Goal: Task Accomplishment & Management: Manage account settings

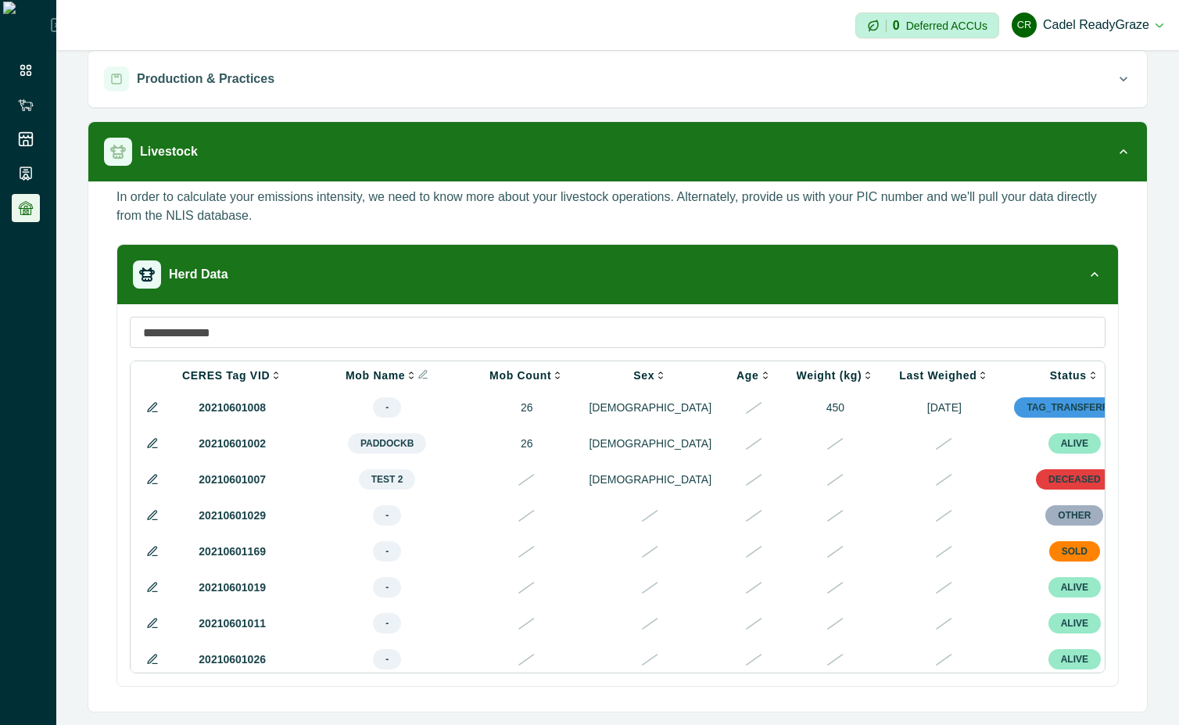
scroll to position [0, 393]
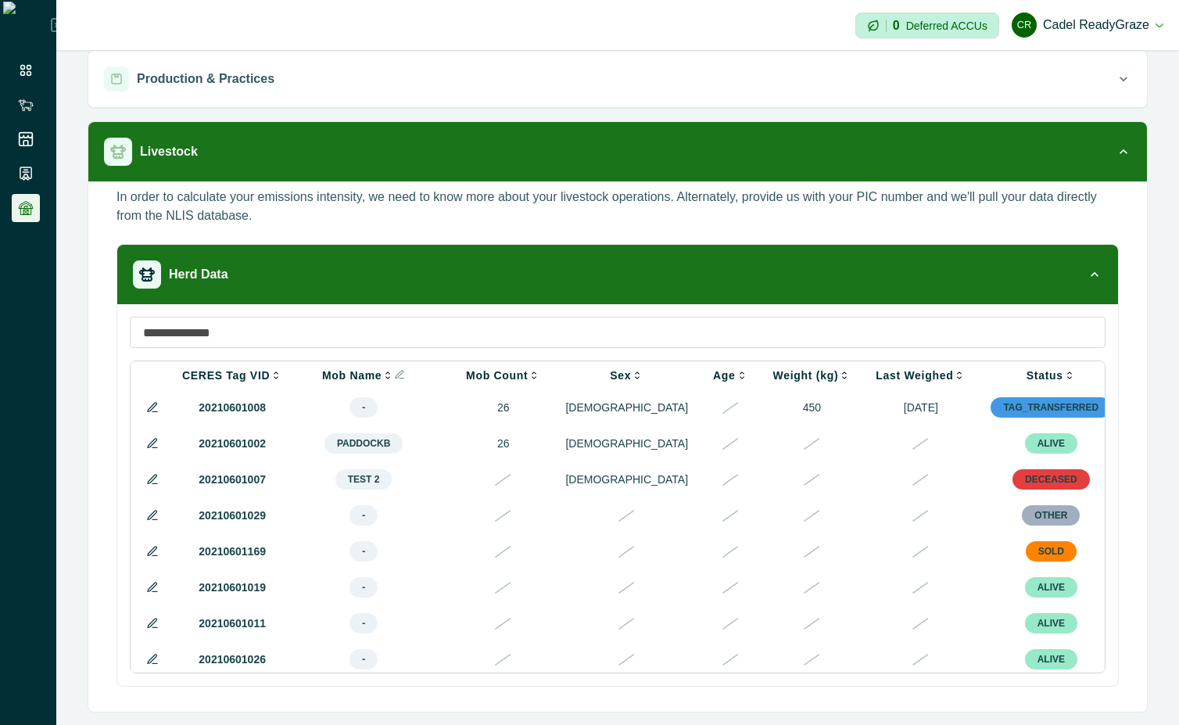
click at [157, 482] on icon at bounding box center [152, 479] width 13 height 13
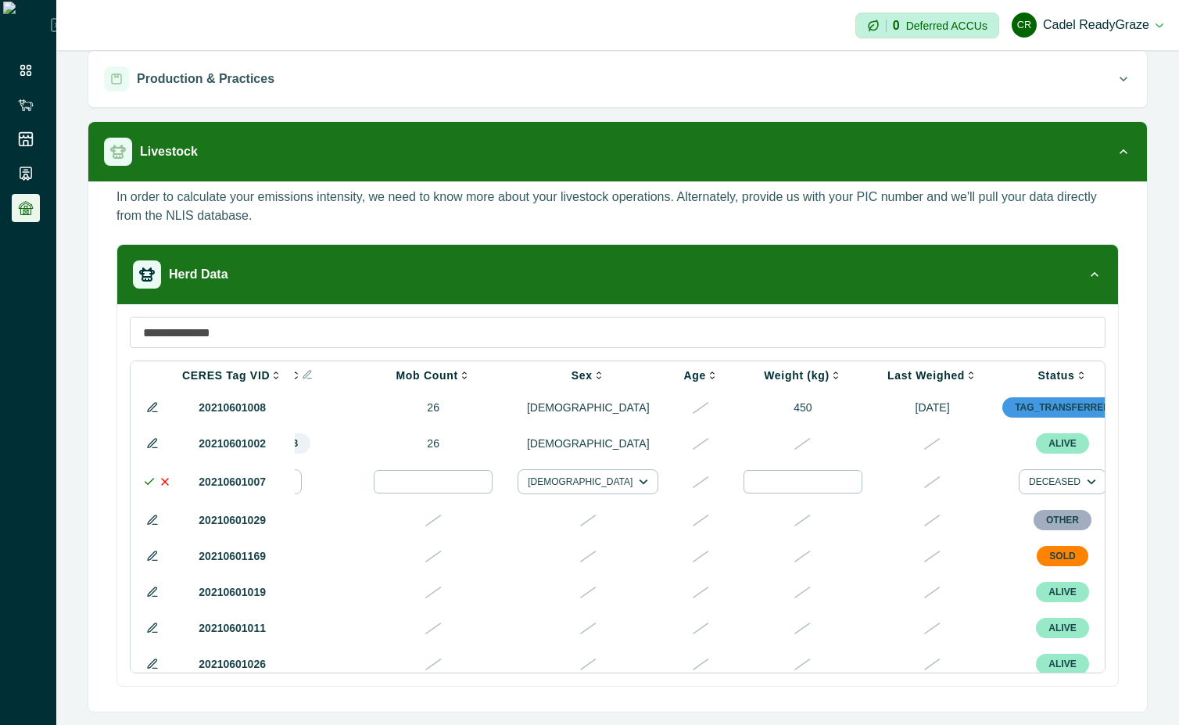
scroll to position [0, 650]
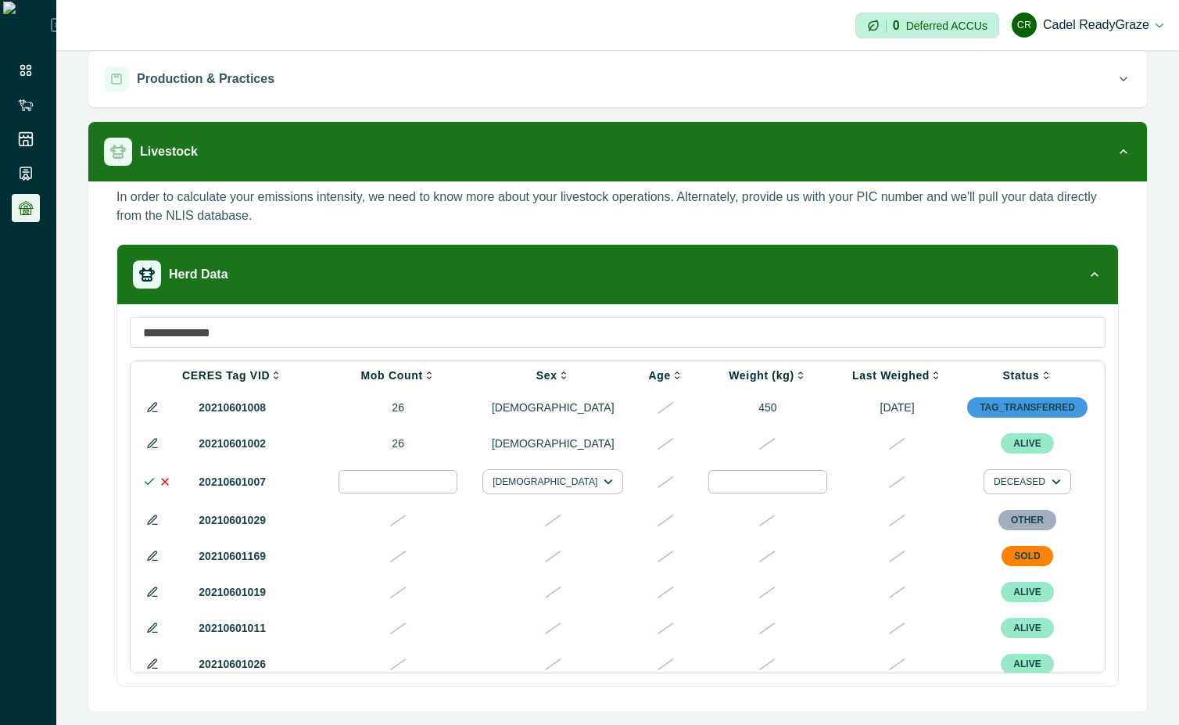
click at [1137, 486] on div at bounding box center [1146, 481] width 19 height 19
click at [1095, 532] on div at bounding box center [1088, 530] width 25 height 25
click at [150, 487] on icon at bounding box center [149, 481] width 13 height 13
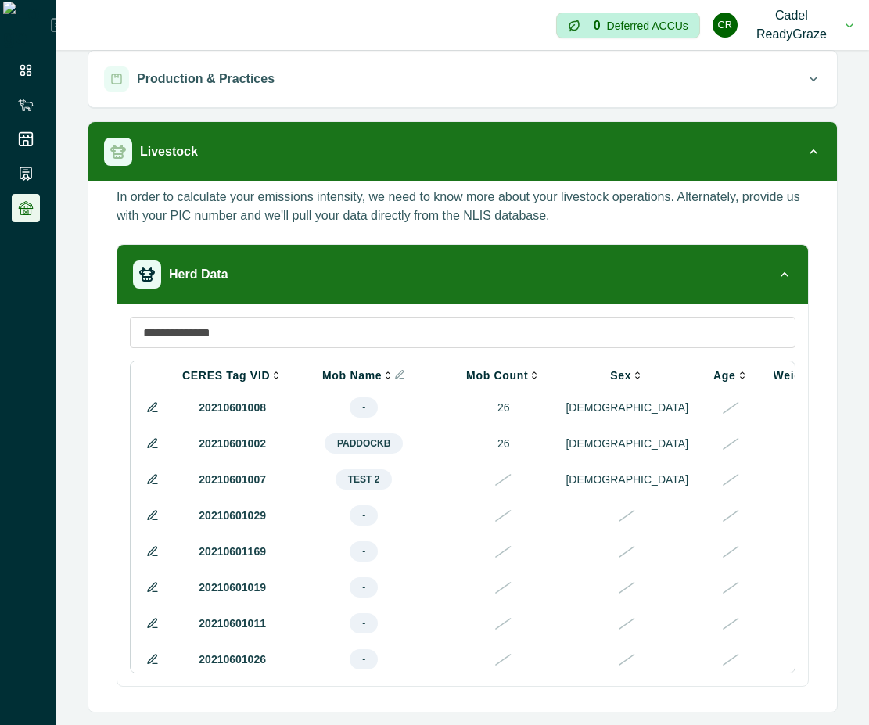
scroll to position [0, 703]
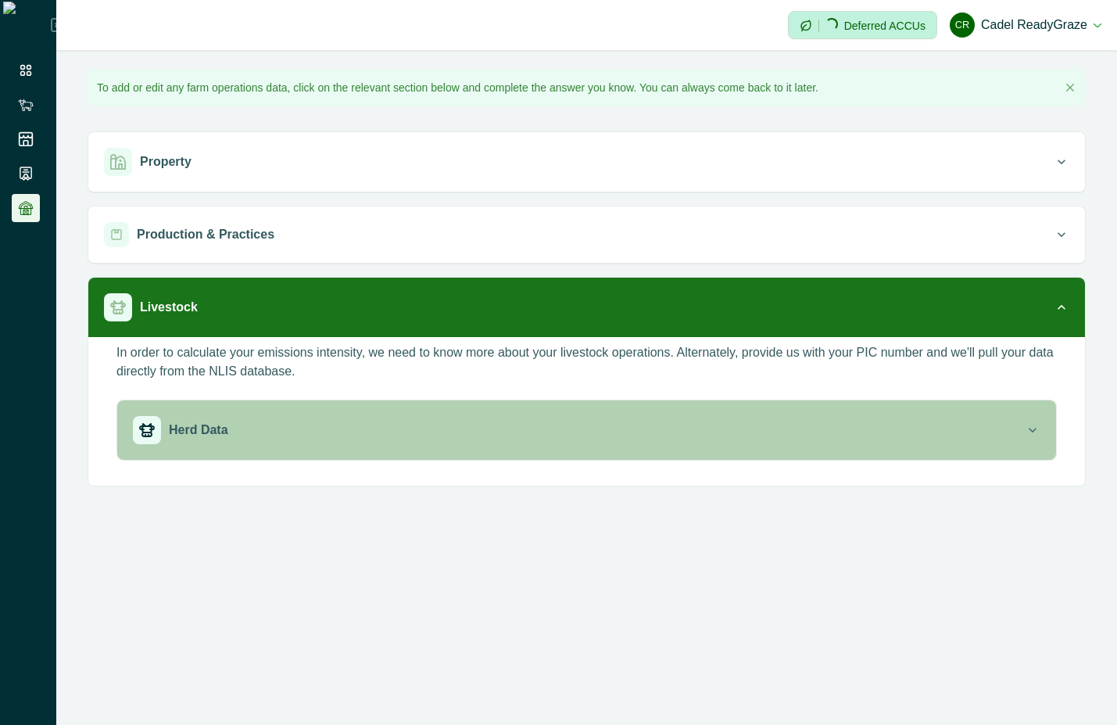
click at [629, 429] on div "Herd Data" at bounding box center [579, 430] width 892 height 28
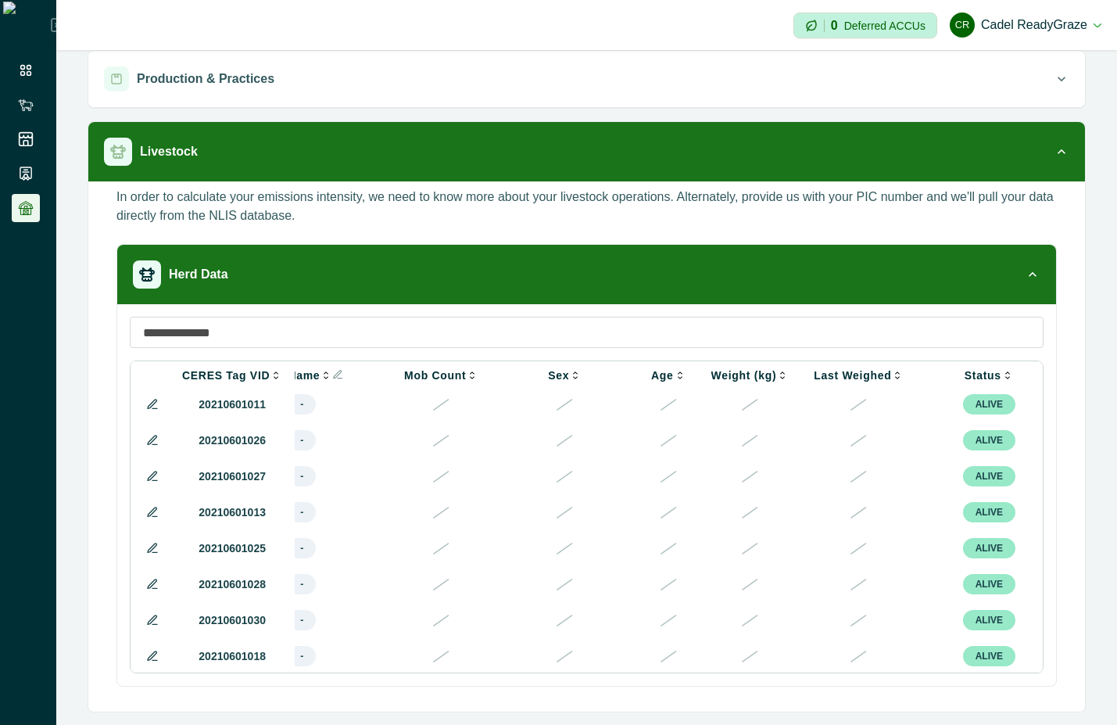
scroll to position [0, 454]
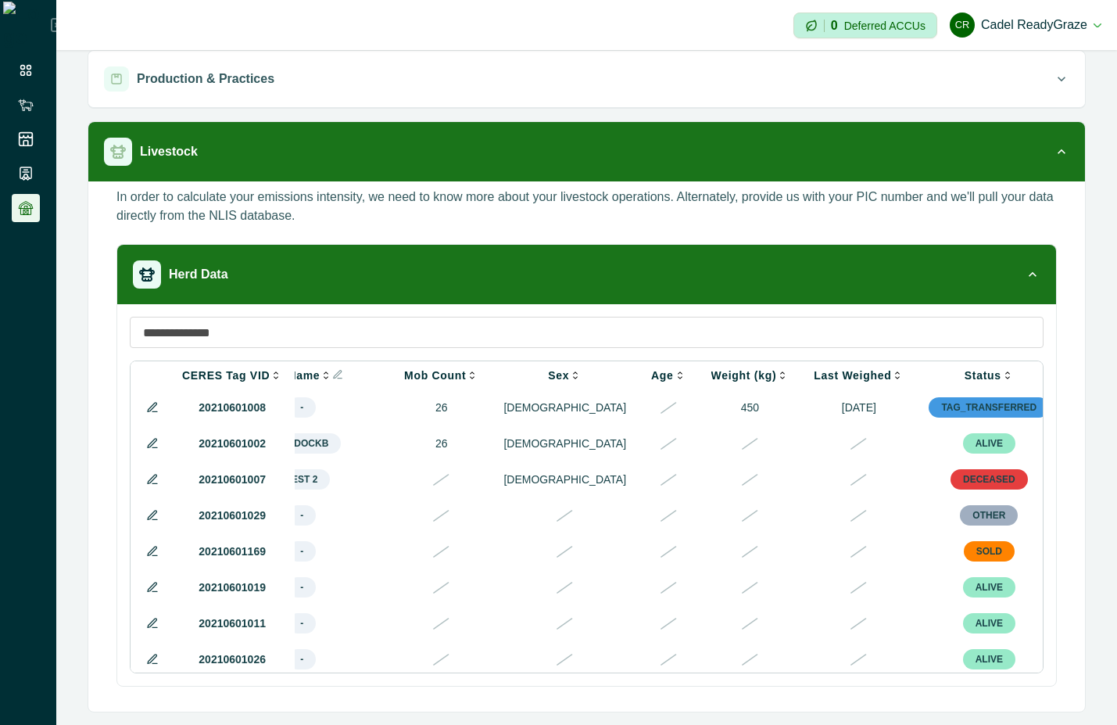
click at [154, 522] on icon at bounding box center [152, 515] width 13 height 13
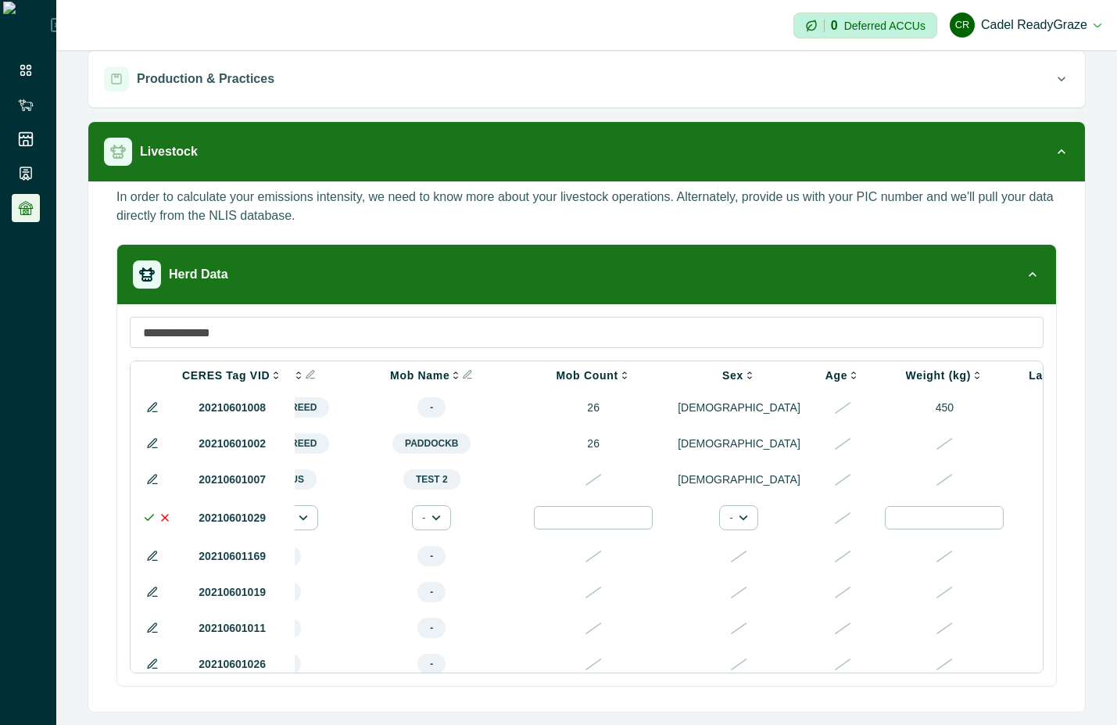
scroll to position [0, 682]
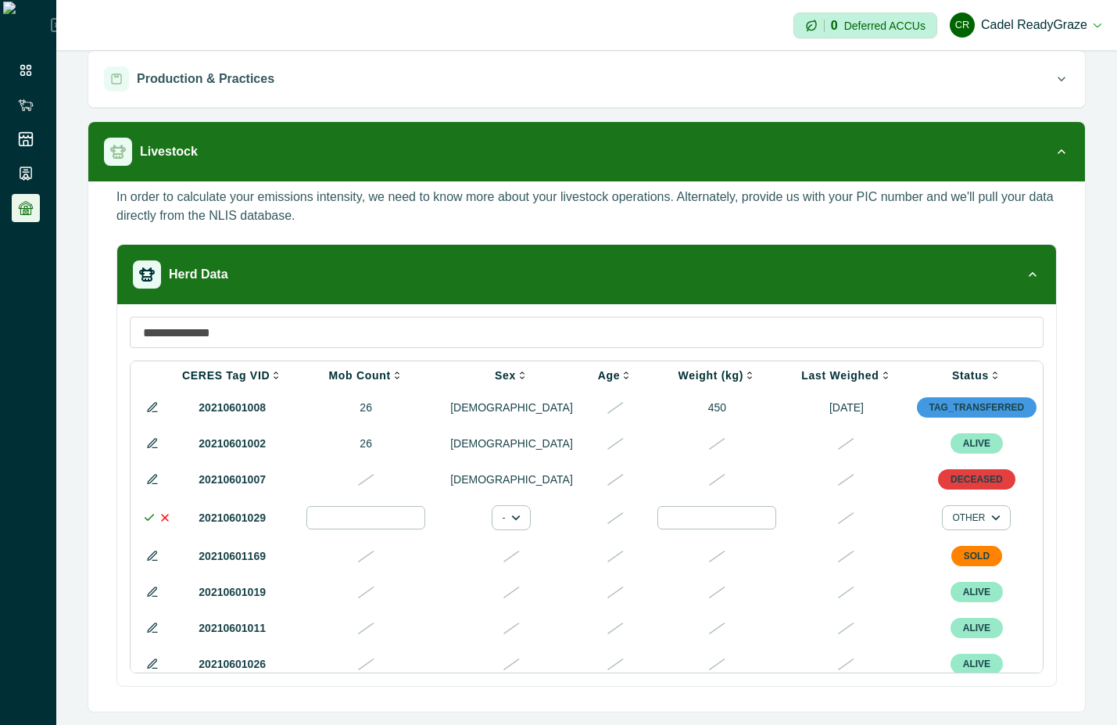
click at [868, 525] on div at bounding box center [1096, 517] width 19 height 19
click at [868, 570] on div at bounding box center [932, 568] width 25 height 25
click at [149, 522] on icon at bounding box center [149, 517] width 13 height 13
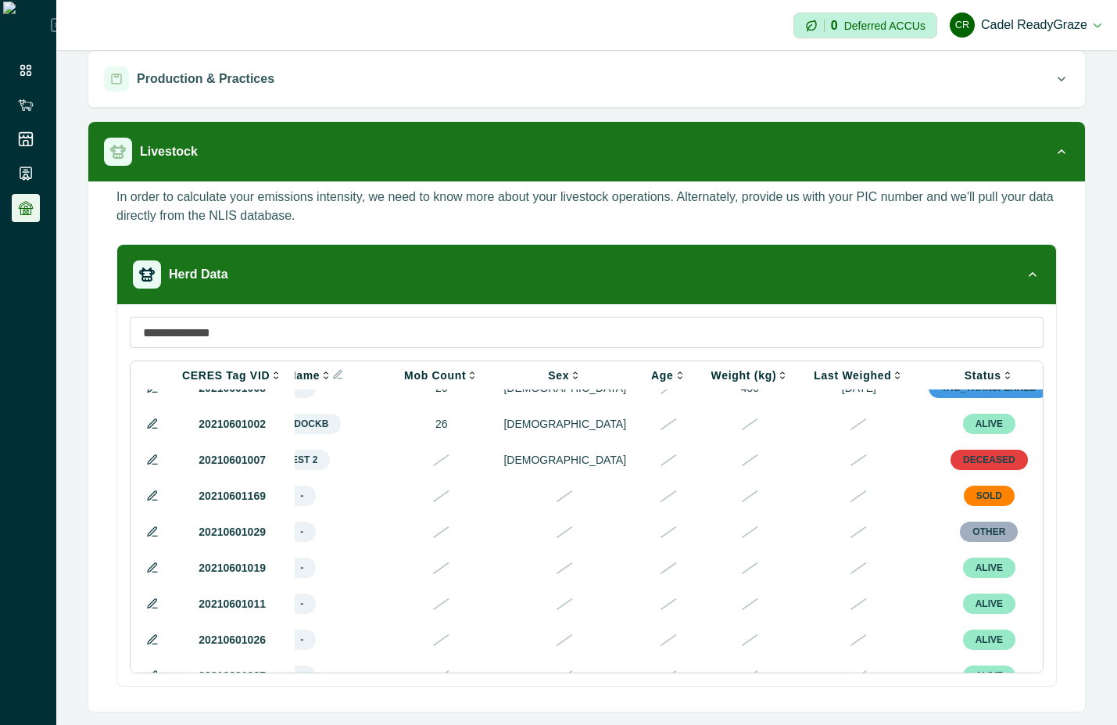
scroll to position [0, 454]
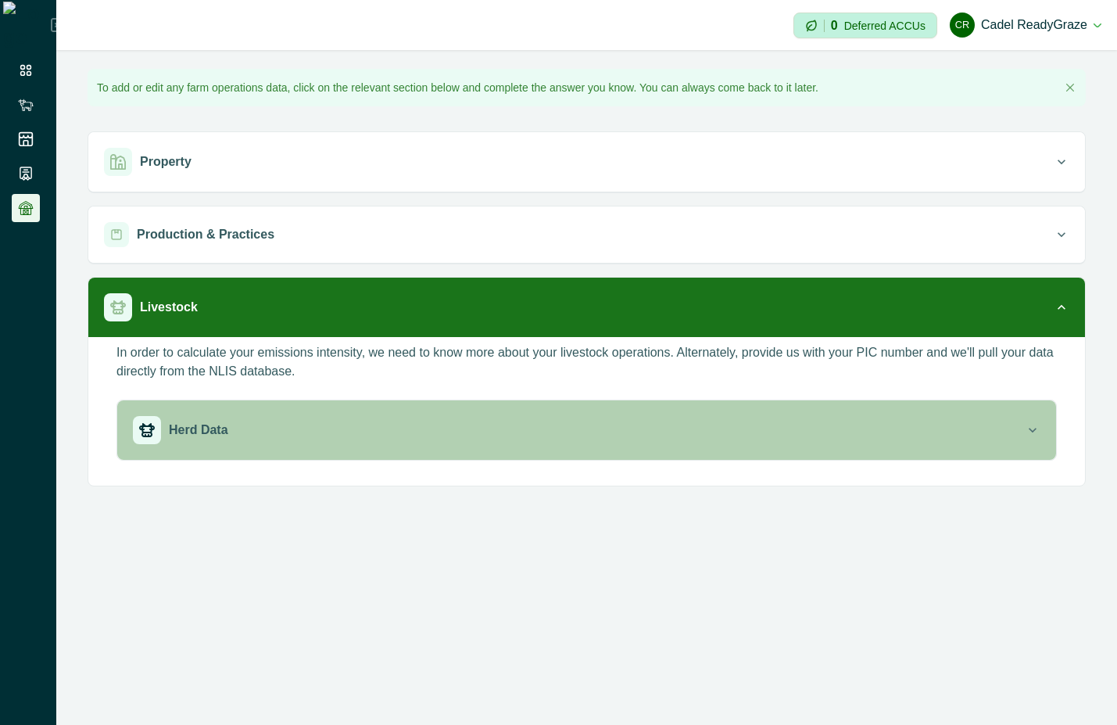
click at [837, 432] on div "Herd Data" at bounding box center [579, 430] width 892 height 28
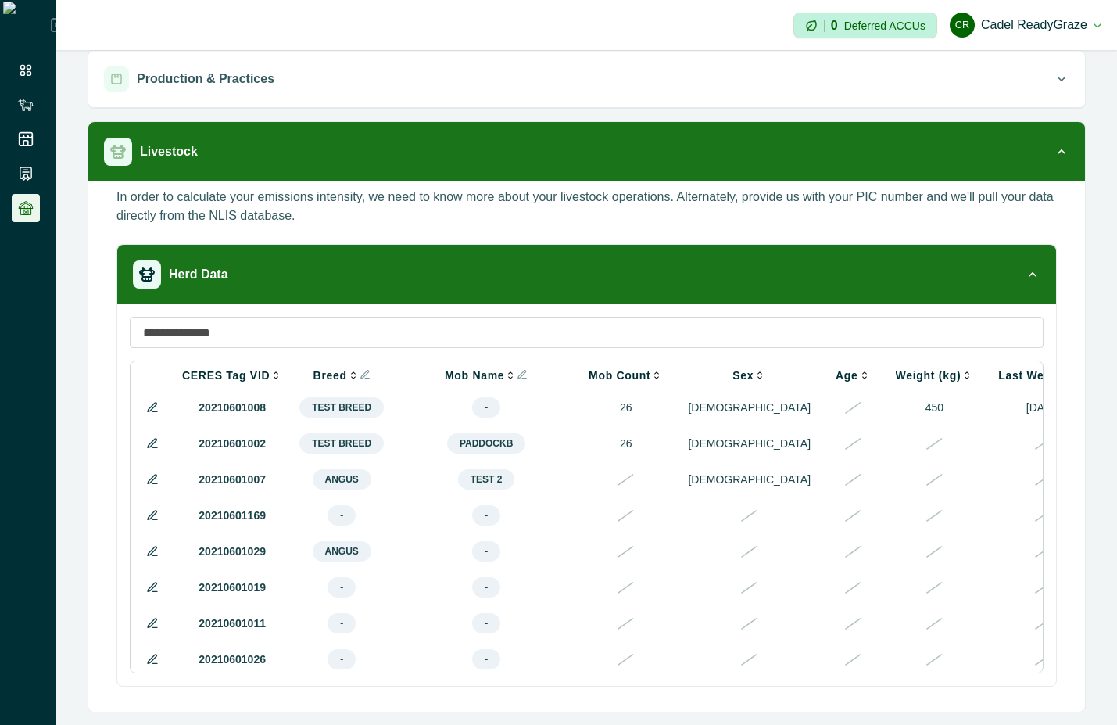
scroll to position [0, 454]
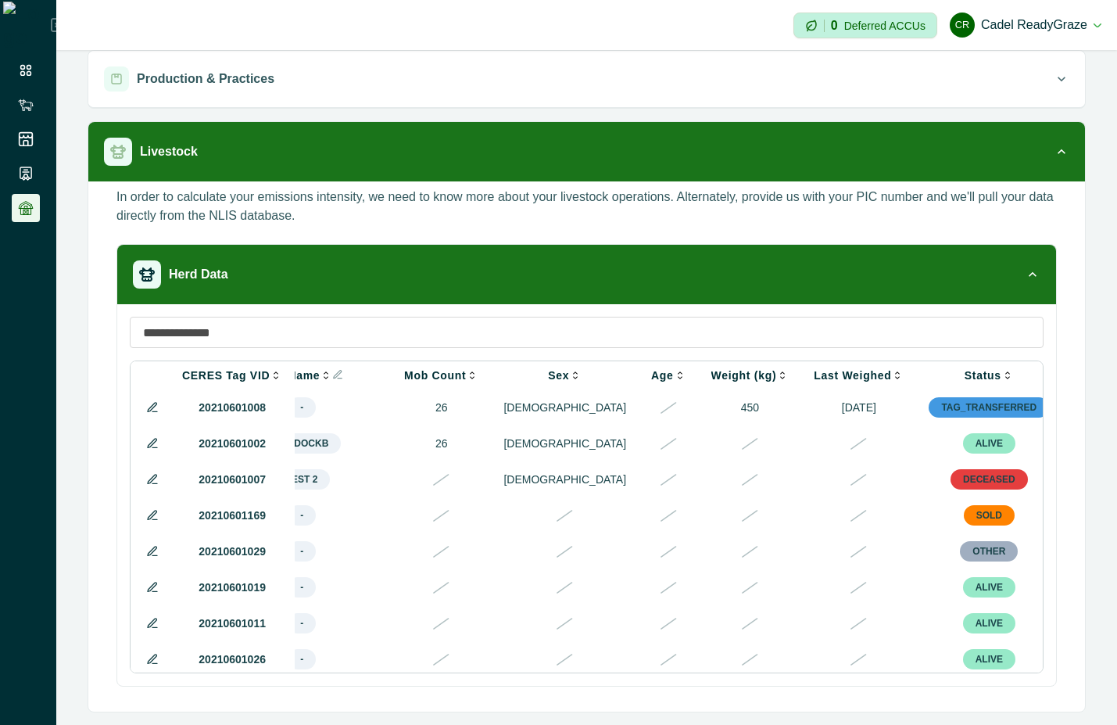
click at [145, 524] on button at bounding box center [152, 515] width 19 height 19
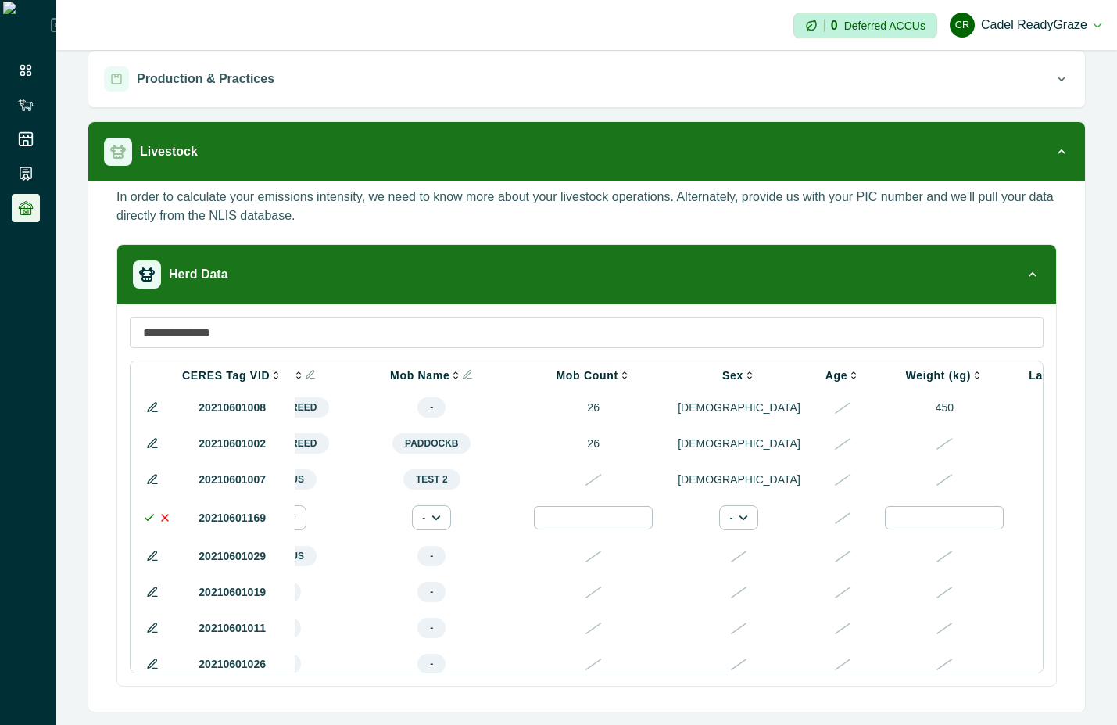
drag, startPoint x: 613, startPoint y: 669, endPoint x: 1114, endPoint y: 719, distance: 503.0
click at [1114, 719] on div "**********" at bounding box center [586, 387] width 1061 height 675
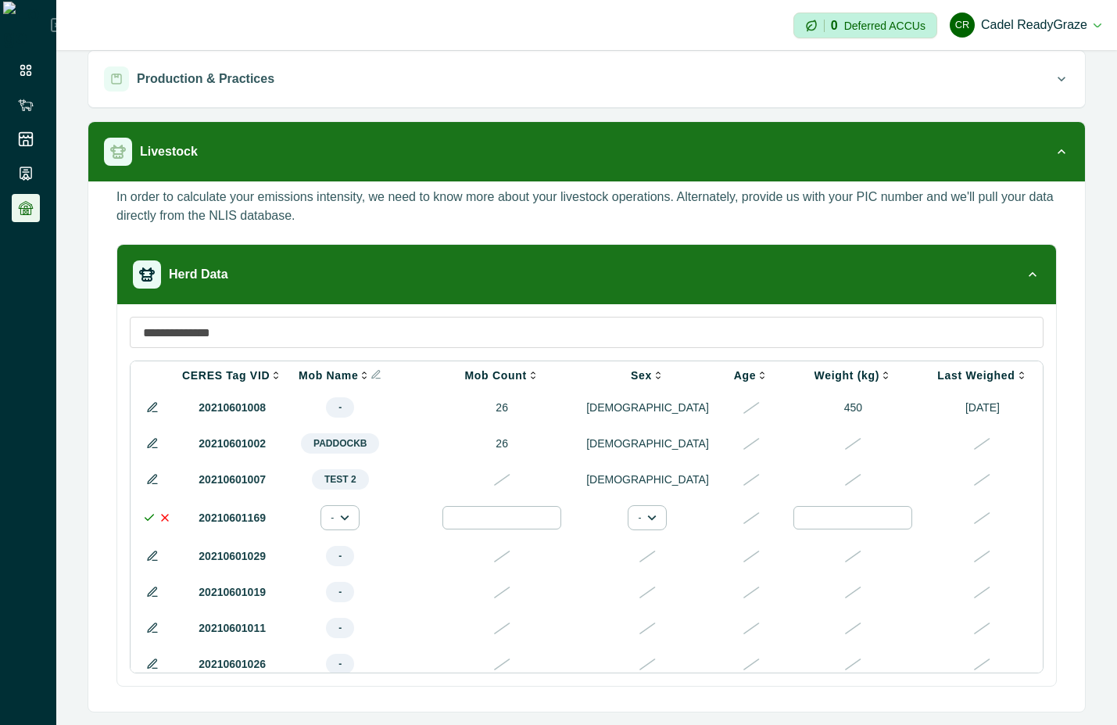
scroll to position [0, 682]
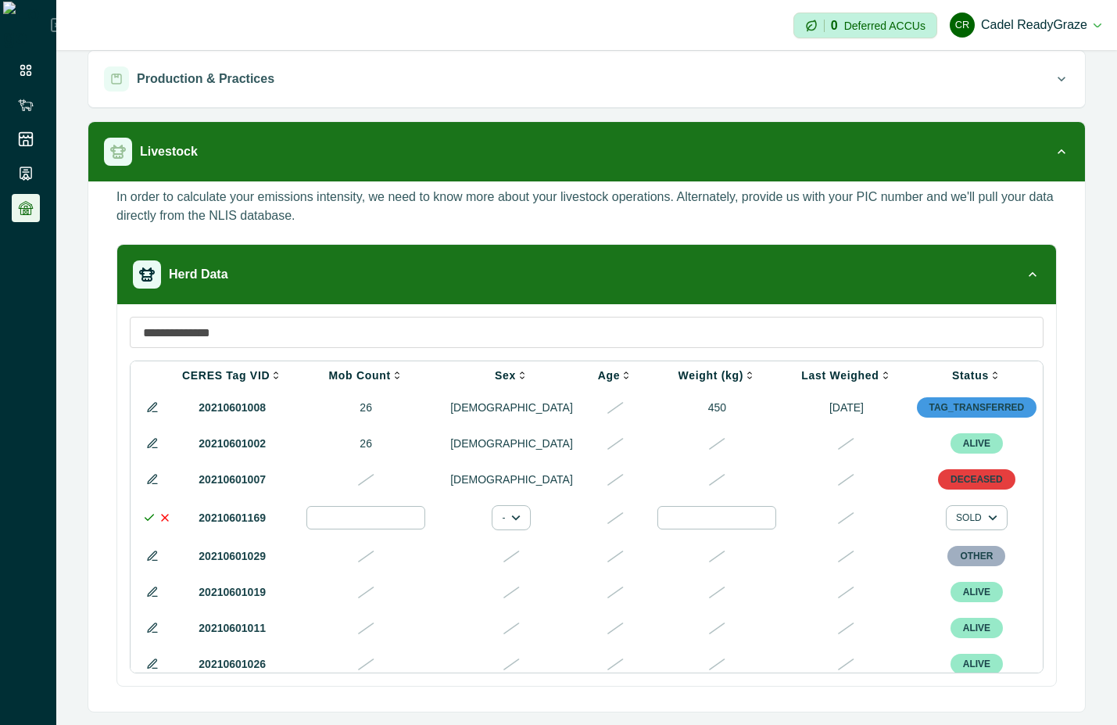
click at [1087, 522] on div at bounding box center [1096, 517] width 19 height 19
click at [899, 569] on div at bounding box center [901, 568] width 25 height 25
click at [151, 524] on icon at bounding box center [149, 517] width 13 height 13
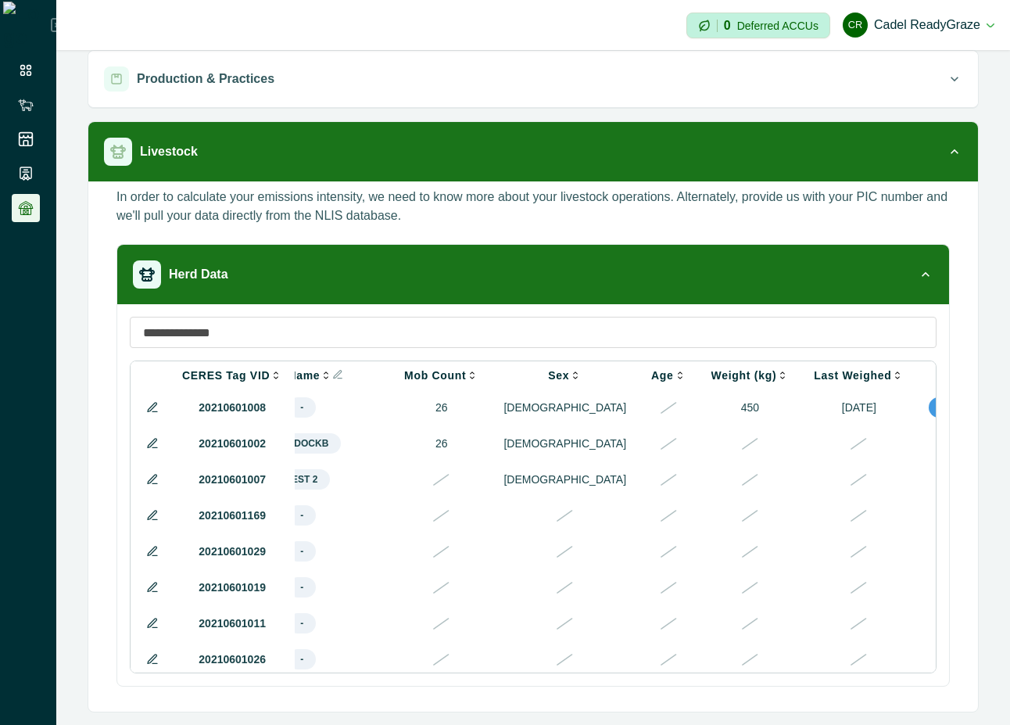
scroll to position [0, 561]
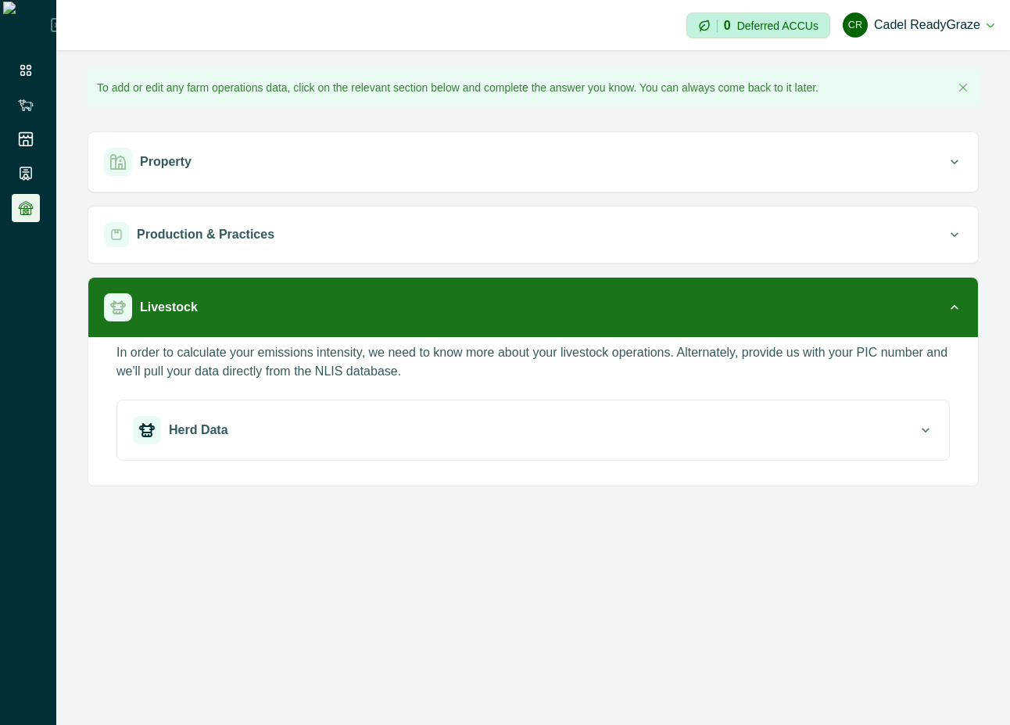
click at [645, 439] on div "Herd Data" at bounding box center [525, 430] width 785 height 28
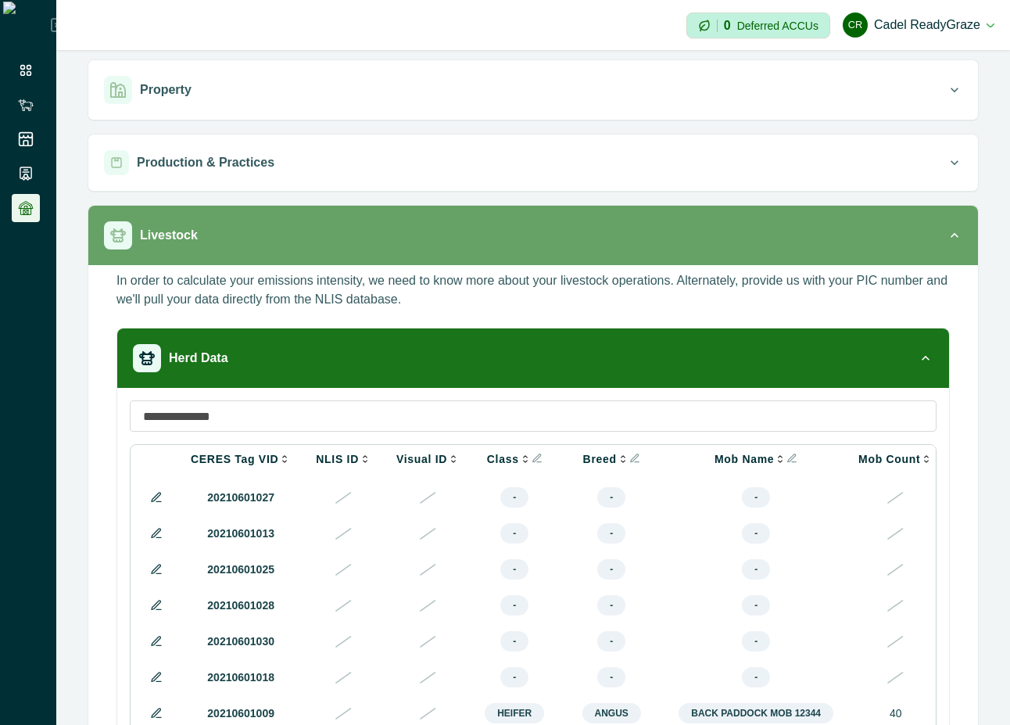
scroll to position [156, 0]
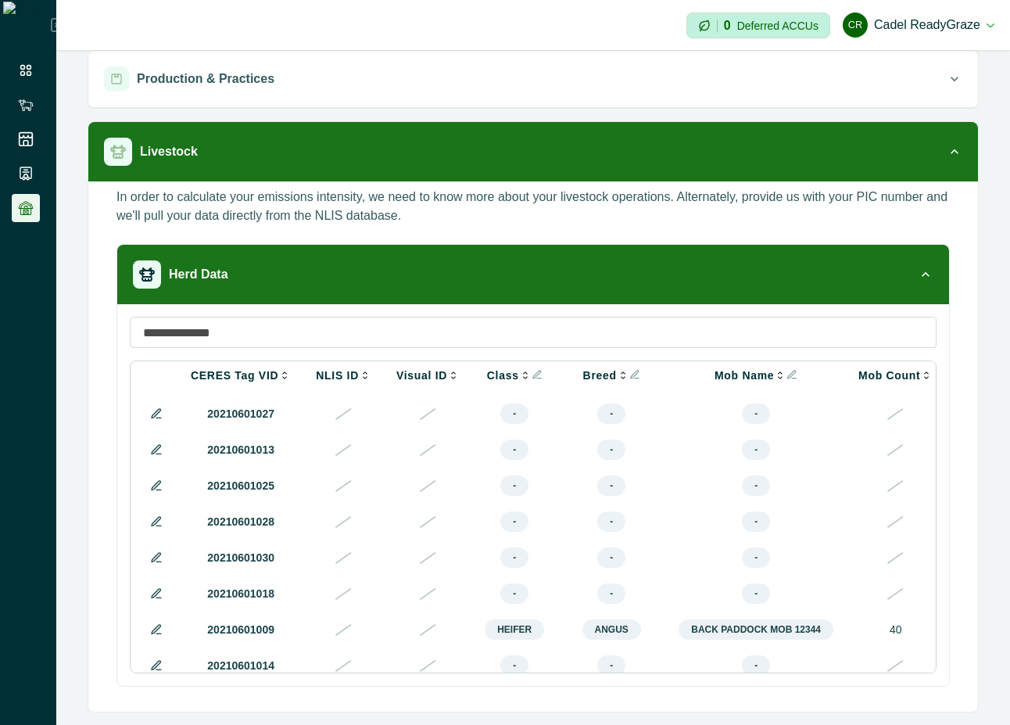
drag, startPoint x: 534, startPoint y: 672, endPoint x: 965, endPoint y: 705, distance: 432.1
click at [965, 705] on div "In order to calculate your emissions intensity, we need to know more about your…" at bounding box center [533, 446] width 890 height 530
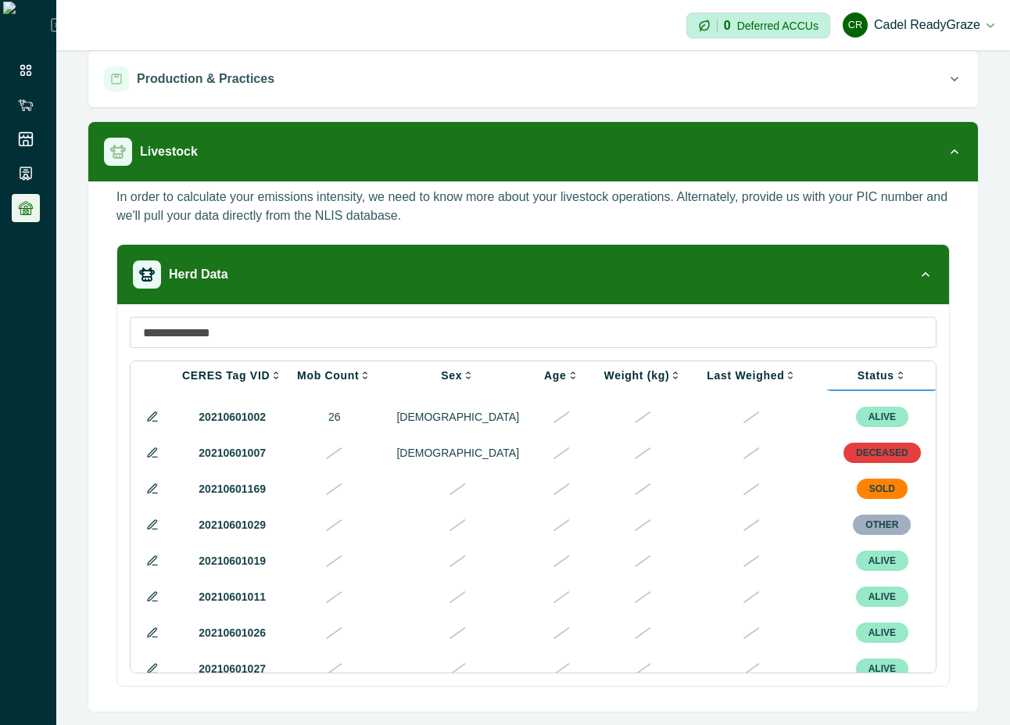
scroll to position [0, 561]
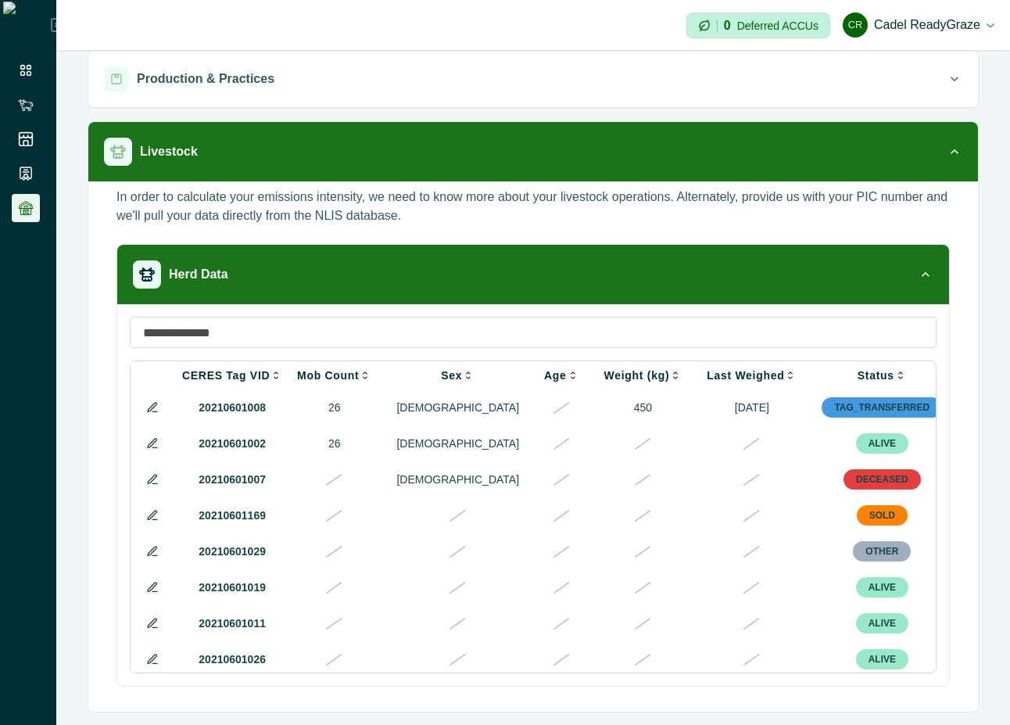
click at [143, 518] on button at bounding box center [152, 515] width 19 height 19
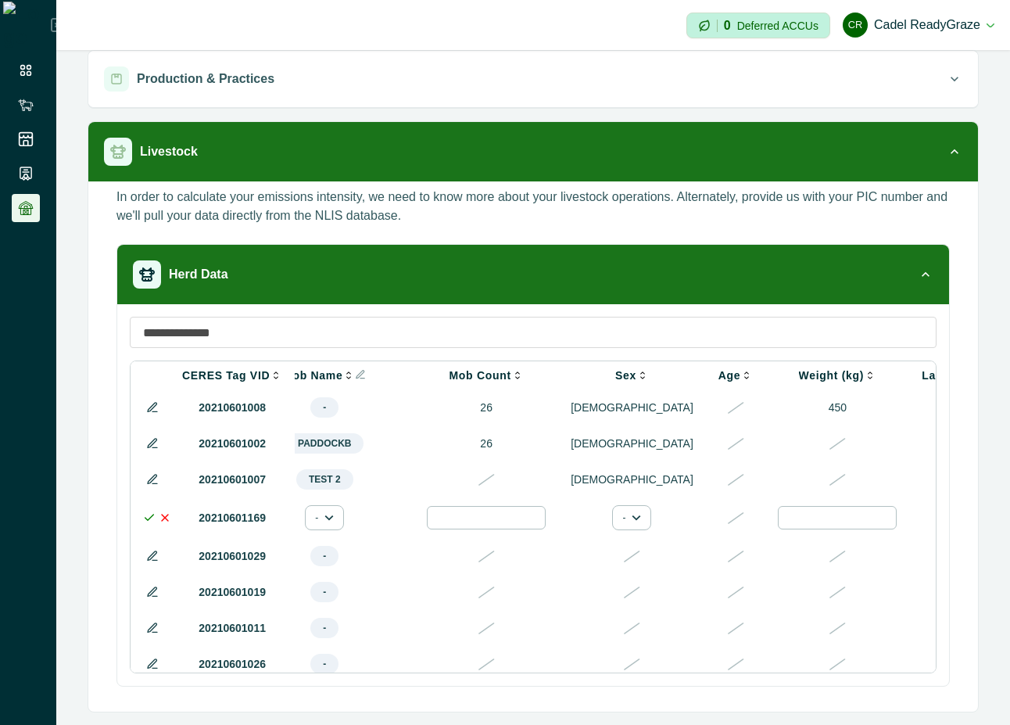
drag, startPoint x: 579, startPoint y: 673, endPoint x: 843, endPoint y: 689, distance: 264.0
click at [843, 689] on div "Herd Data CERES Tag VID NLIS ID Visual ID Class Breed Mob Name Mob Count Sex Ag…" at bounding box center [534, 471] width 834 height 455
drag, startPoint x: 791, startPoint y: 668, endPoint x: 985, endPoint y: 672, distance: 194.8
click at [985, 672] on div "**********" at bounding box center [533, 303] width 954 height 818
drag, startPoint x: 757, startPoint y: 672, endPoint x: 1004, endPoint y: 672, distance: 247.1
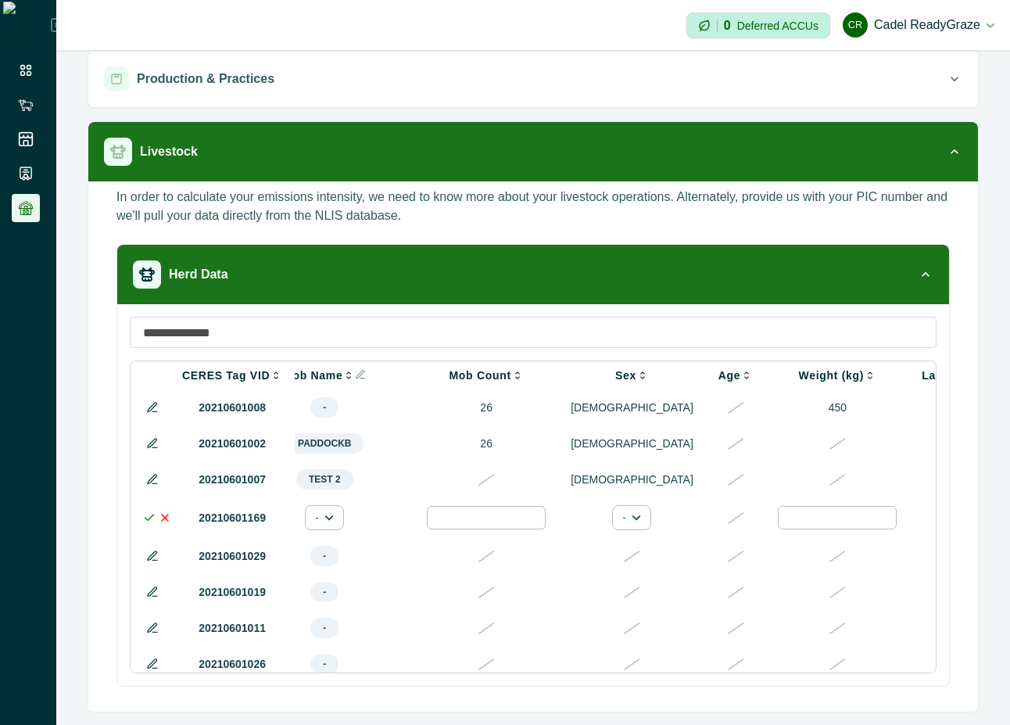
click at [1004, 672] on div "**********" at bounding box center [533, 387] width 954 height 675
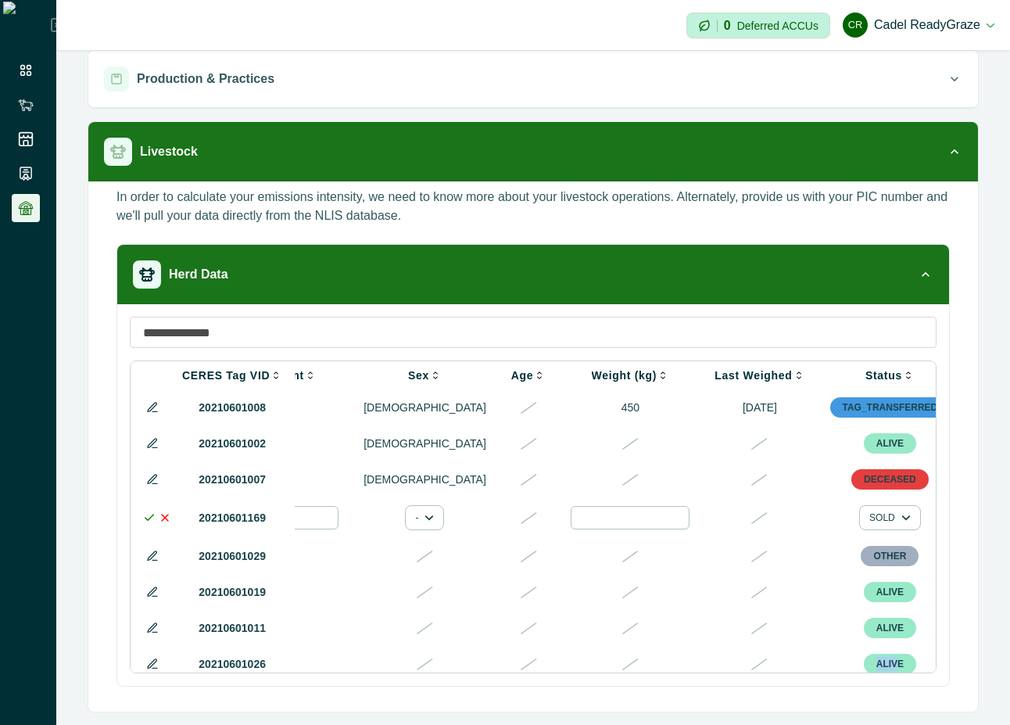
scroll to position [0, 789]
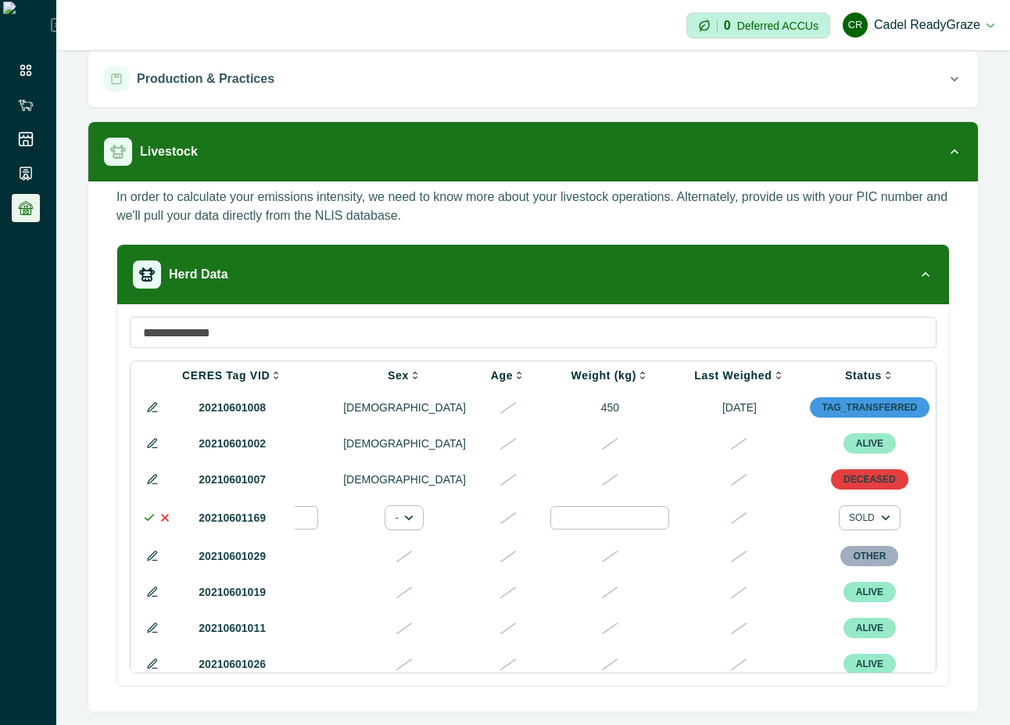
click at [980, 524] on div at bounding box center [989, 517] width 19 height 19
click at [814, 568] on div at bounding box center [814, 568] width 25 height 25
click at [146, 520] on icon at bounding box center [149, 517] width 13 height 13
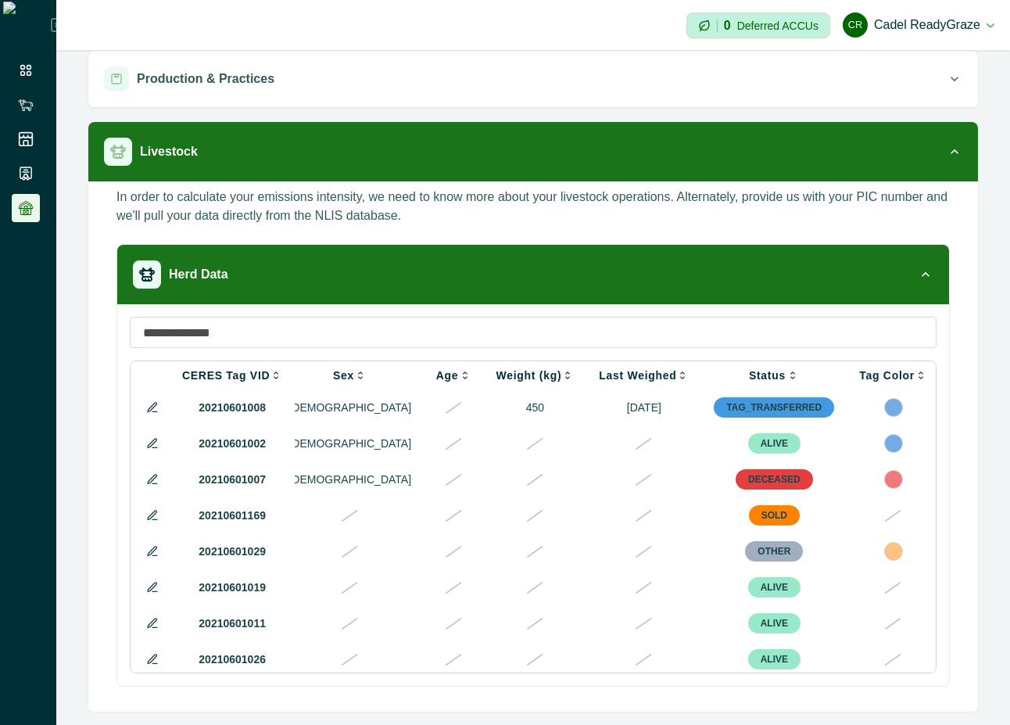
scroll to position [0, 561]
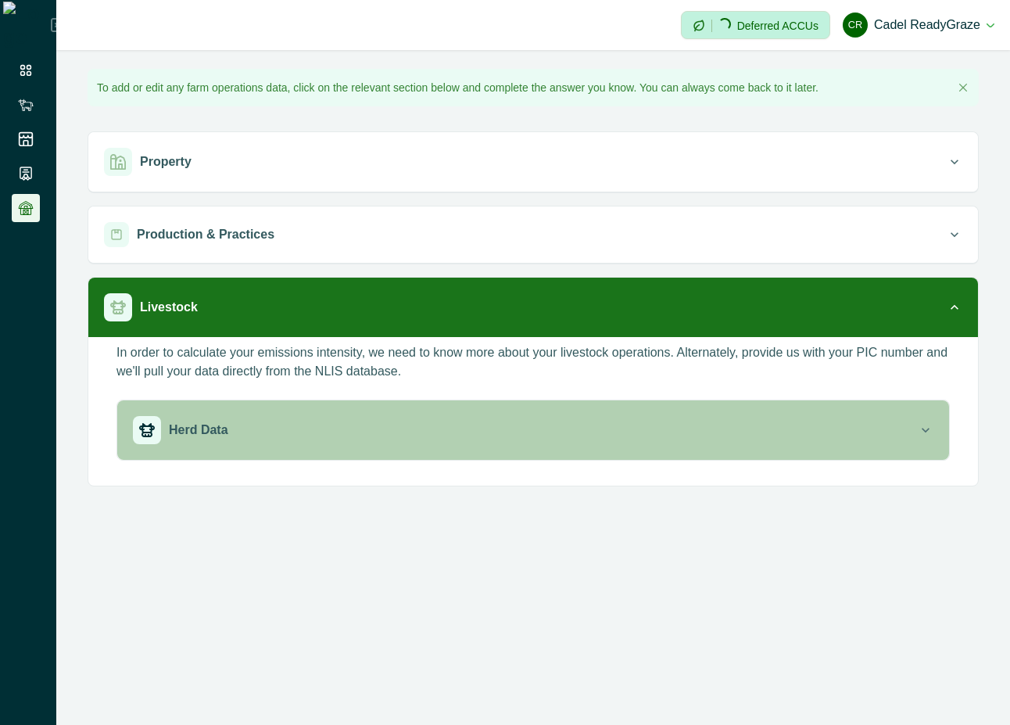
click at [747, 435] on div "Herd Data" at bounding box center [525, 430] width 785 height 28
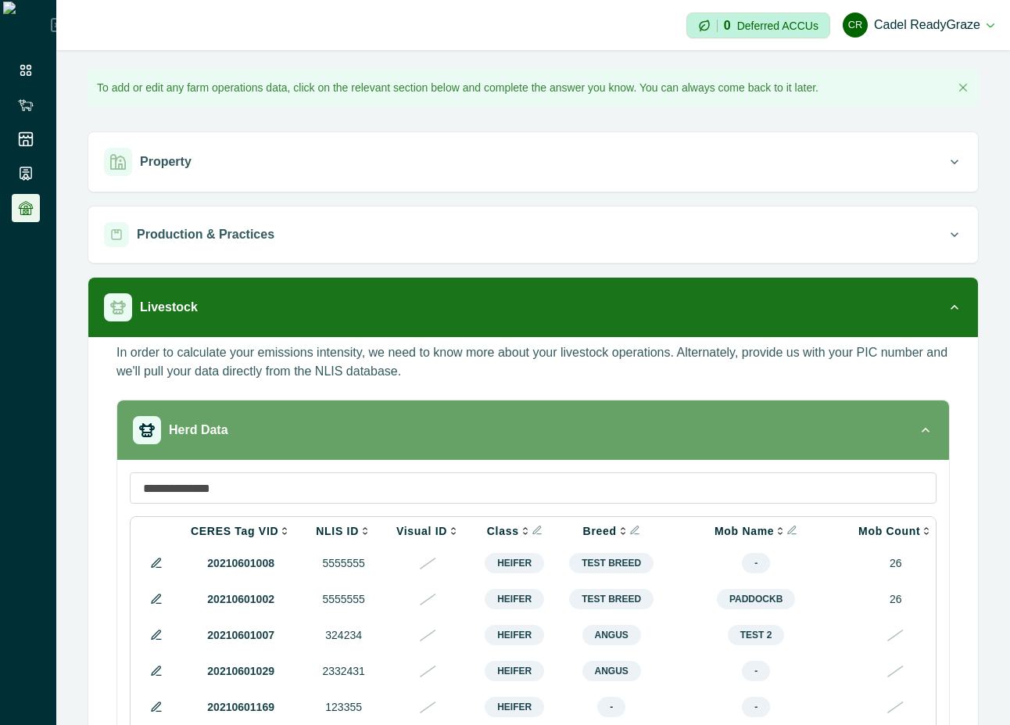
scroll to position [156, 0]
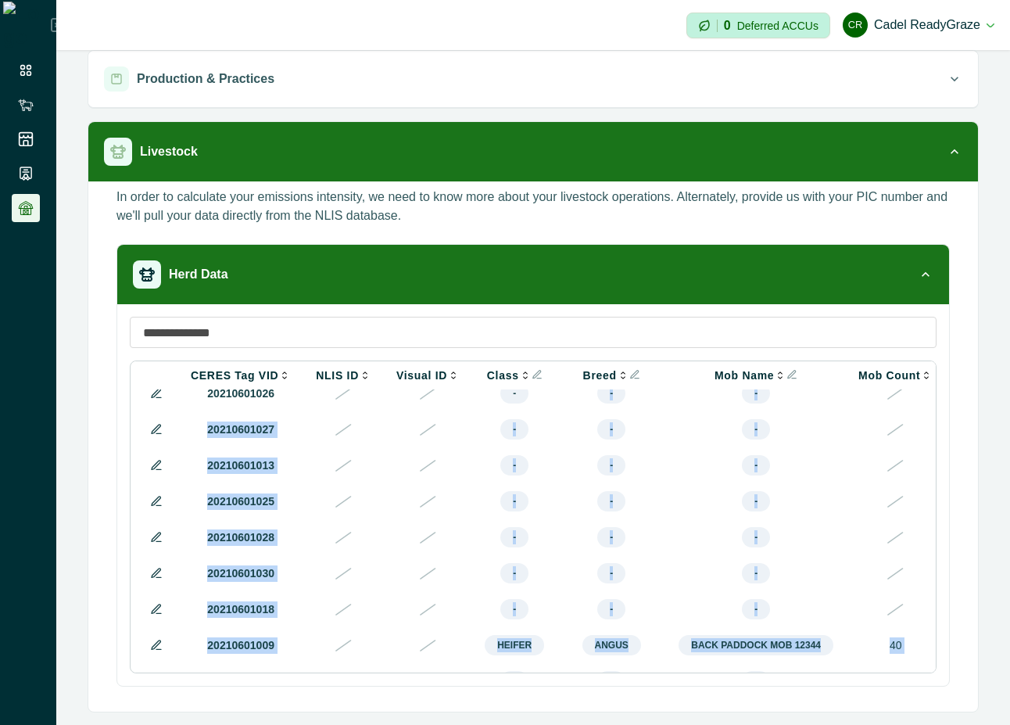
drag, startPoint x: 586, startPoint y: 667, endPoint x: 902, endPoint y: 665, distance: 315.9
click at [902, 665] on tbody "20210601008 5555555 Heifer Test Breed - 26 MALE 450 01 Feb 2024 TAG_TRANSFERRED…" at bounding box center [871, 429] width 1475 height 611
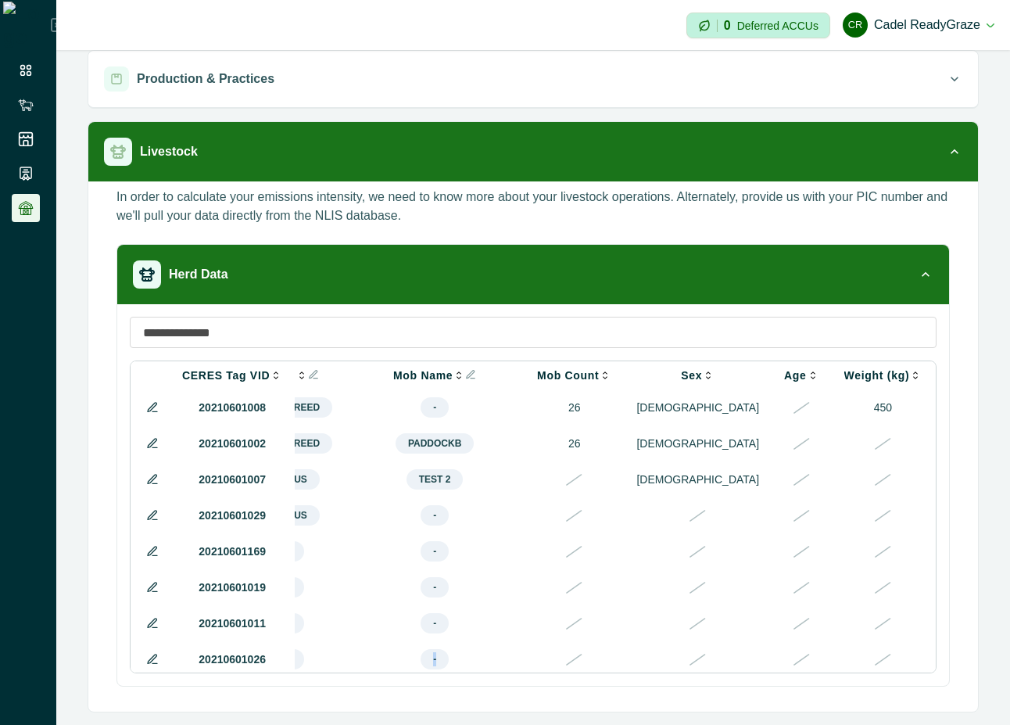
scroll to position [0, 0]
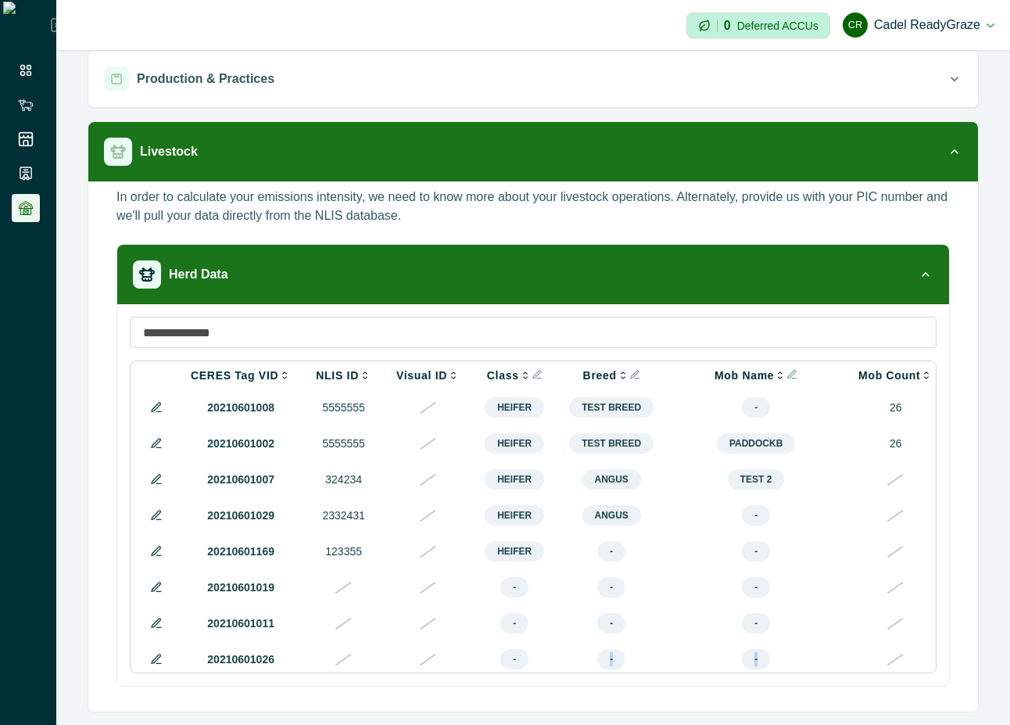
click at [155, 519] on icon at bounding box center [156, 515] width 9 height 9
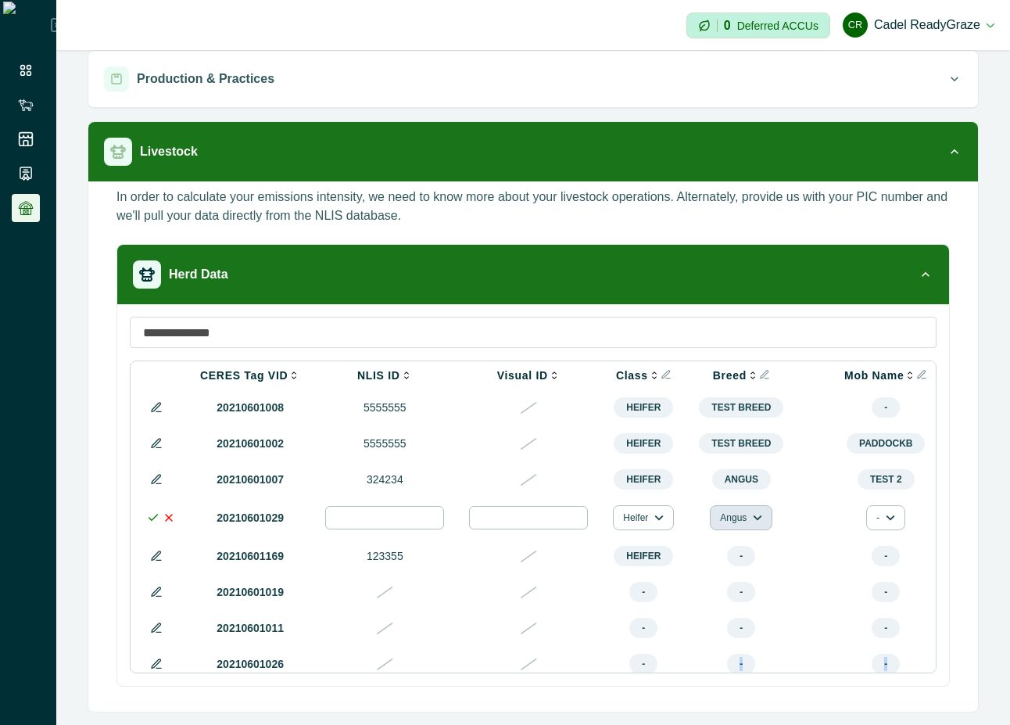
click at [753, 521] on icon "button" at bounding box center [757, 517] width 9 height 9
click at [747, 642] on button "Other breed" at bounding box center [758, 637] width 87 height 23
click at [149, 522] on icon at bounding box center [153, 517] width 13 height 13
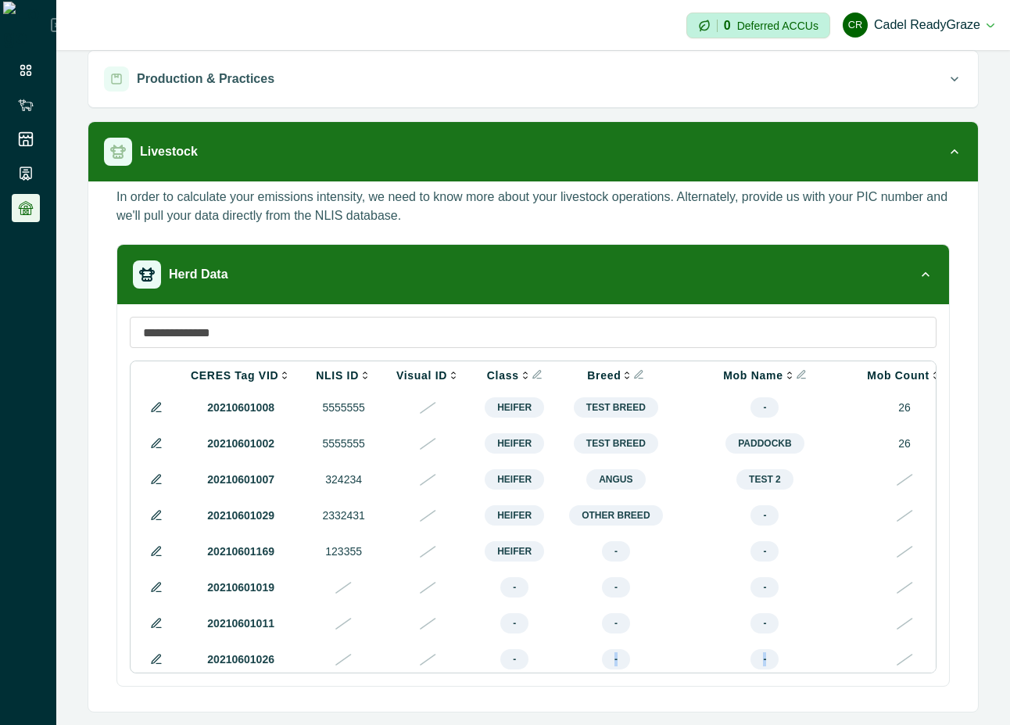
click at [150, 522] on icon at bounding box center [156, 515] width 13 height 13
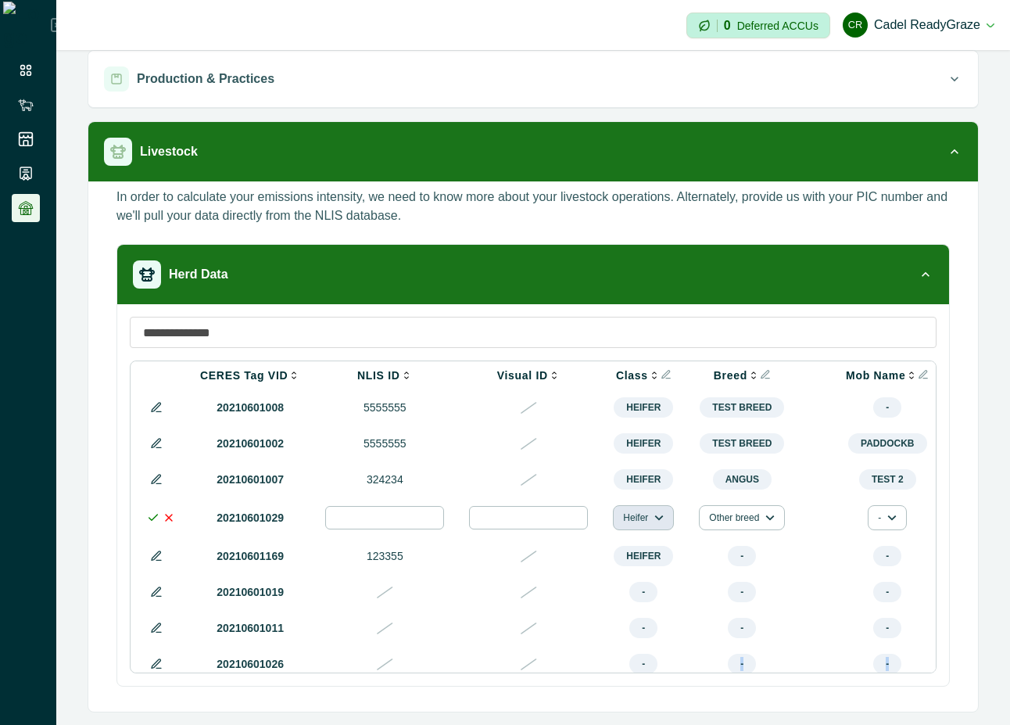
click at [654, 522] on icon "button" at bounding box center [658, 517] width 9 height 9
click at [648, 609] on button "Hiefer 2" at bounding box center [662, 612] width 87 height 23
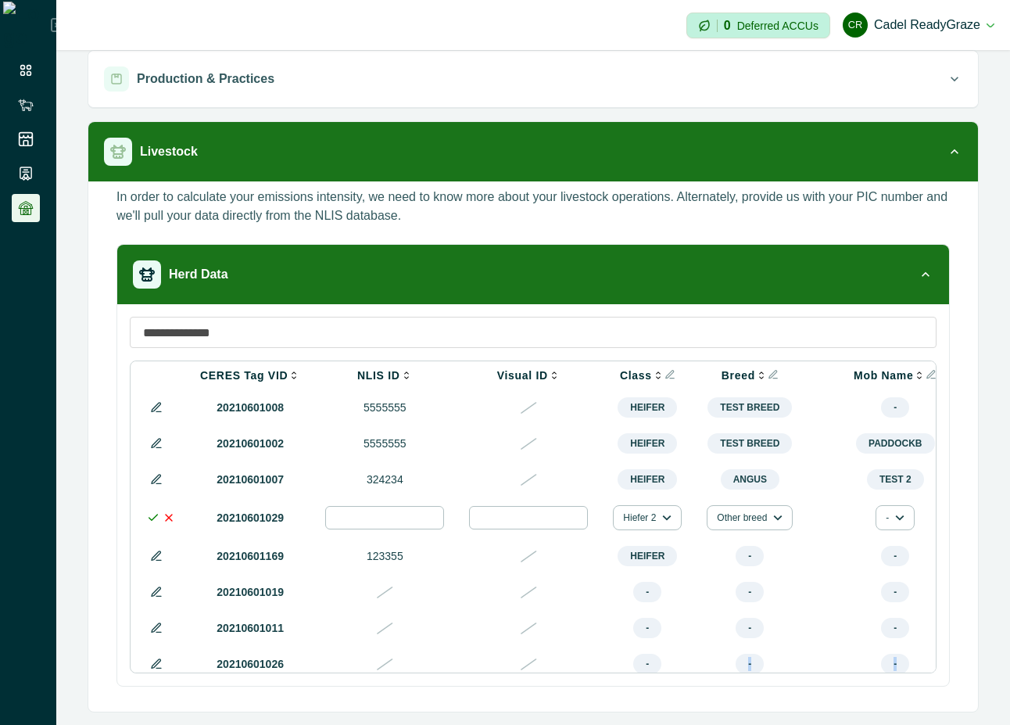
click at [149, 522] on icon at bounding box center [153, 517] width 13 height 13
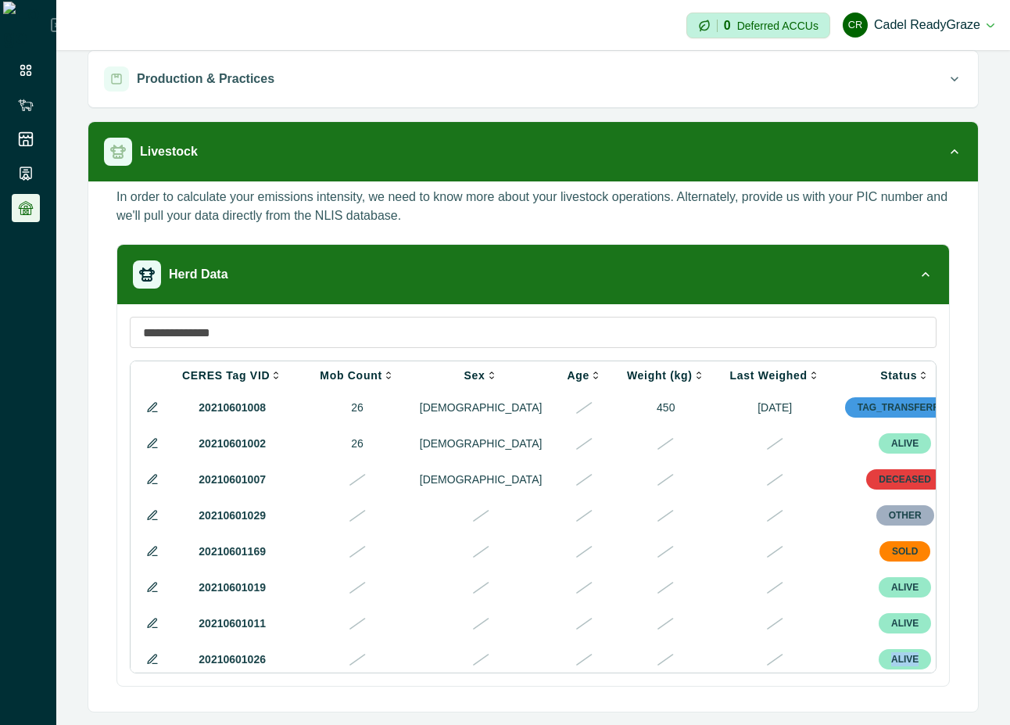
scroll to position [0, 579]
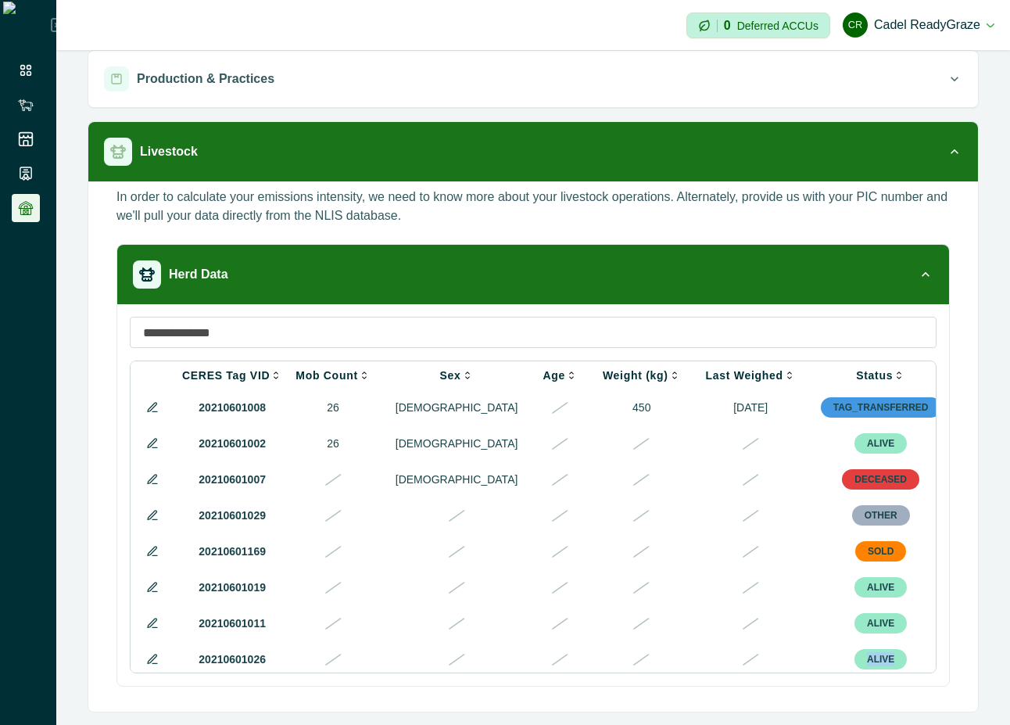
click at [954, 664] on td at bounding box center [1000, 659] width 93 height 36
click at [155, 518] on icon at bounding box center [152, 515] width 13 height 13
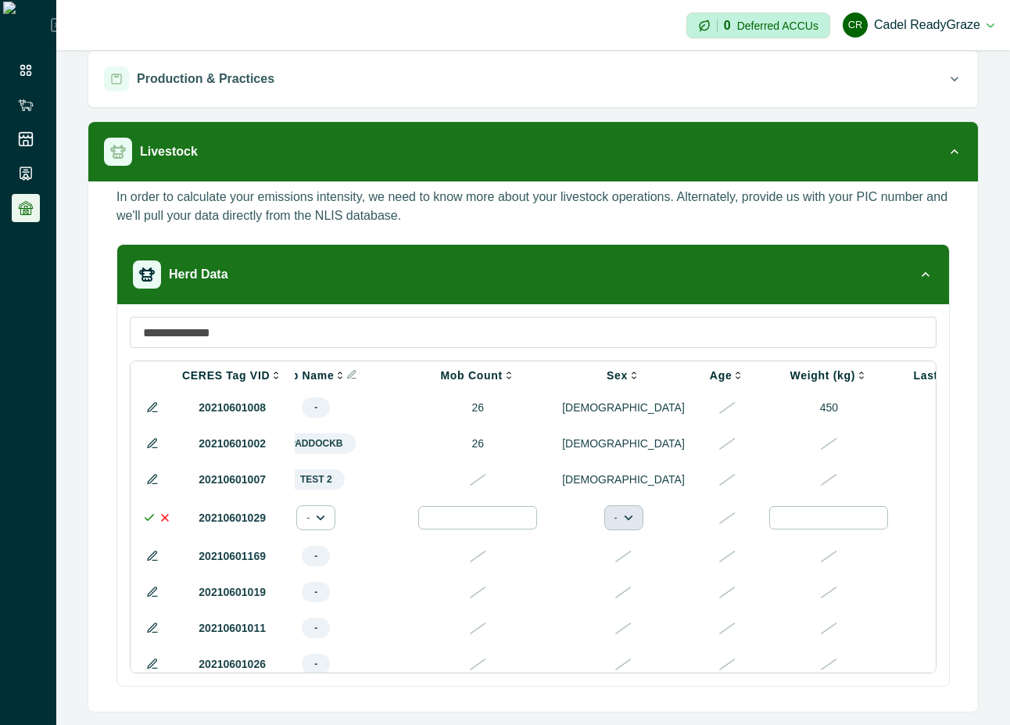
click at [624, 520] on icon "button" at bounding box center [628, 517] width 9 height 9
click at [587, 590] on button "[DEMOGRAPHIC_DATA]" at bounding box center [612, 588] width 87 height 23
click at [148, 523] on icon at bounding box center [149, 517] width 13 height 13
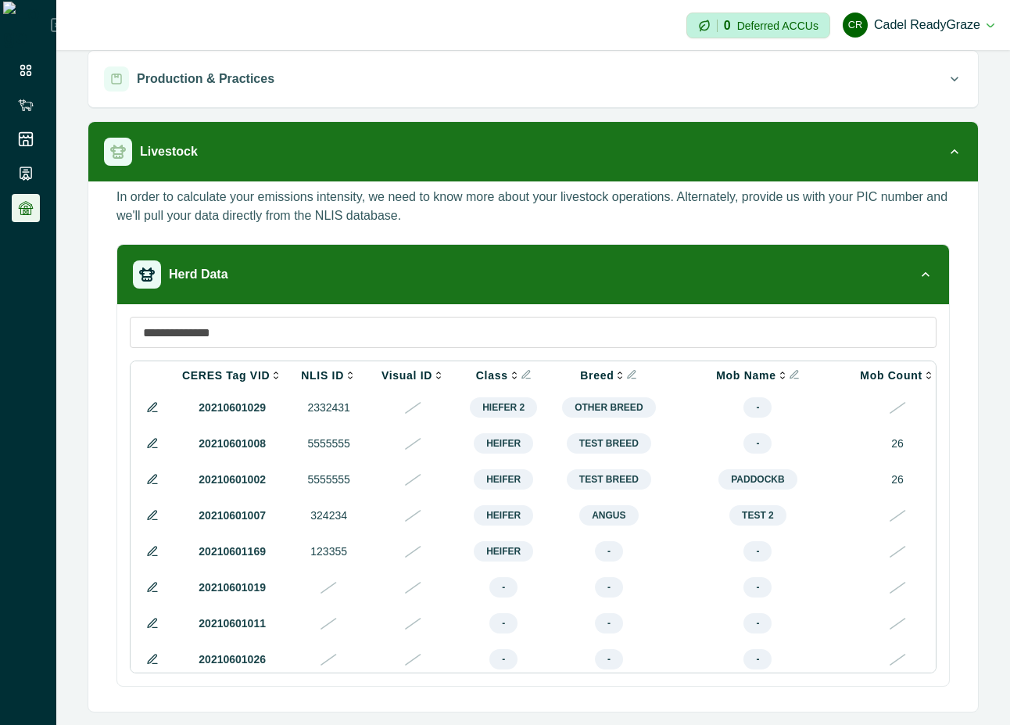
scroll to position [0, 0]
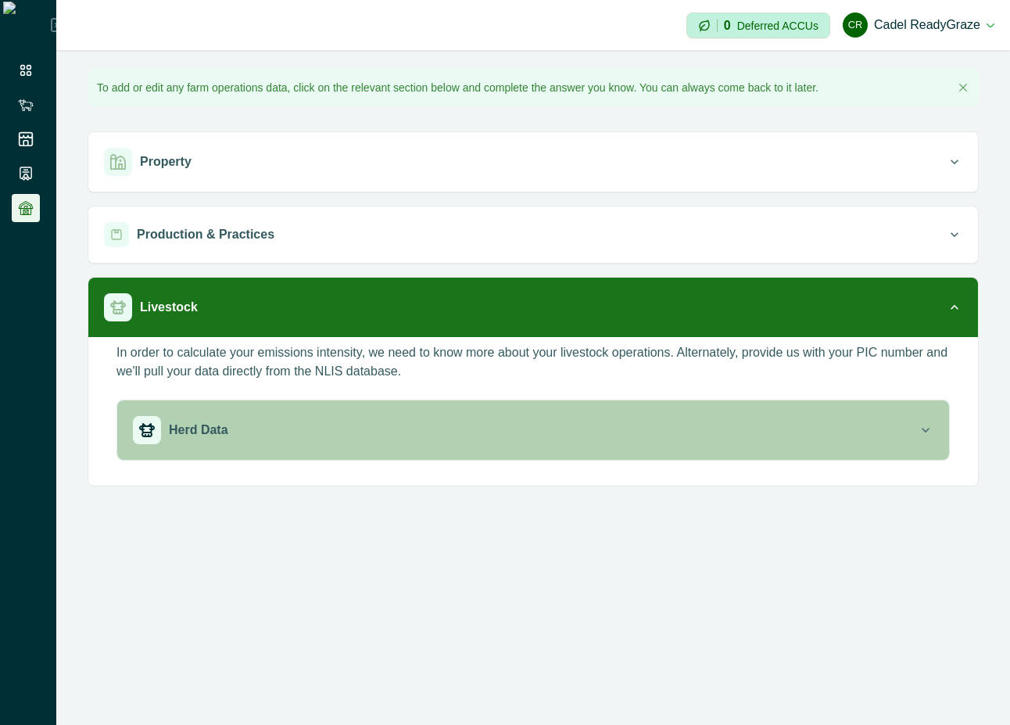
click at [569, 425] on div "Herd Data" at bounding box center [525, 430] width 785 height 28
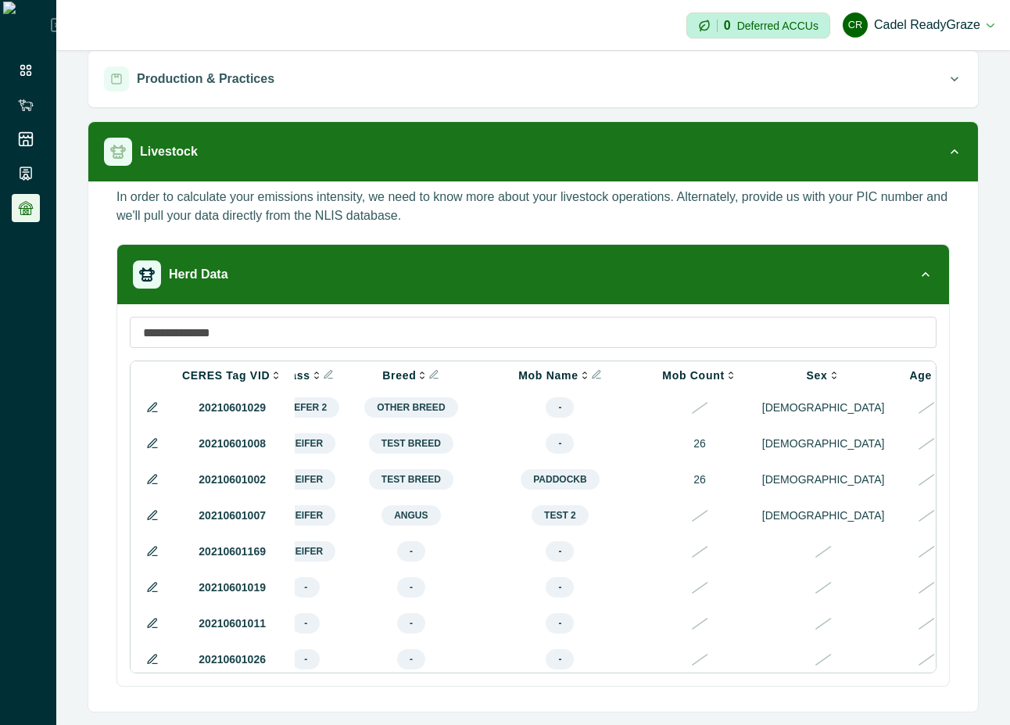
scroll to position [0, 579]
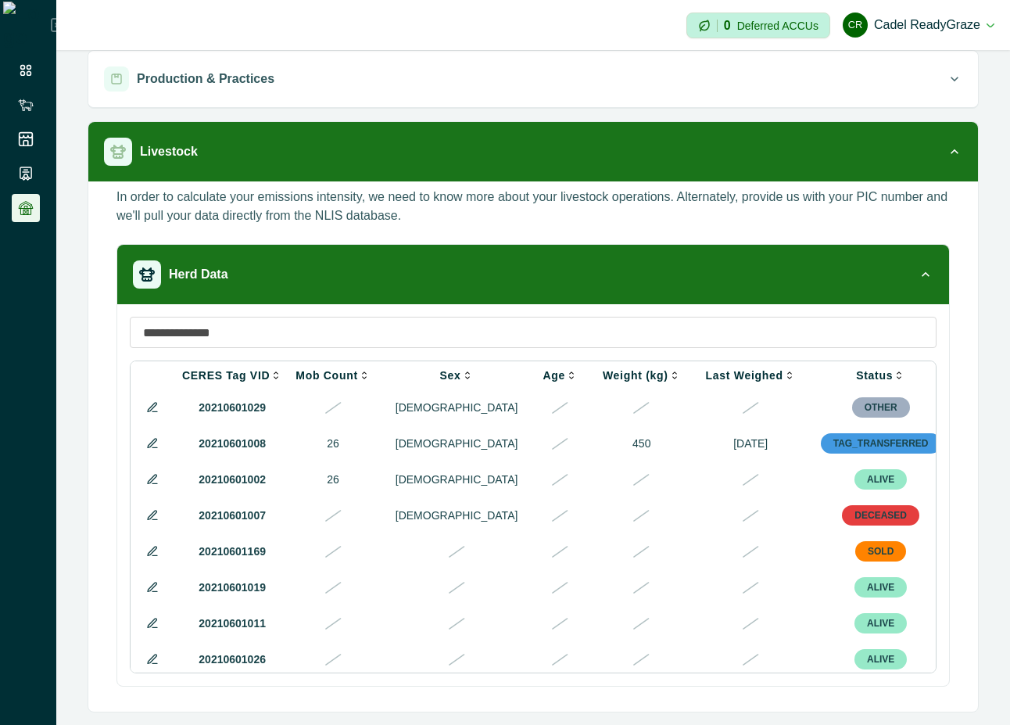
click at [155, 591] on icon at bounding box center [154, 591] width 5 height 0
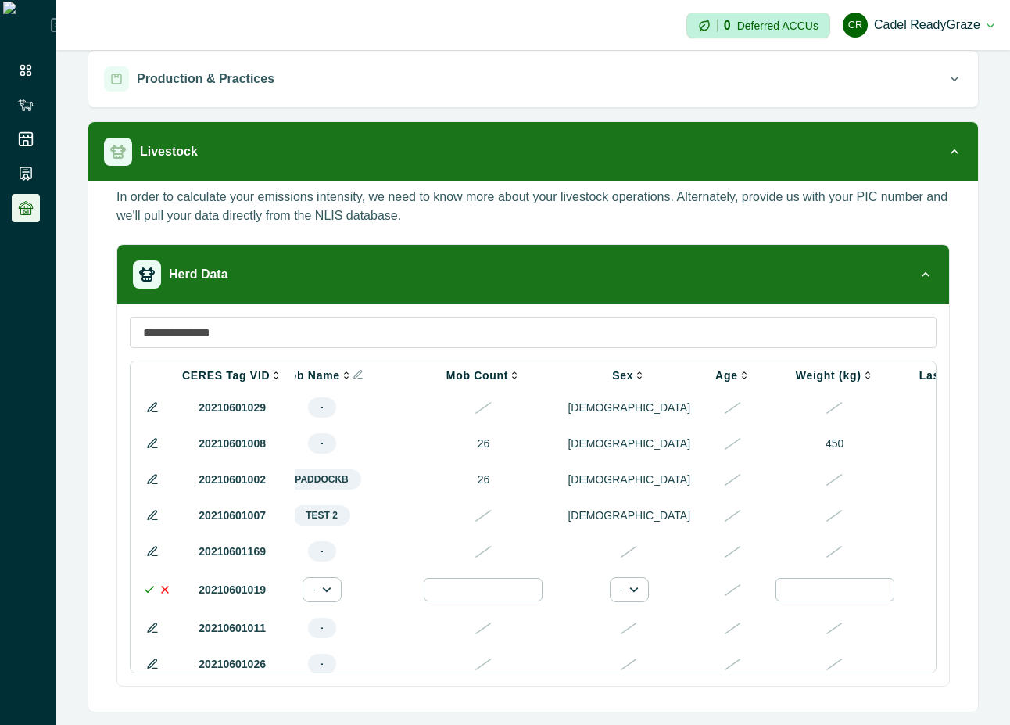
drag, startPoint x: 653, startPoint y: 672, endPoint x: 934, endPoint y: 669, distance: 280.7
click at [934, 669] on div "CERES Tag VID NLIS ID Visual ID Class Breed Mob Name Mob Count Sex Age Weight (…" at bounding box center [533, 495] width 832 height 382
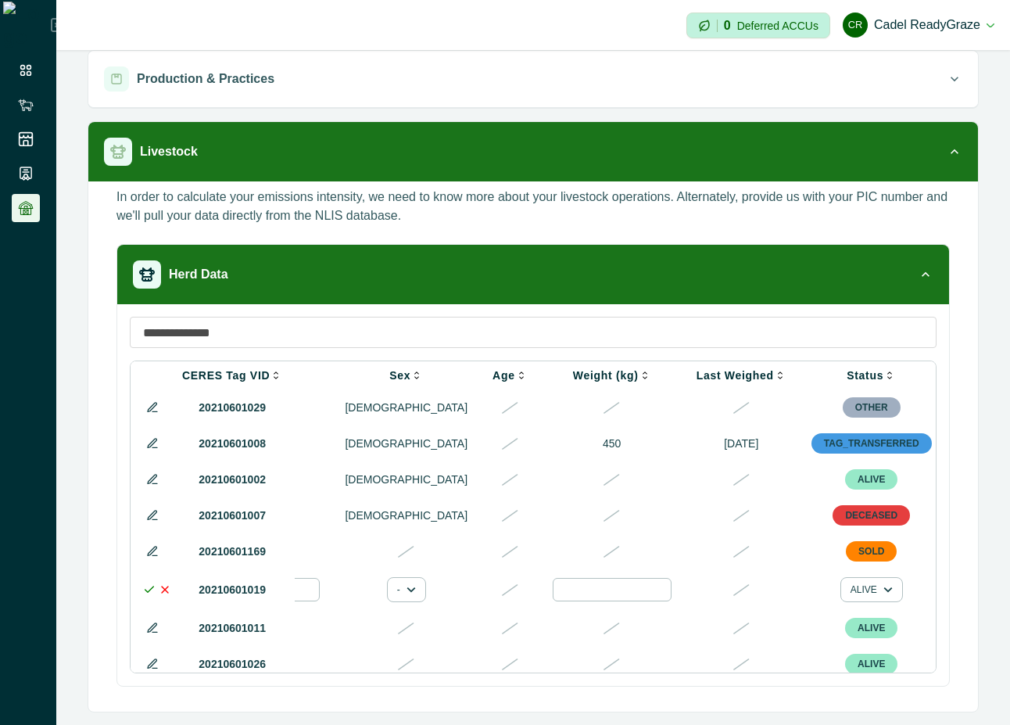
click at [981, 599] on div at bounding box center [990, 589] width 19 height 19
click at [877, 643] on div at bounding box center [876, 643] width 25 height 25
click at [148, 596] on icon at bounding box center [149, 589] width 13 height 13
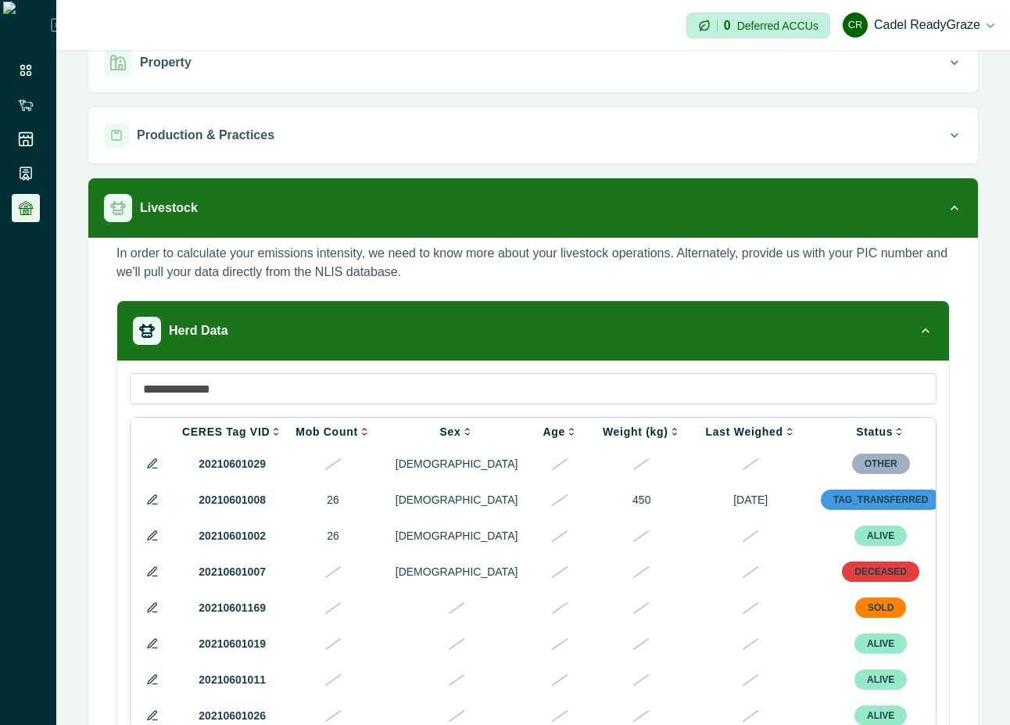
scroll to position [156, 0]
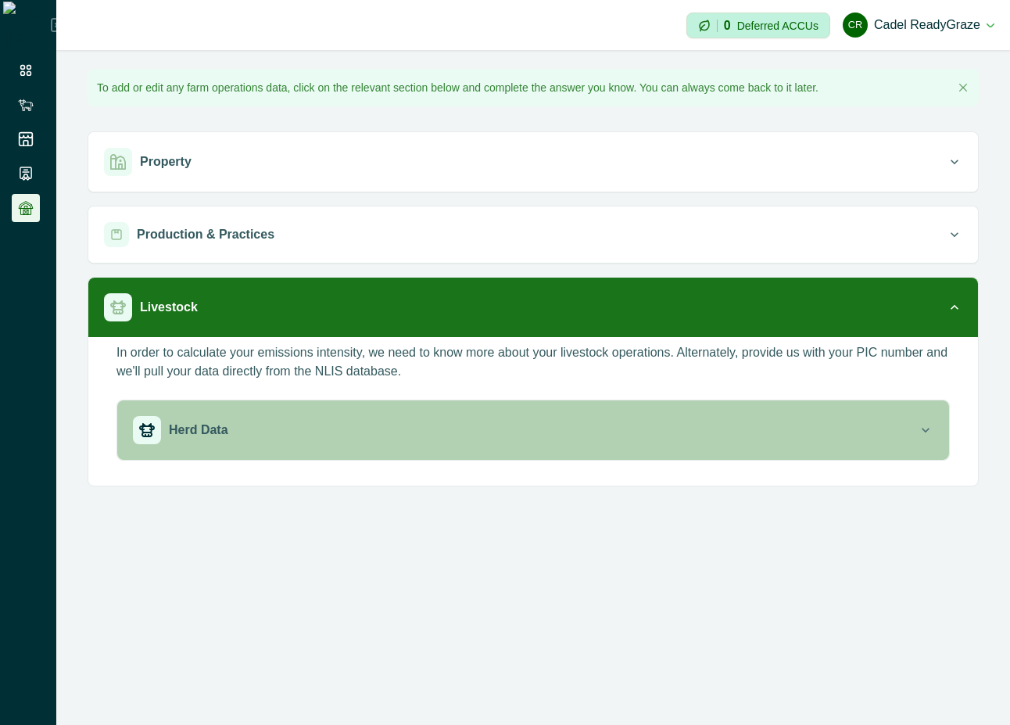
click at [663, 420] on div "Herd Data" at bounding box center [525, 430] width 785 height 28
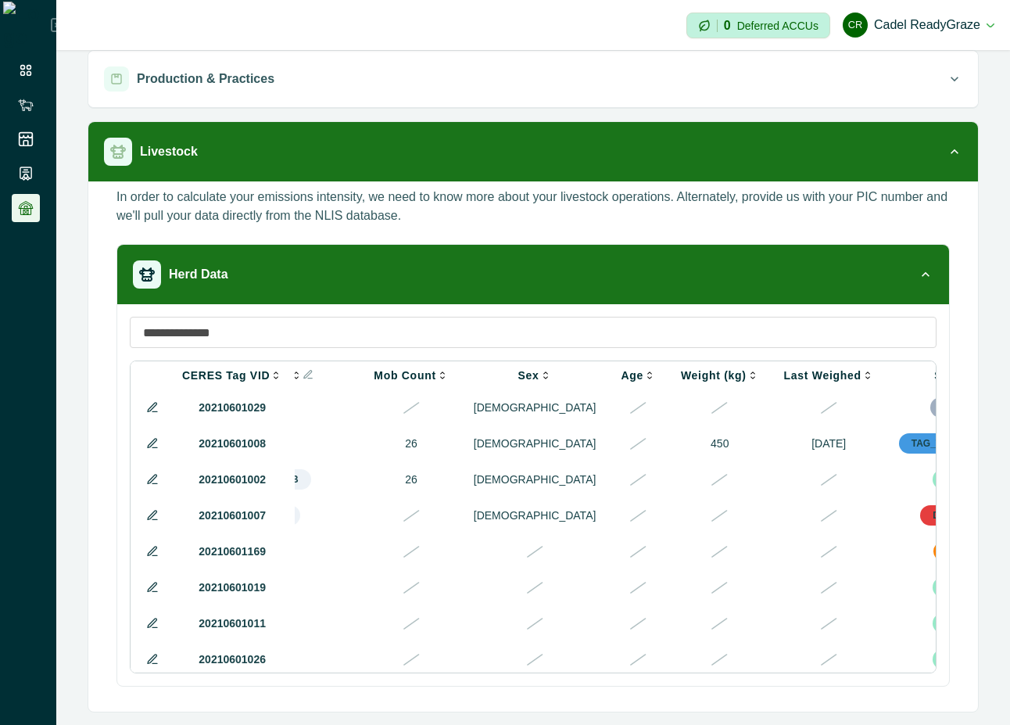
scroll to position [0, 579]
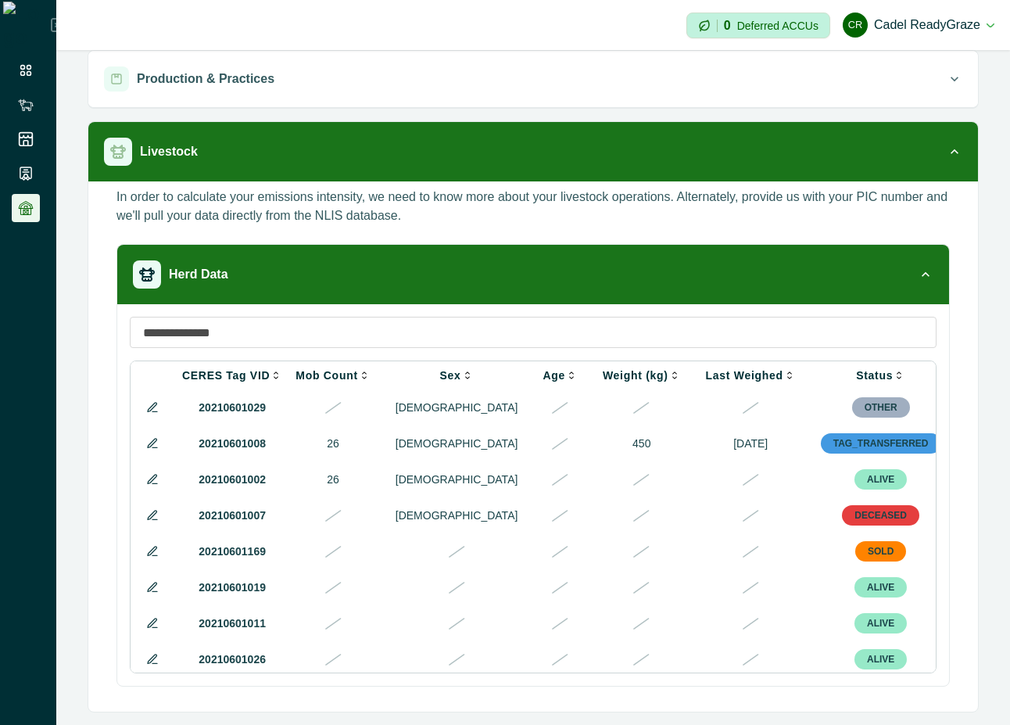
click at [154, 591] on icon at bounding box center [154, 591] width 5 height 0
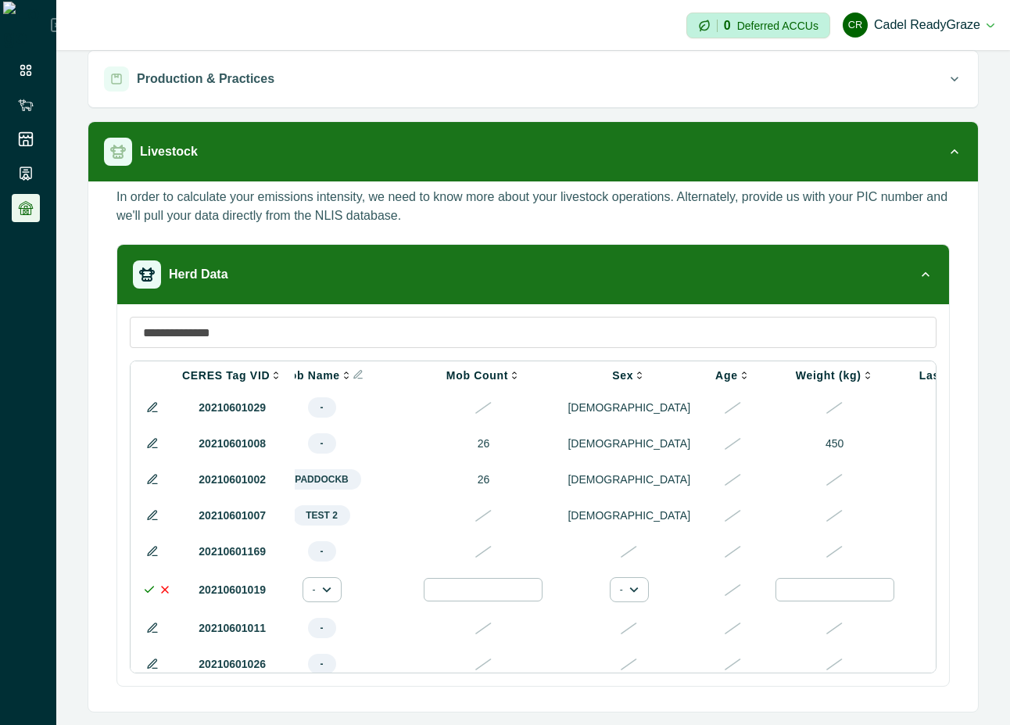
click at [590, 668] on p at bounding box center [629, 664] width 123 height 16
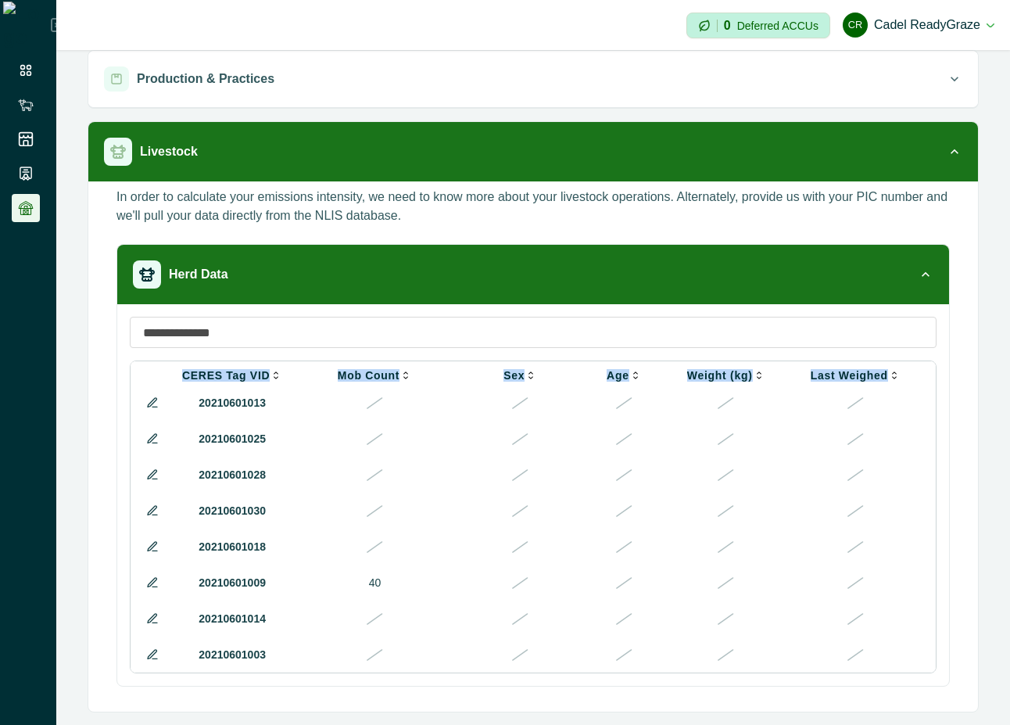
scroll to position [364, 802]
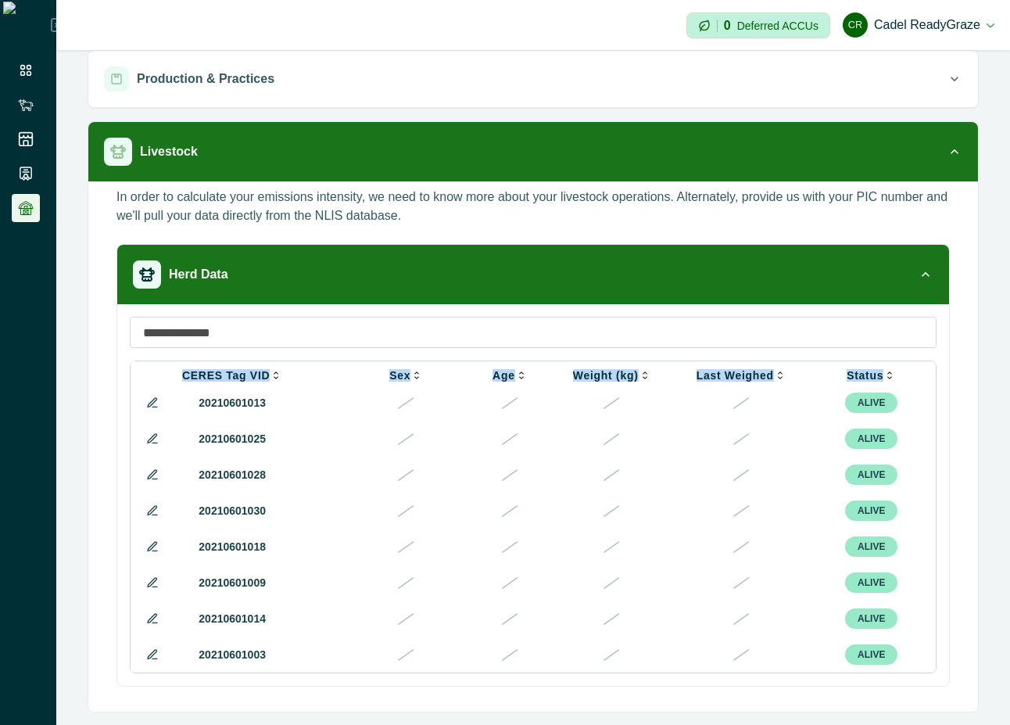
drag, startPoint x: 590, startPoint y: 668, endPoint x: 936, endPoint y: 670, distance: 346.4
click at [936, 670] on div "CERES Tag VID NLIS ID Visual ID Class Breed Mob Name Mob Count Sex Age Weight (…" at bounding box center [533, 495] width 832 height 382
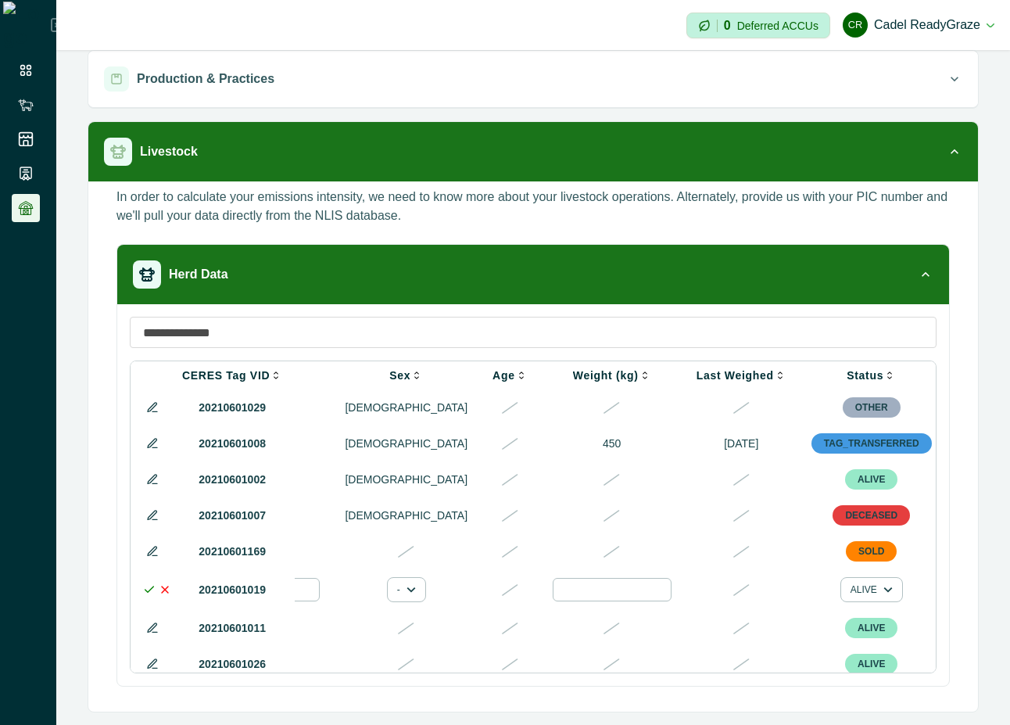
click at [981, 599] on div at bounding box center [990, 589] width 19 height 19
click at [944, 644] on div at bounding box center [939, 643] width 25 height 25
click at [850, 647] on div at bounding box center [845, 643] width 25 height 25
click at [145, 592] on polyline at bounding box center [149, 588] width 9 height 5
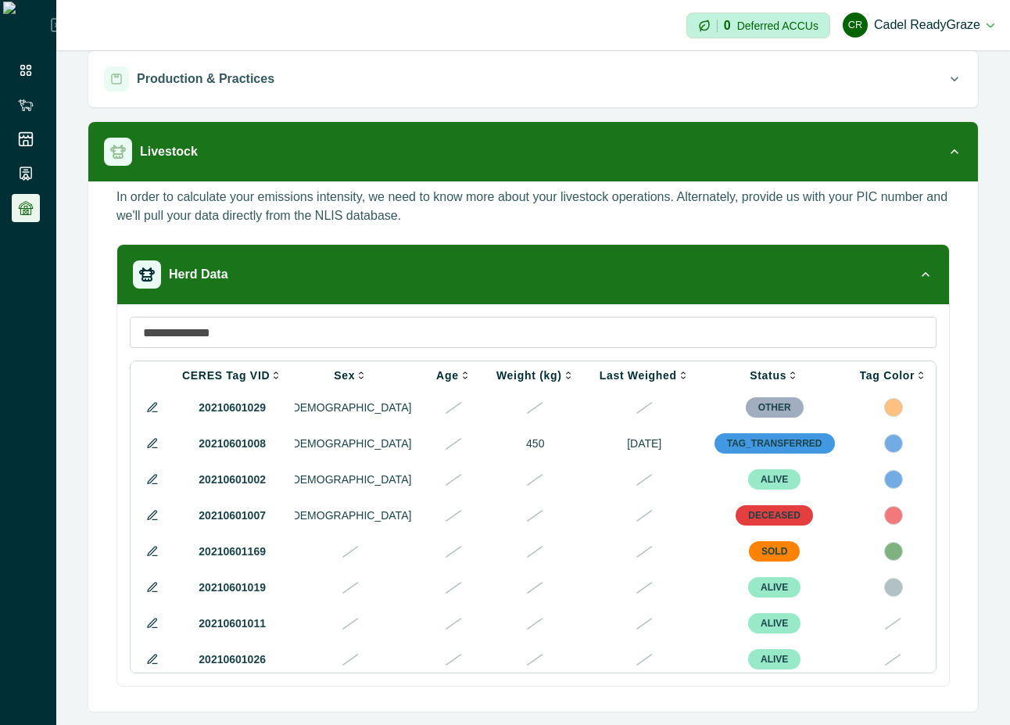
scroll to position [0, 579]
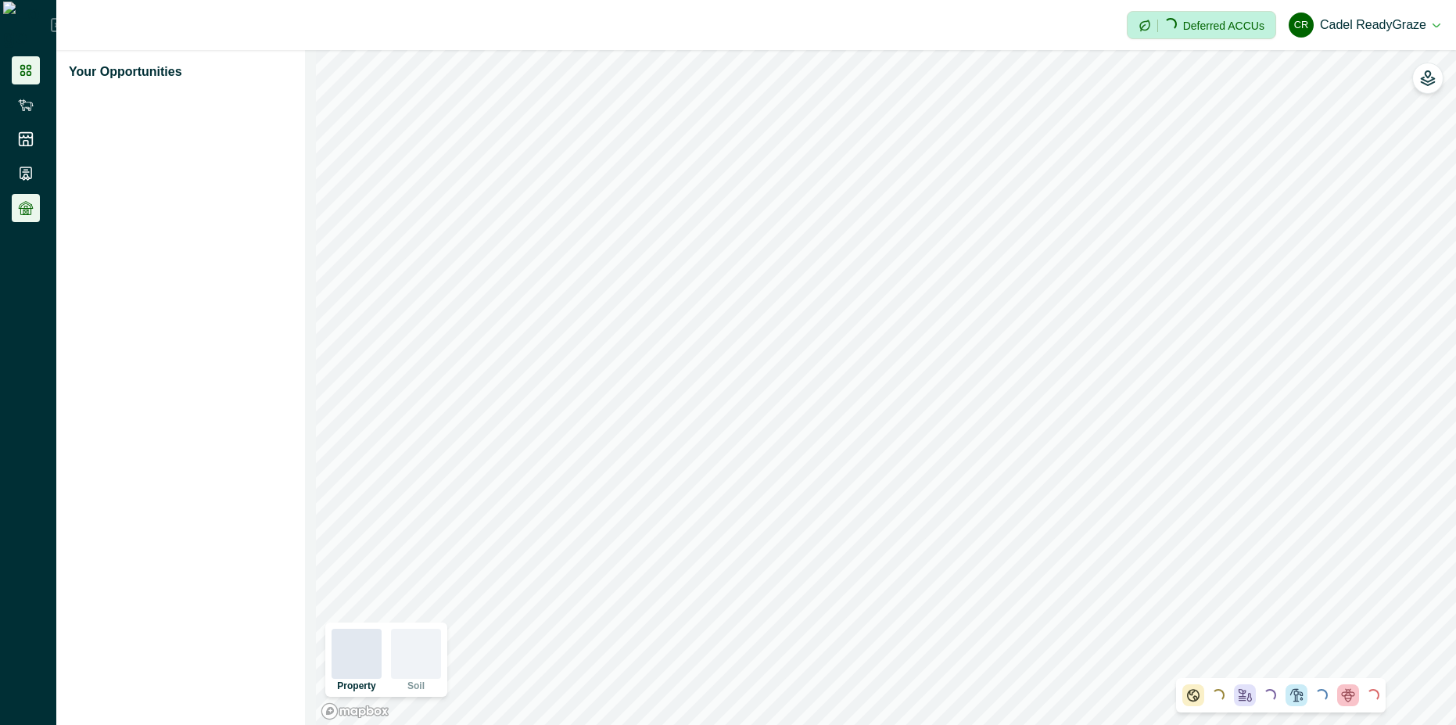
click at [38, 199] on li at bounding box center [26, 208] width 28 height 28
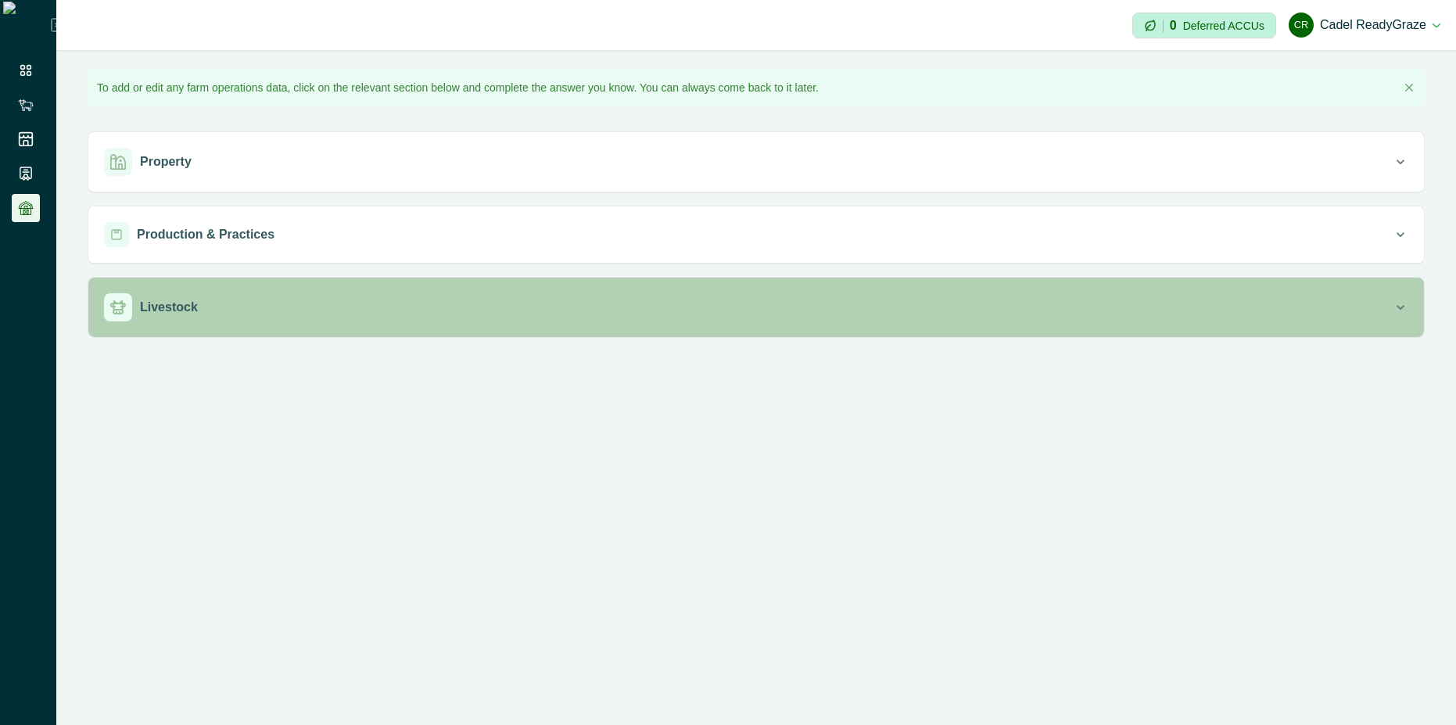
click at [292, 294] on div "Livestock" at bounding box center [748, 307] width 1289 height 28
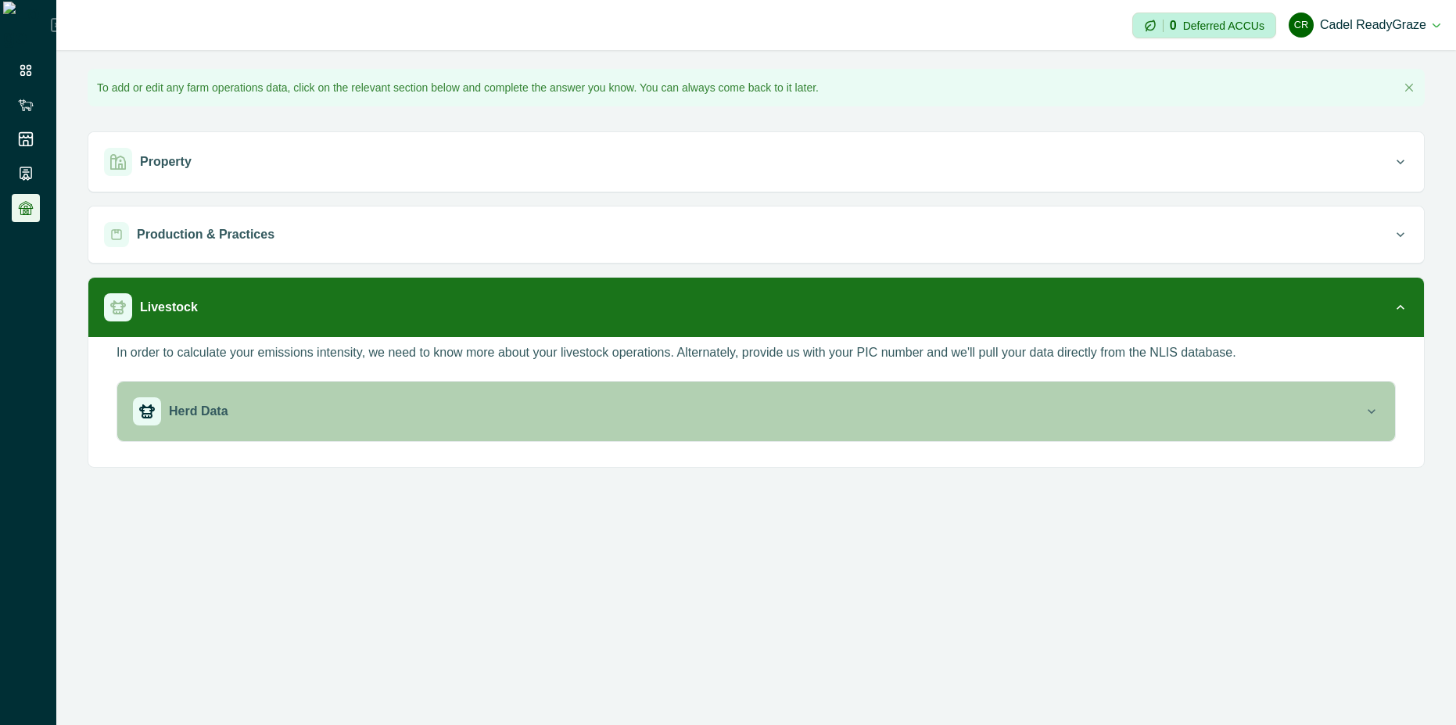
click at [472, 426] on button "Herd Data" at bounding box center [756, 411] width 1278 height 59
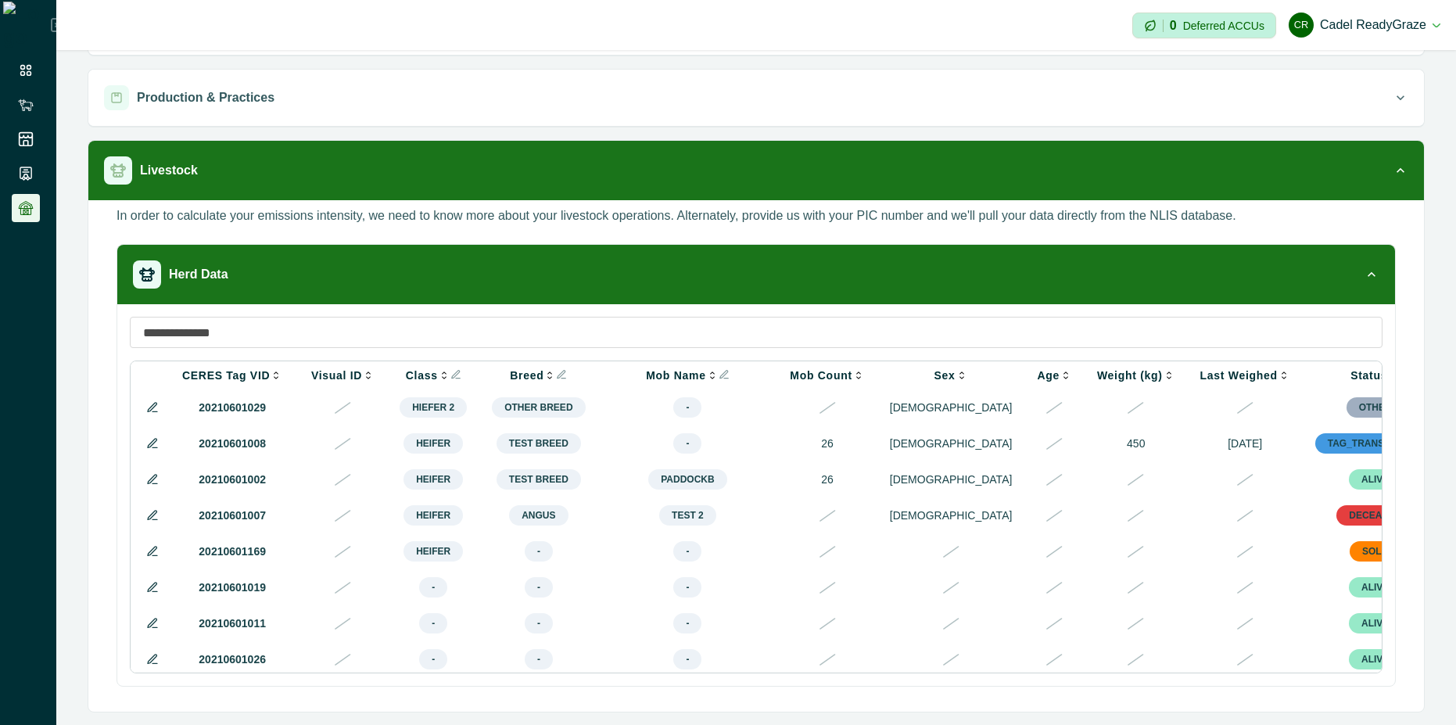
scroll to position [0, 134]
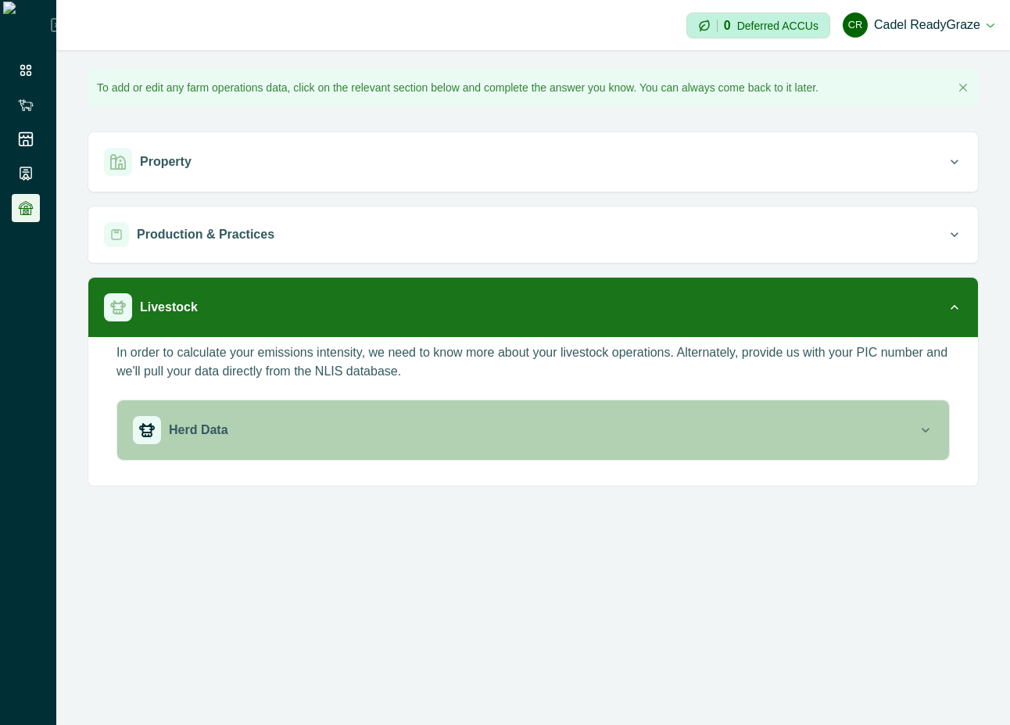
click at [685, 427] on div "Herd Data" at bounding box center [525, 430] width 785 height 28
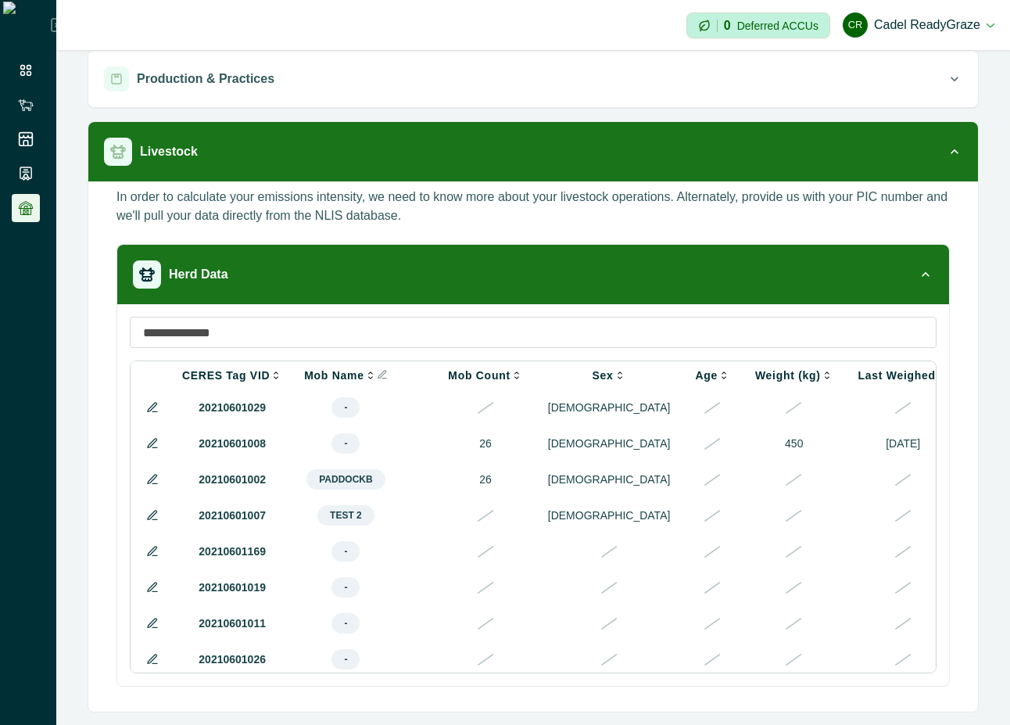
scroll to position [0, 579]
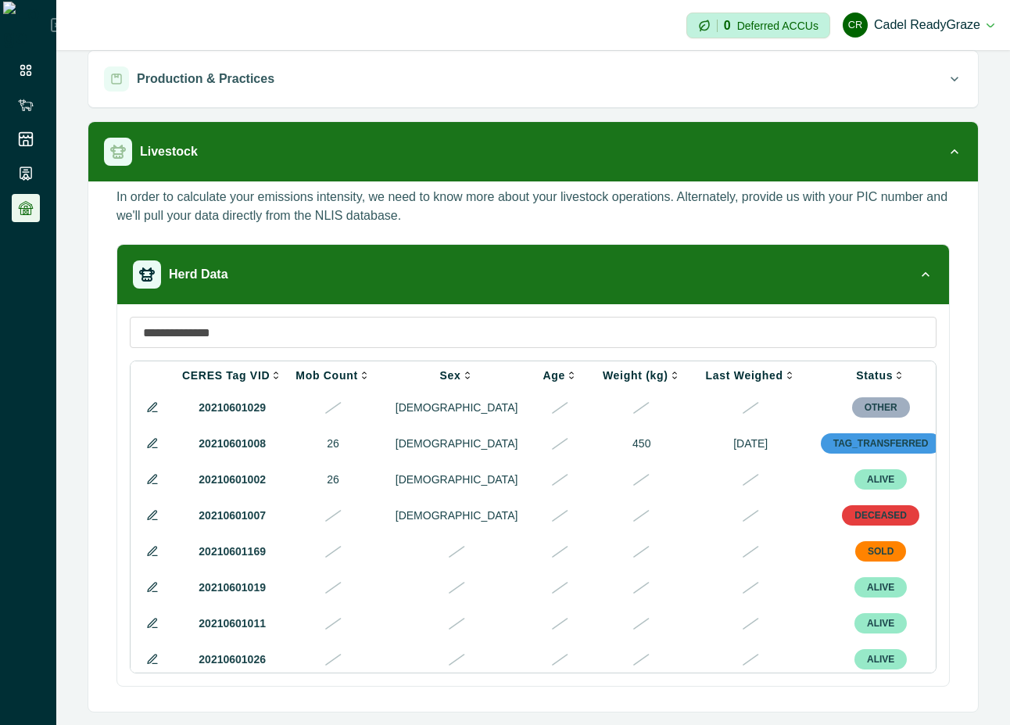
click at [151, 446] on icon at bounding box center [152, 443] width 13 height 13
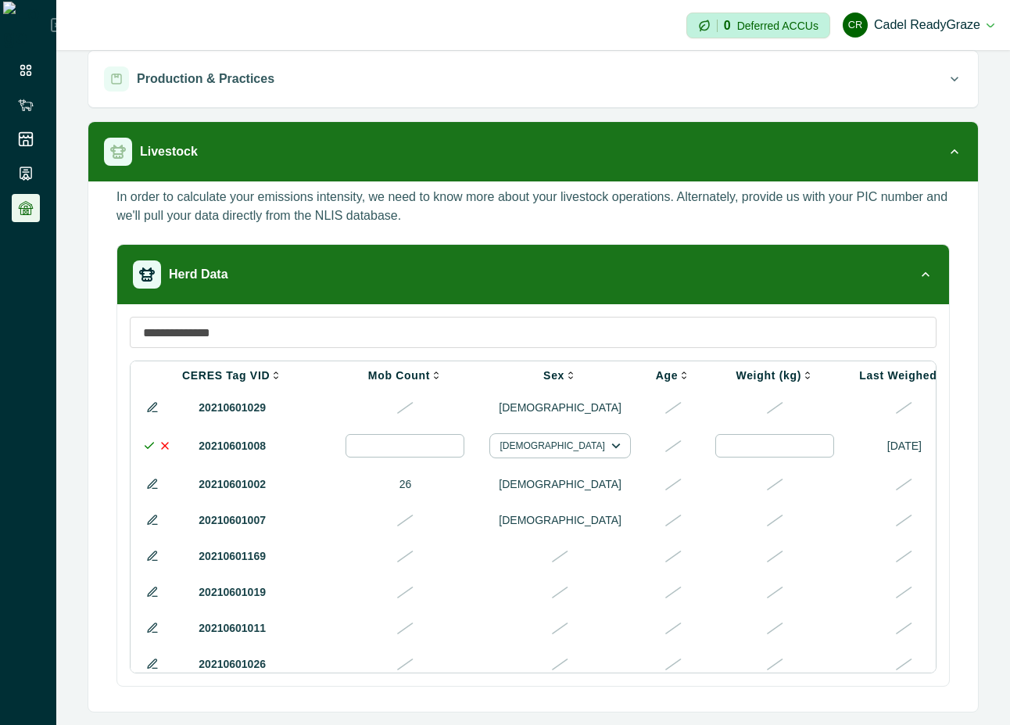
scroll to position [0, 831]
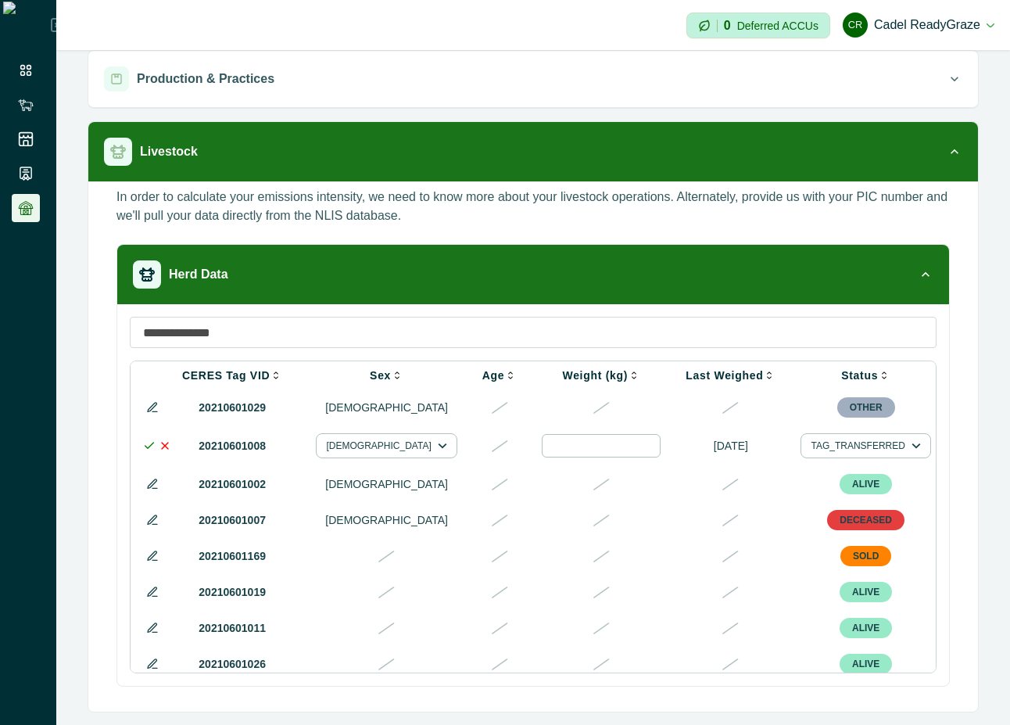
click at [981, 445] on div at bounding box center [990, 445] width 19 height 19
click at [877, 493] on div at bounding box center [876, 493] width 25 height 25
click at [148, 450] on icon at bounding box center [149, 445] width 13 height 13
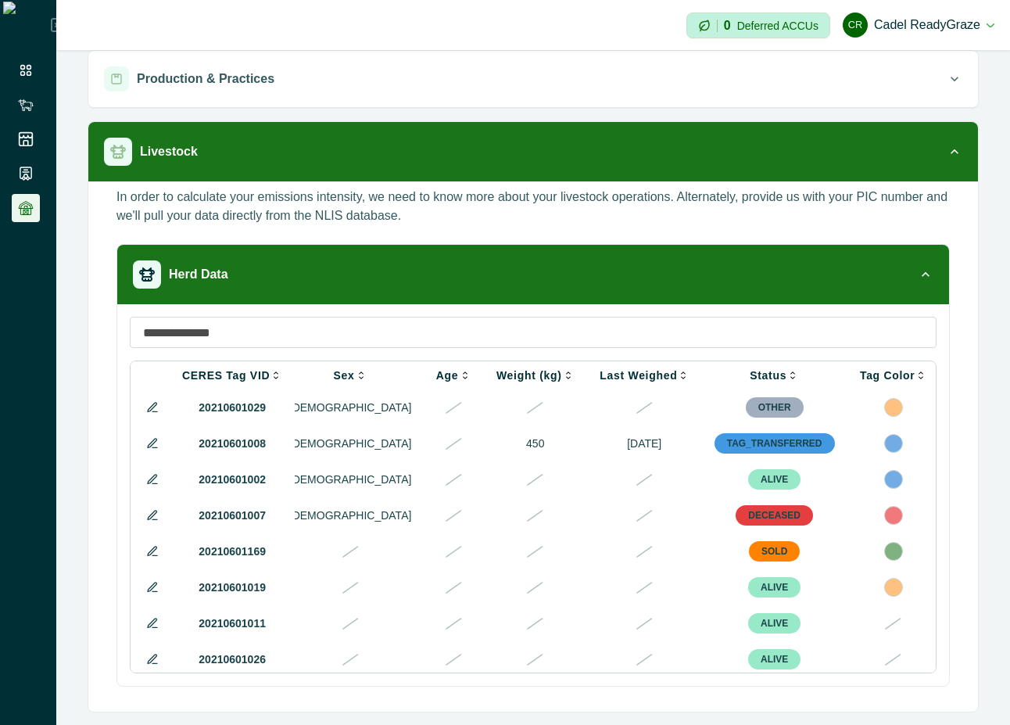
scroll to position [0, 579]
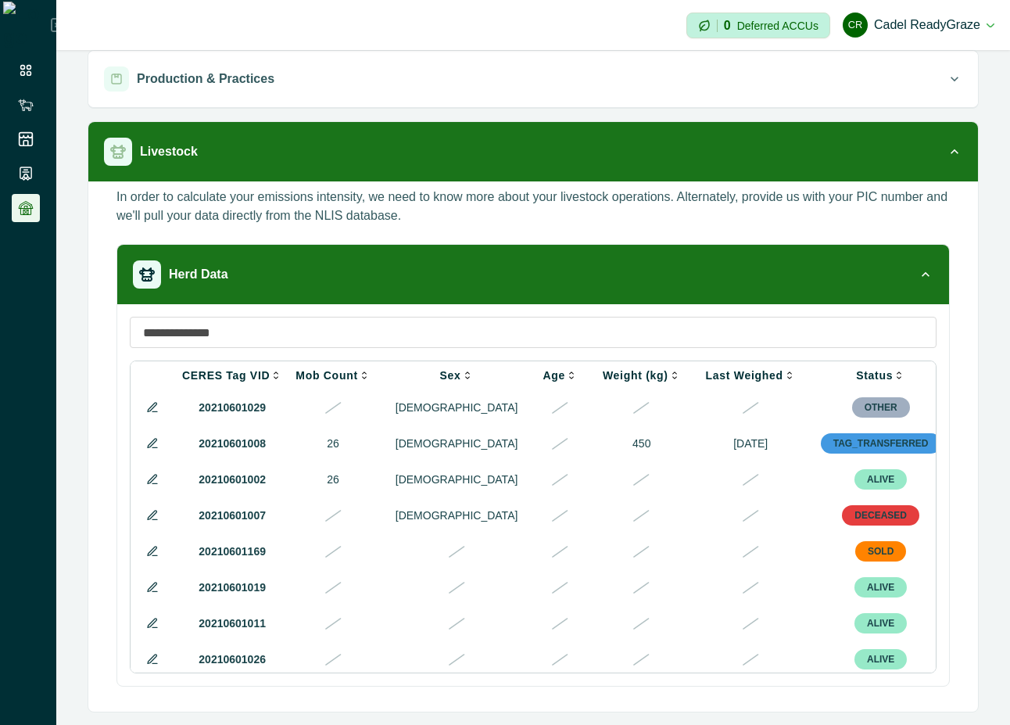
click at [148, 447] on icon at bounding box center [152, 443] width 9 height 9
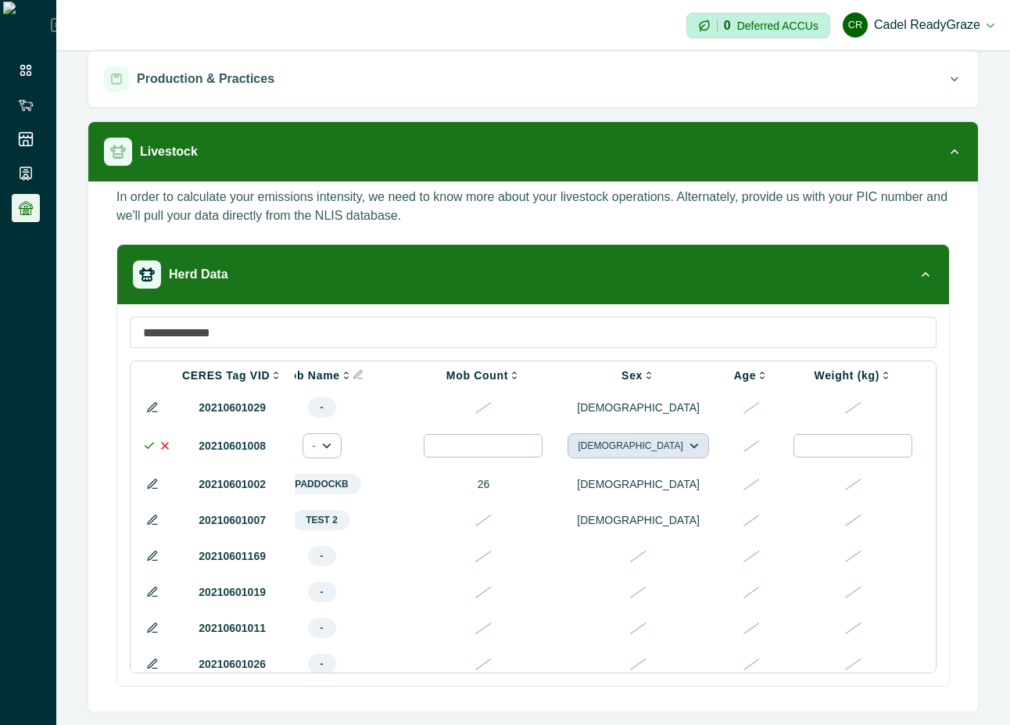
click at [606, 456] on button "[DEMOGRAPHIC_DATA]" at bounding box center [638, 445] width 141 height 25
click at [597, 516] on button "[DEMOGRAPHIC_DATA]" at bounding box center [609, 513] width 87 height 23
click at [149, 445] on icon at bounding box center [149, 445] width 13 height 13
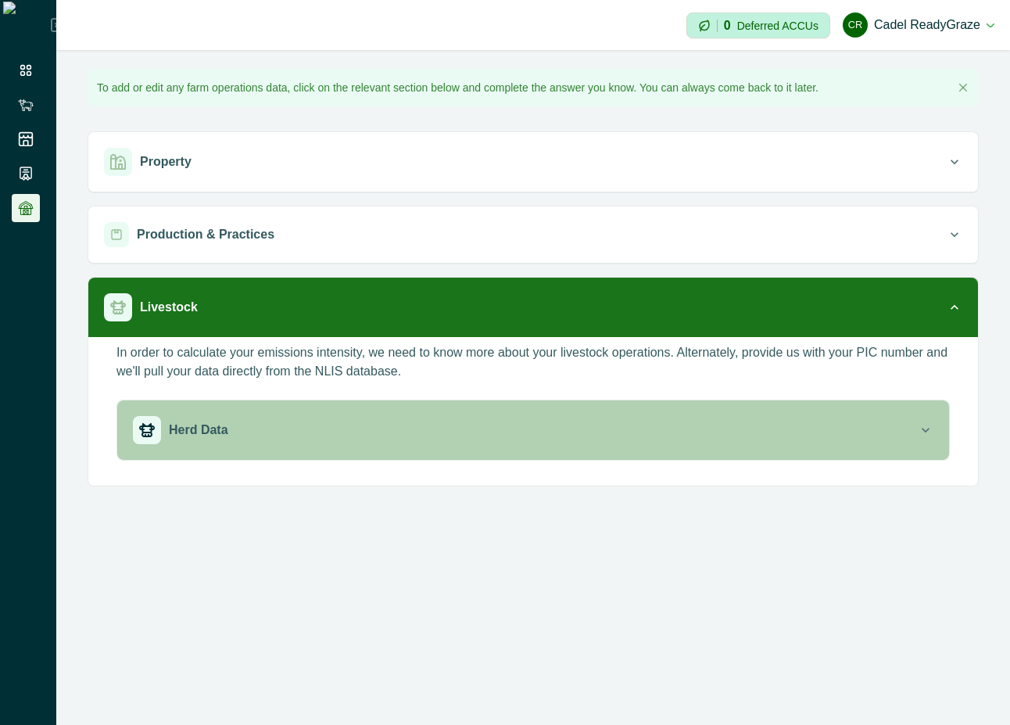
click at [592, 453] on button "Herd Data" at bounding box center [533, 429] width 832 height 59
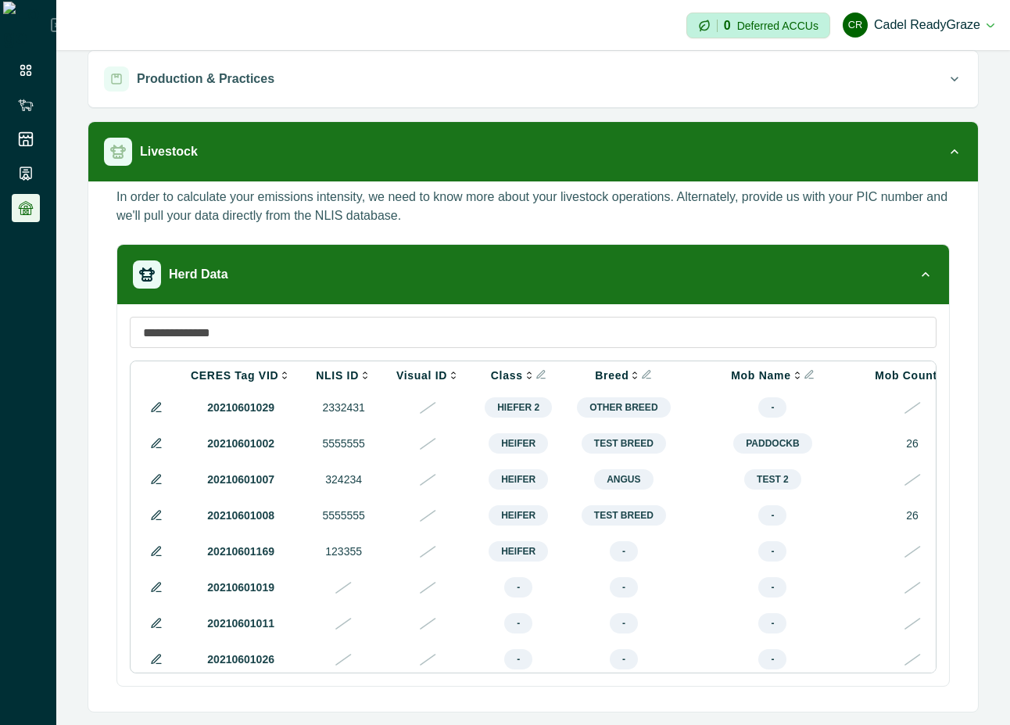
scroll to position [0, 579]
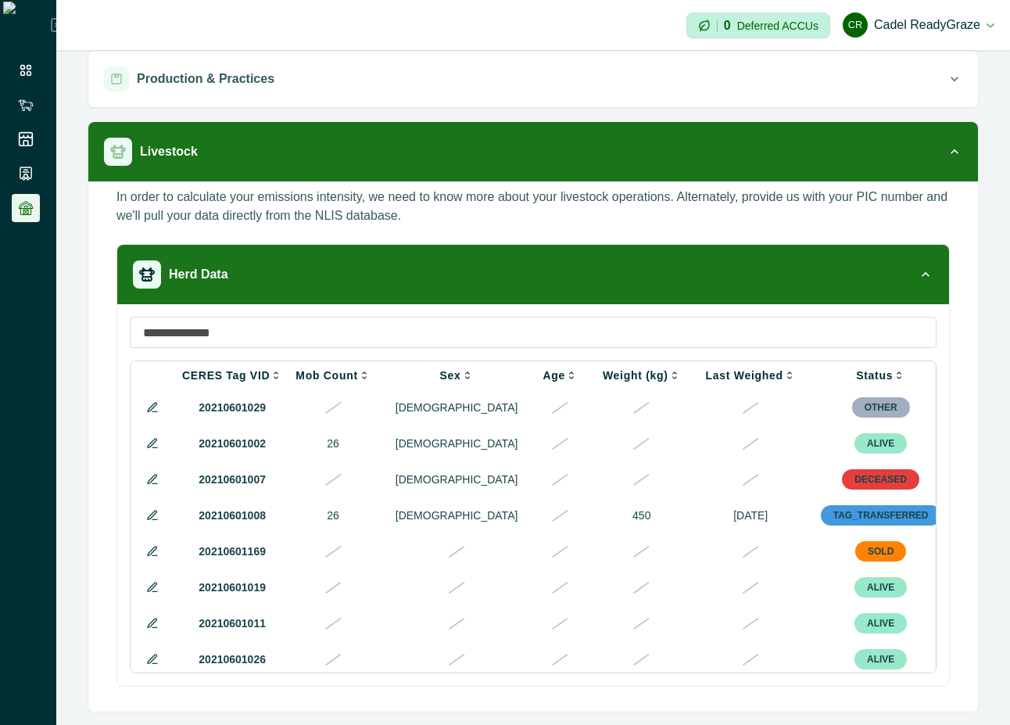
click at [153, 519] on icon at bounding box center [152, 515] width 13 height 13
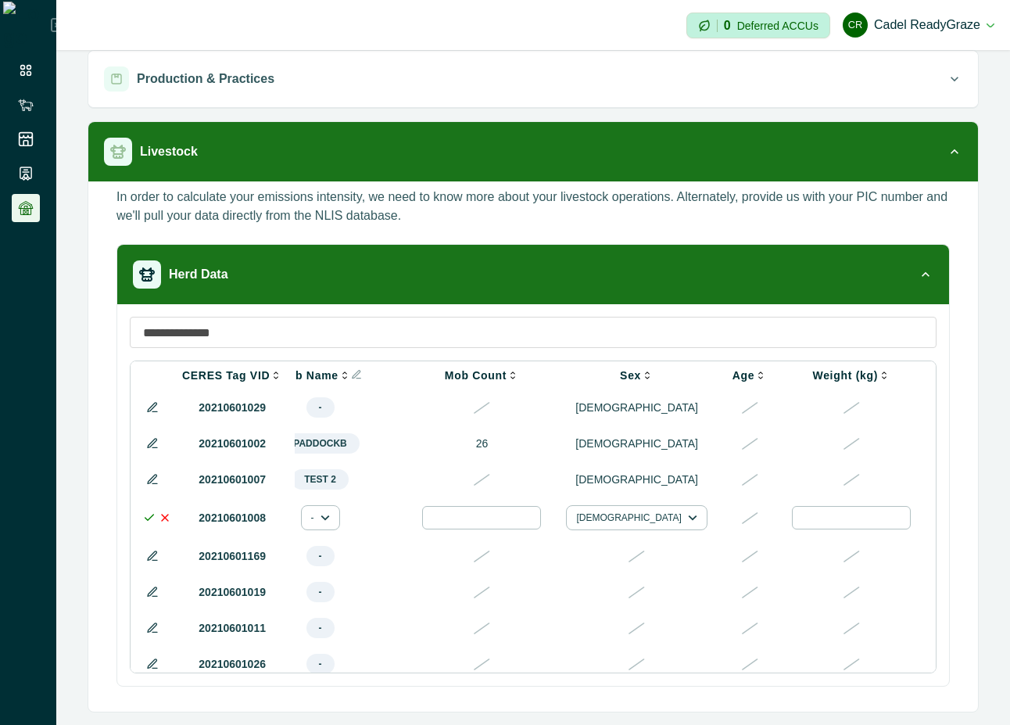
scroll to position [0, 841]
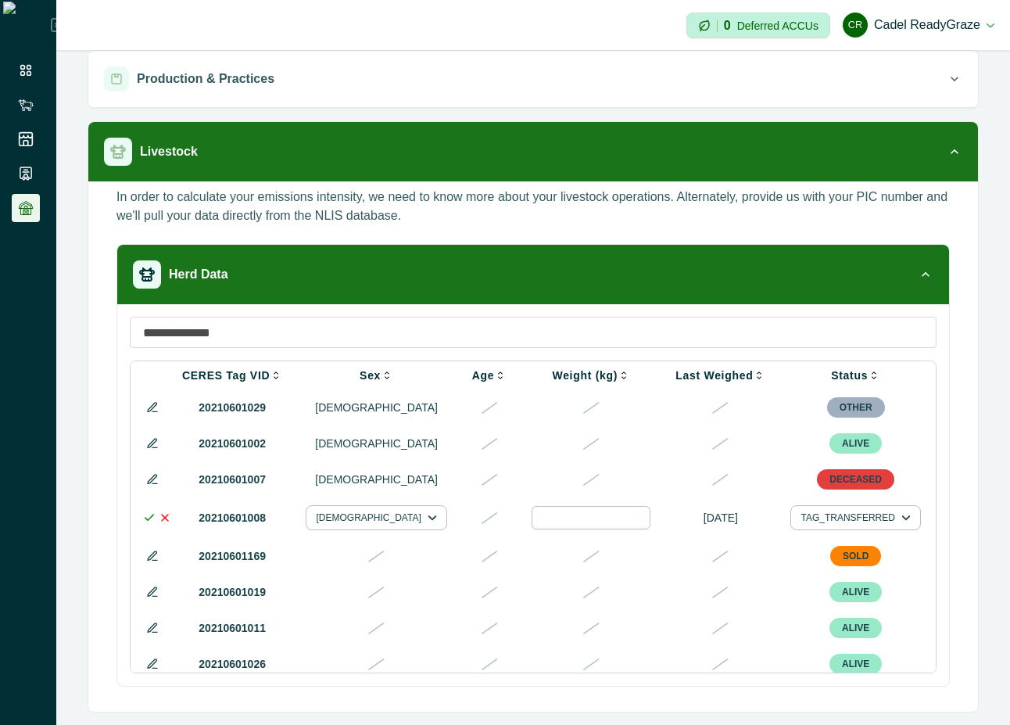
click at [970, 517] on div at bounding box center [979, 517] width 19 height 19
click at [909, 574] on div at bounding box center [908, 568] width 25 height 25
click at [151, 520] on polyline at bounding box center [149, 517] width 9 height 5
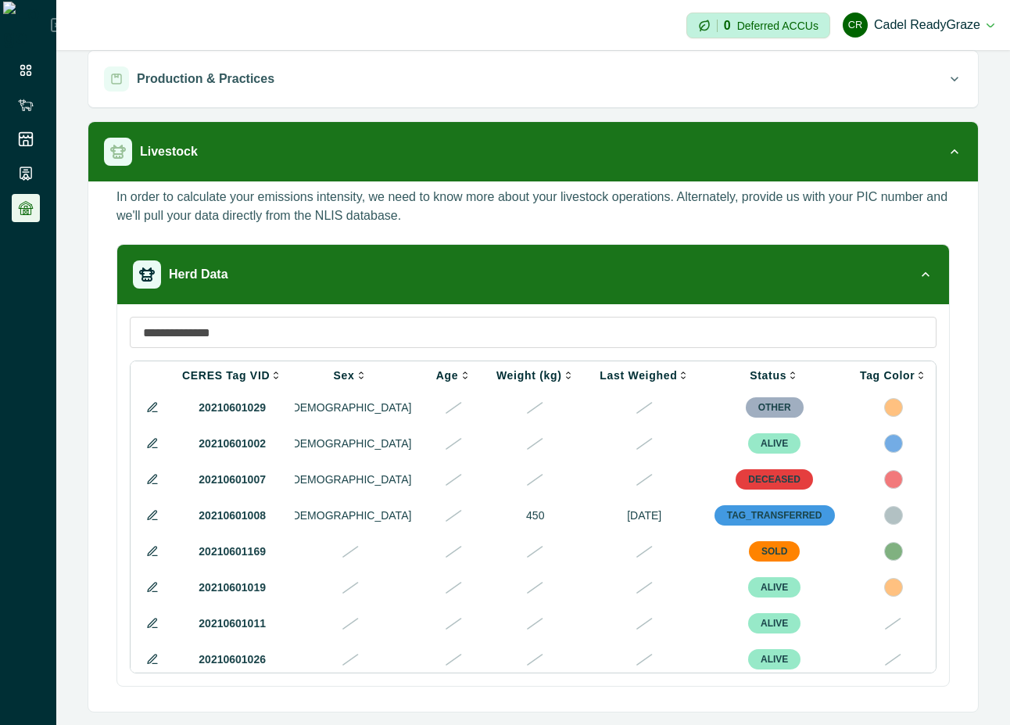
scroll to position [0, 579]
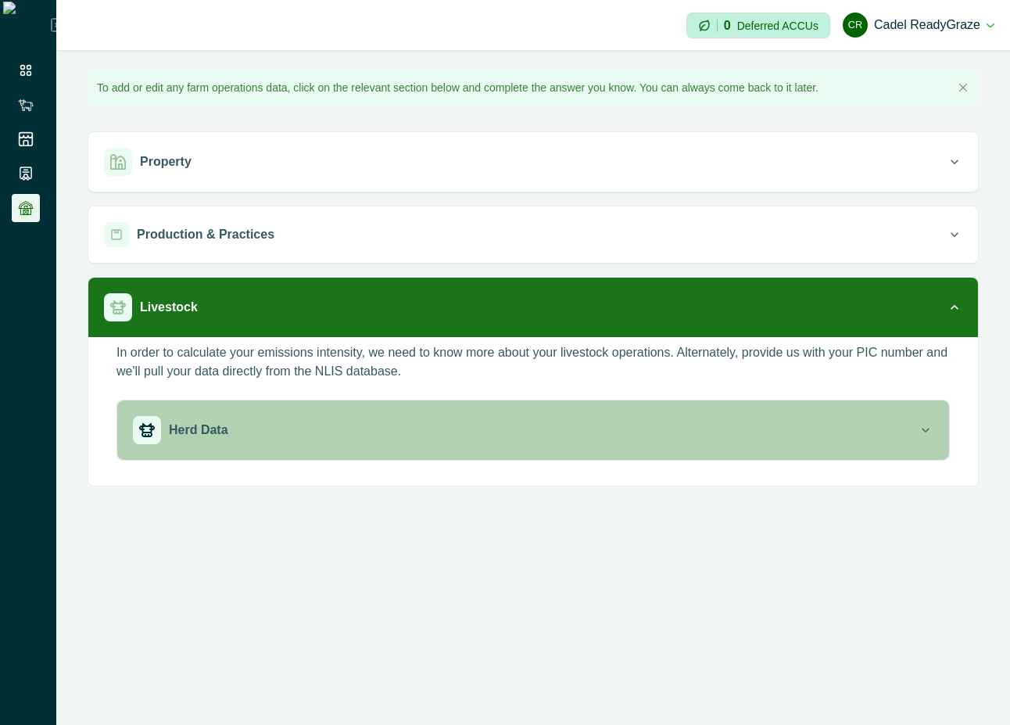
click at [794, 457] on button "Herd Data" at bounding box center [533, 429] width 832 height 59
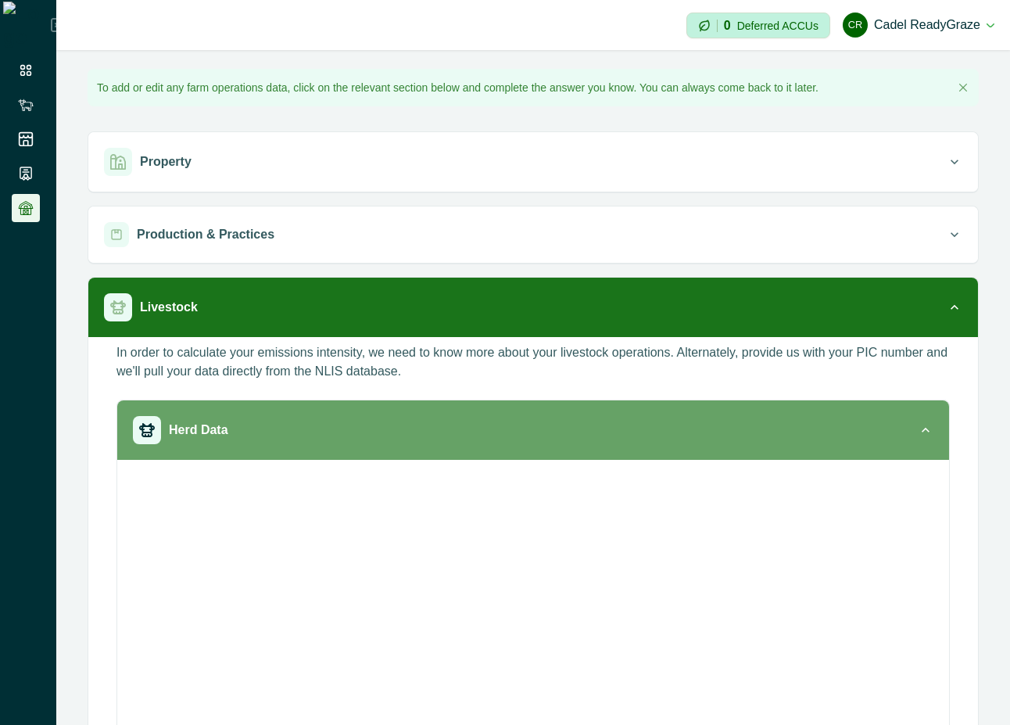
scroll to position [156, 0]
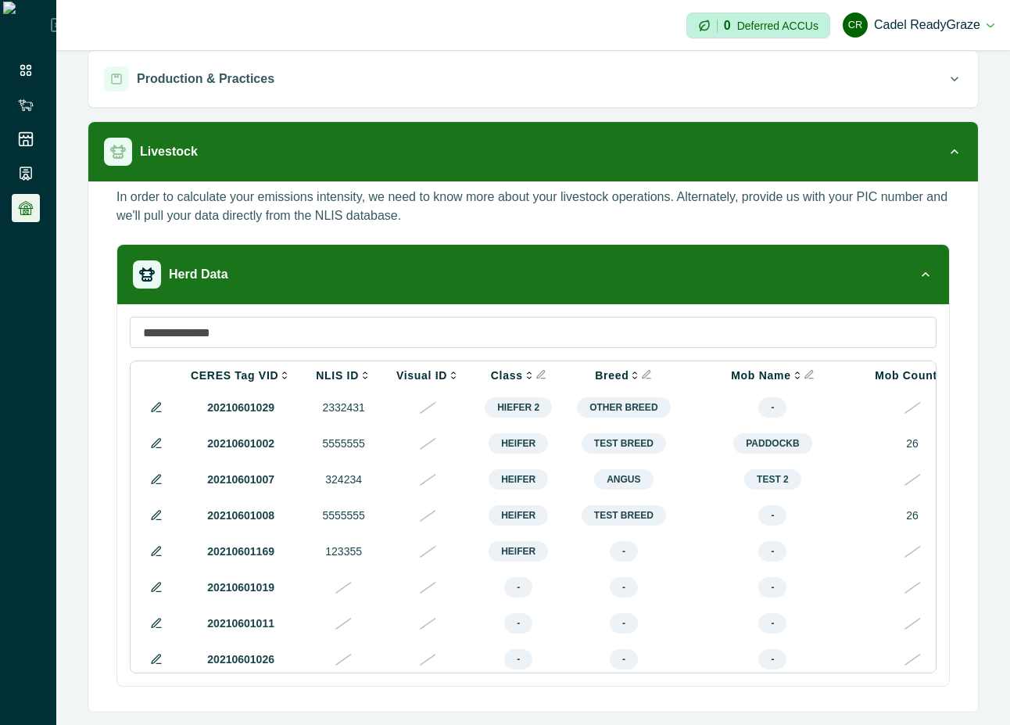
click at [153, 522] on icon at bounding box center [156, 515] width 13 height 13
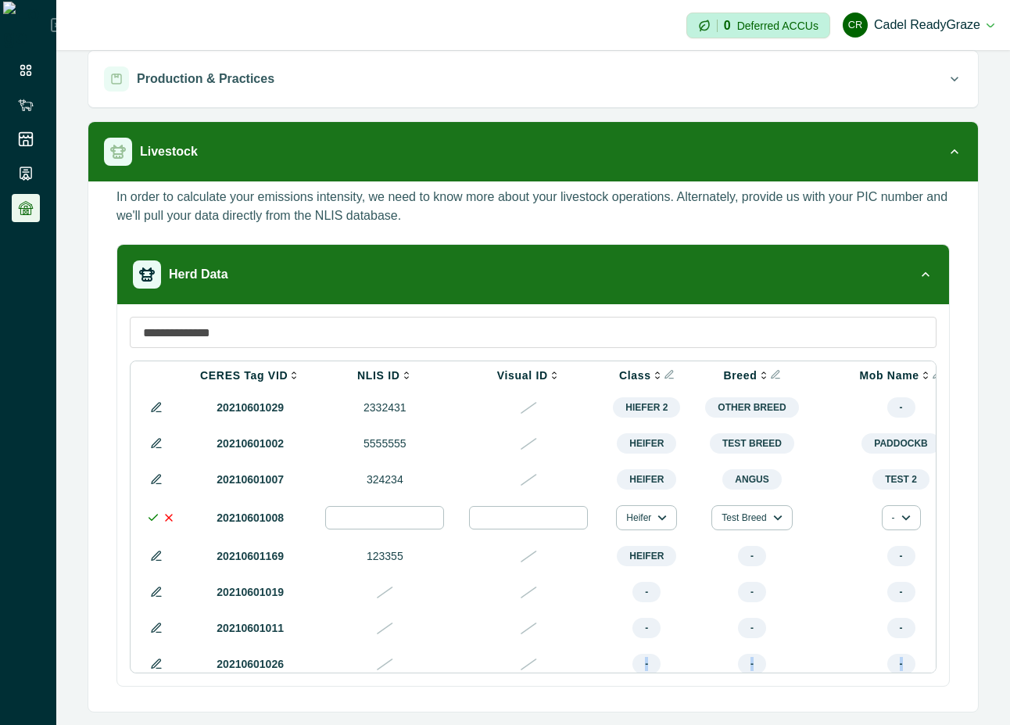
drag, startPoint x: 504, startPoint y: 669, endPoint x: 1074, endPoint y: 715, distance: 571.2
click at [1010, 715] on html "**********" at bounding box center [505, 362] width 1010 height 725
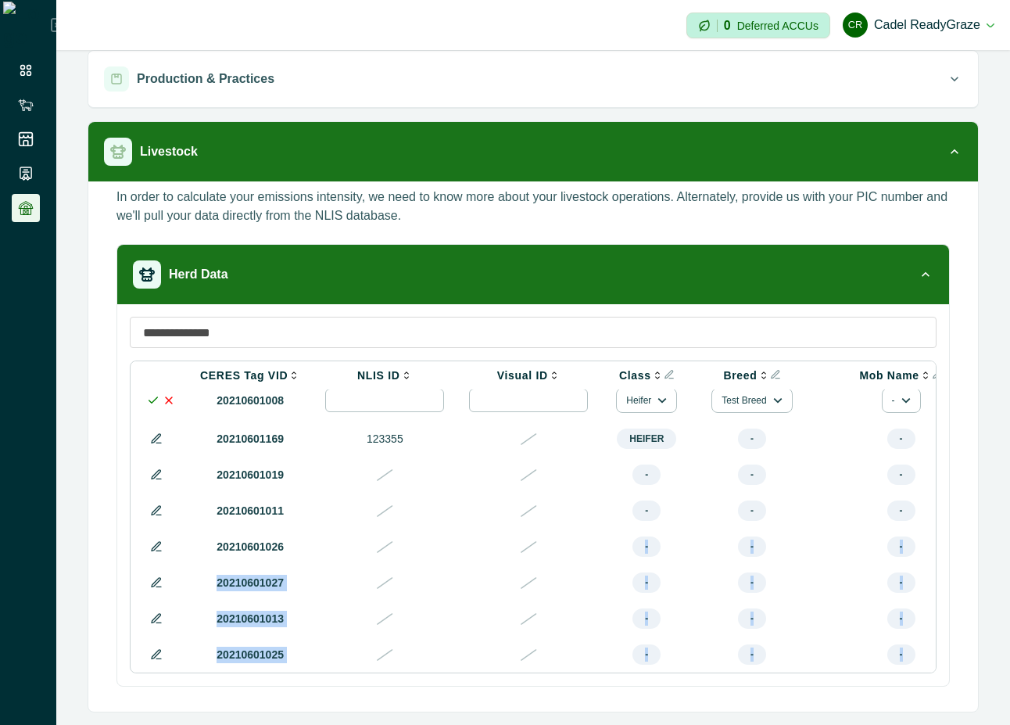
drag, startPoint x: 510, startPoint y: 672, endPoint x: 790, endPoint y: 671, distance: 279.9
click at [790, 671] on div "CERES Tag VID NLIS ID Visual ID Class Breed Mob Name Mob Count Sex Age Weight (…" at bounding box center [533, 516] width 807 height 313
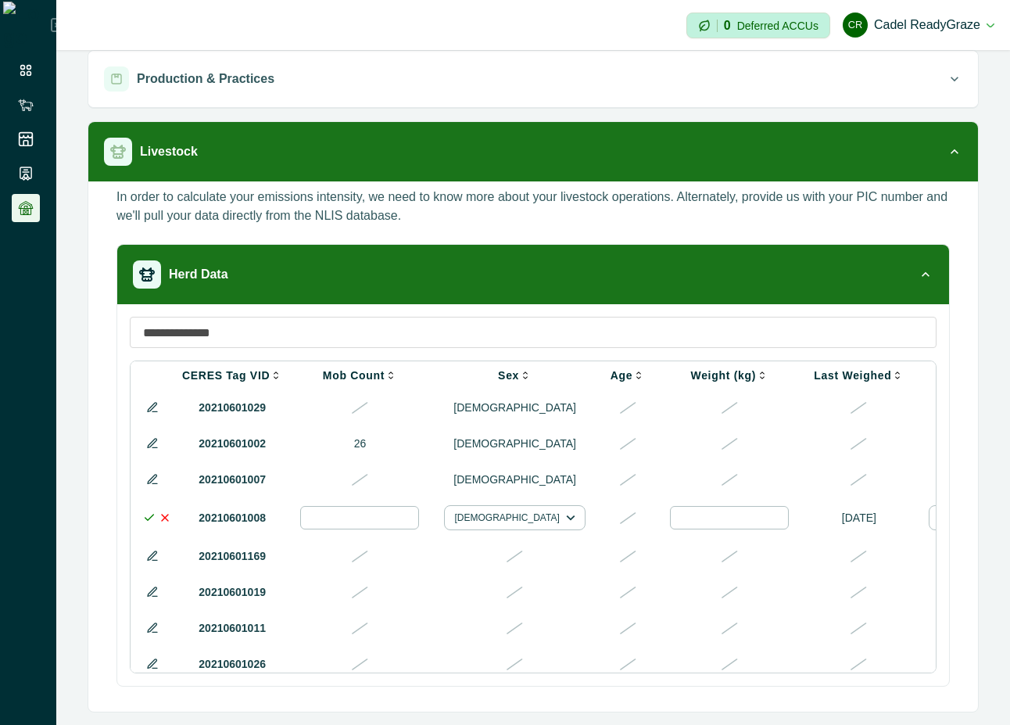
scroll to position [0, 841]
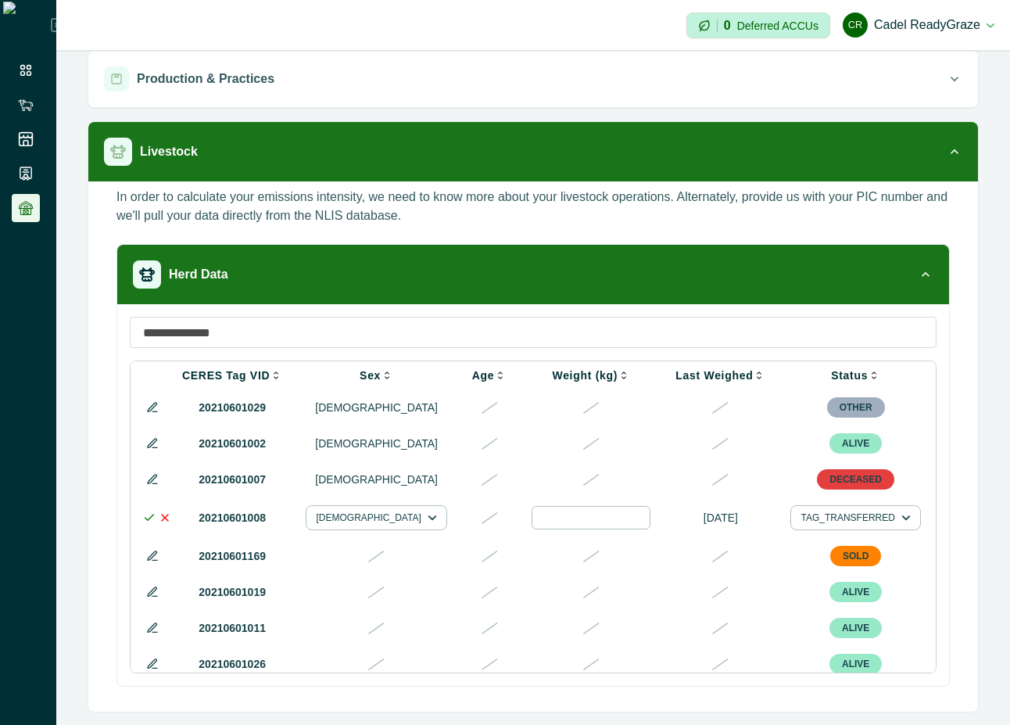
click at [970, 527] on div at bounding box center [979, 517] width 19 height 19
click at [842, 569] on div at bounding box center [846, 568] width 25 height 25
click at [149, 522] on icon at bounding box center [149, 517] width 13 height 13
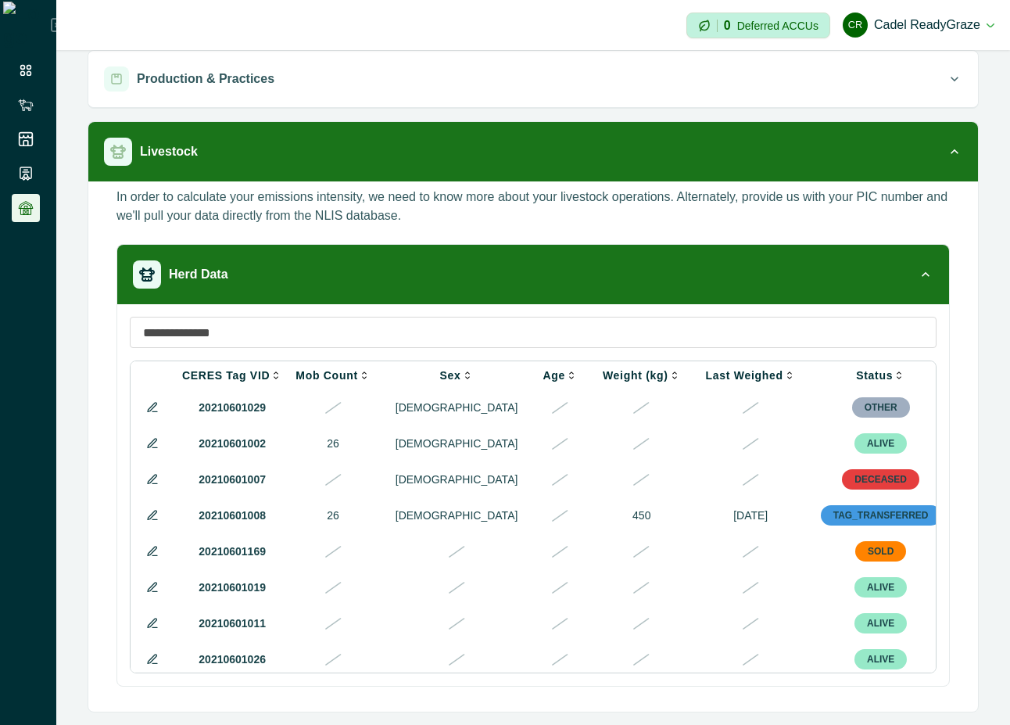
click at [149, 522] on icon at bounding box center [152, 515] width 13 height 13
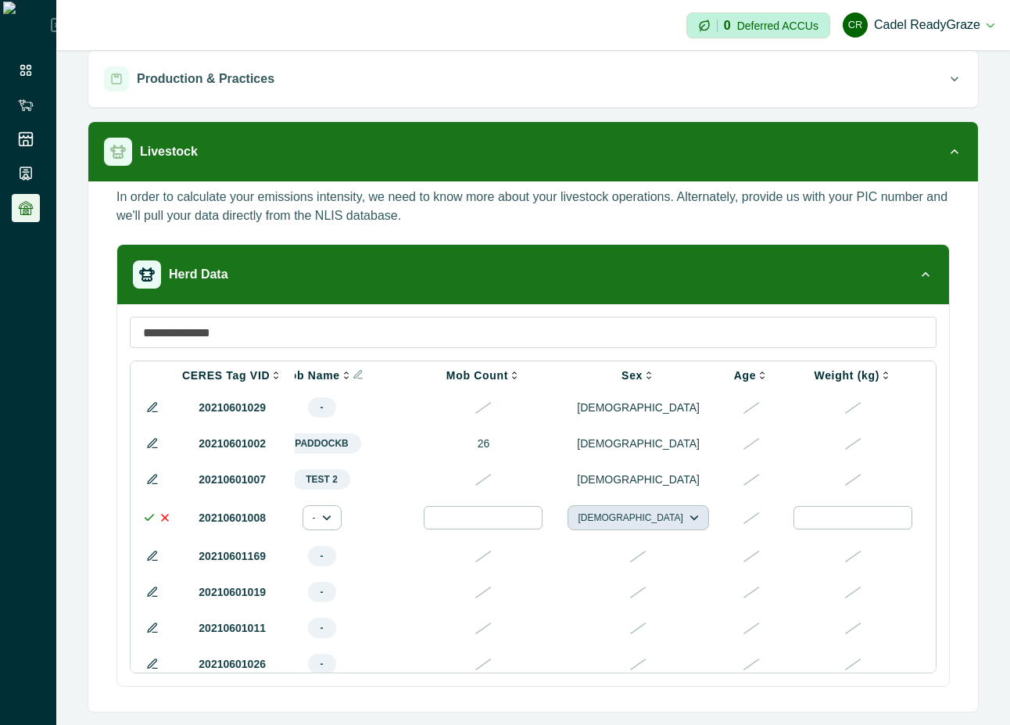
click at [610, 517] on button "[DEMOGRAPHIC_DATA]" at bounding box center [638, 517] width 141 height 25
click at [592, 567] on button "[DEMOGRAPHIC_DATA]" at bounding box center [609, 564] width 87 height 23
click at [149, 524] on icon at bounding box center [149, 517] width 13 height 13
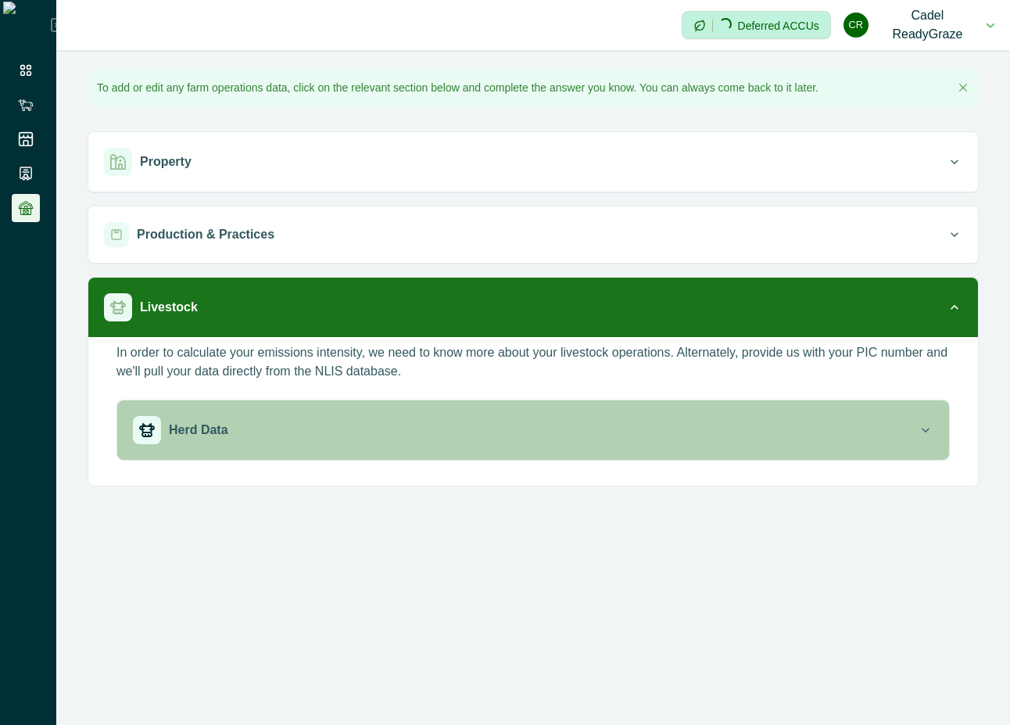
click at [483, 436] on div "Herd Data" at bounding box center [525, 430] width 785 height 28
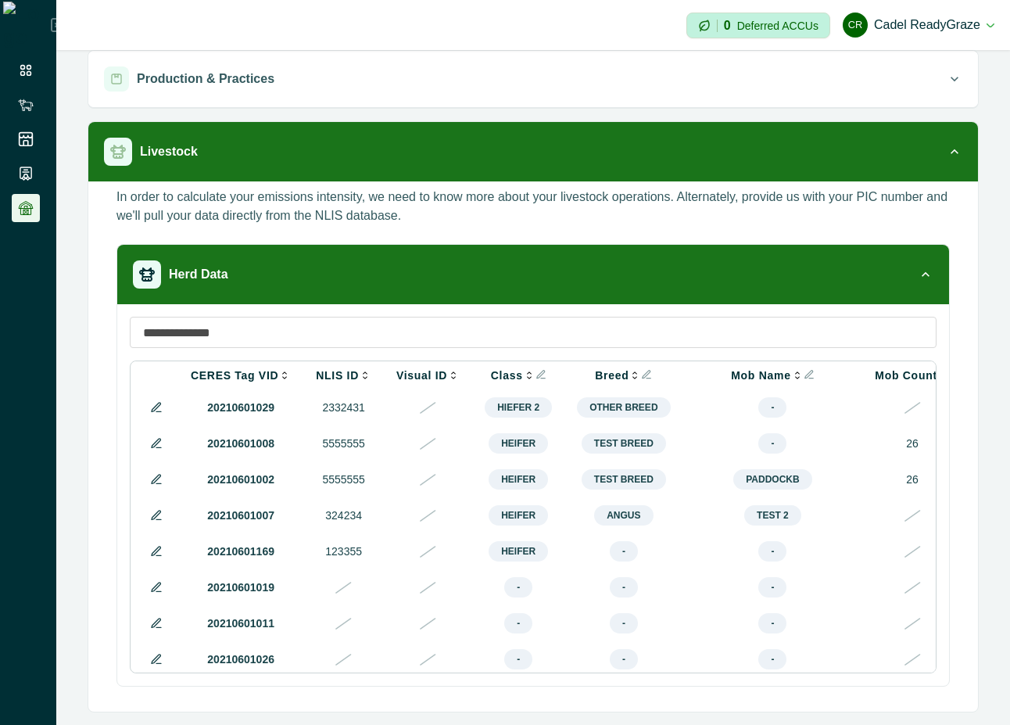
click at [156, 558] on icon at bounding box center [156, 551] width 13 height 13
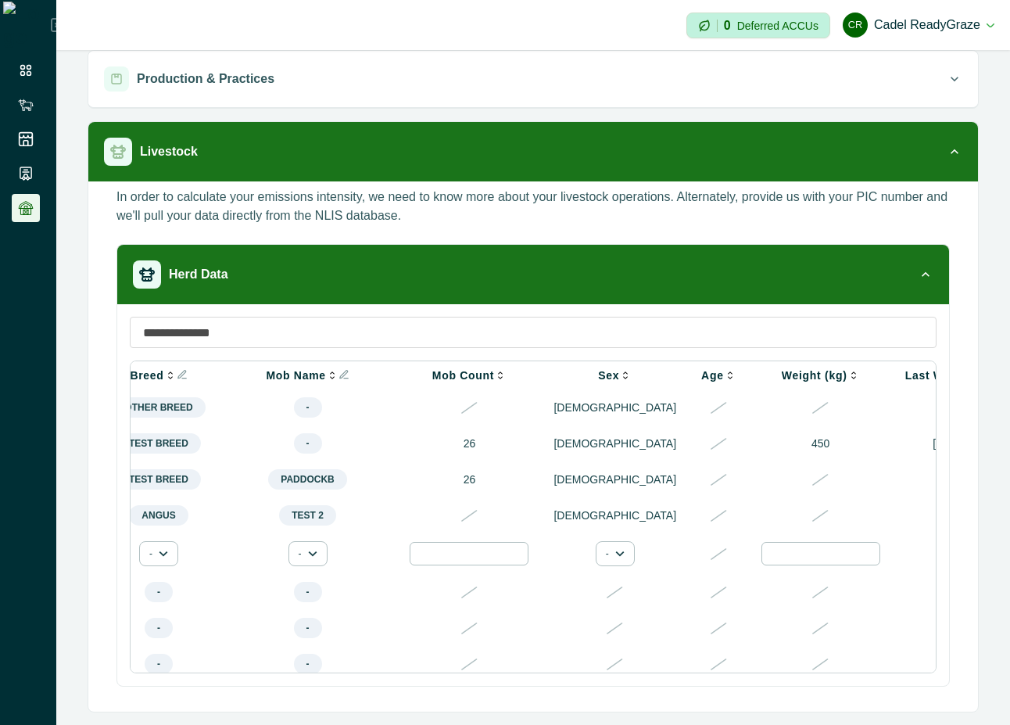
scroll to position [0, 802]
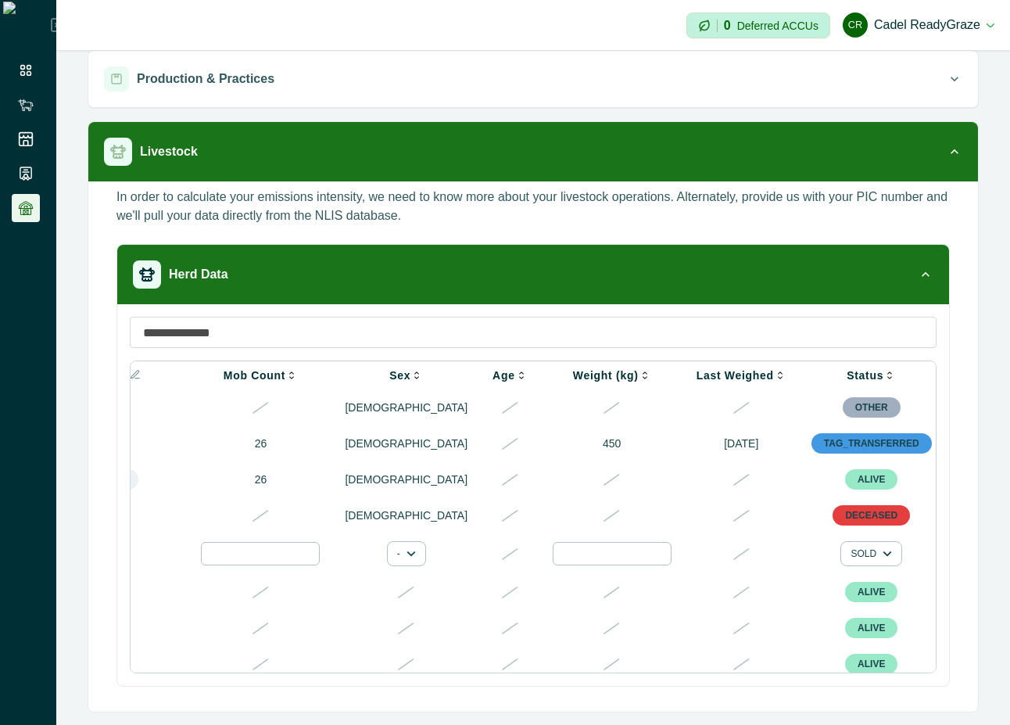
click at [981, 563] on div at bounding box center [990, 553] width 19 height 19
click at [936, 604] on div at bounding box center [939, 606] width 25 height 25
click at [615, 689] on div "Herd Data CERES Tag VID NLIS ID Visual ID Class Breed Mob Name Mob Count Sex Ag…" at bounding box center [534, 471] width 834 height 455
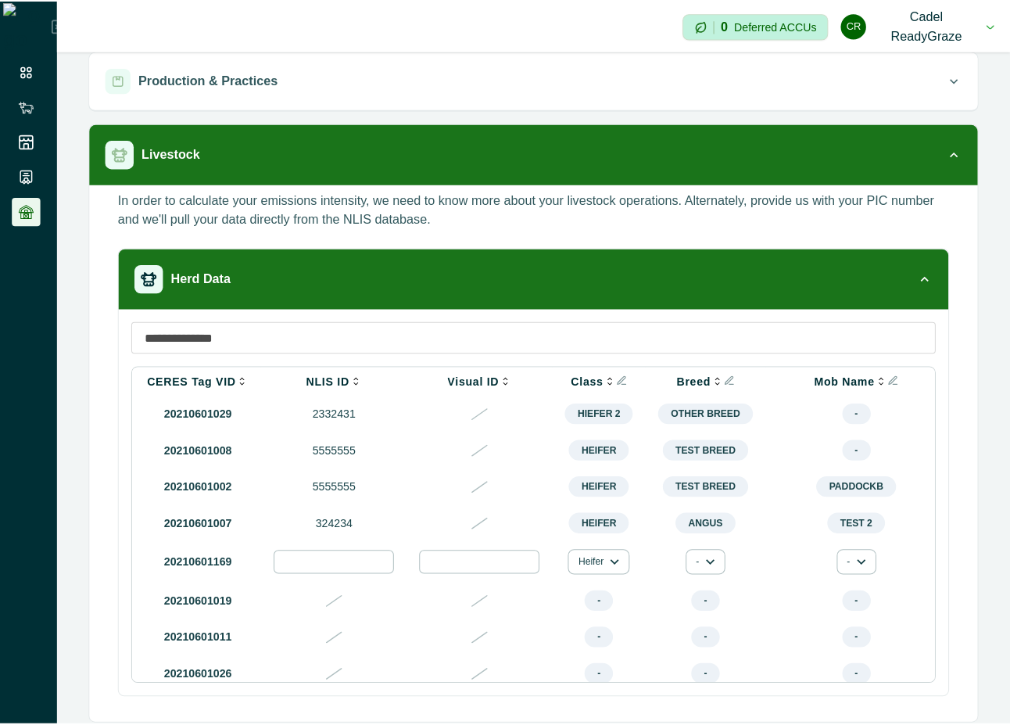
scroll to position [0, 0]
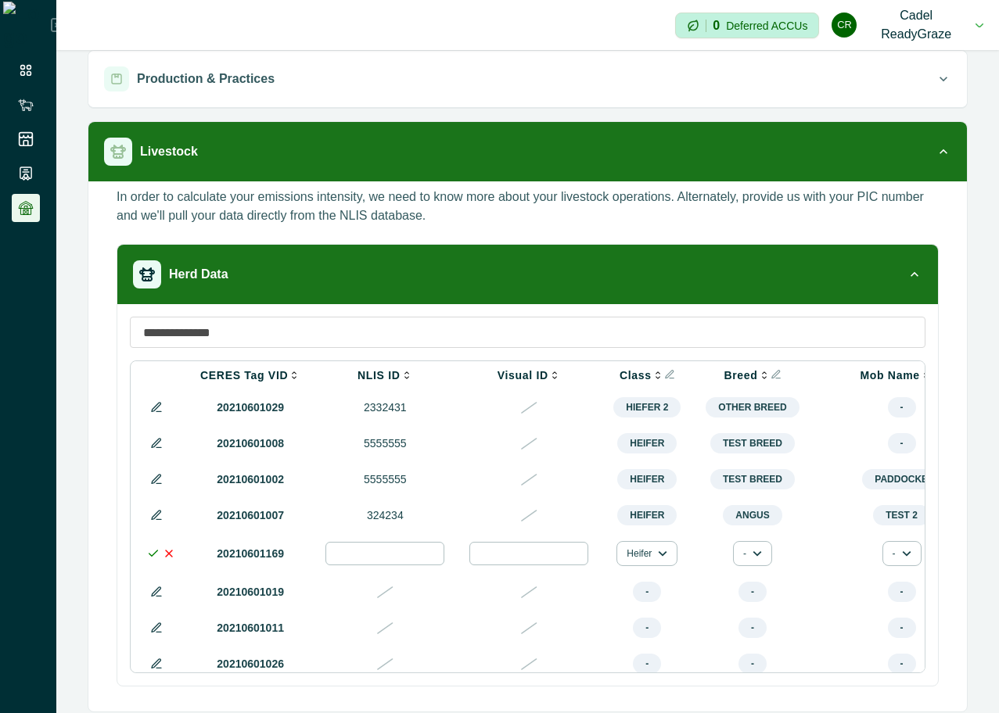
click at [150, 560] on icon at bounding box center [153, 553] width 13 height 13
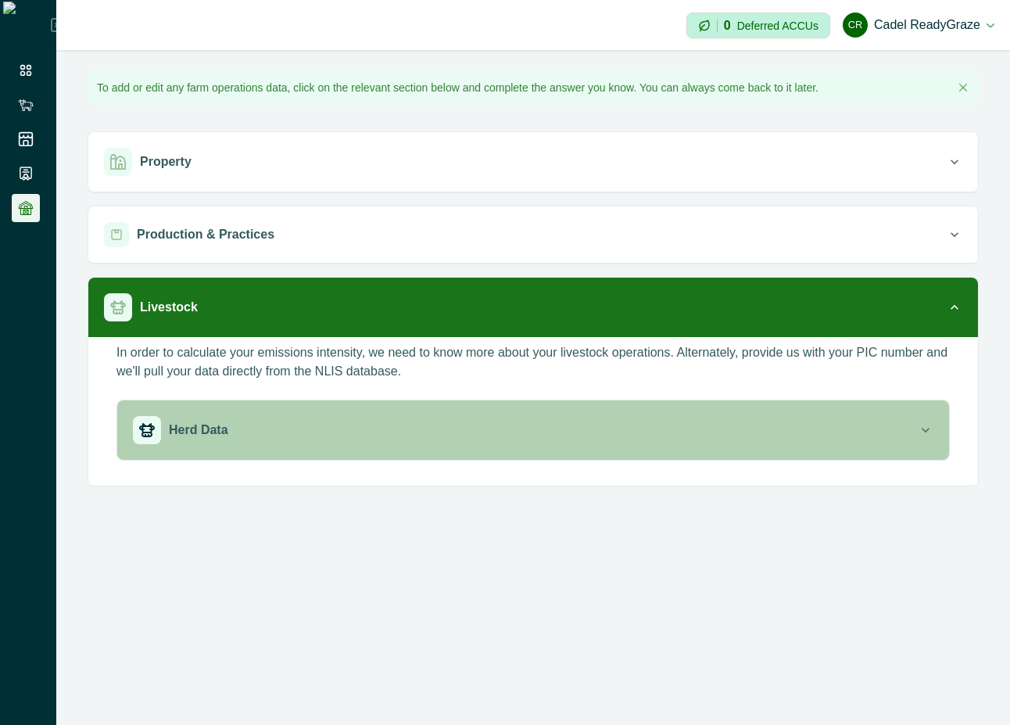
click at [557, 440] on div "Herd Data" at bounding box center [525, 430] width 785 height 28
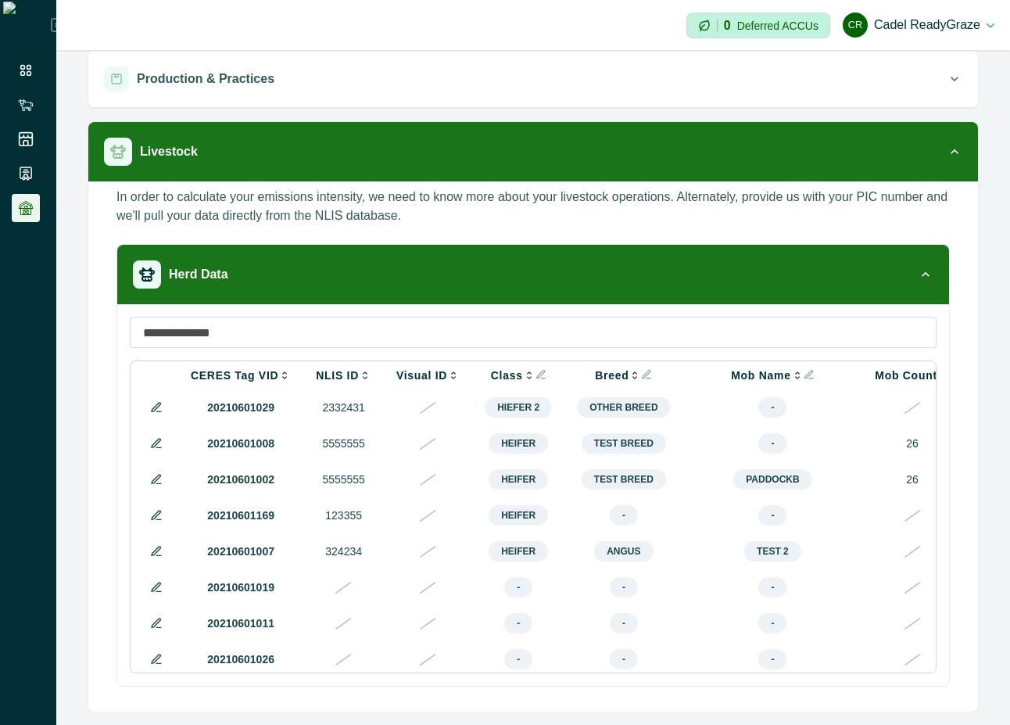
click at [152, 519] on icon at bounding box center [156, 515] width 9 height 9
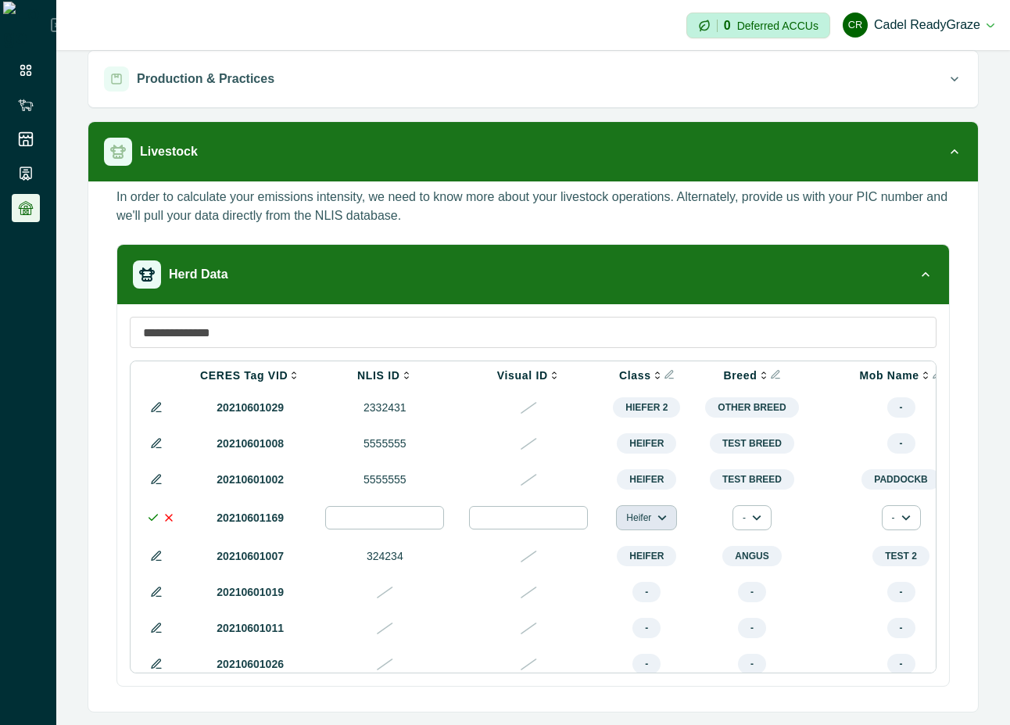
click at [647, 519] on button "Heifer" at bounding box center [646, 517] width 61 height 25
click at [662, 608] on button "Hiefer 2" at bounding box center [664, 612] width 87 height 23
click at [149, 524] on icon at bounding box center [153, 517] width 13 height 13
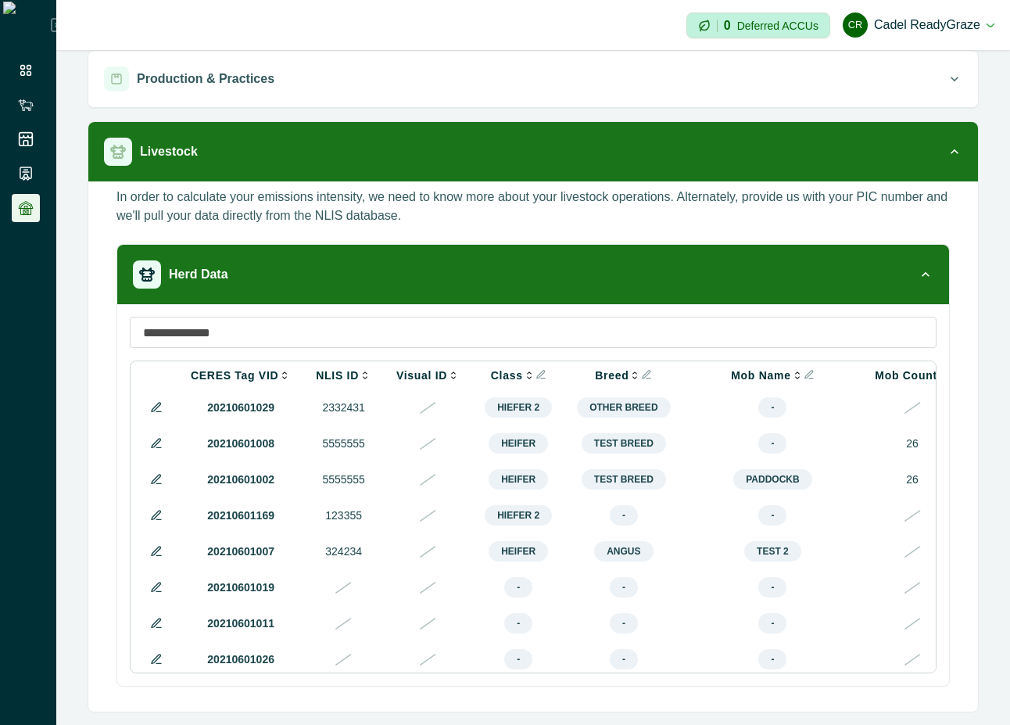
click at [153, 522] on icon at bounding box center [156, 515] width 13 height 13
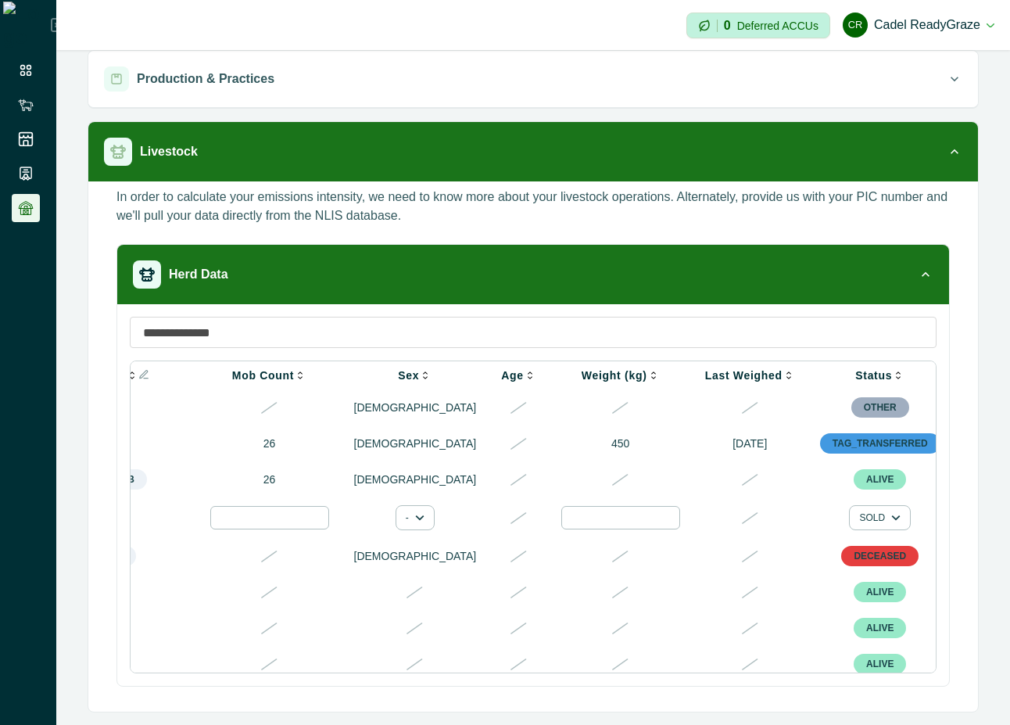
scroll to position [0, 806]
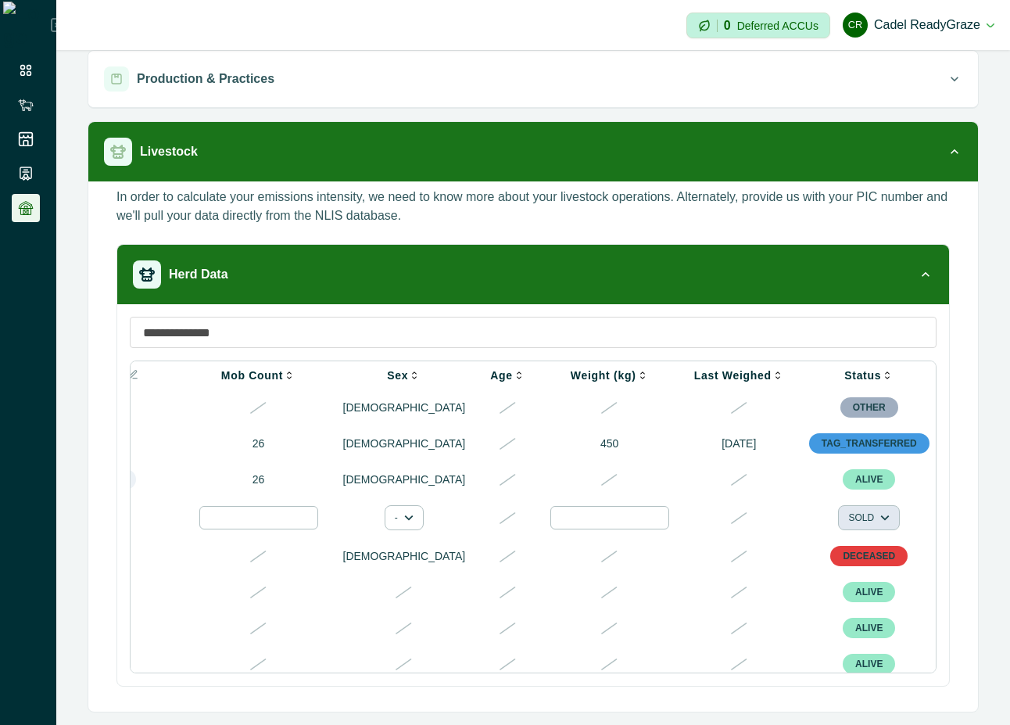
click at [838, 527] on button "SOLD" at bounding box center [869, 517] width 62 height 25
click at [780, 559] on button "ALIVE" at bounding box center [793, 564] width 87 height 23
click at [404, 522] on icon "button" at bounding box center [408, 517] width 9 height 9
click at [370, 587] on button "[DEMOGRAPHIC_DATA]" at bounding box center [388, 588] width 87 height 23
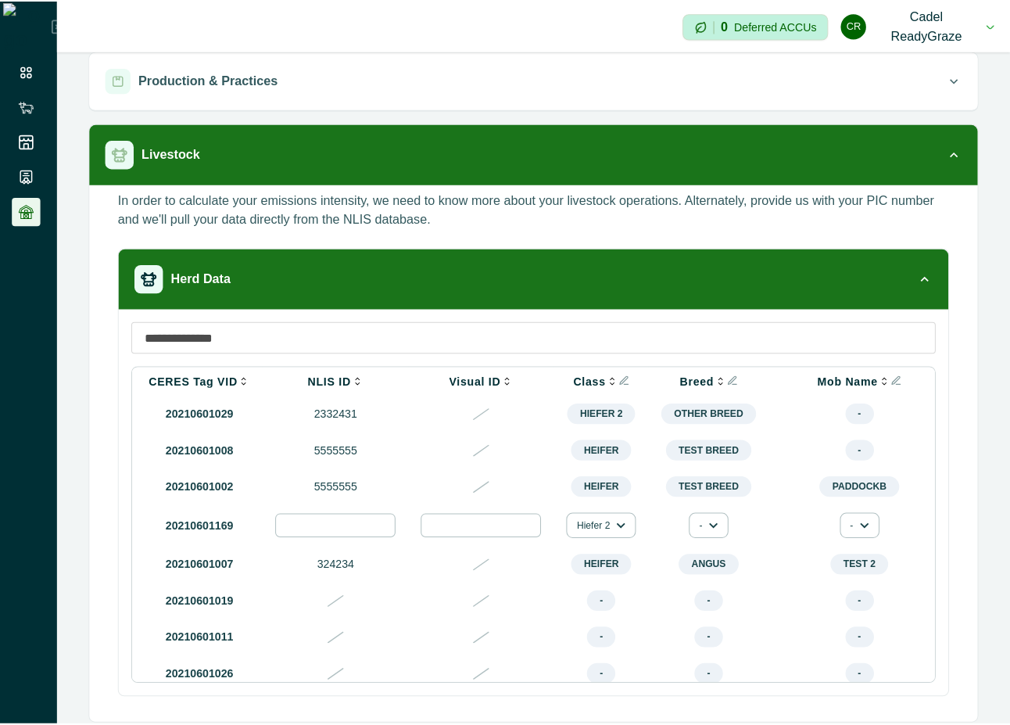
scroll to position [0, 0]
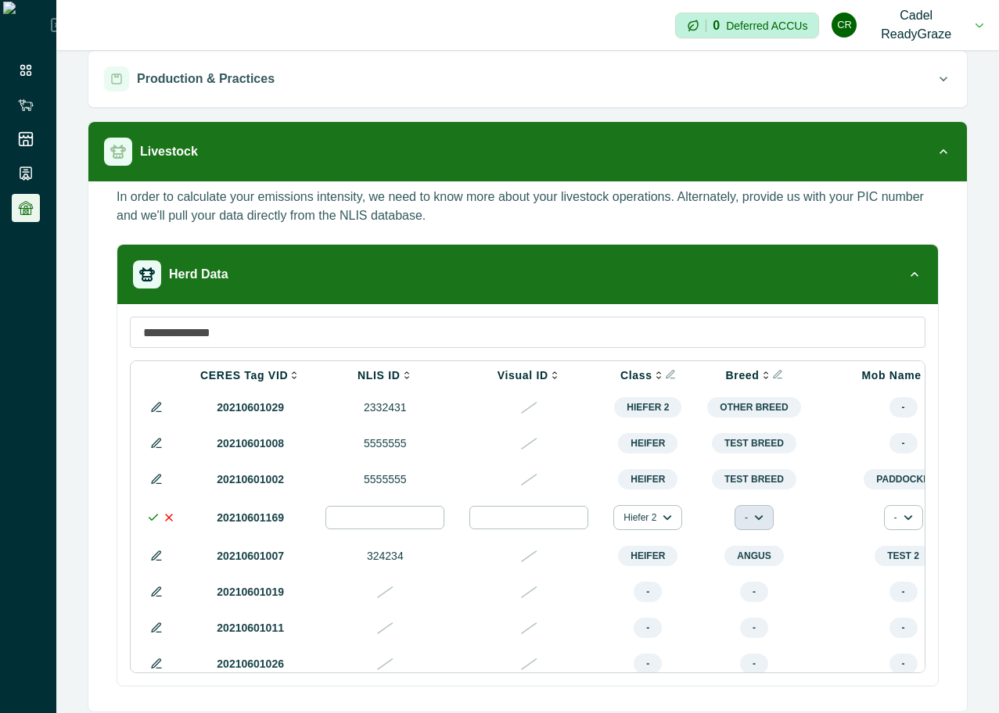
click at [739, 520] on button "-" at bounding box center [753, 517] width 39 height 25
click at [756, 615] on button "New Breed" at bounding box center [781, 612] width 87 height 23
click at [149, 524] on icon at bounding box center [153, 517] width 13 height 13
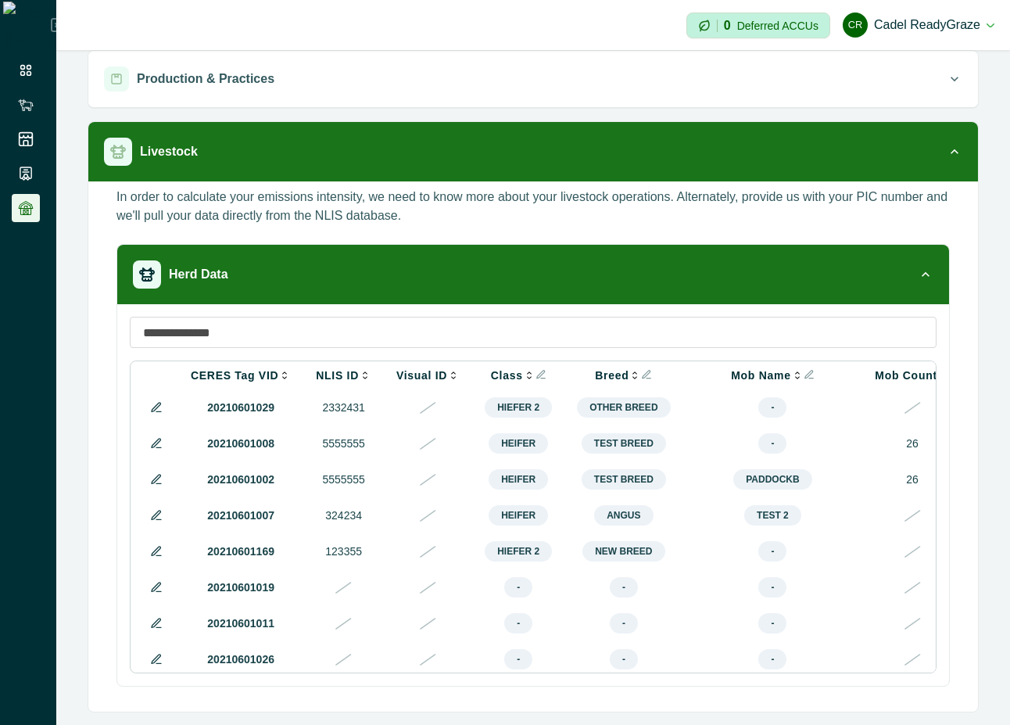
click at [396, 668] on p at bounding box center [427, 659] width 63 height 16
click at [154, 550] on button at bounding box center [156, 551] width 19 height 19
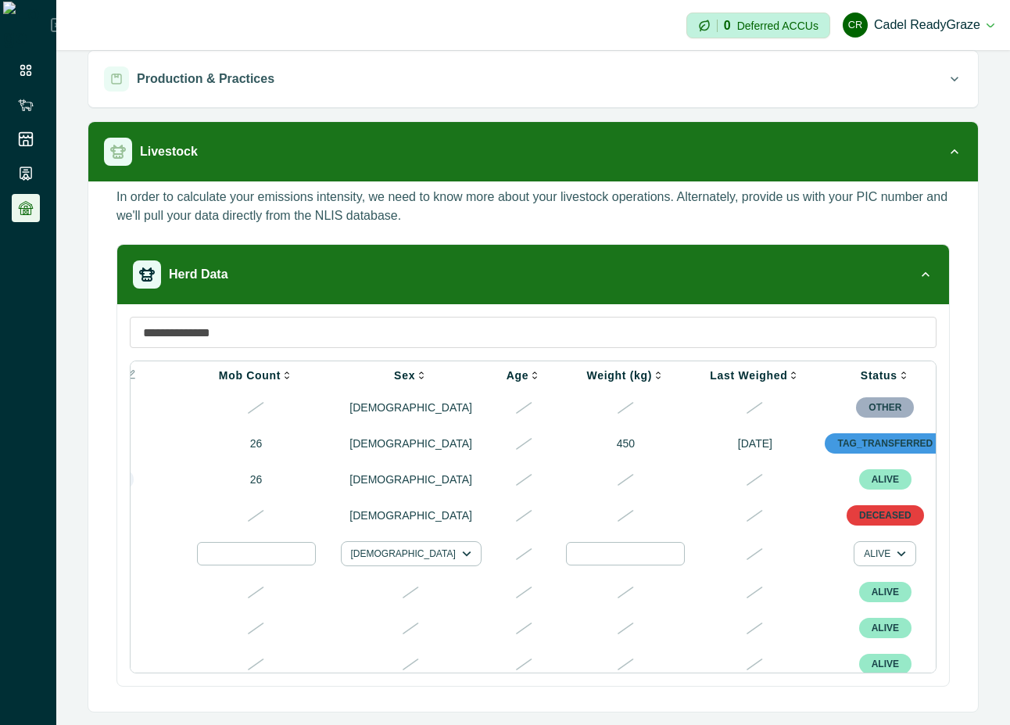
scroll to position [0, 836]
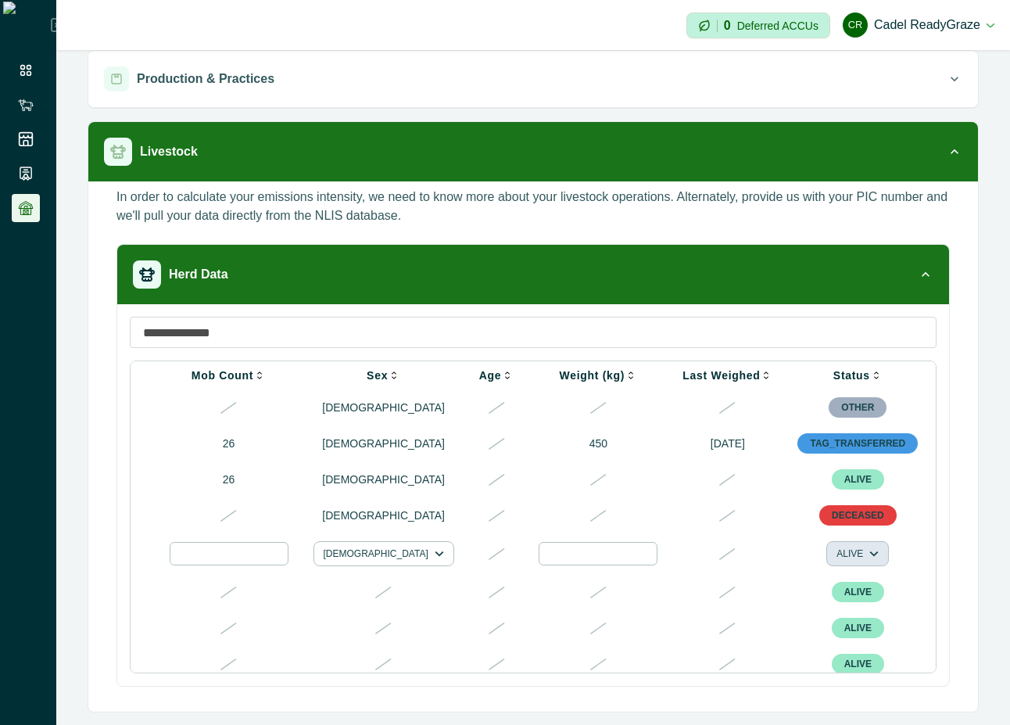
click at [827, 562] on button "ALIVE" at bounding box center [858, 553] width 63 height 25
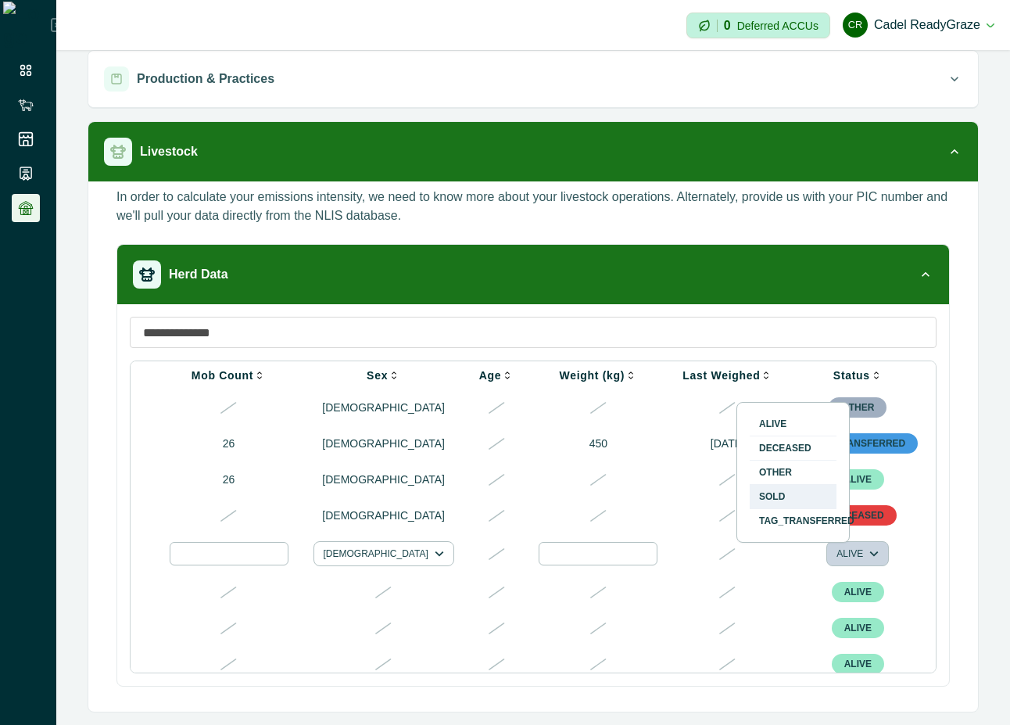
click at [779, 488] on button "SOLD" at bounding box center [793, 496] width 87 height 23
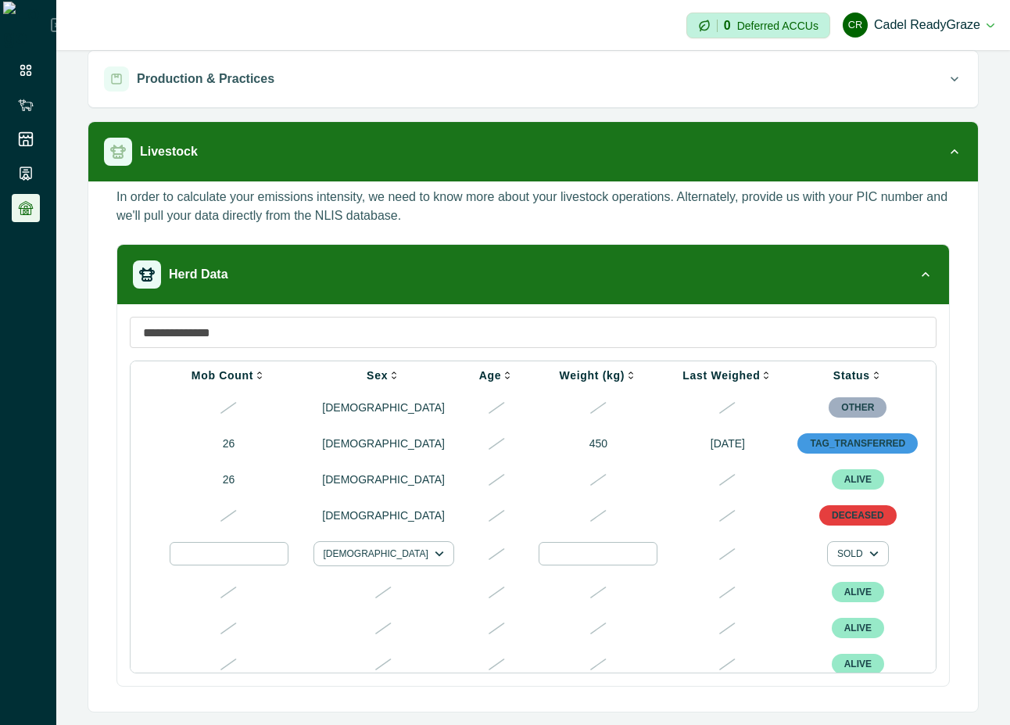
click at [968, 563] on div at bounding box center [977, 553] width 19 height 19
click at [808, 611] on div at bounding box center [814, 606] width 25 height 25
click at [785, 694] on div "Herd Data CERES Tag VID NLIS ID Visual ID Class Breed Mob Name Mob Count Sex Ag…" at bounding box center [534, 471] width 834 height 455
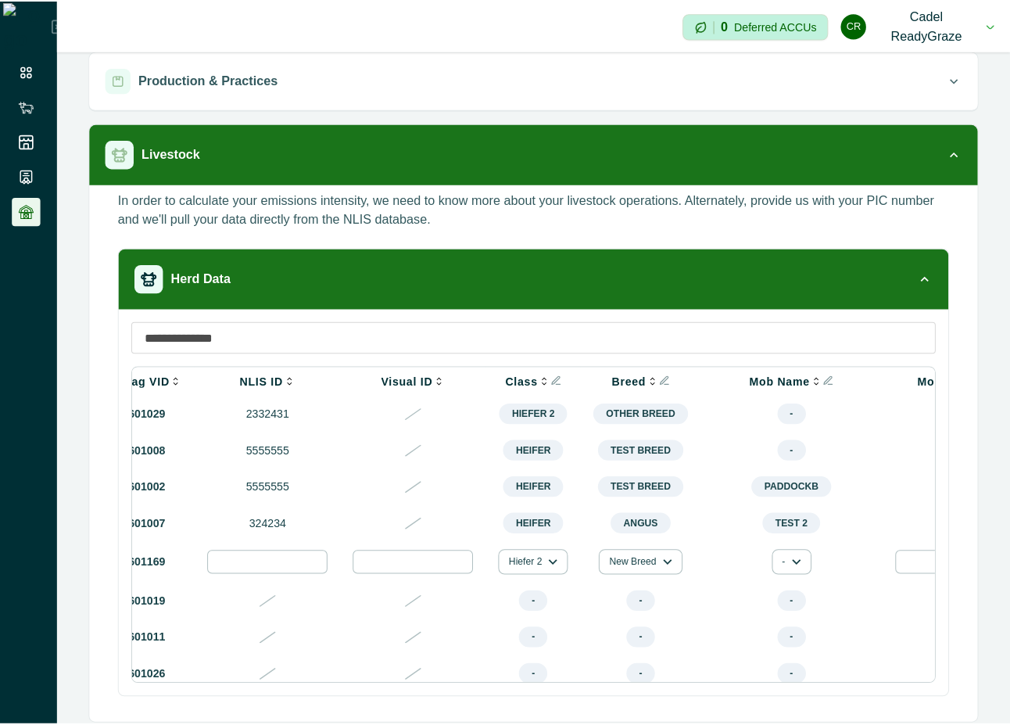
scroll to position [0, 0]
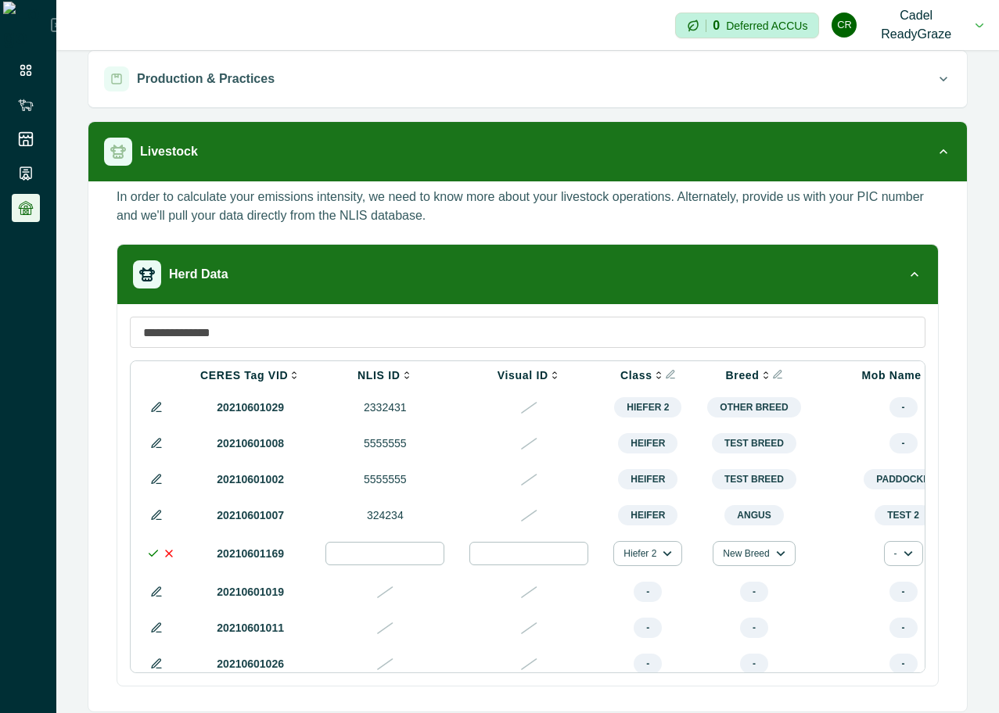
click at [152, 559] on icon at bounding box center [153, 553] width 13 height 13
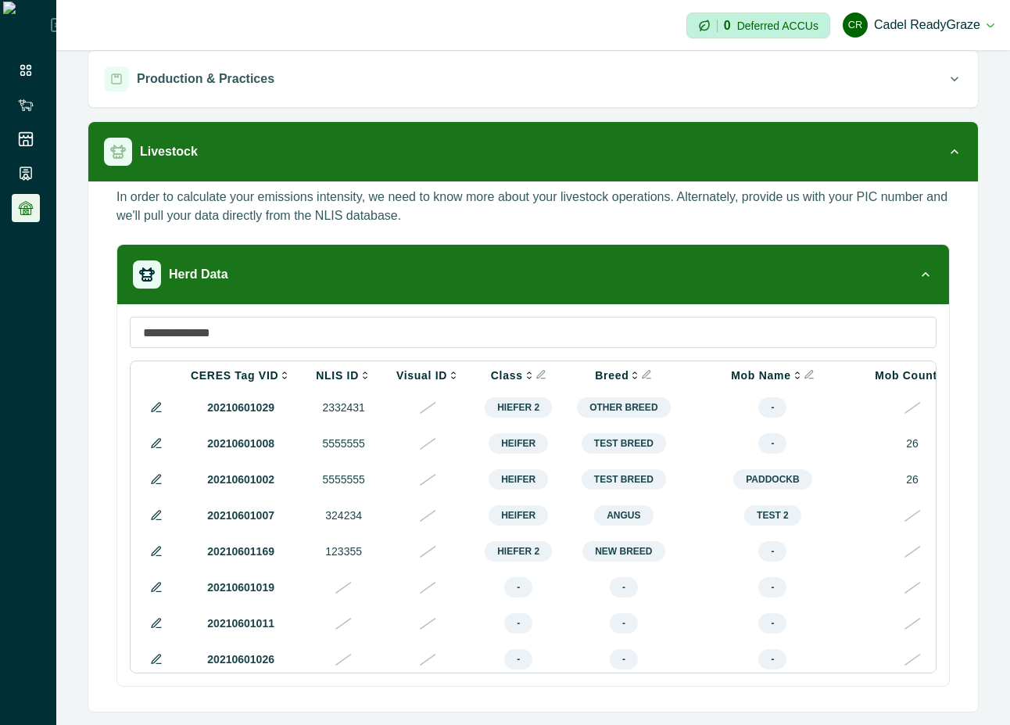
drag, startPoint x: 398, startPoint y: 669, endPoint x: 458, endPoint y: 669, distance: 60.2
click at [458, 669] on div "CERES Tag VID NLIS ID Visual ID Class Breed Mob Name Mob Count Sex Age Weight (…" at bounding box center [533, 516] width 807 height 313
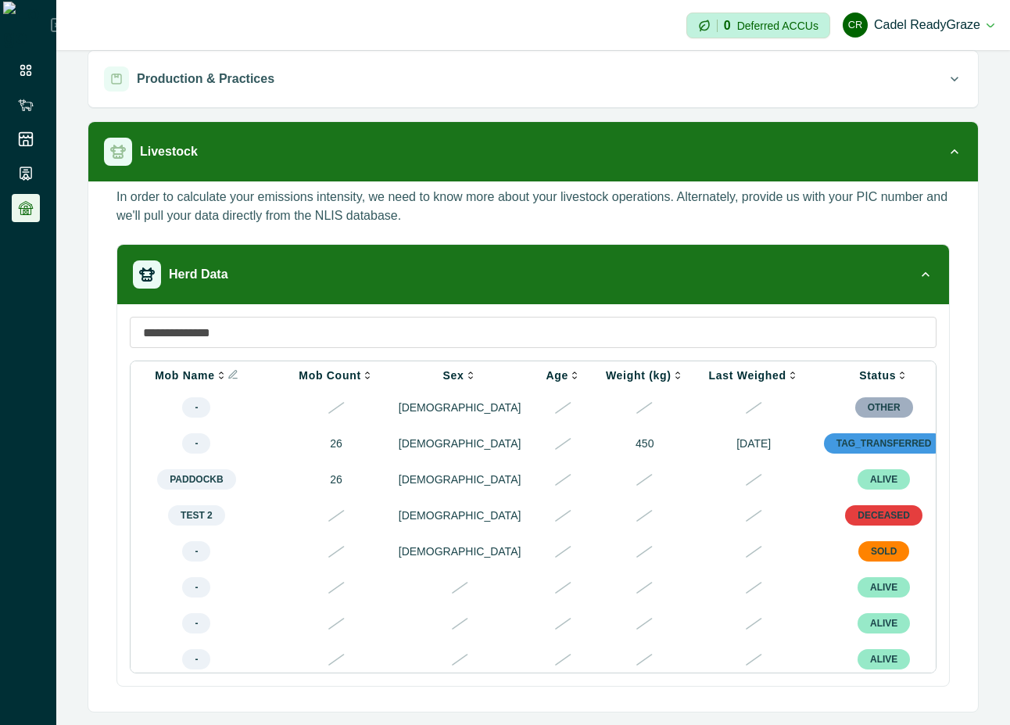
scroll to position [0, 579]
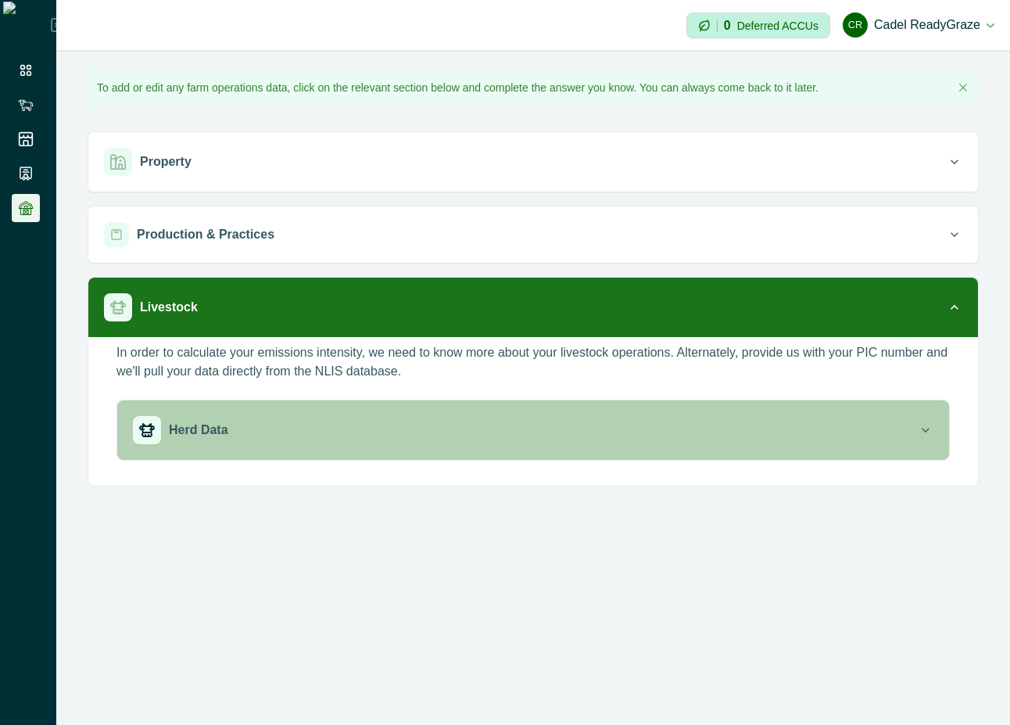
click at [664, 434] on div "Herd Data" at bounding box center [525, 430] width 785 height 28
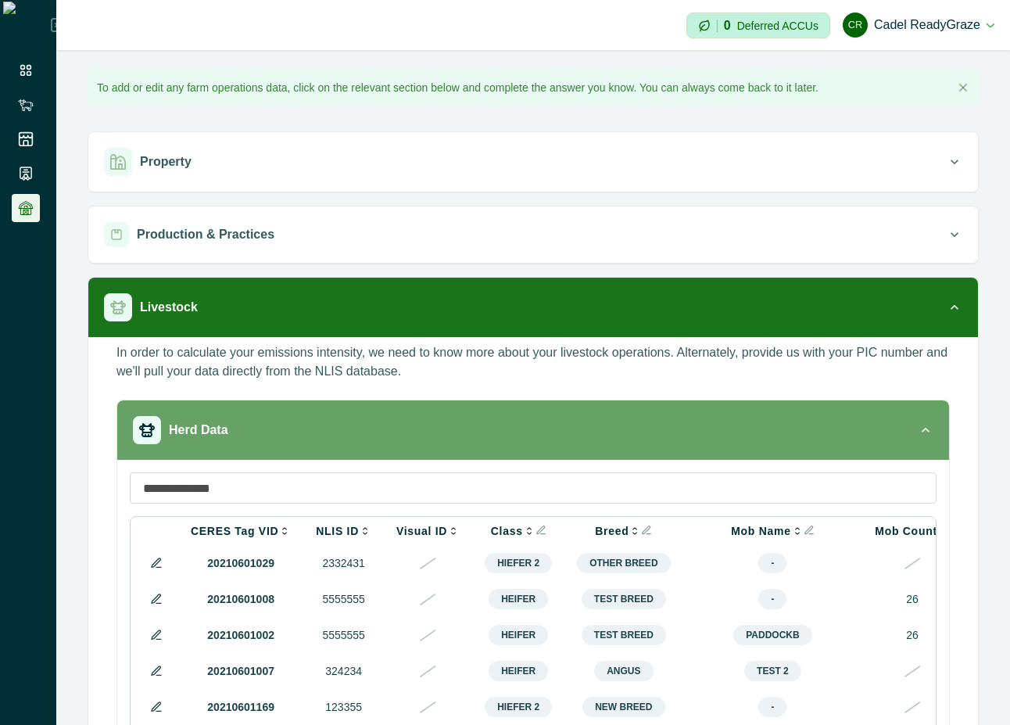
scroll to position [156, 0]
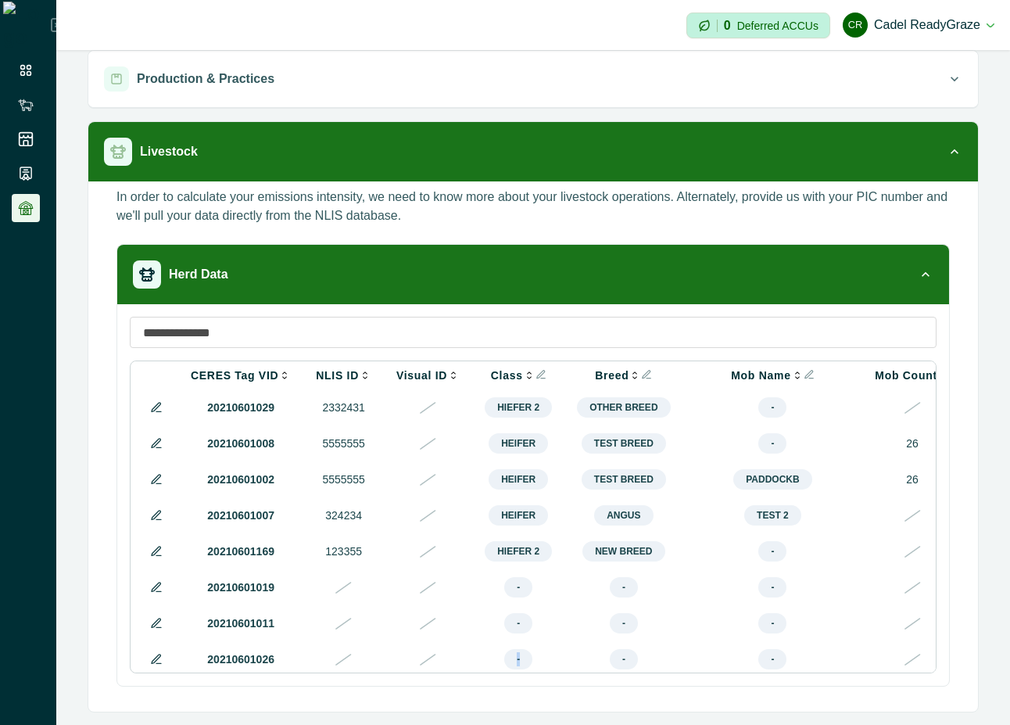
drag, startPoint x: 410, startPoint y: 673, endPoint x: 507, endPoint y: 675, distance: 97.8
click at [507, 675] on div "CERES Tag VID NLIS ID Visual ID Class Breed Mob Name Mob Count Sex Age Weight (…" at bounding box center [533, 495] width 832 height 382
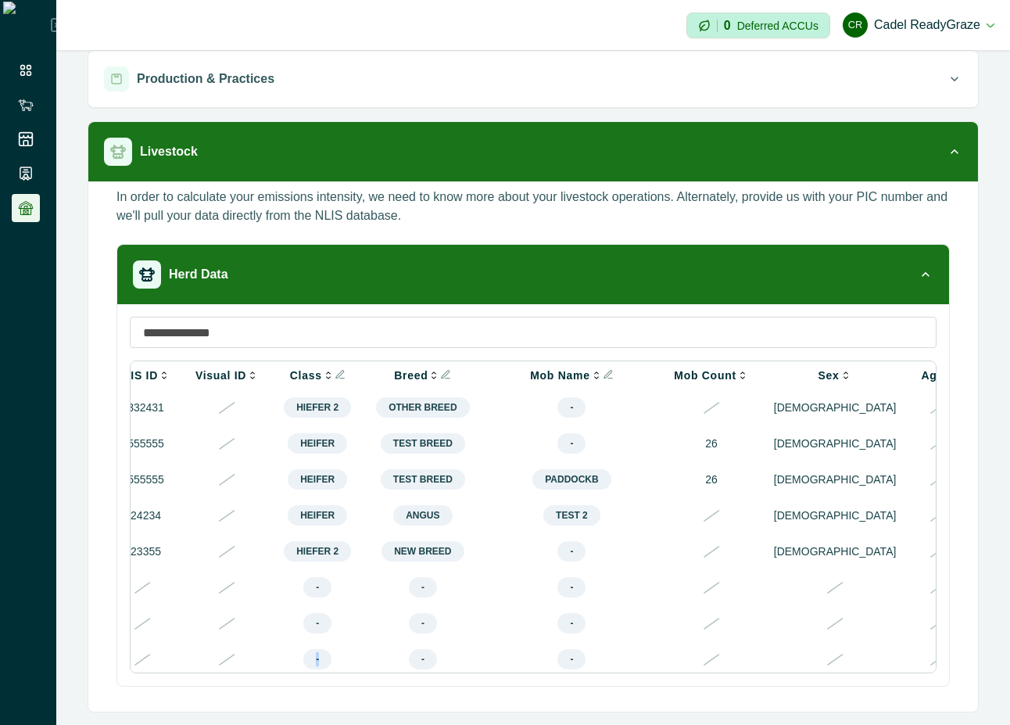
scroll to position [0, 0]
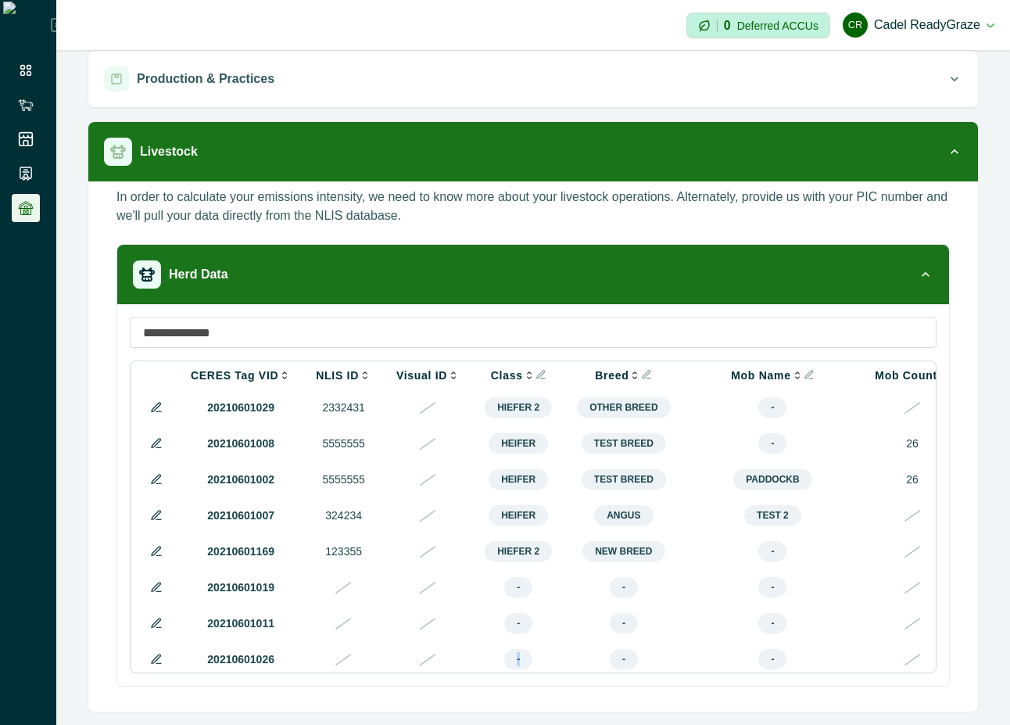
click at [149, 558] on button at bounding box center [156, 551] width 19 height 19
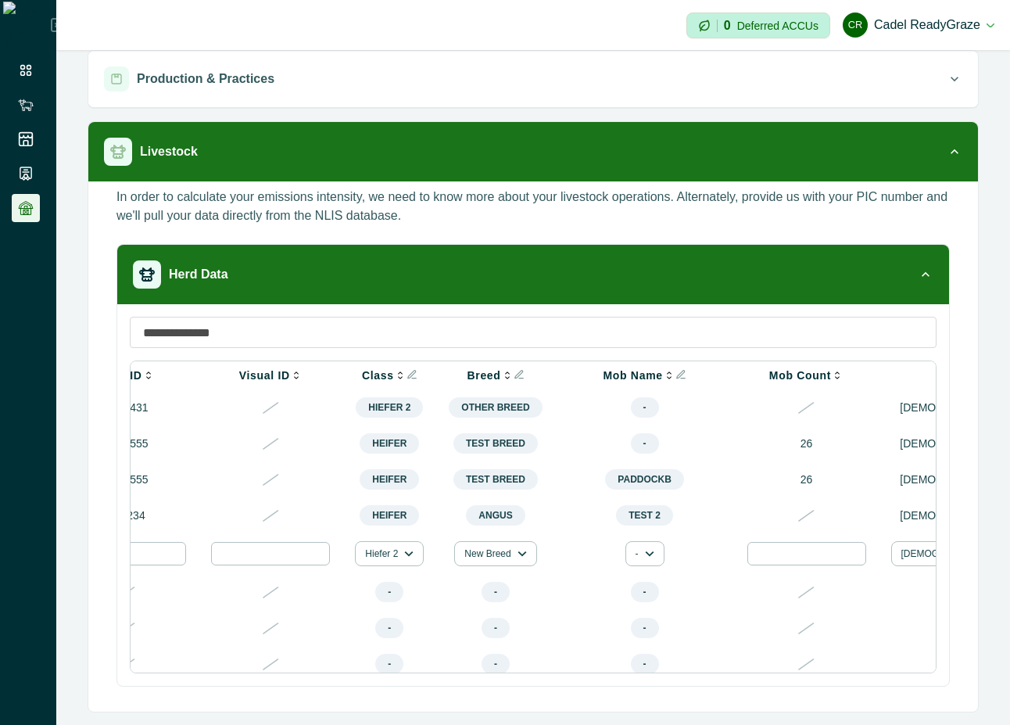
scroll to position [0, 836]
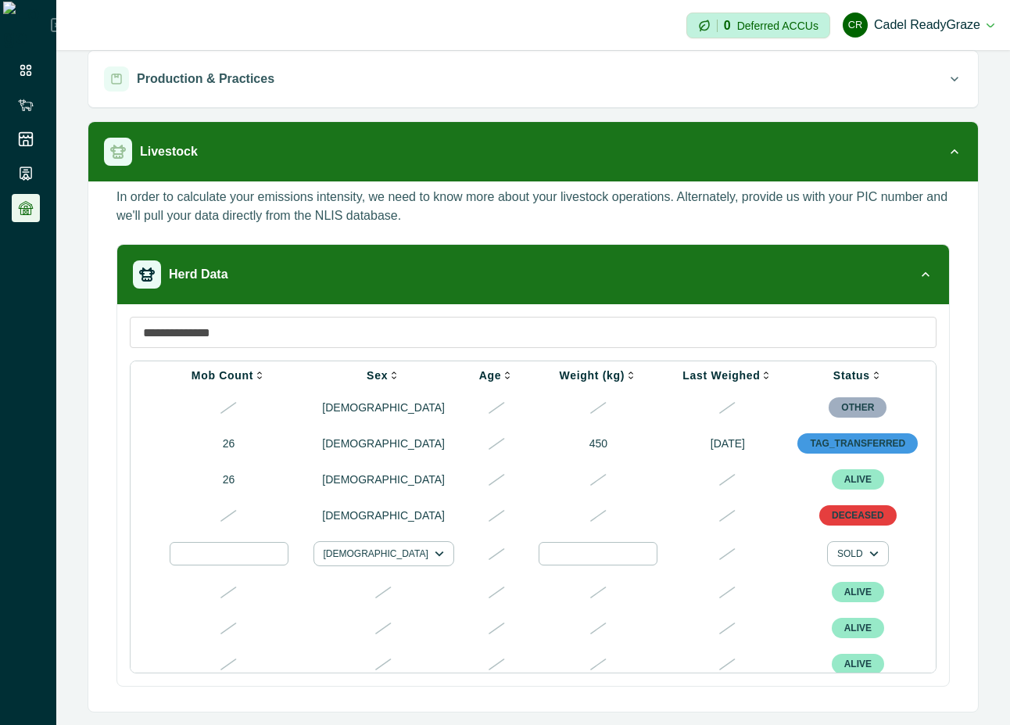
click at [968, 563] on div at bounding box center [977, 553] width 19 height 19
click at [841, 606] on div at bounding box center [846, 606] width 25 height 25
click at [827, 558] on button "SOLD" at bounding box center [858, 553] width 62 height 25
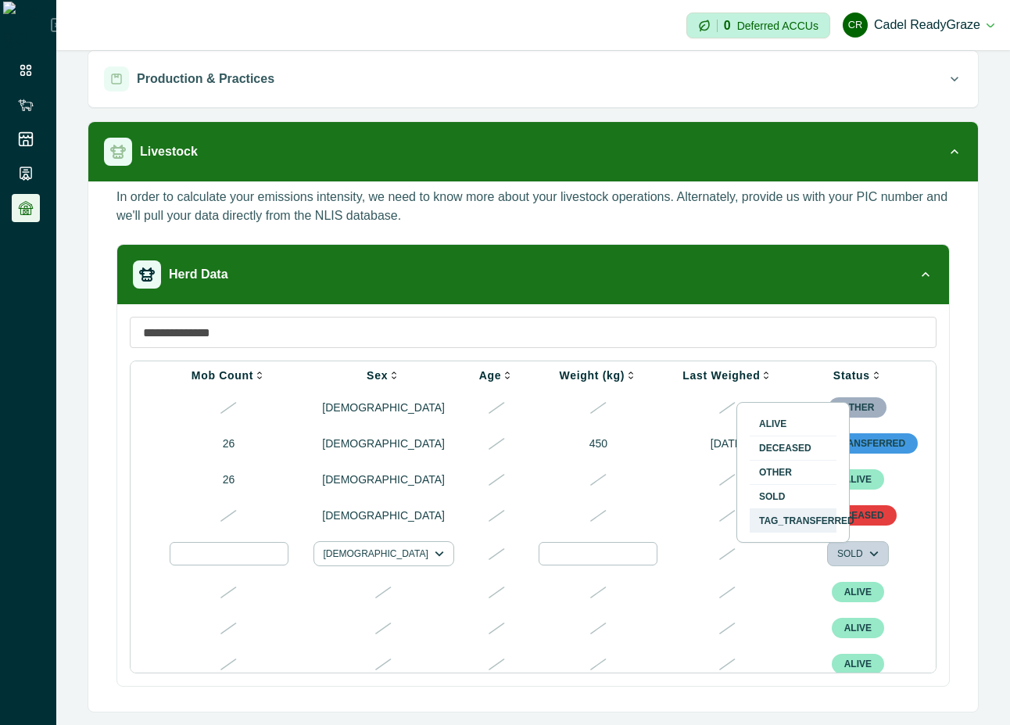
click at [792, 527] on button "TAG_TRANSFERRED" at bounding box center [793, 520] width 87 height 23
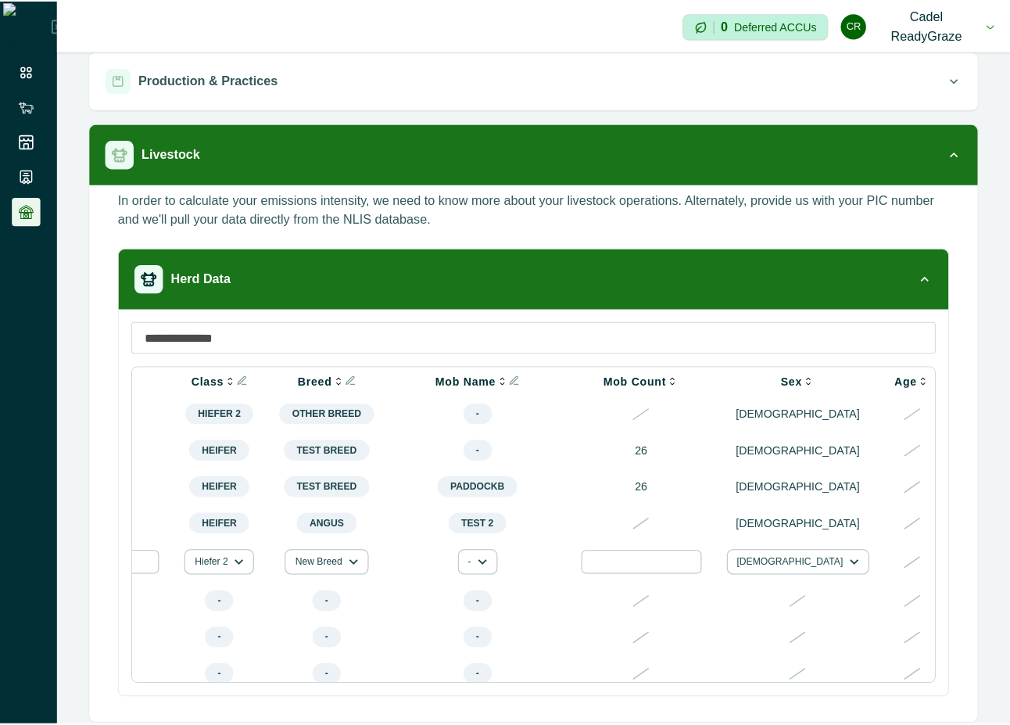
scroll to position [0, 0]
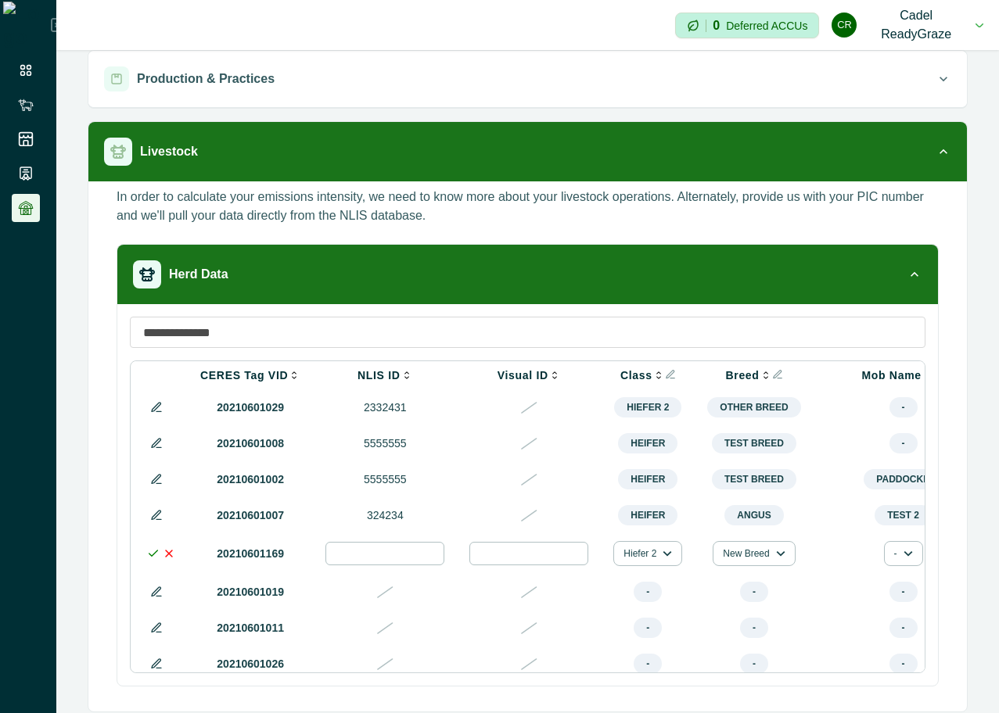
click at [152, 560] on icon at bounding box center [153, 553] width 13 height 13
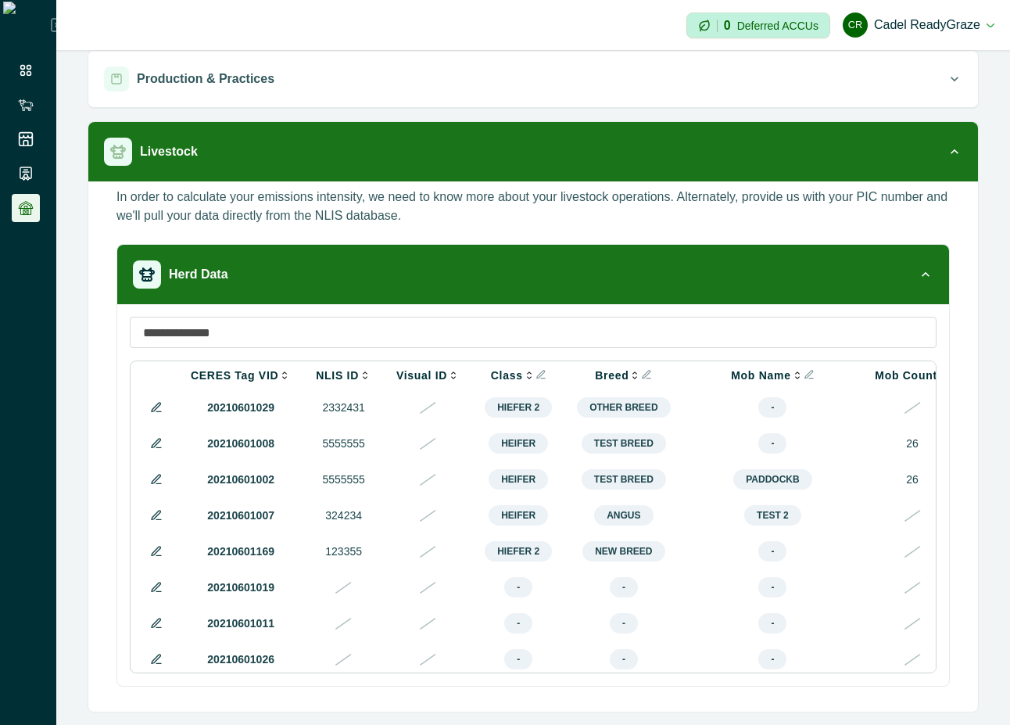
drag, startPoint x: 349, startPoint y: 672, endPoint x: 631, endPoint y: 672, distance: 282.3
click at [631, 672] on div "CERES Tag VID NLIS ID Visual ID Class Breed Mob Name Mob Count Sex Age Weight (…" at bounding box center [533, 516] width 807 height 313
drag, startPoint x: 550, startPoint y: 672, endPoint x: 730, endPoint y: 671, distance: 180.6
click at [730, 671] on div "CERES Tag VID NLIS ID Visual ID Class Breed Mob Name Mob Count Sex Age Weight (…" at bounding box center [533, 516] width 807 height 313
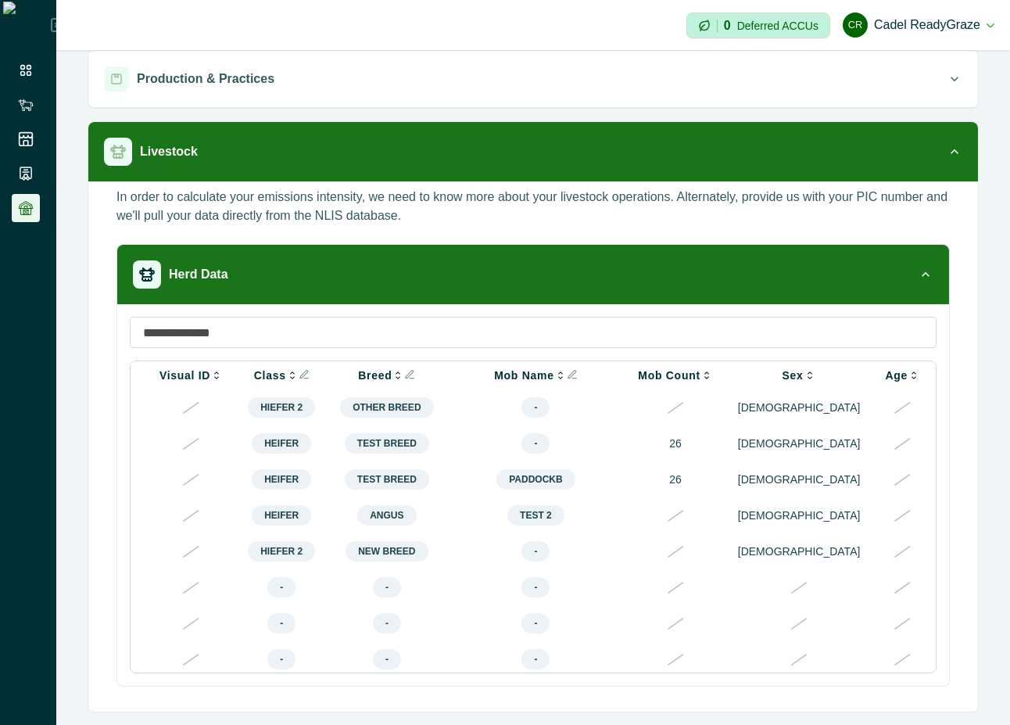
scroll to position [0, 579]
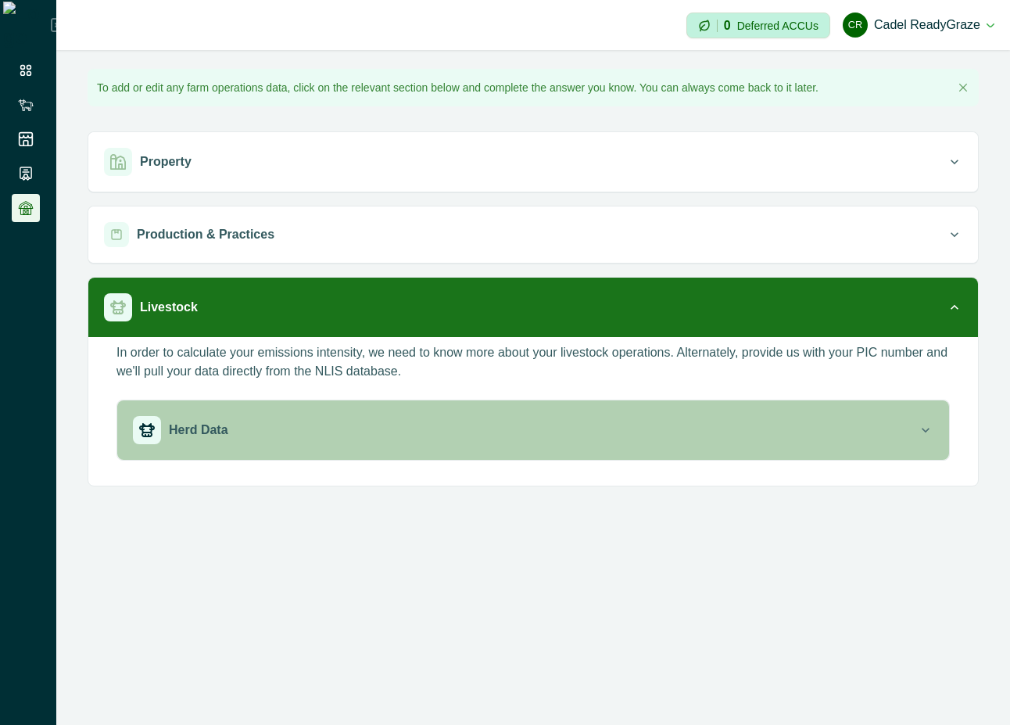
click at [350, 420] on div "Herd Data" at bounding box center [525, 430] width 785 height 28
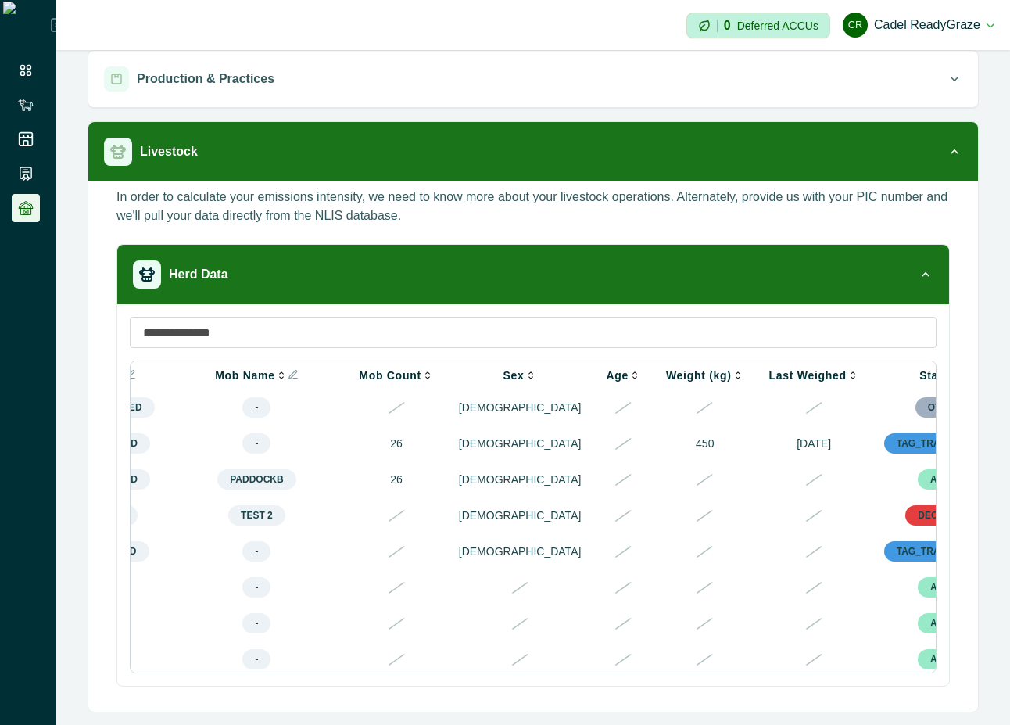
scroll to position [0, 579]
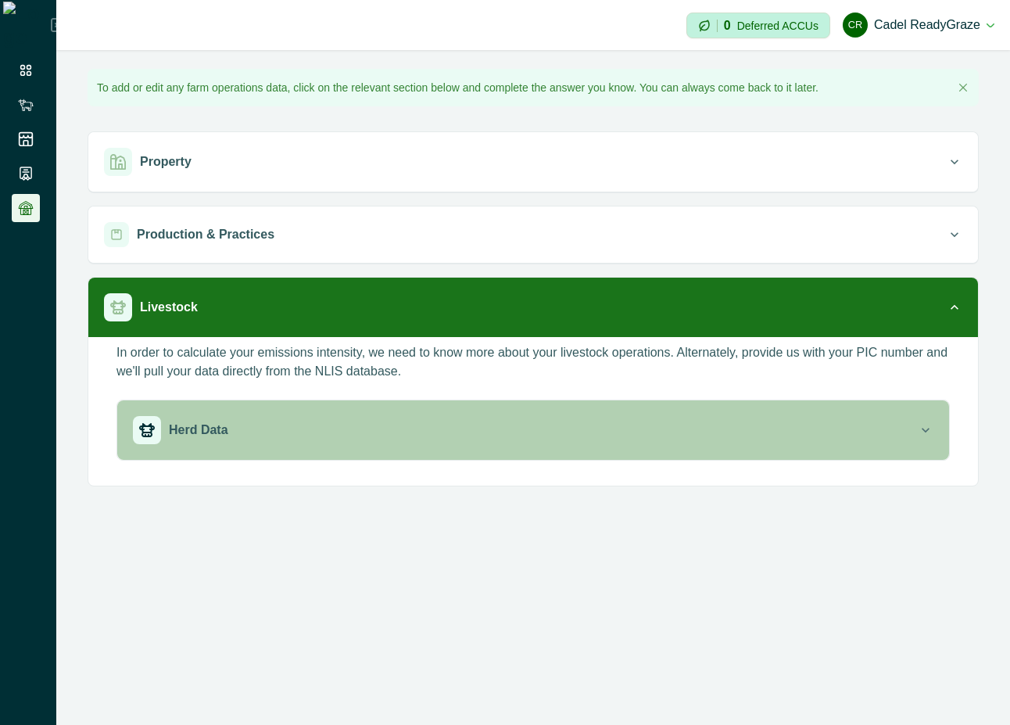
click at [717, 423] on div "Herd Data" at bounding box center [525, 430] width 785 height 28
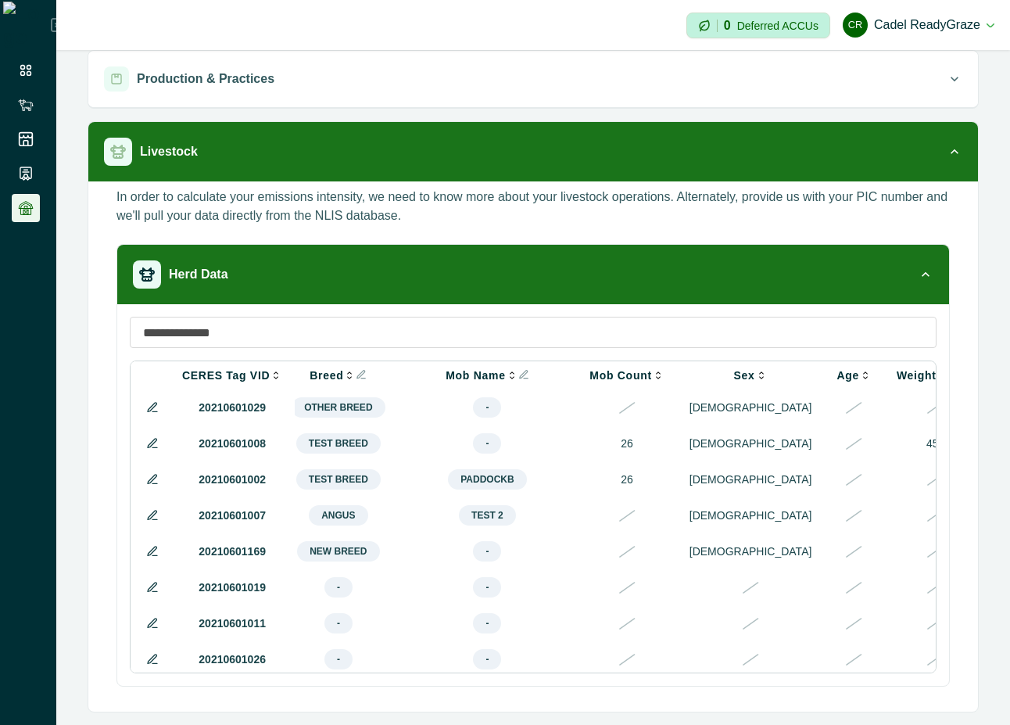
scroll to position [0, 579]
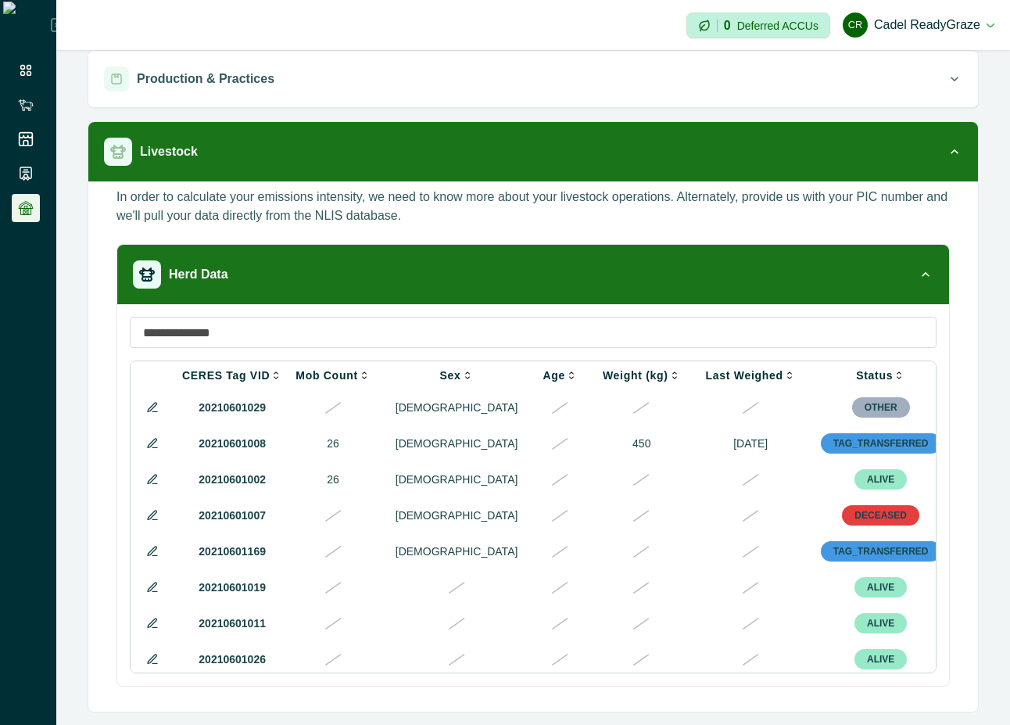
click at [149, 555] on icon at bounding box center [152, 551] width 9 height 9
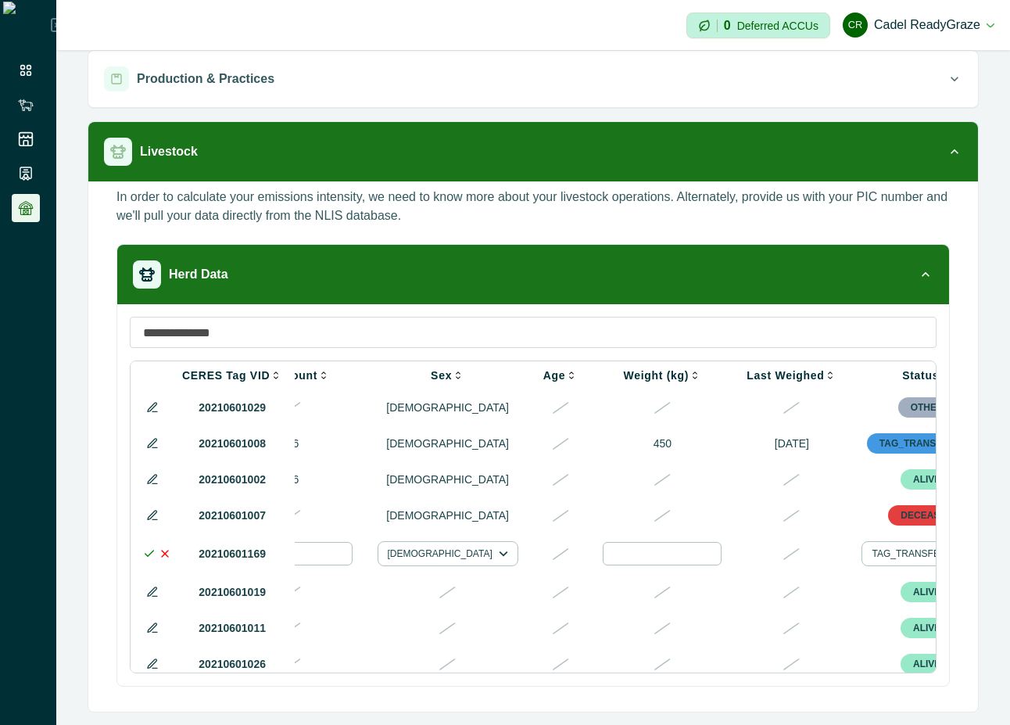
scroll to position [0, 846]
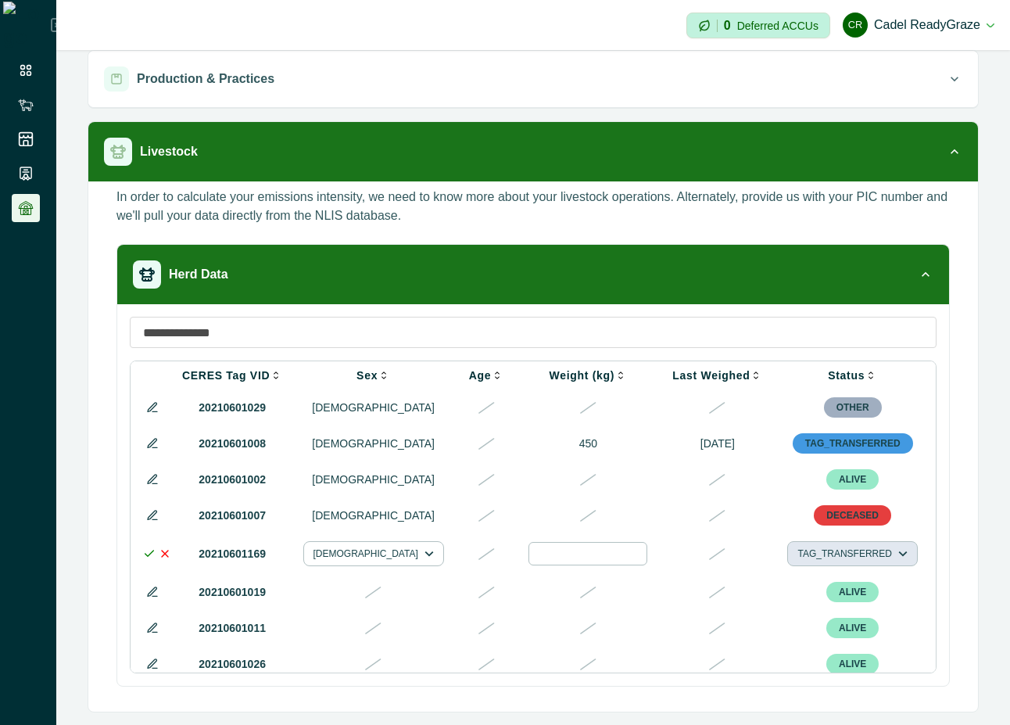
click at [787, 559] on button "TAG_TRANSFERRED" at bounding box center [852, 553] width 130 height 25
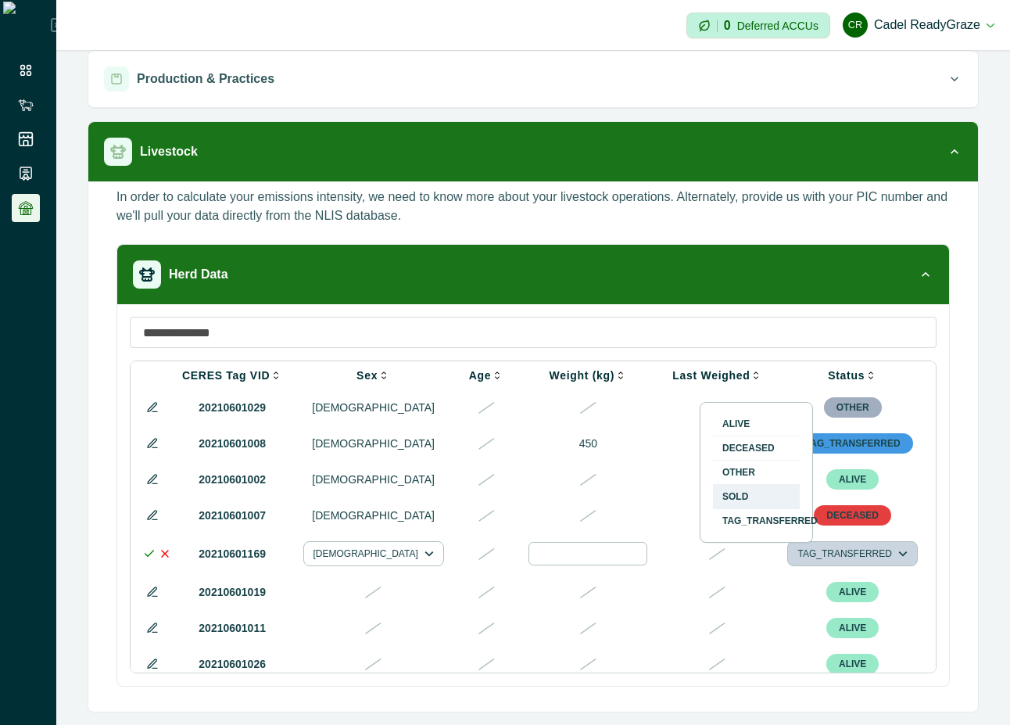
click at [771, 493] on button "SOLD" at bounding box center [756, 496] width 87 height 23
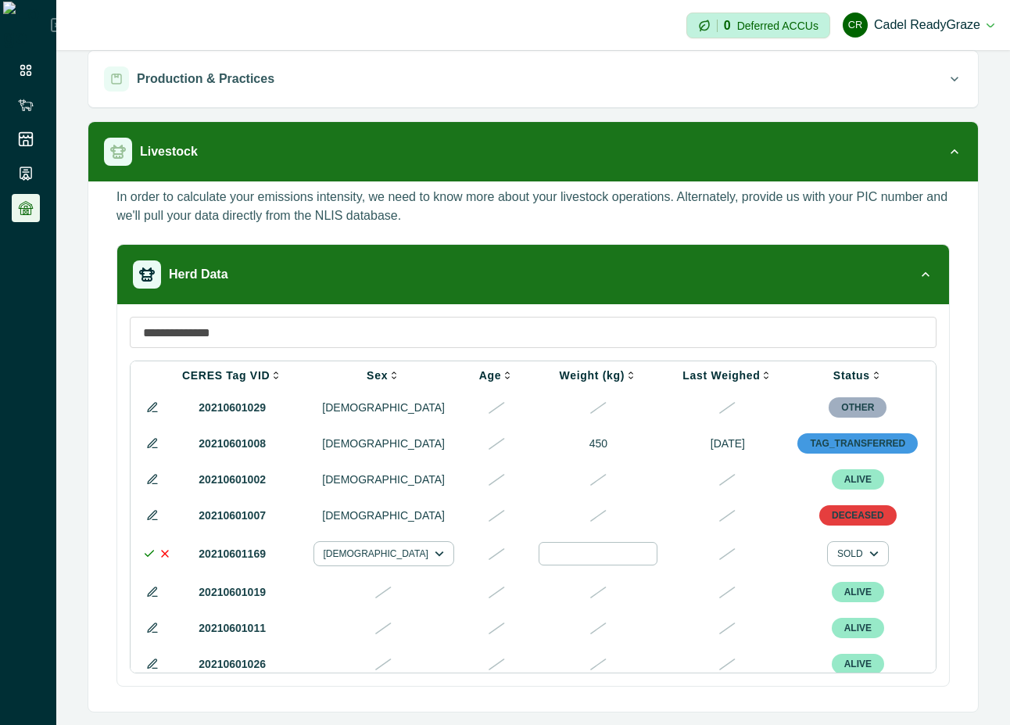
click at [145, 560] on icon at bounding box center [149, 553] width 13 height 13
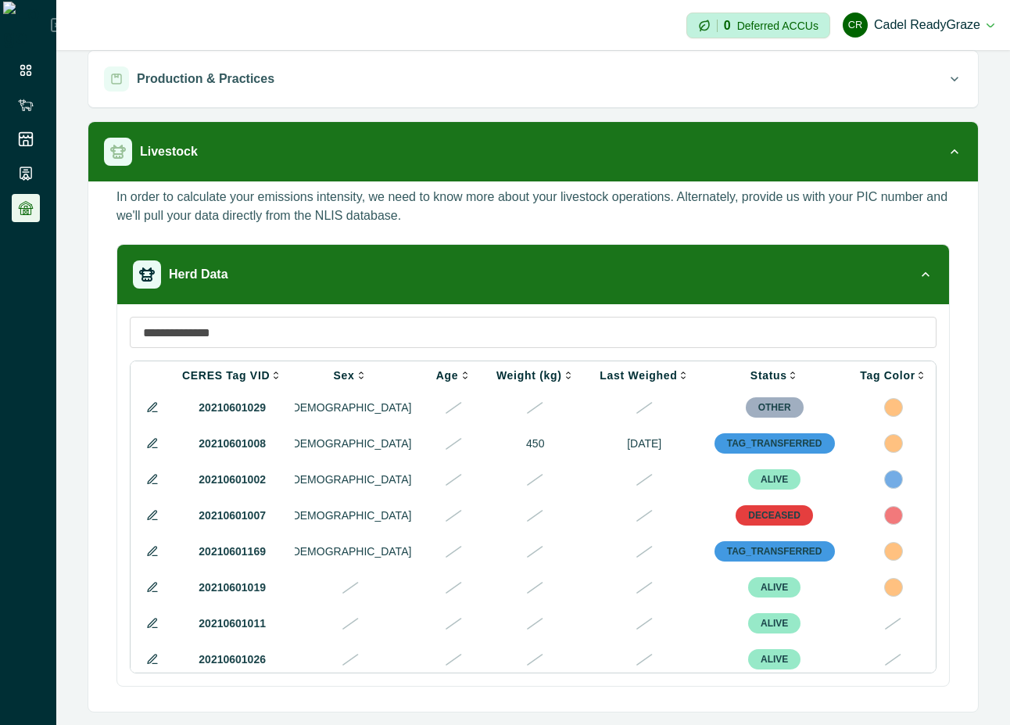
scroll to position [0, 579]
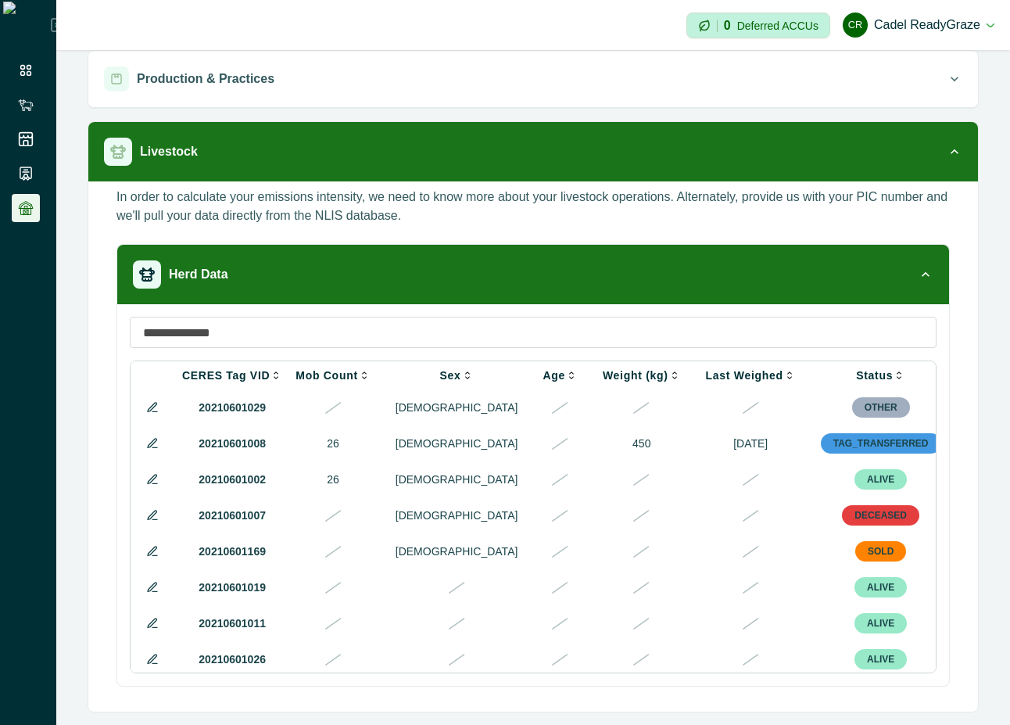
click at [146, 558] on icon at bounding box center [152, 551] width 13 height 13
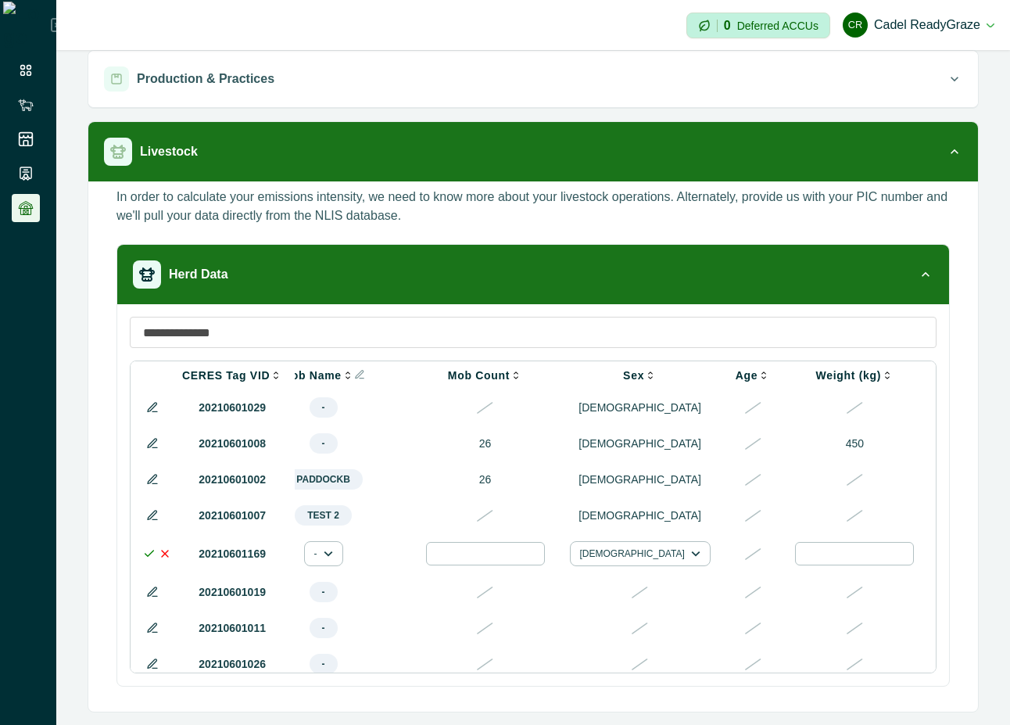
scroll to position [0, 836]
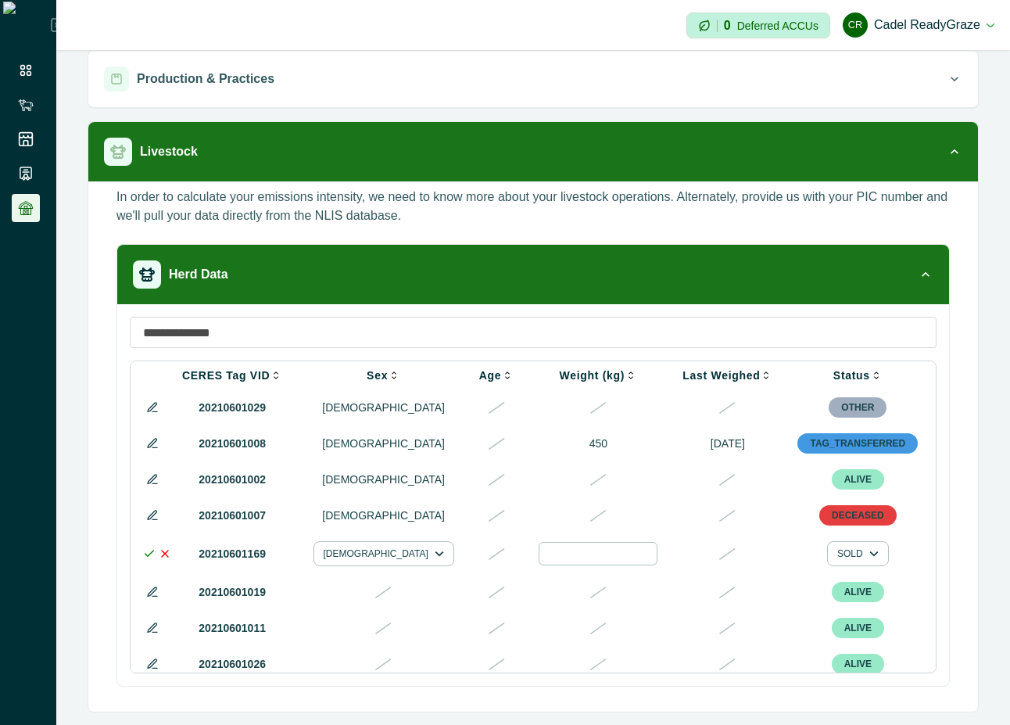
click at [539, 554] on input "number" at bounding box center [598, 553] width 119 height 23
click at [539, 559] on input "number" at bounding box center [598, 553] width 119 height 23
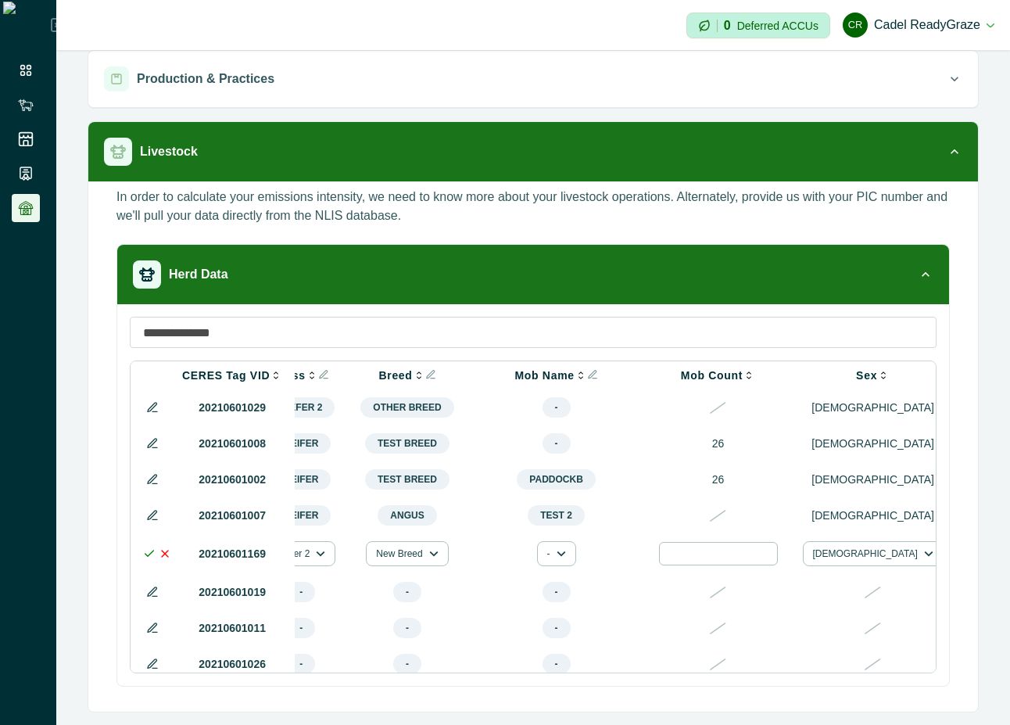
scroll to position [0, 326]
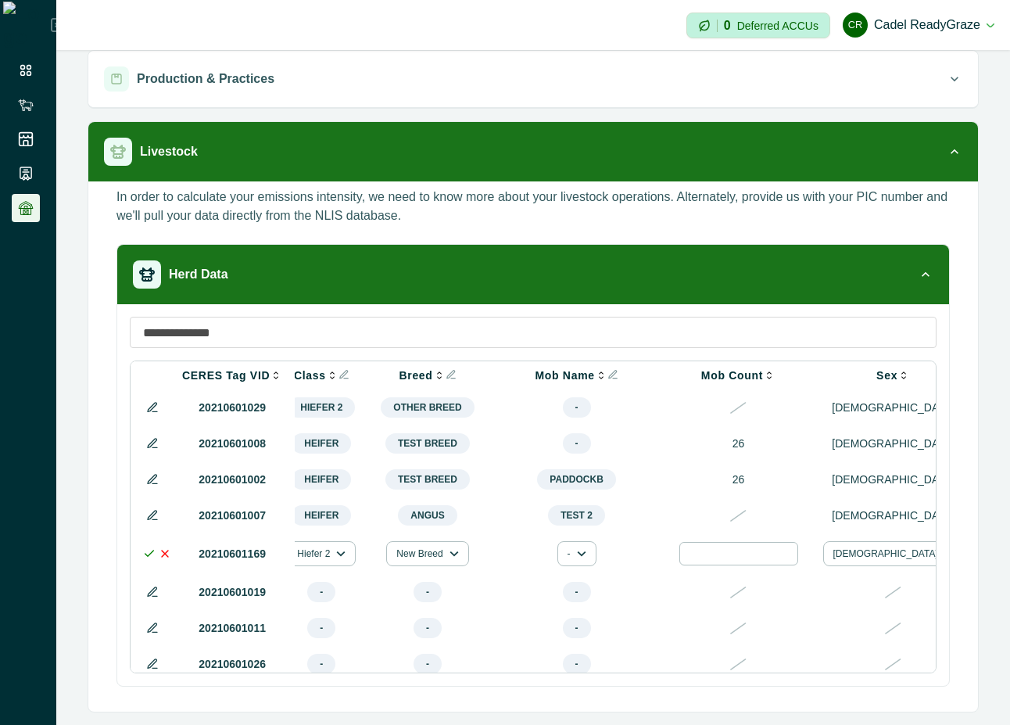
click at [727, 565] on input "number" at bounding box center [739, 553] width 119 height 23
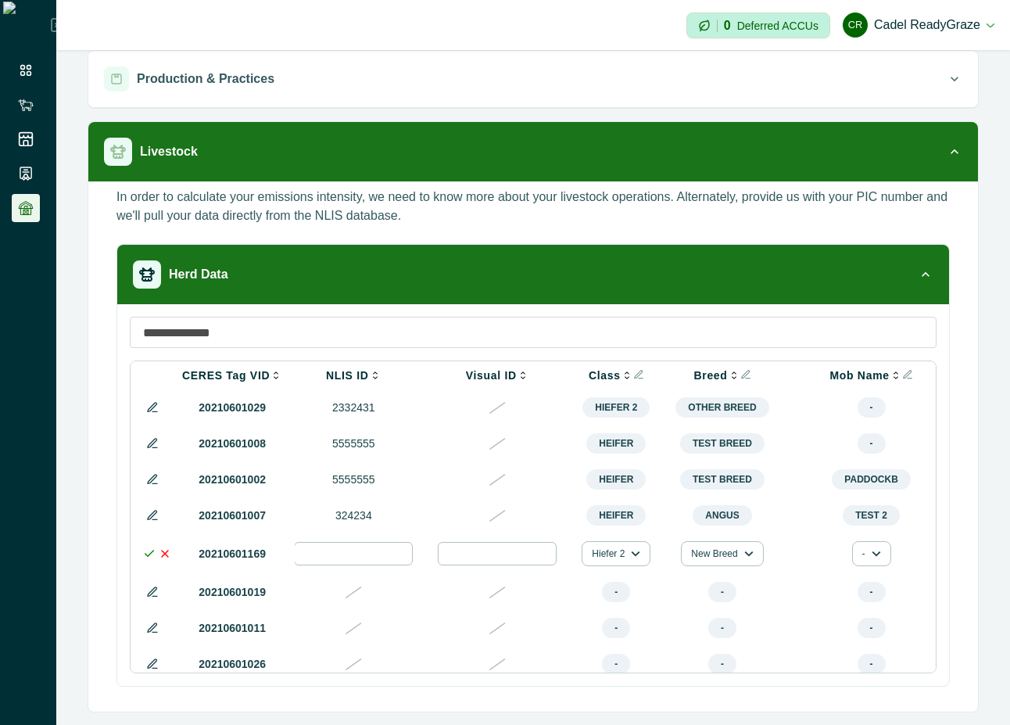
scroll to position [0, 0]
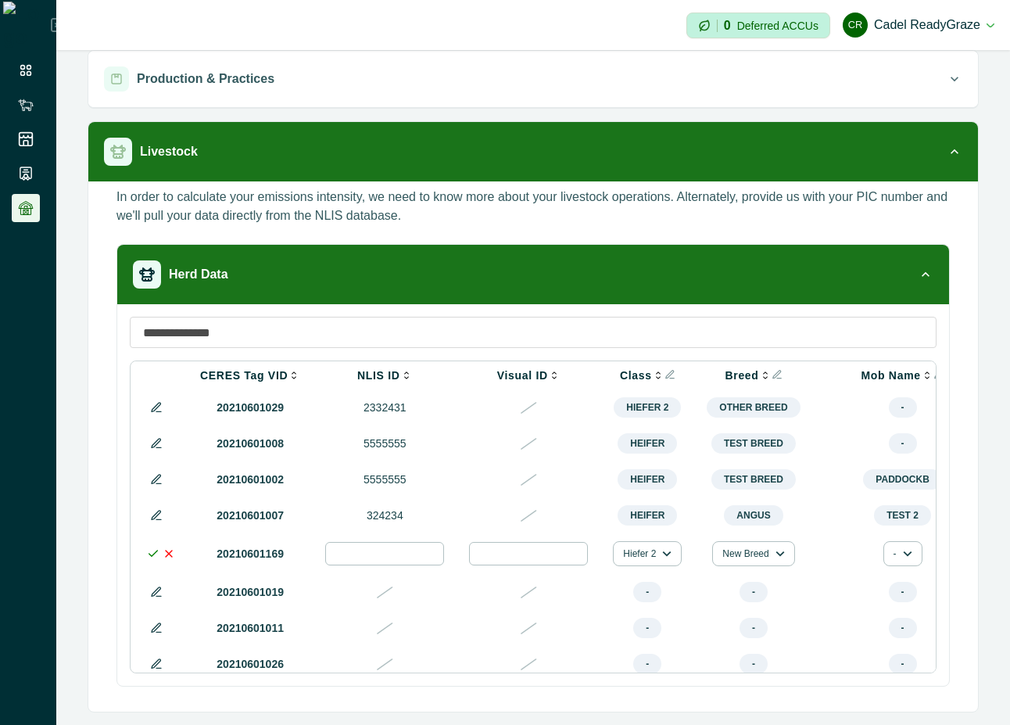
click at [543, 561] on input "number" at bounding box center [528, 553] width 119 height 23
click at [404, 562] on input "******" at bounding box center [384, 553] width 119 height 23
type input "******"
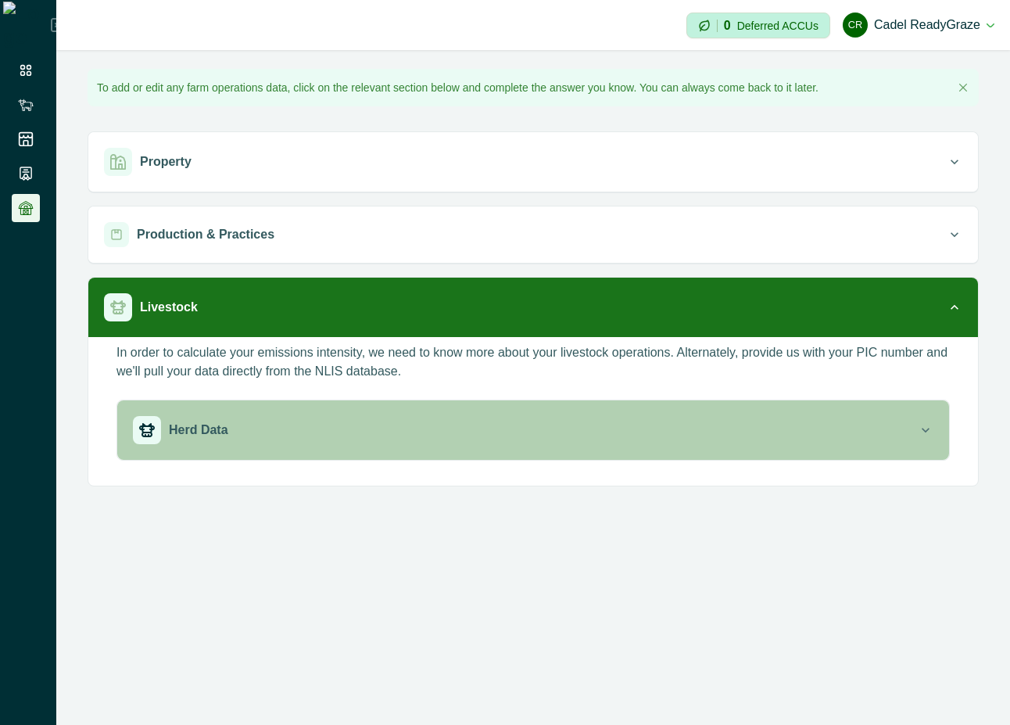
click at [358, 425] on div "Herd Data" at bounding box center [525, 430] width 785 height 28
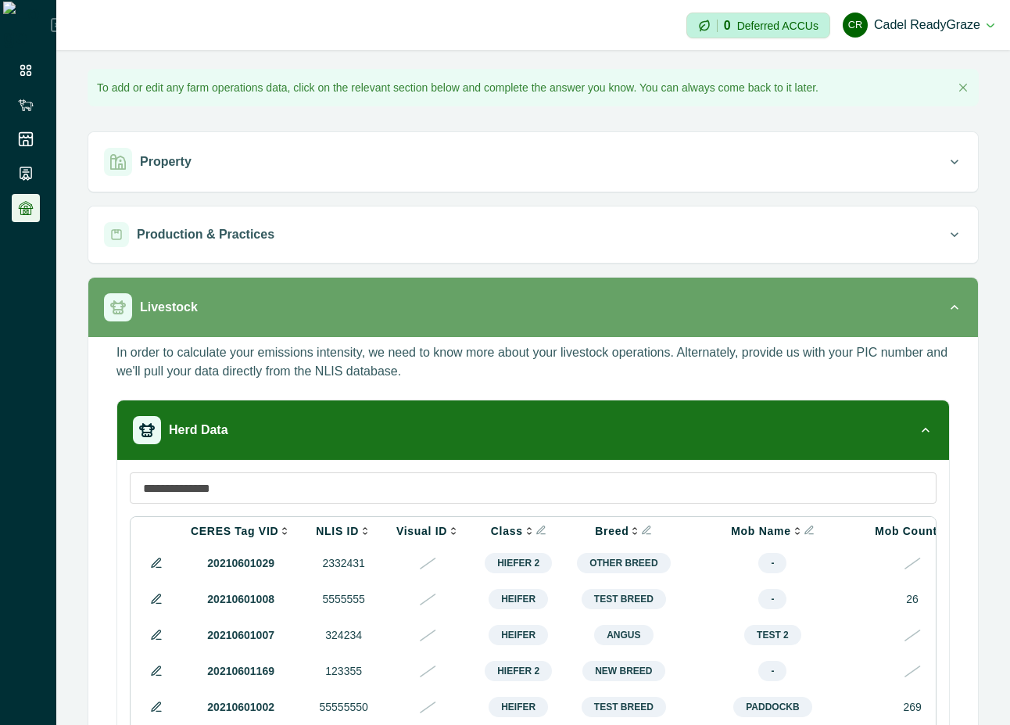
scroll to position [156, 0]
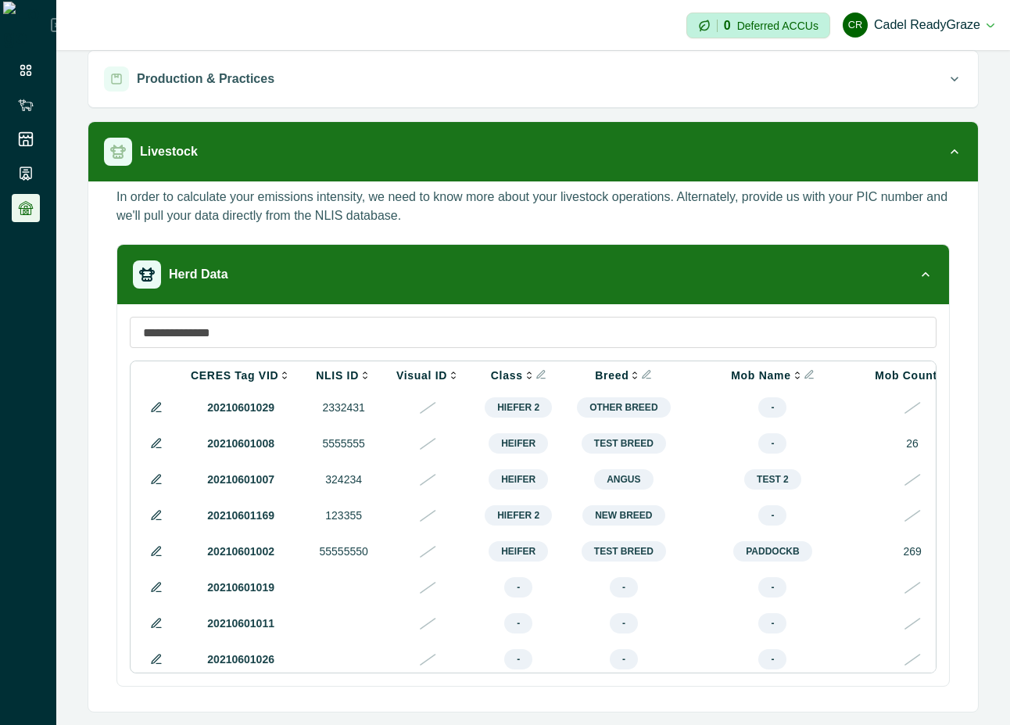
click at [159, 410] on icon at bounding box center [156, 407] width 13 height 13
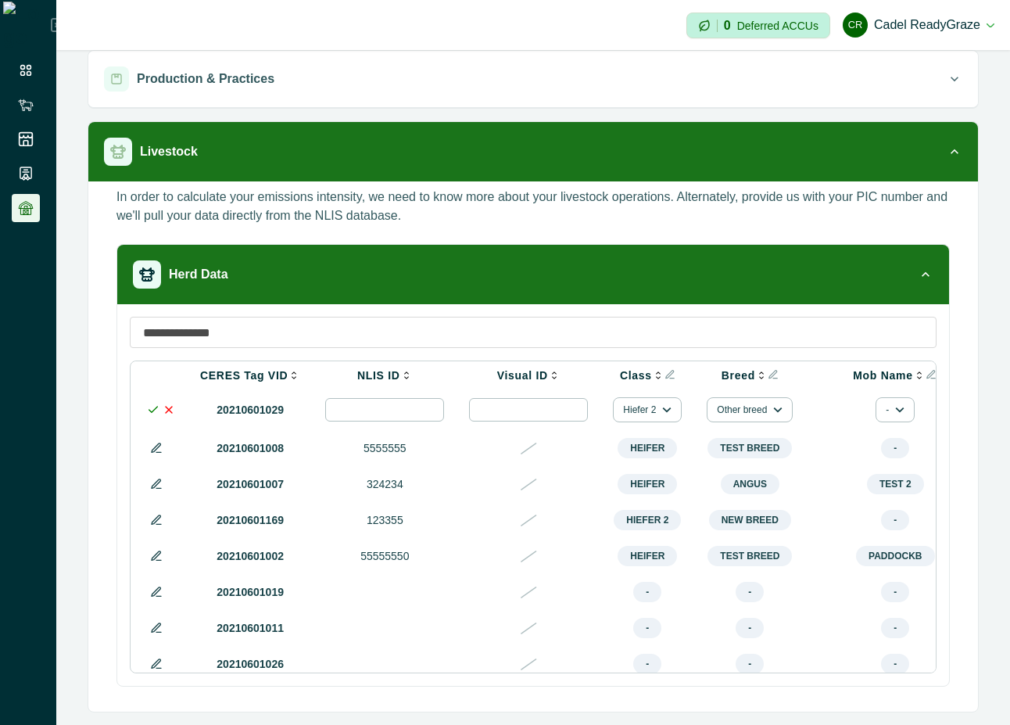
click at [395, 411] on input "*******" at bounding box center [384, 409] width 119 height 23
type input "**********"
click at [174, 408] on icon at bounding box center [169, 409] width 13 height 13
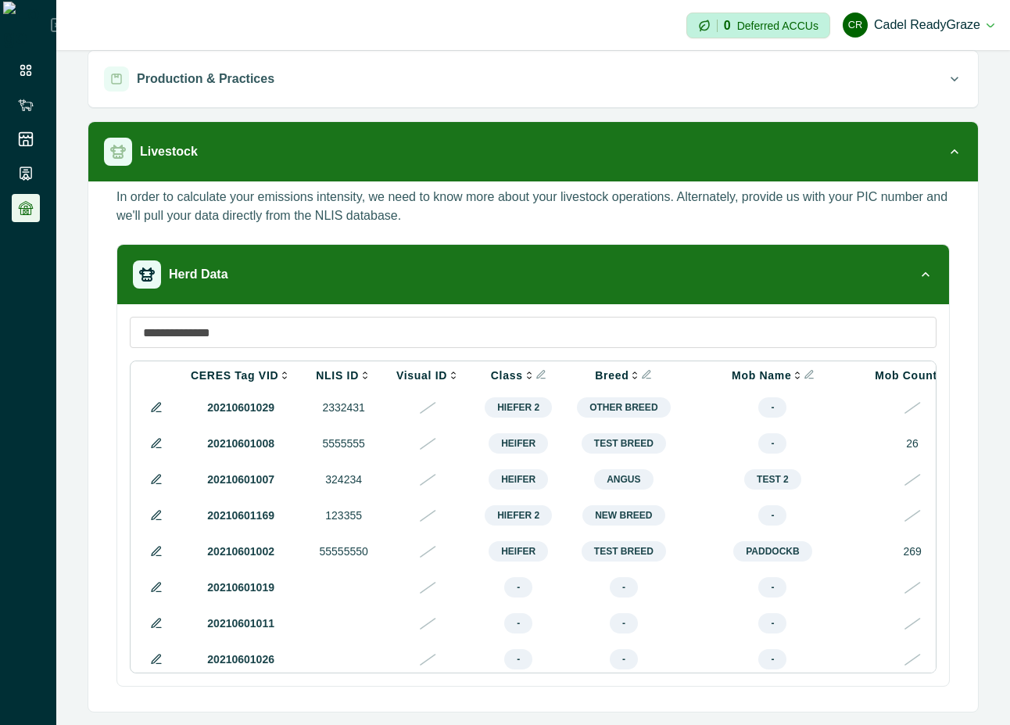
click at [156, 605] on td at bounding box center [156, 587] width 44 height 36
click at [159, 590] on icon at bounding box center [156, 587] width 13 height 13
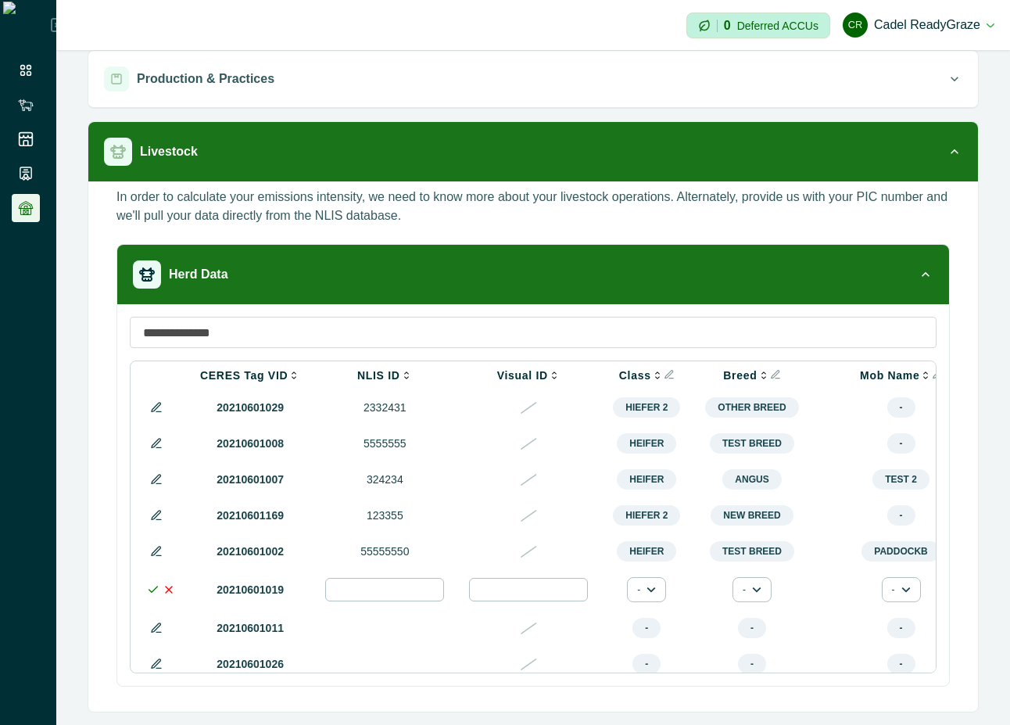
click at [373, 598] on input "number" at bounding box center [384, 589] width 119 height 23
type input "*****"
click at [170, 596] on icon at bounding box center [169, 589] width 13 height 13
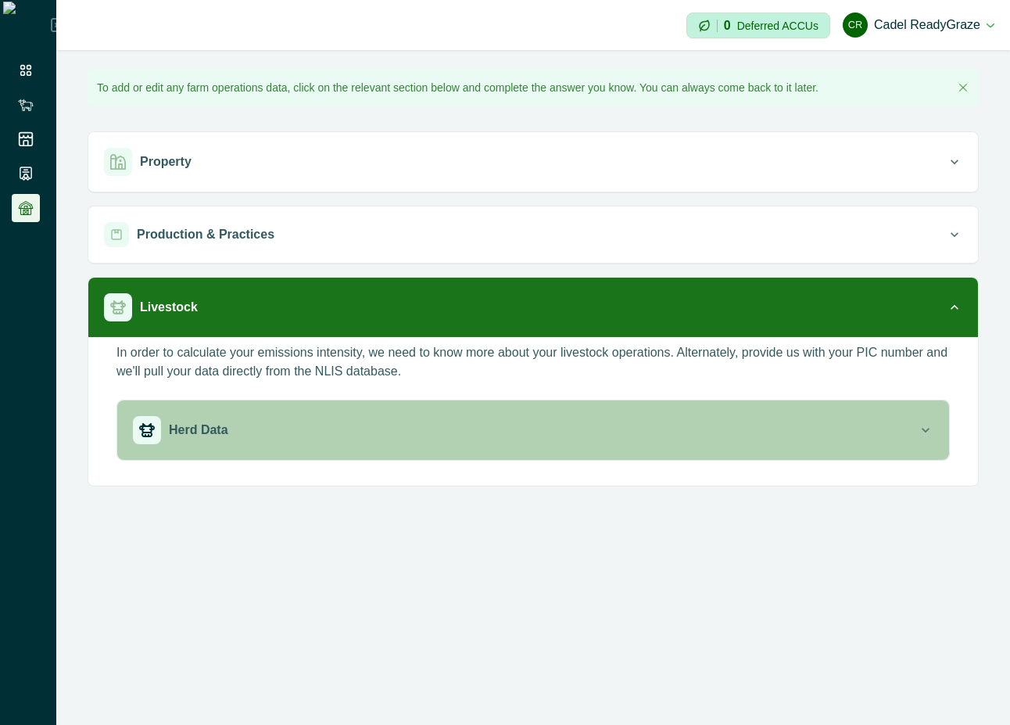
click at [630, 434] on div "Herd Data" at bounding box center [525, 430] width 785 height 28
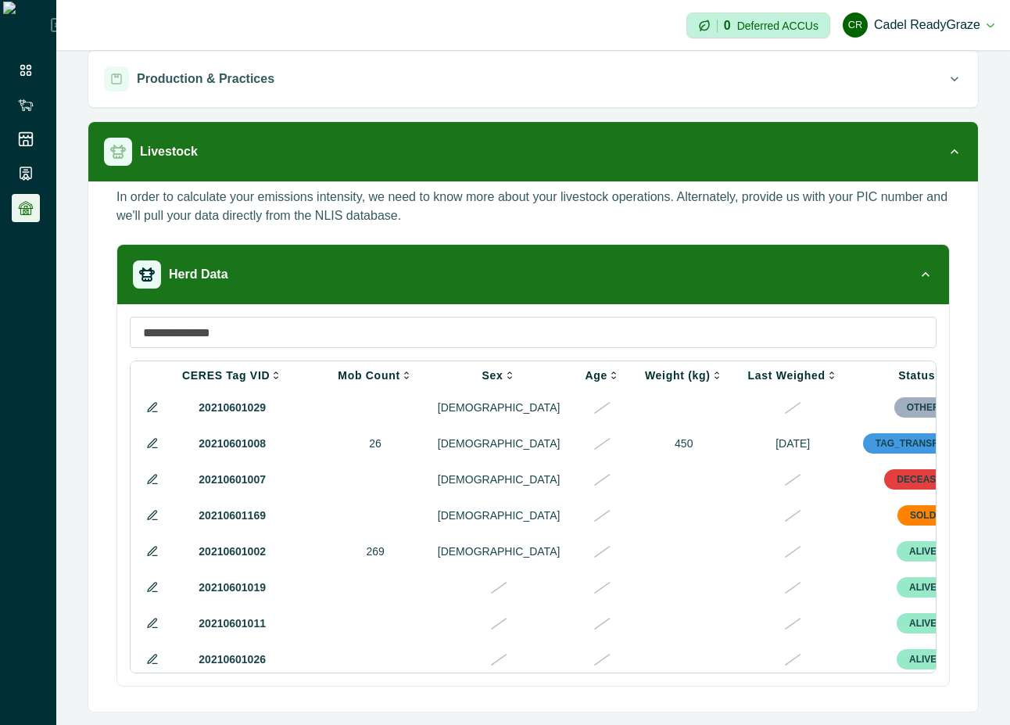
scroll to position [0, 579]
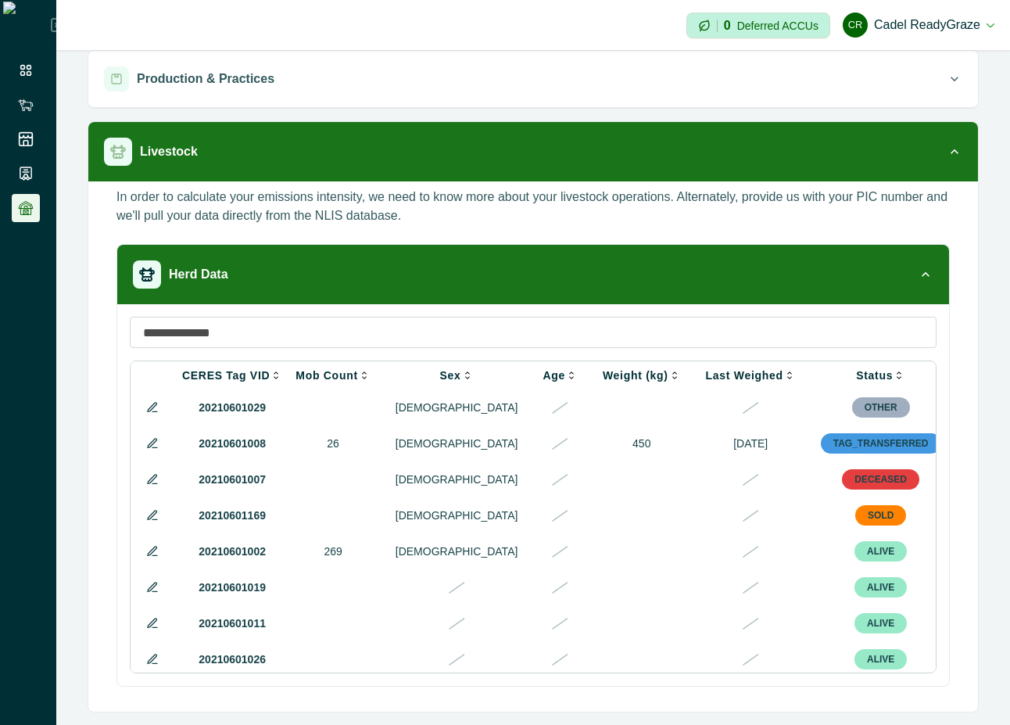
click at [148, 479] on icon at bounding box center [152, 479] width 13 height 13
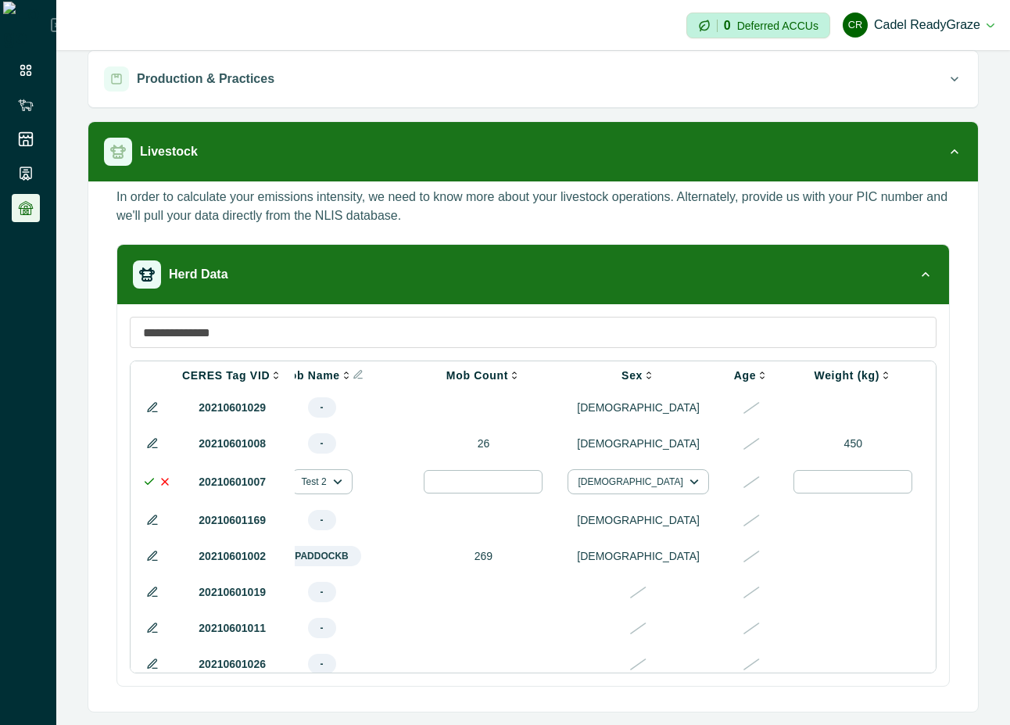
click at [794, 482] on input "number" at bounding box center [853, 481] width 119 height 23
type input "***"
click at [148, 487] on icon at bounding box center [149, 481] width 13 height 13
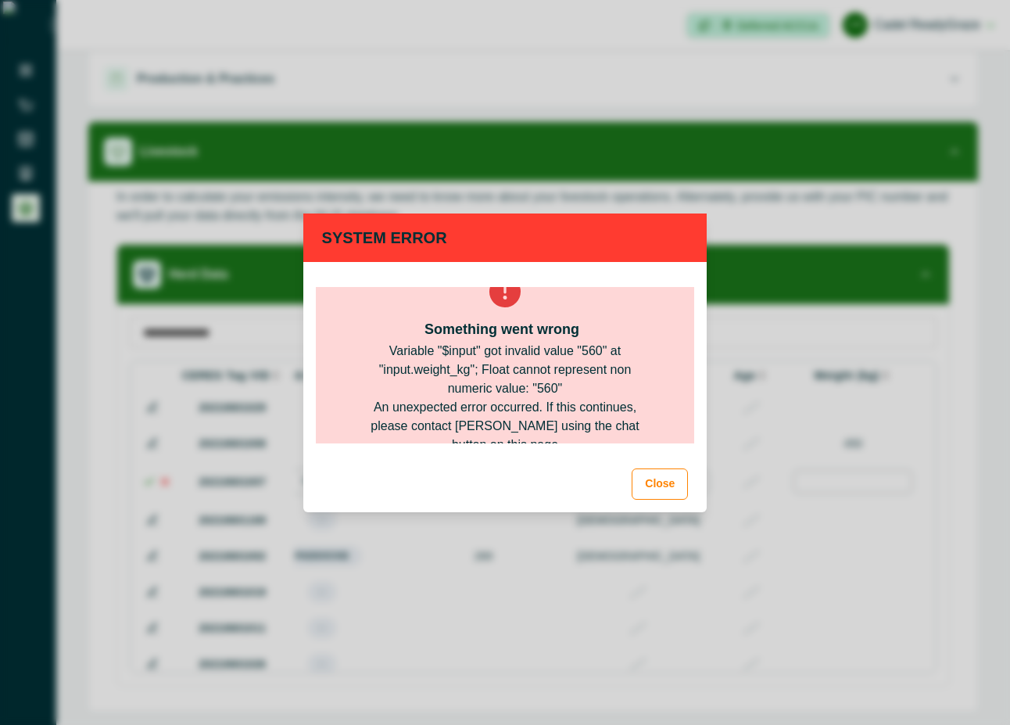
click at [672, 504] on footer "Close" at bounding box center [505, 484] width 404 height 56
click at [666, 480] on button "Close" at bounding box center [660, 483] width 56 height 31
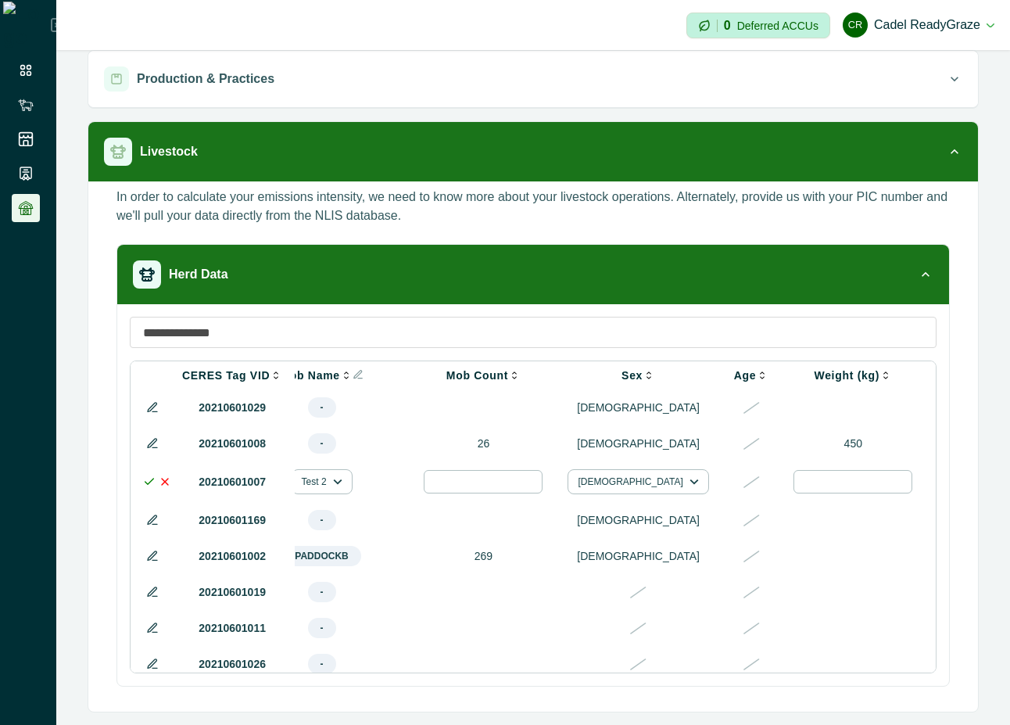
click at [794, 488] on input "number" at bounding box center [853, 481] width 119 height 23
type input "***"
click at [145, 484] on polyline at bounding box center [149, 481] width 9 height 5
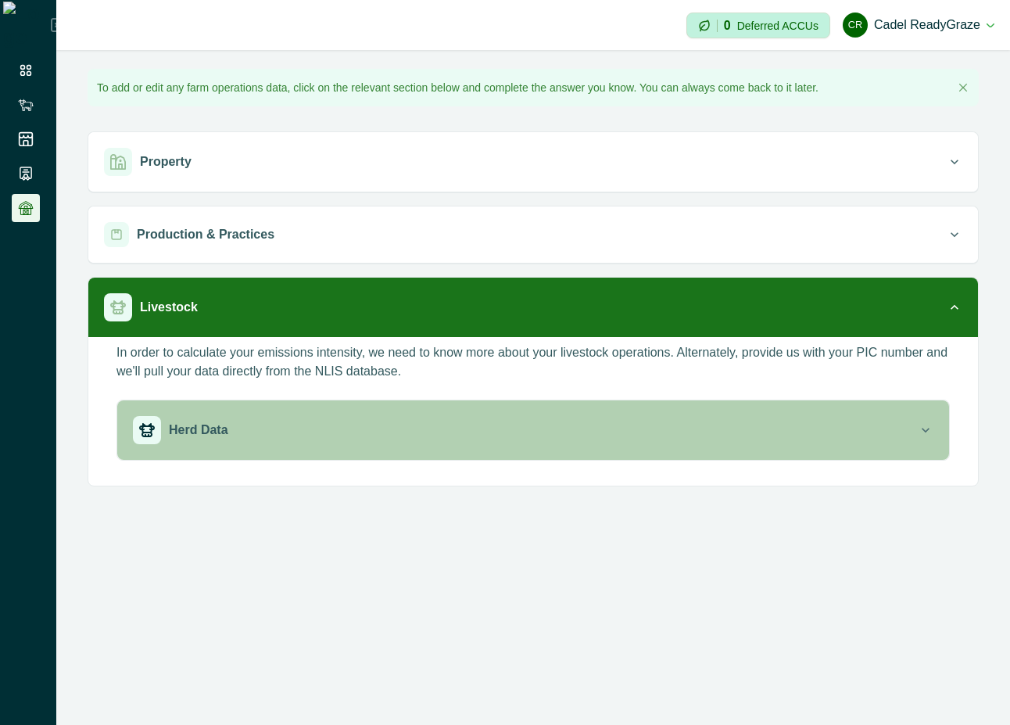
click at [450, 424] on div "Herd Data" at bounding box center [525, 430] width 785 height 28
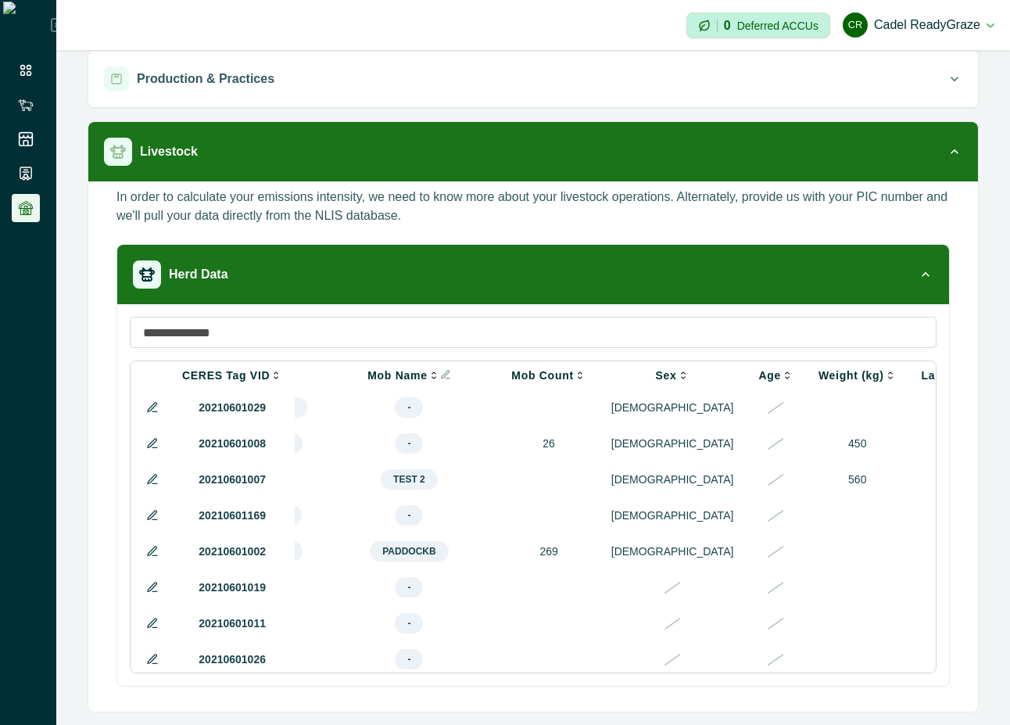
scroll to position [0, 579]
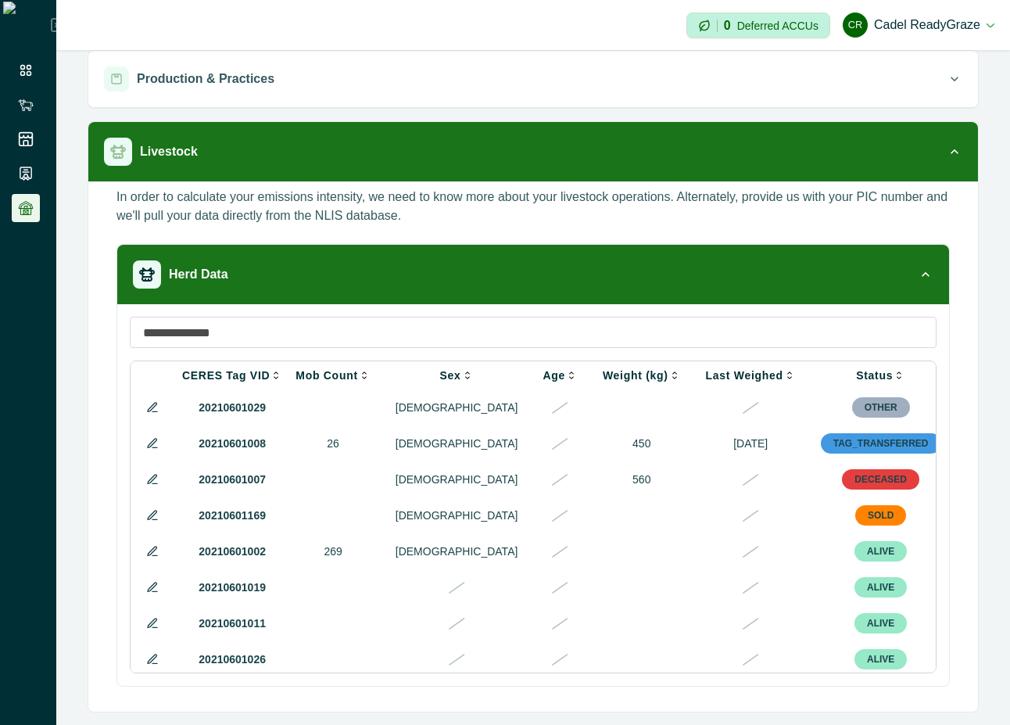
click at [148, 483] on icon at bounding box center [152, 479] width 13 height 13
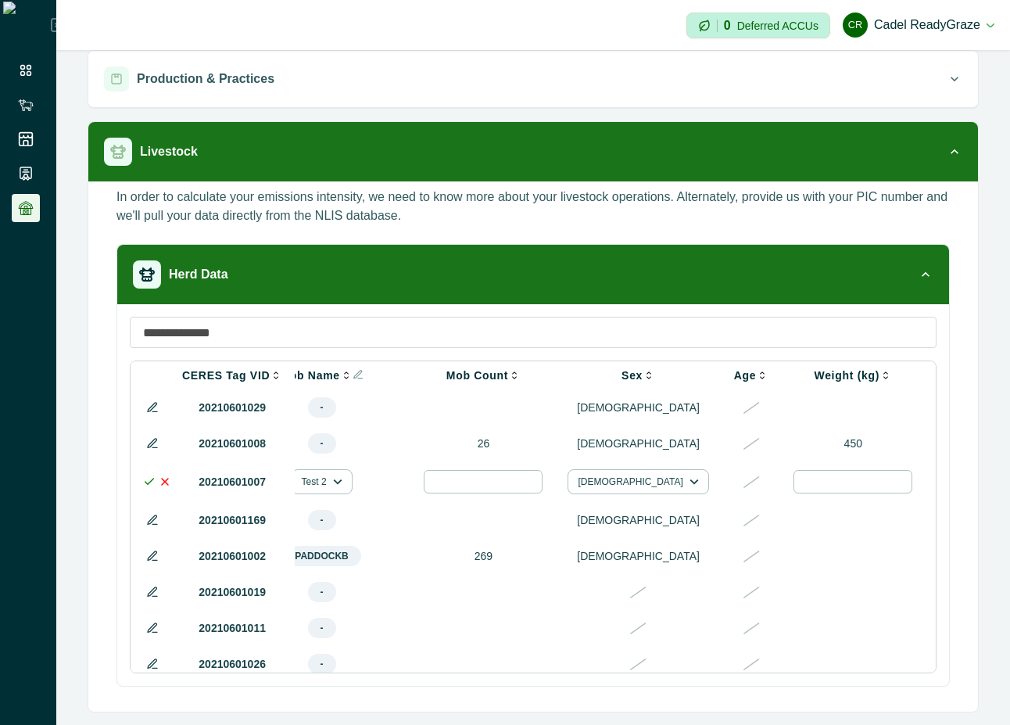
click at [797, 480] on input "***" at bounding box center [853, 481] width 119 height 23
type input "*"
click at [148, 486] on icon at bounding box center [149, 481] width 13 height 13
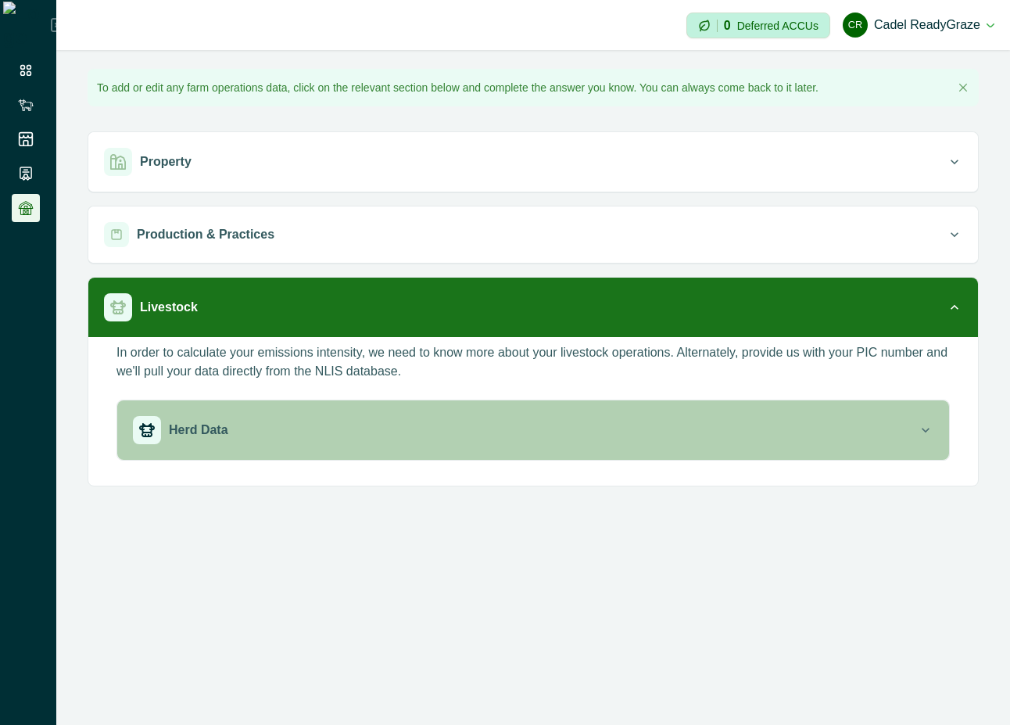
click at [721, 426] on div "Herd Data" at bounding box center [525, 430] width 785 height 28
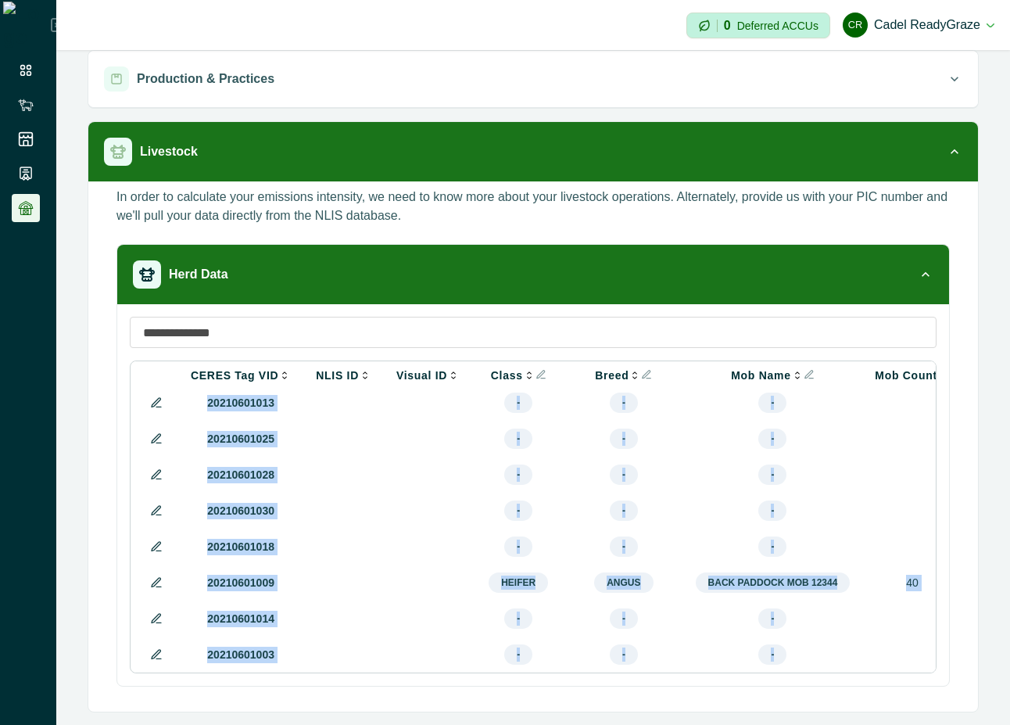
scroll to position [360, 0]
drag, startPoint x: 562, startPoint y: 668, endPoint x: 681, endPoint y: 668, distance: 118.9
click at [681, 668] on tbody "20210601029 2332431 Hiefer 2 Other breed - FEMALE OTHER 20210601008 5555555 Hei…" at bounding box center [879, 366] width 1491 height 611
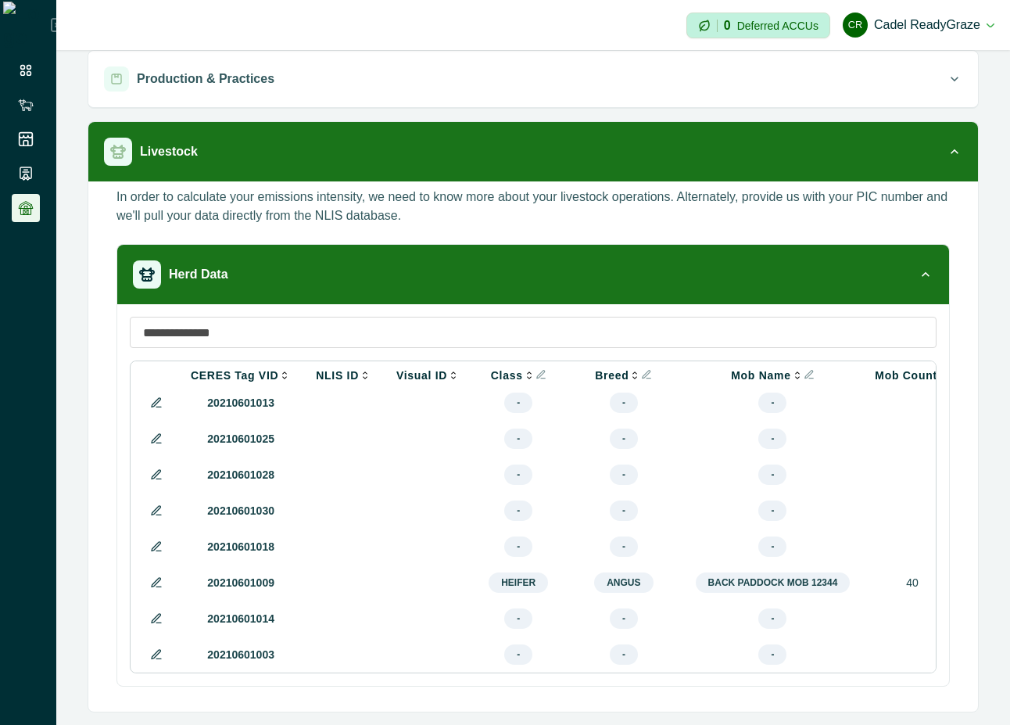
click at [969, 656] on div "**********" at bounding box center [533, 303] width 954 height 818
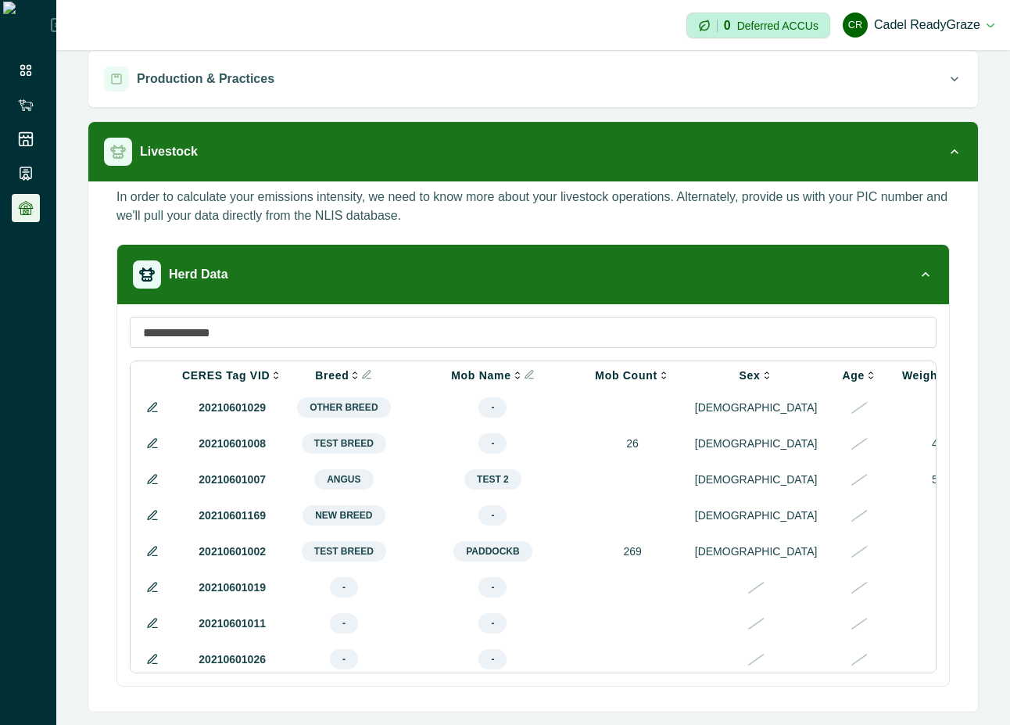
scroll to position [0, 579]
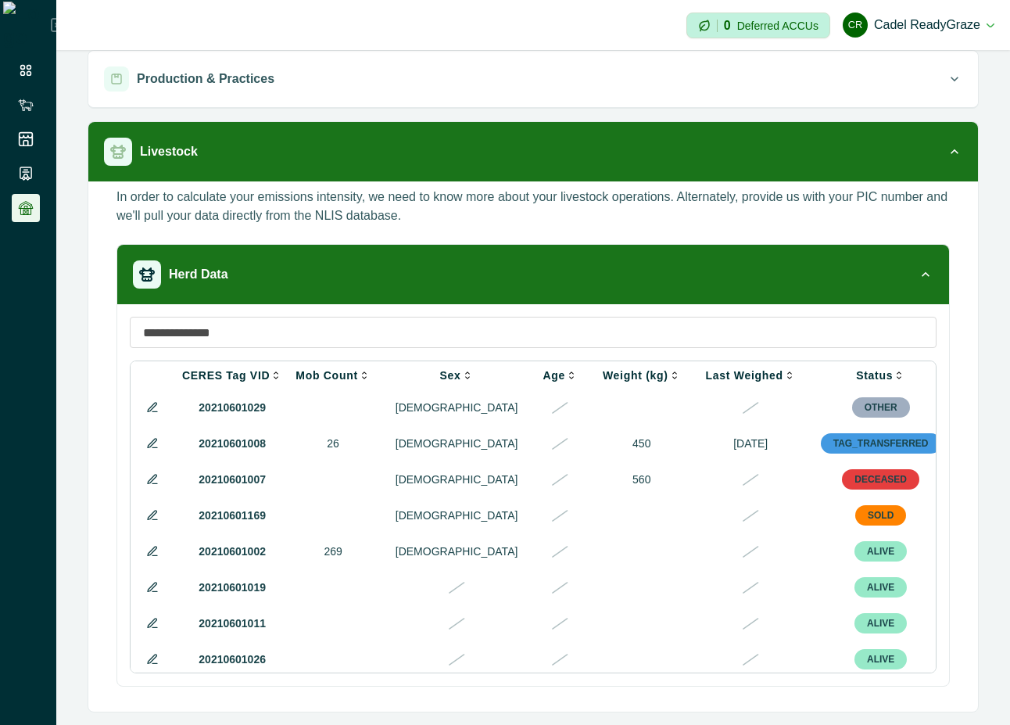
click at [156, 485] on icon at bounding box center [152, 479] width 13 height 13
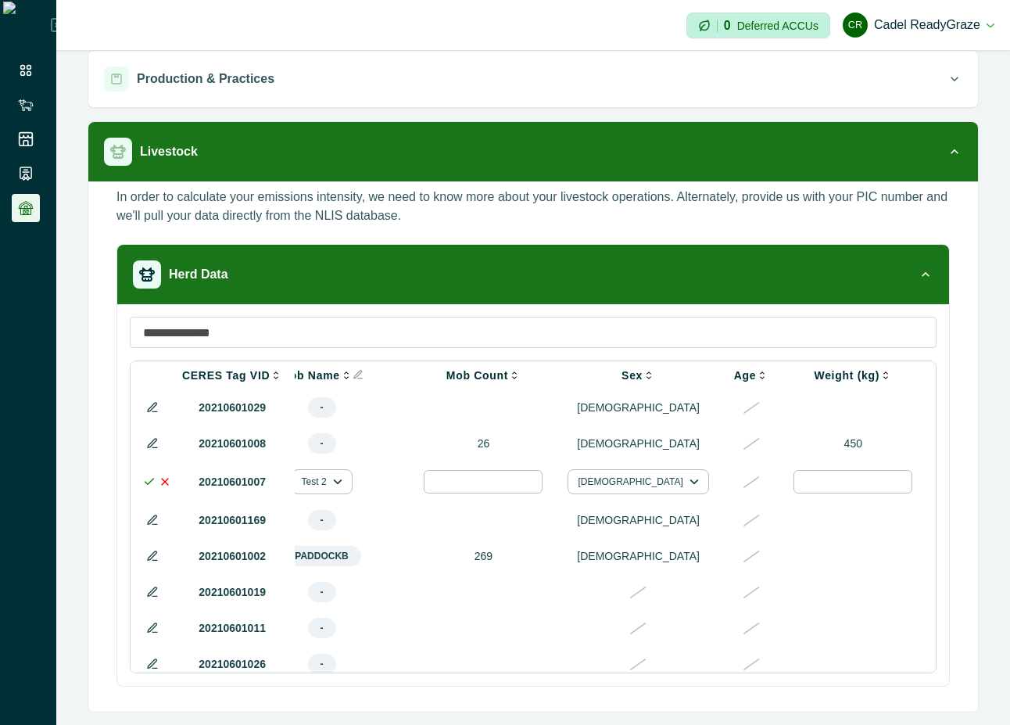
click at [794, 483] on input "***" at bounding box center [853, 481] width 119 height 23
type input "***"
click at [149, 487] on icon at bounding box center [149, 481] width 13 height 13
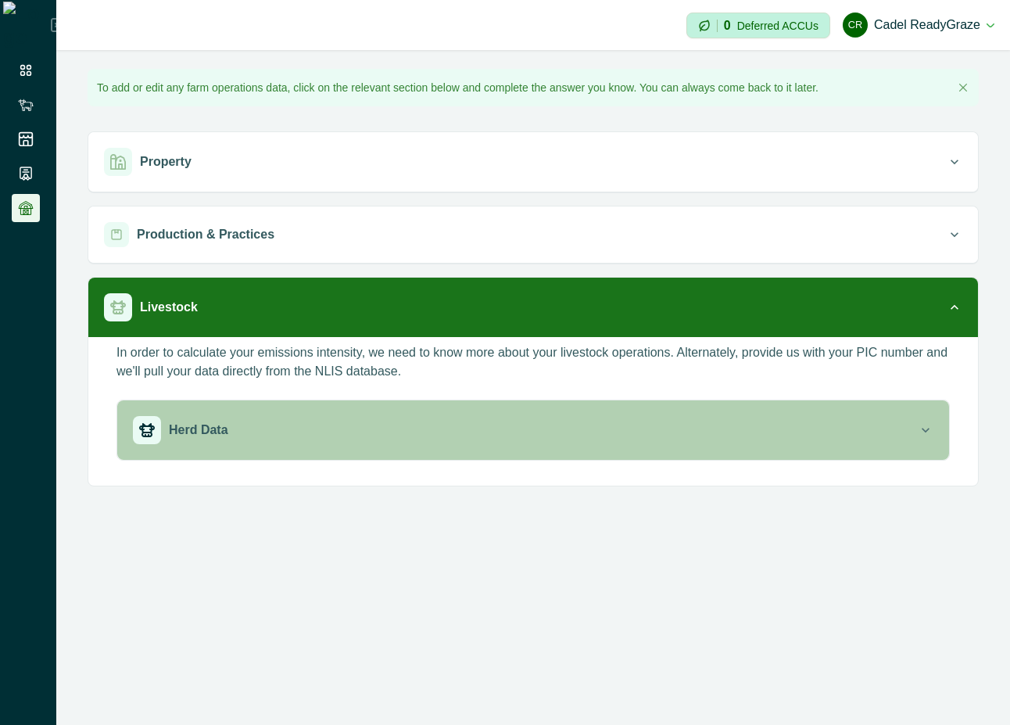
click at [482, 432] on div "Herd Data" at bounding box center [525, 430] width 785 height 28
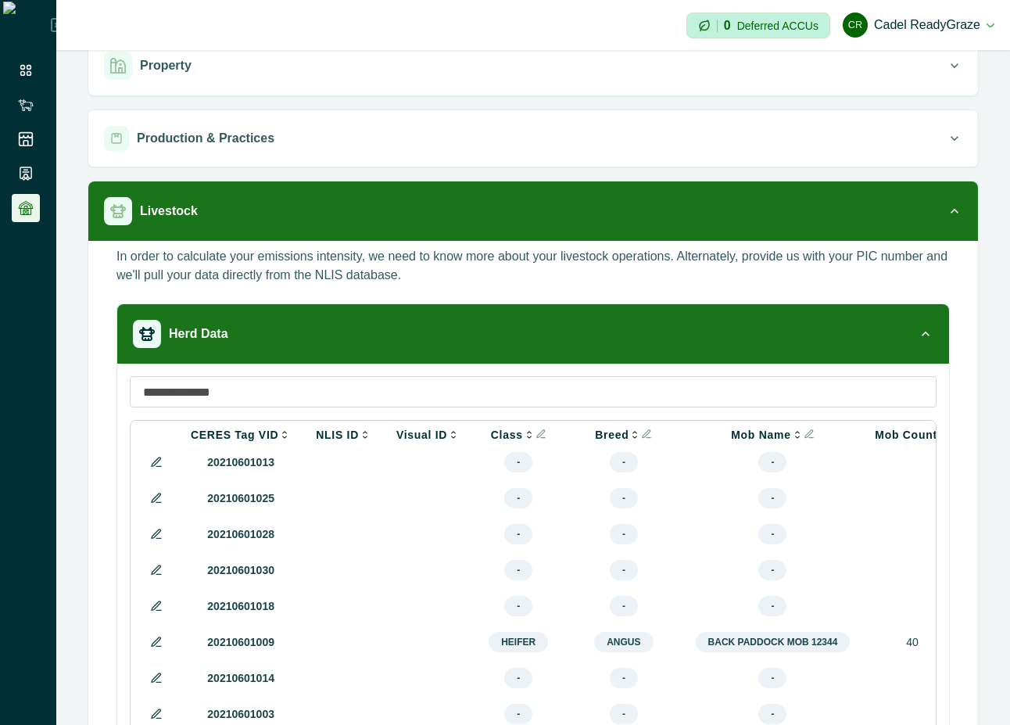
scroll to position [156, 0]
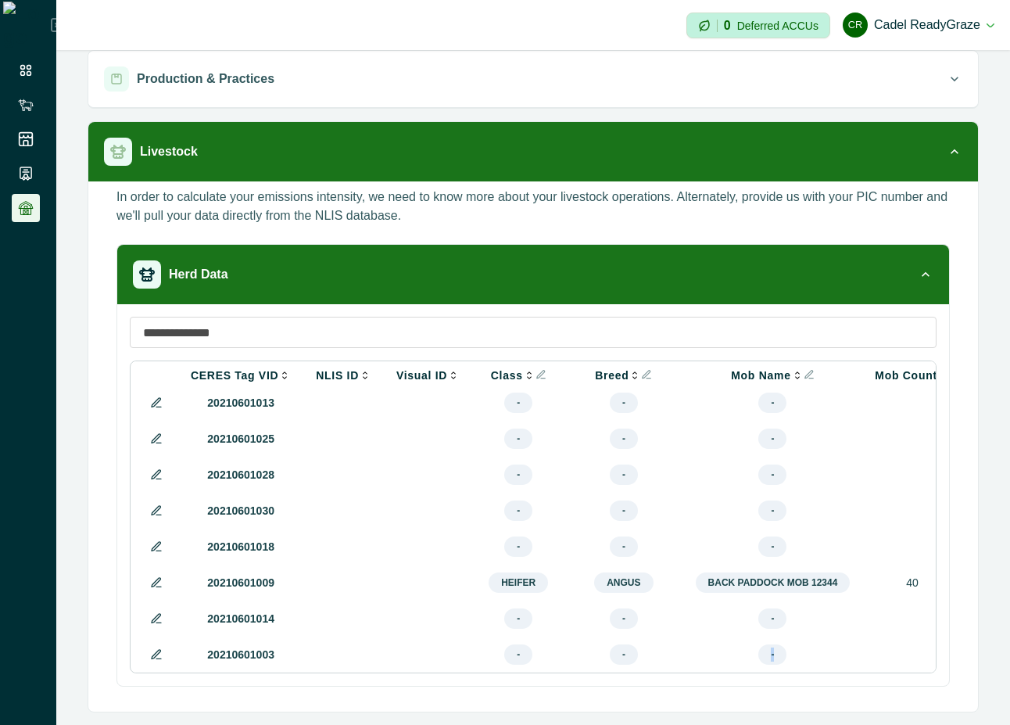
drag, startPoint x: 575, startPoint y: 669, endPoint x: 824, endPoint y: 669, distance: 249.4
click at [824, 669] on table "CERES Tag VID NLIS ID Visual ID Class Breed Mob Name Mob Count Sex Age Weight (…" at bounding box center [879, 353] width 1491 height 640
drag, startPoint x: 555, startPoint y: 672, endPoint x: 819, endPoint y: 683, distance: 263.8
click at [819, 683] on div "CERES Tag VID NLIS ID Visual ID Class Breed Mob Name Mob Count Sex Age Weight (…" at bounding box center [533, 495] width 832 height 382
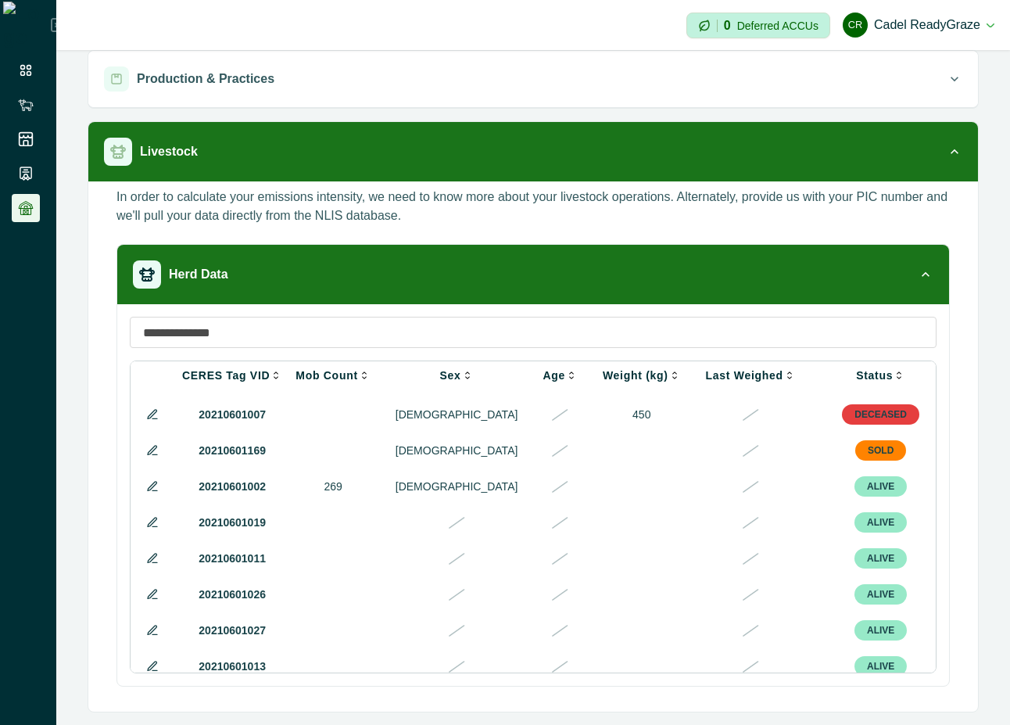
scroll to position [0, 579]
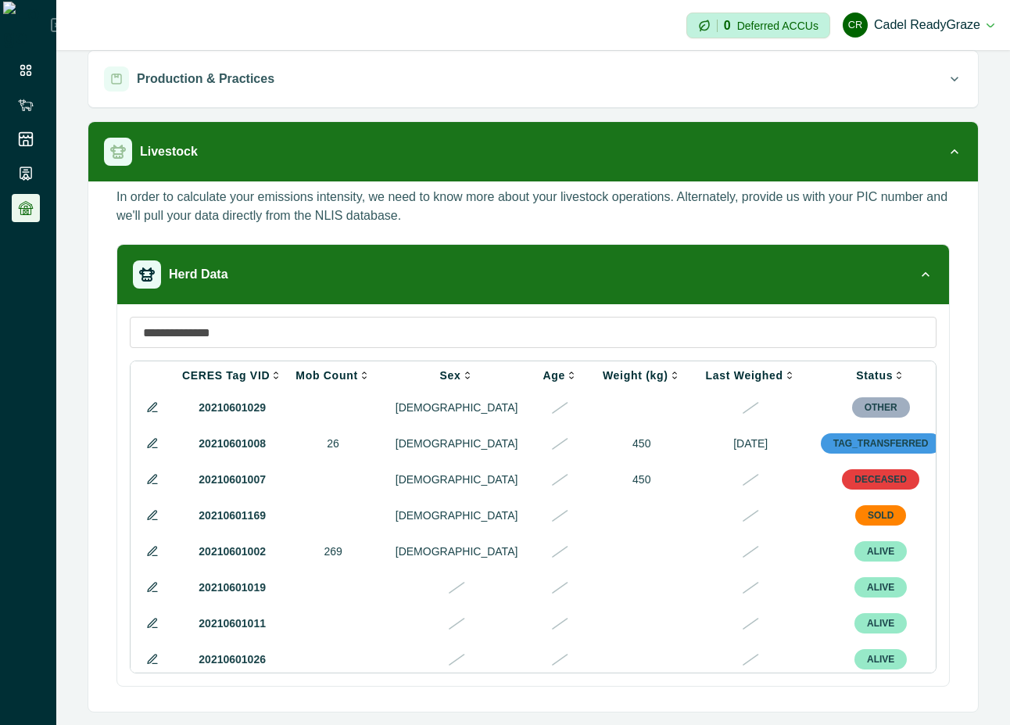
click at [146, 447] on icon at bounding box center [152, 443] width 13 height 13
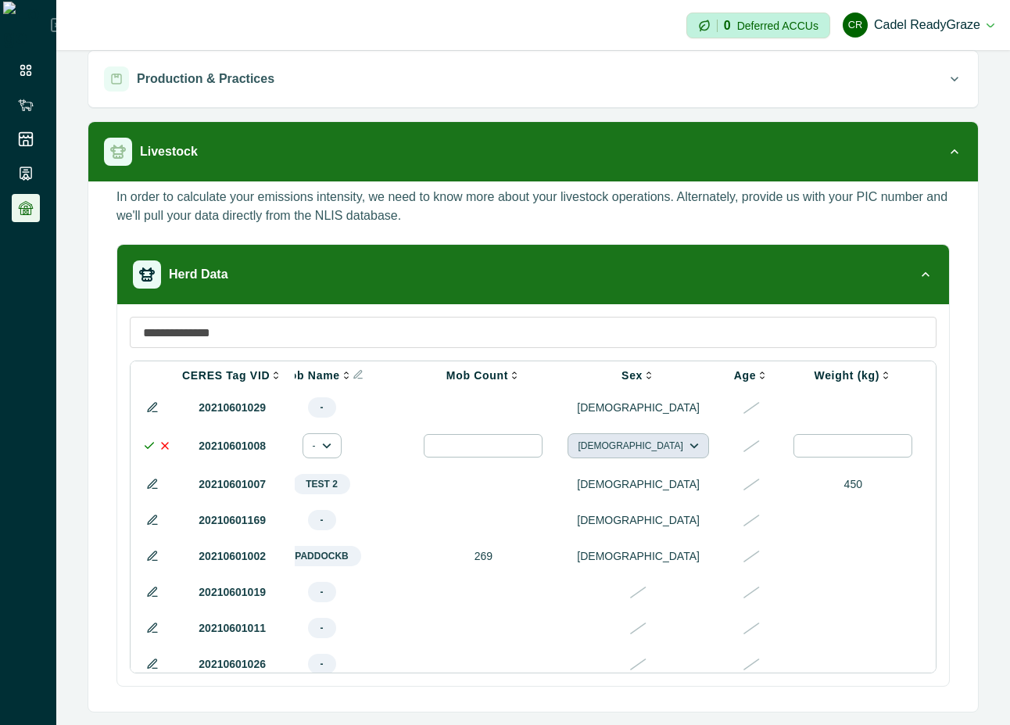
click at [585, 446] on button "[DEMOGRAPHIC_DATA]" at bounding box center [638, 445] width 141 height 25
click at [590, 513] on button "Female" at bounding box center [609, 513] width 87 height 23
click at [486, 452] on input "**" at bounding box center [483, 445] width 119 height 23
type input "**"
click at [149, 446] on icon at bounding box center [149, 445] width 13 height 13
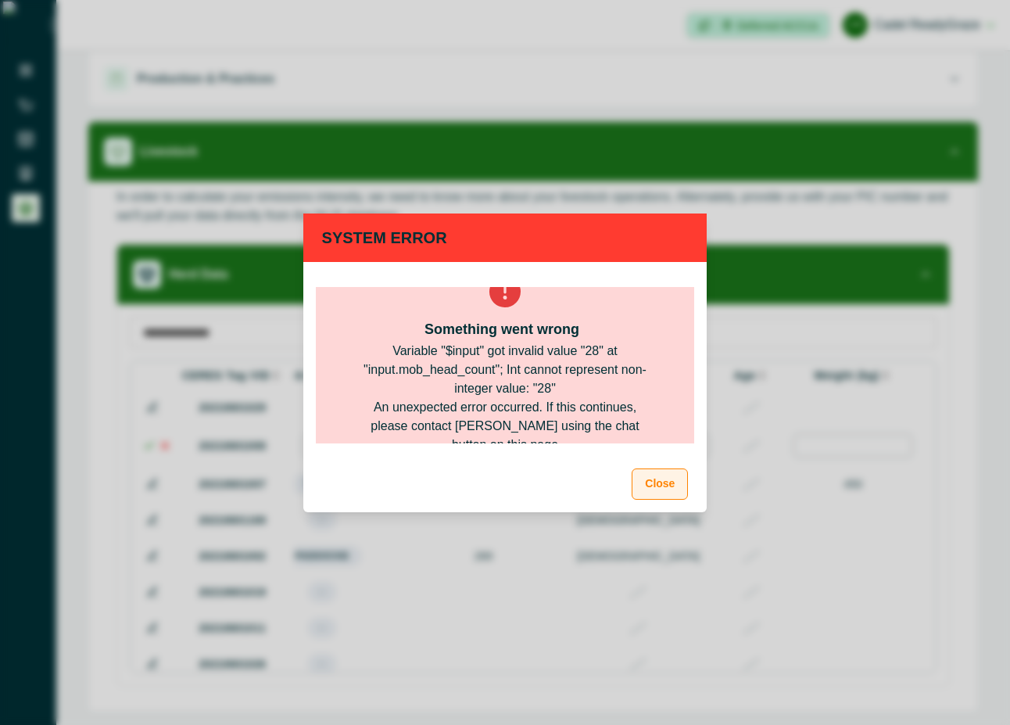
click at [669, 488] on button "Close" at bounding box center [660, 483] width 56 height 31
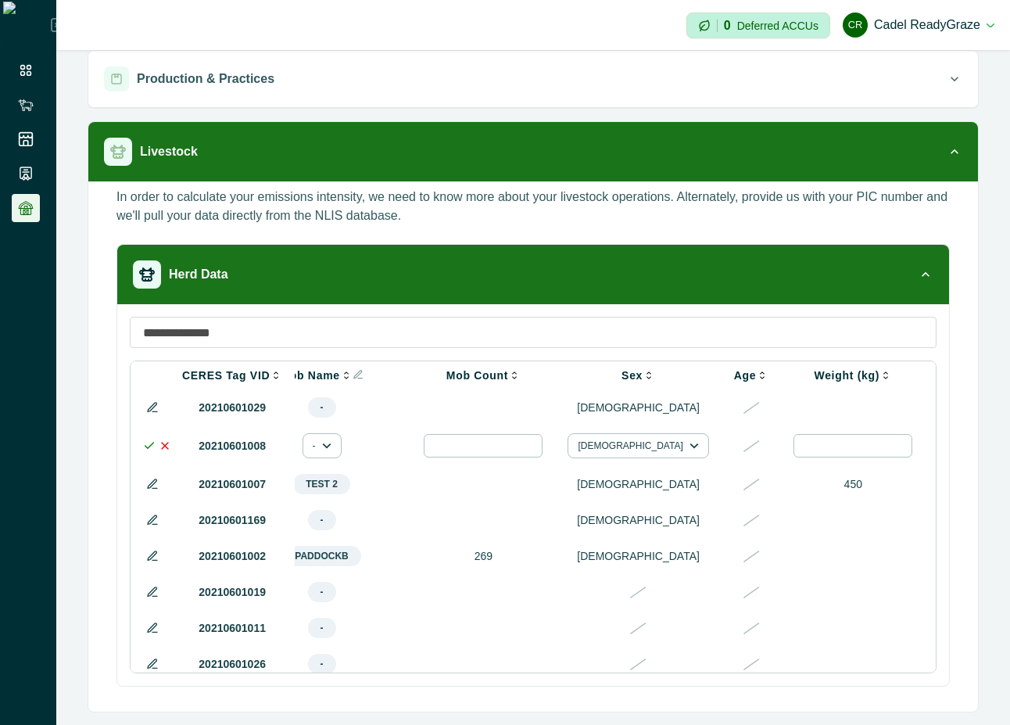
click at [145, 448] on polyline at bounding box center [149, 445] width 9 height 5
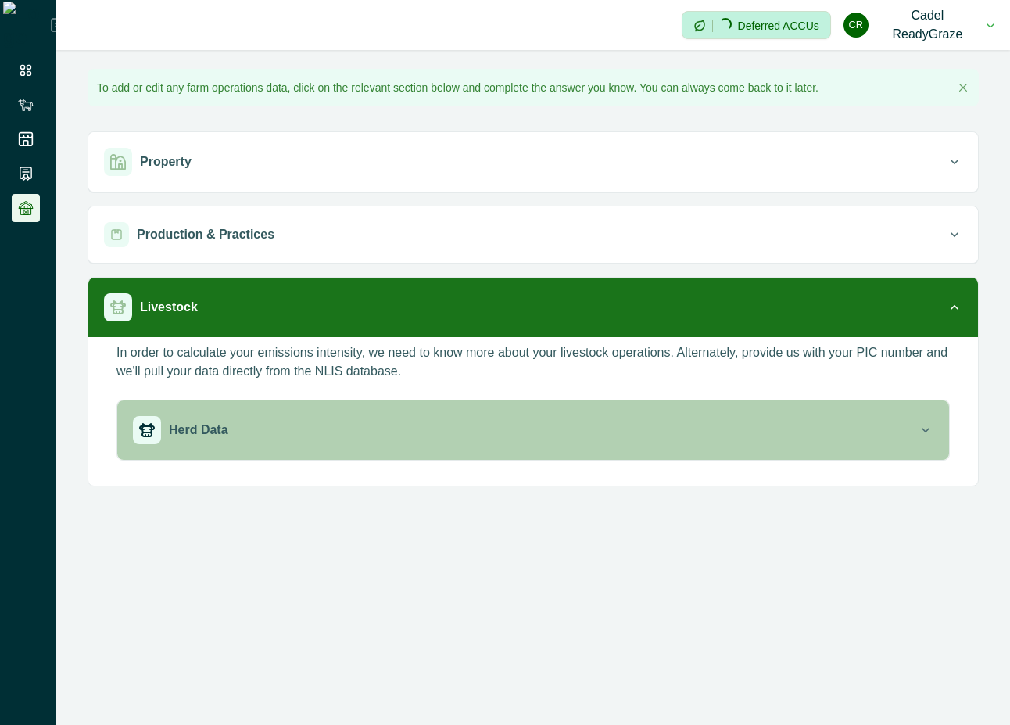
click at [382, 432] on div "Herd Data" at bounding box center [525, 430] width 785 height 28
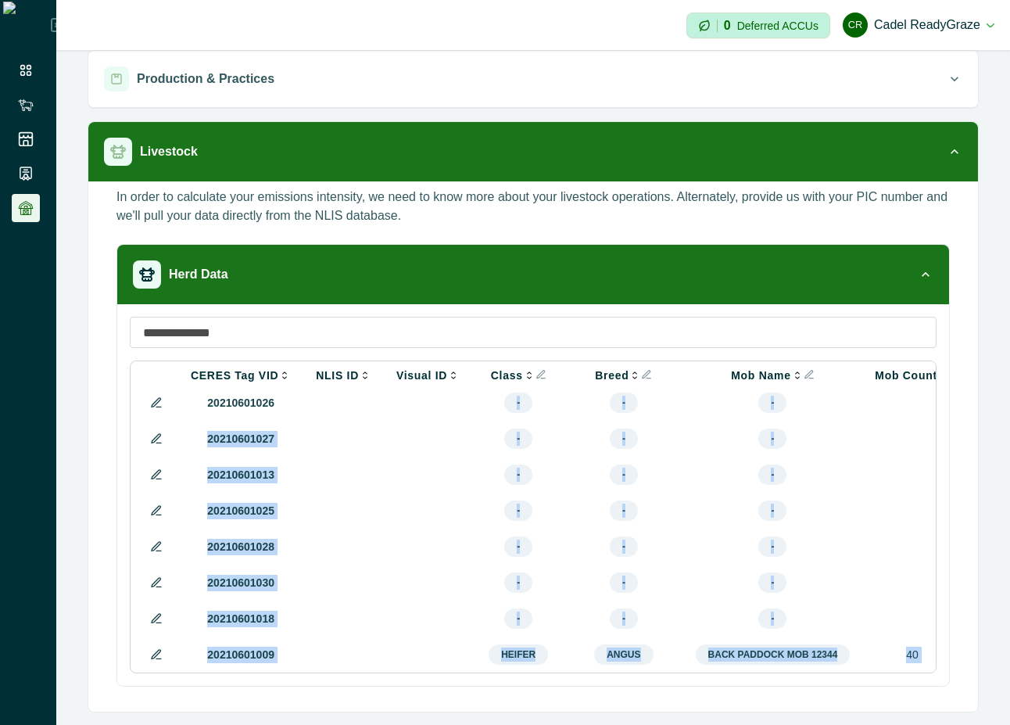
scroll to position [360, 0]
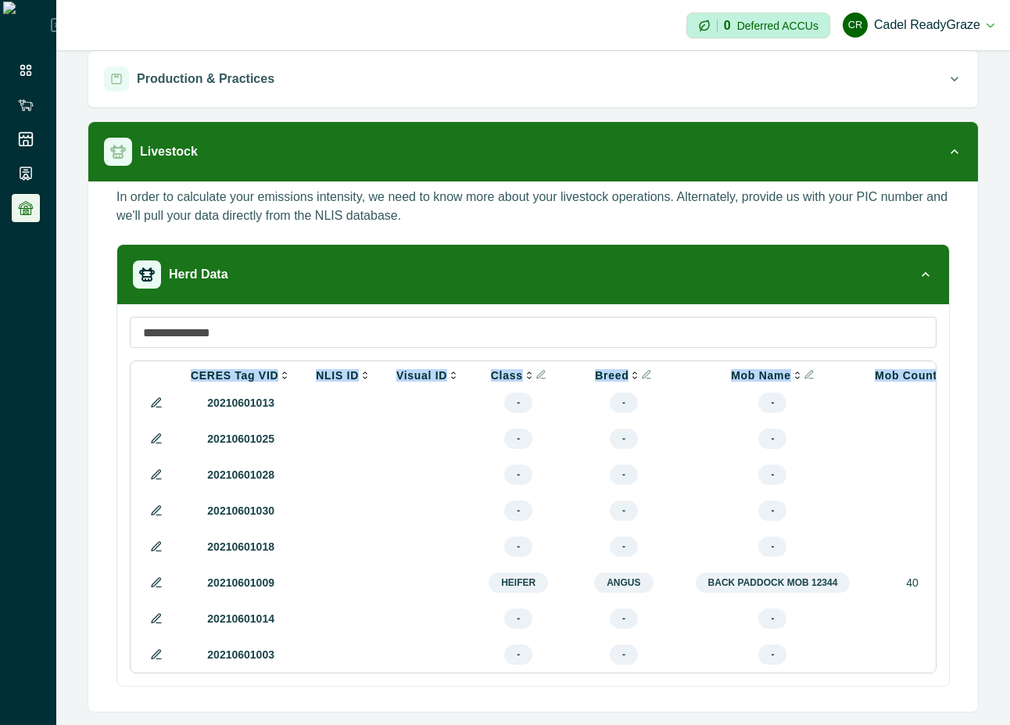
drag, startPoint x: 437, startPoint y: 669, endPoint x: 687, endPoint y: 677, distance: 249.6
click at [687, 677] on div "CERES Tag VID NLIS ID Visual ID Class Breed Mob Name Mob Count Sex Age Weight (…" at bounding box center [533, 495] width 832 height 382
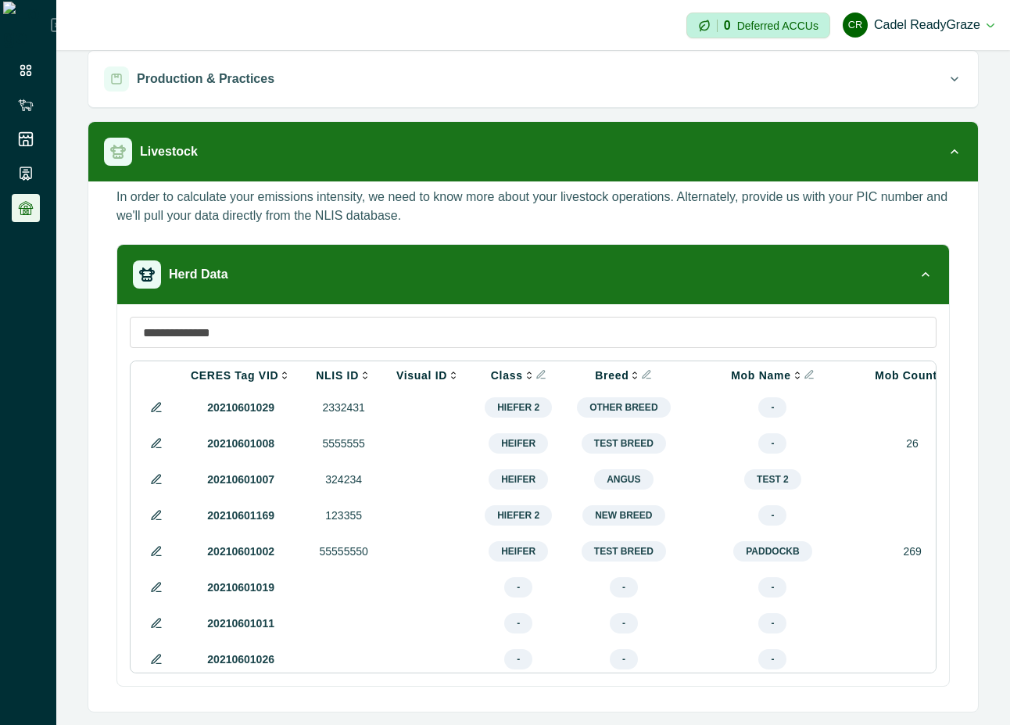
click at [561, 681] on div "CERES Tag VID NLIS ID Visual ID Class Breed Mob Name Mob Count Sex Age Weight (…" at bounding box center [533, 495] width 832 height 382
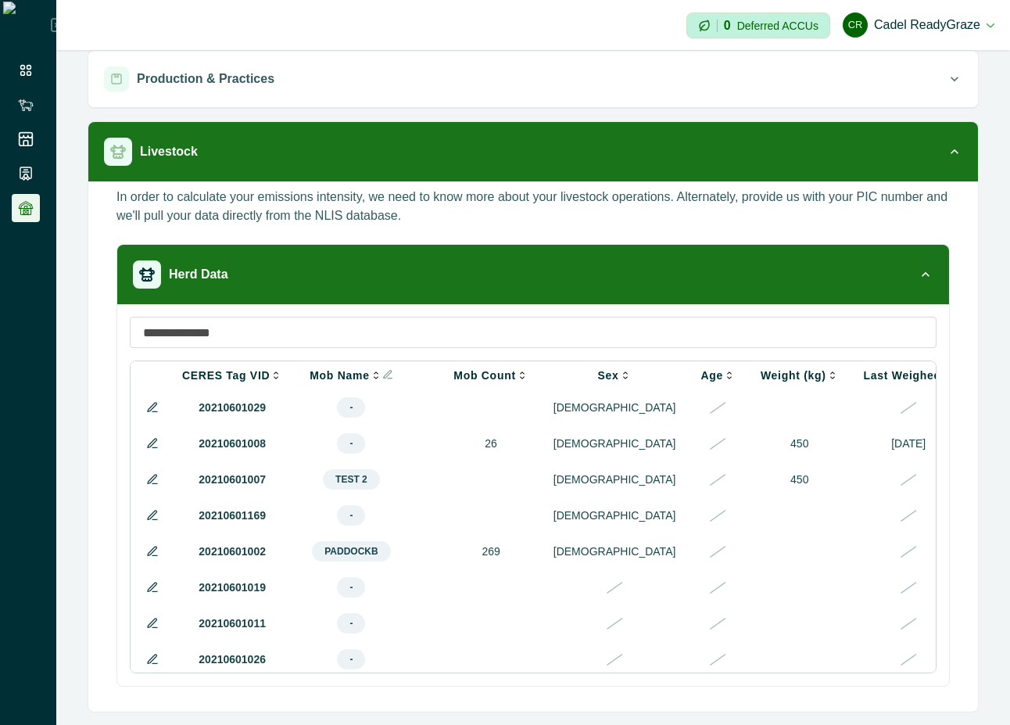
scroll to position [0, 415]
click at [148, 444] on icon at bounding box center [152, 443] width 13 height 13
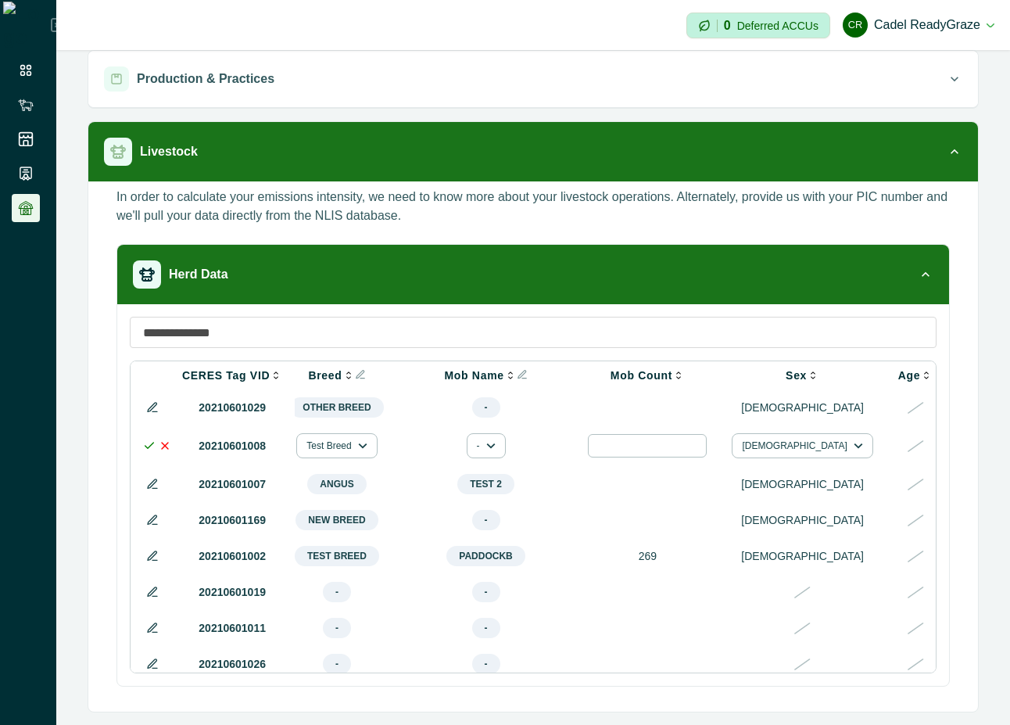
click at [617, 450] on input "**" at bounding box center [647, 445] width 119 height 23
type input "**"
click at [743, 450] on button "[DEMOGRAPHIC_DATA]" at bounding box center [802, 445] width 141 height 25
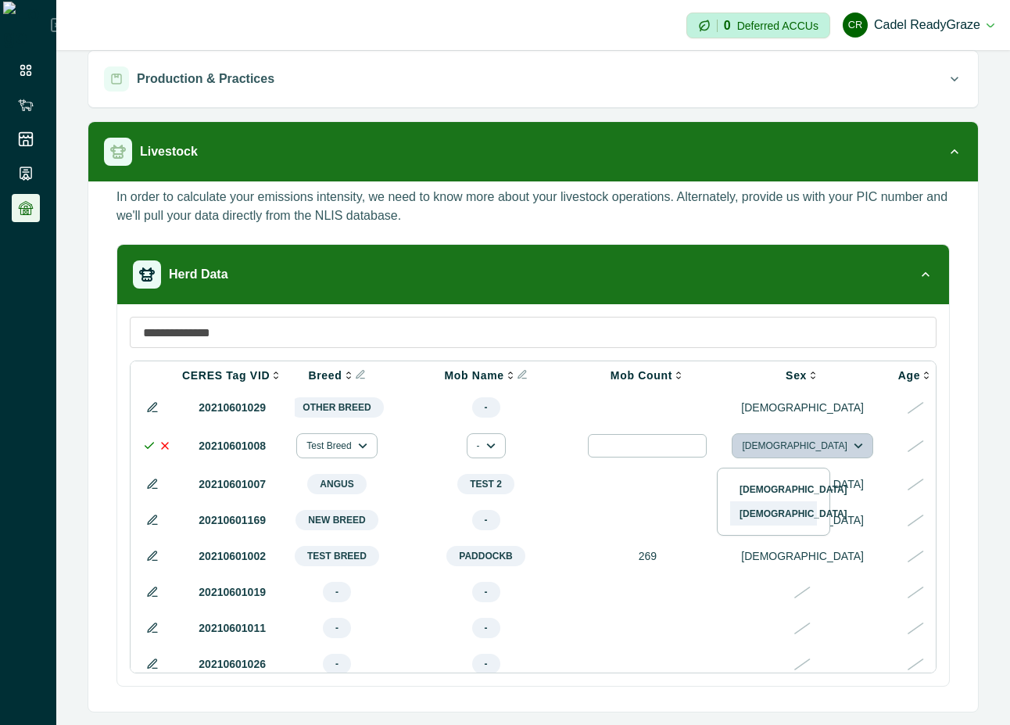
click at [760, 515] on button "[DEMOGRAPHIC_DATA]" at bounding box center [773, 513] width 87 height 23
click at [150, 446] on icon at bounding box center [149, 445] width 13 height 13
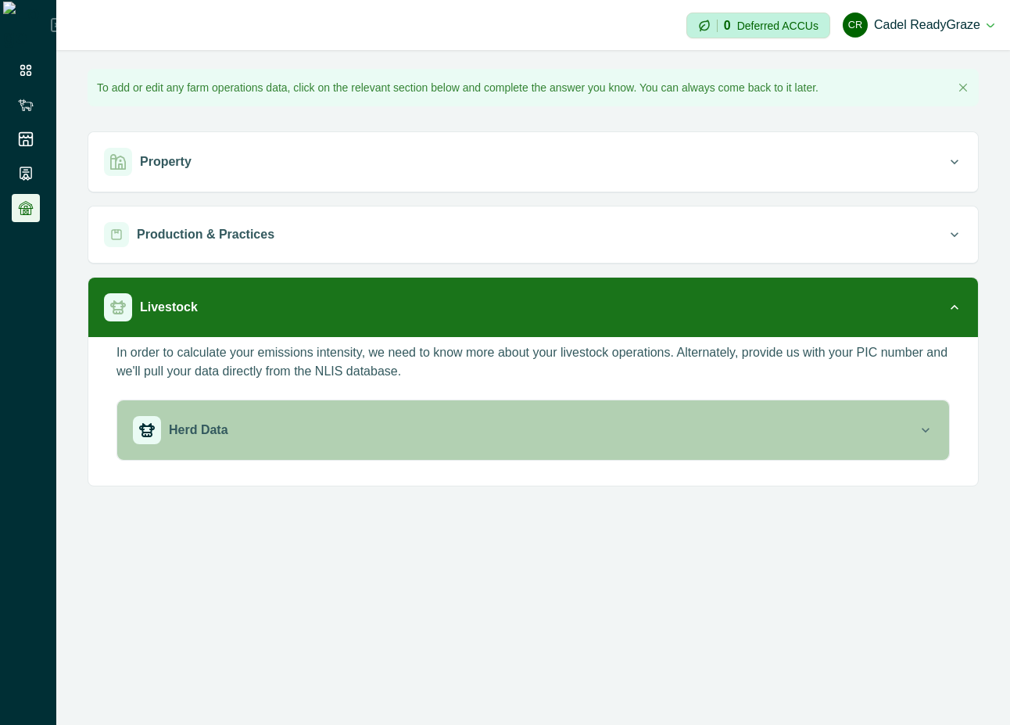
click at [523, 416] on div "Herd Data" at bounding box center [525, 430] width 785 height 28
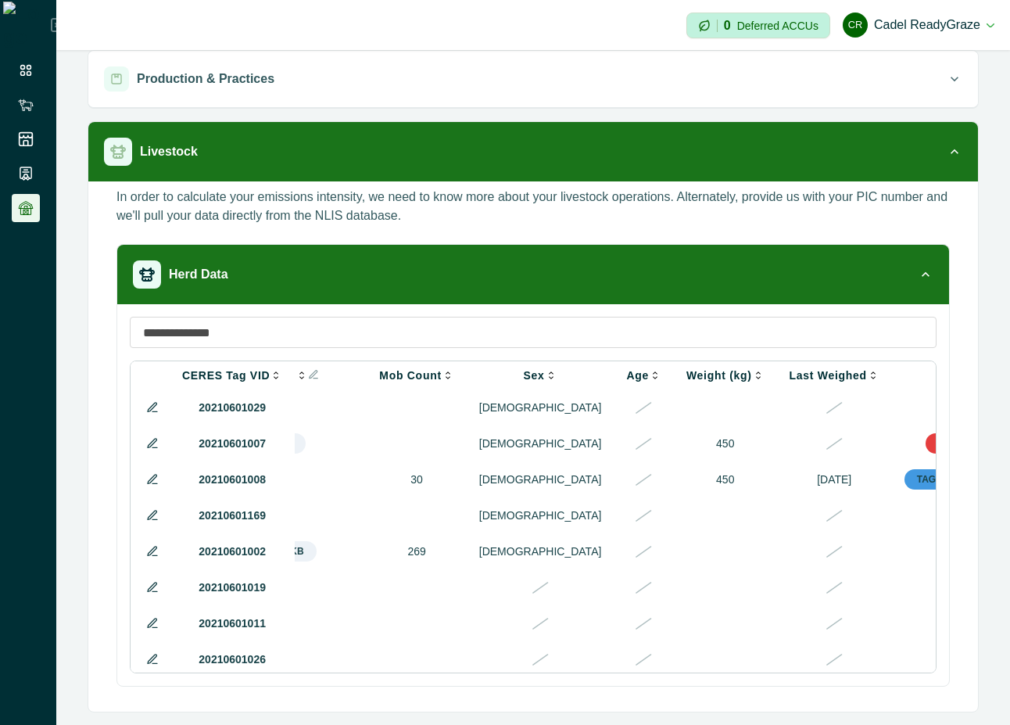
scroll to position [0, 579]
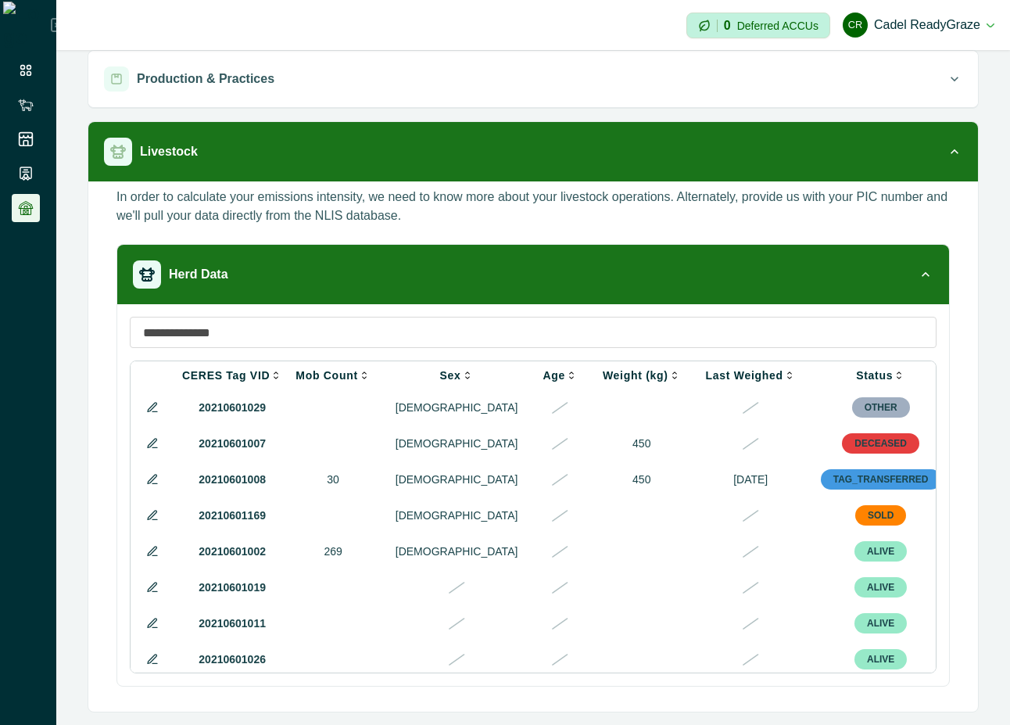
click at [149, 486] on icon at bounding box center [152, 479] width 13 height 13
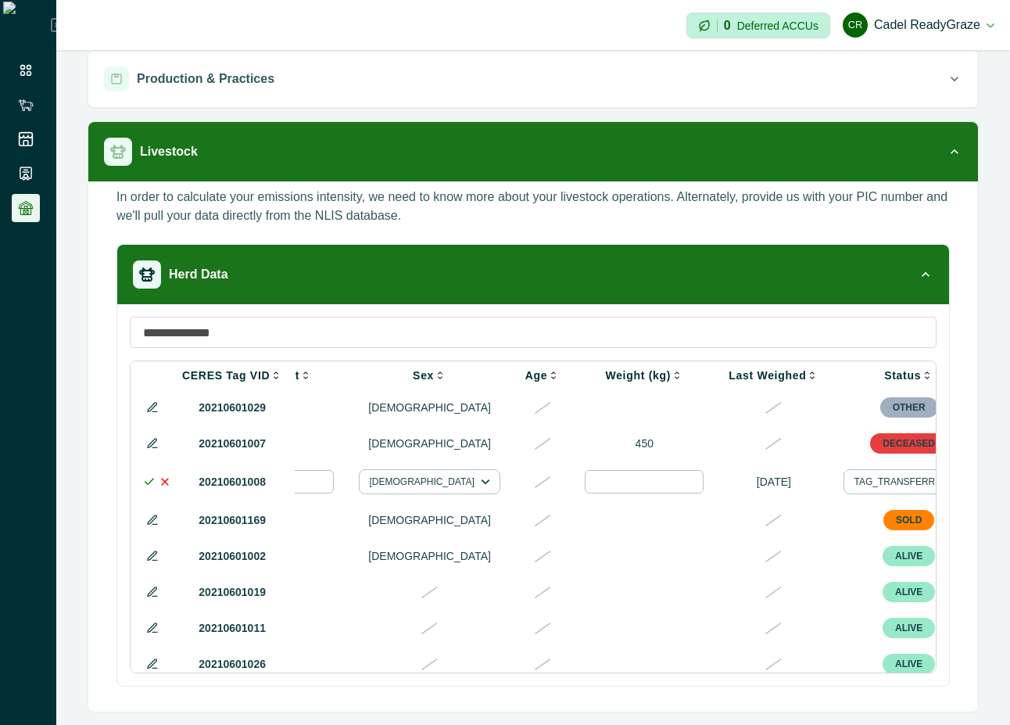
scroll to position [0, 841]
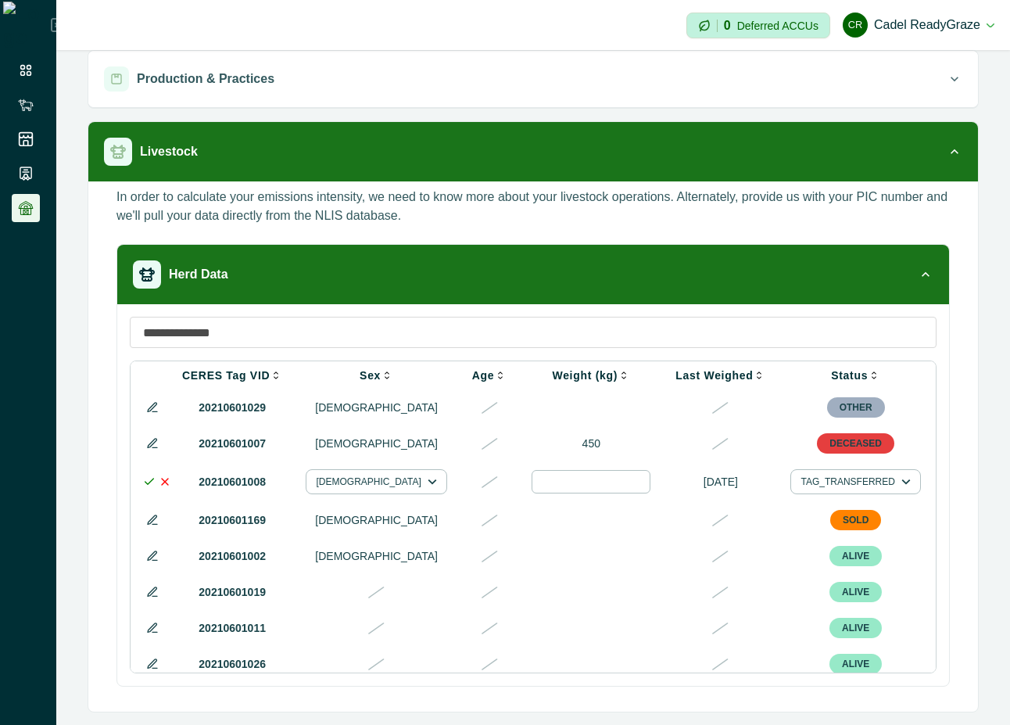
click at [970, 481] on div at bounding box center [979, 481] width 19 height 19
click at [949, 457] on div "In order to calculate your emissions intensity, we need to know more about your…" at bounding box center [533, 443] width 865 height 511
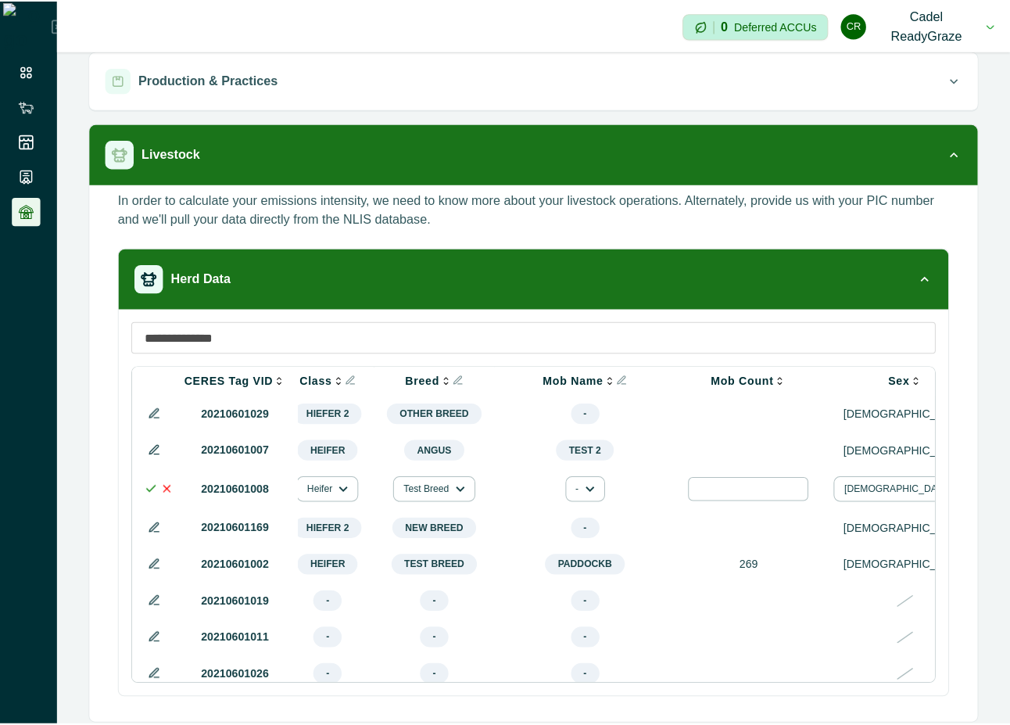
scroll to position [0, 0]
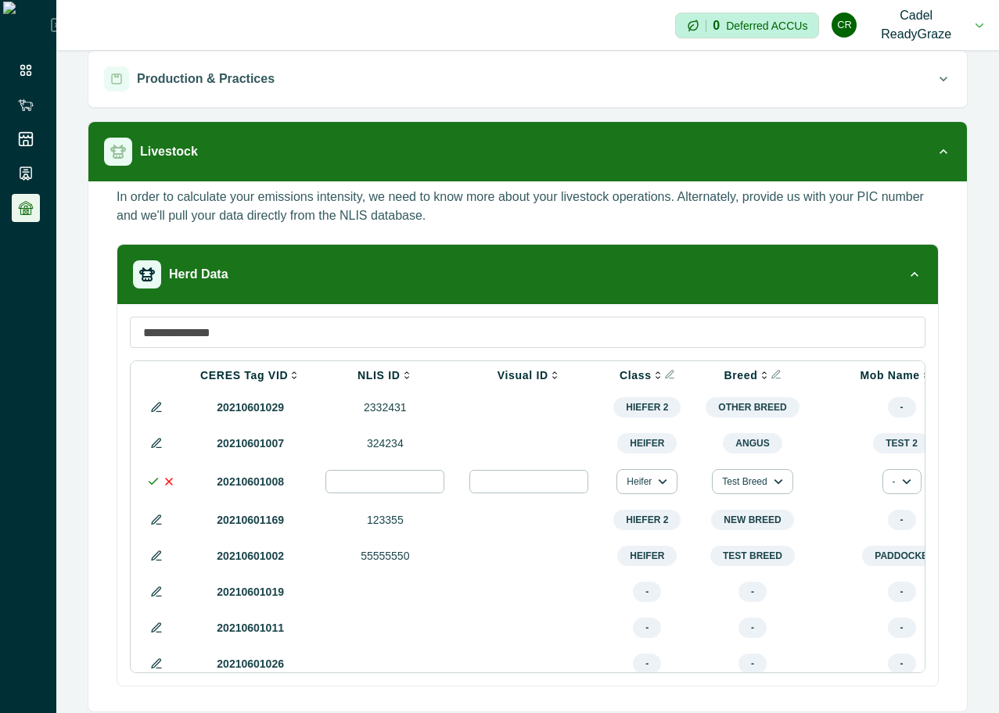
click at [399, 486] on input "*******" at bounding box center [384, 481] width 119 height 23
type input "*********"
click at [151, 484] on icon at bounding box center [153, 481] width 13 height 13
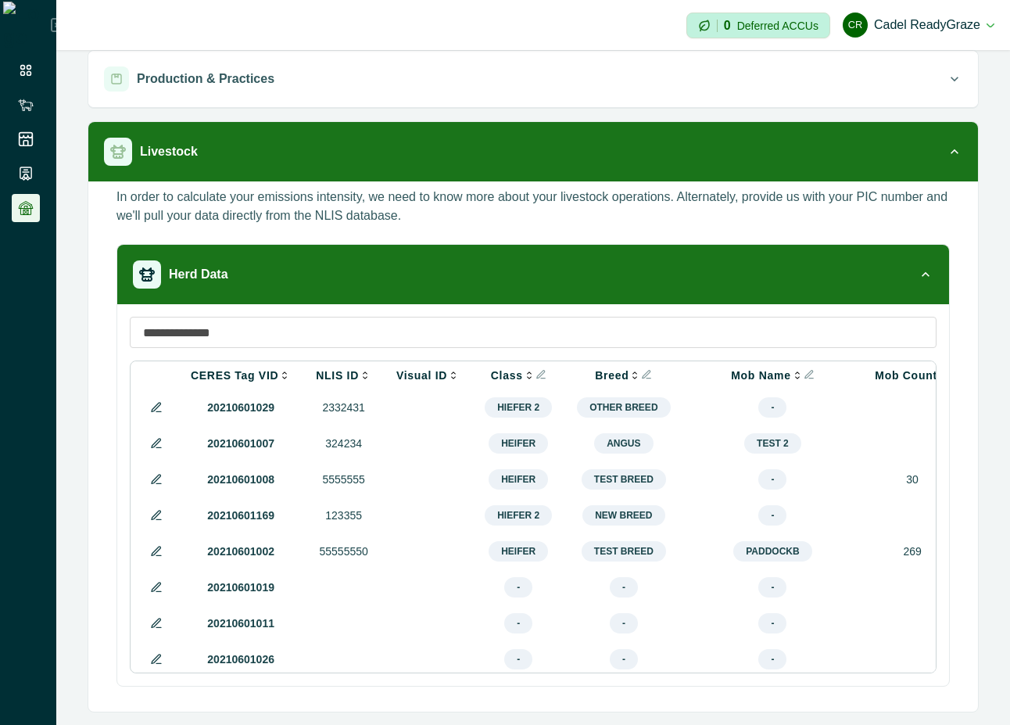
click at [151, 484] on icon at bounding box center [156, 479] width 13 height 13
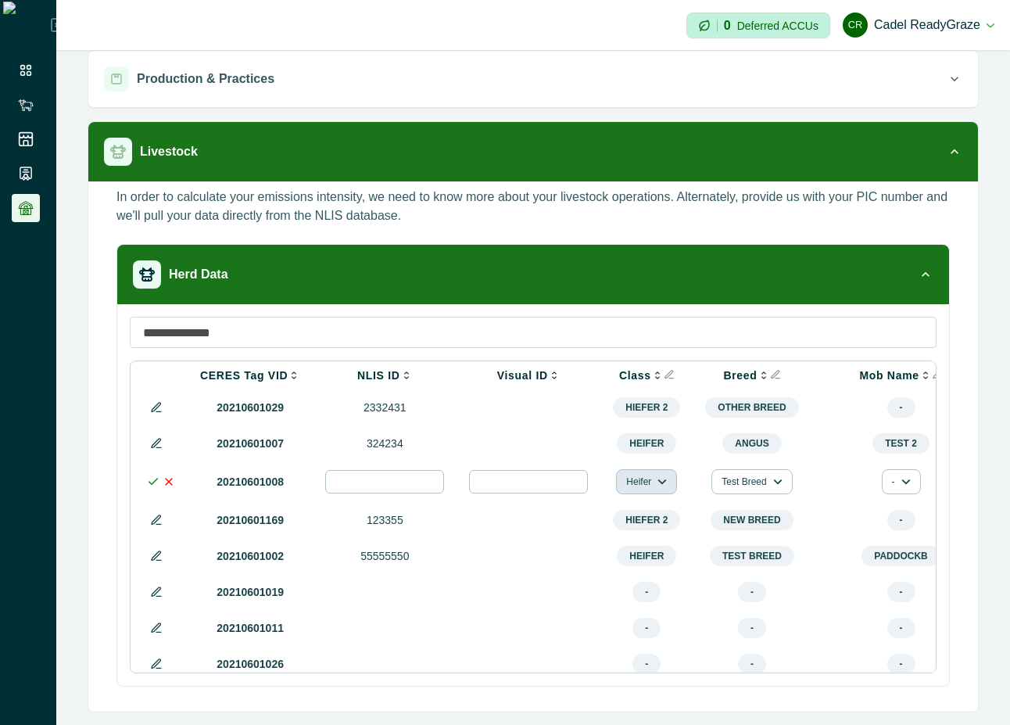
click at [642, 480] on button "Heifer" at bounding box center [646, 481] width 61 height 25
click at [652, 568] on button "Hiefer 2" at bounding box center [664, 575] width 87 height 23
click at [150, 483] on icon at bounding box center [153, 481] width 13 height 13
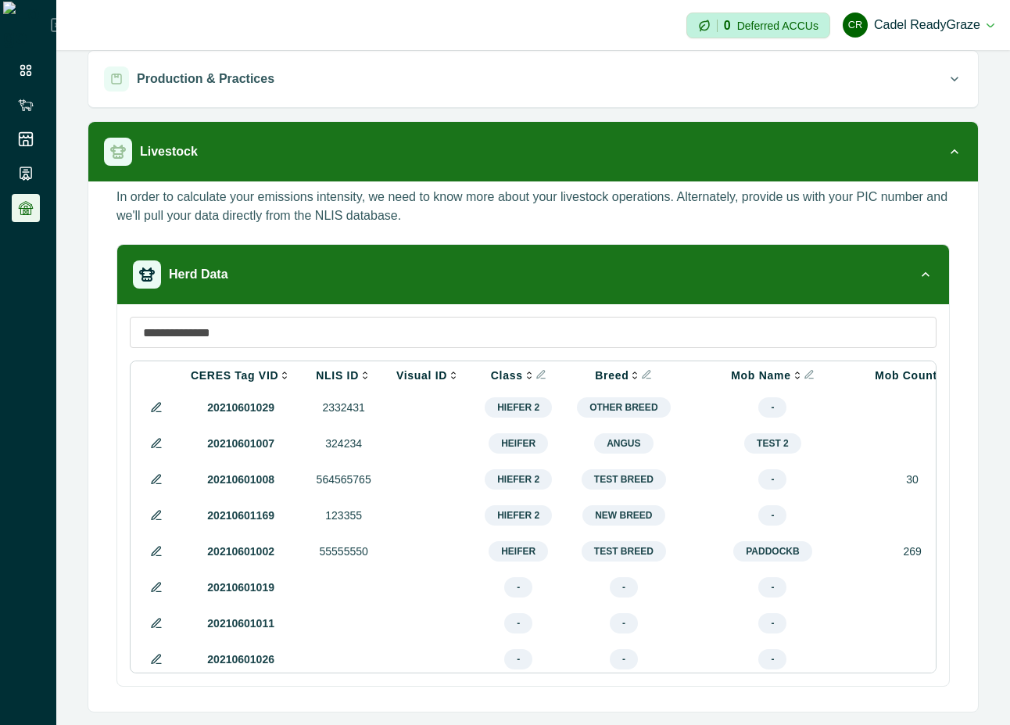
click at [154, 483] on icon at bounding box center [156, 479] width 9 height 9
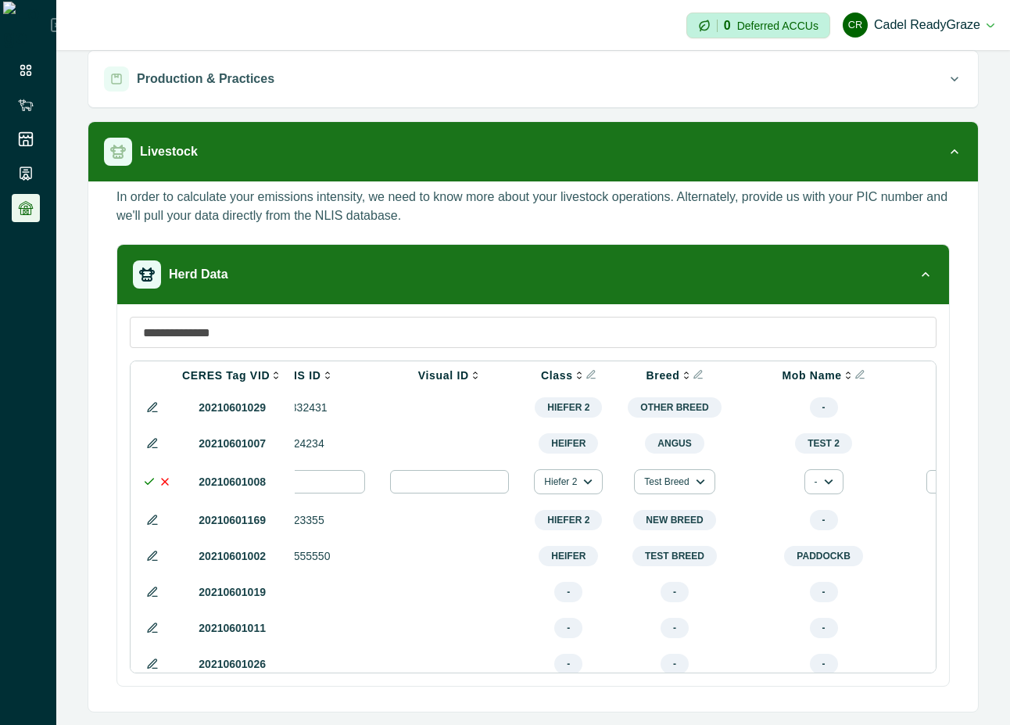
scroll to position [0, 76]
drag, startPoint x: 504, startPoint y: 669, endPoint x: 590, endPoint y: 662, distance: 85.6
click at [590, 662] on td "-" at bounding box center [572, 664] width 94 height 36
click at [827, 486] on icon "button" at bounding box center [831, 481] width 9 height 9
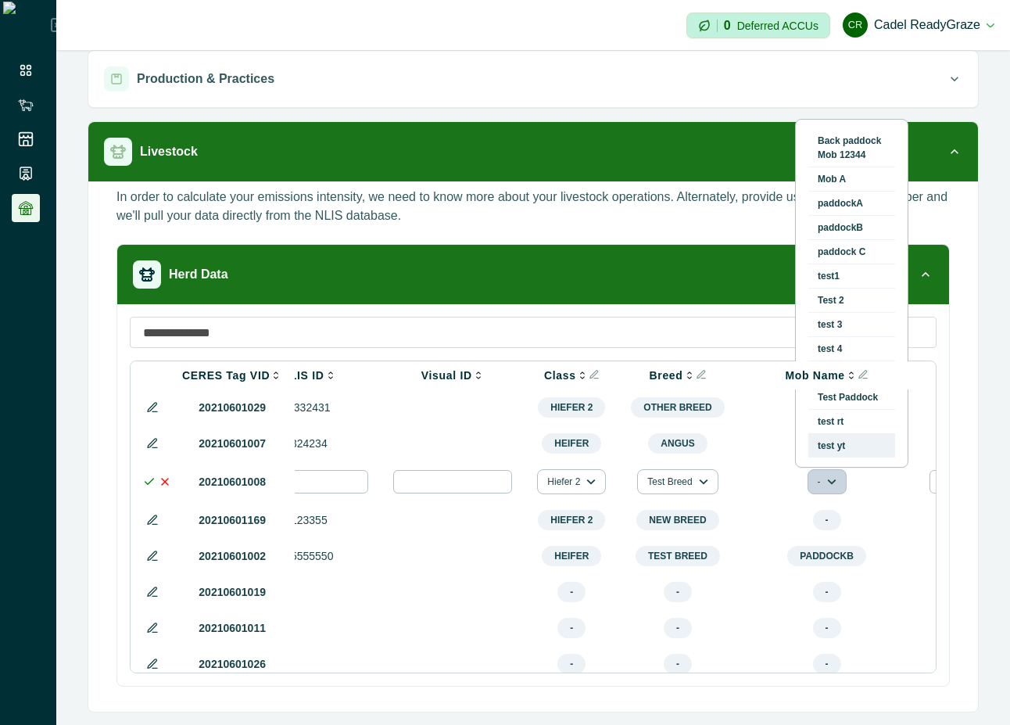
click at [838, 449] on button "test yt" at bounding box center [852, 445] width 87 height 23
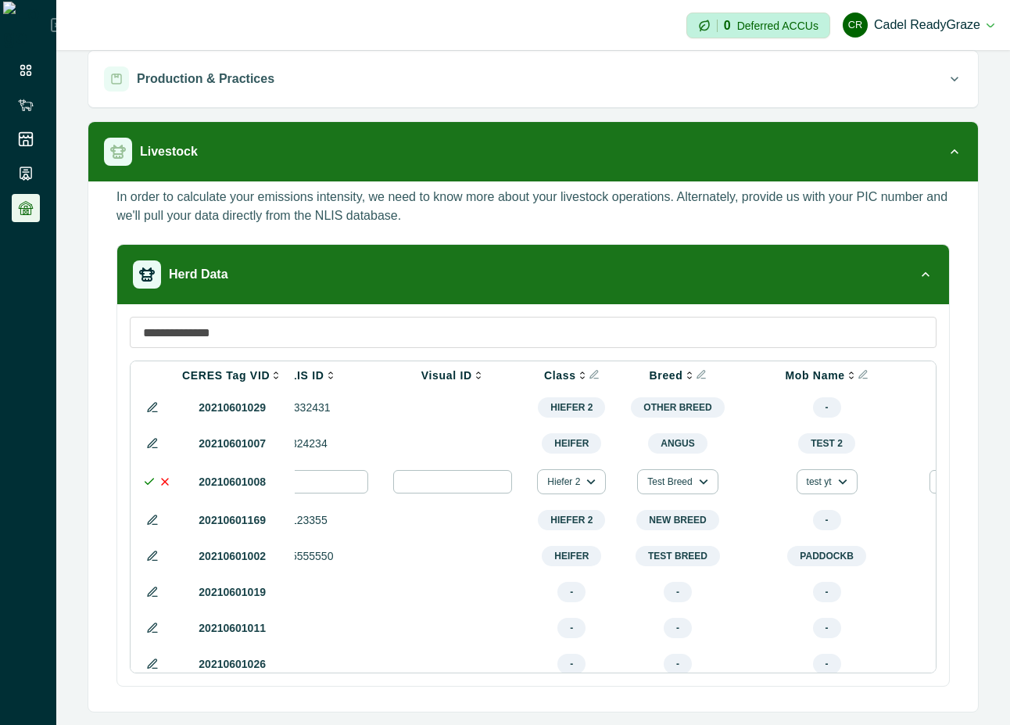
click at [151, 487] on icon at bounding box center [149, 481] width 13 height 13
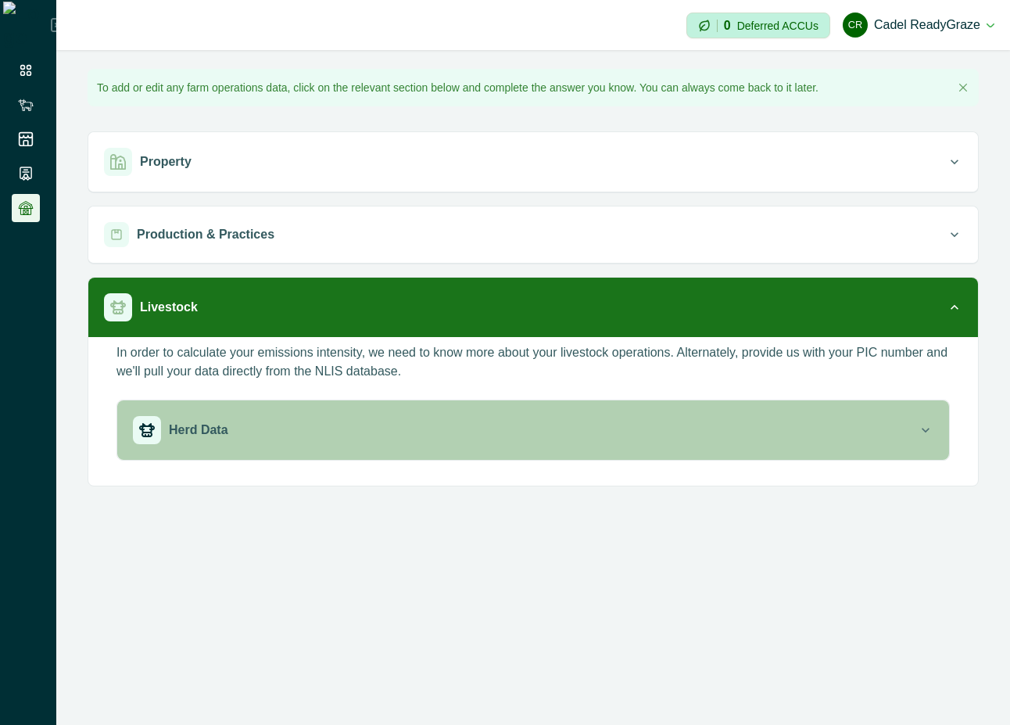
click at [374, 424] on div "Herd Data" at bounding box center [525, 430] width 785 height 28
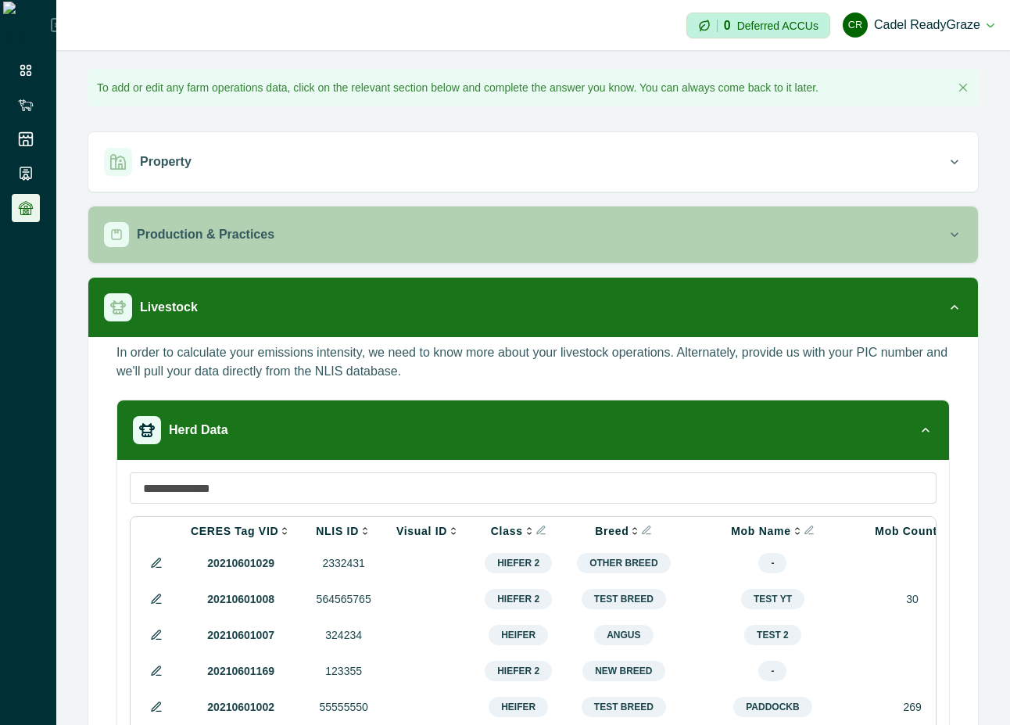
scroll to position [141, 0]
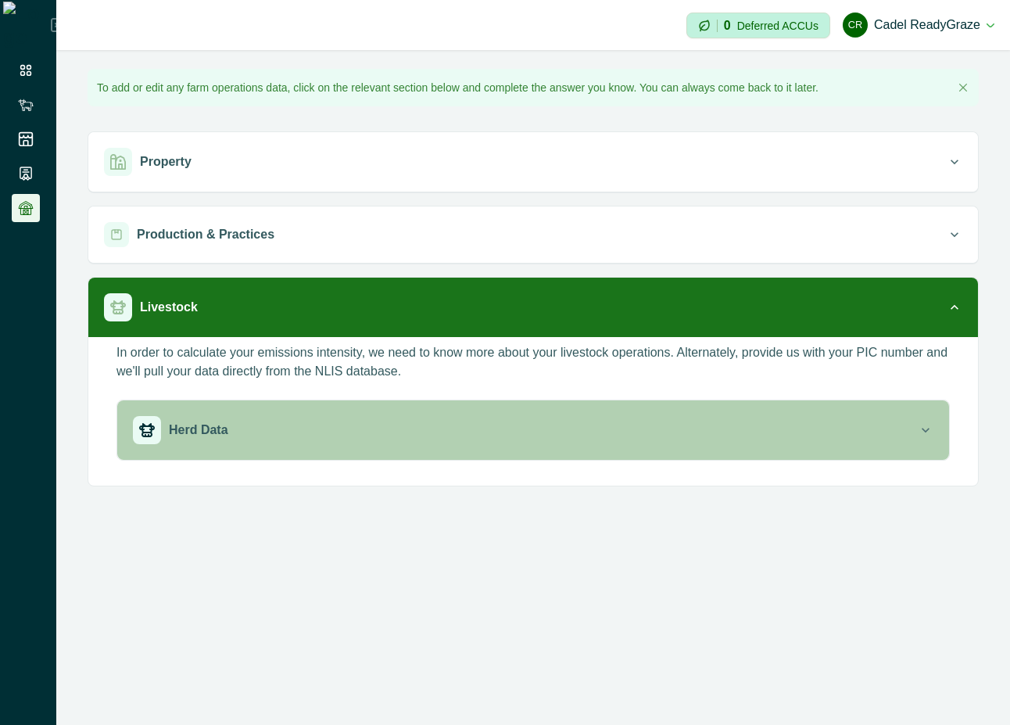
click at [439, 421] on div "Herd Data" at bounding box center [525, 430] width 785 height 28
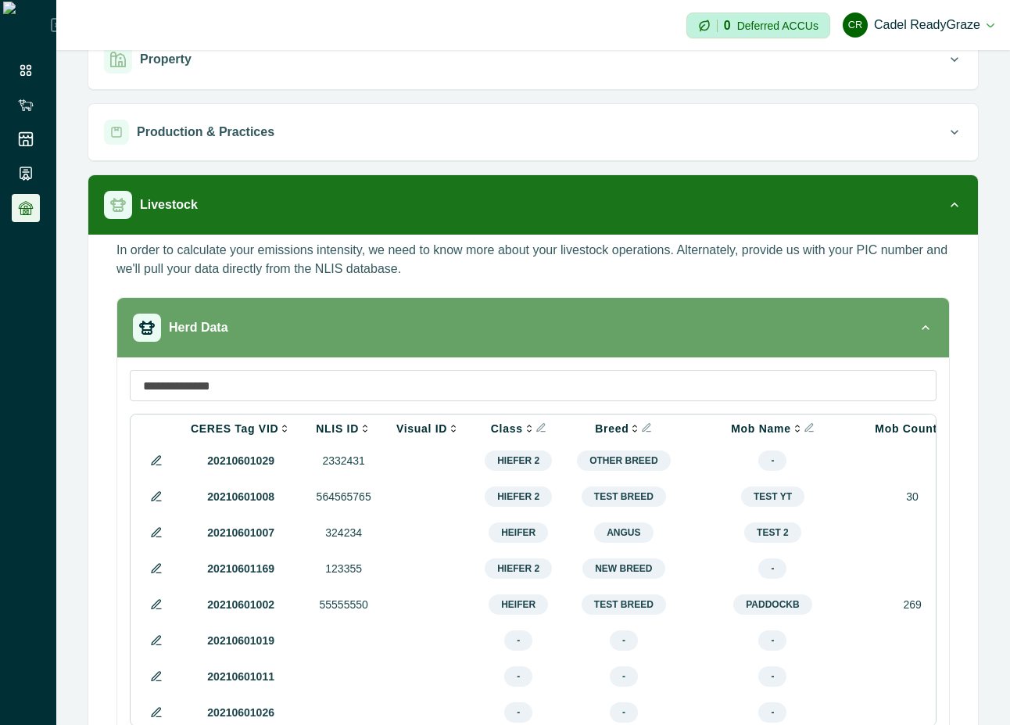
scroll to position [156, 0]
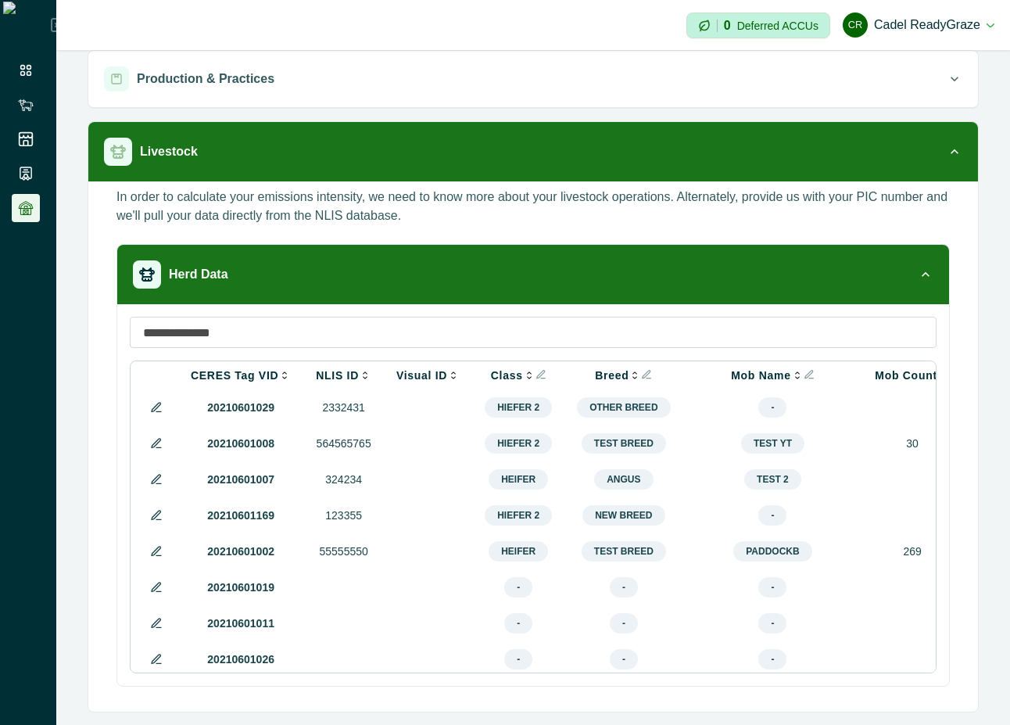
click at [154, 522] on icon at bounding box center [156, 515] width 13 height 13
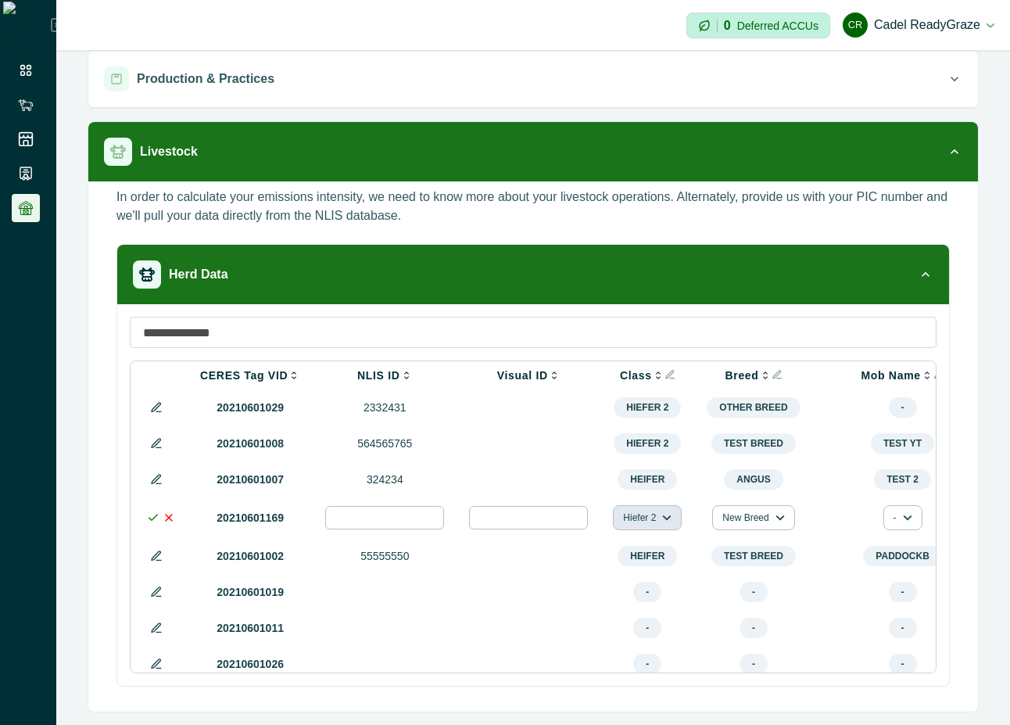
click at [653, 522] on button "Hiefer 2" at bounding box center [647, 517] width 69 height 25
click at [674, 565] on button "breeders" at bounding box center [662, 564] width 87 height 23
click at [149, 520] on polyline at bounding box center [153, 517] width 9 height 5
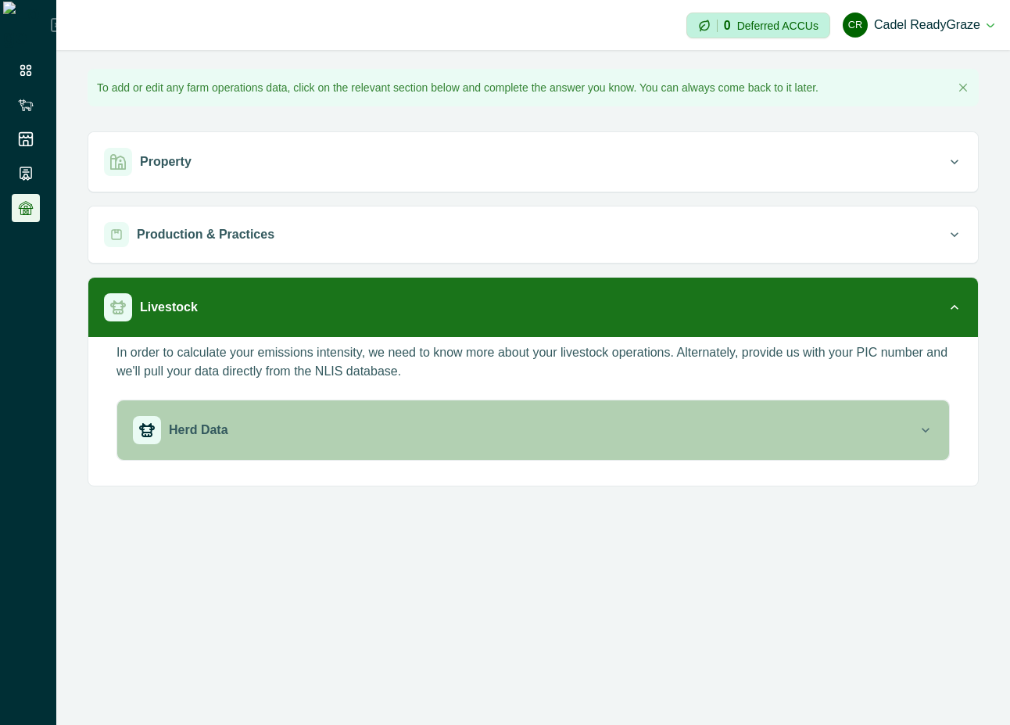
click at [346, 446] on button "Herd Data" at bounding box center [533, 429] width 832 height 59
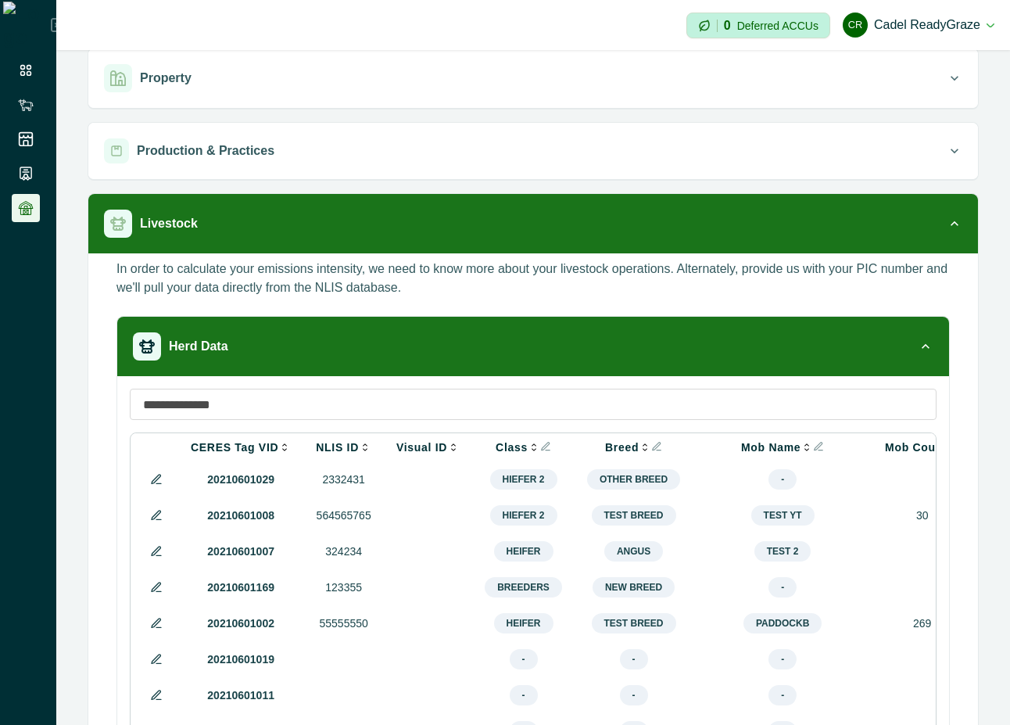
scroll to position [141, 0]
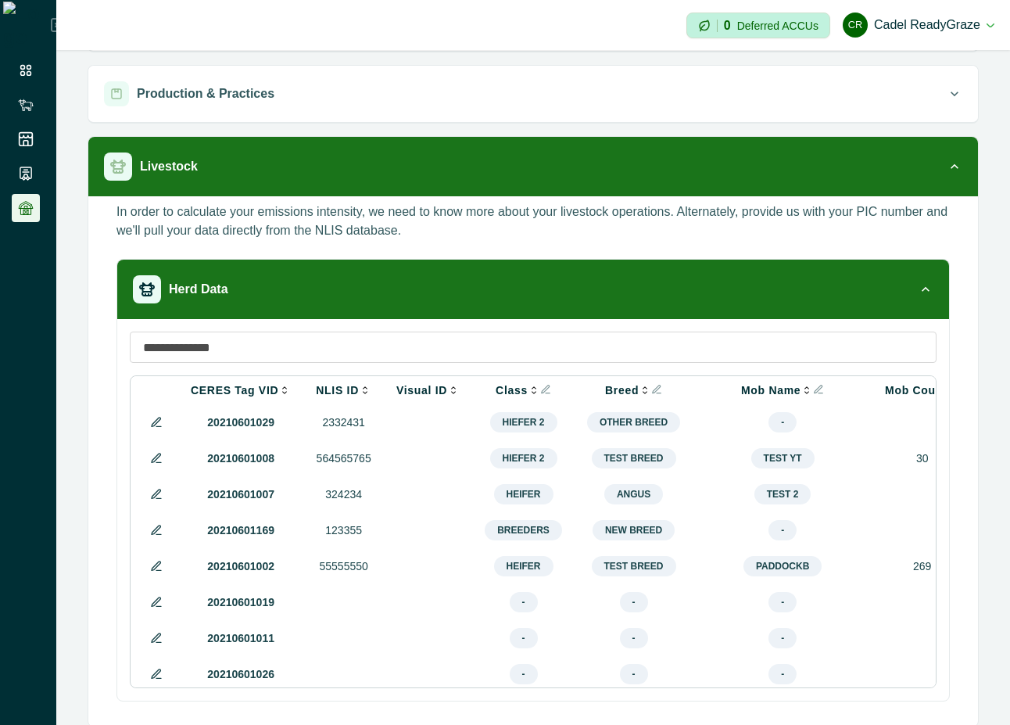
click at [154, 531] on icon at bounding box center [156, 530] width 13 height 13
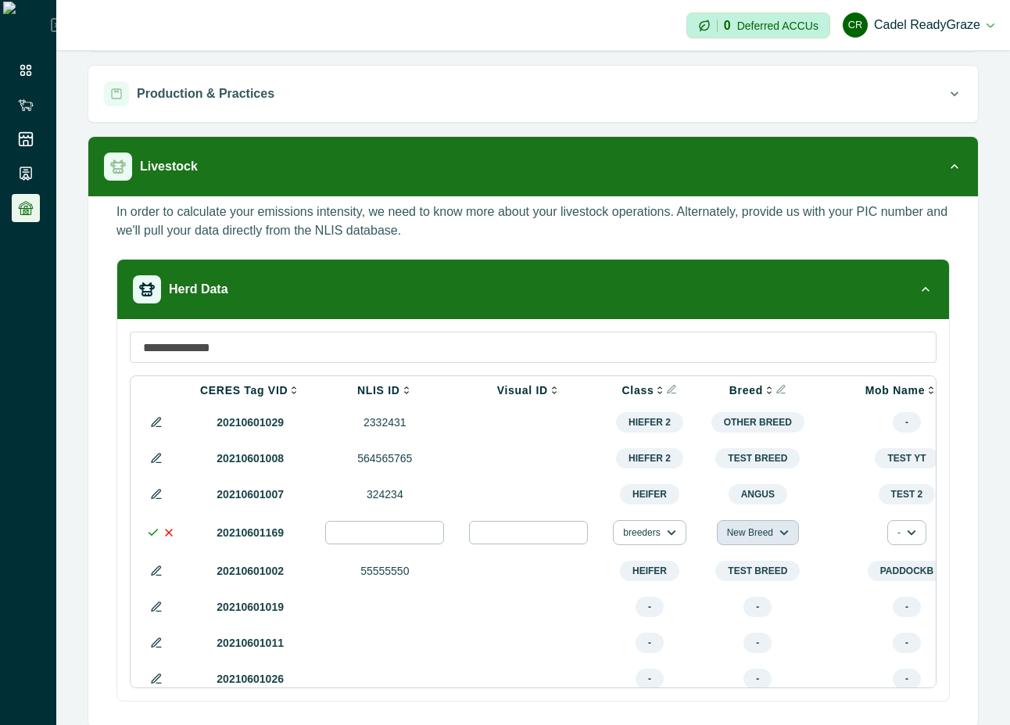
click at [730, 543] on button "New Breed" at bounding box center [758, 532] width 82 height 25
click at [743, 610] on button "Brangus" at bounding box center [763, 603] width 87 height 23
click at [149, 537] on icon at bounding box center [153, 532] width 13 height 13
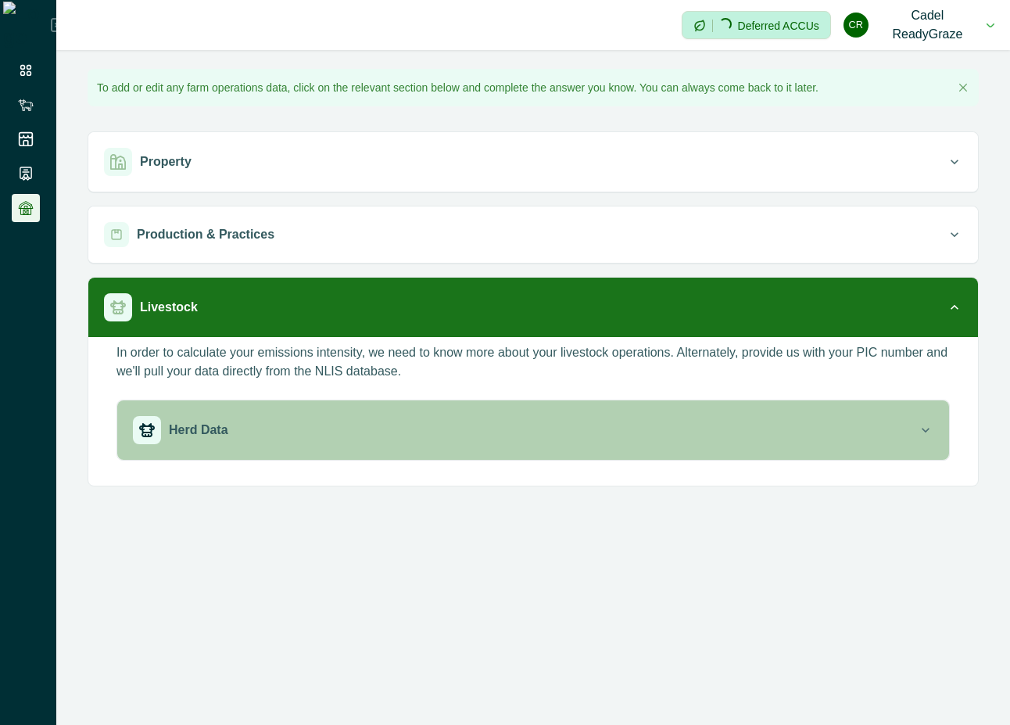
click at [273, 455] on button "Herd Data" at bounding box center [533, 429] width 832 height 59
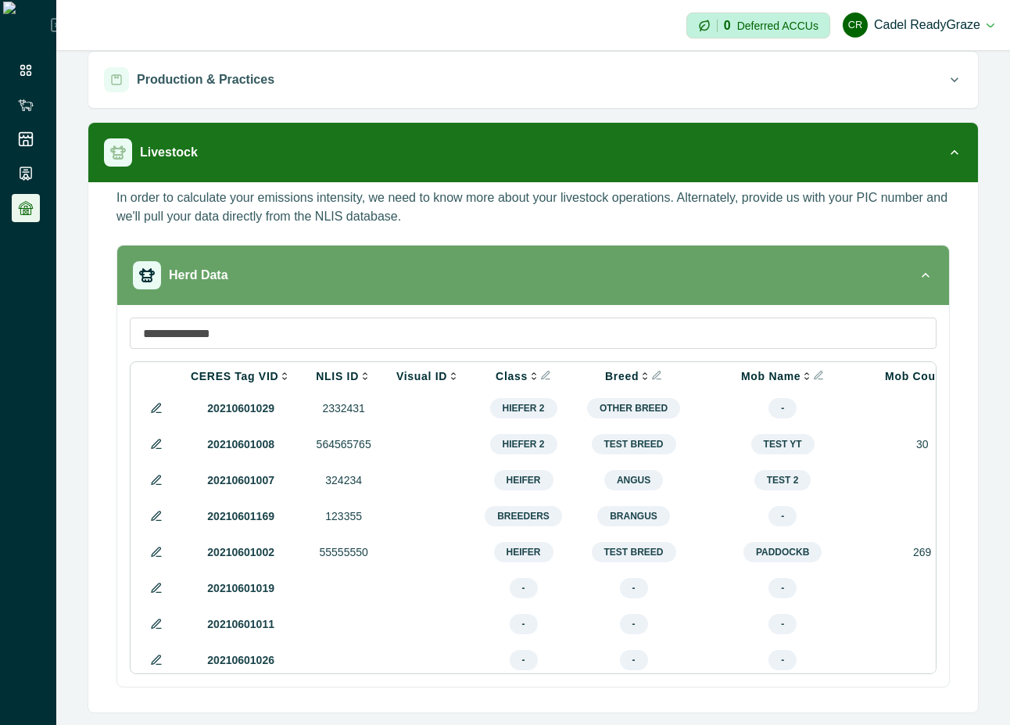
scroll to position [156, 0]
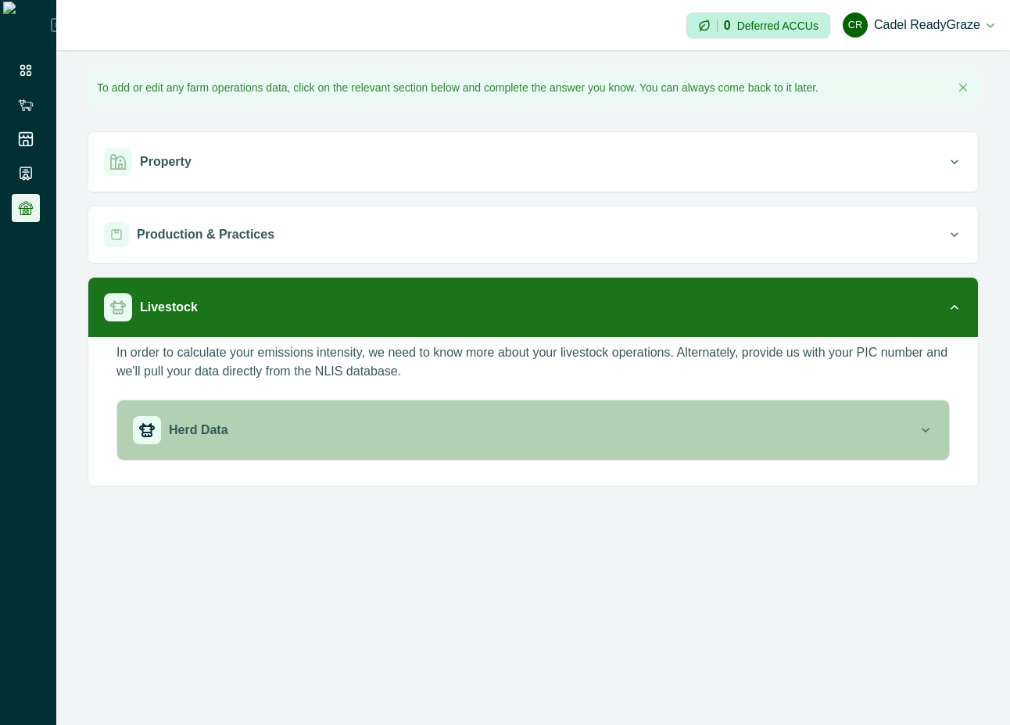
click at [213, 436] on p "Herd Data" at bounding box center [198, 430] width 59 height 19
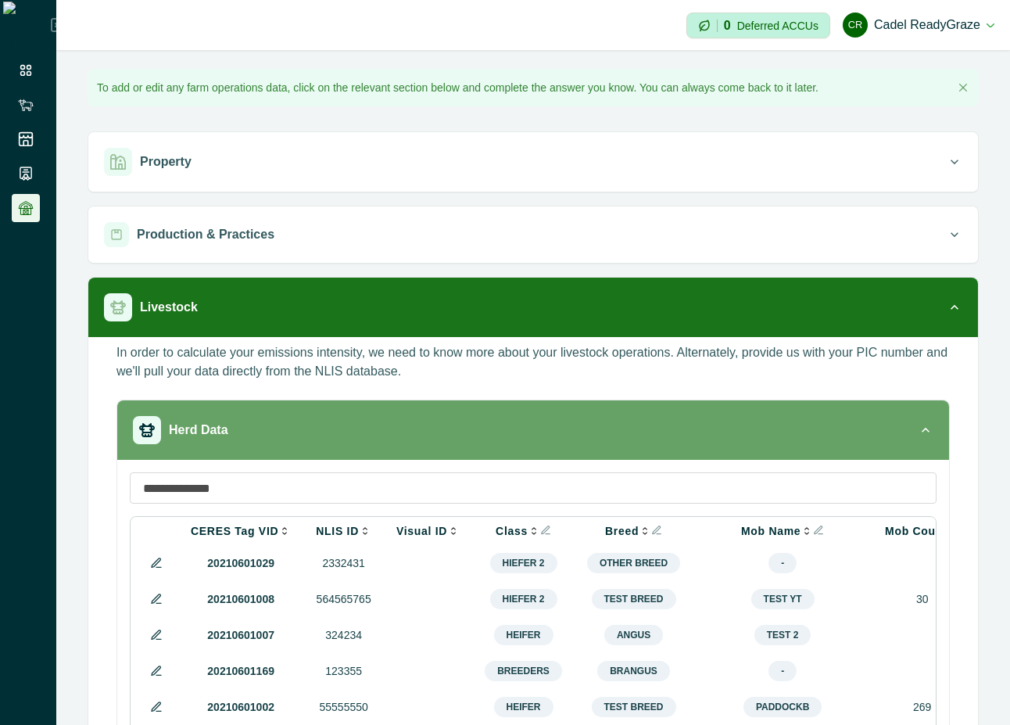
scroll to position [156, 0]
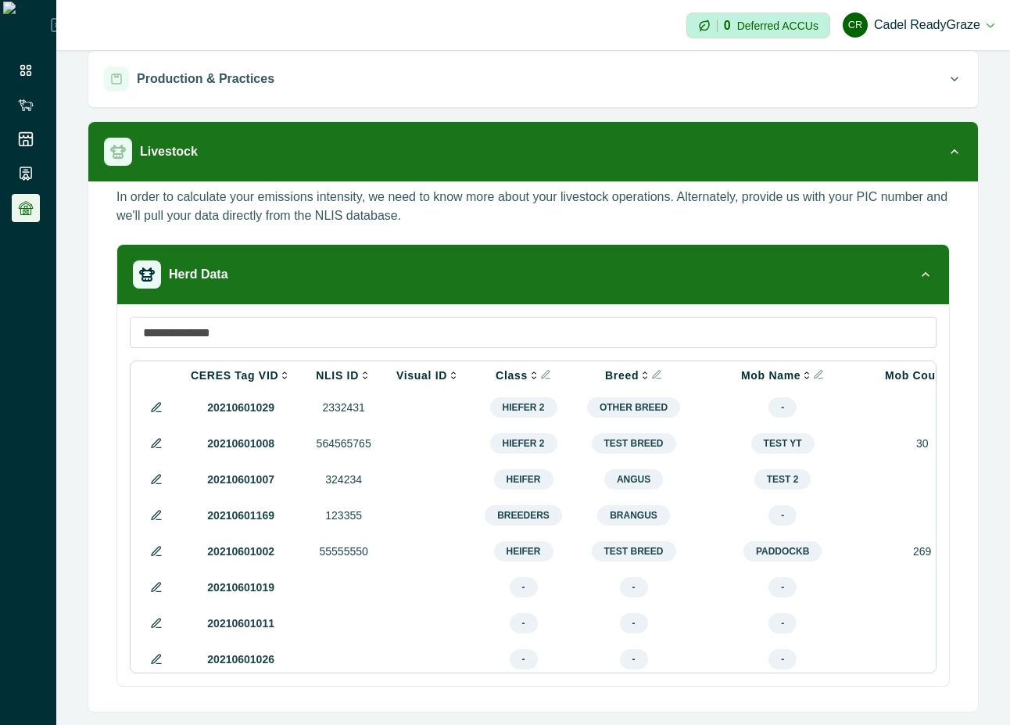
click at [154, 522] on icon at bounding box center [156, 515] width 13 height 13
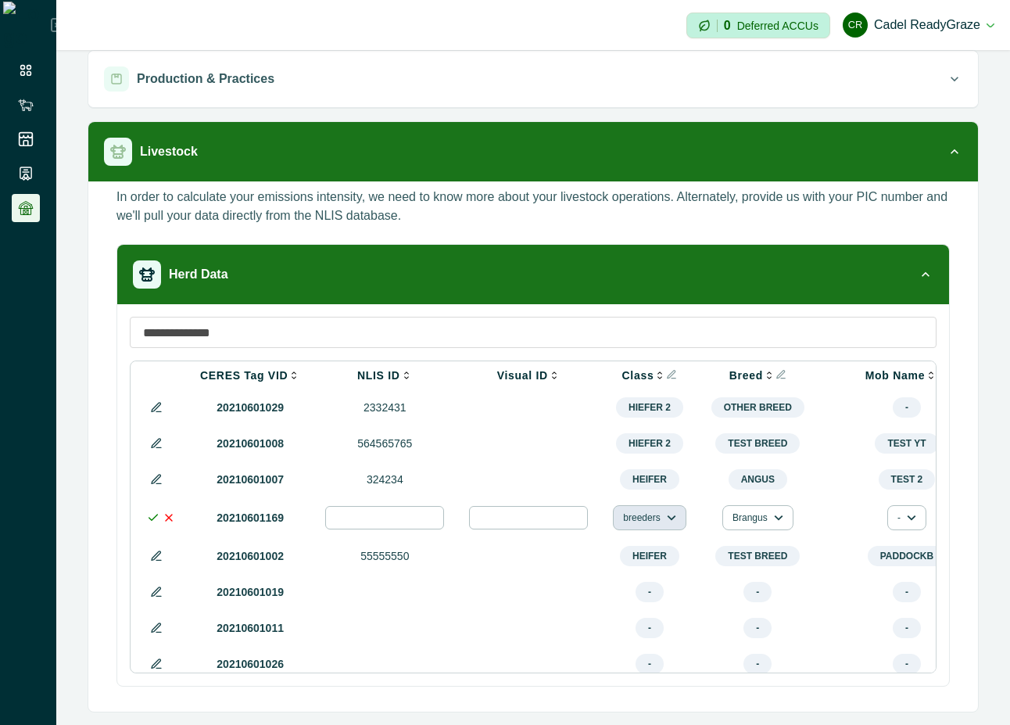
click at [637, 526] on button "breeders" at bounding box center [649, 517] width 73 height 25
click at [636, 587] on button "Heifer" at bounding box center [662, 588] width 87 height 23
click at [647, 528] on button "Heifer" at bounding box center [646, 517] width 61 height 25
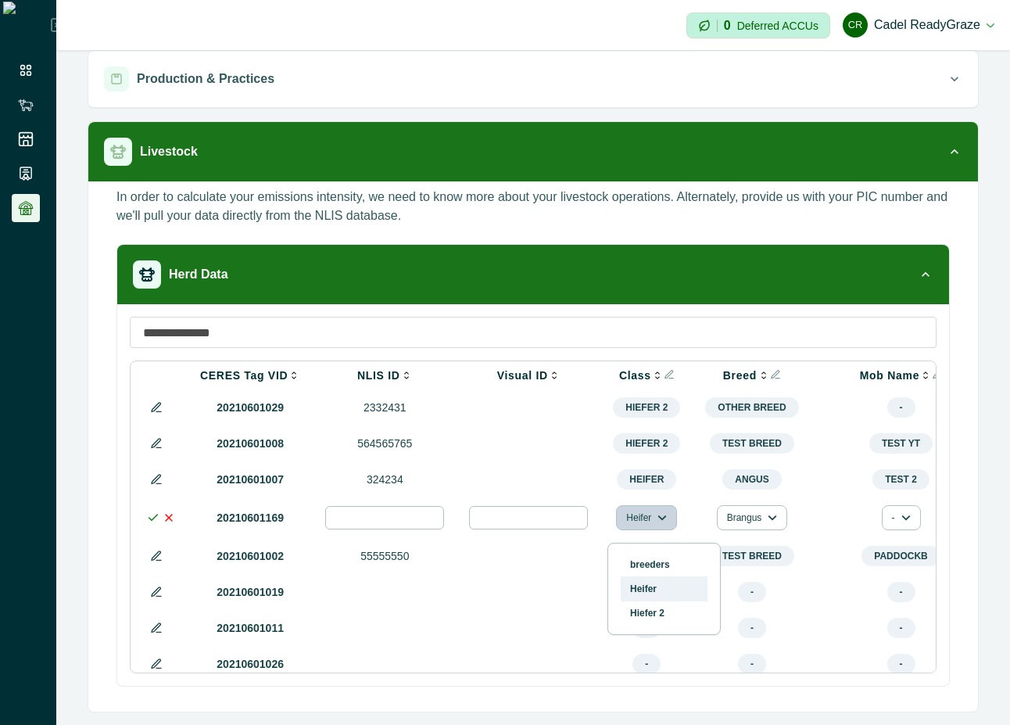
click at [653, 590] on button "Heifer" at bounding box center [664, 588] width 87 height 23
click at [747, 526] on button "Brangus" at bounding box center [752, 517] width 71 height 25
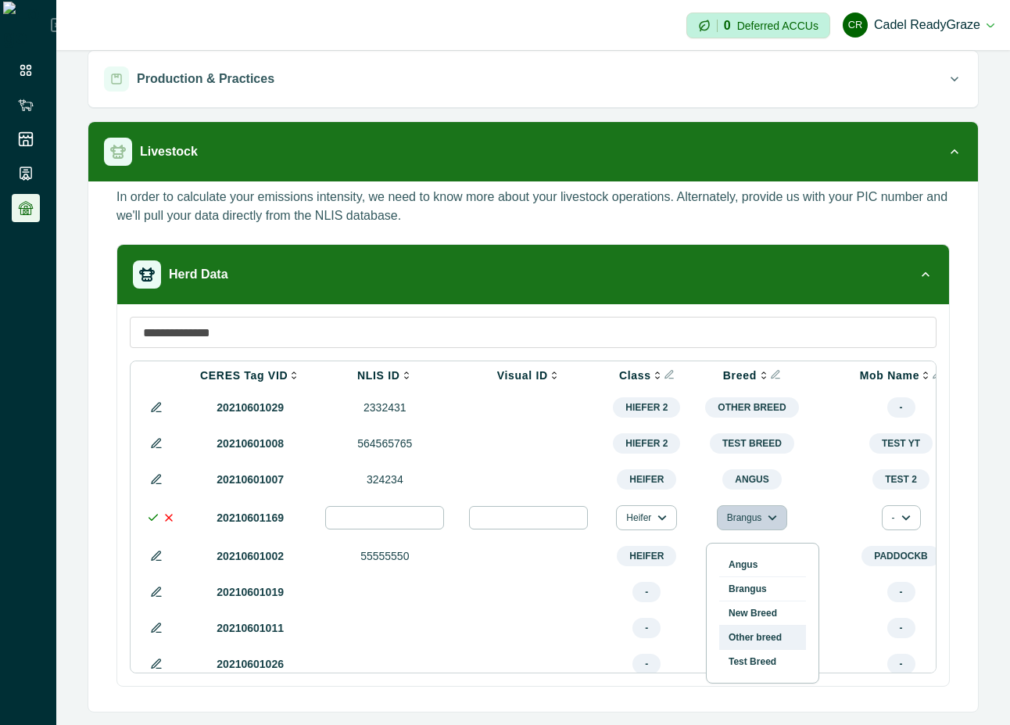
click at [748, 641] on button "Other breed" at bounding box center [762, 637] width 87 height 23
click at [153, 522] on icon at bounding box center [153, 517] width 13 height 13
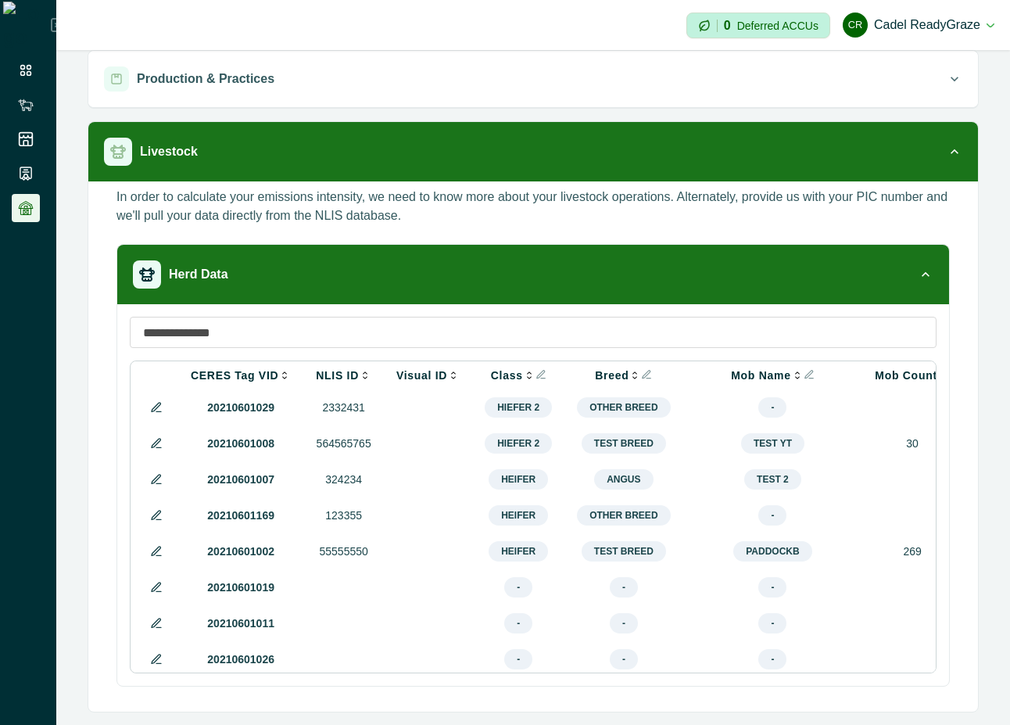
click at [153, 519] on icon at bounding box center [156, 515] width 9 height 9
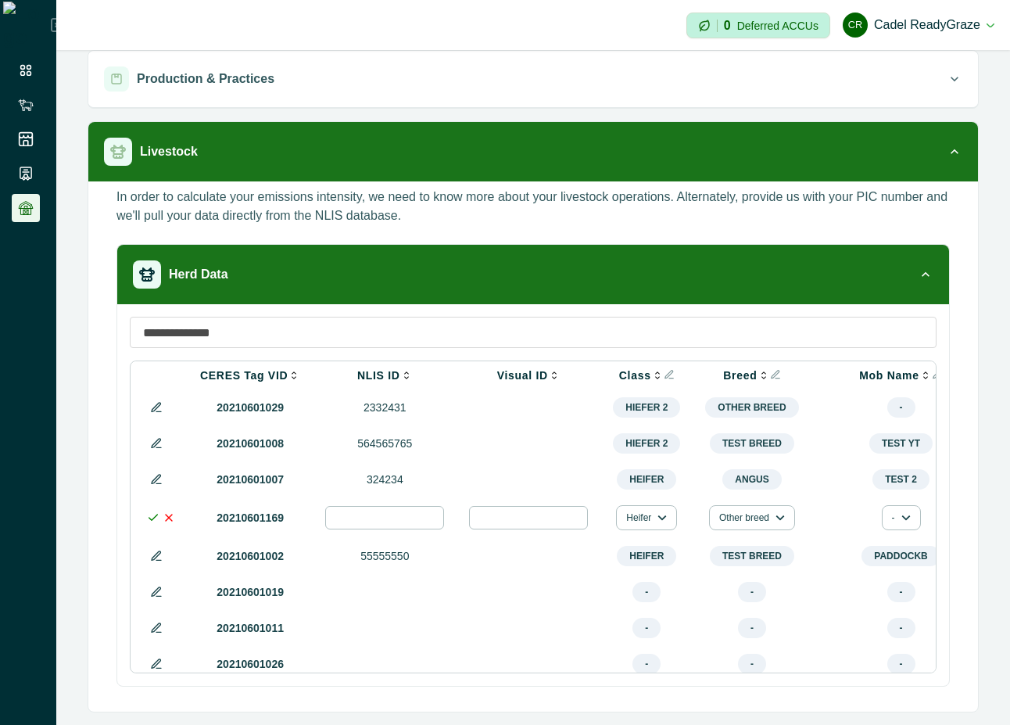
click at [412, 525] on input "******" at bounding box center [384, 517] width 119 height 23
type input "*********"
click at [153, 520] on polyline at bounding box center [153, 517] width 9 height 5
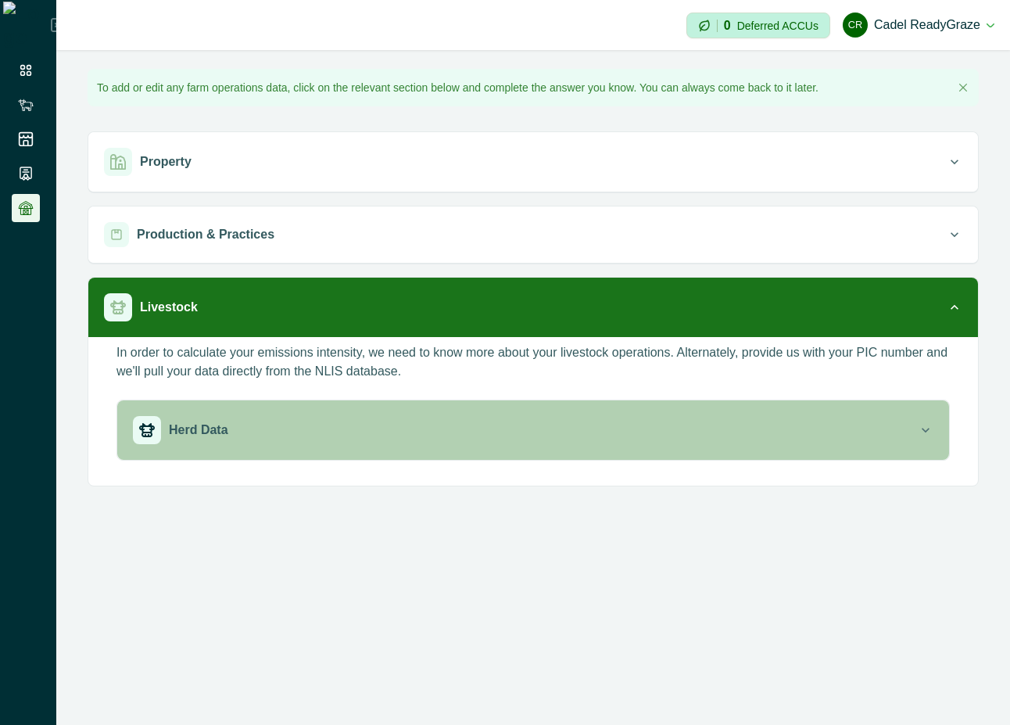
click at [475, 429] on div "Herd Data" at bounding box center [525, 430] width 785 height 28
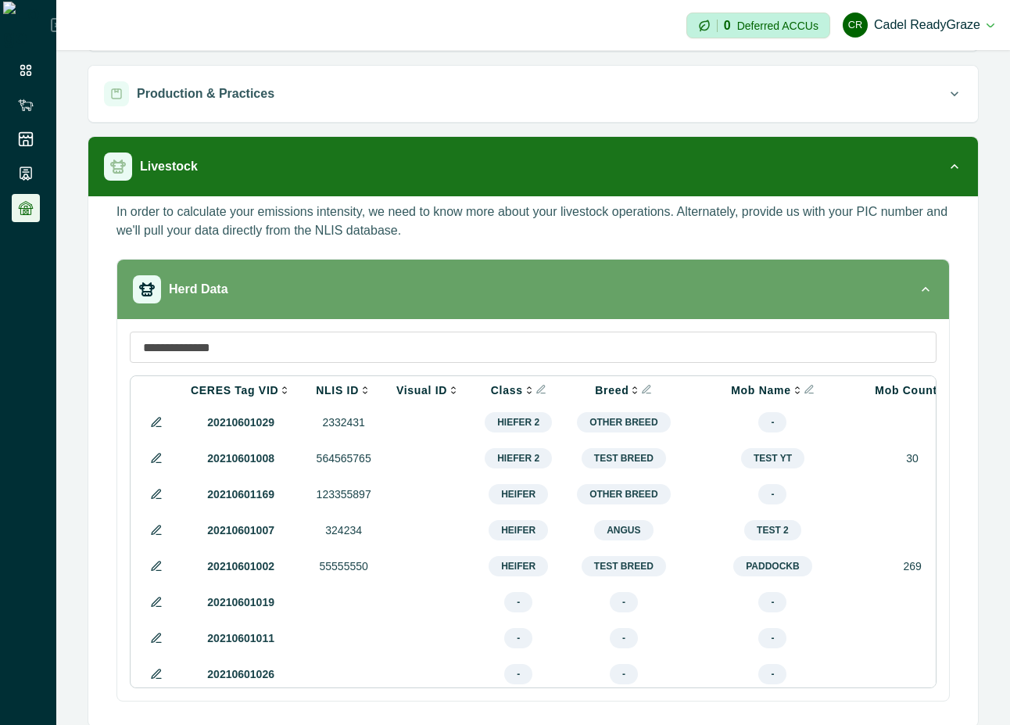
scroll to position [156, 0]
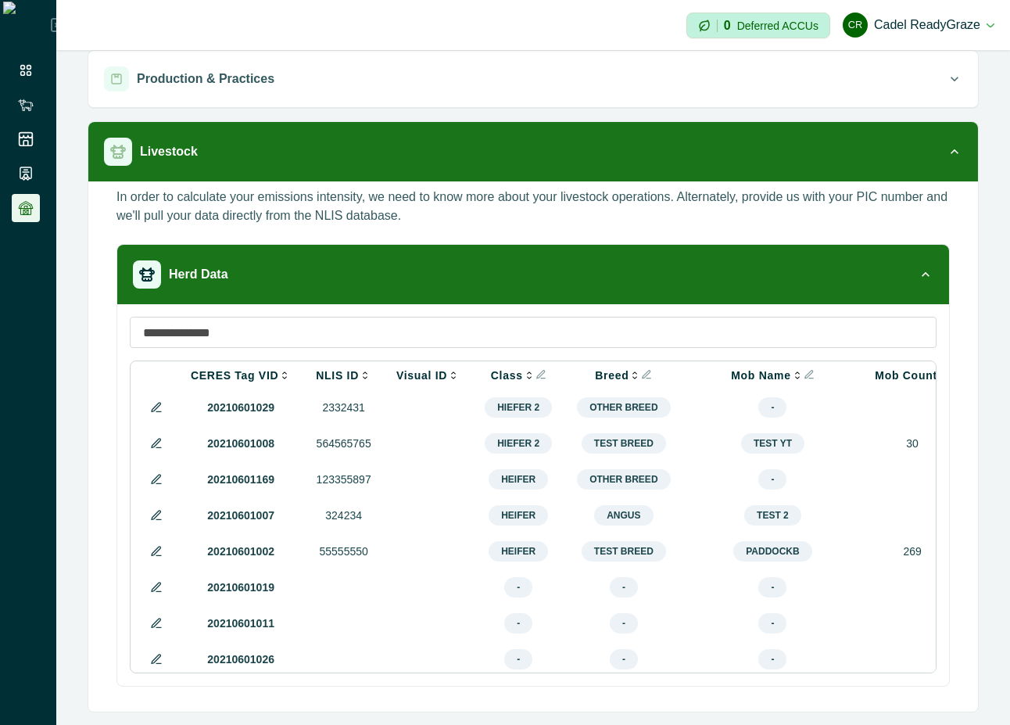
click at [158, 519] on icon at bounding box center [156, 515] width 9 height 9
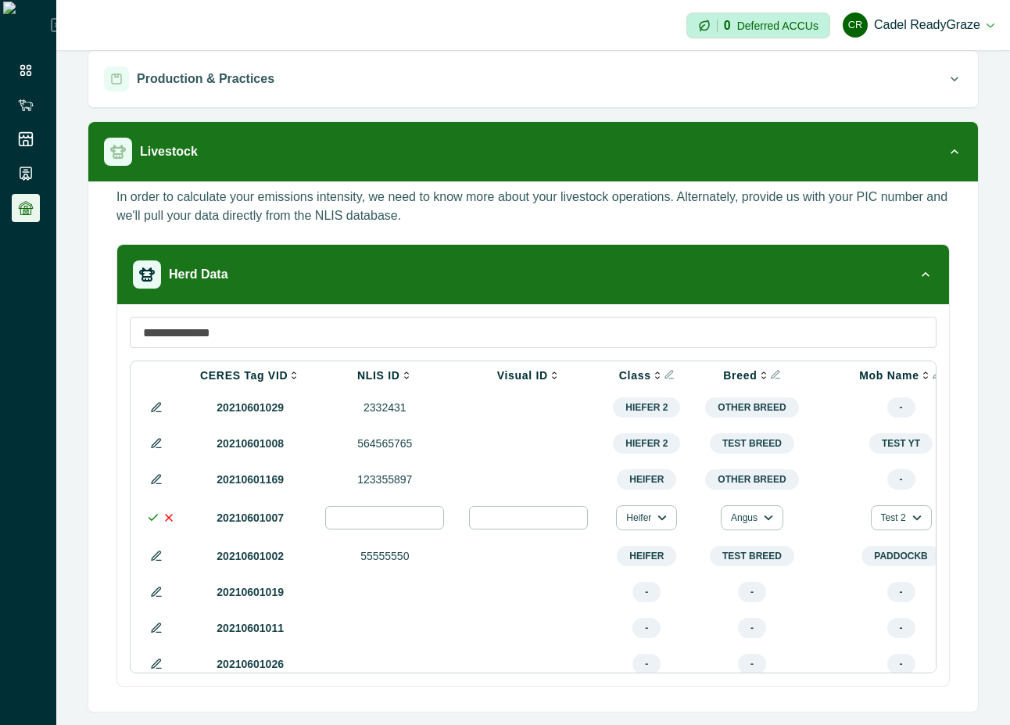
click at [385, 522] on input "******" at bounding box center [384, 517] width 119 height 23
type input "**********"
click at [151, 520] on icon at bounding box center [153, 517] width 13 height 13
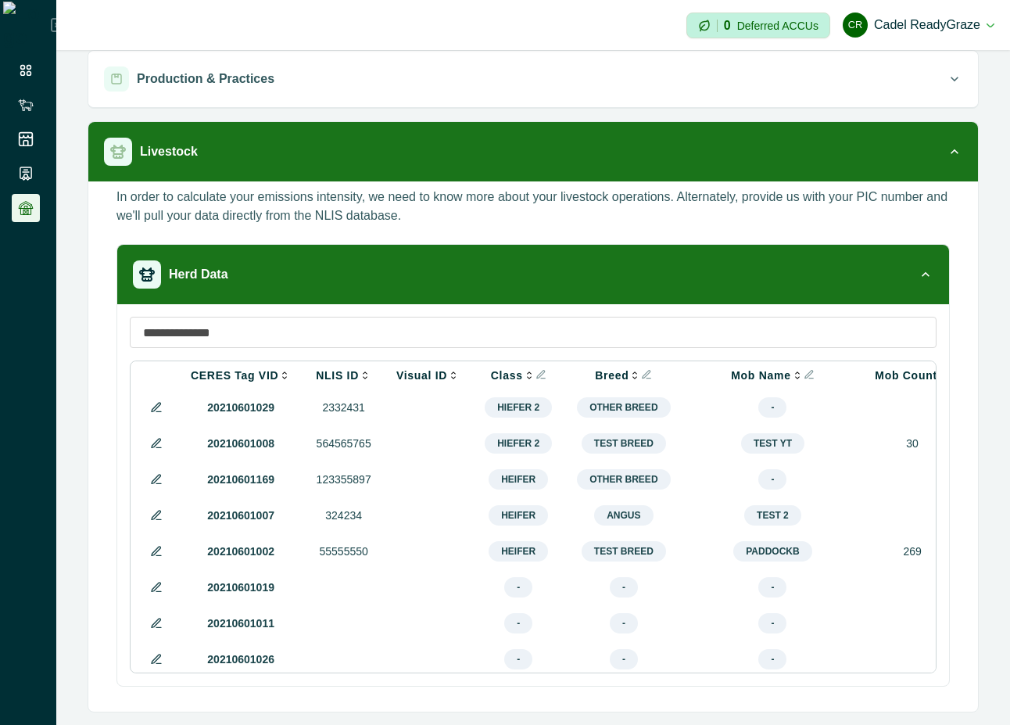
click at [151, 520] on icon at bounding box center [156, 515] width 13 height 13
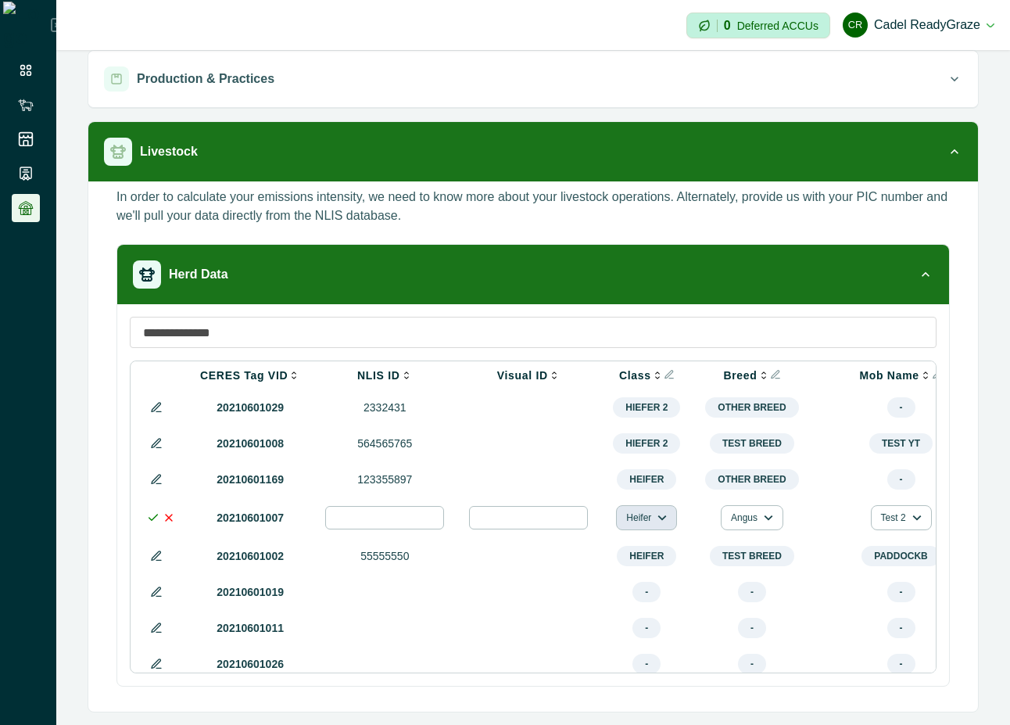
click at [616, 524] on button "Heifer" at bounding box center [646, 517] width 61 height 25
click at [644, 608] on button "Hiefer 2" at bounding box center [664, 612] width 87 height 23
click at [149, 522] on icon at bounding box center [153, 517] width 13 height 13
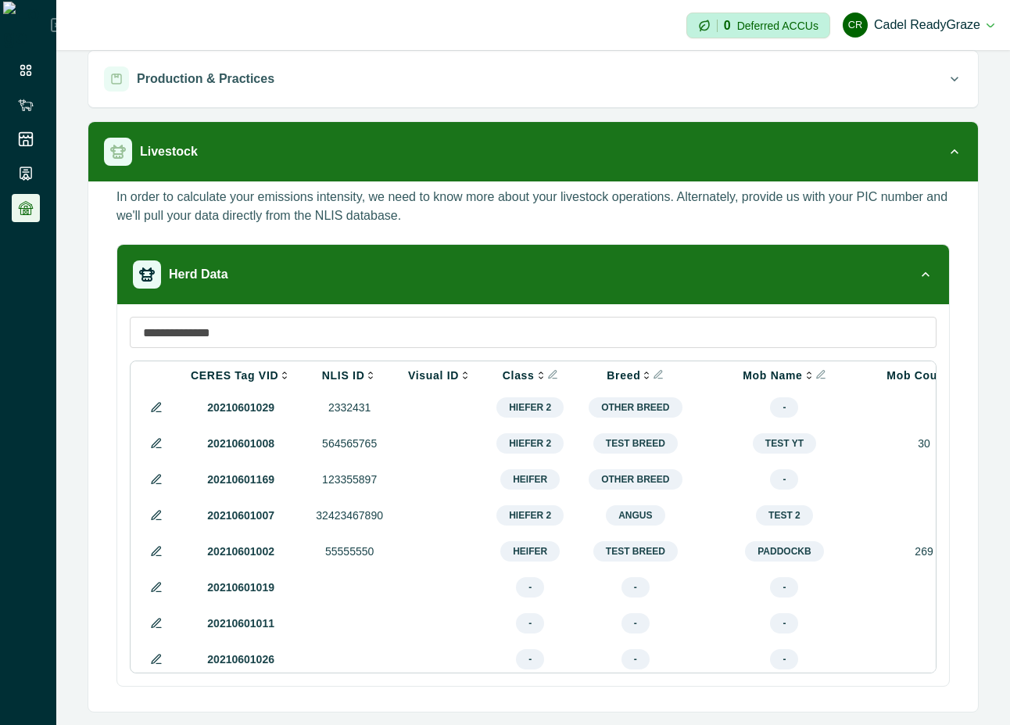
click at [150, 522] on icon at bounding box center [156, 515] width 13 height 13
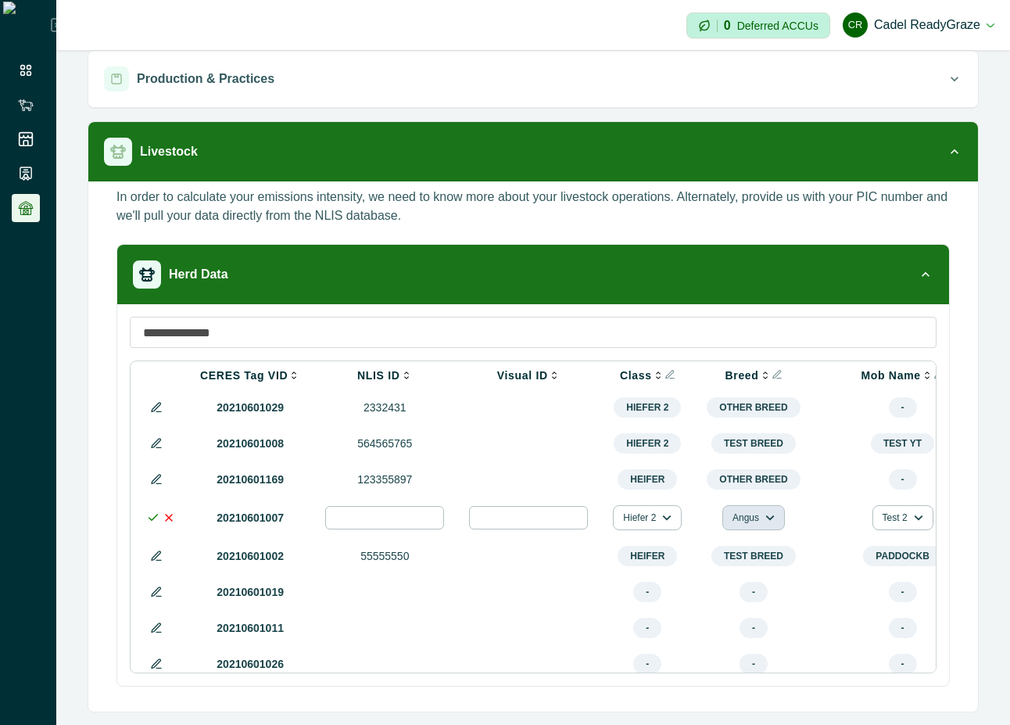
click at [729, 517] on button "Angus" at bounding box center [754, 517] width 63 height 25
click at [760, 586] on button "Brangus" at bounding box center [770, 588] width 87 height 23
click at [407, 527] on input "**********" at bounding box center [384, 517] width 119 height 23
type input "**"
click at [457, 530] on td at bounding box center [529, 517] width 144 height 41
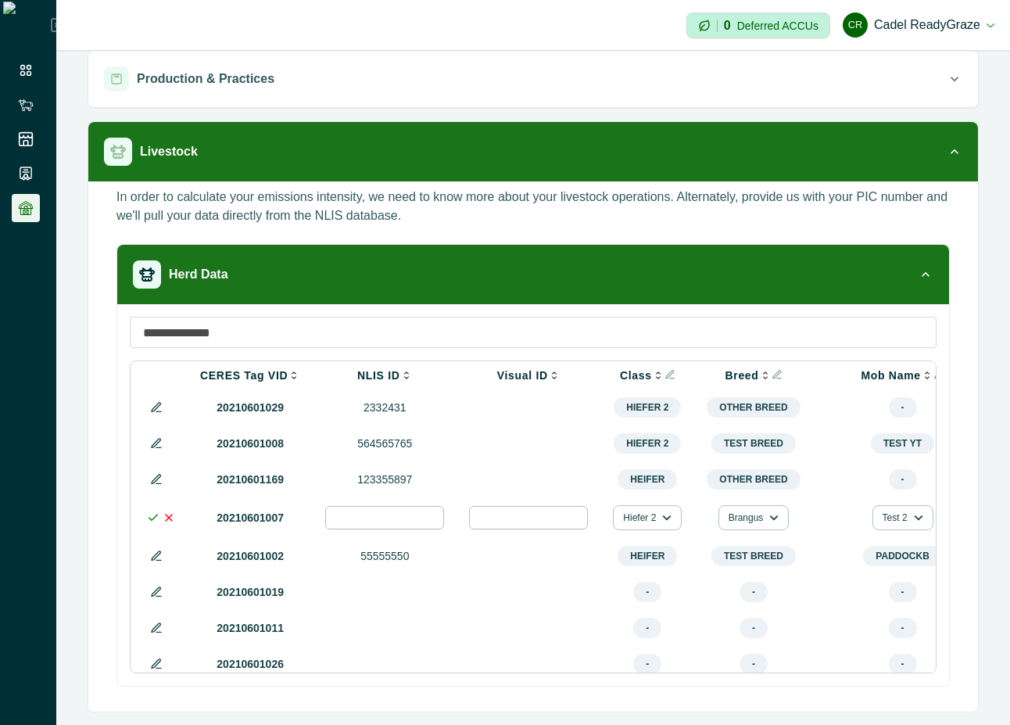
click at [148, 521] on icon at bounding box center [153, 517] width 13 height 13
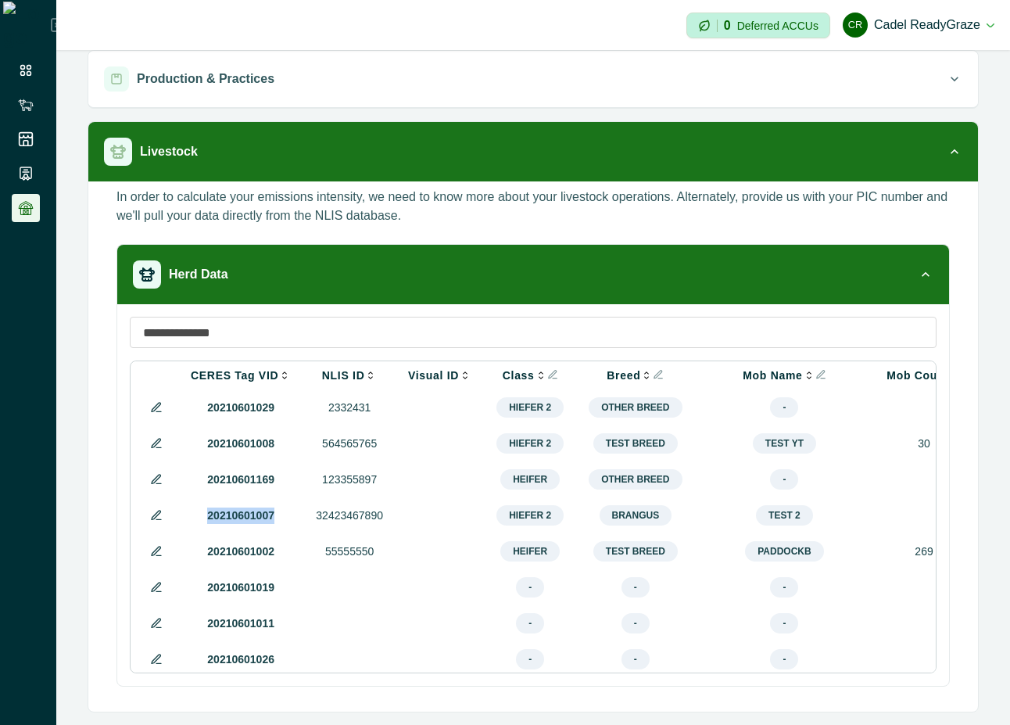
drag, startPoint x: 201, startPoint y: 522, endPoint x: 271, endPoint y: 523, distance: 70.4
click at [271, 523] on p "20210601007" at bounding box center [241, 515] width 100 height 16
copy p "20210601007"
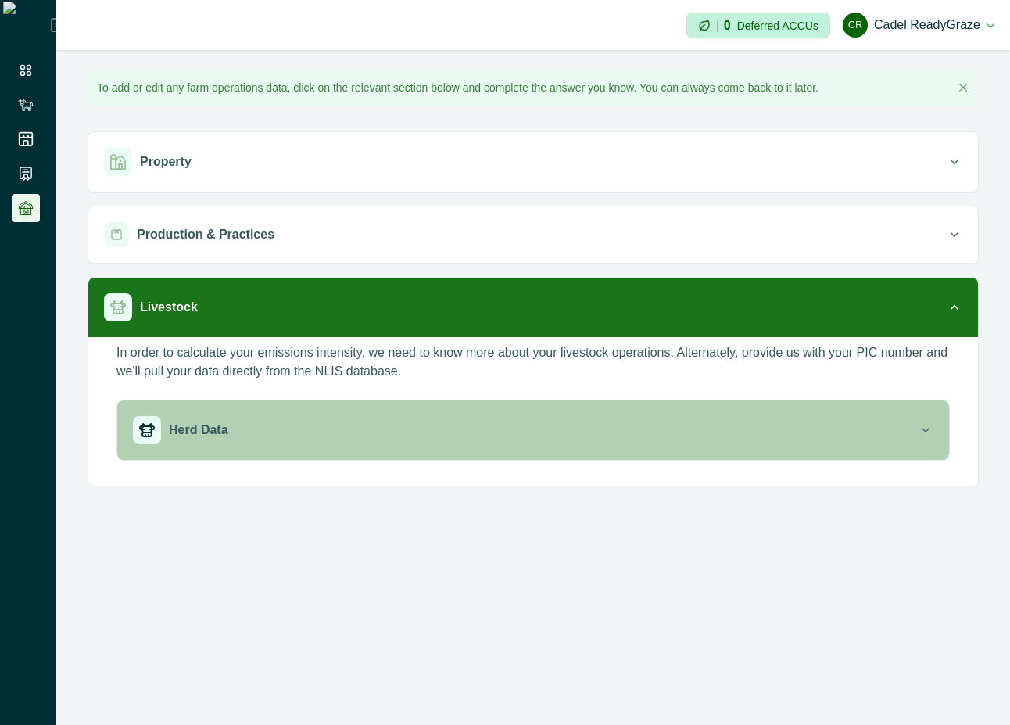
click at [304, 414] on button "Herd Data" at bounding box center [533, 429] width 832 height 59
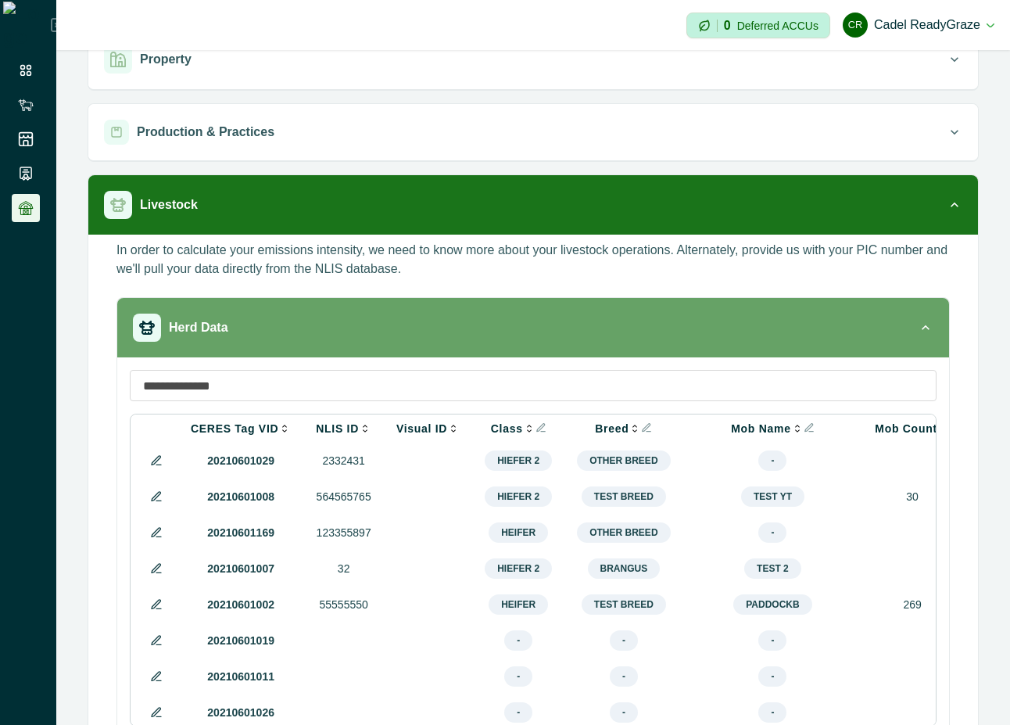
scroll to position [156, 0]
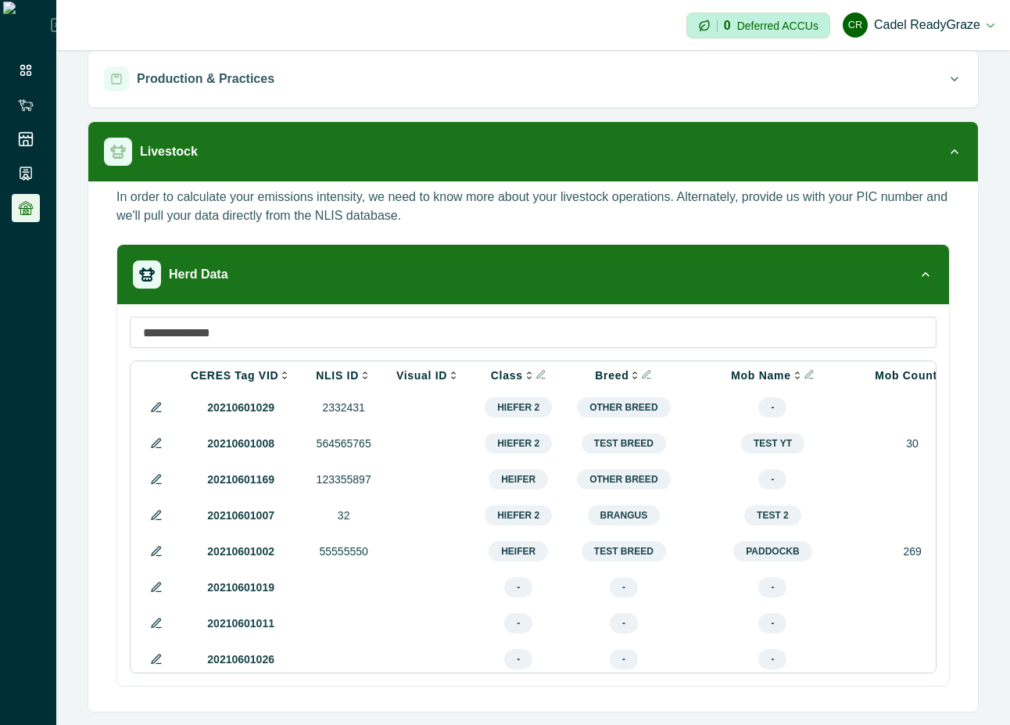
click at [157, 520] on icon at bounding box center [156, 515] width 13 height 13
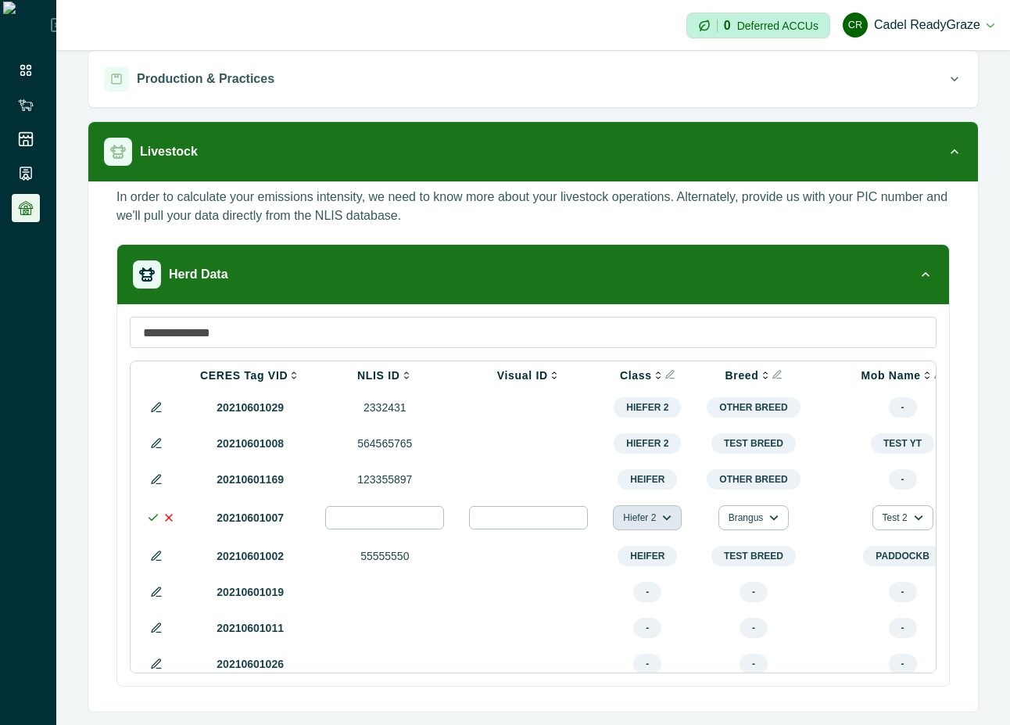
click at [647, 529] on button "Hiefer 2" at bounding box center [647, 517] width 69 height 25
click at [670, 565] on button "breeders" at bounding box center [662, 564] width 87 height 23
click at [364, 525] on input "**" at bounding box center [384, 517] width 119 height 23
type input "******"
click at [150, 524] on icon at bounding box center [153, 517] width 13 height 13
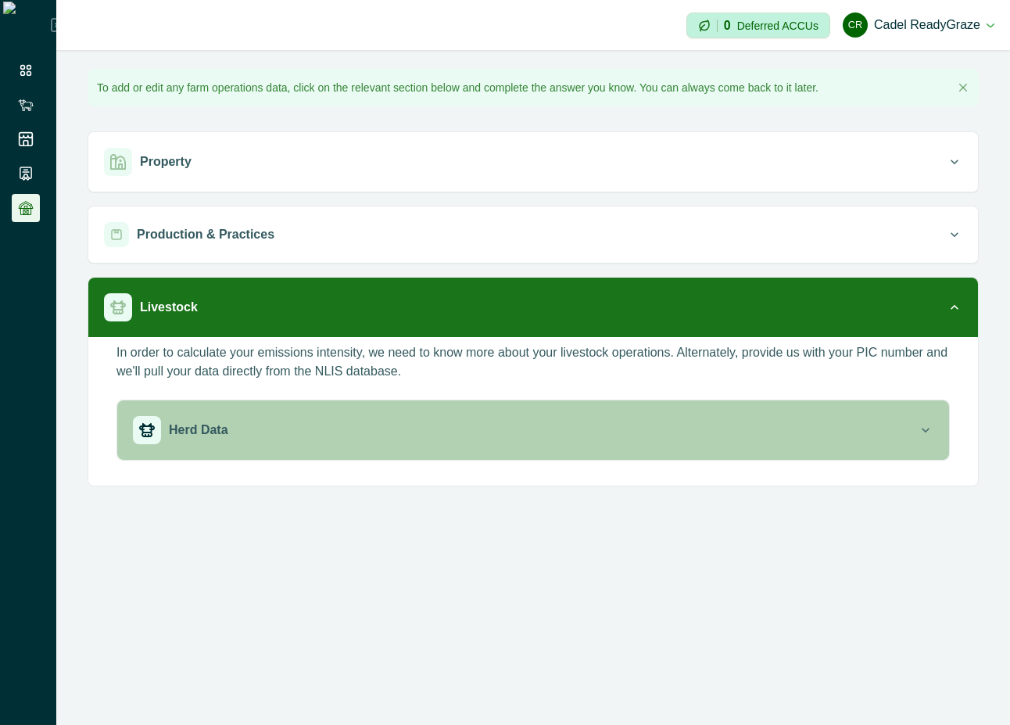
click at [680, 448] on button "Herd Data" at bounding box center [533, 429] width 832 height 59
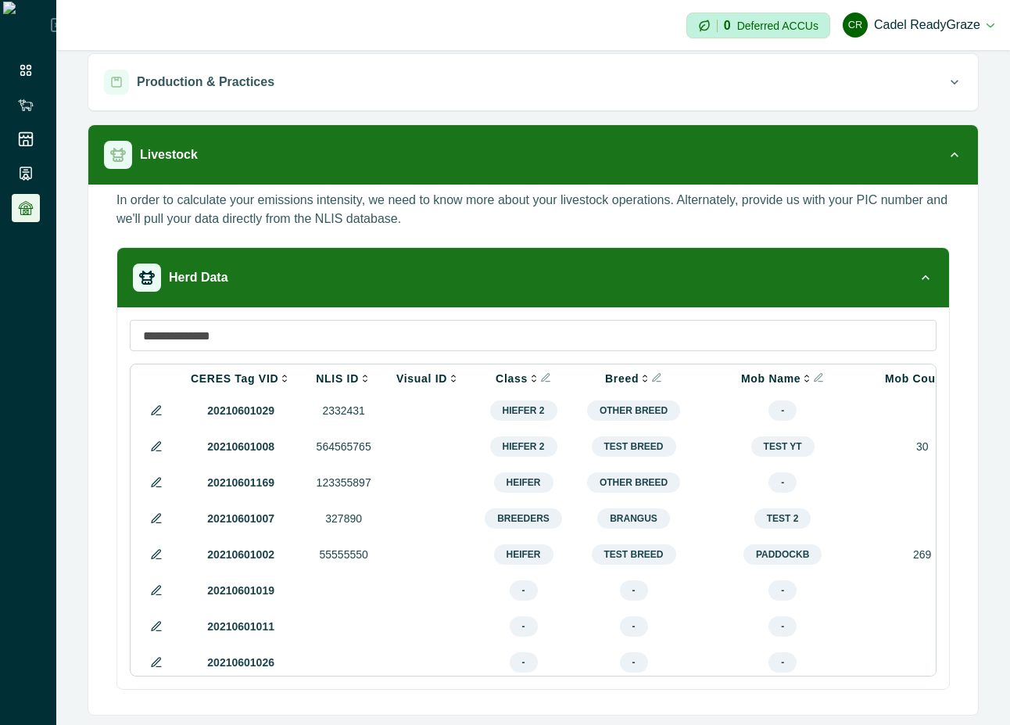
scroll to position [156, 0]
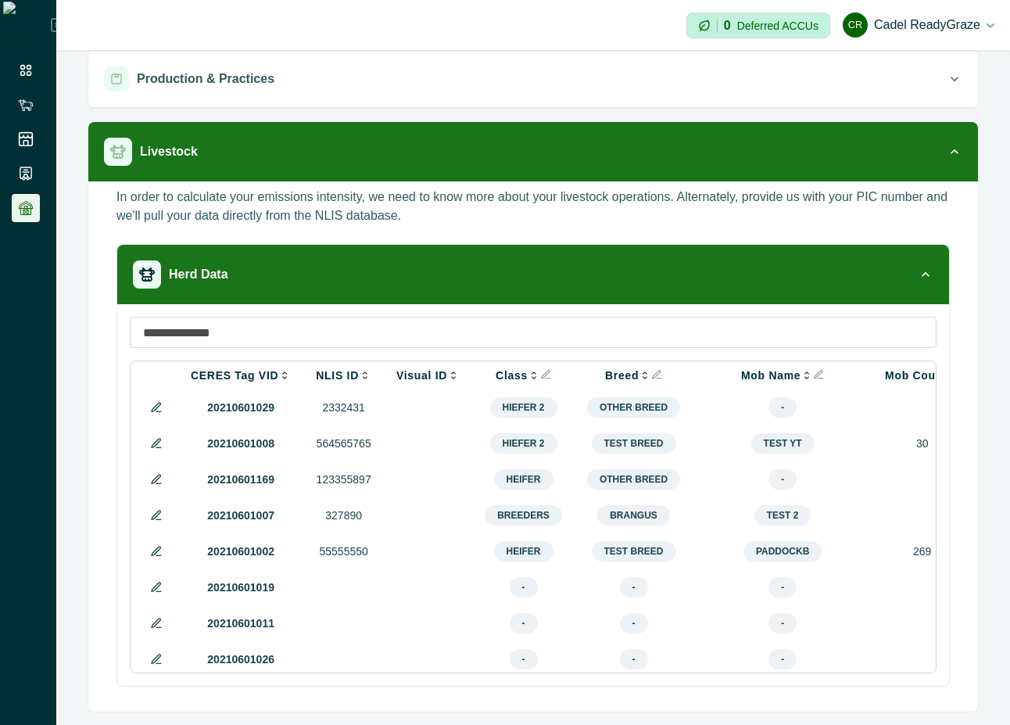
click at [155, 514] on button at bounding box center [156, 515] width 19 height 19
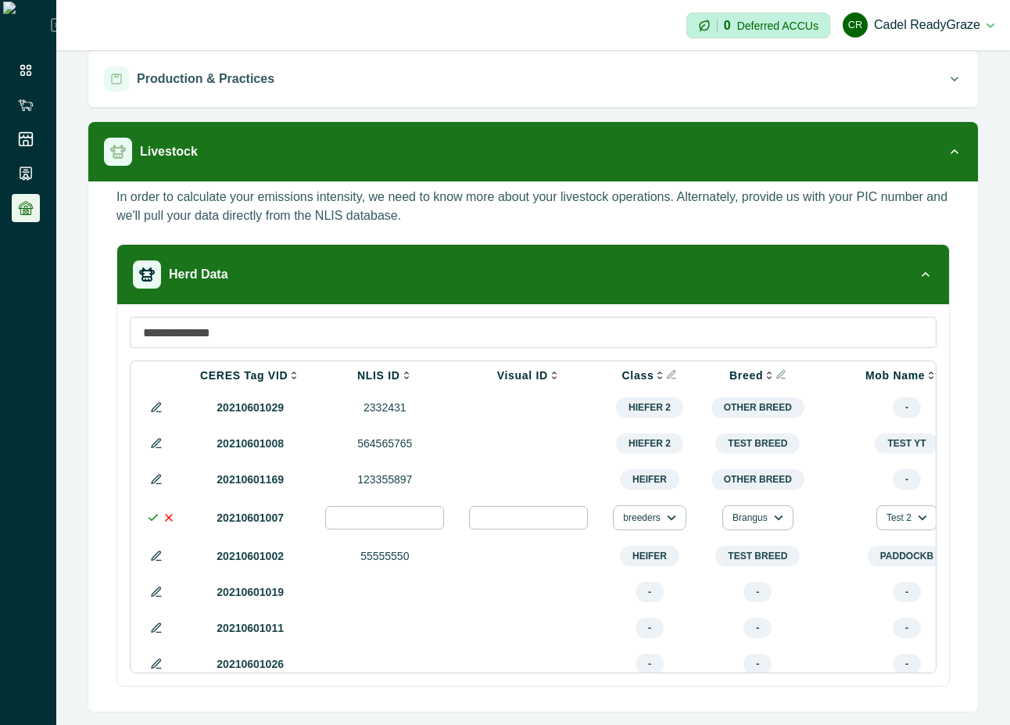
click at [378, 515] on input "******" at bounding box center [384, 517] width 119 height 23
click at [378, 517] on input "******" at bounding box center [384, 517] width 119 height 23
type input "**"
click at [642, 522] on button "breeders" at bounding box center [649, 517] width 73 height 25
click at [669, 597] on button "Heifer" at bounding box center [662, 588] width 87 height 23
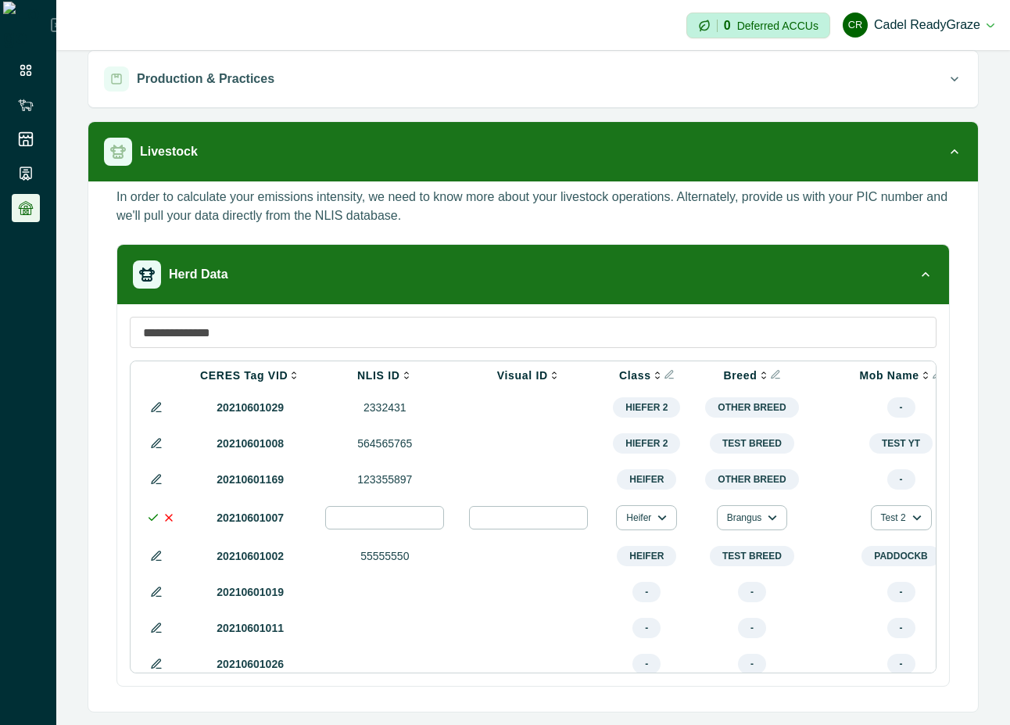
click at [155, 521] on icon at bounding box center [153, 517] width 13 height 13
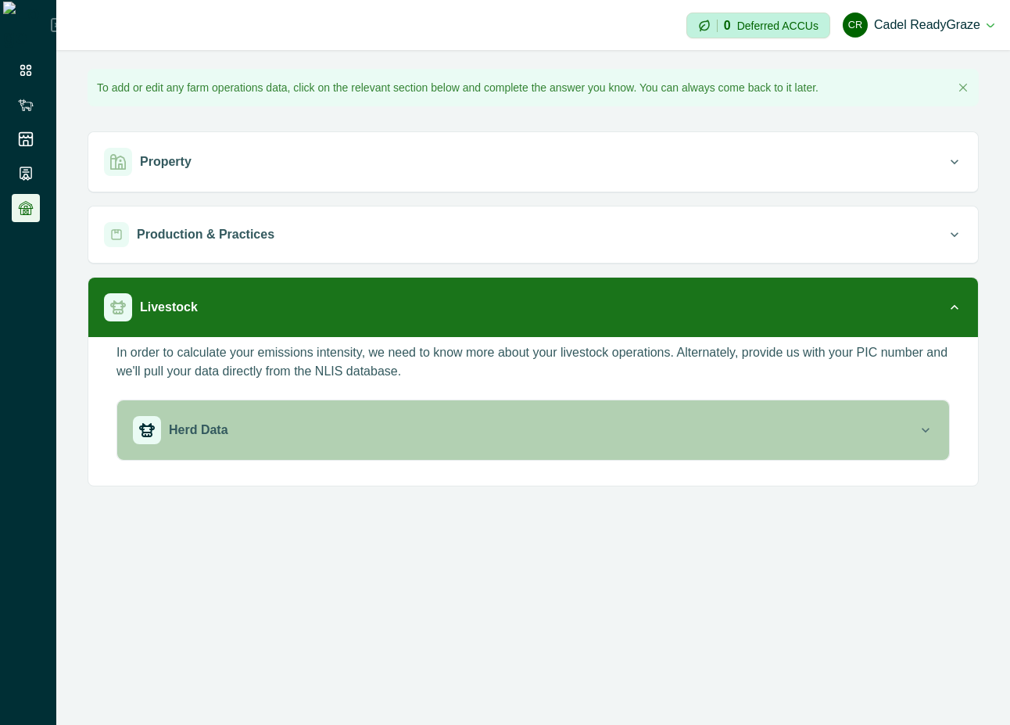
click at [807, 438] on div "Herd Data" at bounding box center [525, 430] width 785 height 28
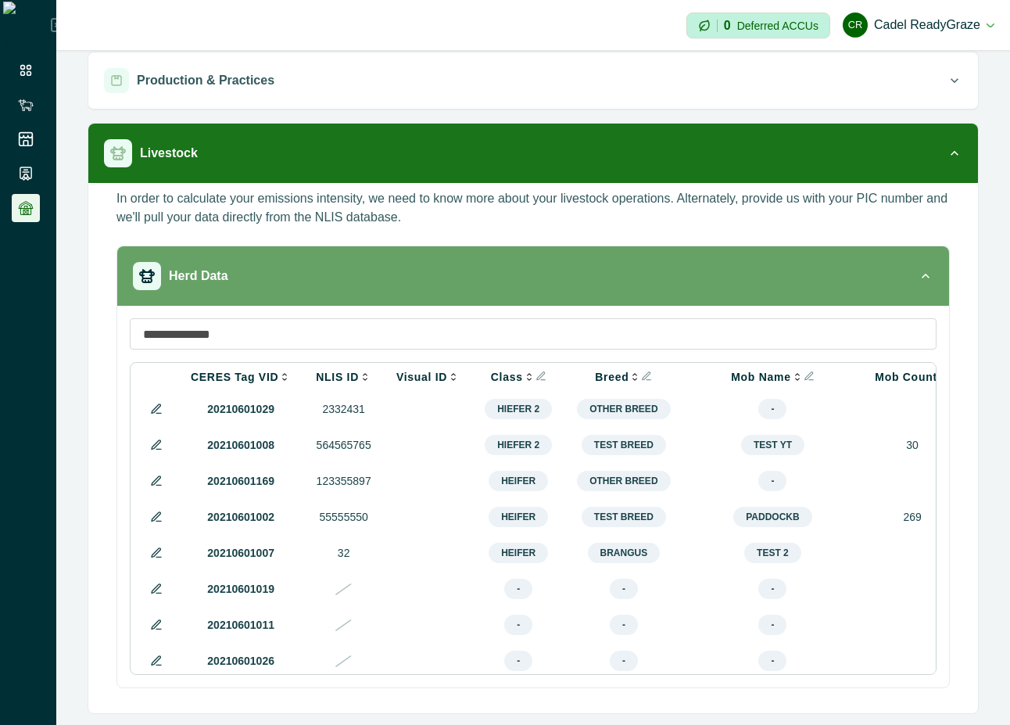
scroll to position [156, 0]
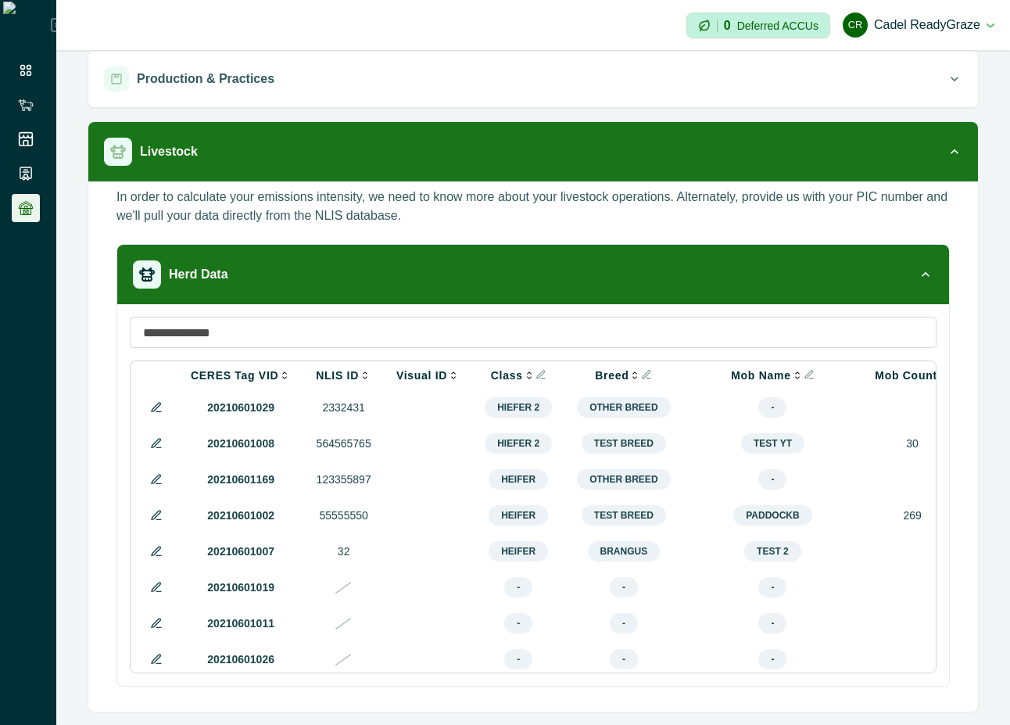
click at [151, 557] on icon at bounding box center [156, 551] width 13 height 13
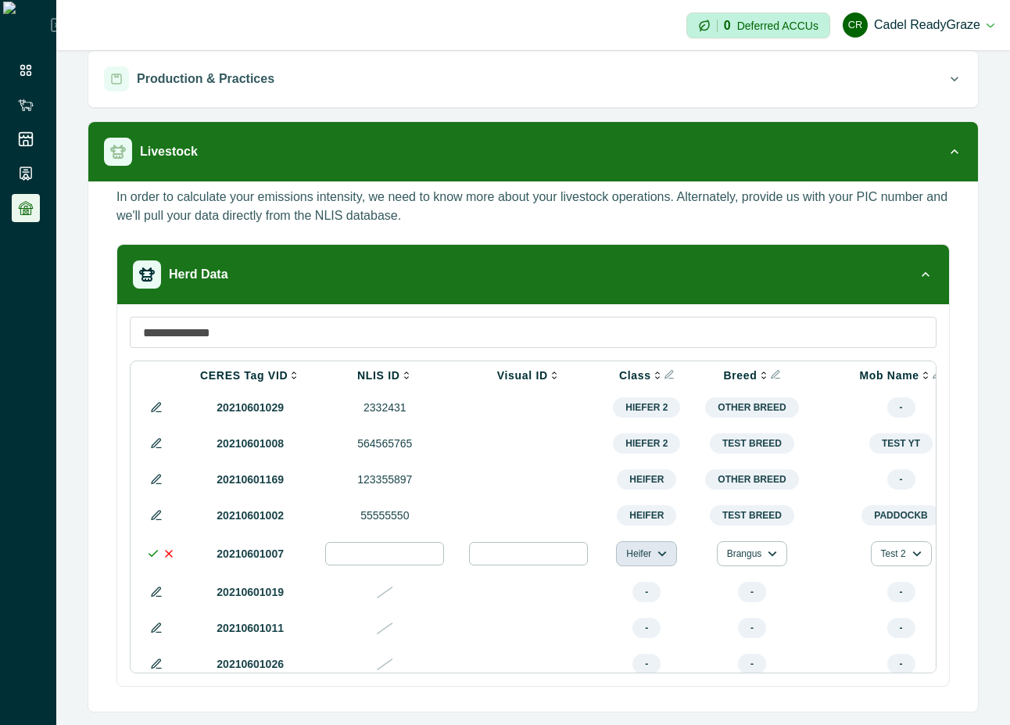
click at [632, 550] on button "Heifer" at bounding box center [646, 553] width 61 height 25
click at [652, 604] on button "breeders" at bounding box center [664, 601] width 87 height 23
click at [405, 562] on input "**" at bounding box center [384, 553] width 119 height 23
type input "**********"
click at [155, 560] on icon at bounding box center [153, 553] width 13 height 13
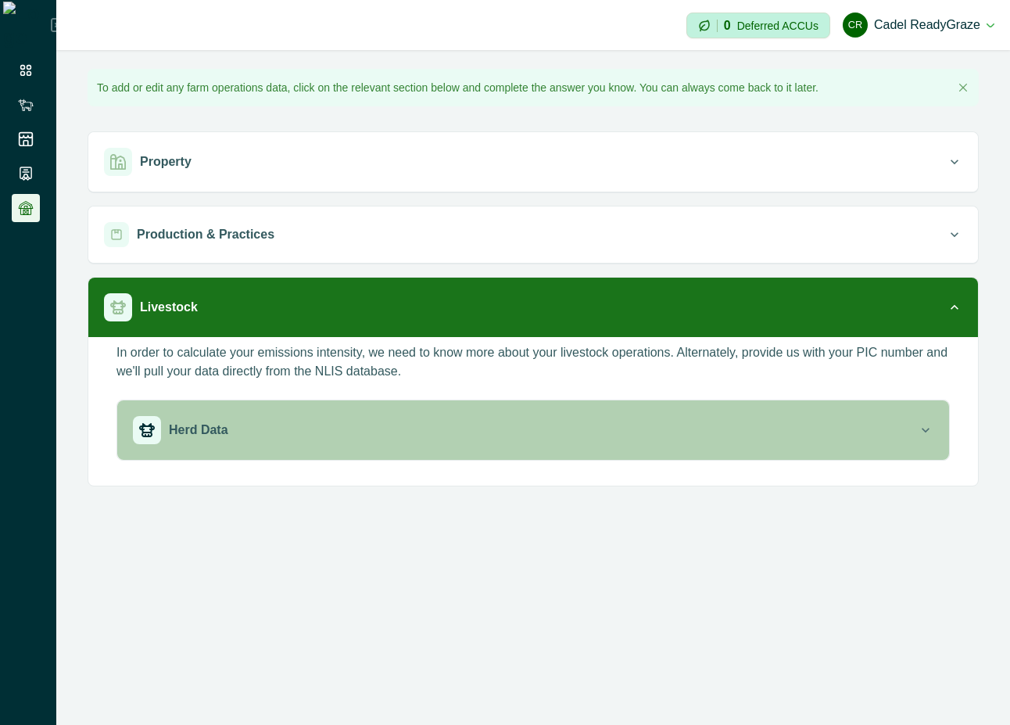
click at [338, 432] on div "Herd Data" at bounding box center [525, 430] width 785 height 28
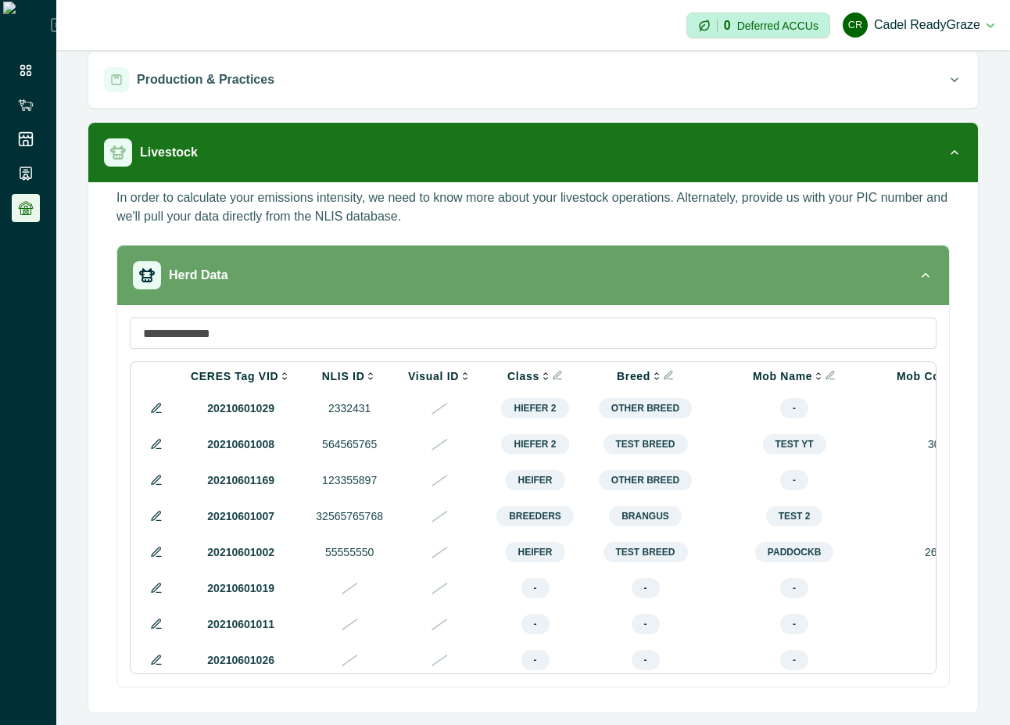
scroll to position [156, 0]
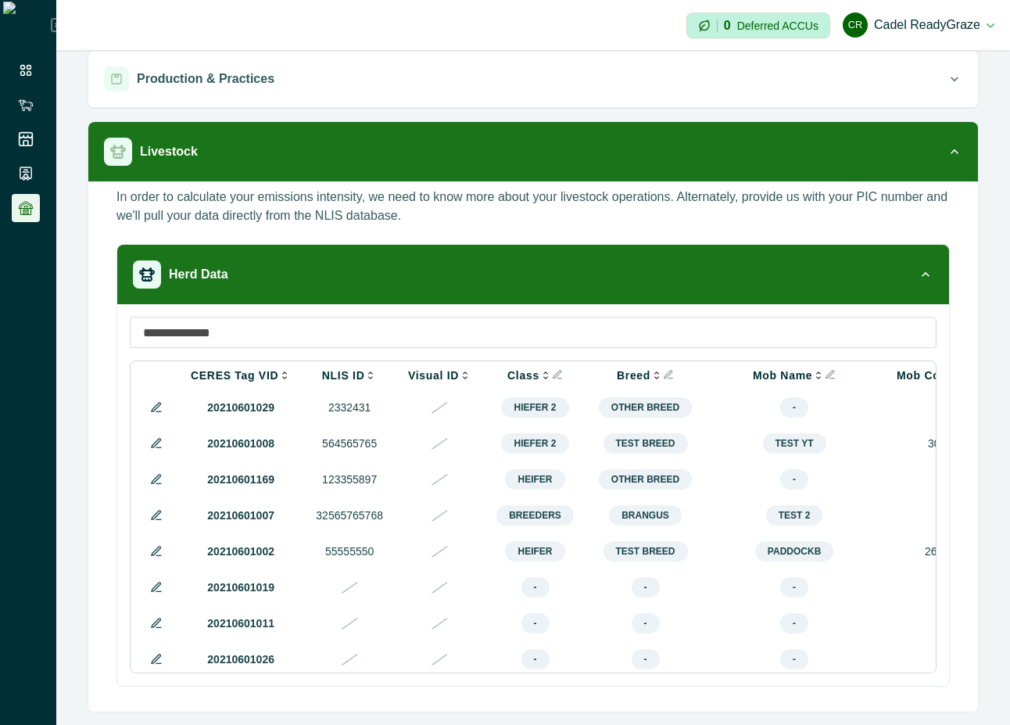
click at [158, 519] on icon at bounding box center [156, 515] width 9 height 9
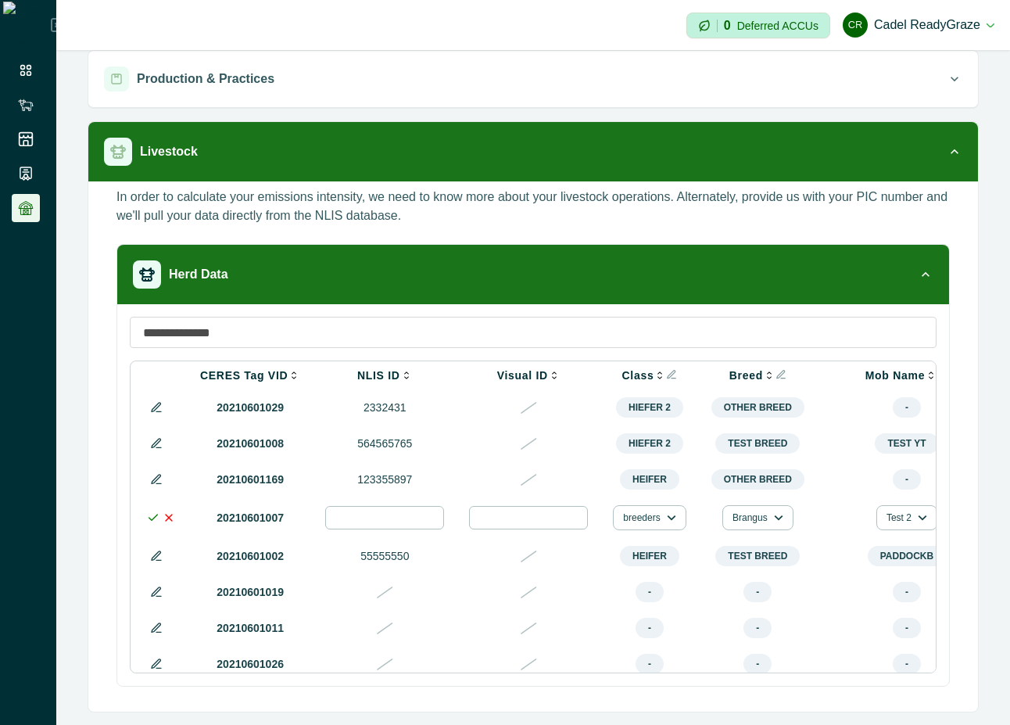
click at [552, 522] on input "number" at bounding box center [528, 517] width 119 height 23
type input "**********"
click at [152, 519] on icon at bounding box center [153, 517] width 13 height 13
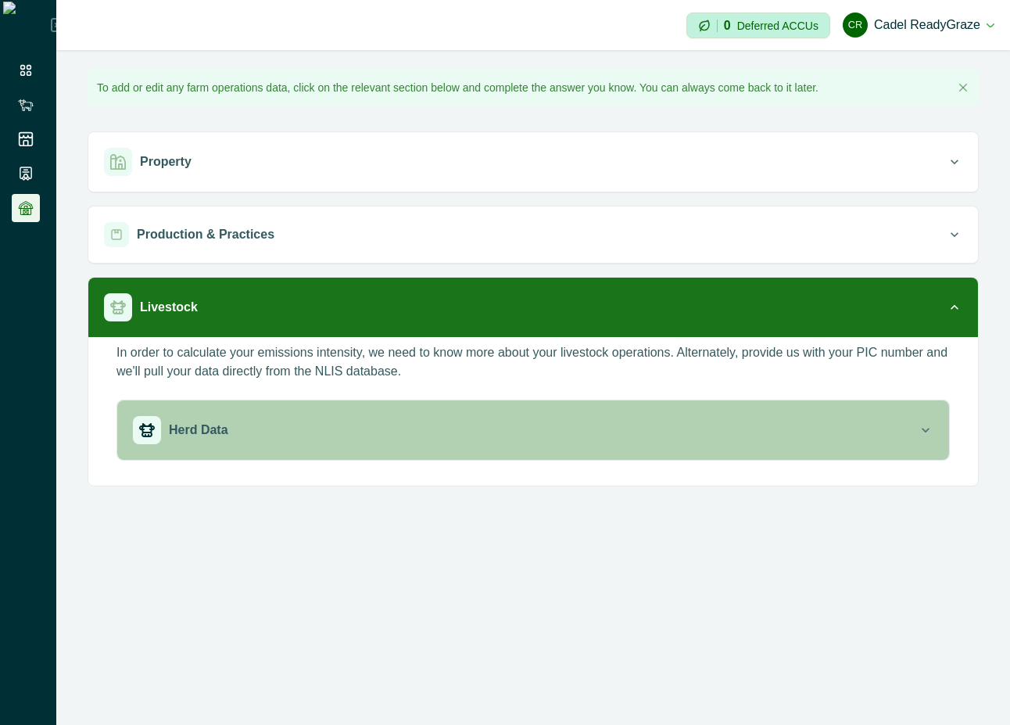
click at [503, 421] on div "Herd Data" at bounding box center [525, 430] width 785 height 28
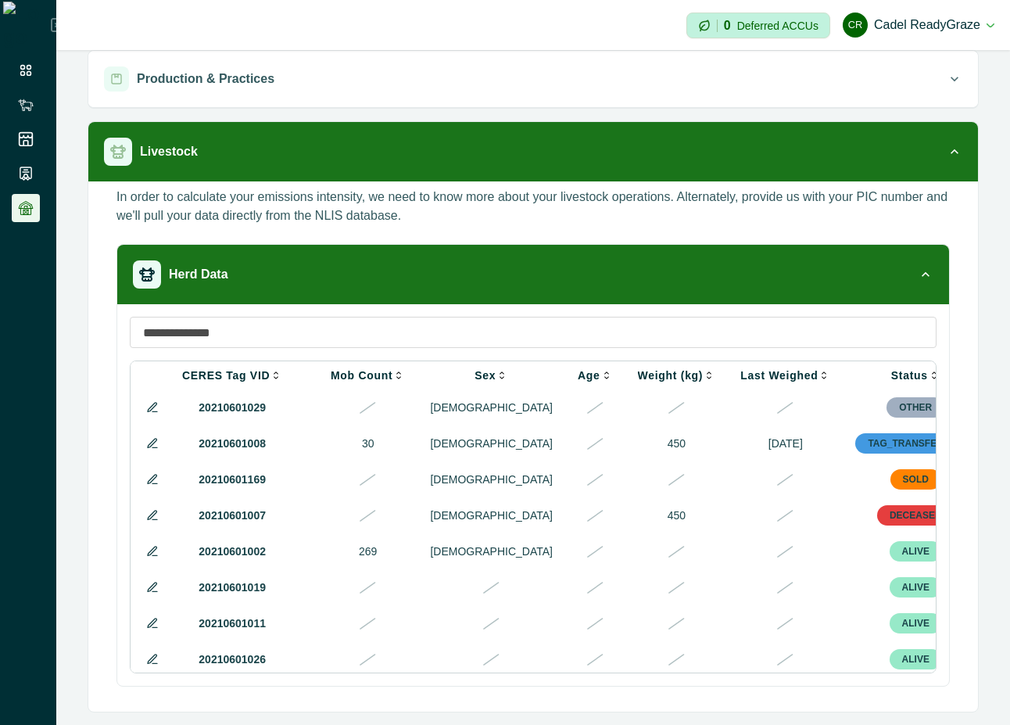
scroll to position [0, 604]
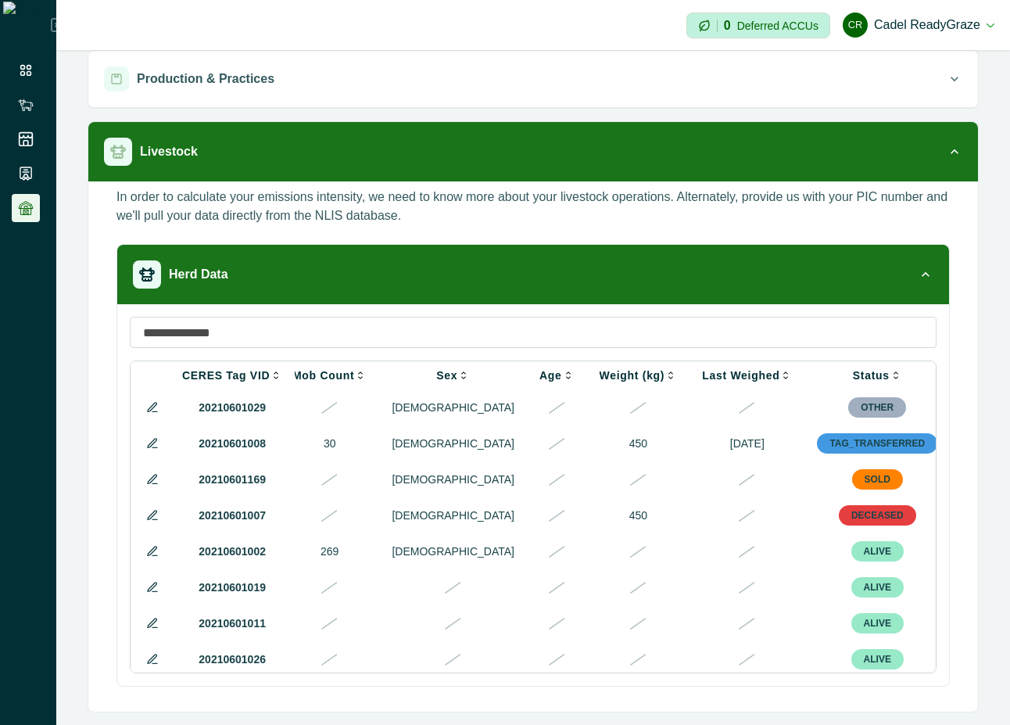
click at [152, 449] on icon at bounding box center [152, 443] width 13 height 13
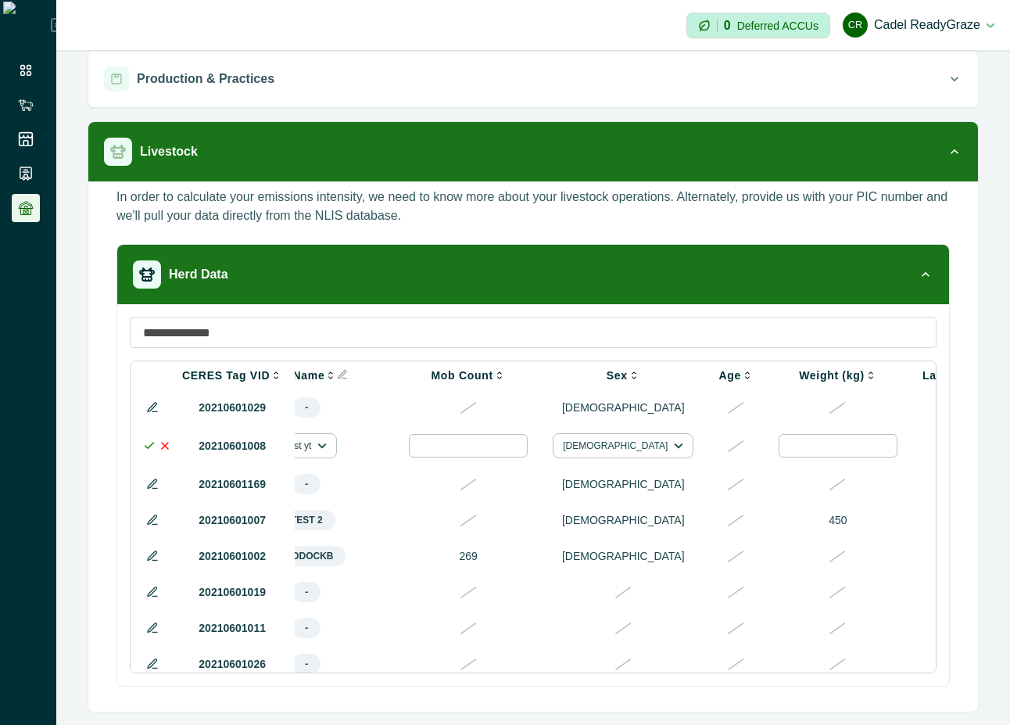
drag, startPoint x: 507, startPoint y: 672, endPoint x: 1018, endPoint y: 717, distance: 513.4
click at [1010, 717] on html "**********" at bounding box center [505, 362] width 1010 height 725
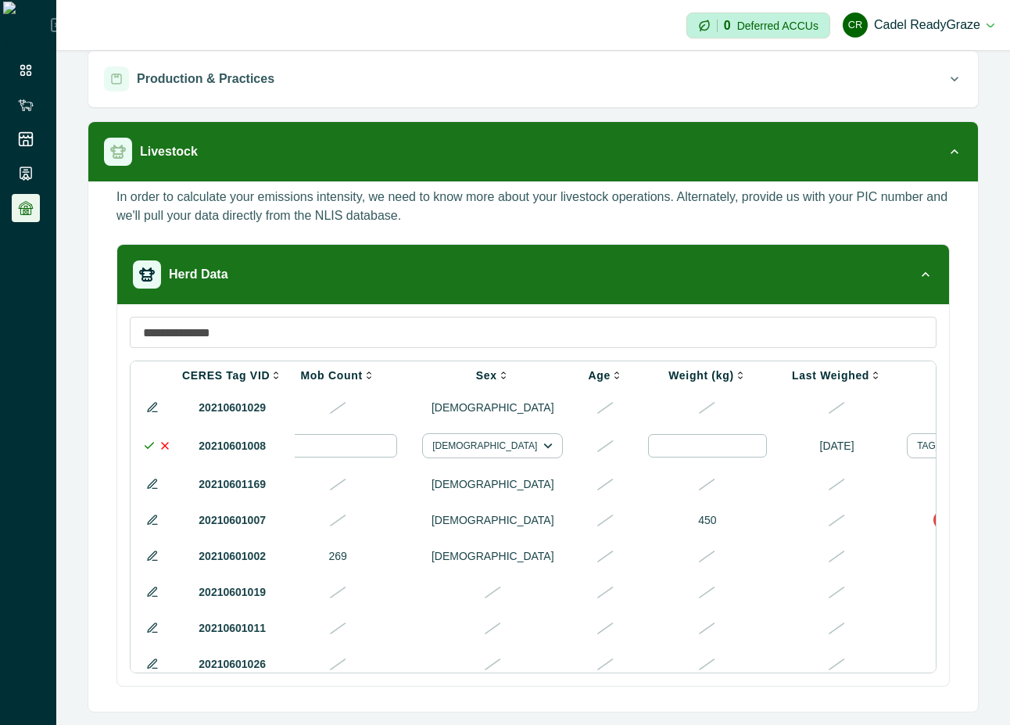
scroll to position [0, 848]
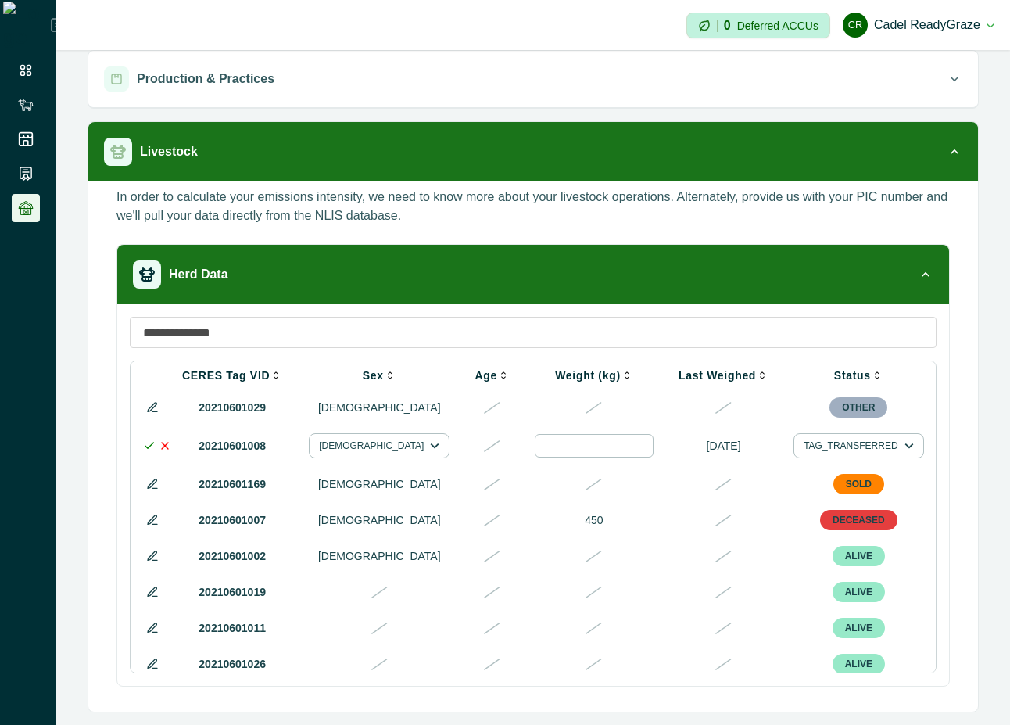
click at [974, 452] on div at bounding box center [983, 445] width 19 height 19
click at [902, 495] on div at bounding box center [908, 493] width 25 height 25
click at [906, 494] on div at bounding box center [908, 493] width 25 height 25
click at [974, 442] on div at bounding box center [983, 445] width 19 height 19
click at [909, 496] on div at bounding box center [908, 493] width 25 height 25
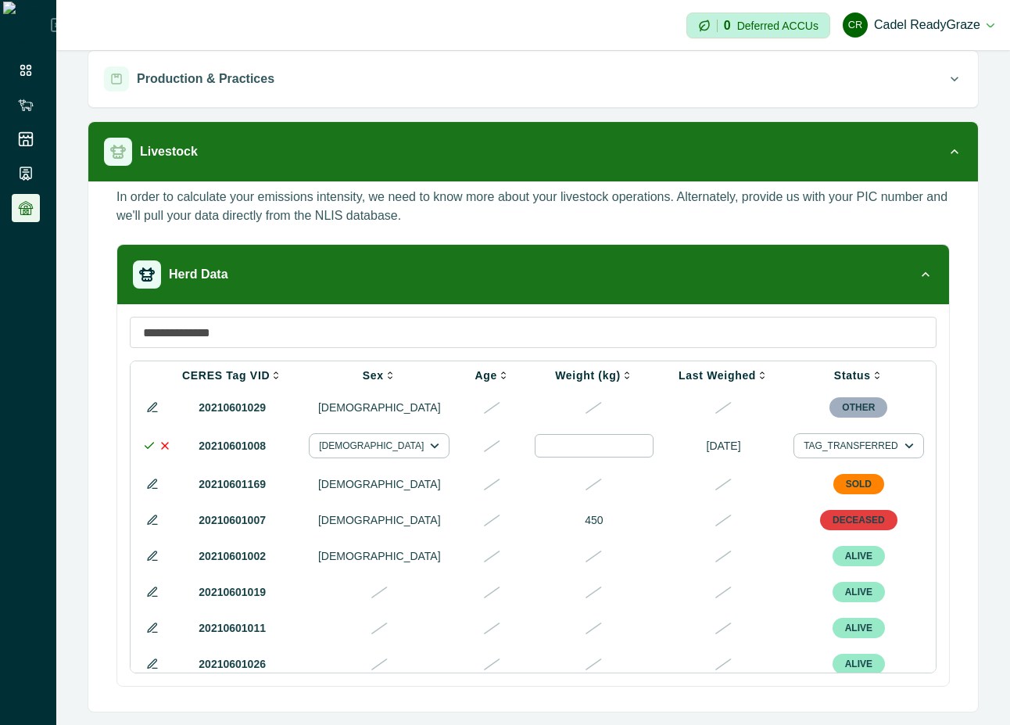
click at [146, 451] on icon at bounding box center [149, 445] width 13 height 13
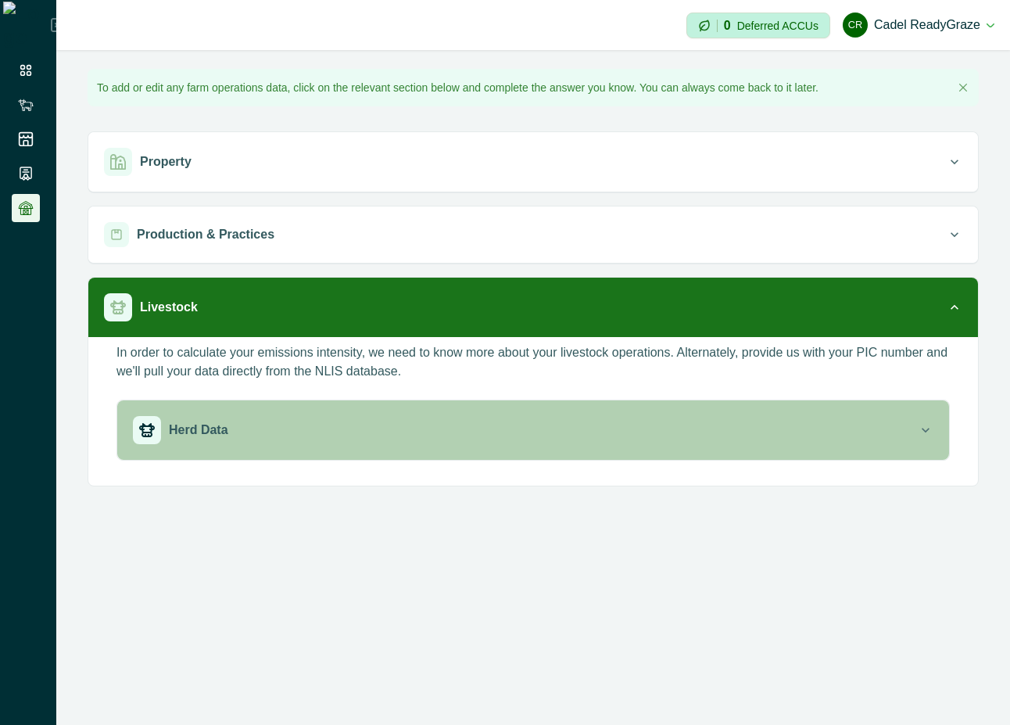
click at [625, 413] on button "Herd Data" at bounding box center [533, 429] width 832 height 59
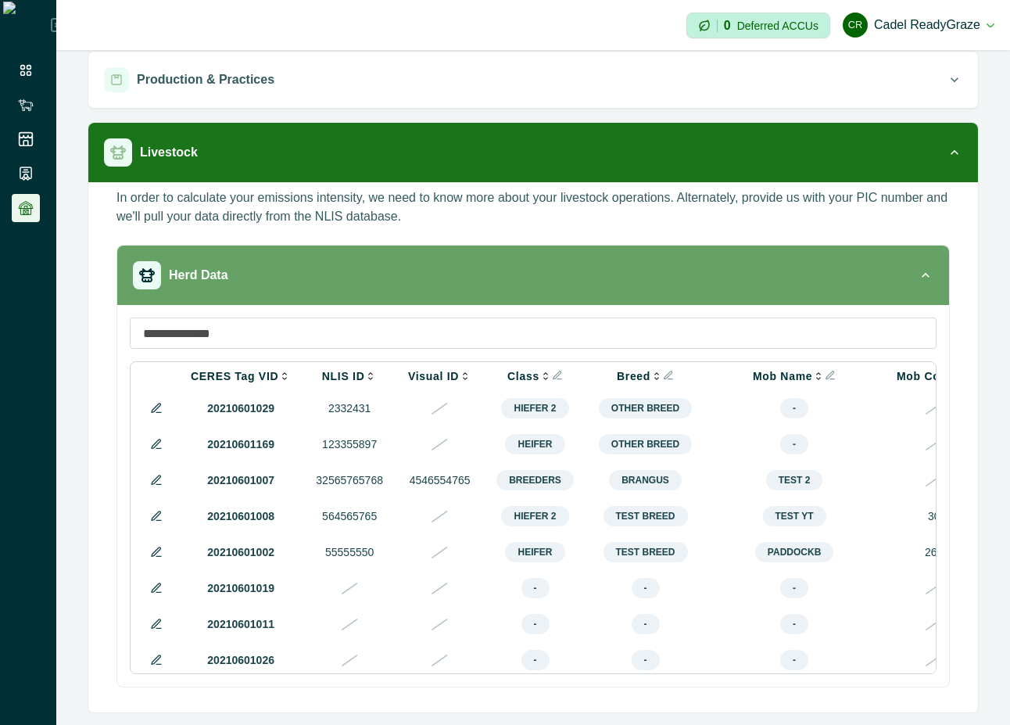
scroll to position [156, 0]
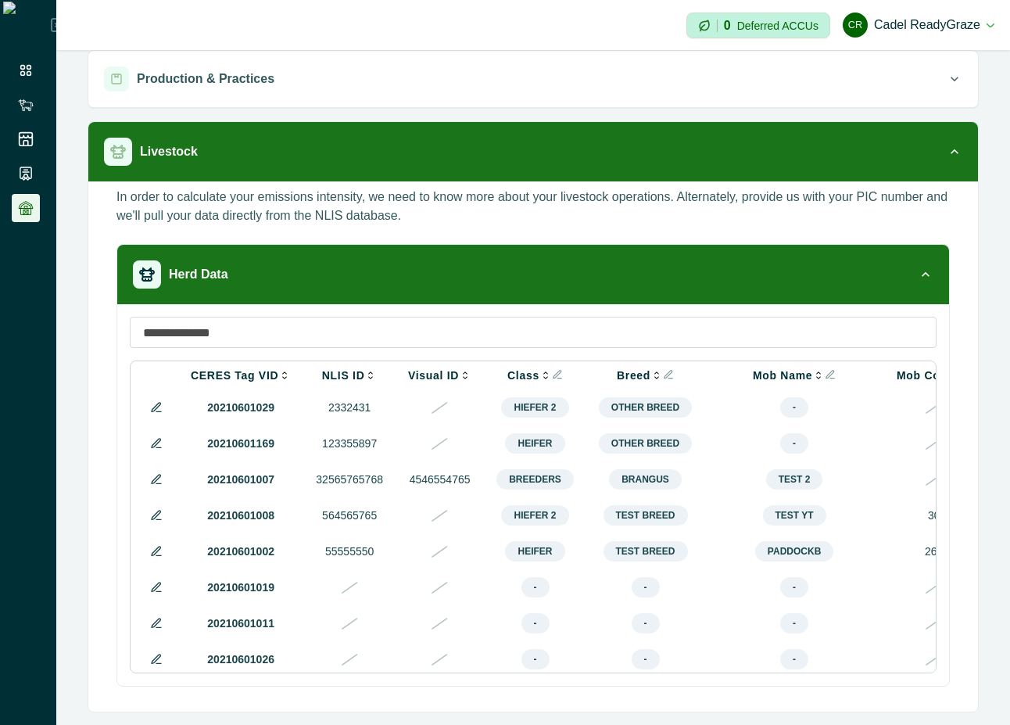
click at [150, 522] on icon at bounding box center [156, 515] width 13 height 13
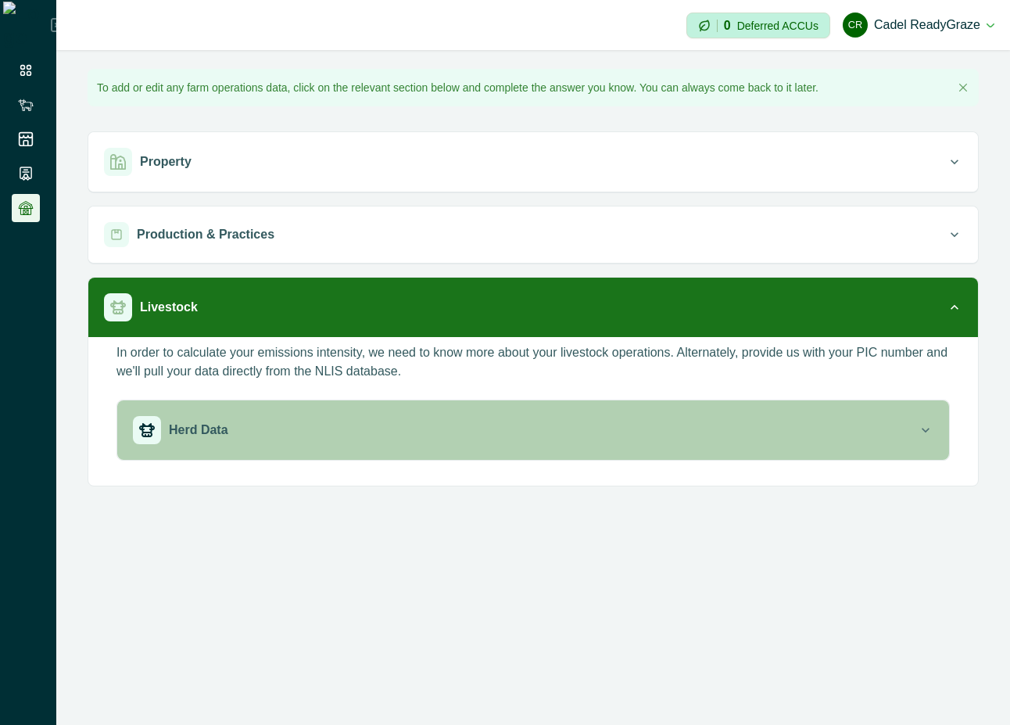
click at [698, 422] on div "Herd Data" at bounding box center [525, 430] width 785 height 28
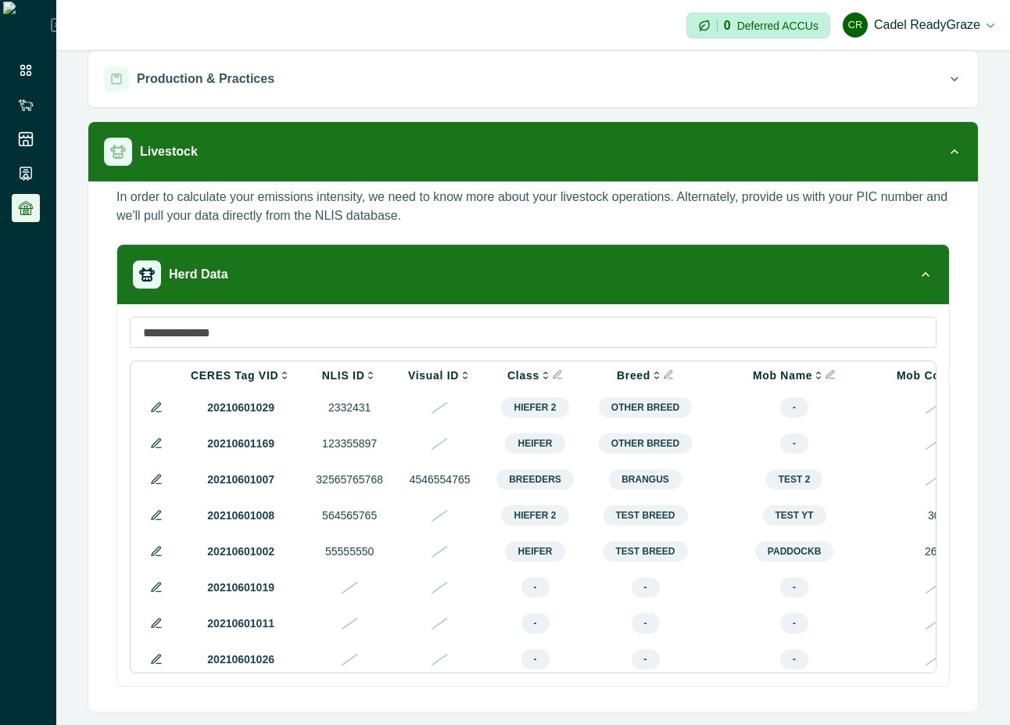
click at [156, 403] on icon at bounding box center [156, 407] width 13 height 13
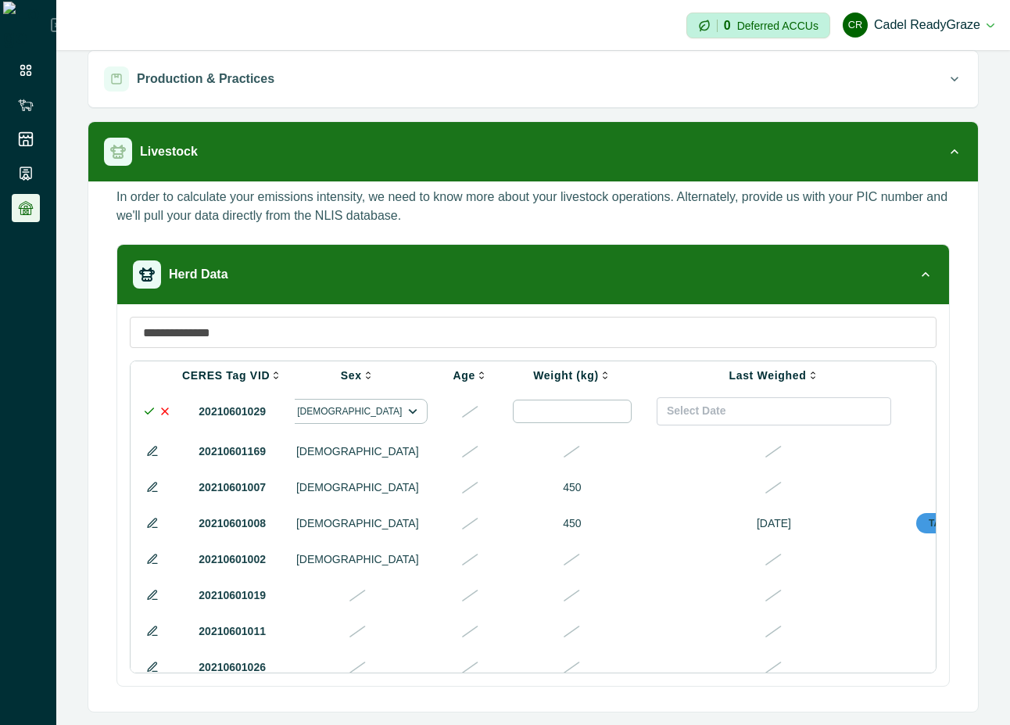
scroll to position [0, 884]
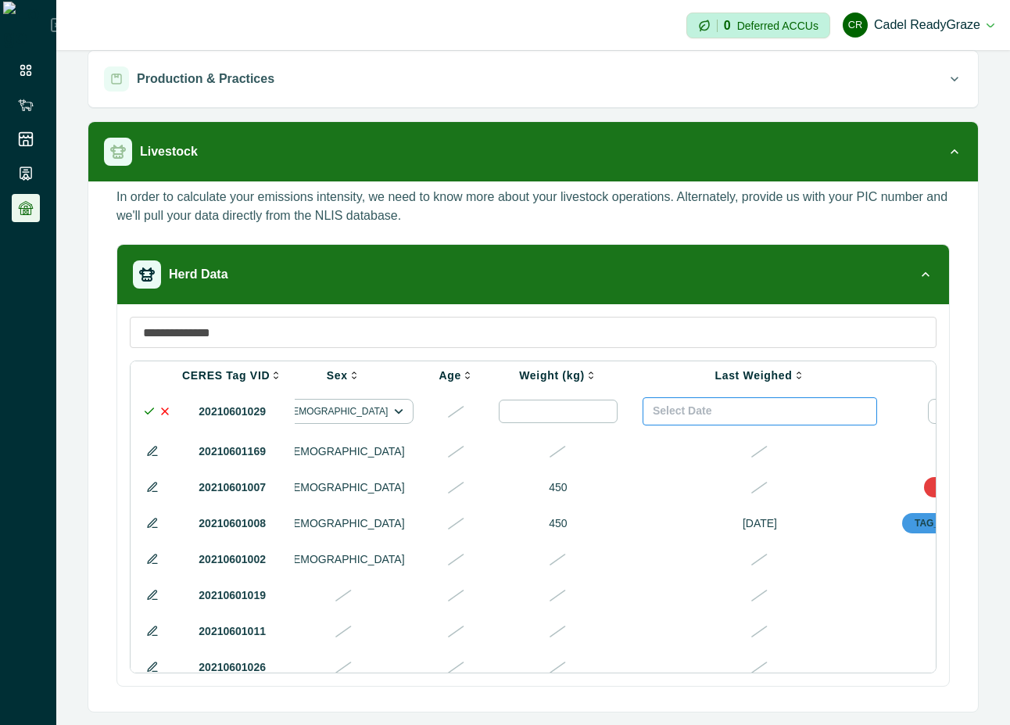
click at [726, 417] on button "Select Date" at bounding box center [760, 411] width 235 height 28
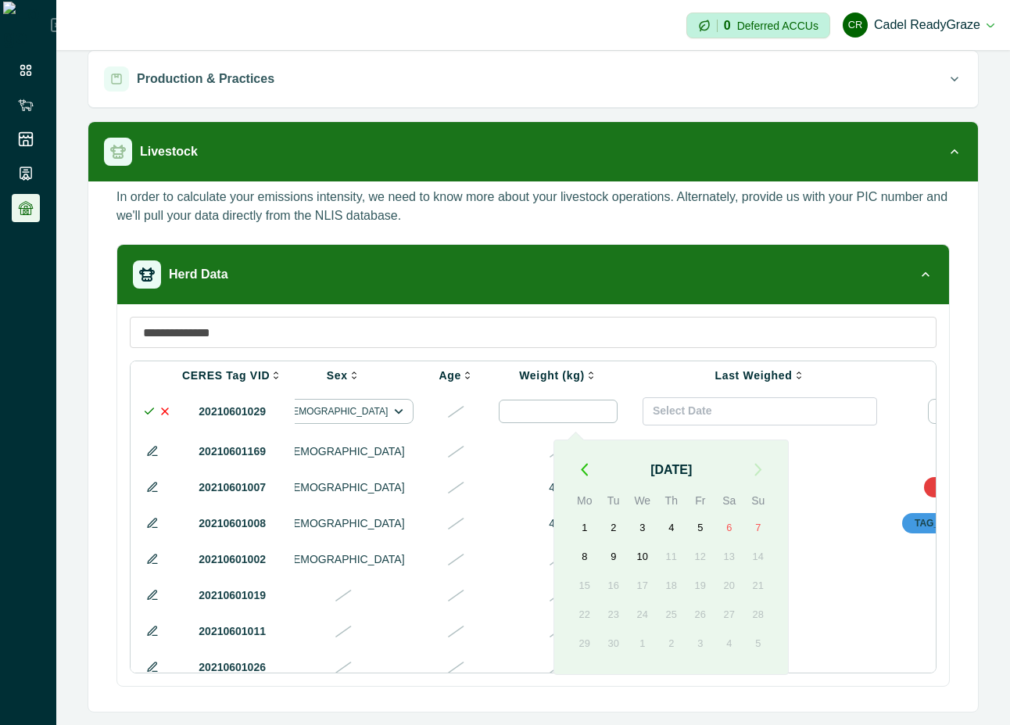
click at [581, 464] on icon "button" at bounding box center [584, 469] width 7 height 13
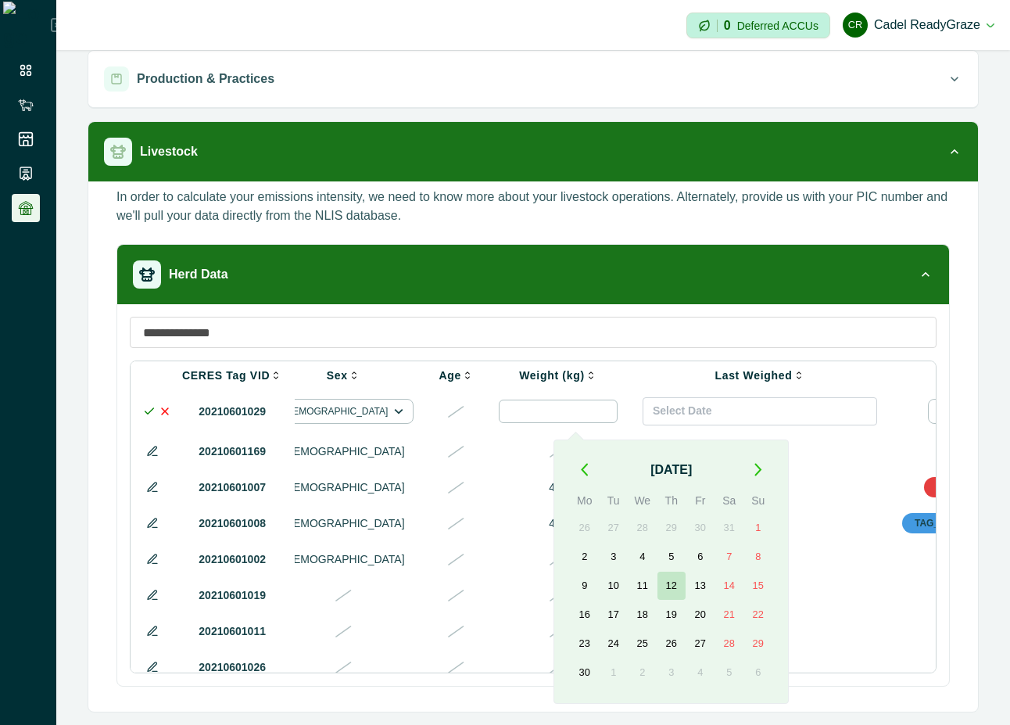
click at [669, 583] on button "12" at bounding box center [672, 586] width 28 height 28
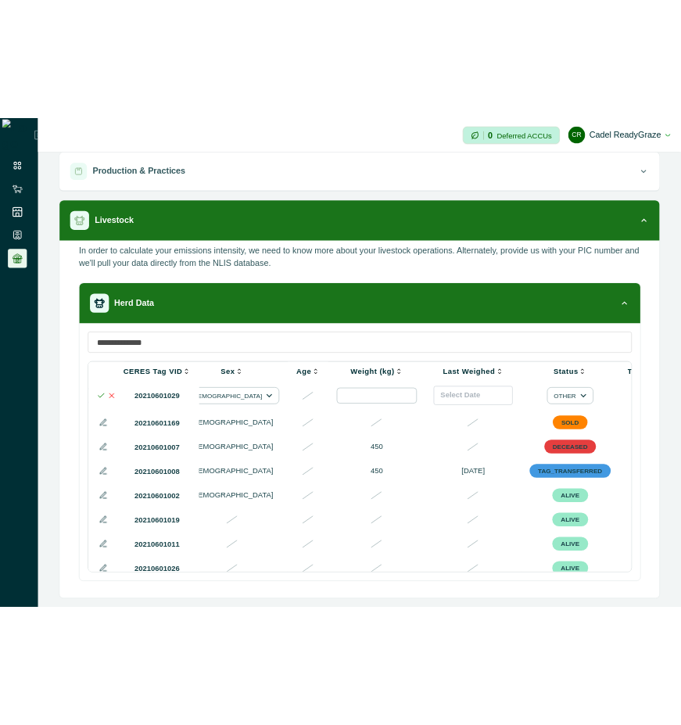
scroll to position [0, 870]
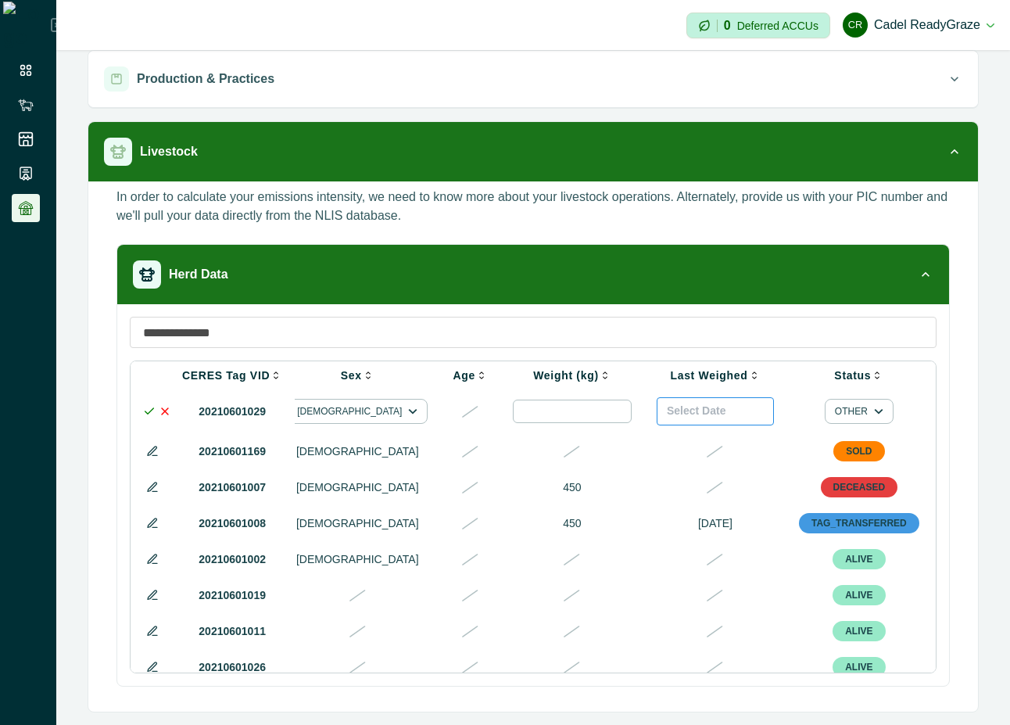
click at [667, 411] on span "Select Date" at bounding box center [696, 410] width 59 height 13
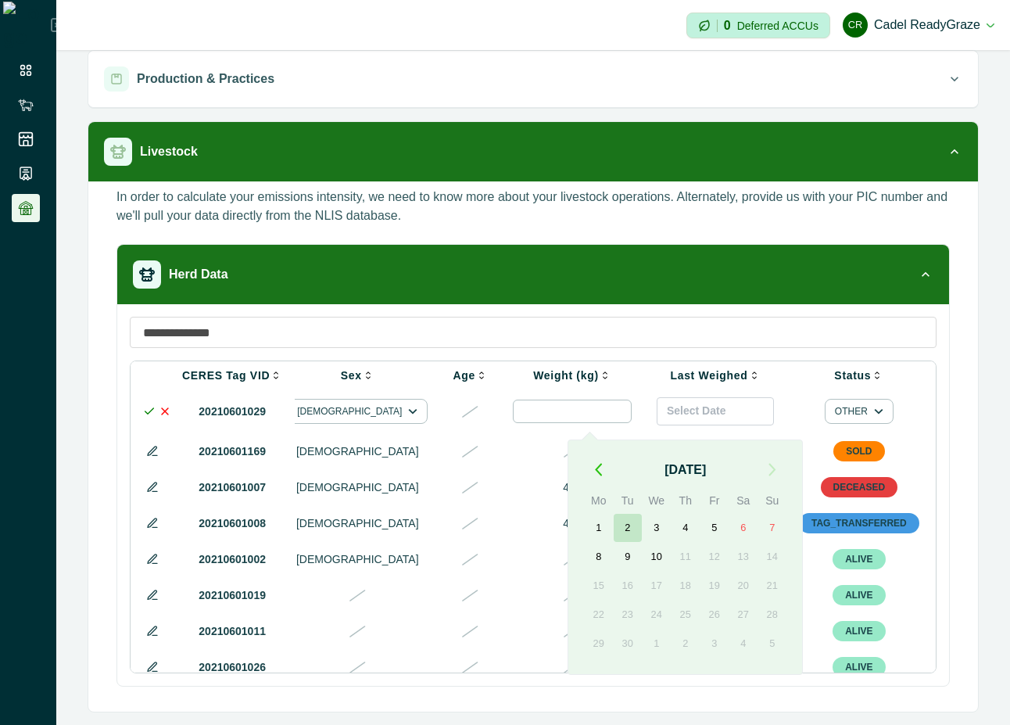
click at [626, 533] on button "2" at bounding box center [628, 528] width 28 height 28
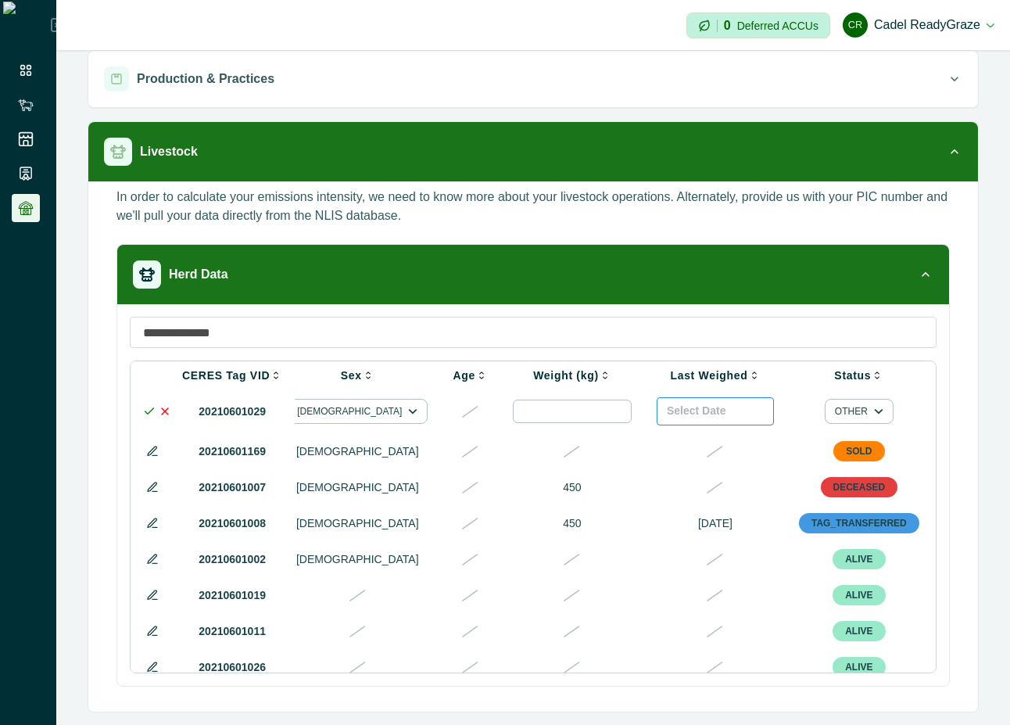
click at [657, 421] on button "Select Date" at bounding box center [715, 411] width 117 height 28
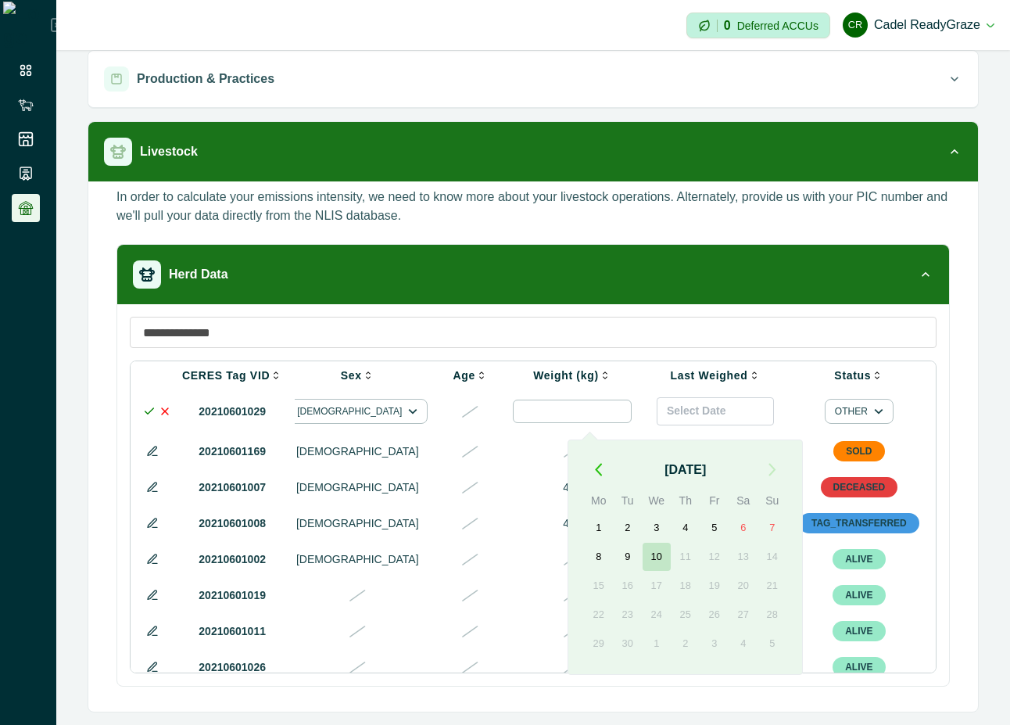
click at [662, 561] on button "10" at bounding box center [657, 557] width 28 height 28
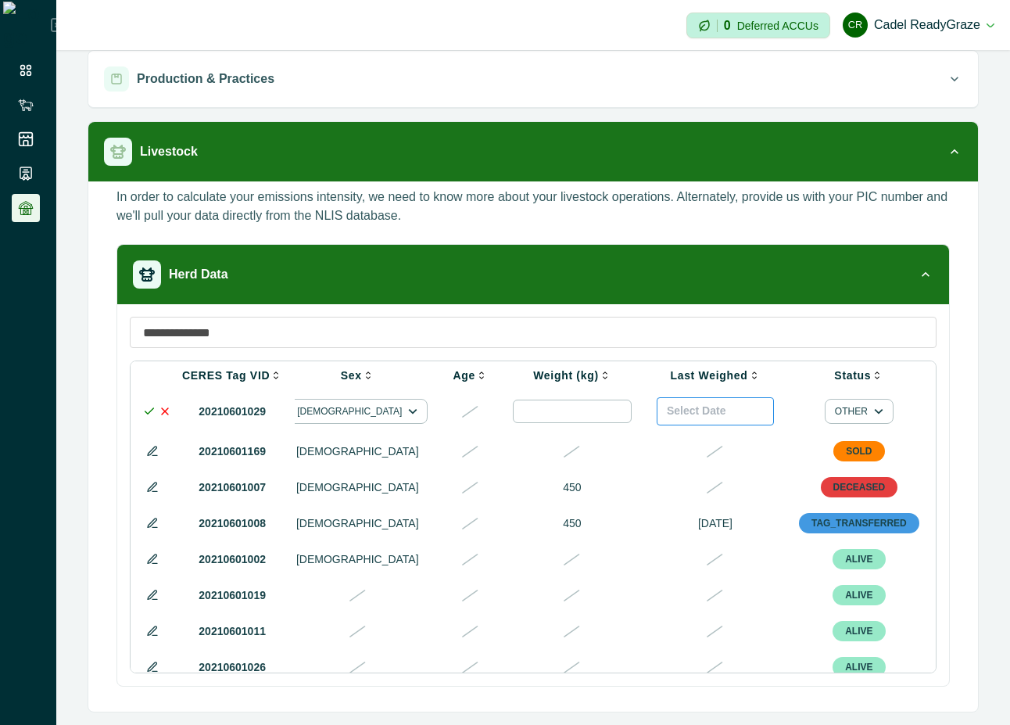
click at [657, 410] on button "Select Date" at bounding box center [715, 411] width 117 height 28
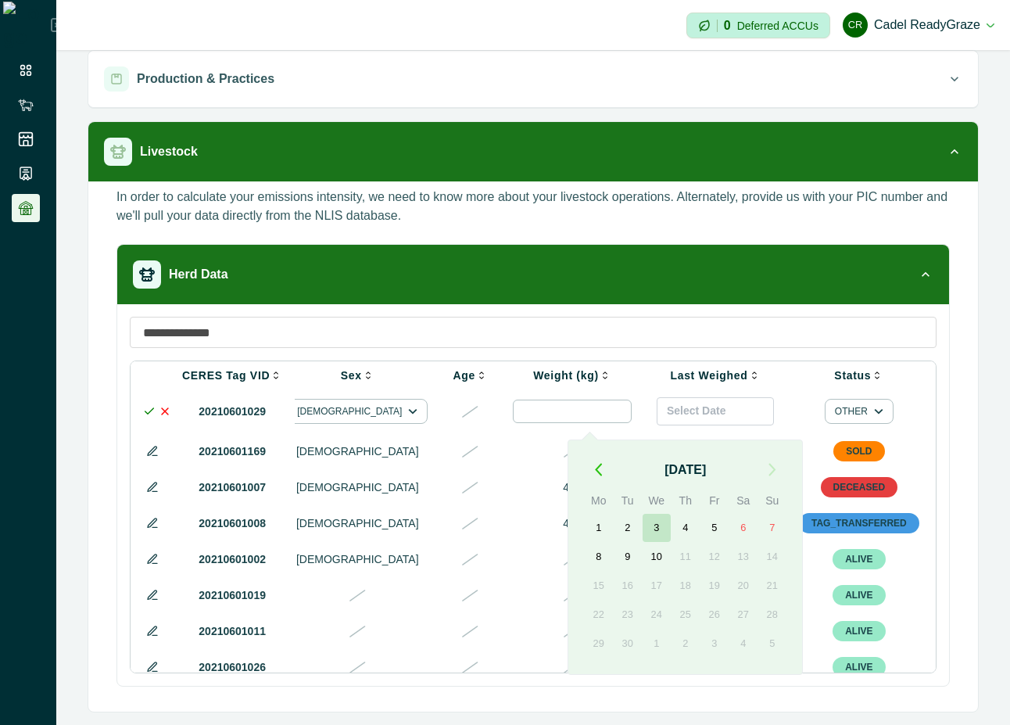
click at [659, 529] on button "3" at bounding box center [657, 528] width 28 height 28
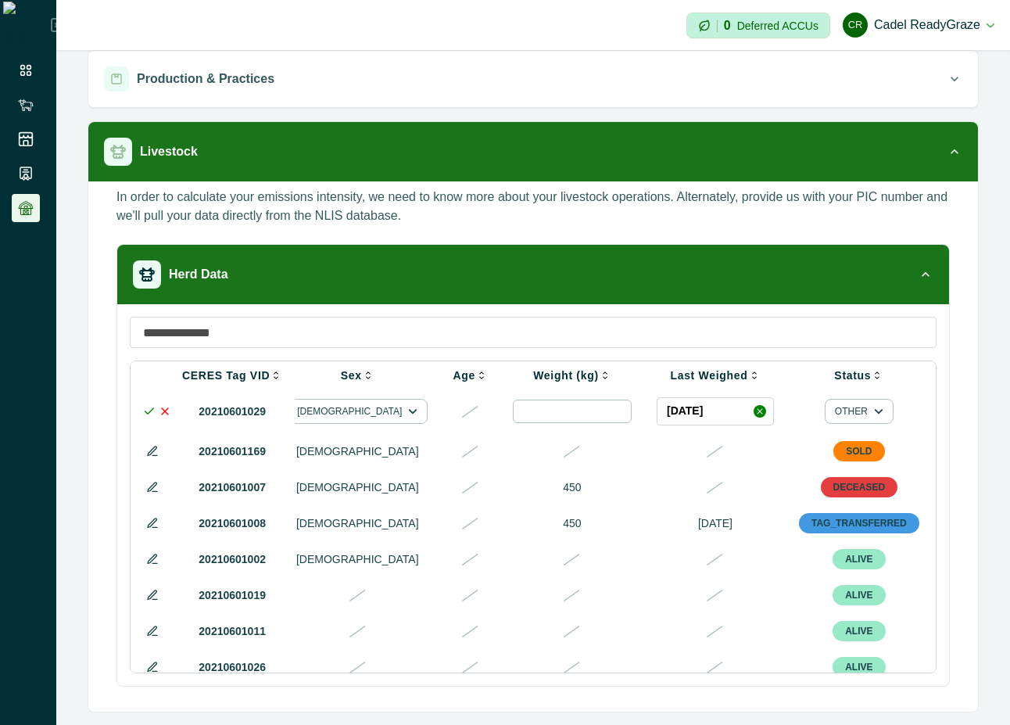
click at [149, 415] on icon at bounding box center [149, 411] width 13 height 13
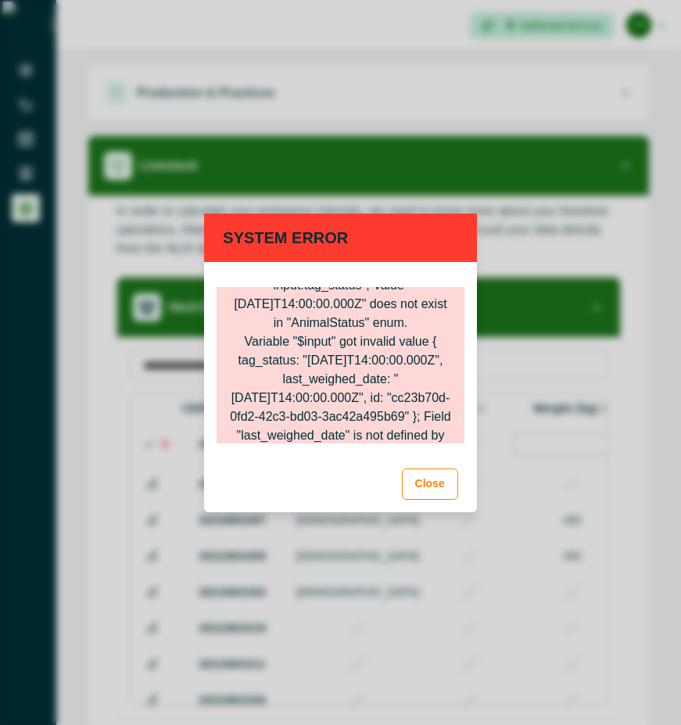
scroll to position [170, 0]
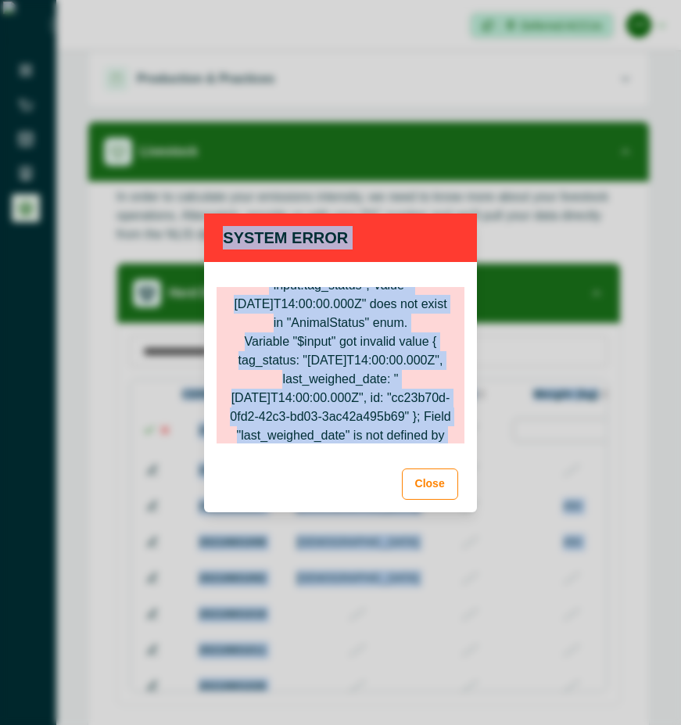
drag, startPoint x: 680, startPoint y: 486, endPoint x: 941, endPoint y: 488, distance: 262.0
click at [681, 488] on html "**********" at bounding box center [340, 362] width 681 height 725
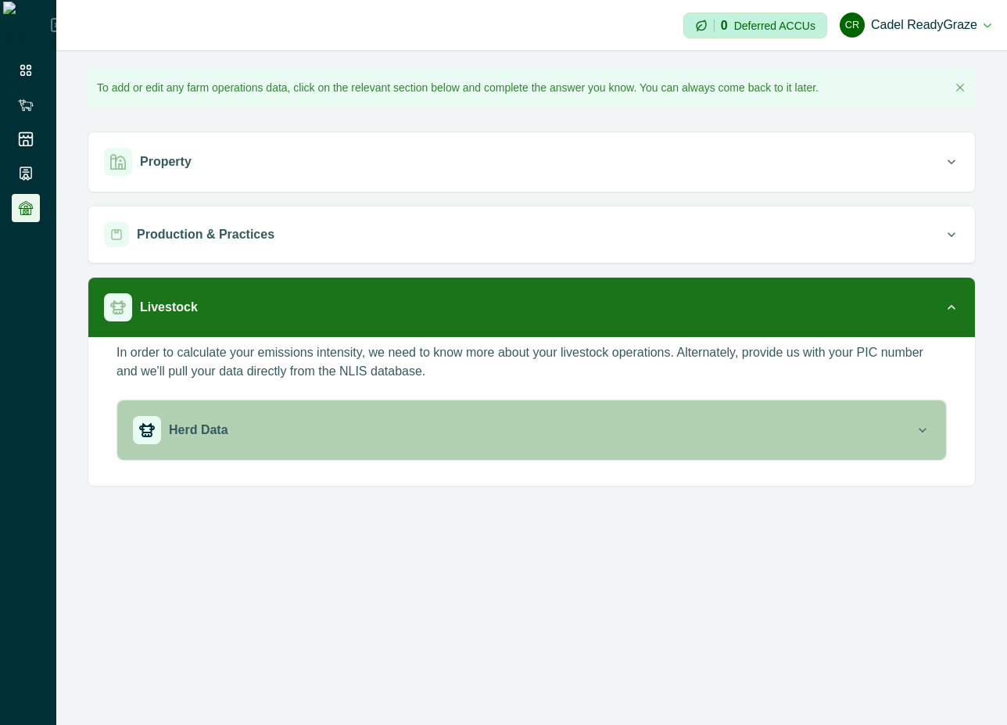
click at [859, 429] on div "Herd Data" at bounding box center [524, 430] width 782 height 28
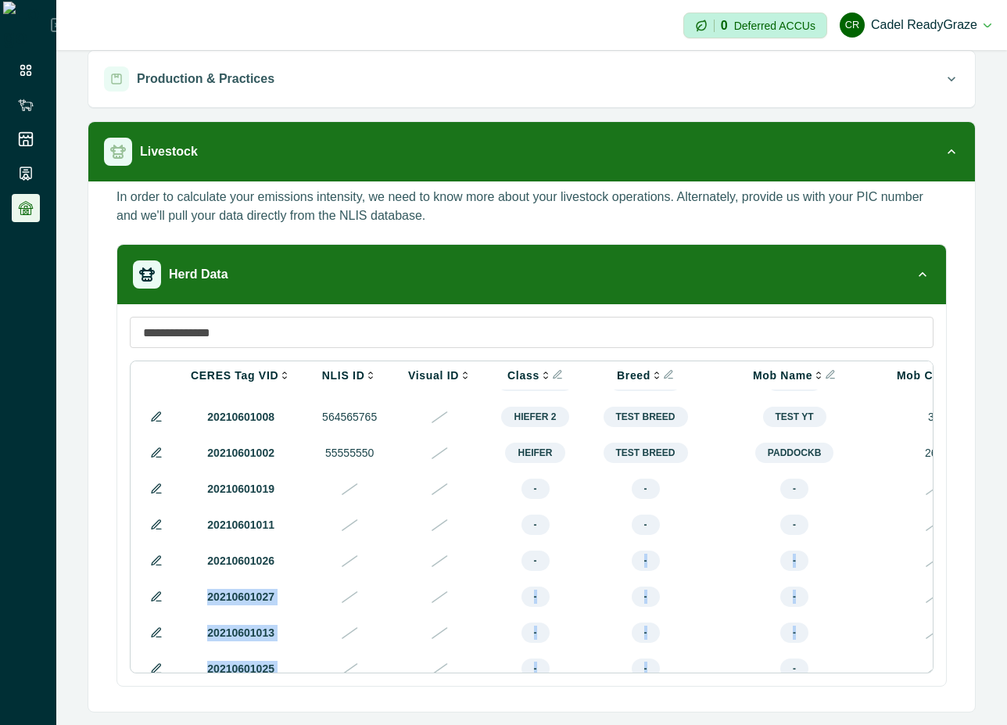
scroll to position [197, 0]
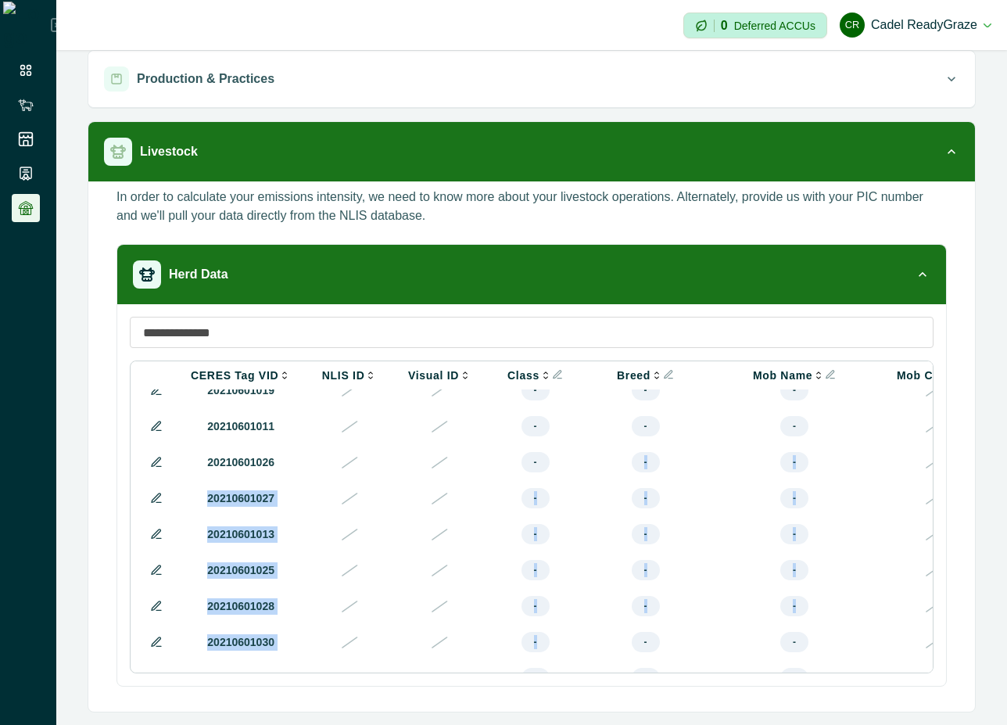
drag, startPoint x: 547, startPoint y: 668, endPoint x: 630, endPoint y: 667, distance: 83.7
click at [630, 667] on tbody "20210601029 2332431 Hiefer 2 Other breed - FEMALE OTHER 20210601169 123355897 H…" at bounding box center [890, 497] width 1513 height 611
click at [632, 652] on span "-" at bounding box center [646, 642] width 28 height 20
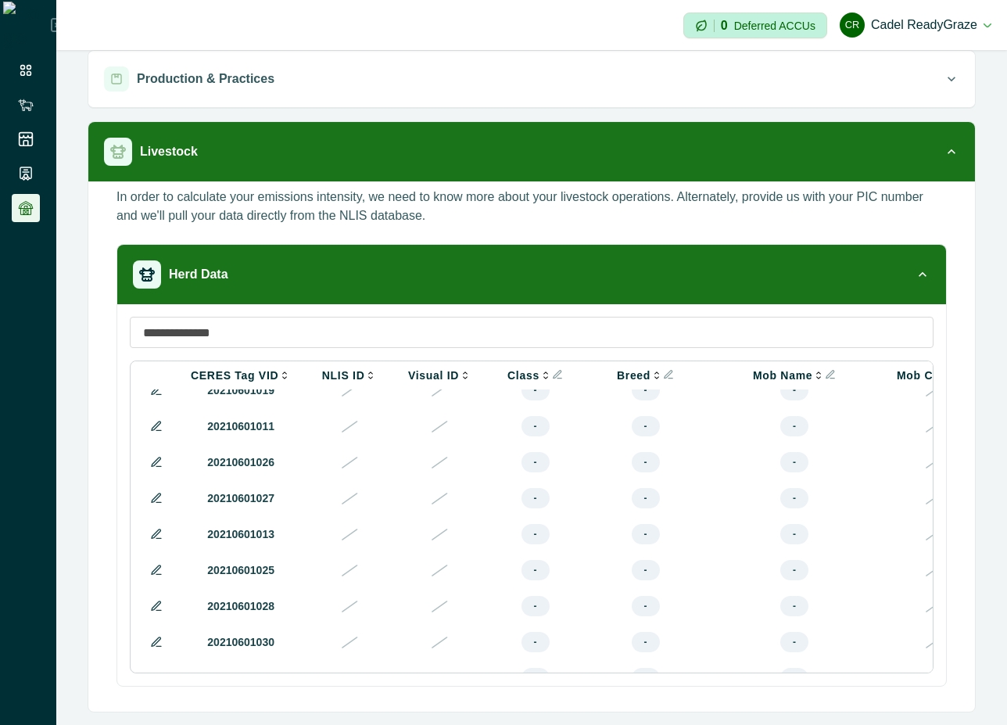
scroll to position [0, 0]
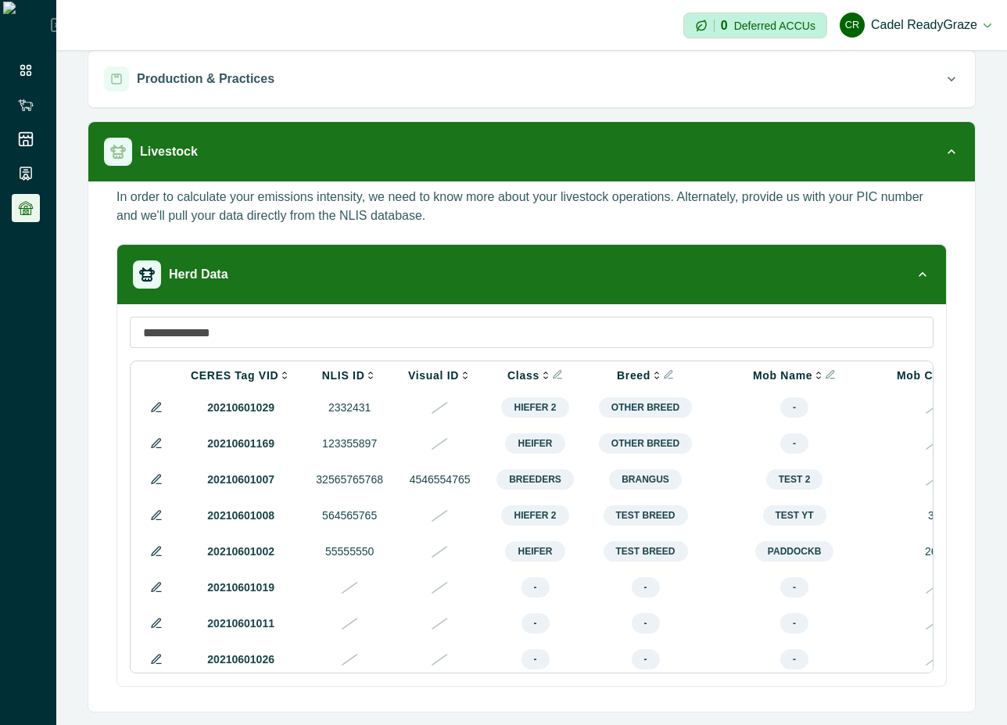
click at [158, 443] on icon at bounding box center [156, 443] width 13 height 13
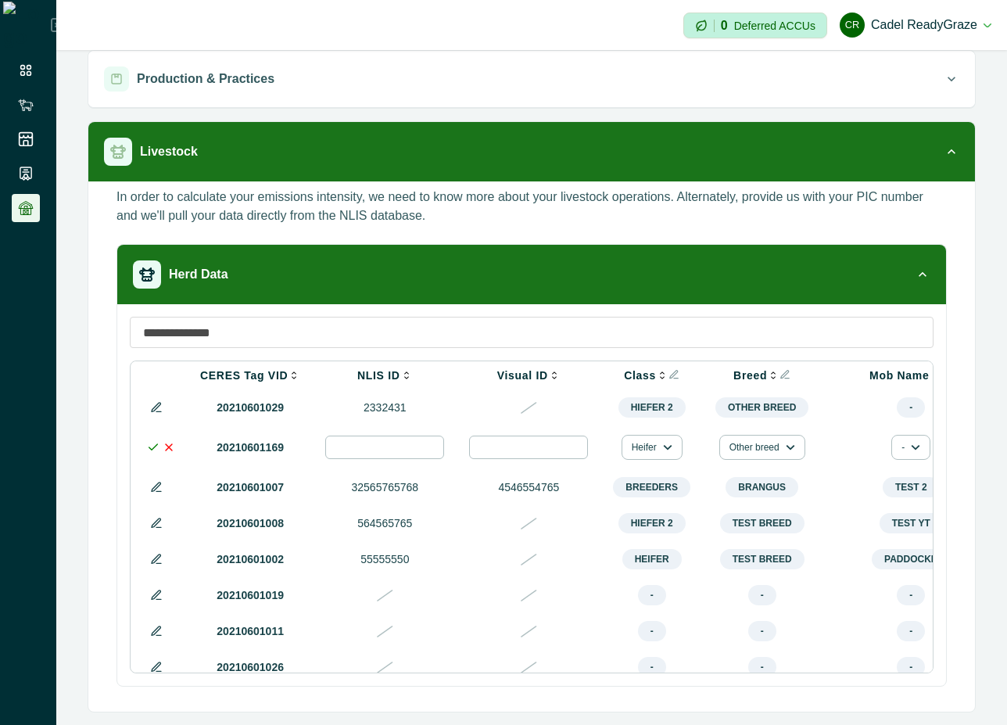
drag, startPoint x: 481, startPoint y: 672, endPoint x: 528, endPoint y: 672, distance: 46.9
click at [528, 672] on div "CERES Tag VID NLIS ID Visual ID Class Breed Mob Name Mob Count Sex Age Weight (…" at bounding box center [532, 516] width 804 height 313
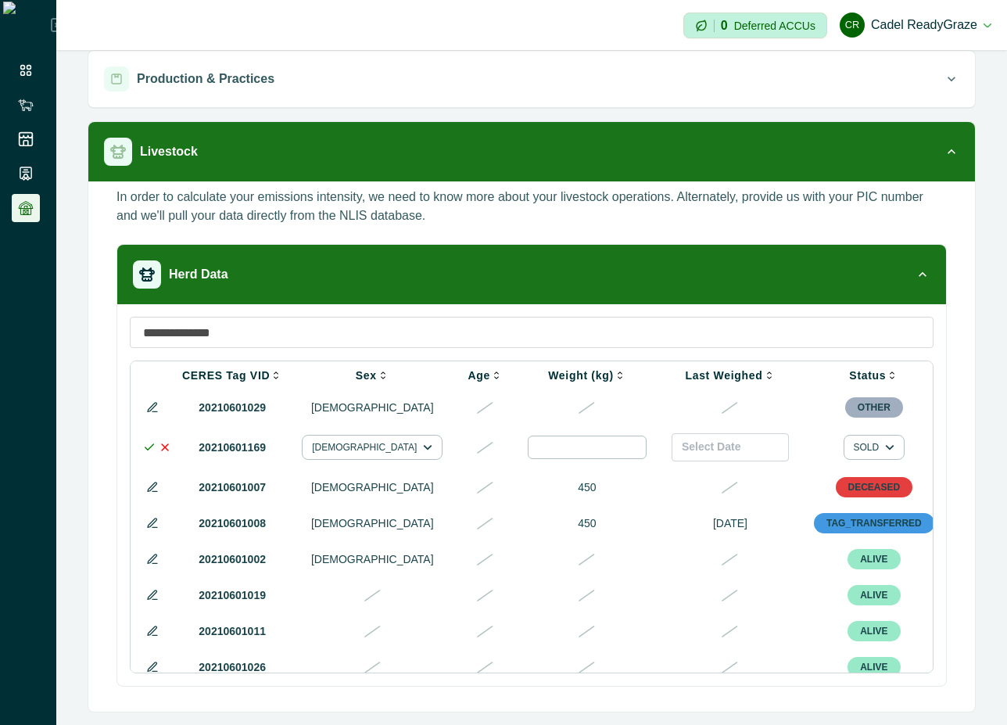
scroll to position [0, 873]
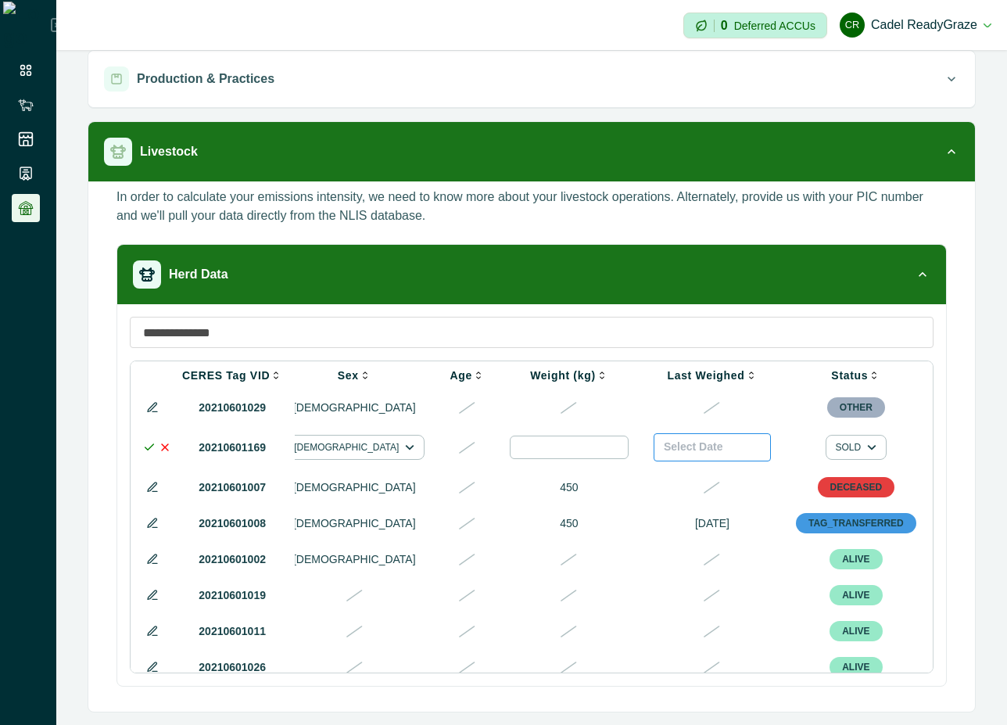
click at [664, 453] on span "Select Date" at bounding box center [693, 446] width 59 height 13
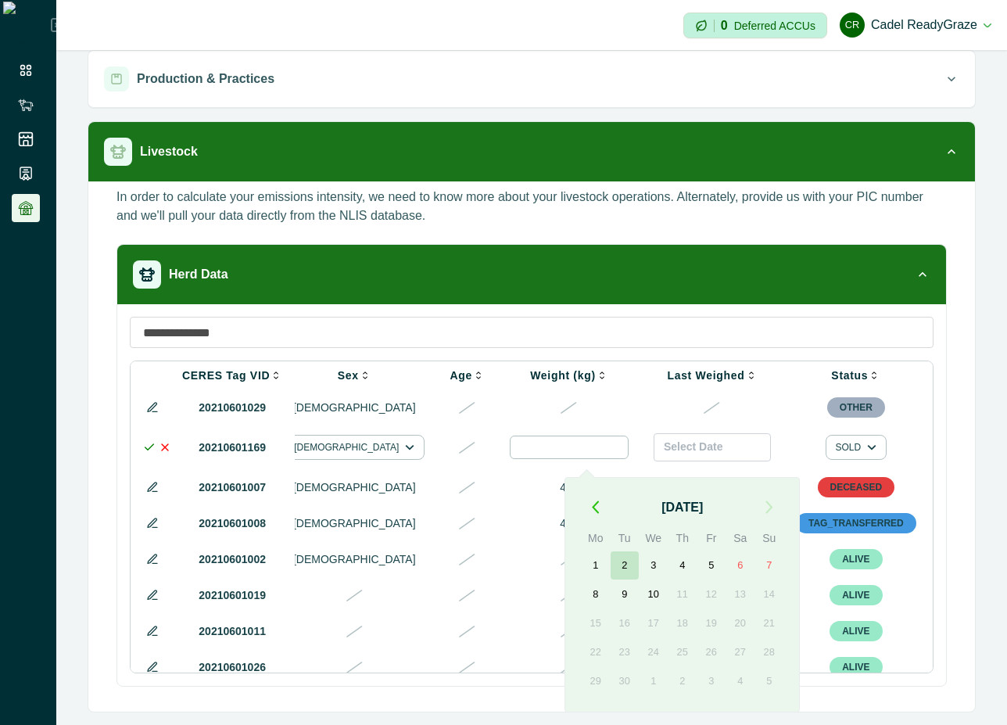
click at [627, 571] on button "2" at bounding box center [625, 565] width 28 height 28
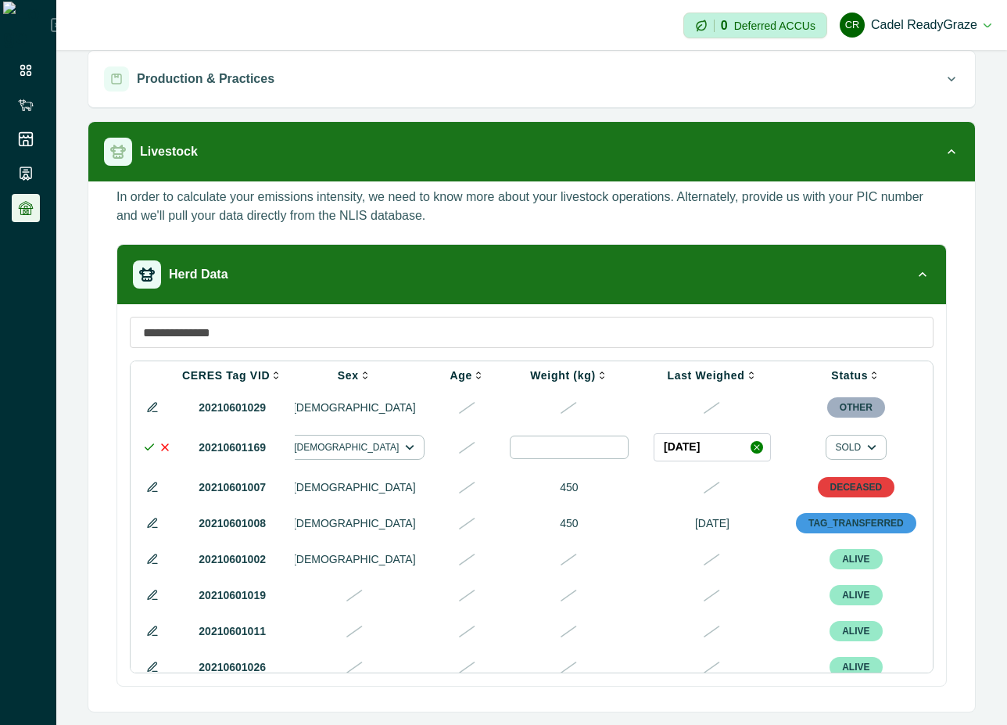
click at [145, 447] on icon at bounding box center [149, 447] width 13 height 13
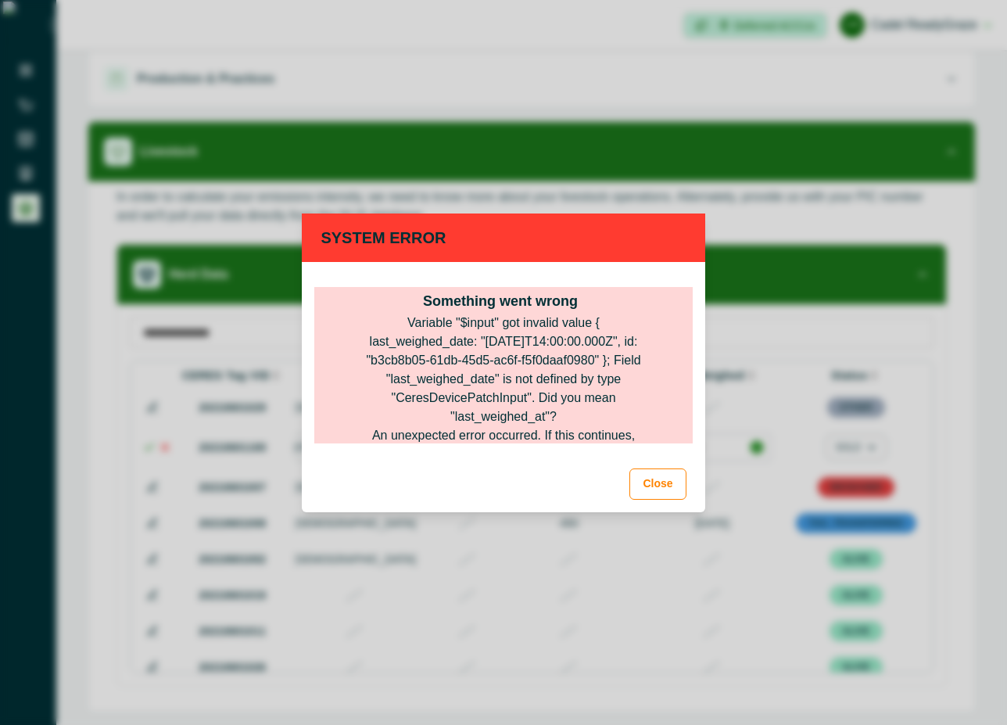
click at [517, 421] on div "Variable "$input" got invalid value { last_weighed_date: "2025-09-01T14:00:00.0…" at bounding box center [503, 370] width 300 height 113
copy div "last_weighed_at"
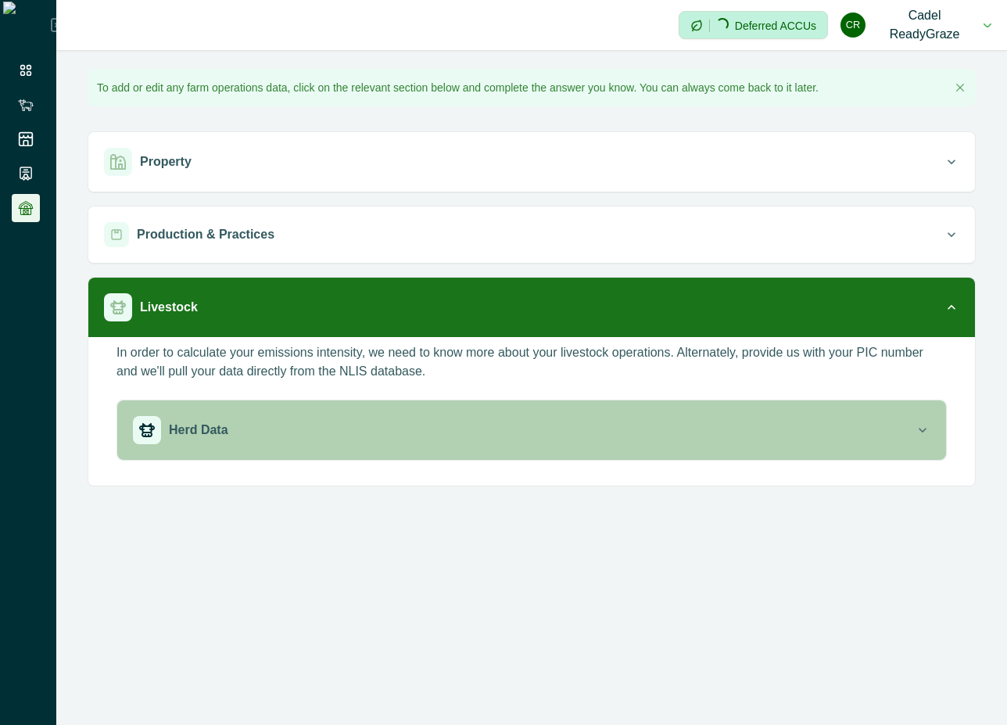
click at [716, 427] on div "Herd Data" at bounding box center [524, 430] width 782 height 28
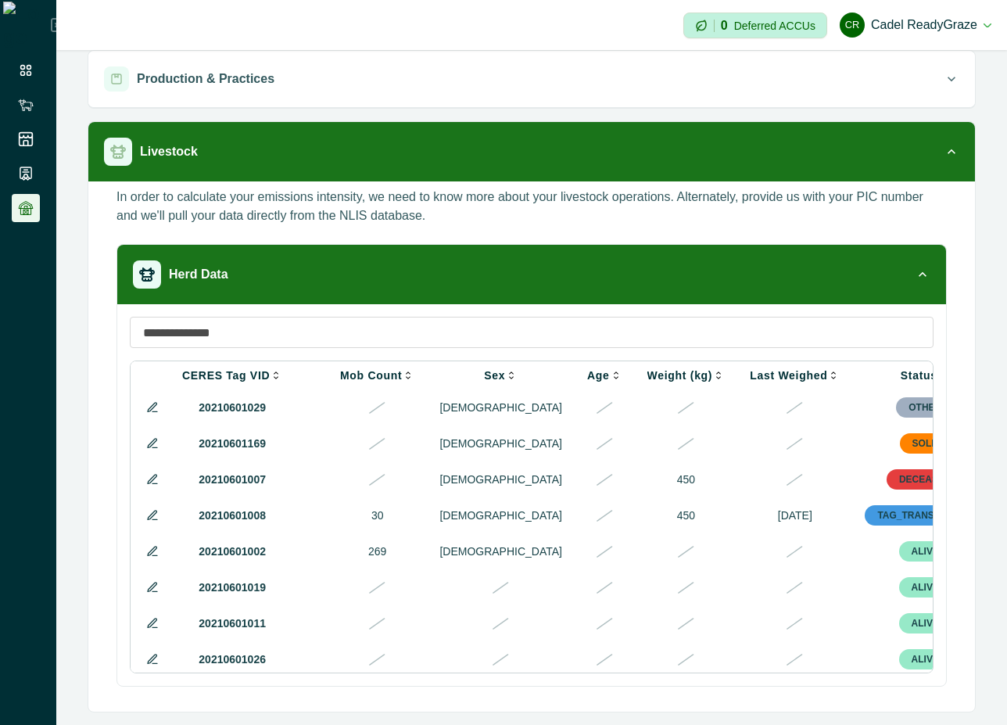
scroll to position [0, 568]
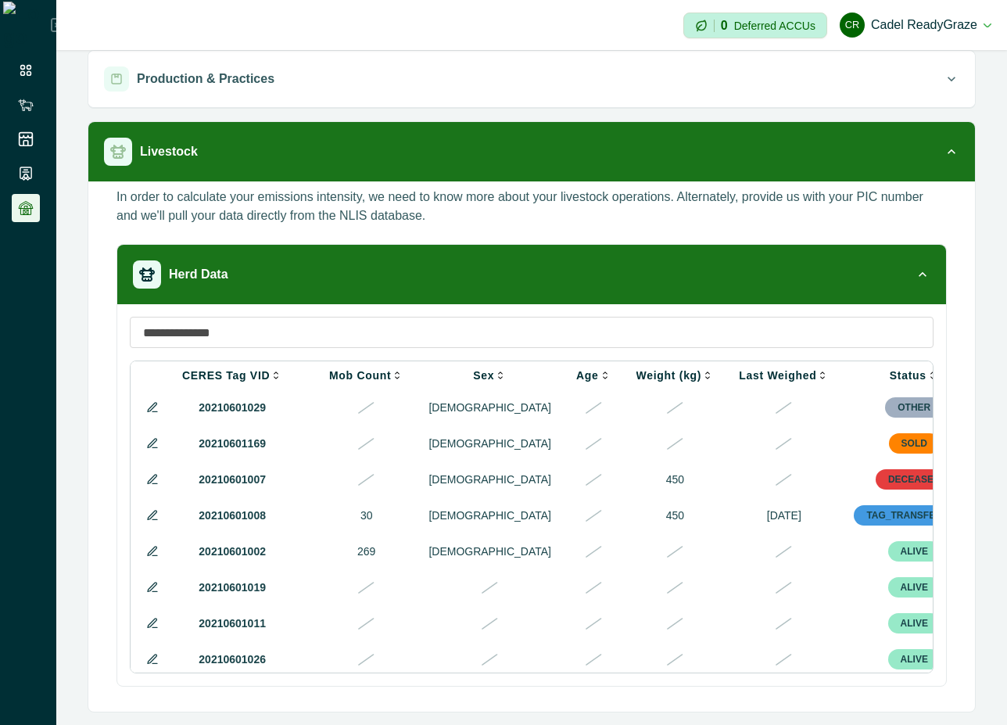
click at [152, 445] on icon at bounding box center [152, 443] width 13 height 13
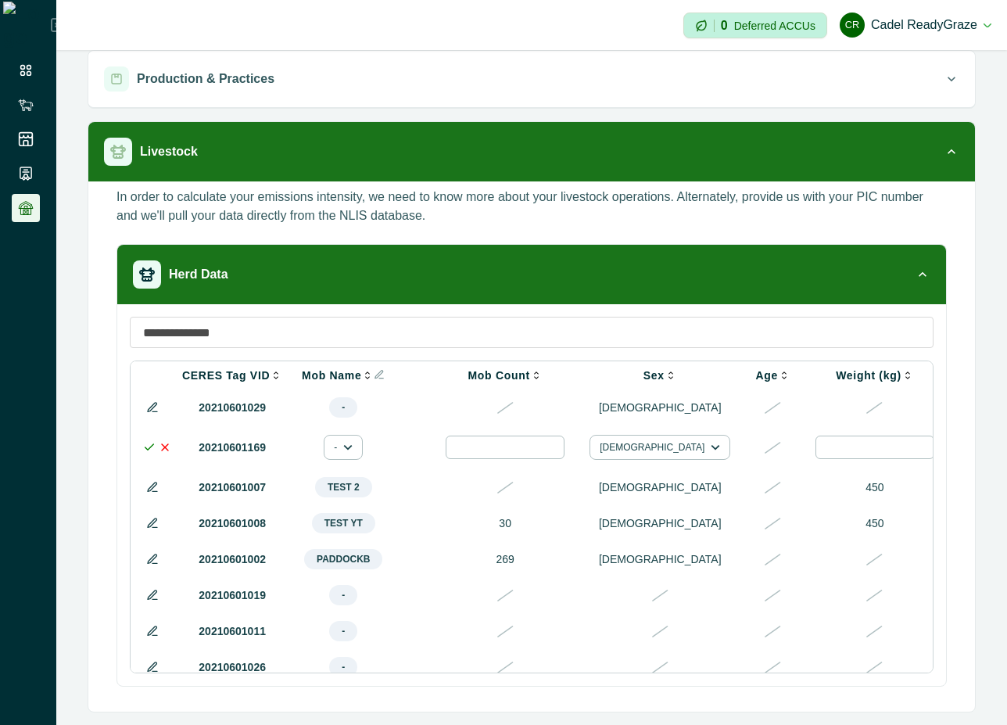
drag, startPoint x: 755, startPoint y: 669, endPoint x: 805, endPoint y: 669, distance: 50.0
click at [805, 669] on div "CERES Tag VID NLIS ID Visual ID Class Breed Mob Name Mob Count Sex Age Weight (…" at bounding box center [532, 516] width 804 height 313
drag, startPoint x: 764, startPoint y: 669, endPoint x: 852, endPoint y: 661, distance: 87.9
click at [852, 661] on td at bounding box center [875, 667] width 144 height 36
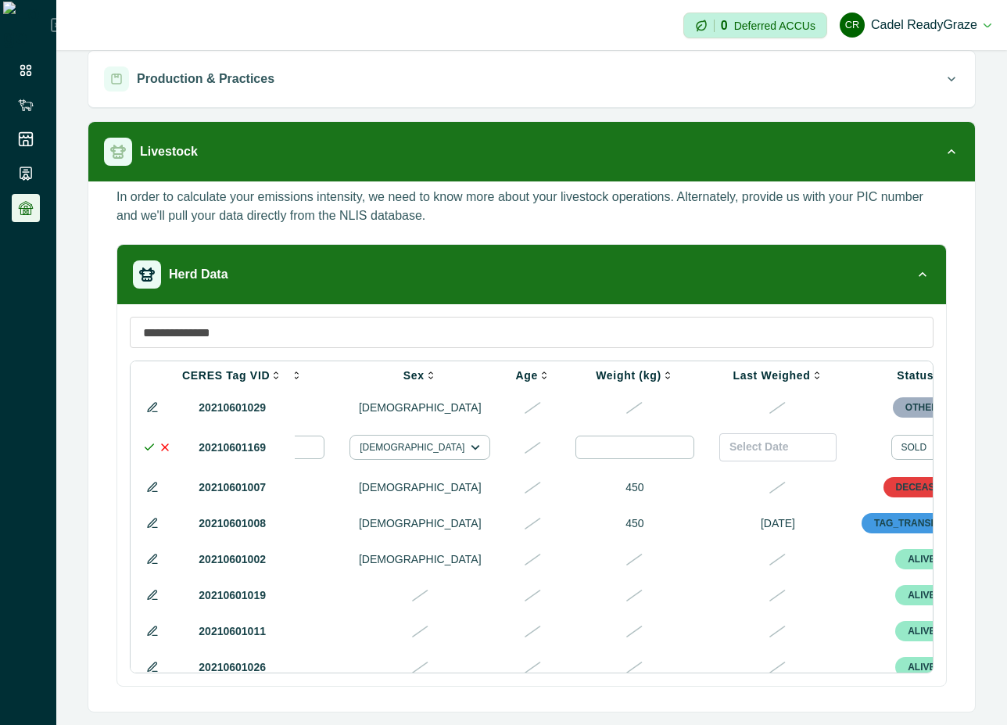
scroll to position [0, 815]
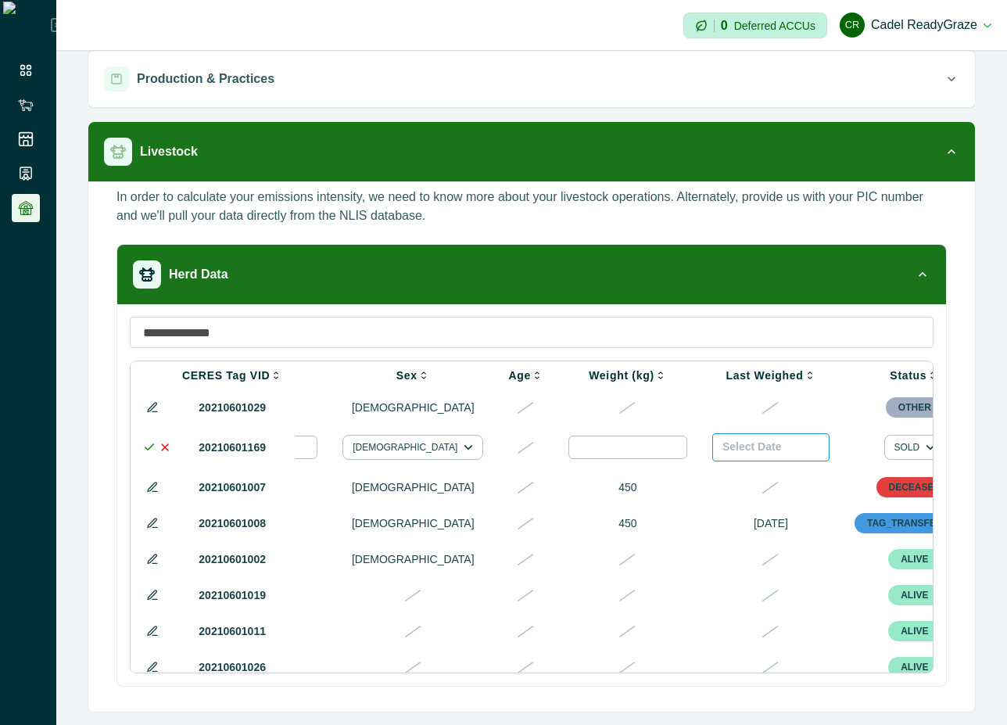
click at [712, 458] on button "Select Date" at bounding box center [770, 447] width 117 height 28
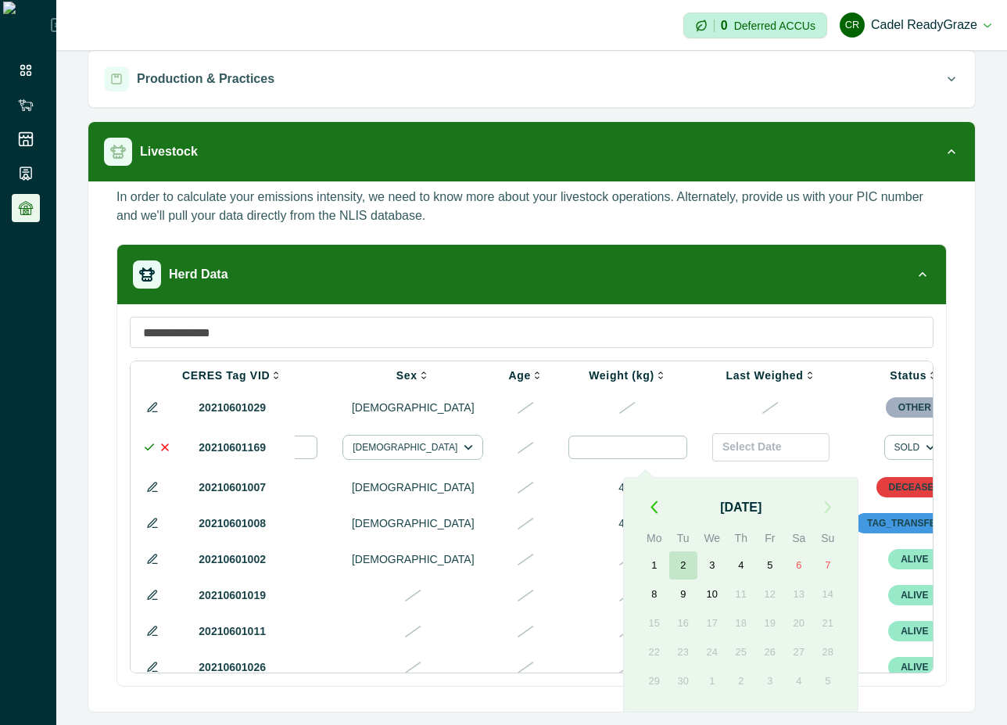
click at [688, 568] on button "2" at bounding box center [683, 565] width 28 height 28
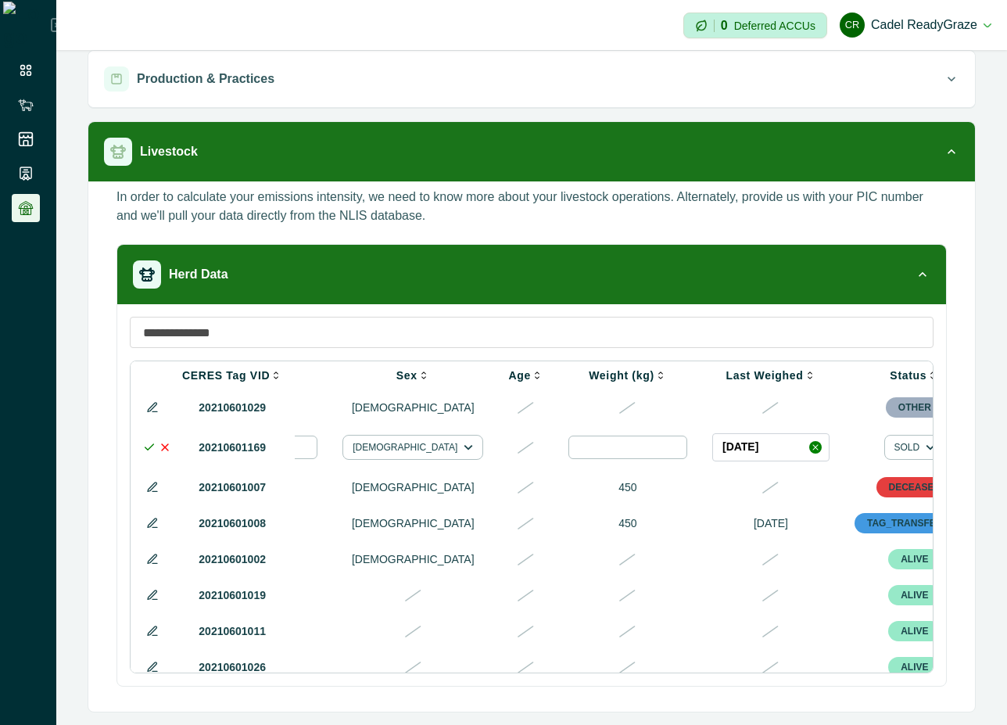
click at [147, 447] on icon at bounding box center [149, 447] width 13 height 13
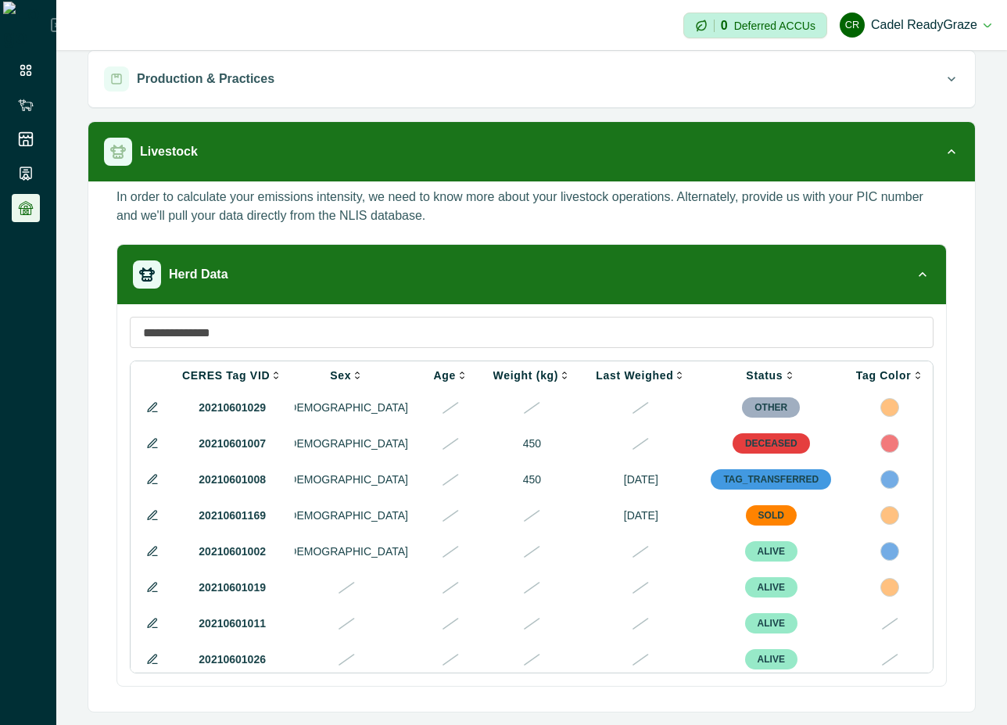
scroll to position [0, 608]
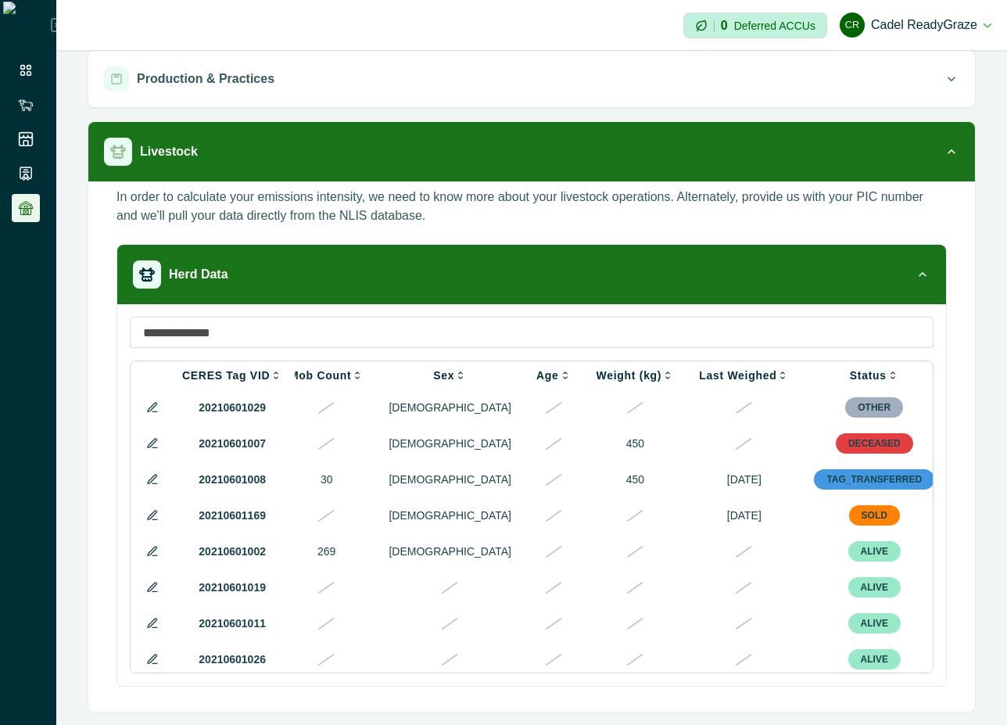
click at [153, 521] on icon at bounding box center [152, 515] width 13 height 13
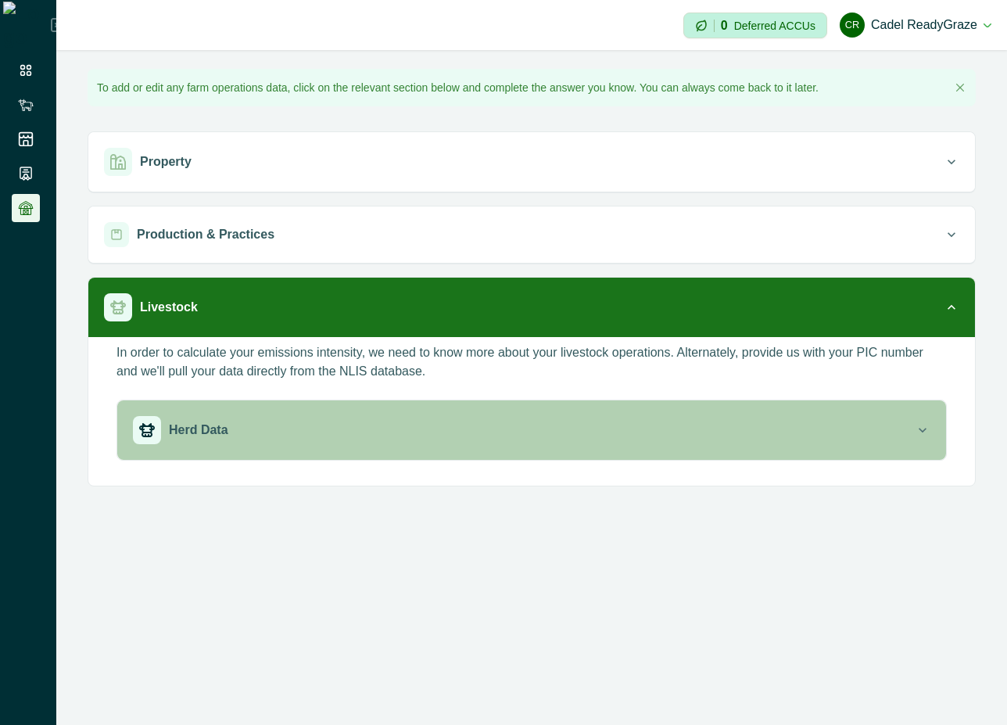
click at [673, 419] on div "Herd Data" at bounding box center [524, 430] width 782 height 28
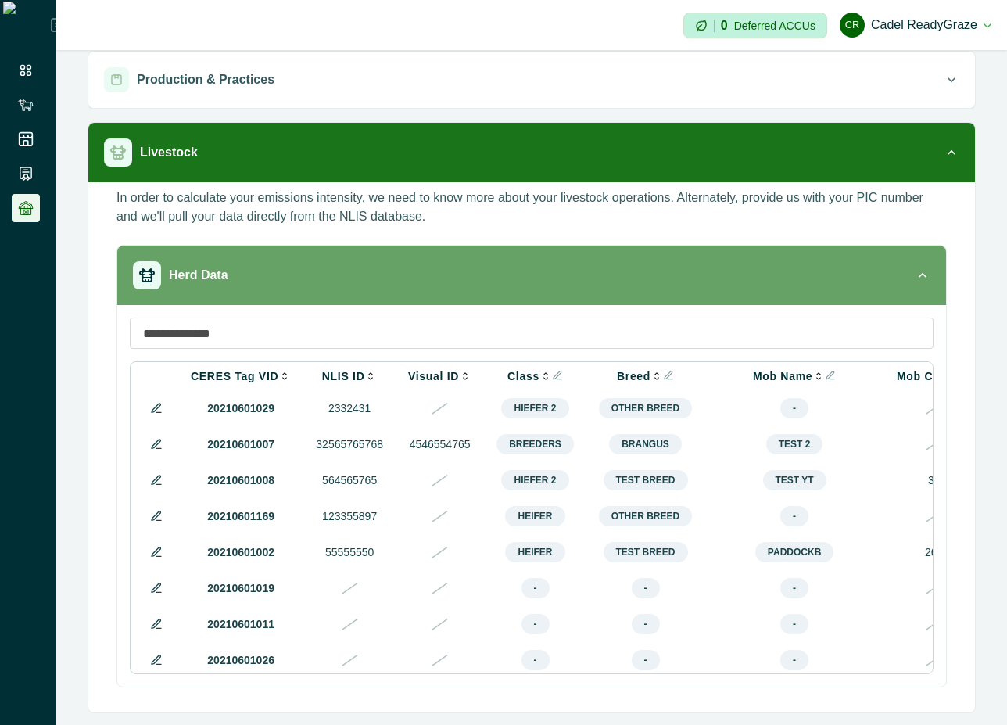
scroll to position [156, 0]
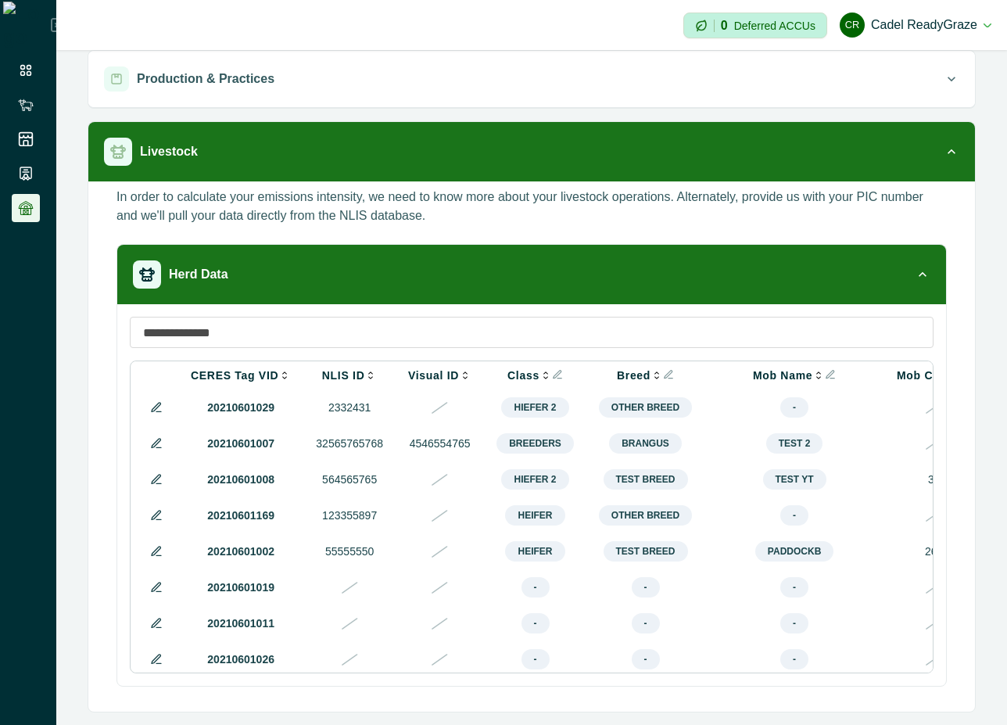
click at [152, 411] on icon at bounding box center [156, 407] width 9 height 9
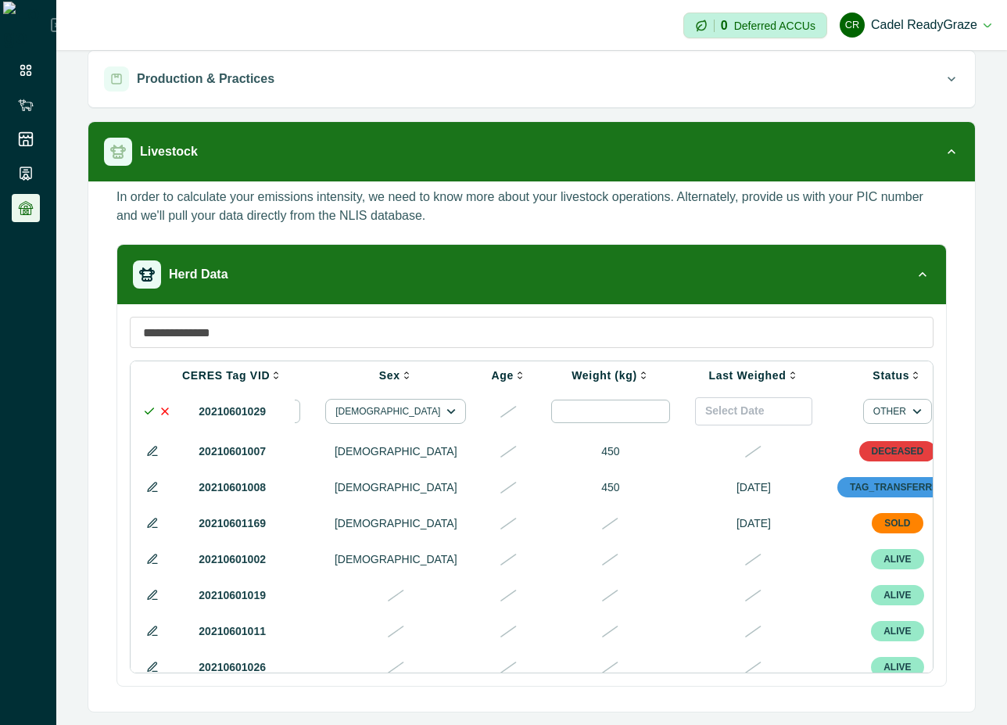
scroll to position [0, 855]
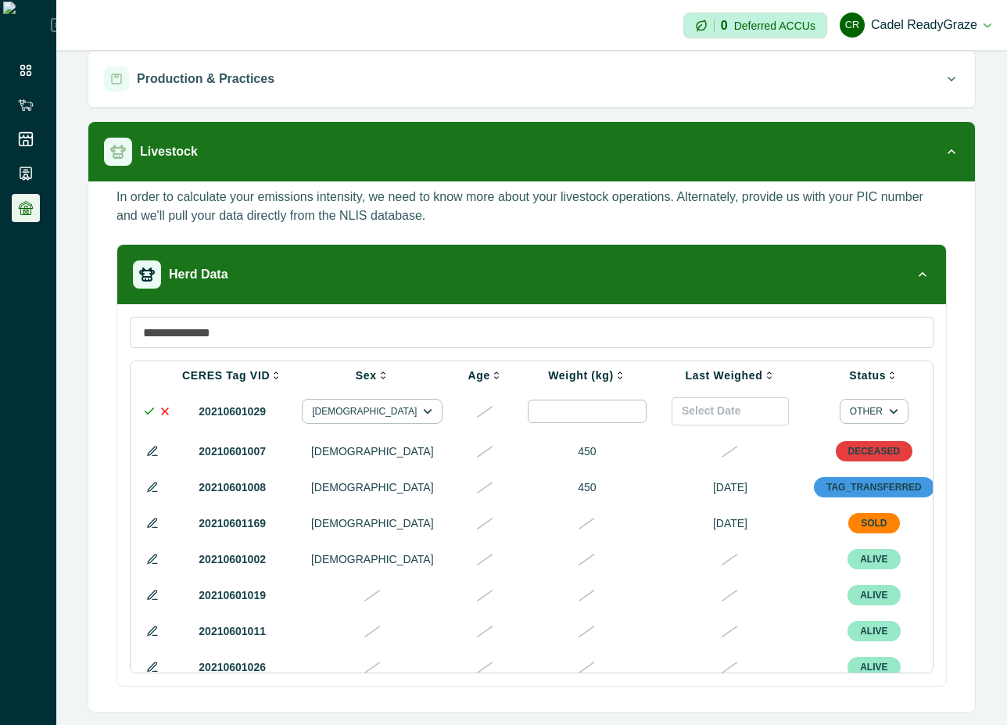
click at [160, 413] on icon at bounding box center [165, 411] width 13 height 13
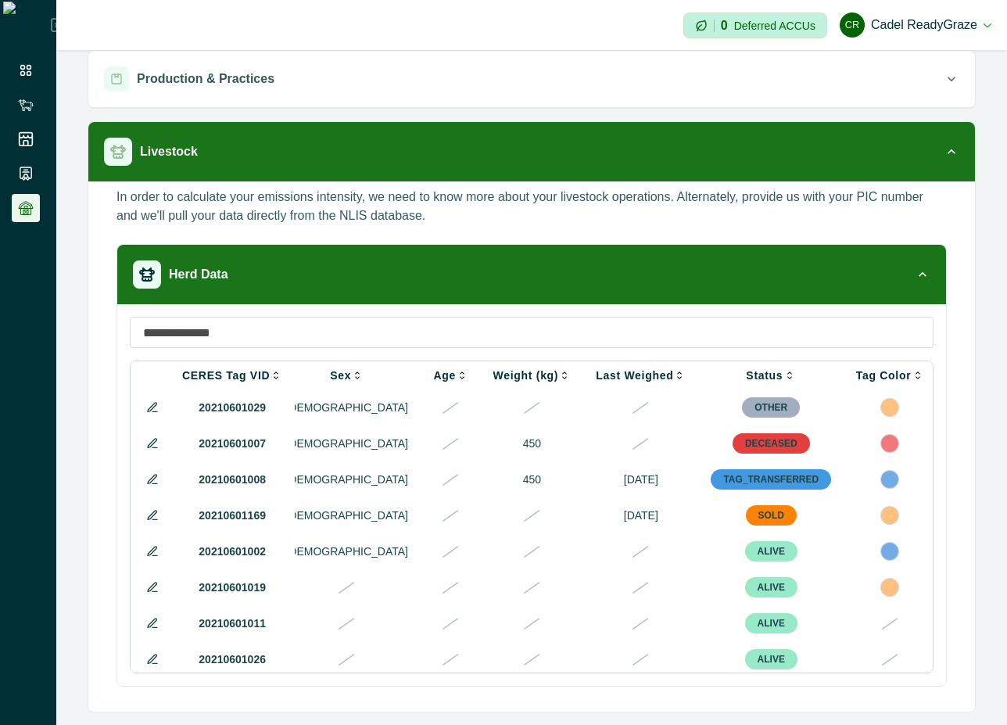
scroll to position [0, 608]
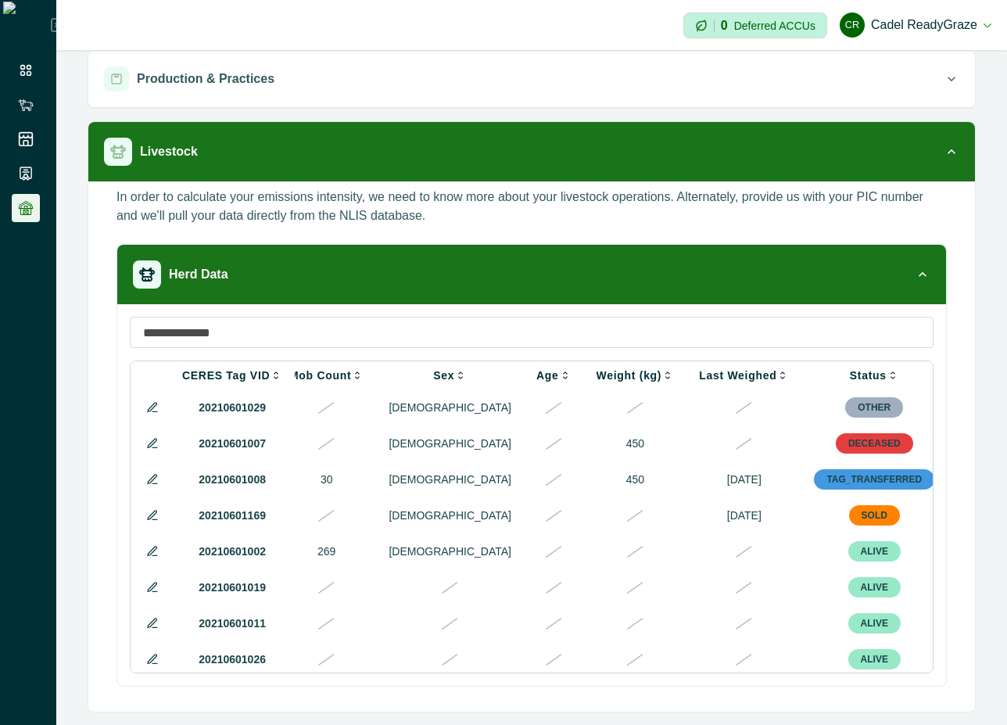
click at [147, 521] on icon at bounding box center [152, 515] width 13 height 13
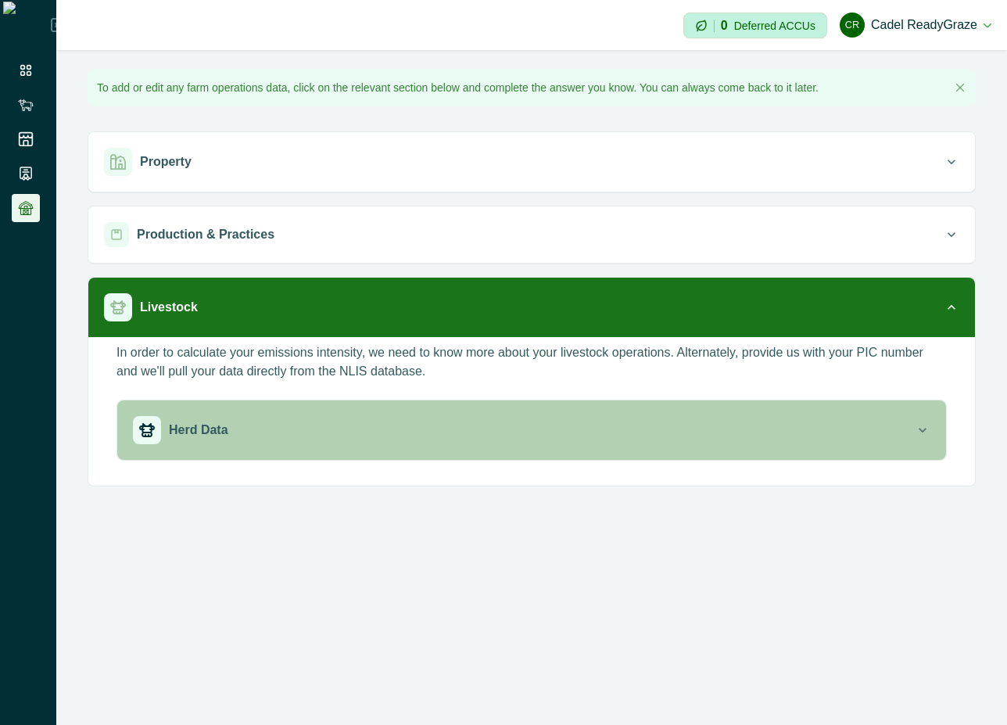
click at [917, 425] on icon "button" at bounding box center [923, 430] width 16 height 16
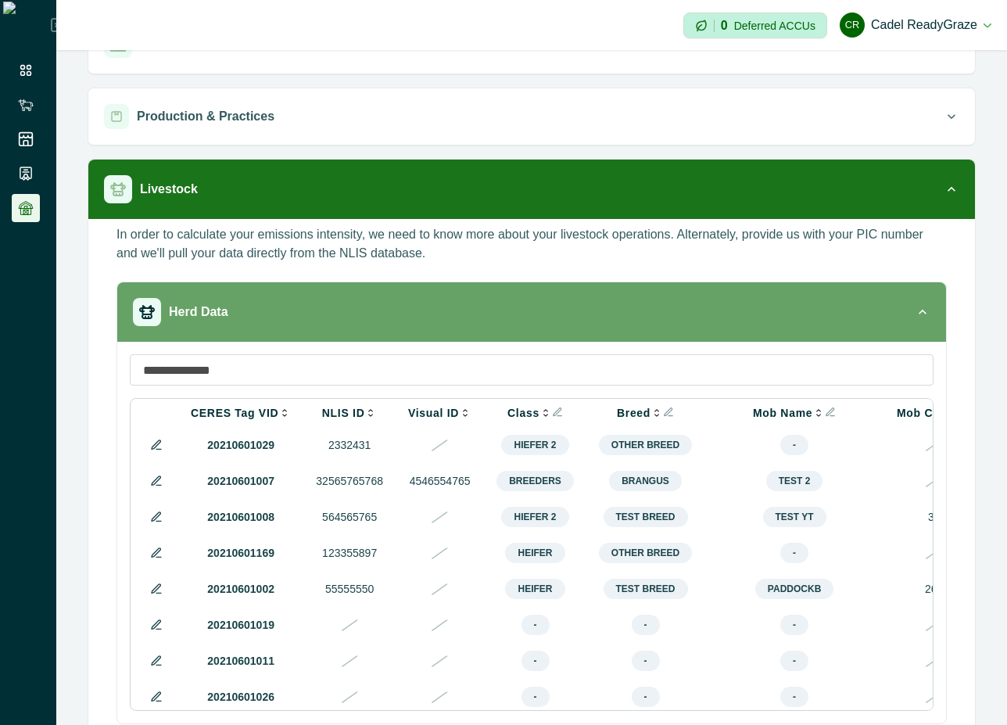
scroll to position [156, 0]
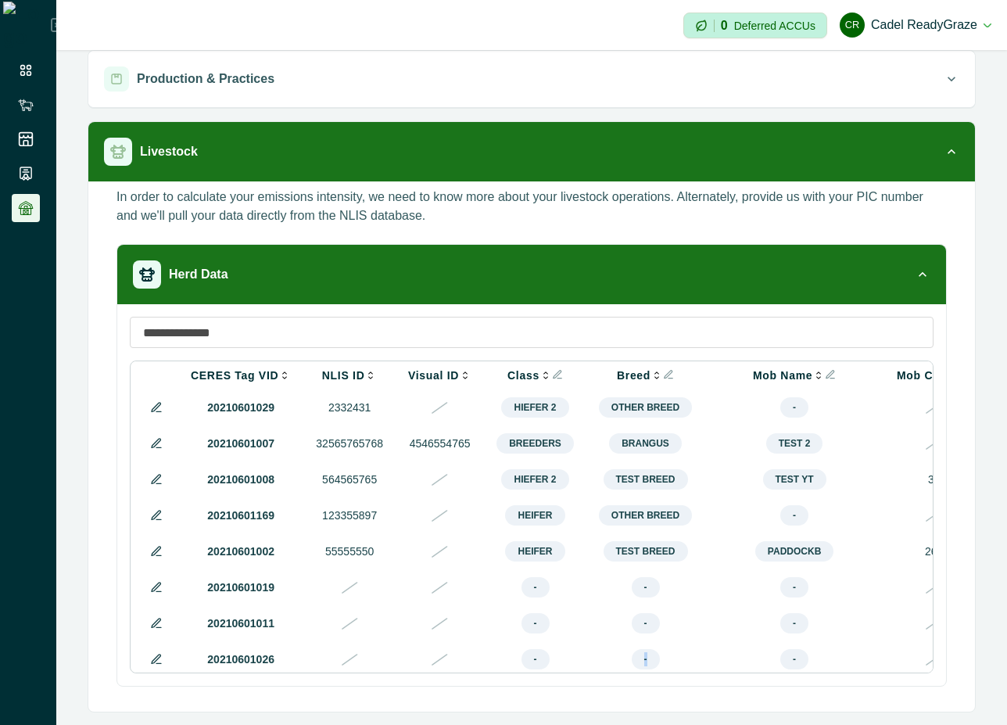
drag, startPoint x: 550, startPoint y: 672, endPoint x: 650, endPoint y: 677, distance: 99.4
click at [650, 677] on div "CERES Tag VID NLIS ID Visual ID Class Breed Mob Name Mob Count Sex Age Weight (…" at bounding box center [531, 495] width 829 height 382
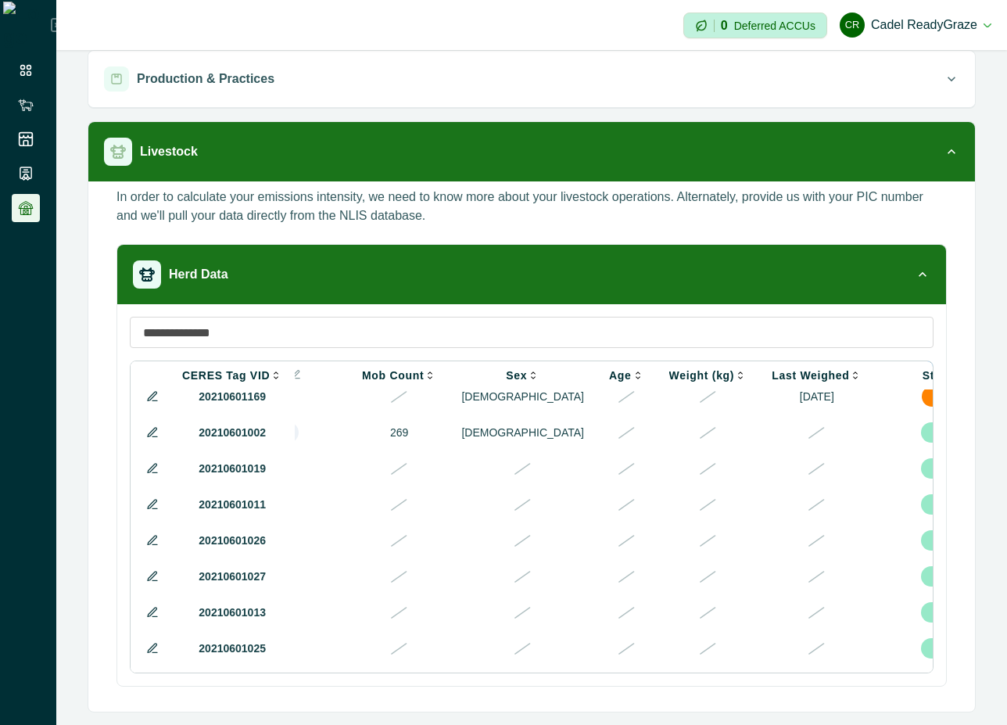
scroll to position [0, 535]
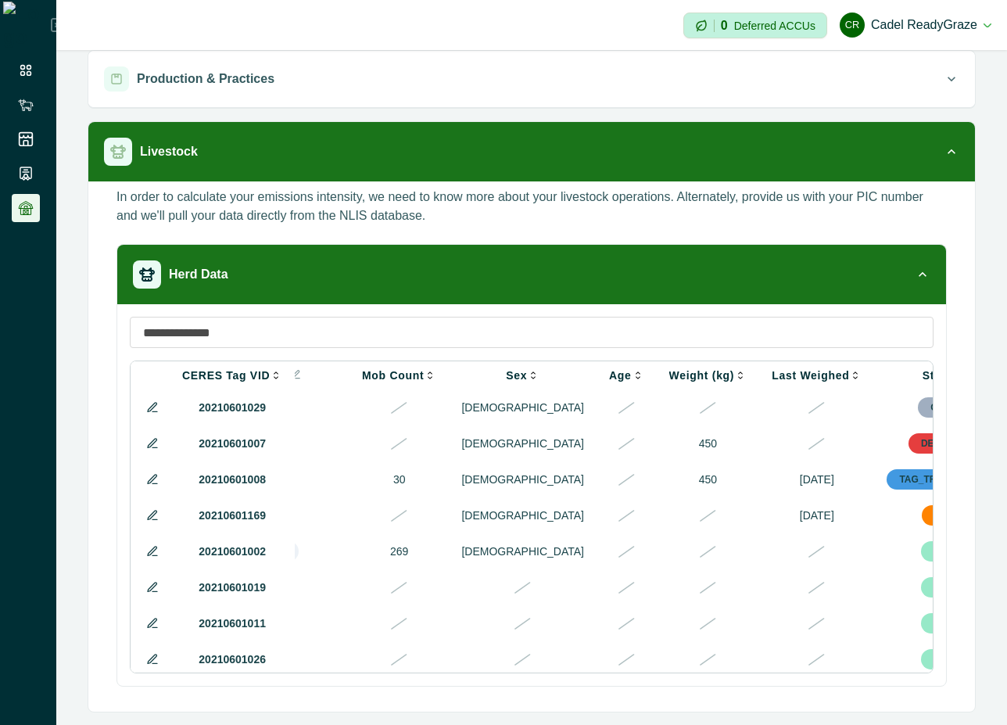
click at [145, 482] on button at bounding box center [152, 479] width 19 height 19
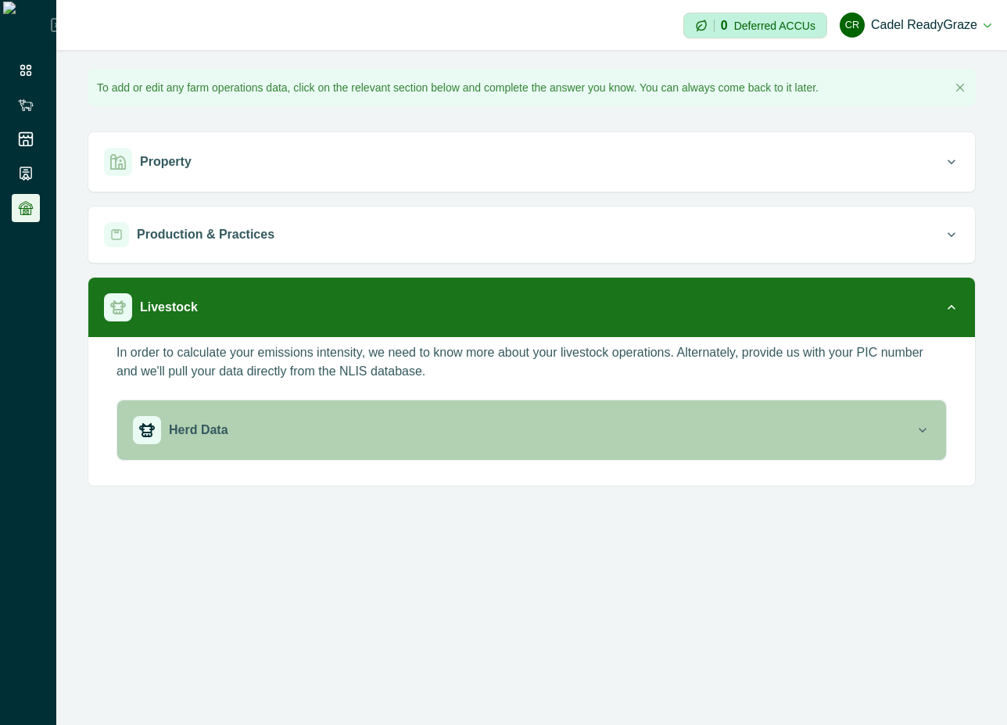
click at [755, 428] on div "Herd Data" at bounding box center [524, 430] width 782 height 28
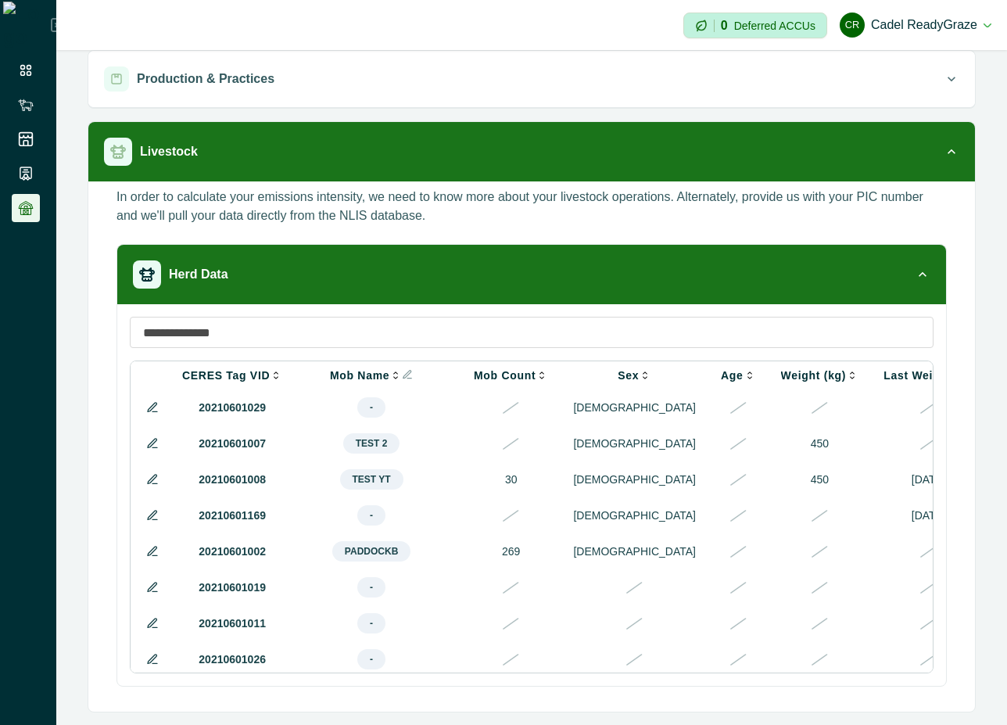
scroll to position [0, 532]
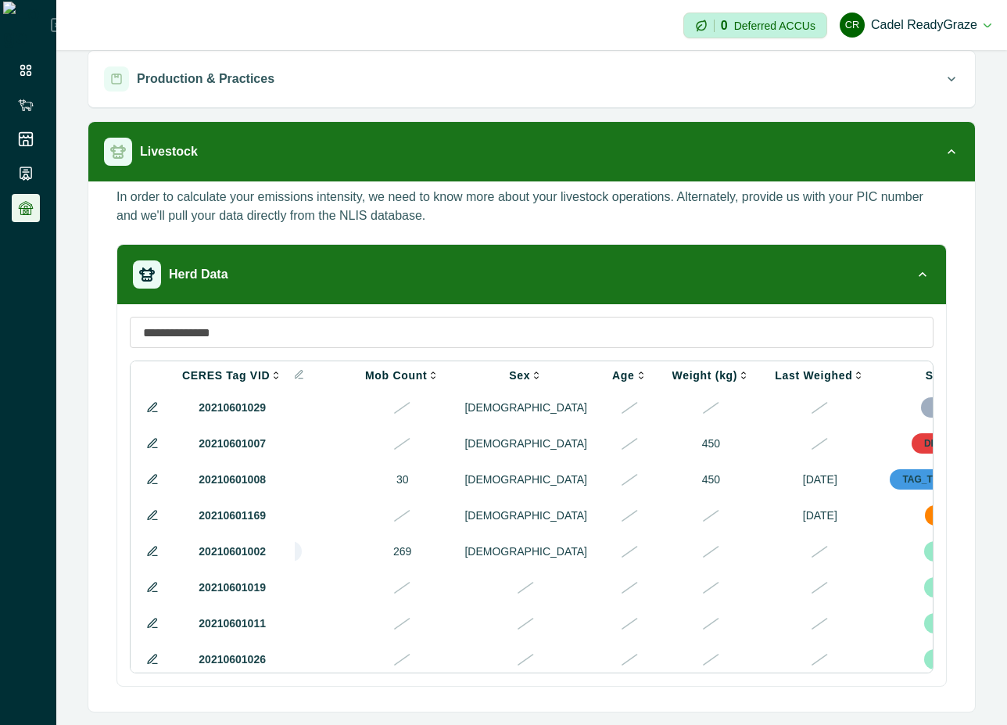
click at [152, 517] on icon at bounding box center [152, 515] width 13 height 13
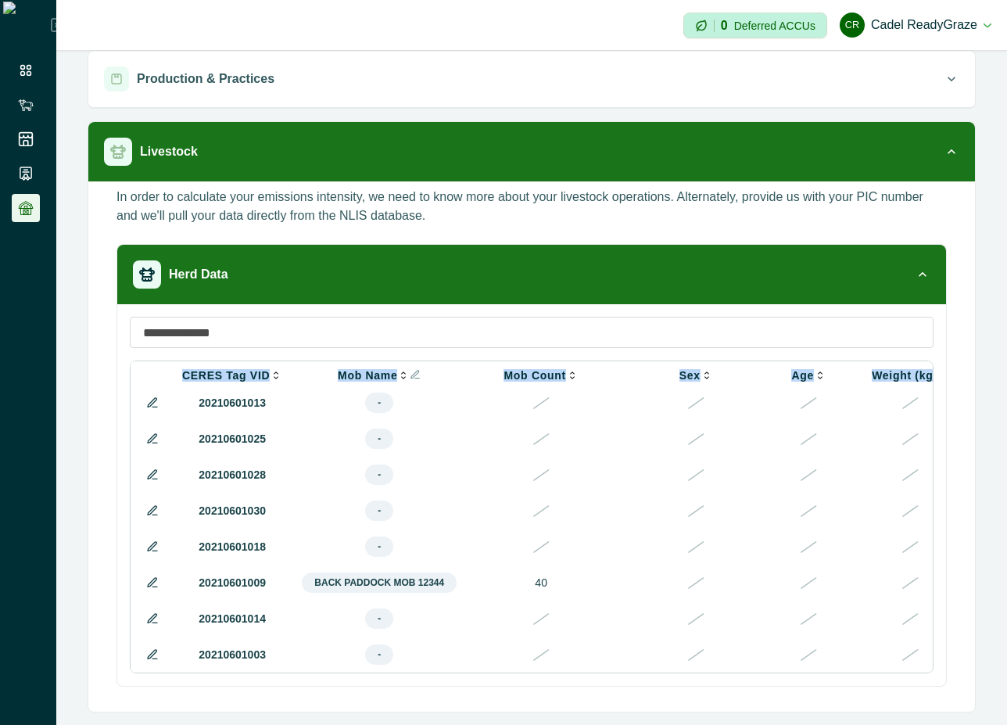
drag, startPoint x: 432, startPoint y: 672, endPoint x: 610, endPoint y: 672, distance: 177.5
click at [610, 672] on div "CERES Tag VID NLIS ID Visual ID Class Breed Mob Name Mob Count Sex Age Weight (…" at bounding box center [532, 516] width 804 height 313
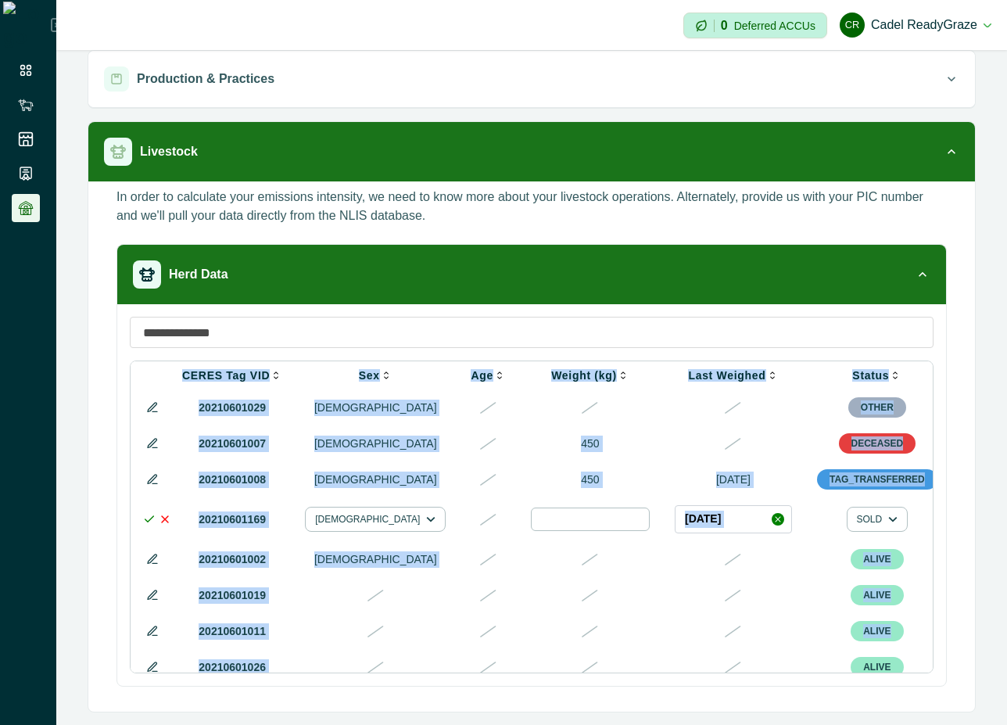
scroll to position [0, 873]
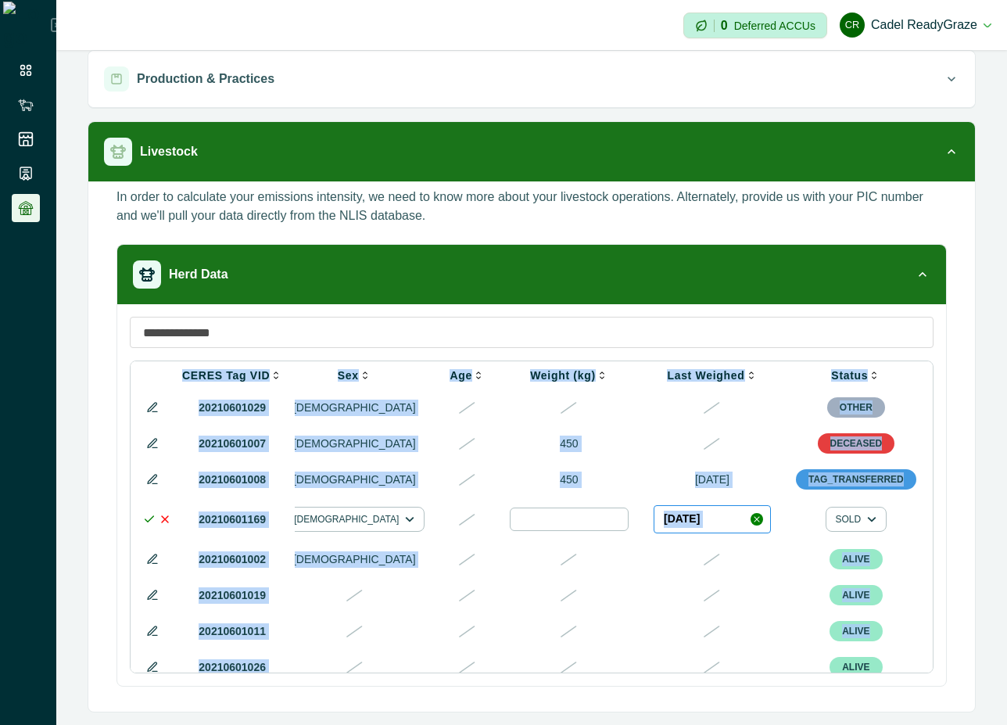
click at [654, 520] on button "[DATE]" at bounding box center [712, 519] width 117 height 28
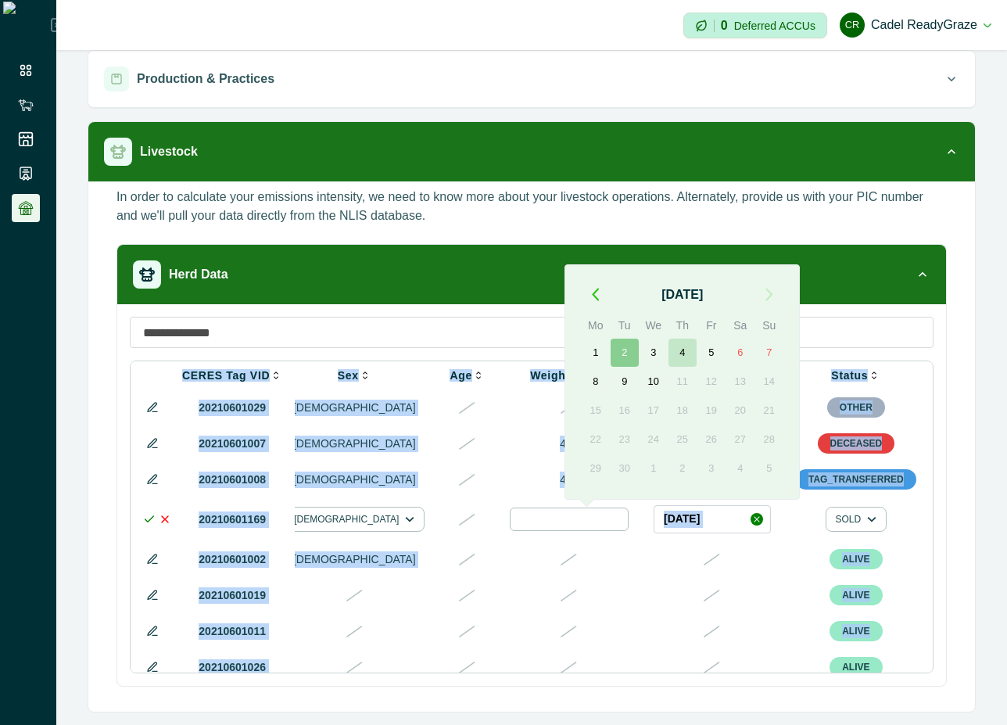
click at [677, 356] on button "4" at bounding box center [683, 353] width 28 height 28
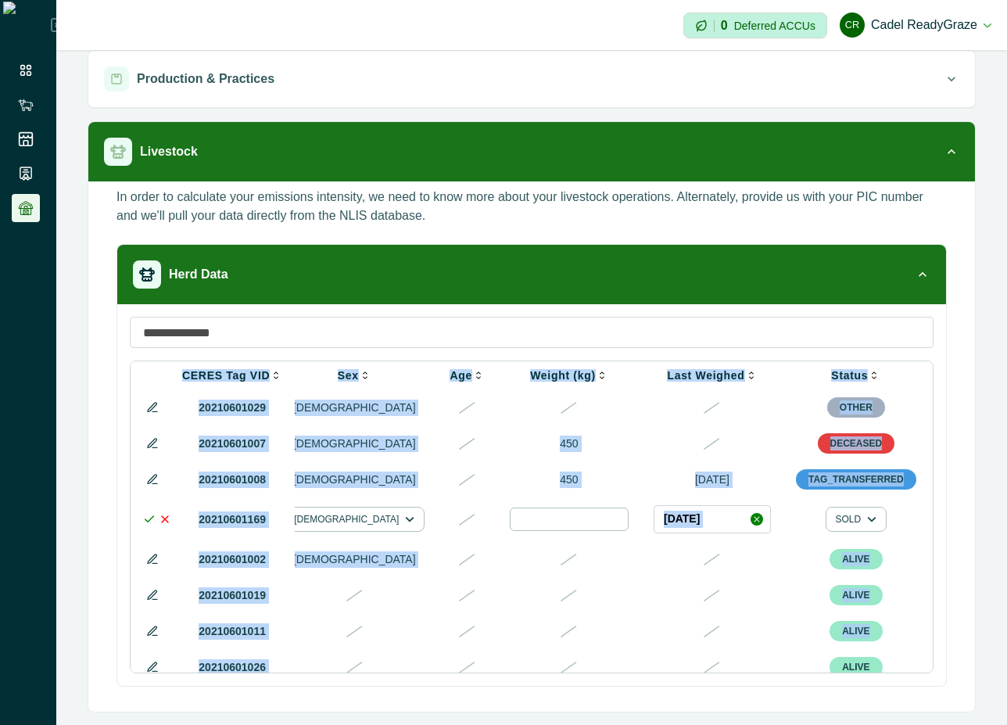
click at [146, 522] on icon at bounding box center [149, 519] width 13 height 13
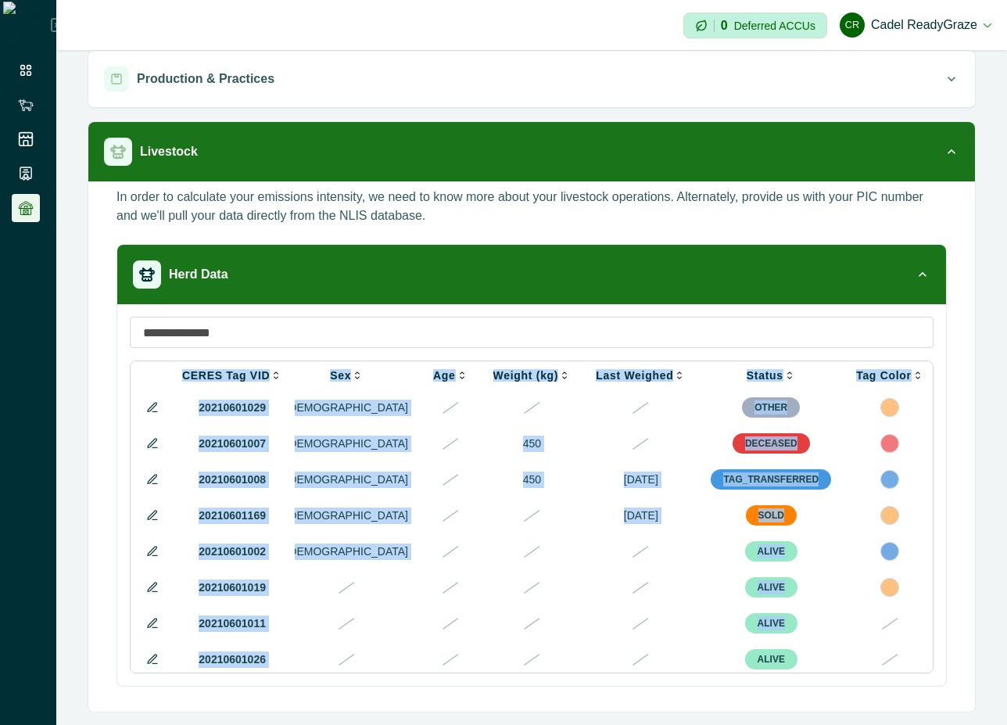
scroll to position [0, 608]
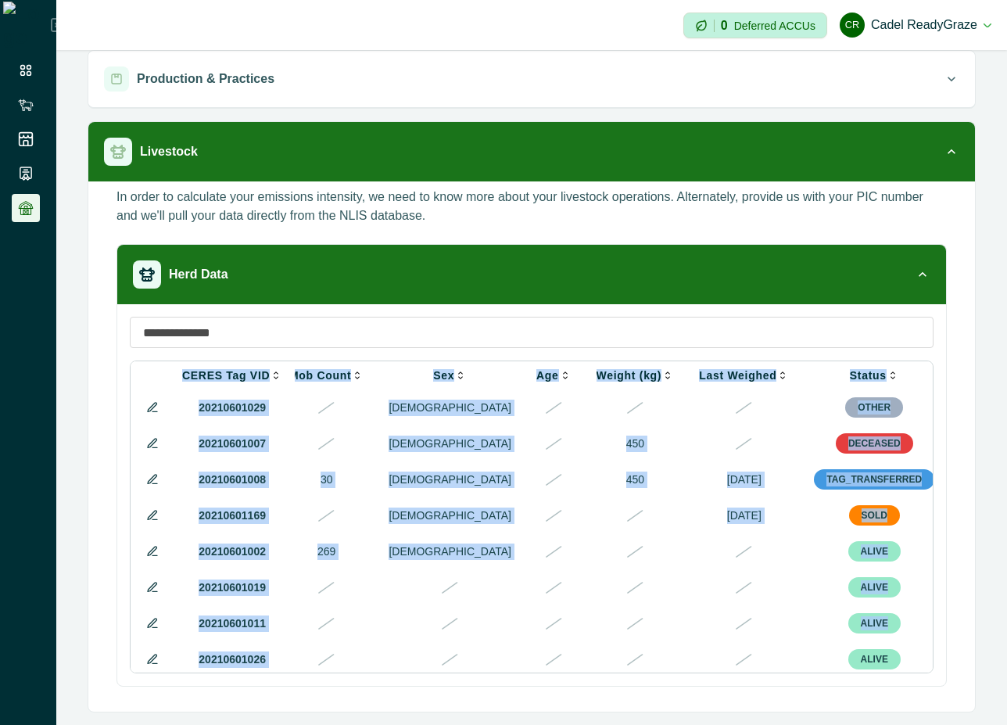
click at [145, 518] on button at bounding box center [152, 515] width 19 height 19
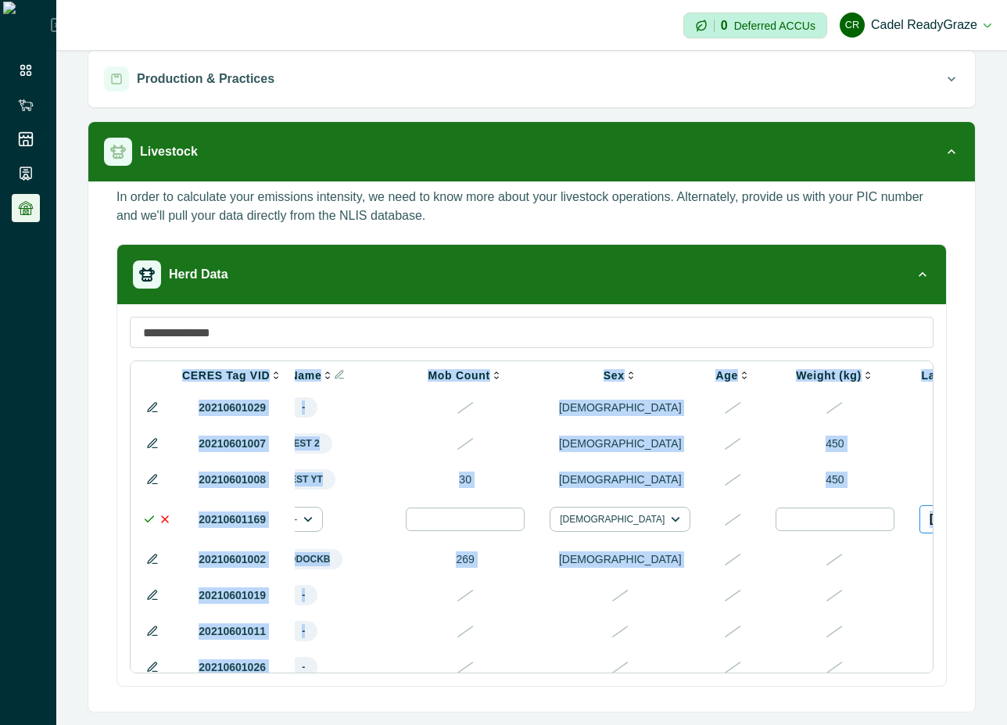
click at [920, 519] on button "[DATE]" at bounding box center [967, 519] width 94 height 28
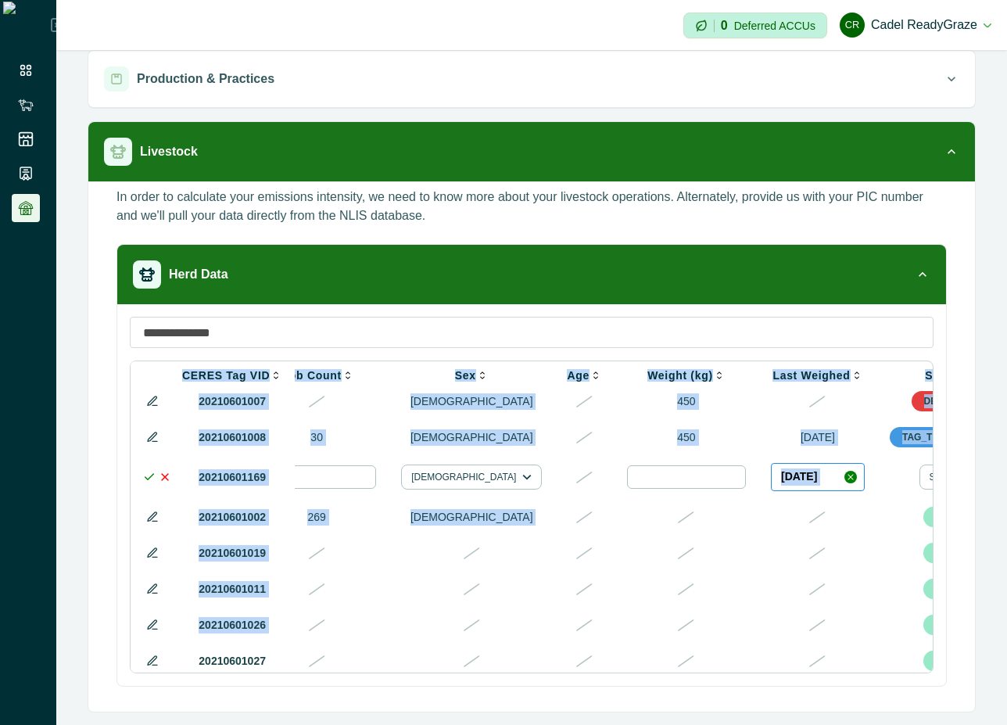
scroll to position [42, 850]
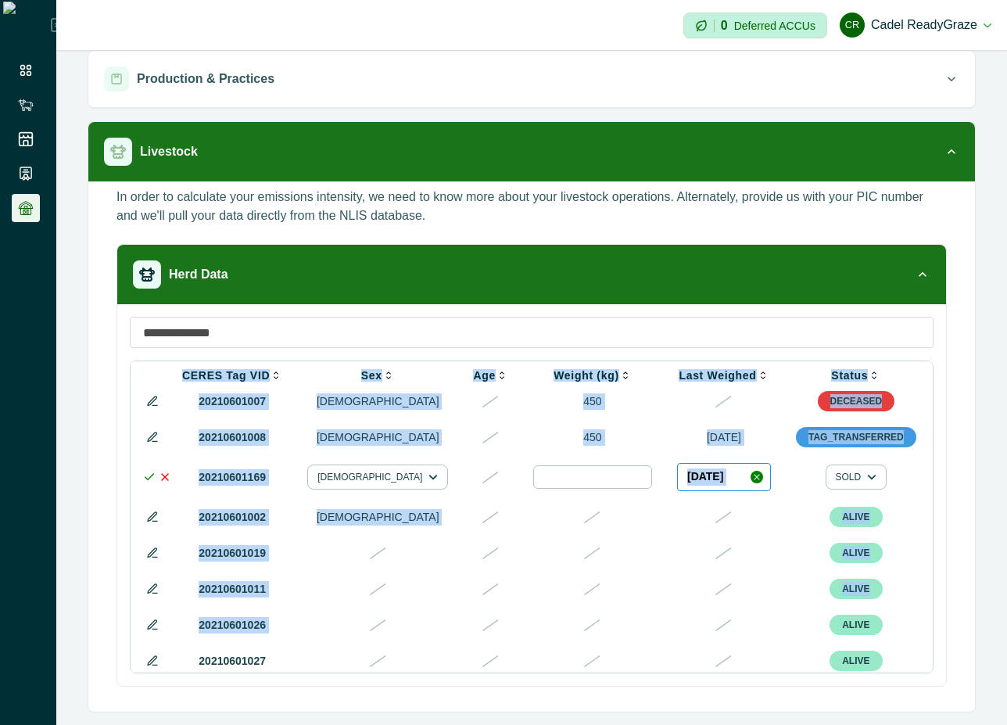
click at [677, 485] on button "[DATE]" at bounding box center [724, 477] width 94 height 28
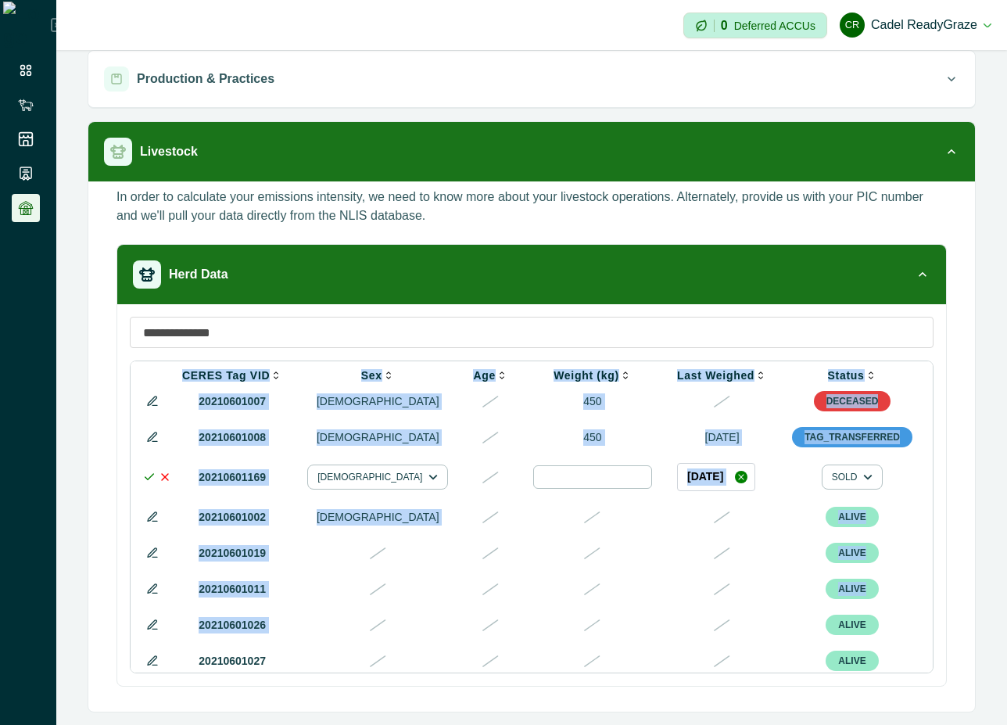
scroll to position [42, 842]
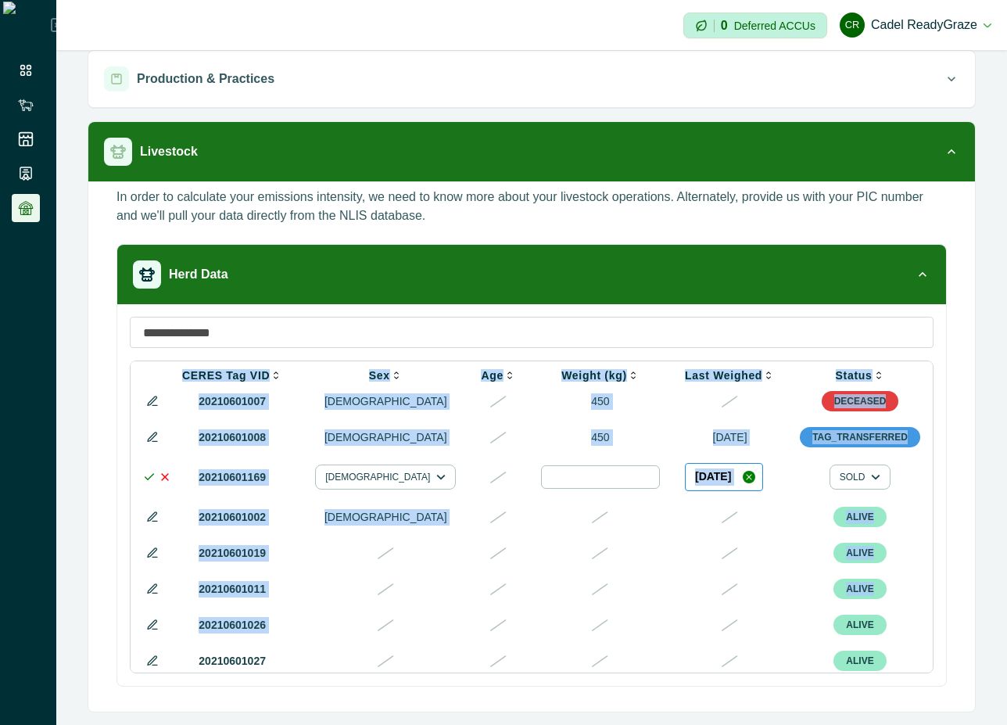
click at [685, 474] on button "[DATE]" at bounding box center [724, 477] width 78 height 28
click at [685, 478] on button "[DATE]" at bounding box center [732, 477] width 94 height 28
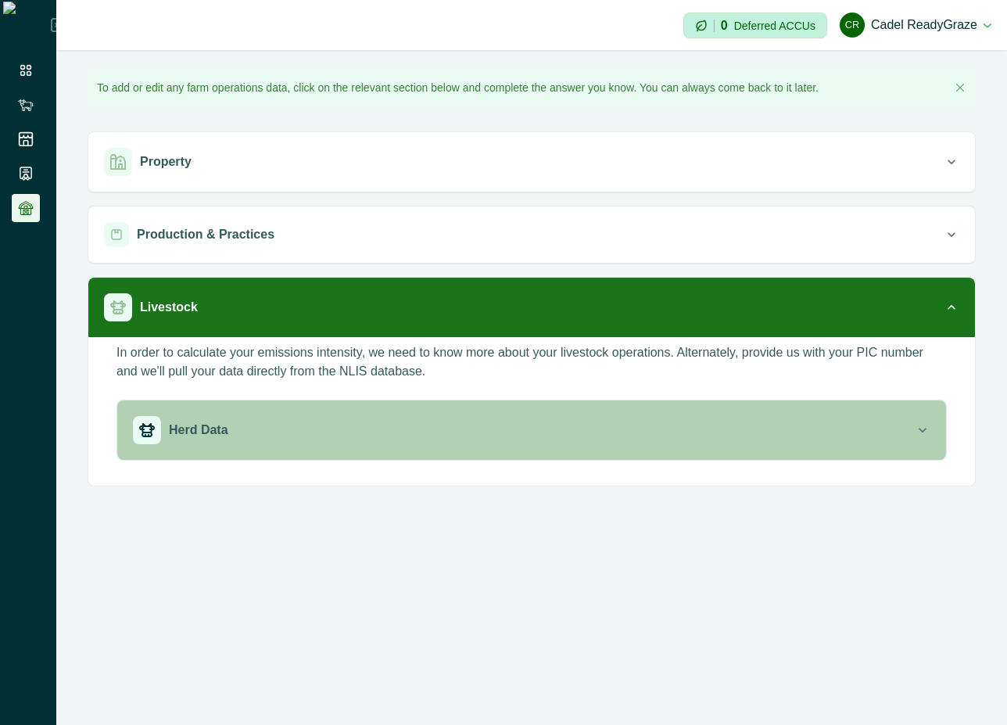
click at [713, 425] on div "Herd Data" at bounding box center [524, 430] width 782 height 28
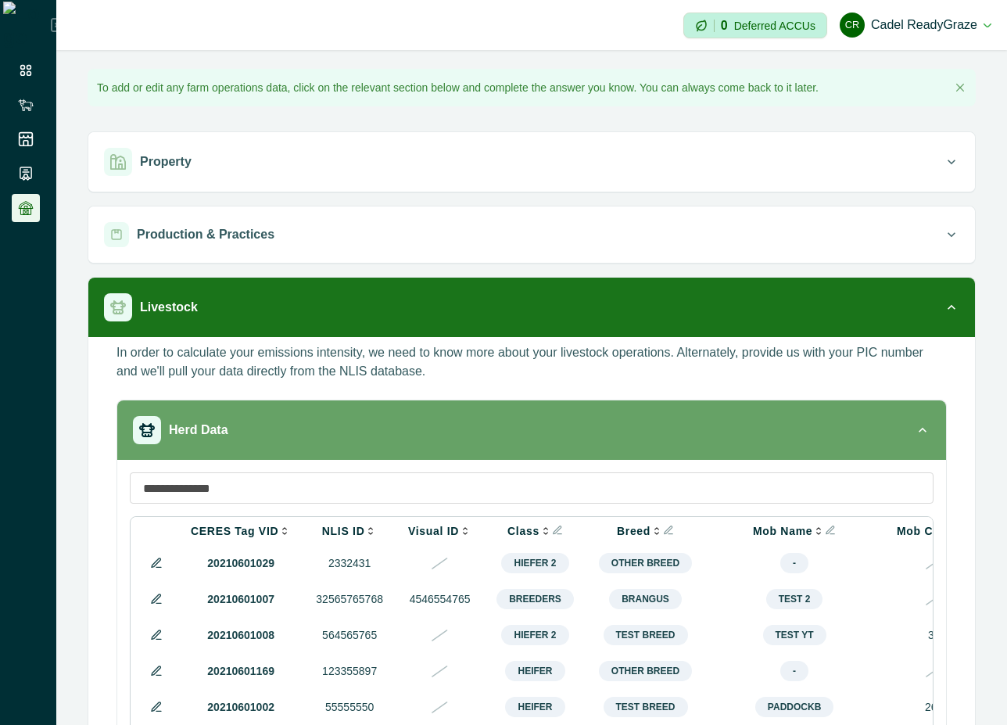
scroll to position [156, 0]
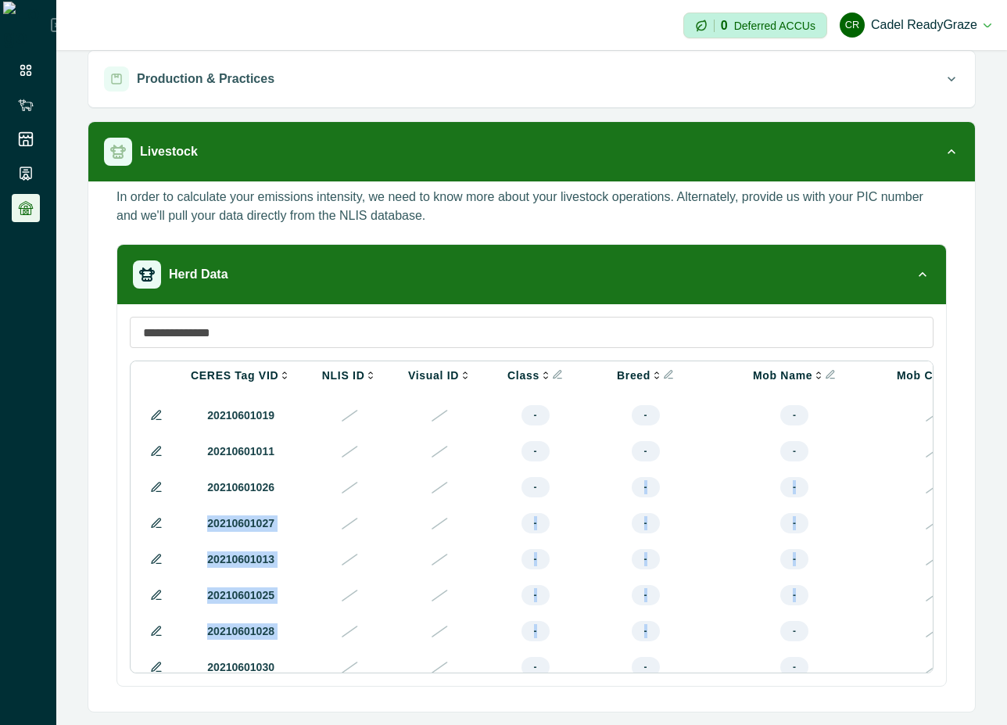
drag, startPoint x: 533, startPoint y: 668, endPoint x: 644, endPoint y: 668, distance: 111.0
click at [644, 668] on tbody "20210601029 2332431 Hiefer 2 Other breed - [DEMOGRAPHIC_DATA] OTHER 20210601007…" at bounding box center [890, 522] width 1513 height 611
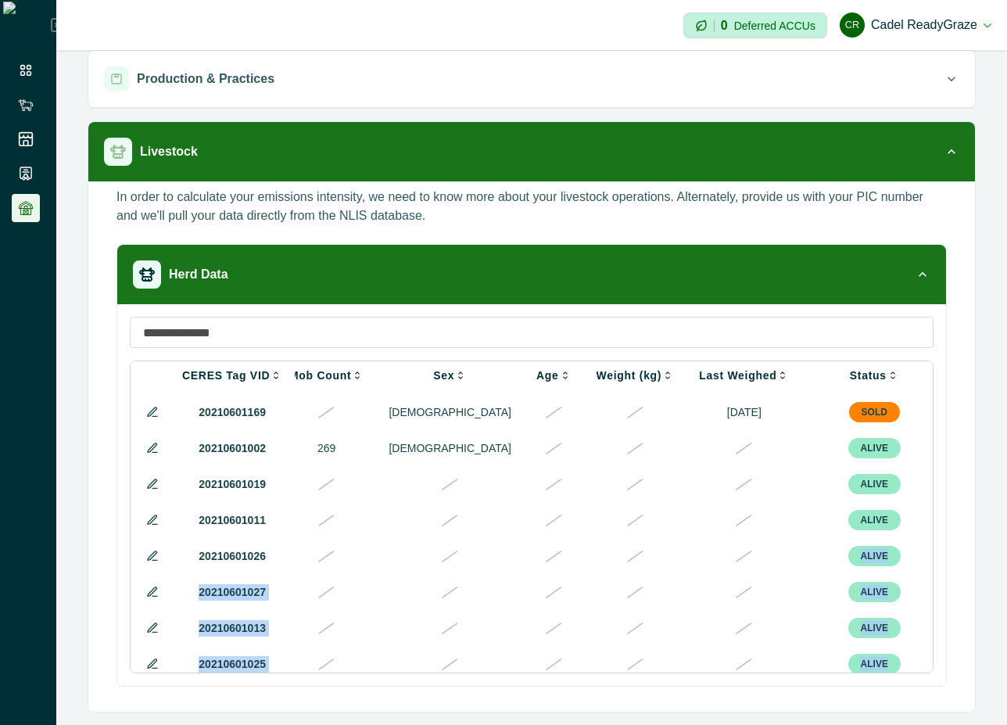
scroll to position [0, 608]
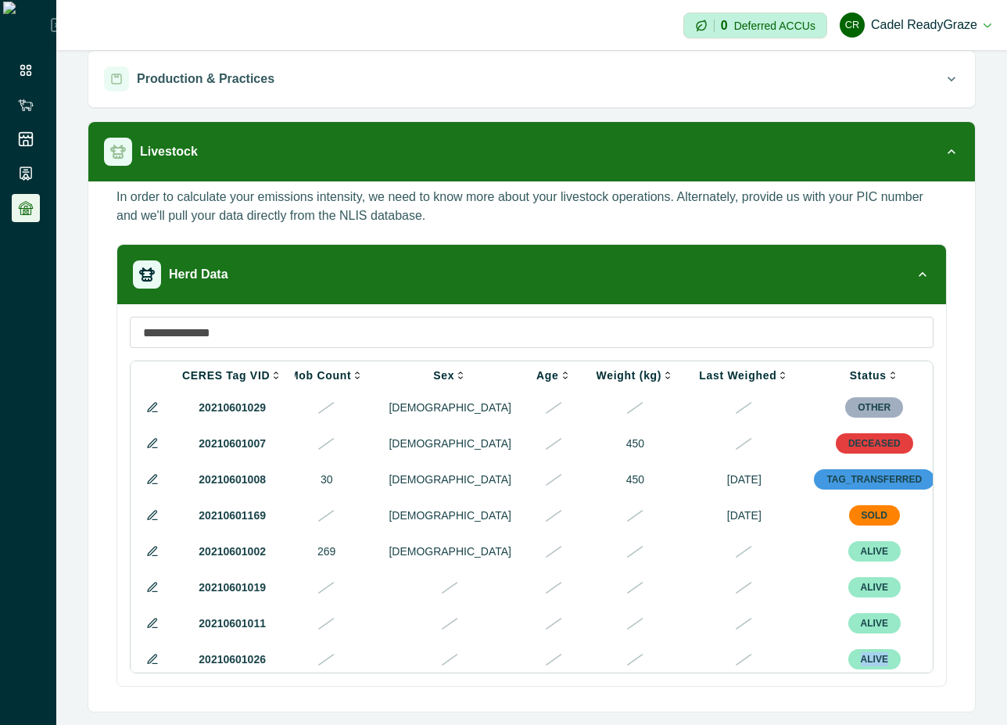
click at [152, 518] on icon at bounding box center [152, 515] width 9 height 9
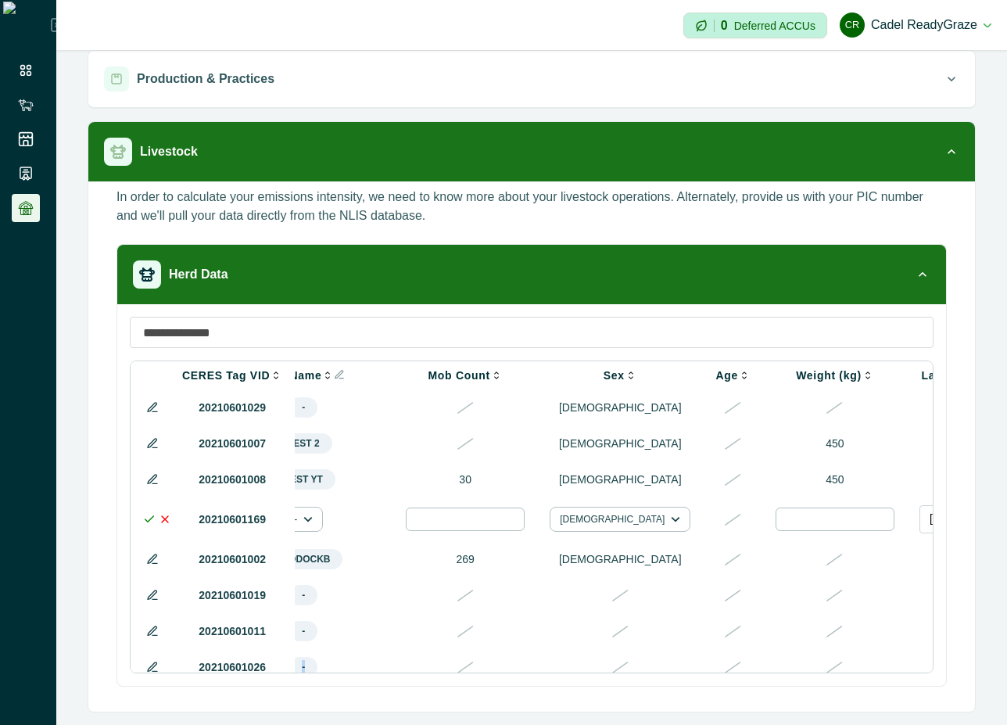
drag, startPoint x: 756, startPoint y: 672, endPoint x: 818, endPoint y: 672, distance: 61.8
click at [818, 672] on div "CERES Tag VID NLIS ID Visual ID Class Breed Mob Name Mob Count Sex Age Weight (…" at bounding box center [532, 516] width 804 height 313
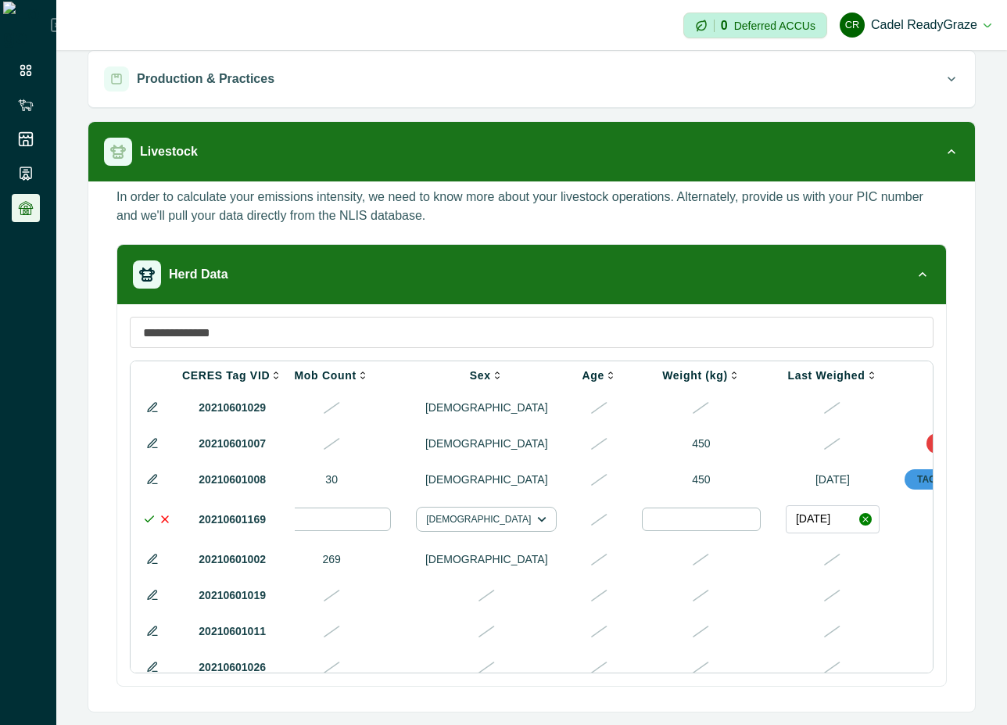
scroll to position [0, 756]
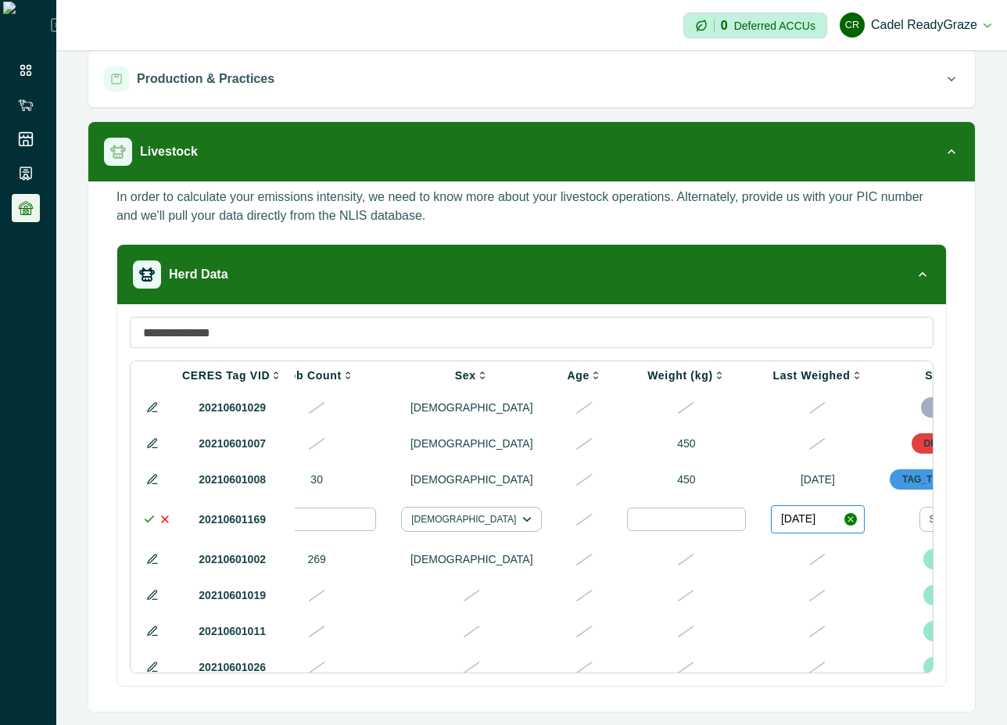
click at [771, 531] on button "[DATE]" at bounding box center [818, 519] width 94 height 28
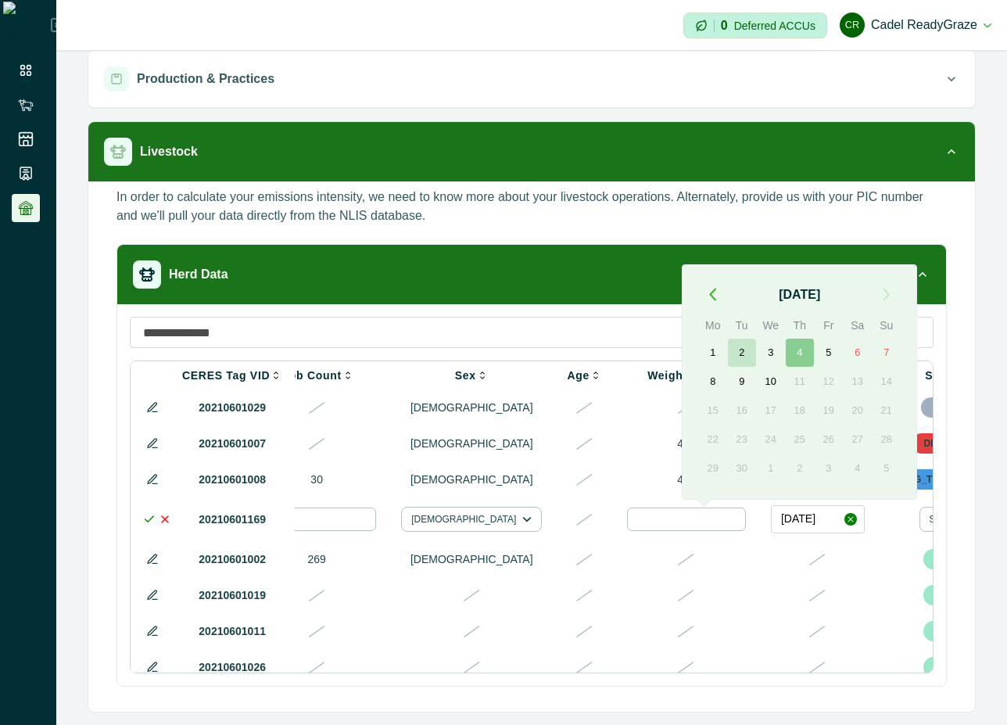
click at [740, 354] on button "2" at bounding box center [742, 353] width 28 height 28
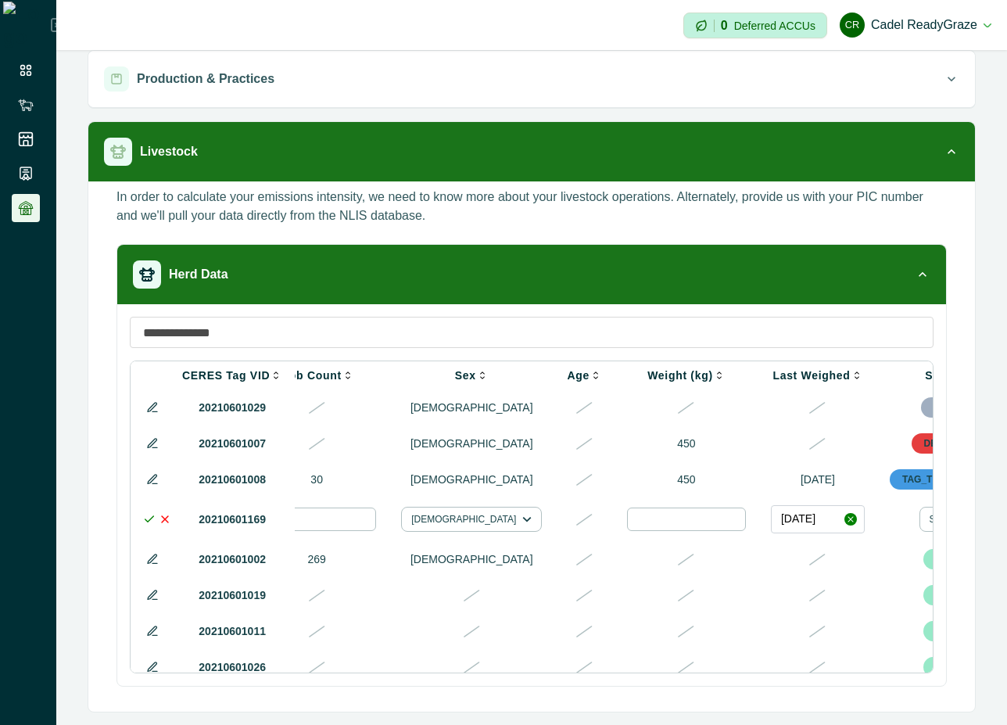
click at [146, 521] on icon at bounding box center [149, 519] width 13 height 13
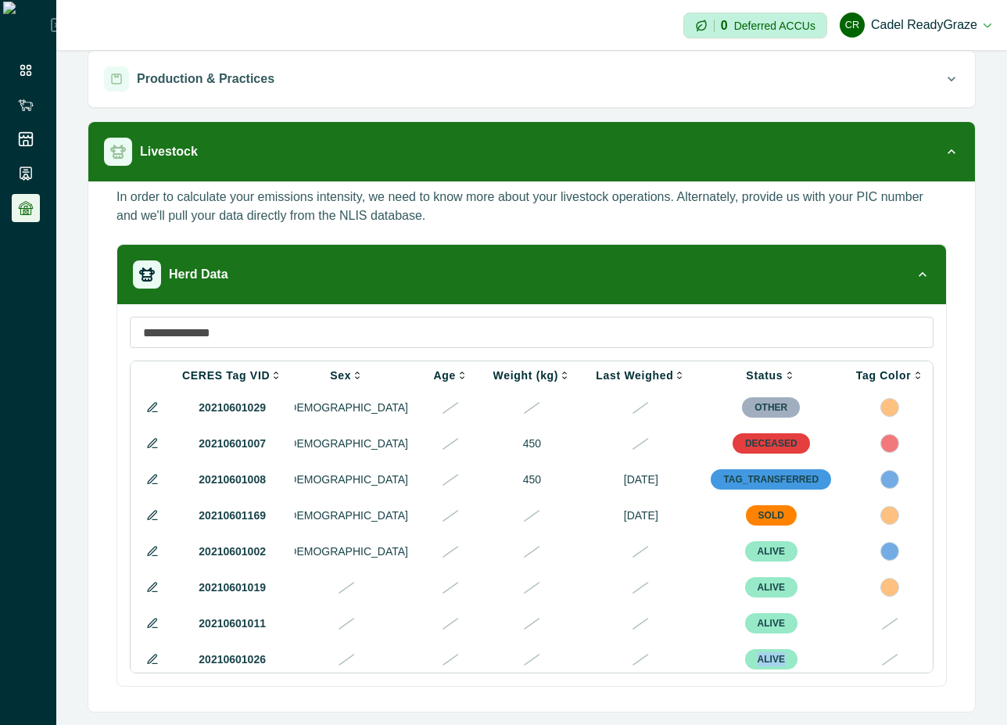
scroll to position [0, 608]
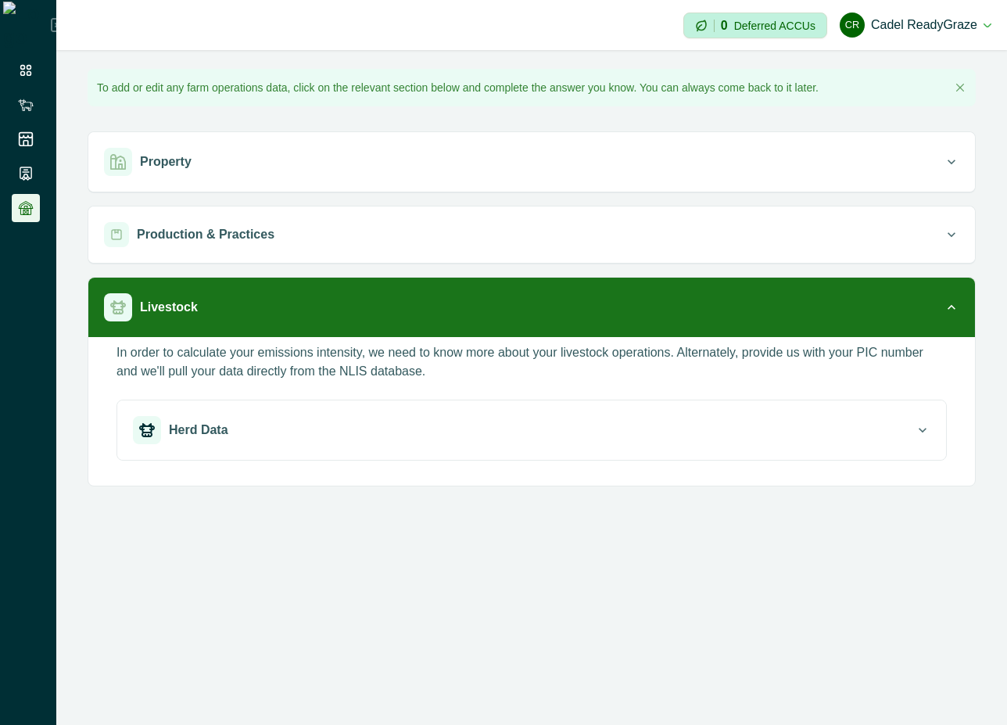
click at [480, 440] on div "Herd Data" at bounding box center [524, 430] width 782 height 28
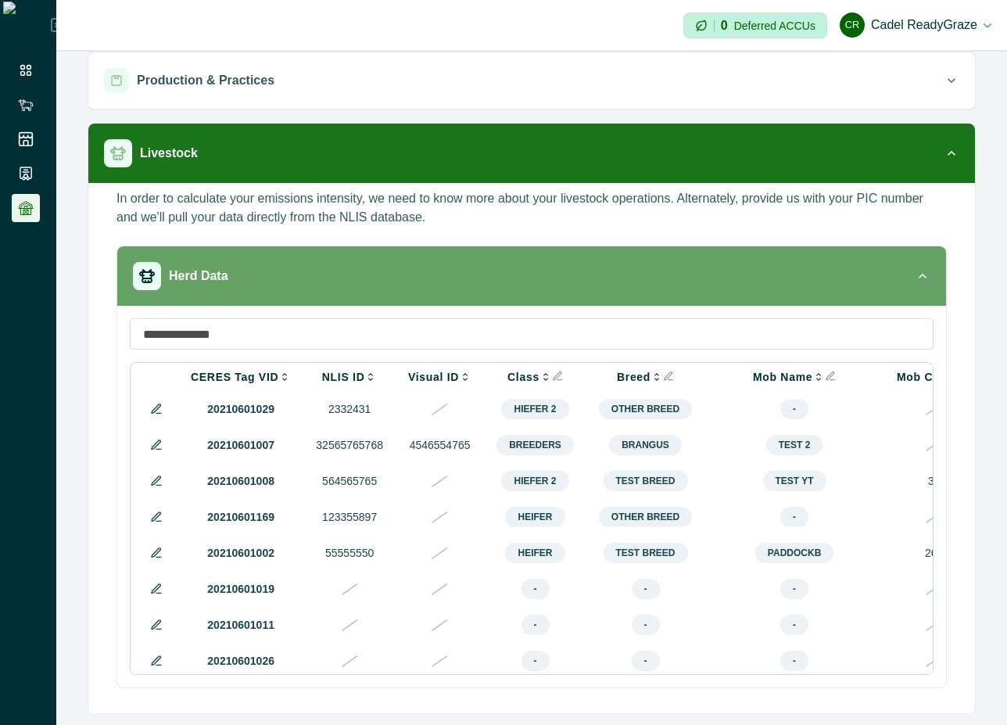
scroll to position [156, 0]
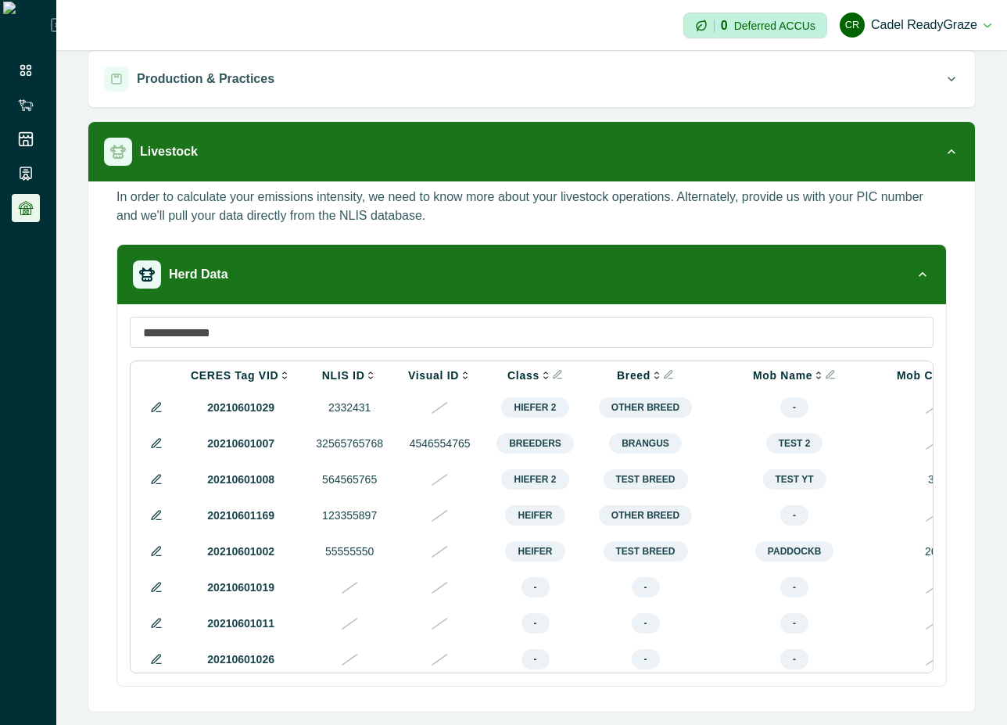
click at [161, 449] on icon at bounding box center [156, 443] width 13 height 13
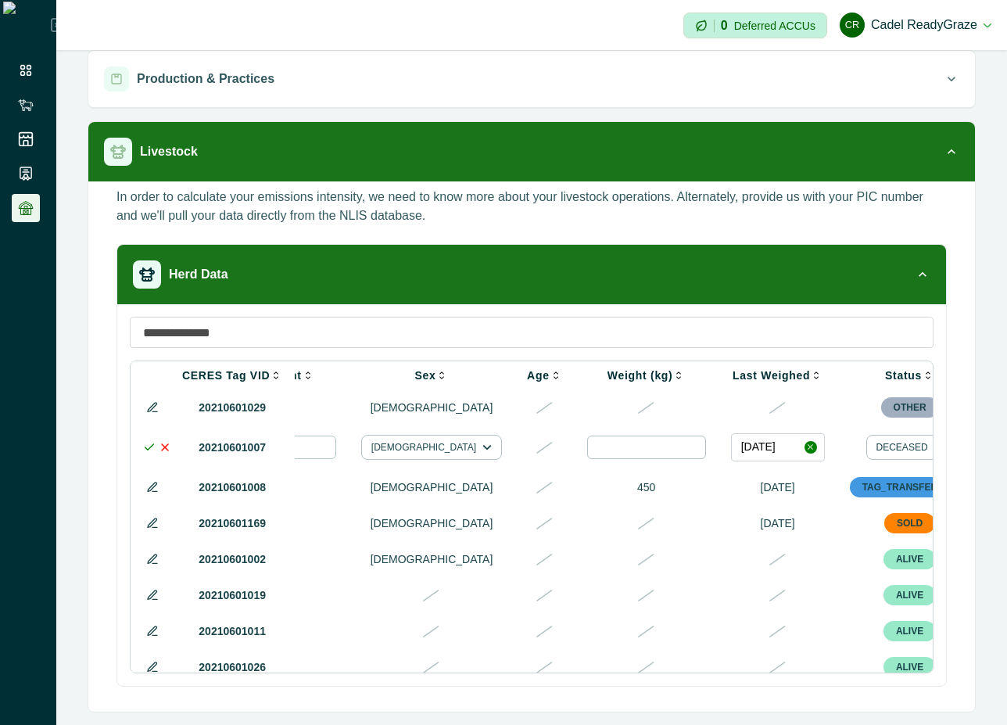
scroll to position [0, 842]
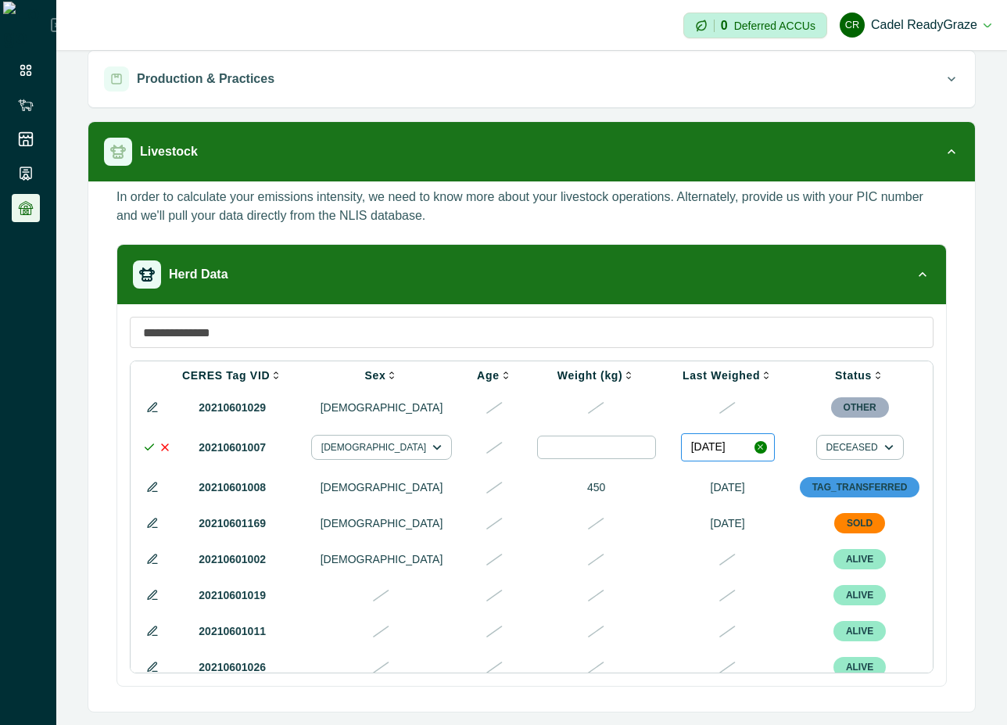
click at [681, 451] on button "01/01/1970" at bounding box center [728, 447] width 94 height 28
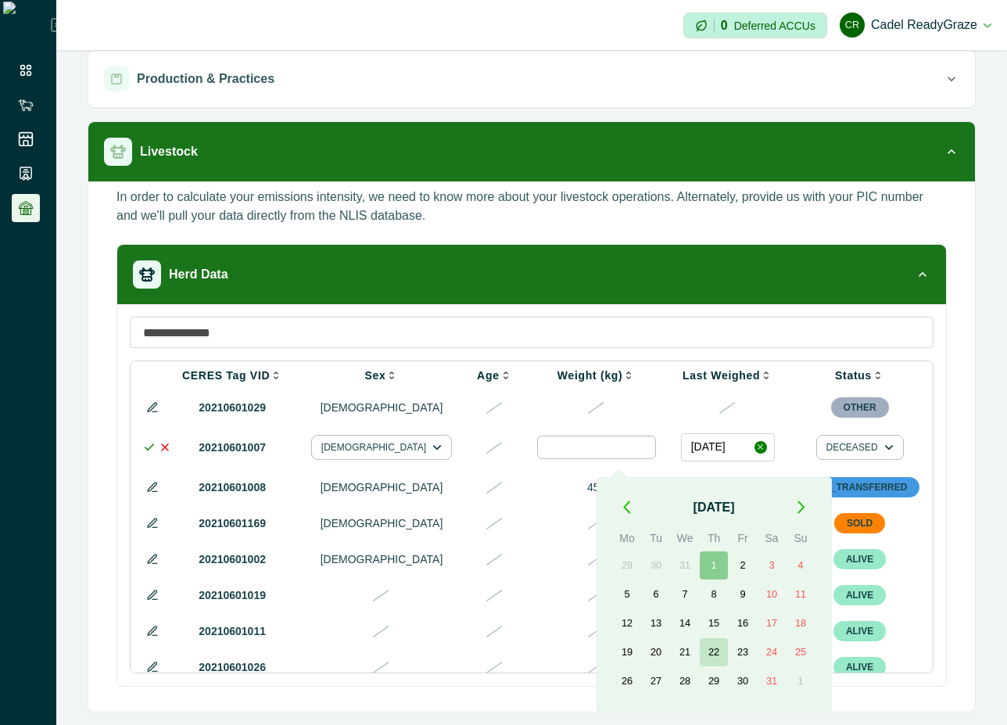
click at [726, 659] on button "22" at bounding box center [714, 652] width 28 height 28
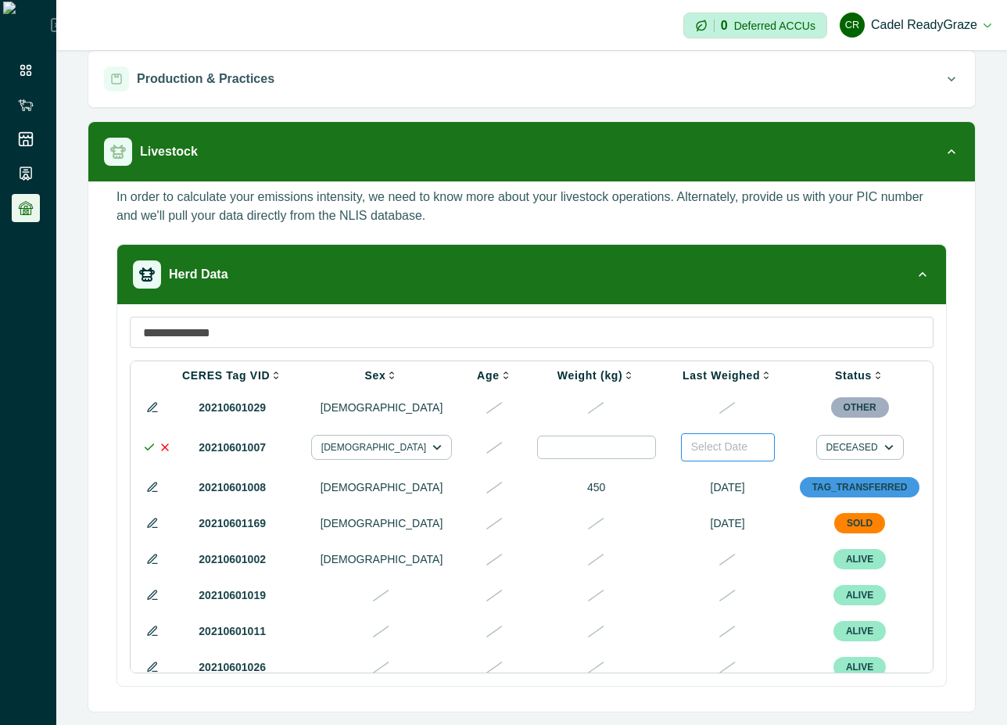
click at [681, 439] on button "Select Date" at bounding box center [728, 447] width 94 height 28
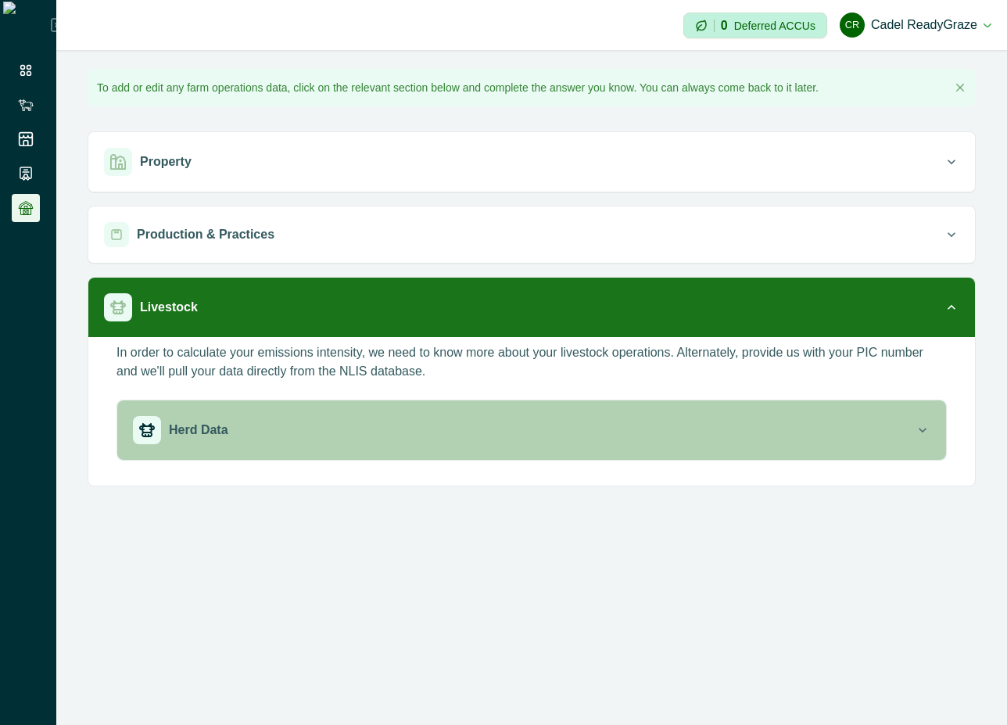
click at [215, 437] on p "Herd Data" at bounding box center [198, 430] width 59 height 19
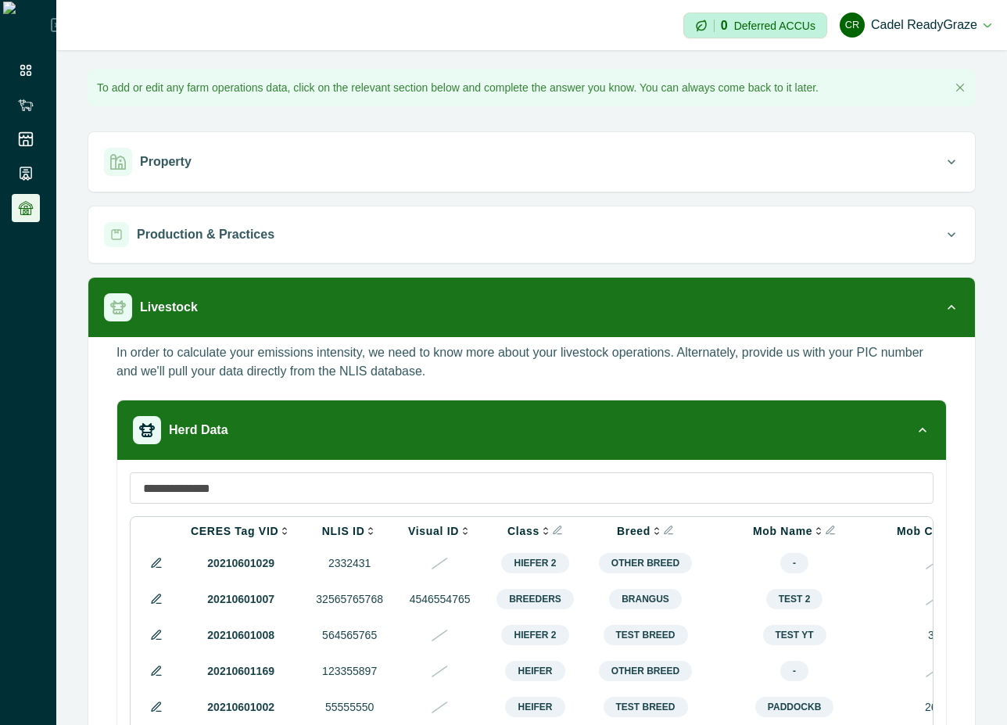
click at [160, 597] on icon at bounding box center [156, 599] width 13 height 13
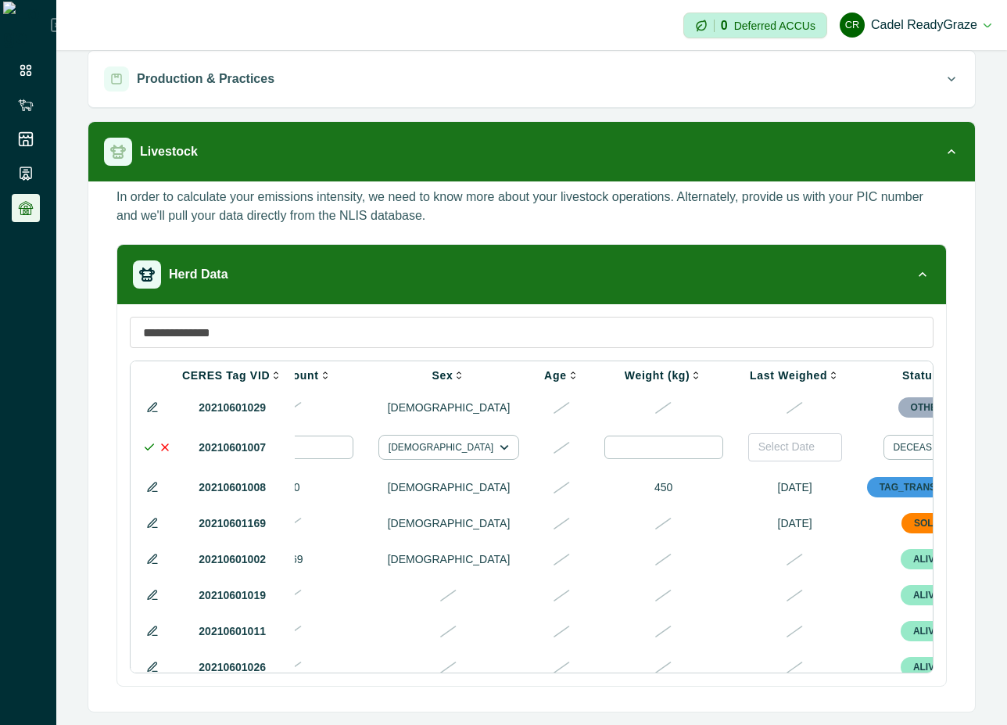
scroll to position [0, 781]
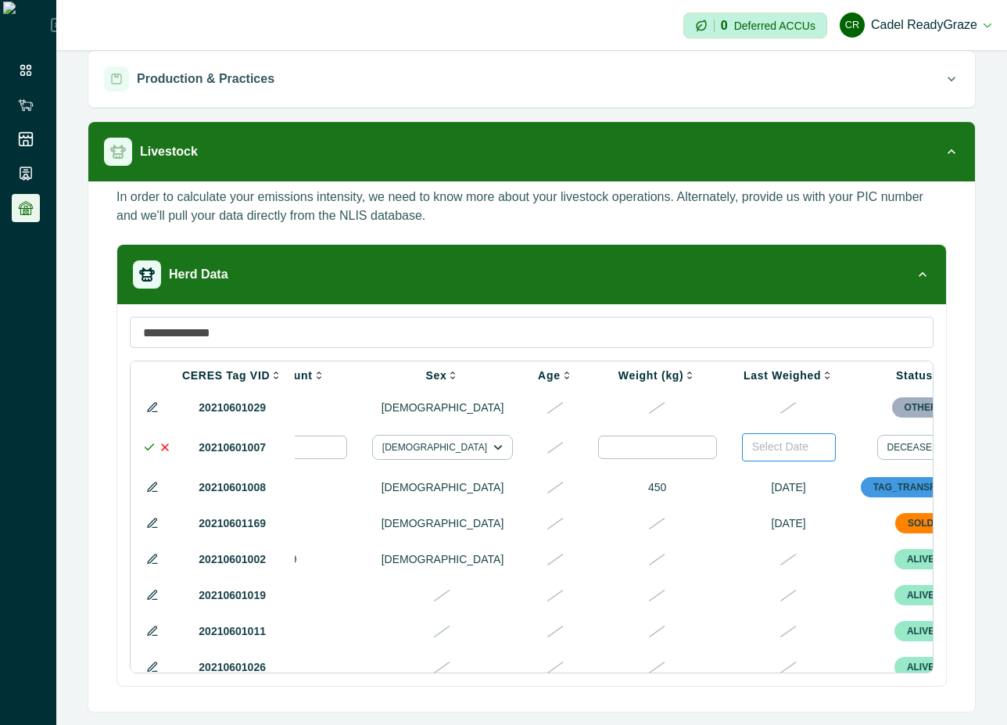
click at [752, 453] on span "Select Date" at bounding box center [780, 446] width 56 height 13
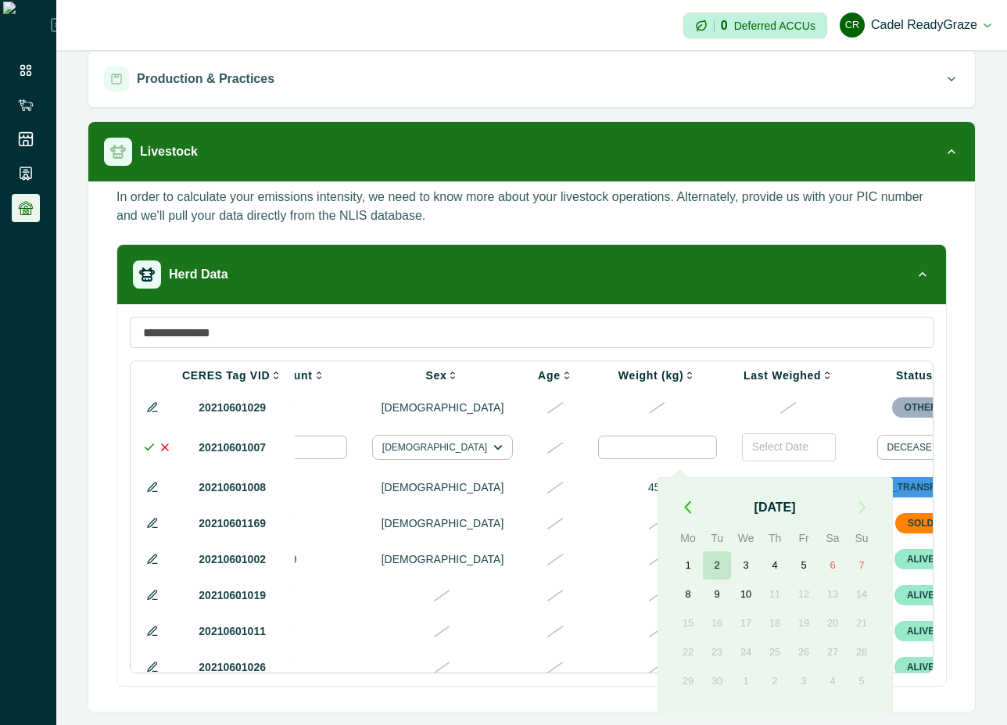
click at [714, 563] on button "2" at bounding box center [717, 565] width 28 height 28
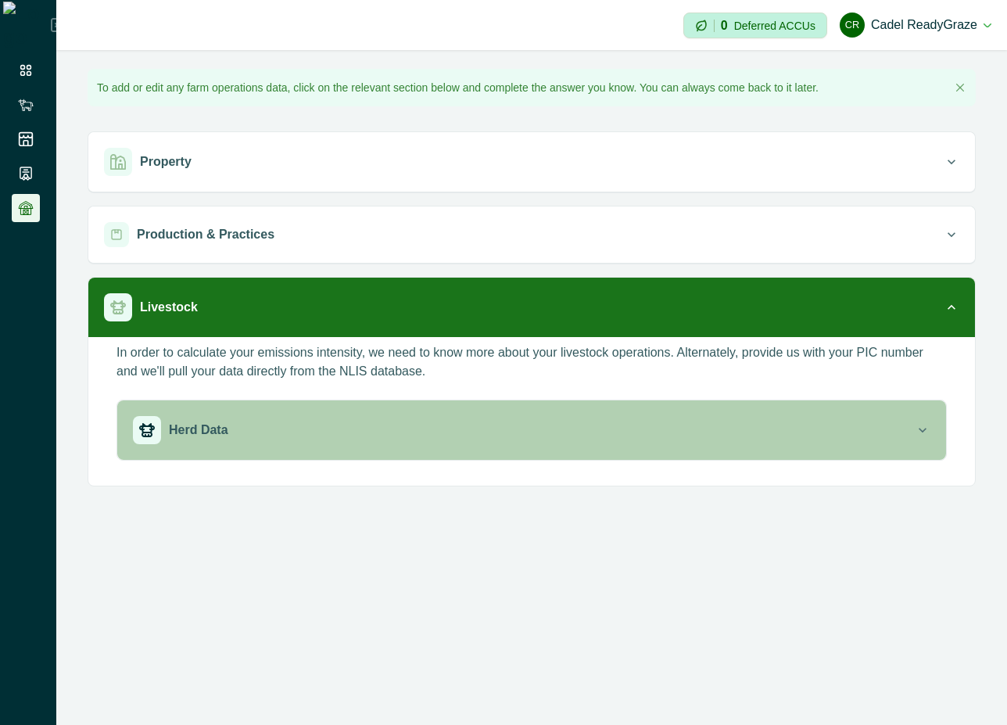
click at [505, 425] on div "Herd Data" at bounding box center [524, 430] width 782 height 28
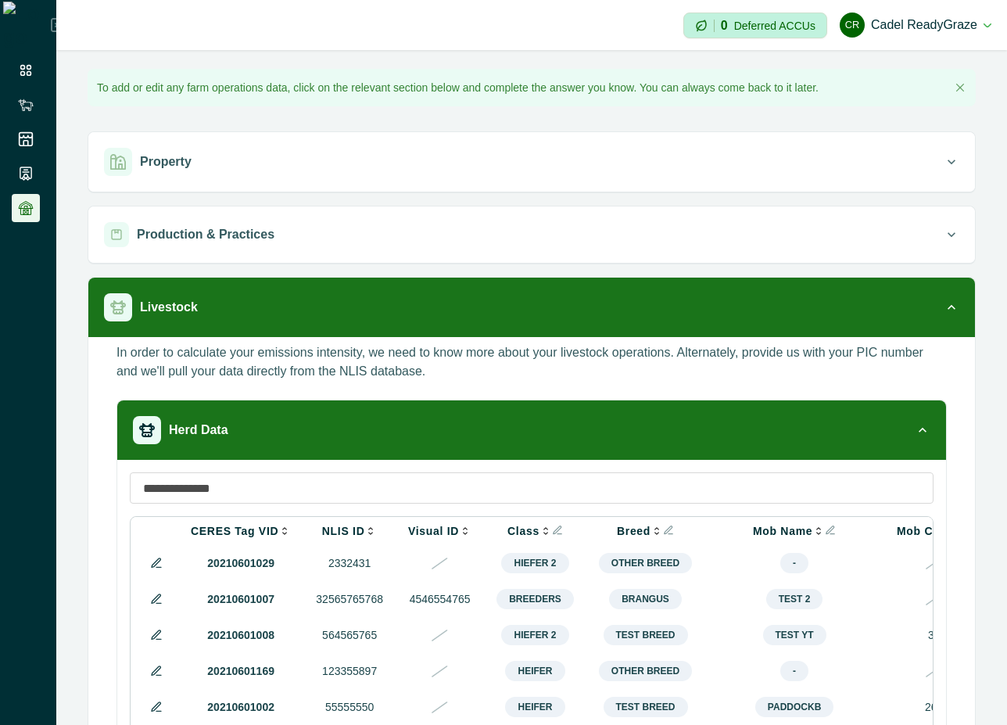
scroll to position [156, 0]
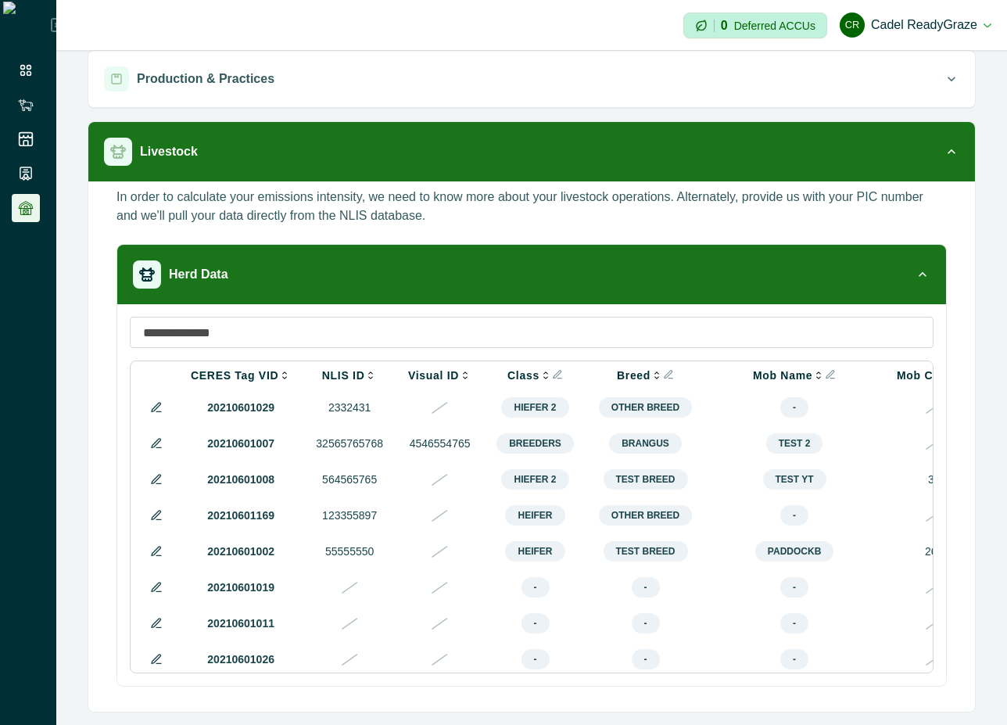
click at [150, 448] on icon at bounding box center [156, 443] width 13 height 13
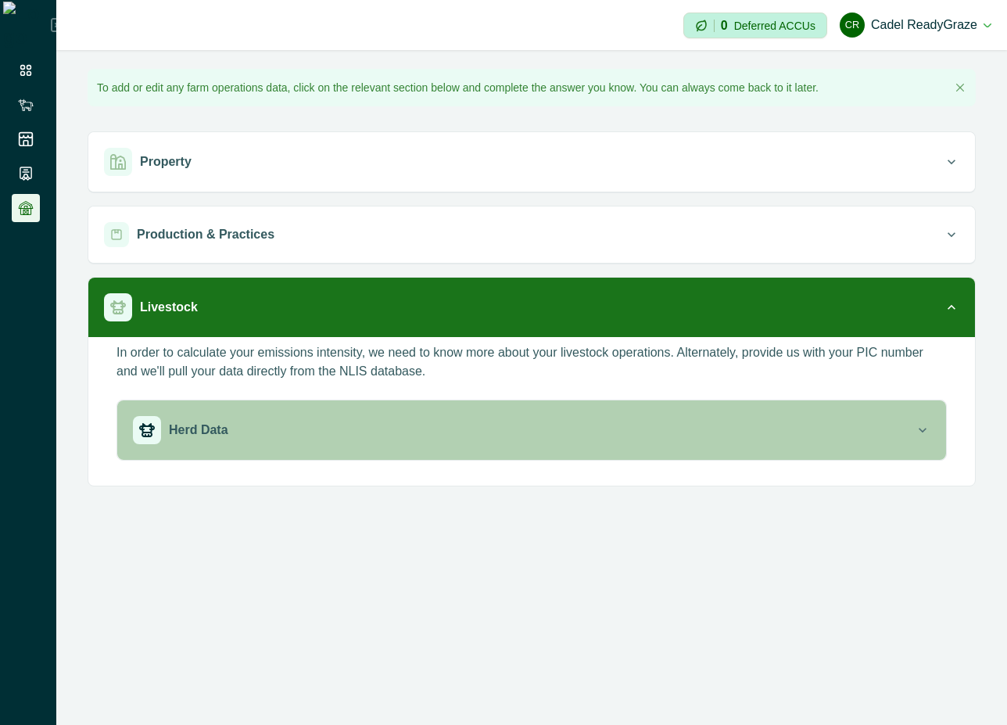
click at [490, 446] on button "Herd Data" at bounding box center [531, 429] width 829 height 59
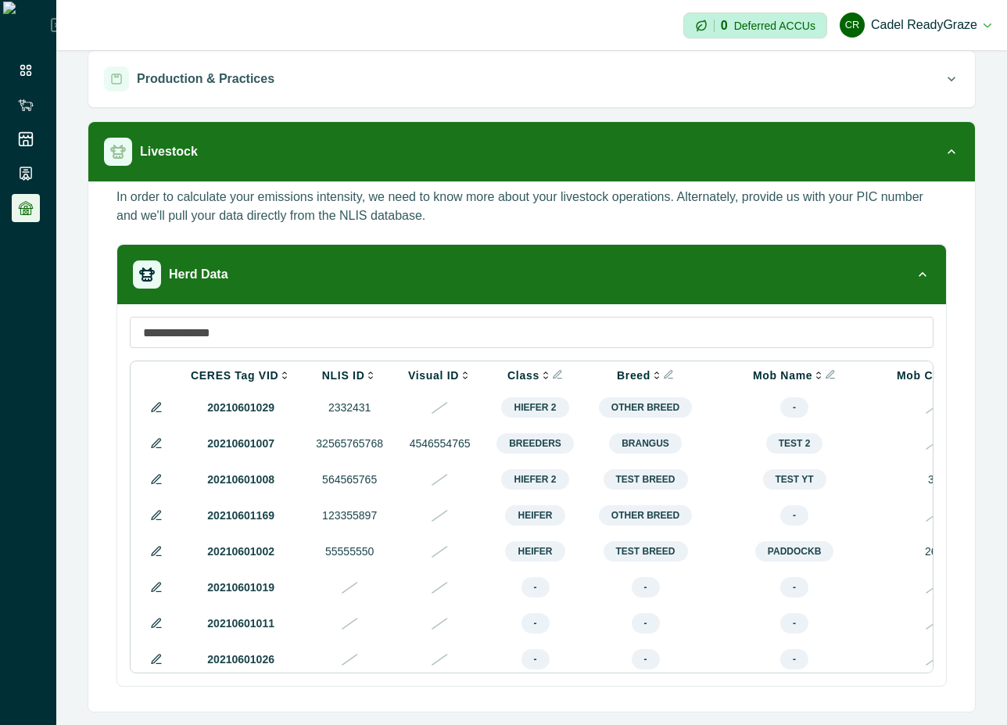
click at [157, 441] on icon at bounding box center [156, 443] width 13 height 13
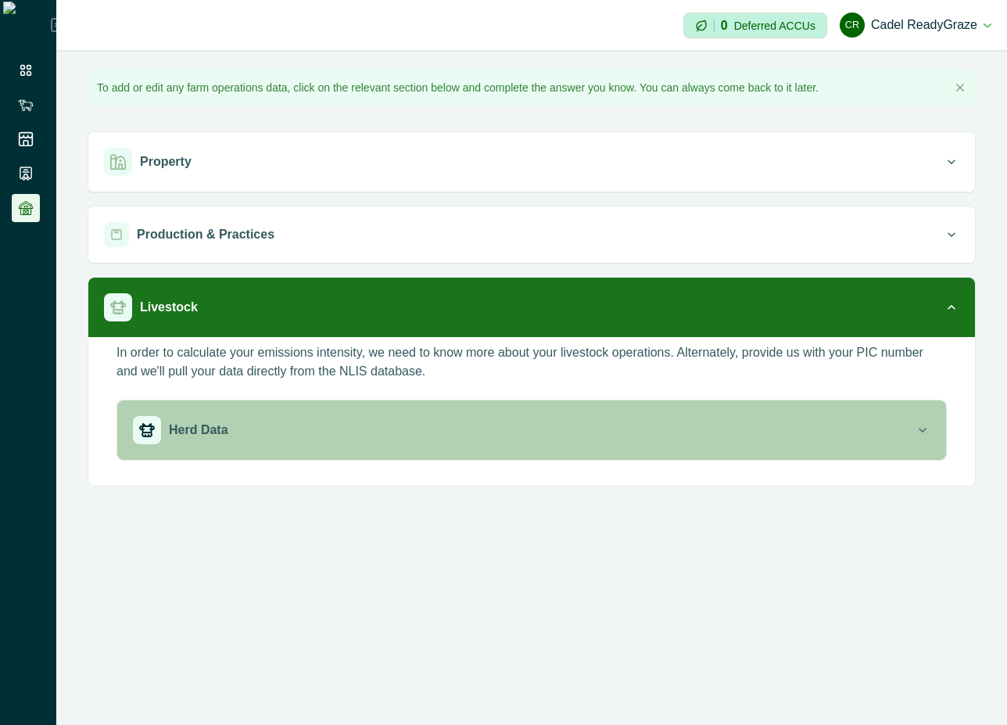
click at [493, 430] on div "Herd Data" at bounding box center [524, 430] width 782 height 28
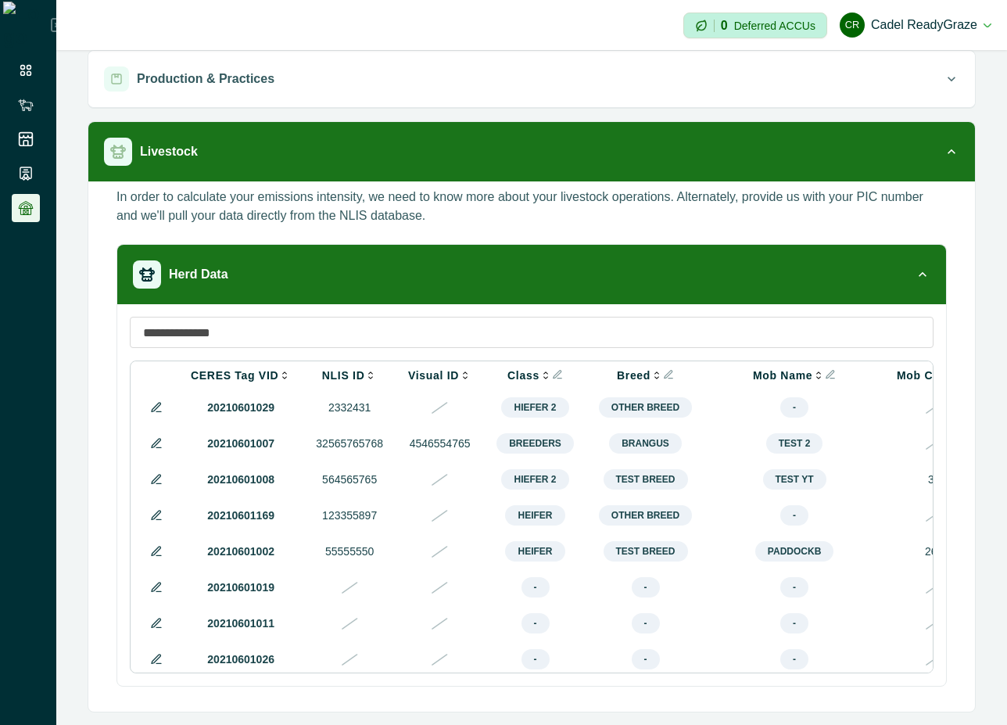
click at [151, 450] on icon at bounding box center [156, 443] width 13 height 13
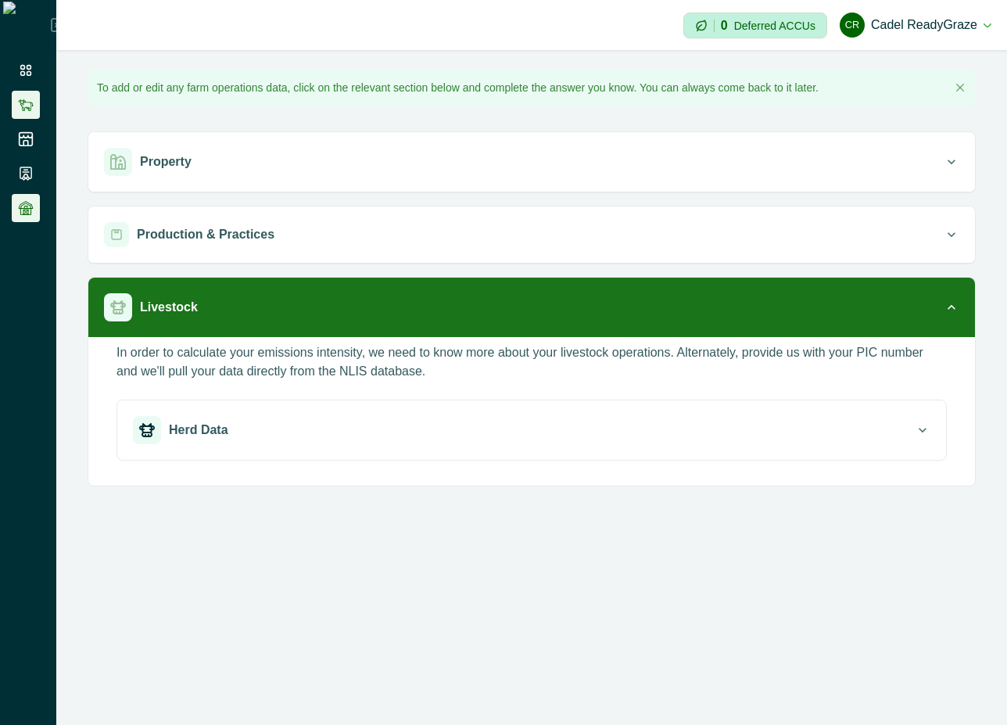
click at [29, 115] on li at bounding box center [26, 105] width 28 height 28
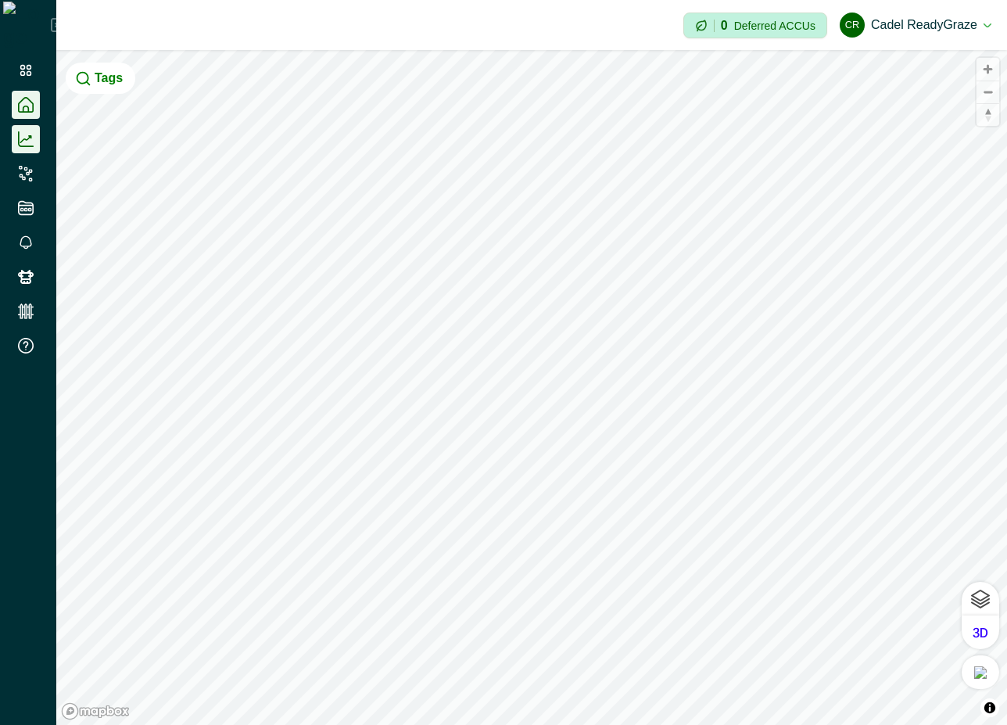
click at [26, 131] on icon at bounding box center [26, 139] width 16 height 16
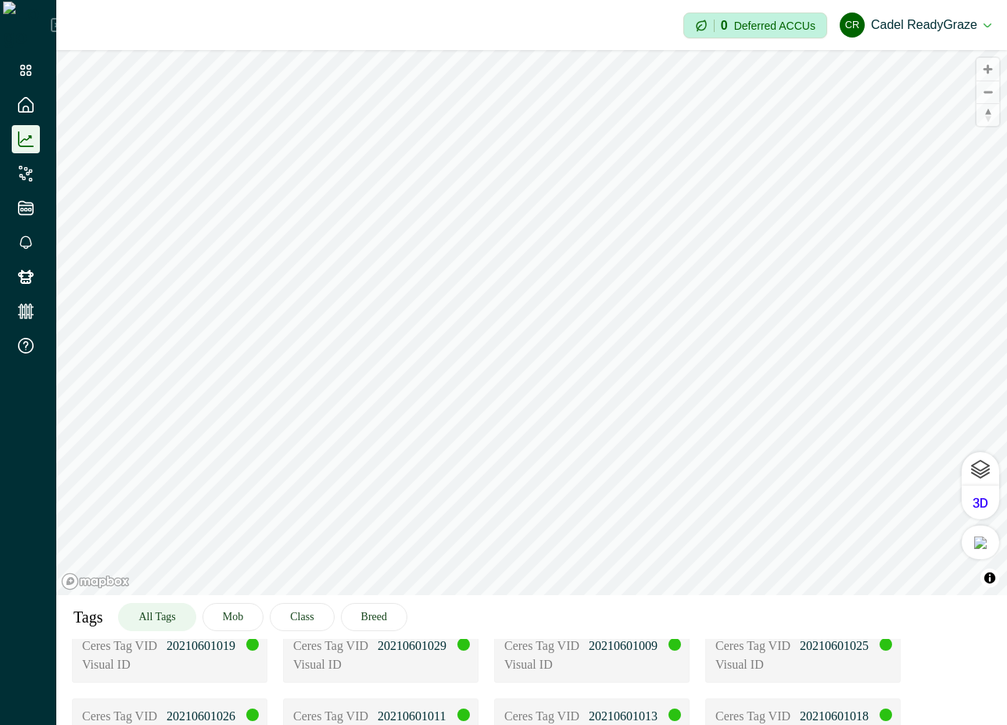
scroll to position [180, 0]
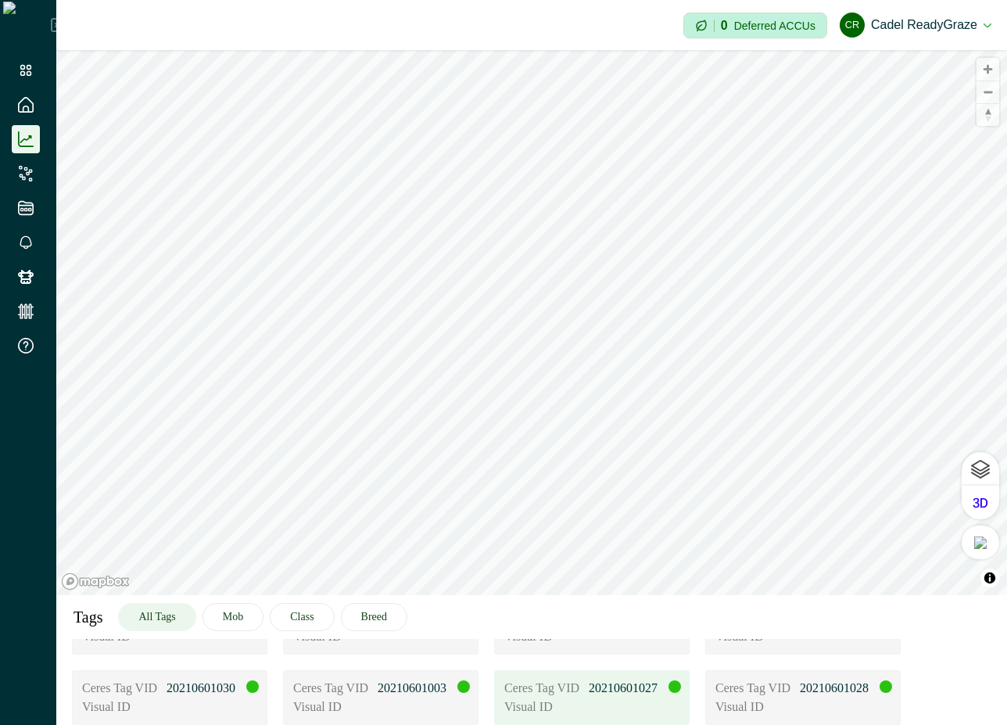
click at [628, 686] on p "20210601027" at bounding box center [628, 688] width 78 height 19
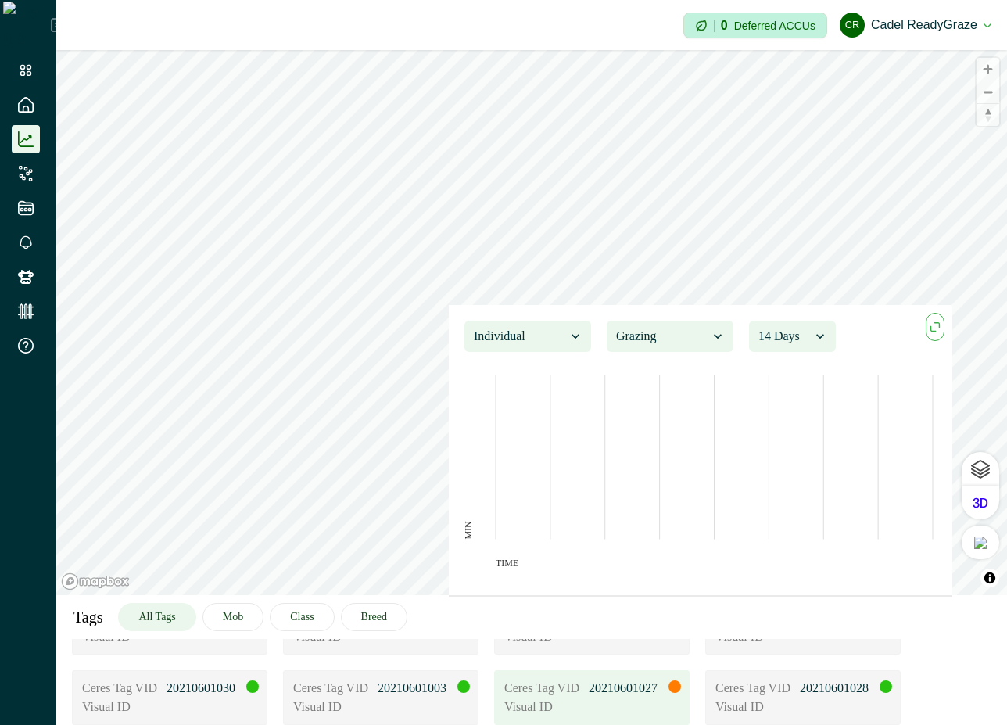
click at [795, 337] on div at bounding box center [784, 336] width 52 height 22
click at [28, 106] on icon at bounding box center [26, 105] width 16 height 16
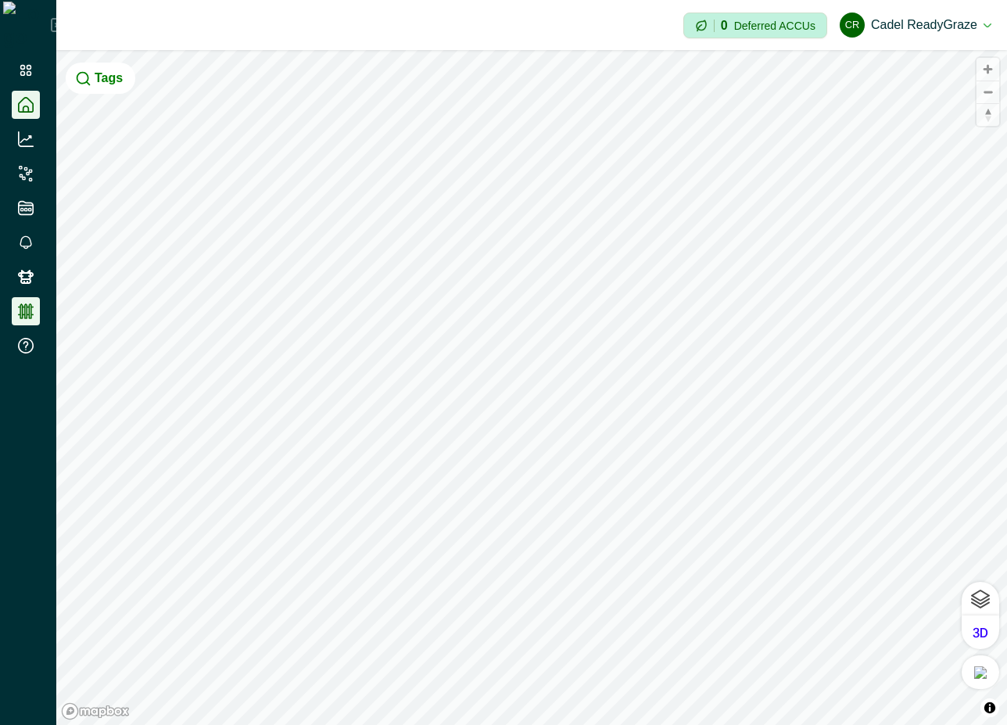
click at [24, 317] on icon at bounding box center [26, 311] width 16 height 16
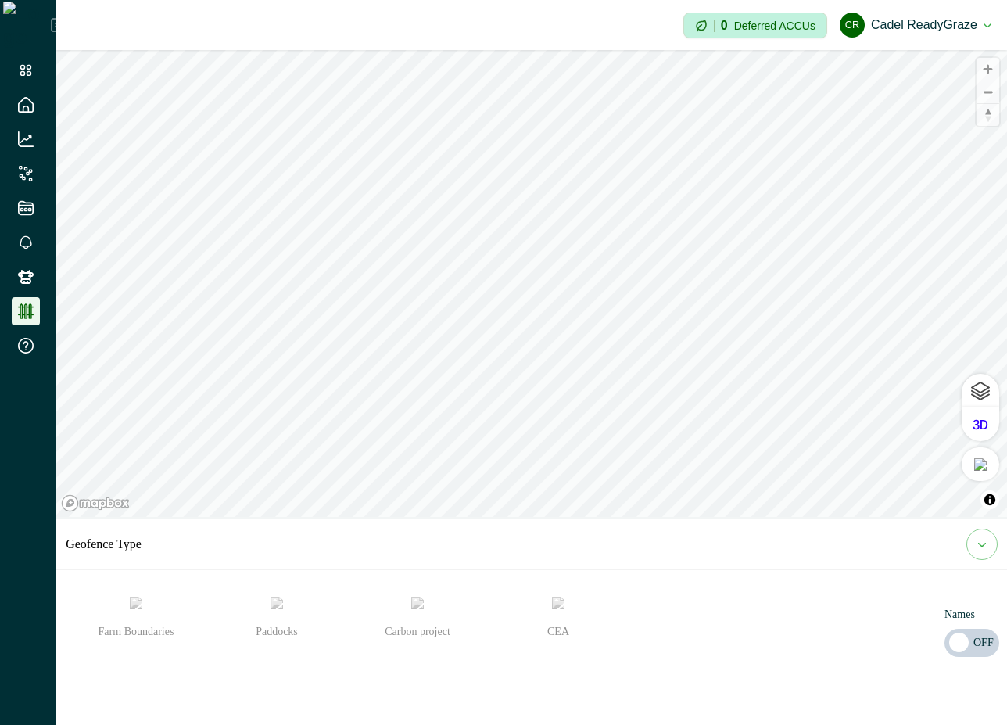
click at [558, 609] on img "CEA" at bounding box center [558, 603] width 13 height 13
click at [19, 271] on icon at bounding box center [26, 277] width 16 height 16
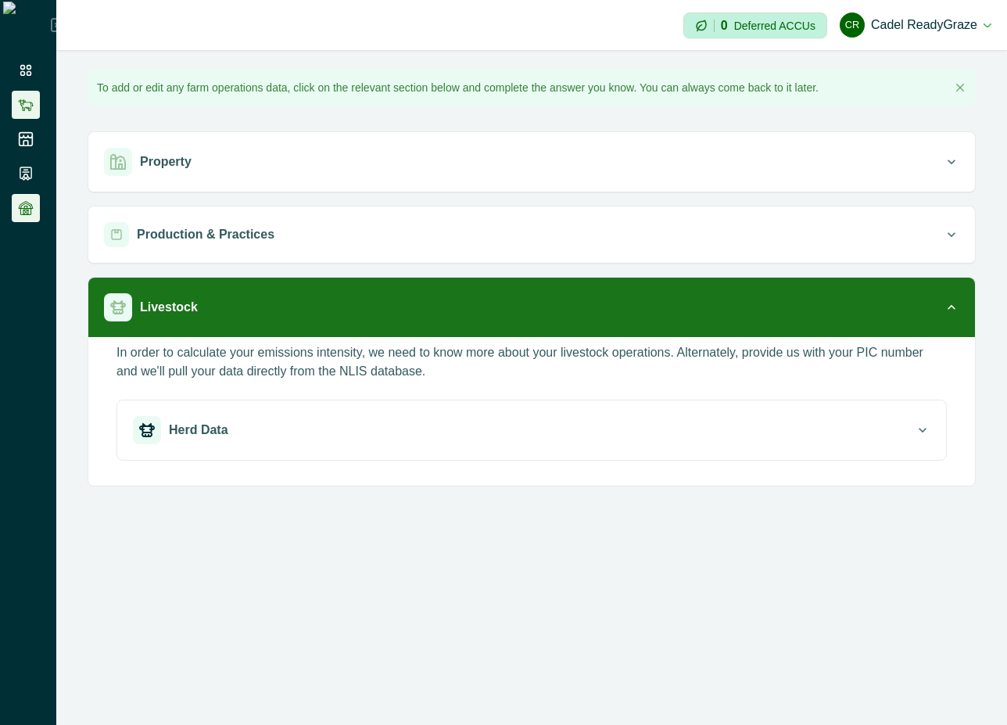
click at [30, 97] on icon at bounding box center [26, 105] width 16 height 16
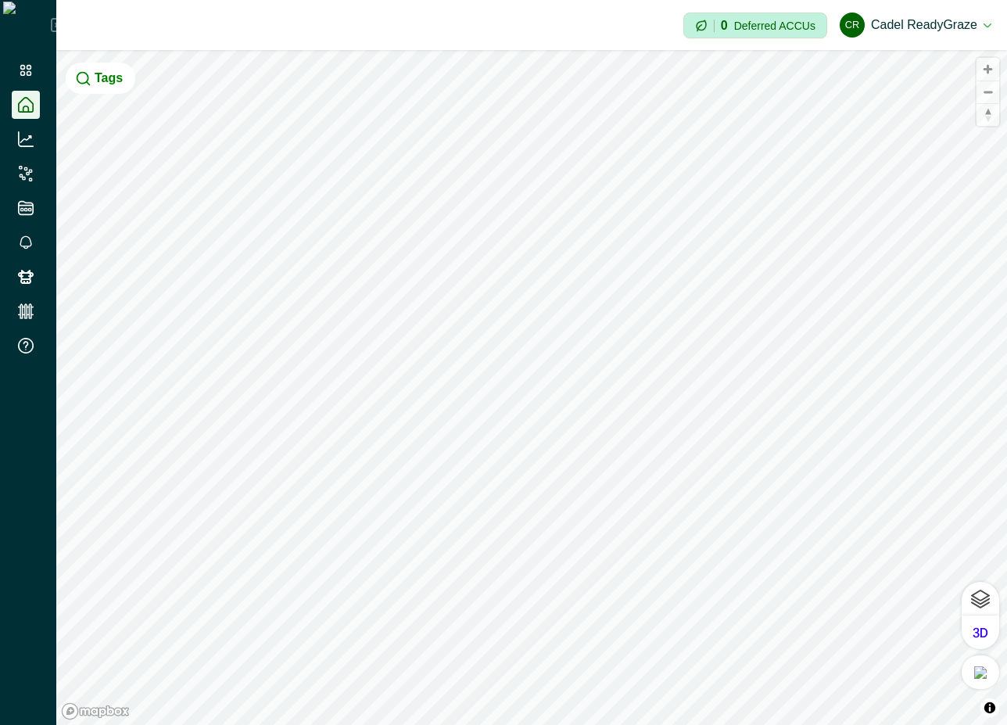
click at [23, 188] on ul at bounding box center [28, 211] width 56 height 310
click at [24, 174] on icon at bounding box center [26, 174] width 16 height 16
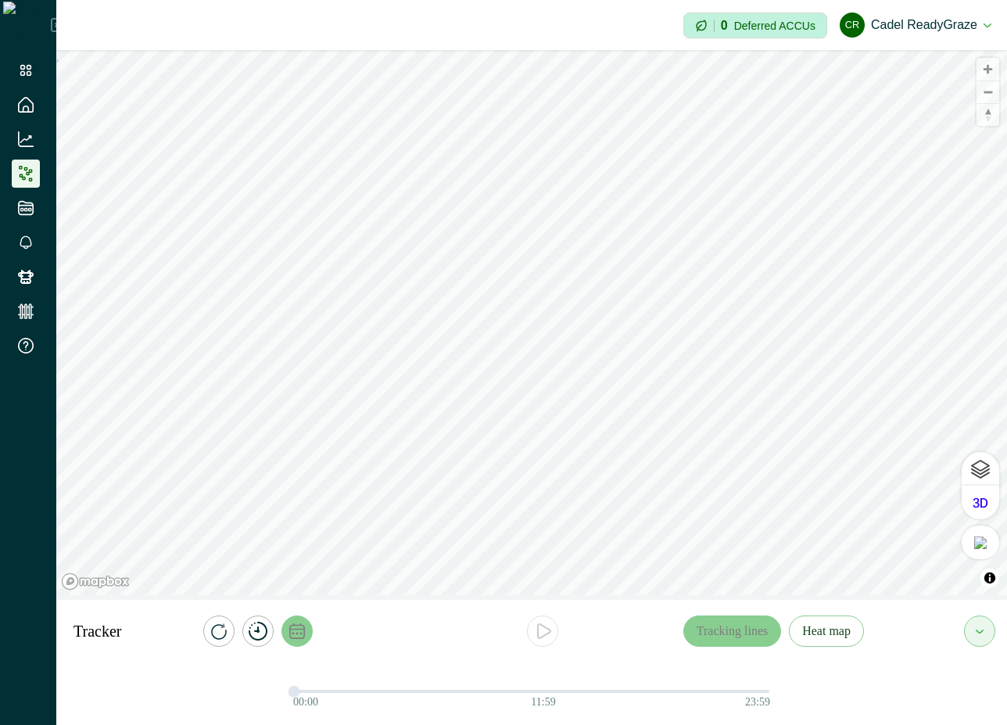
click at [294, 631] on icon "calendar" at bounding box center [297, 631] width 16 height 16
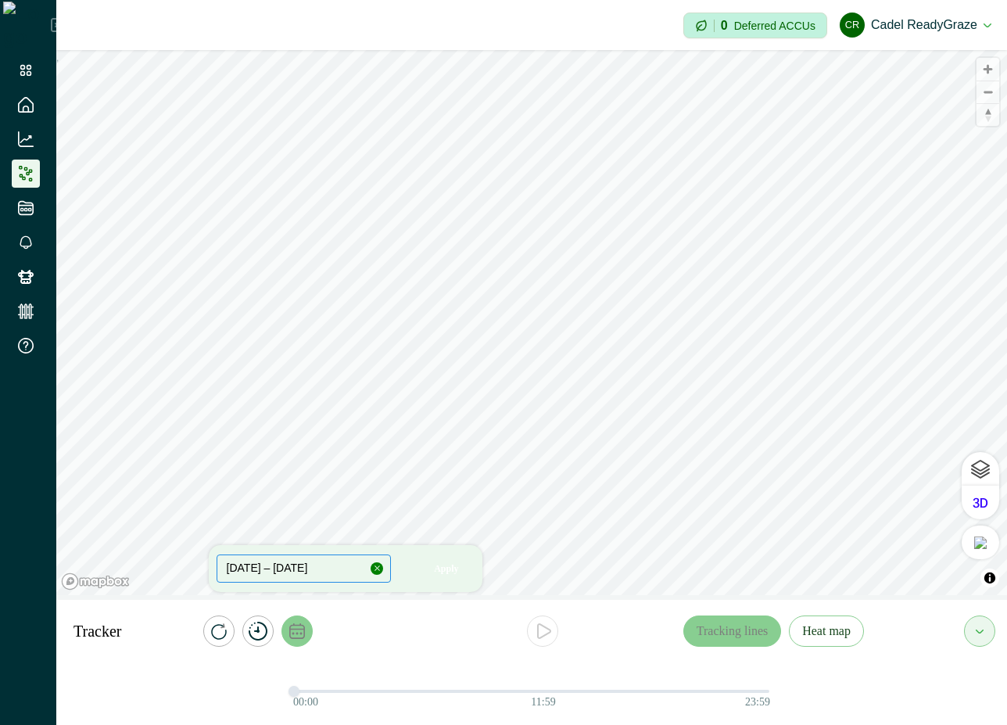
click at [312, 566] on button "[DATE] – [DATE]" at bounding box center [304, 568] width 175 height 28
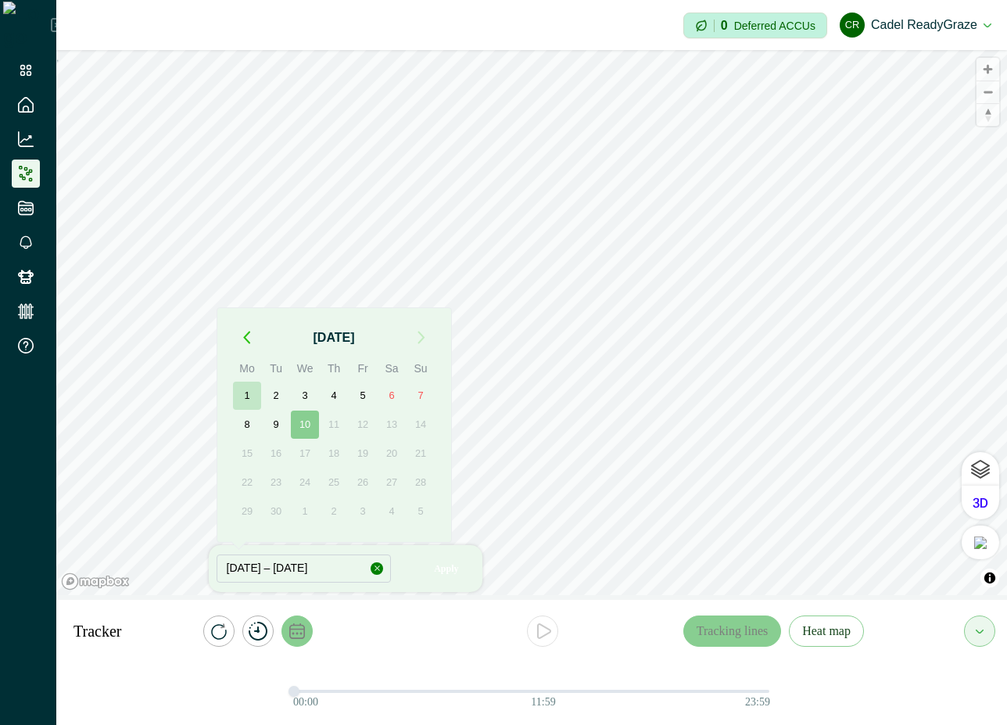
click at [244, 400] on button "1" at bounding box center [247, 396] width 28 height 28
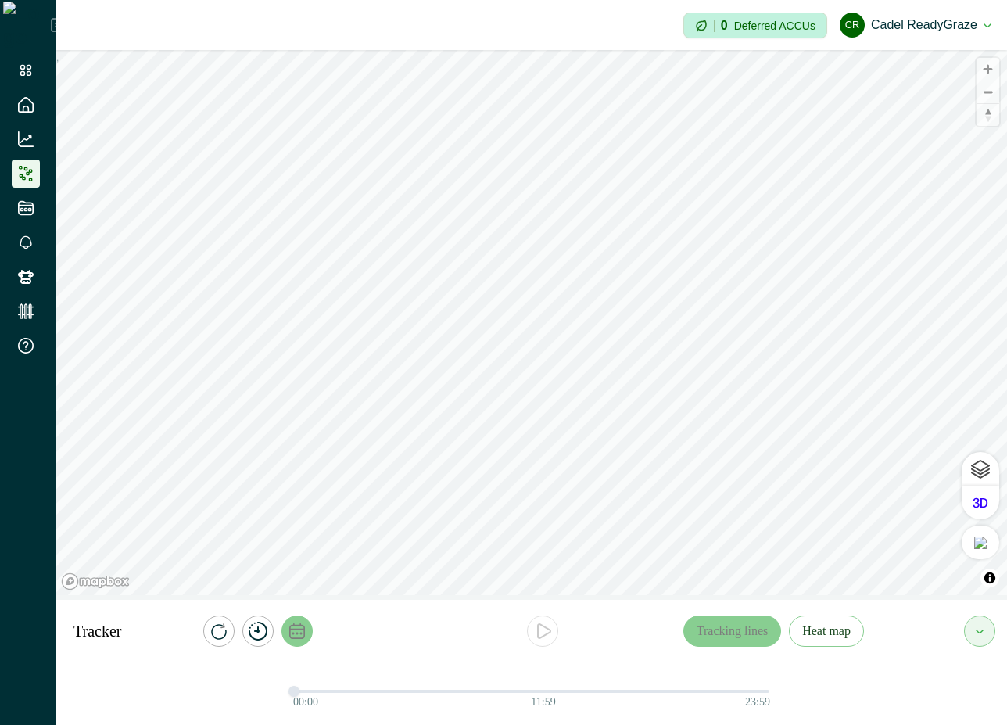
click at [299, 633] on icon "calendar" at bounding box center [297, 631] width 16 height 16
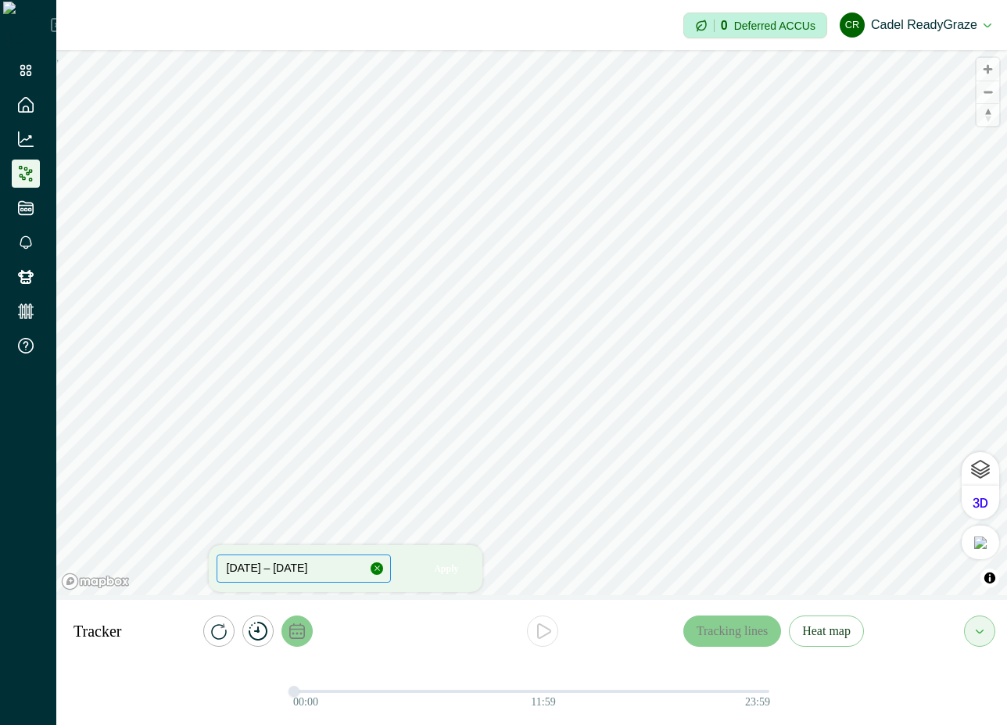
click at [335, 569] on button "[DATE] – [DATE]" at bounding box center [304, 568] width 175 height 28
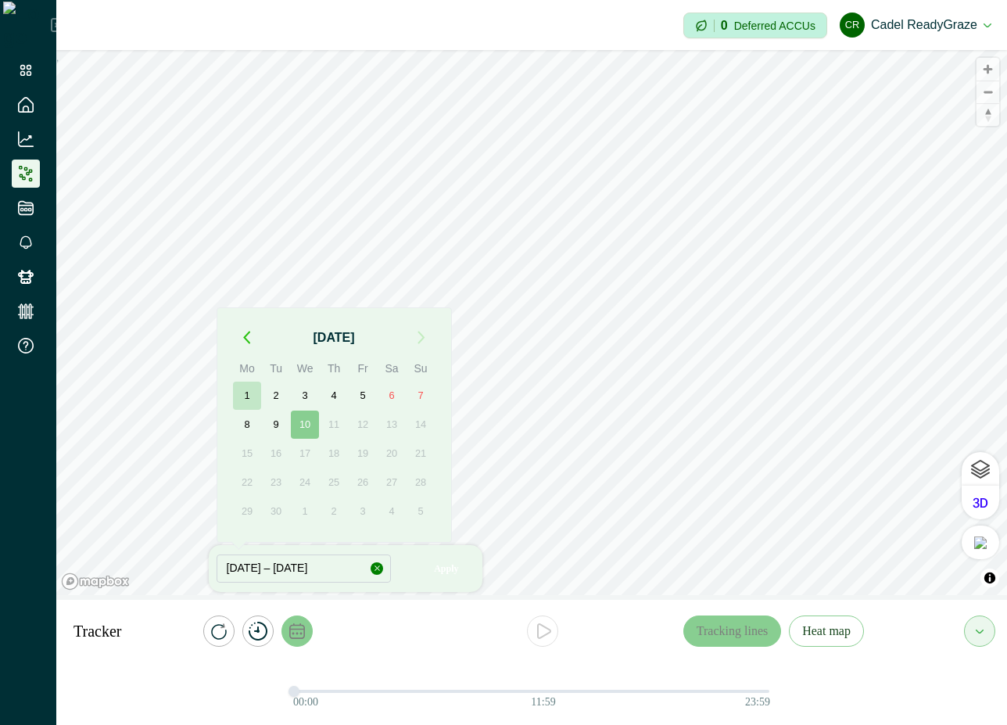
click at [249, 388] on button "1" at bounding box center [247, 396] width 28 height 28
click at [301, 429] on button "10" at bounding box center [305, 425] width 28 height 28
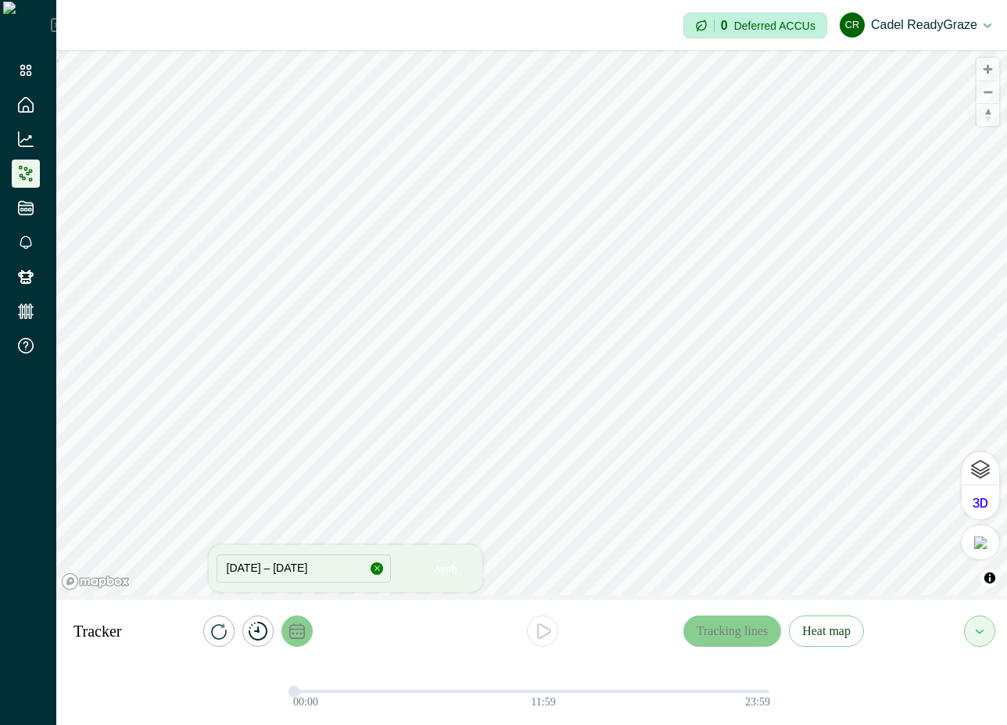
click at [300, 626] on icon "calendar" at bounding box center [297, 631] width 16 height 16
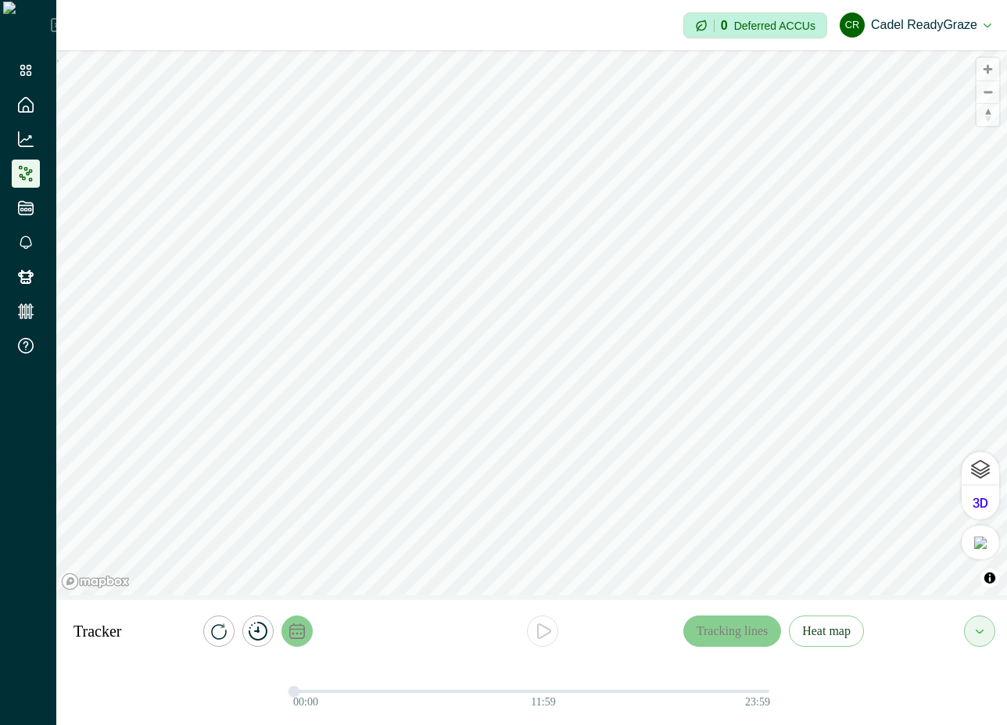
click at [299, 625] on icon "calendar" at bounding box center [297, 631] width 16 height 16
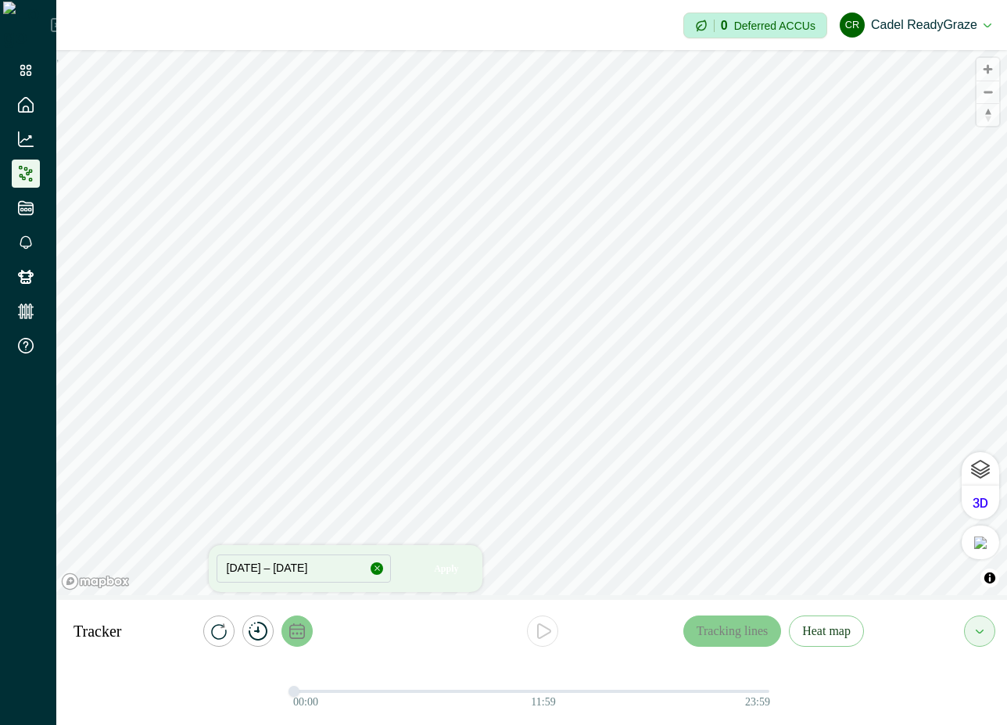
click at [375, 567] on icon "button" at bounding box center [377, 568] width 9 height 9
click at [342, 646] on div at bounding box center [261, 630] width 281 height 31
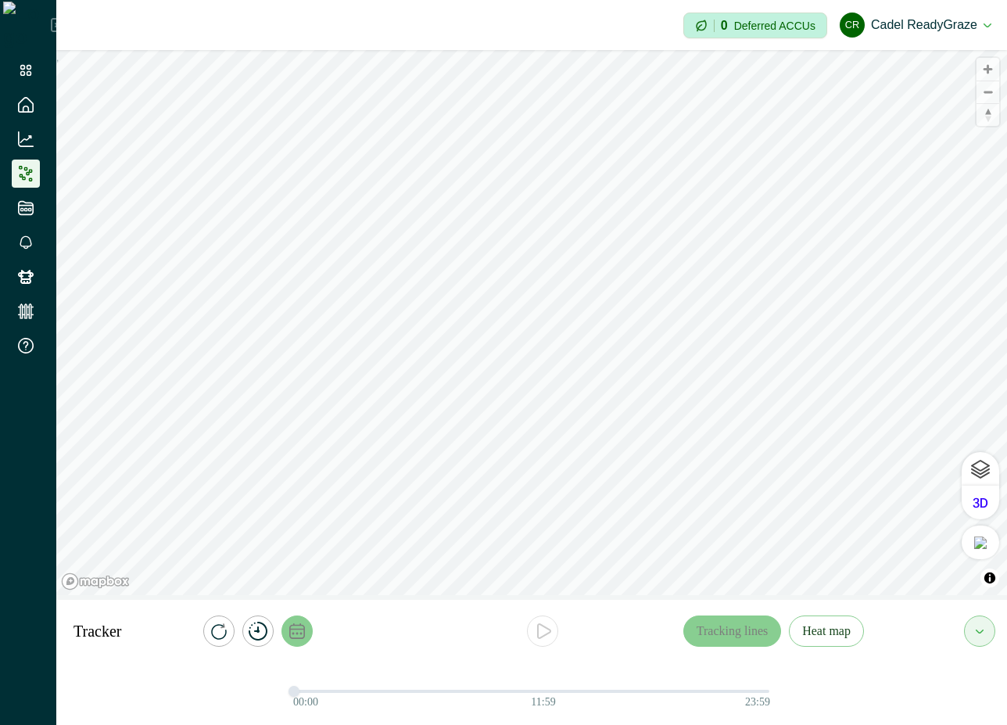
click at [304, 629] on icon "calendar" at bounding box center [297, 631] width 16 height 16
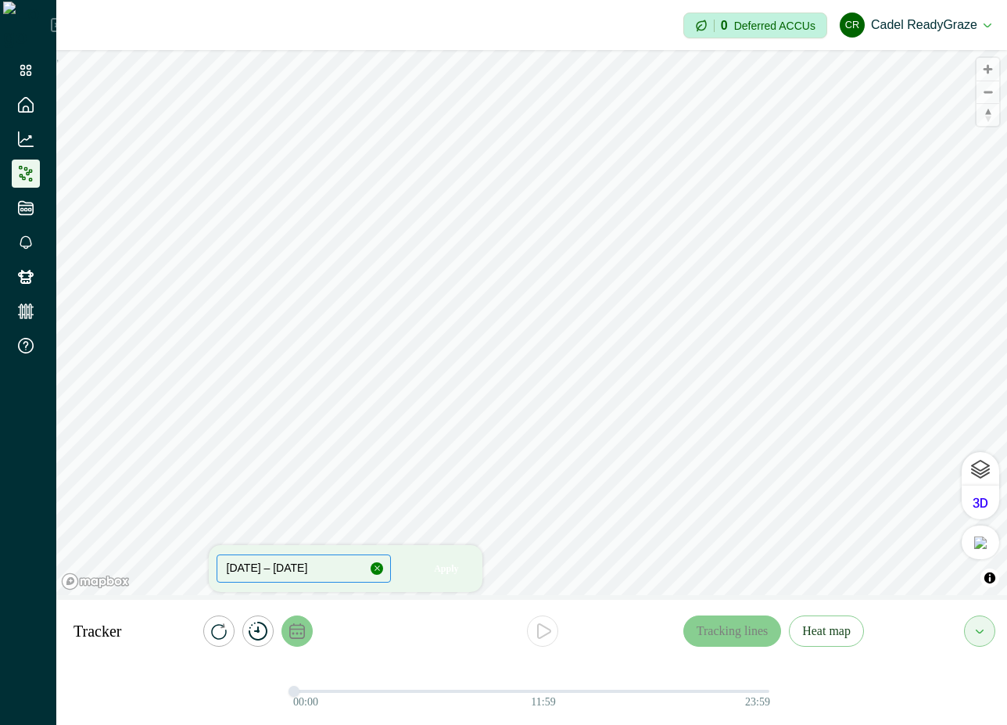
click at [312, 569] on button "[DATE] – [DATE]" at bounding box center [304, 568] width 175 height 28
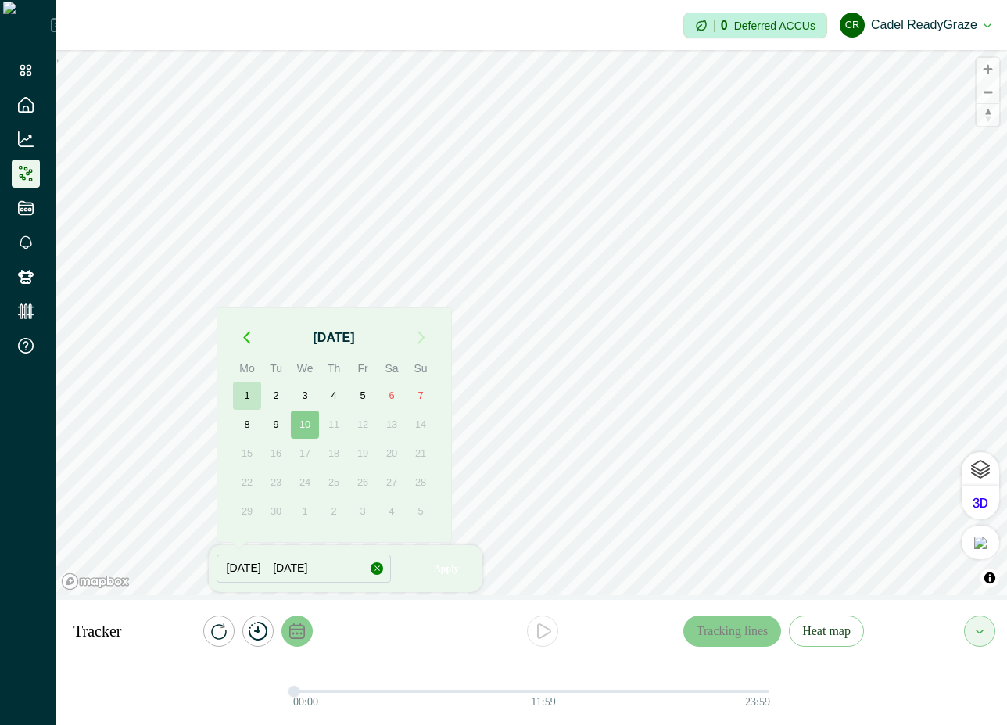
click at [246, 393] on button "1" at bounding box center [247, 396] width 28 height 28
click at [375, 397] on button "5" at bounding box center [363, 396] width 28 height 28
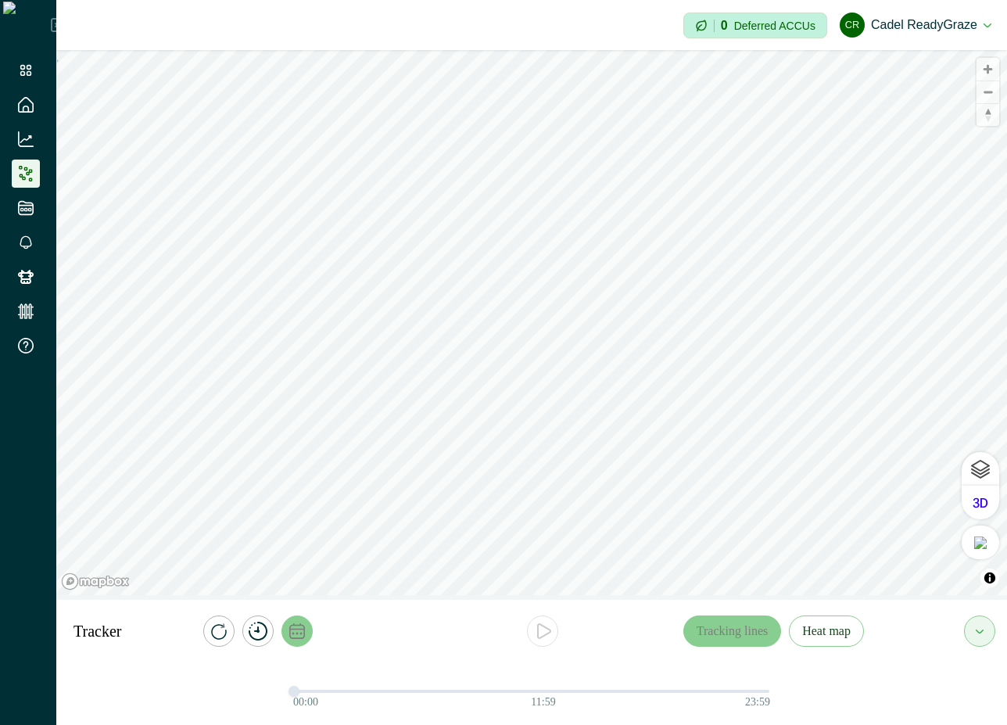
click at [297, 638] on icon "calendar" at bounding box center [297, 631] width 16 height 16
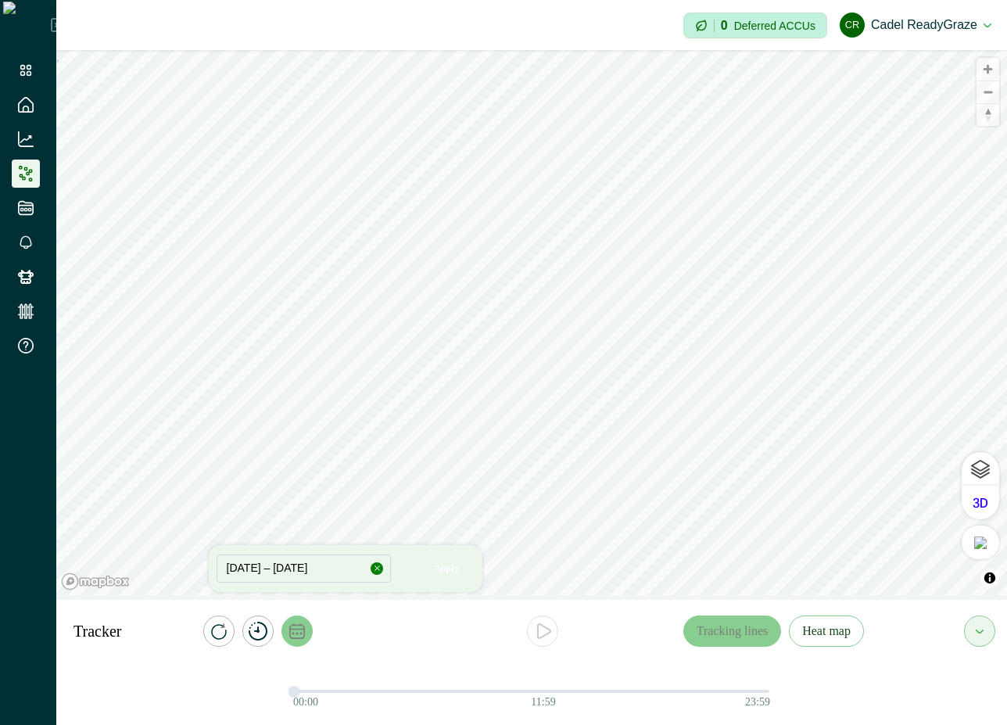
click at [382, 565] on button "button" at bounding box center [377, 568] width 13 height 13
click at [326, 566] on button "Select Date" at bounding box center [304, 568] width 175 height 28
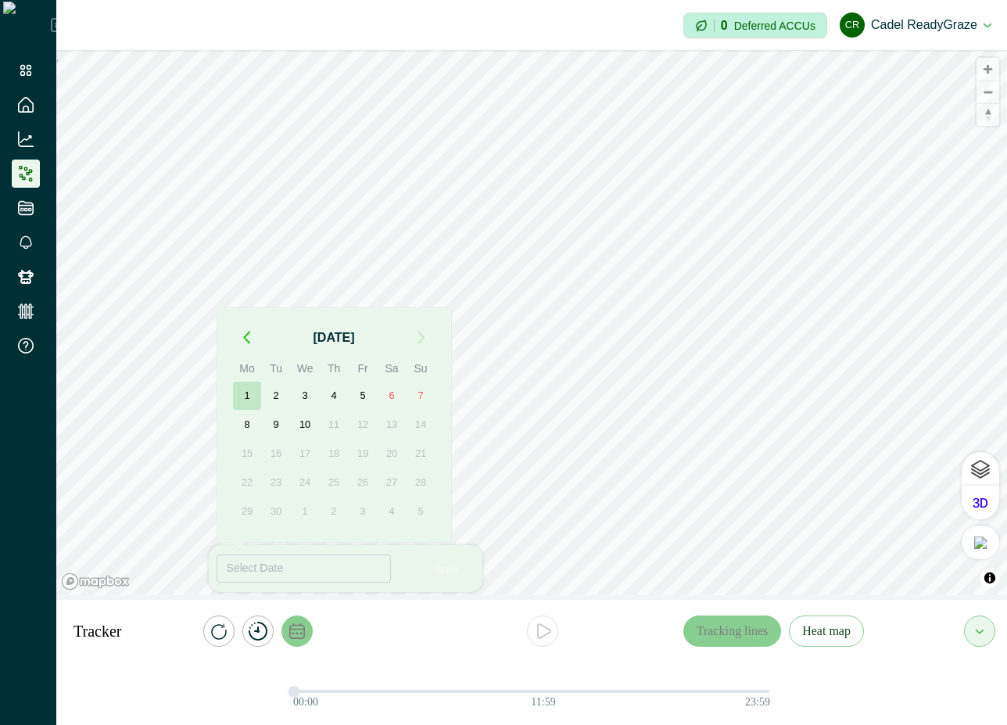
click at [250, 388] on button "1" at bounding box center [247, 396] width 28 height 28
click at [302, 416] on button "10" at bounding box center [305, 425] width 28 height 28
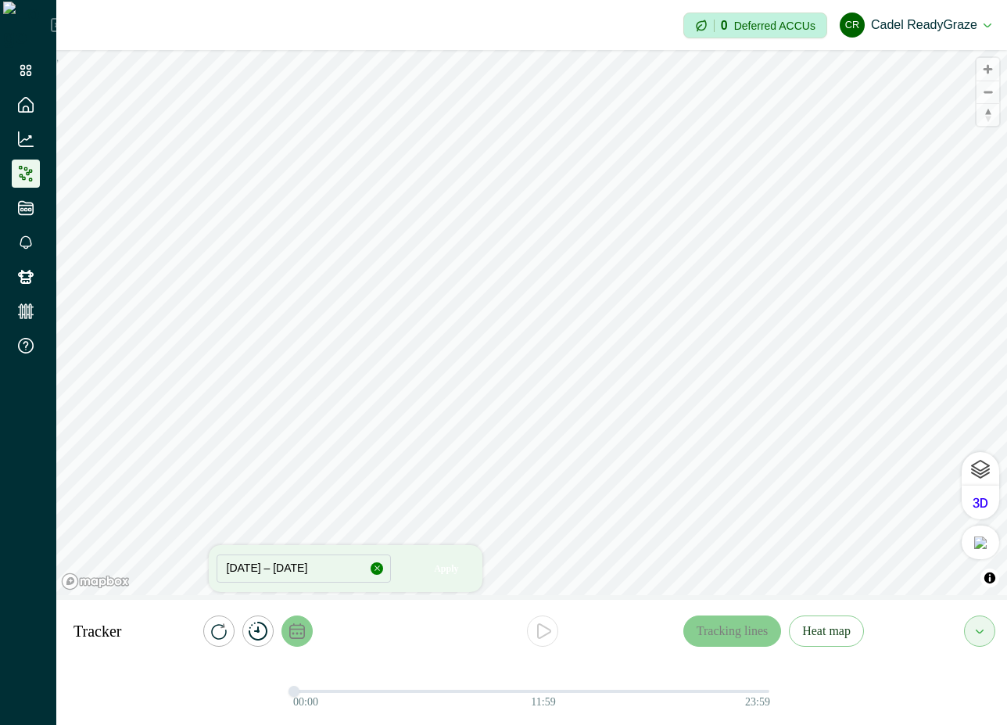
click at [373, 570] on icon "button" at bounding box center [377, 568] width 9 height 9
click at [328, 632] on div at bounding box center [261, 630] width 281 height 31
click at [295, 640] on button "calendar" at bounding box center [297, 630] width 31 height 31
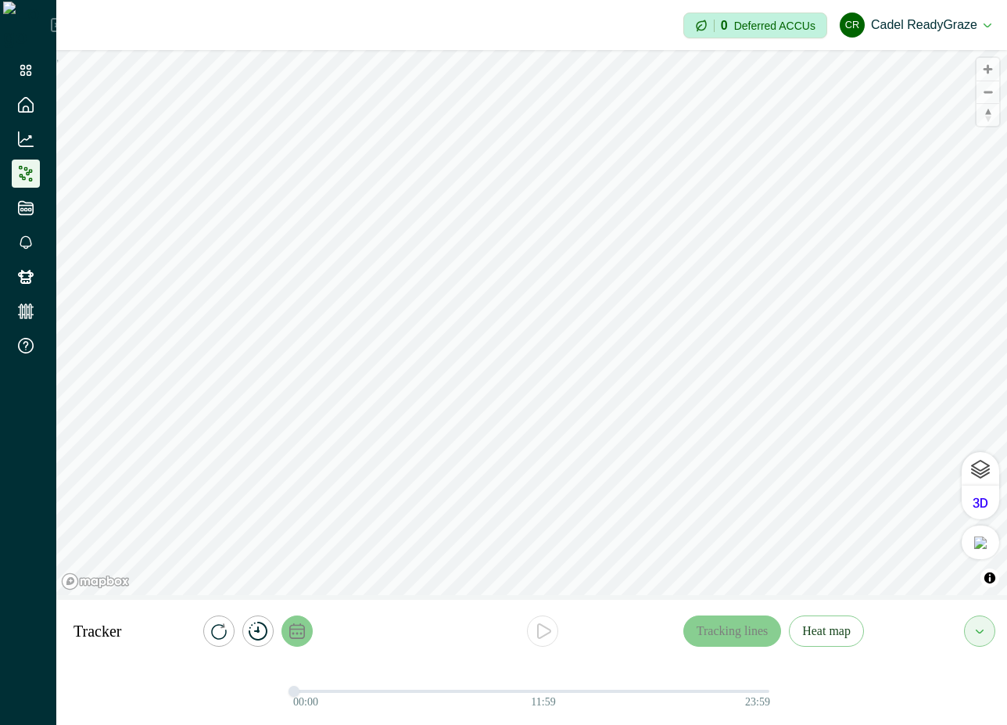
click at [295, 638] on icon "calendar" at bounding box center [297, 631] width 16 height 16
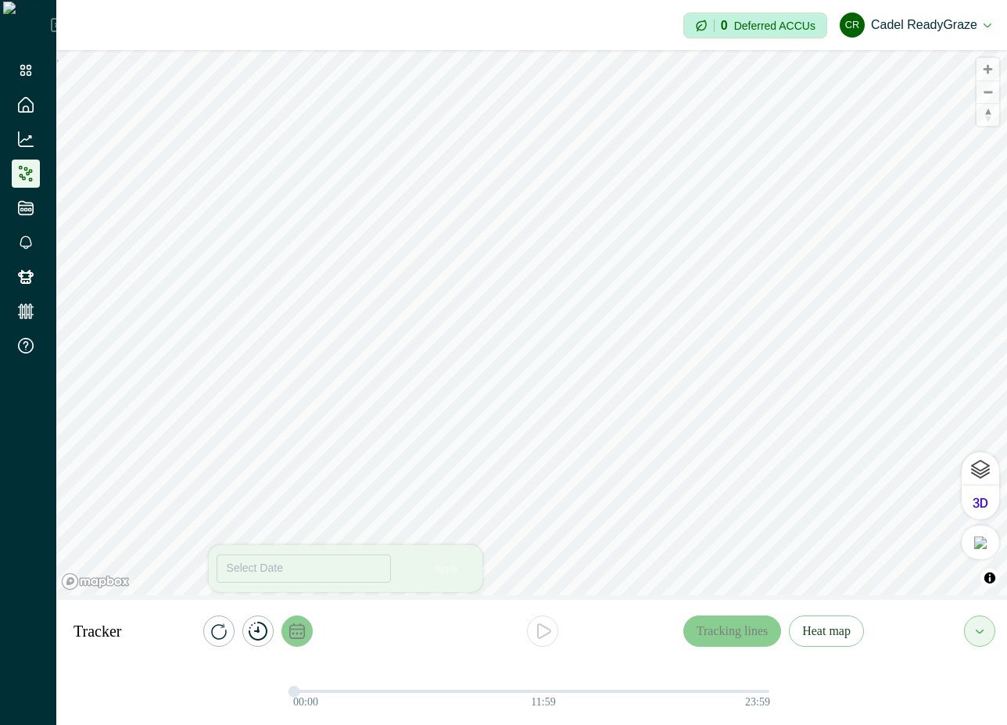
click at [299, 627] on icon "calendar" at bounding box center [297, 631] width 16 height 16
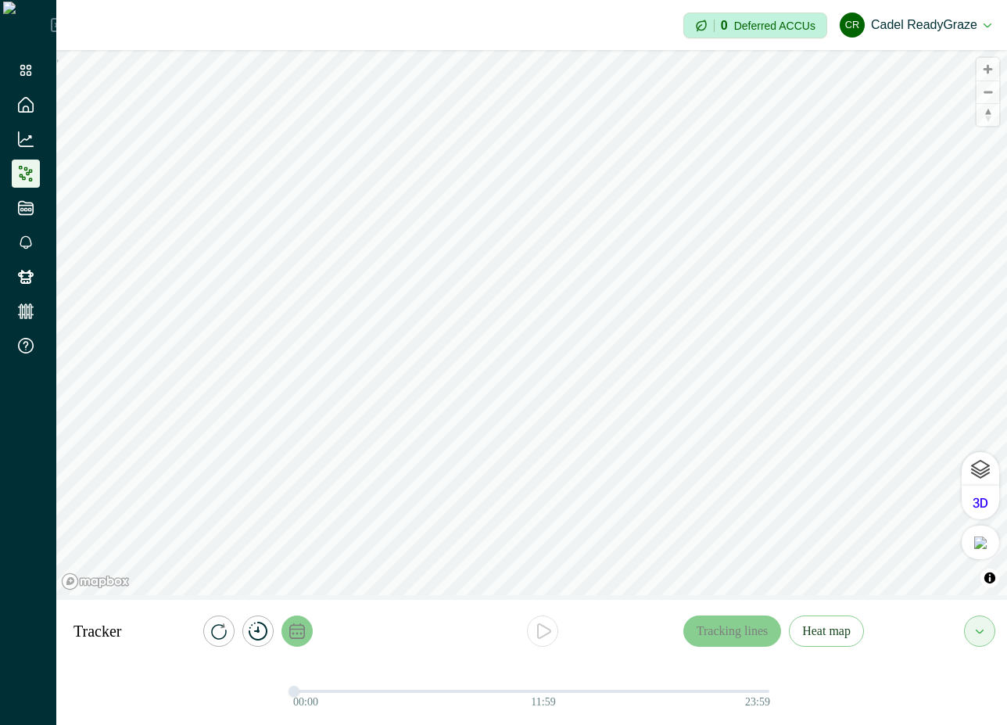
click at [298, 630] on icon "calendar" at bounding box center [297, 631] width 16 height 16
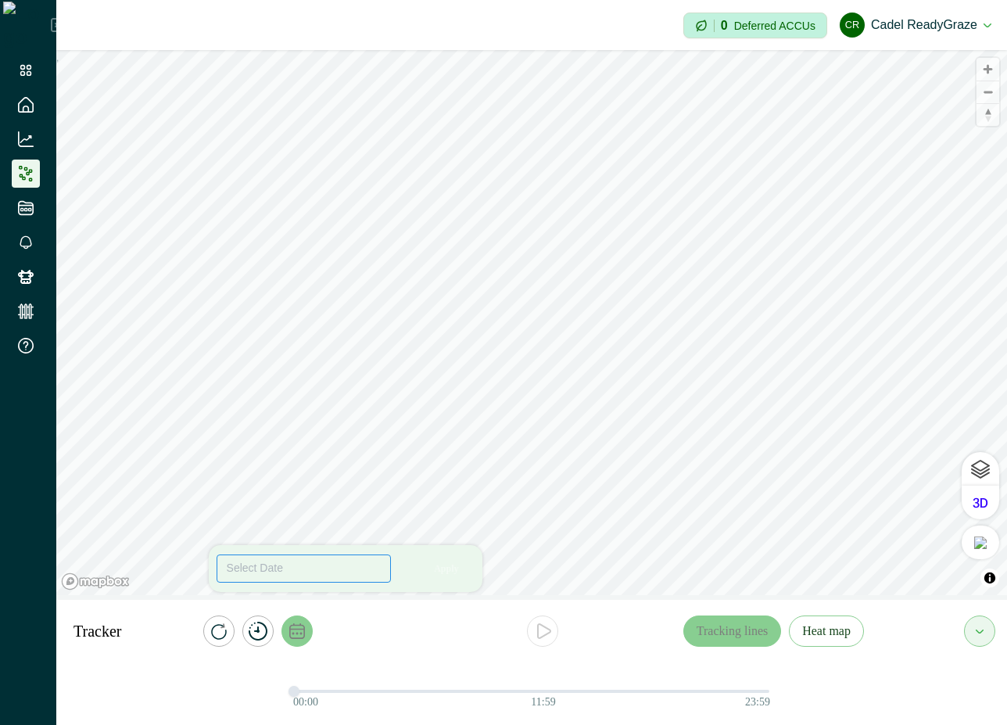
click at [286, 567] on button "Select Date" at bounding box center [304, 568] width 175 height 28
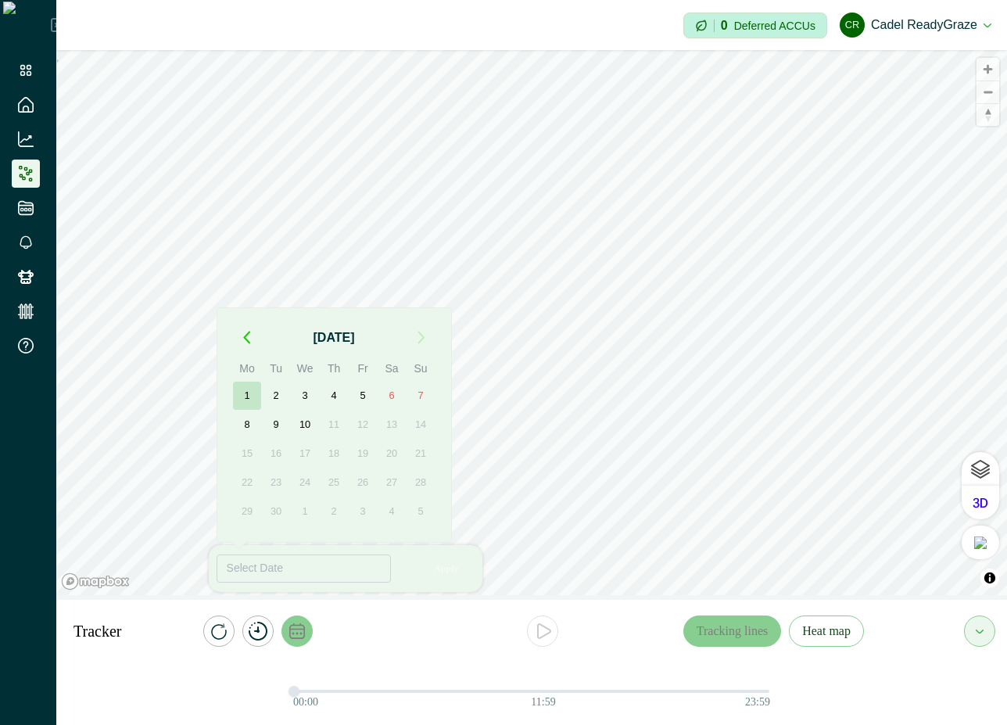
click at [241, 389] on button "1" at bounding box center [247, 396] width 28 height 28
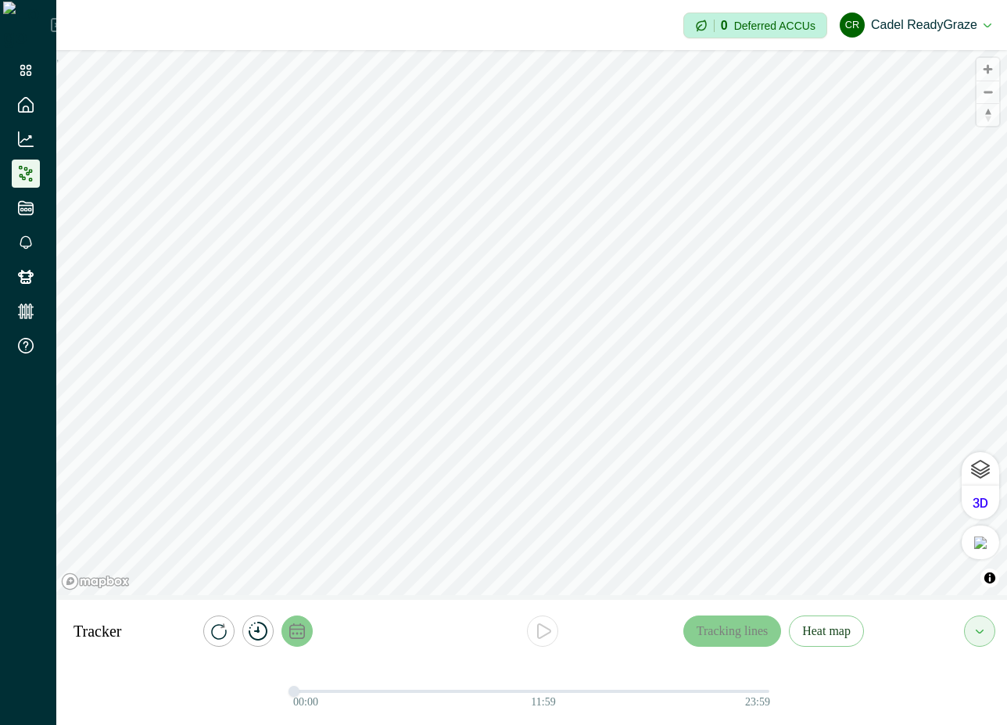
click at [298, 630] on icon "calendar" at bounding box center [297, 631] width 16 height 16
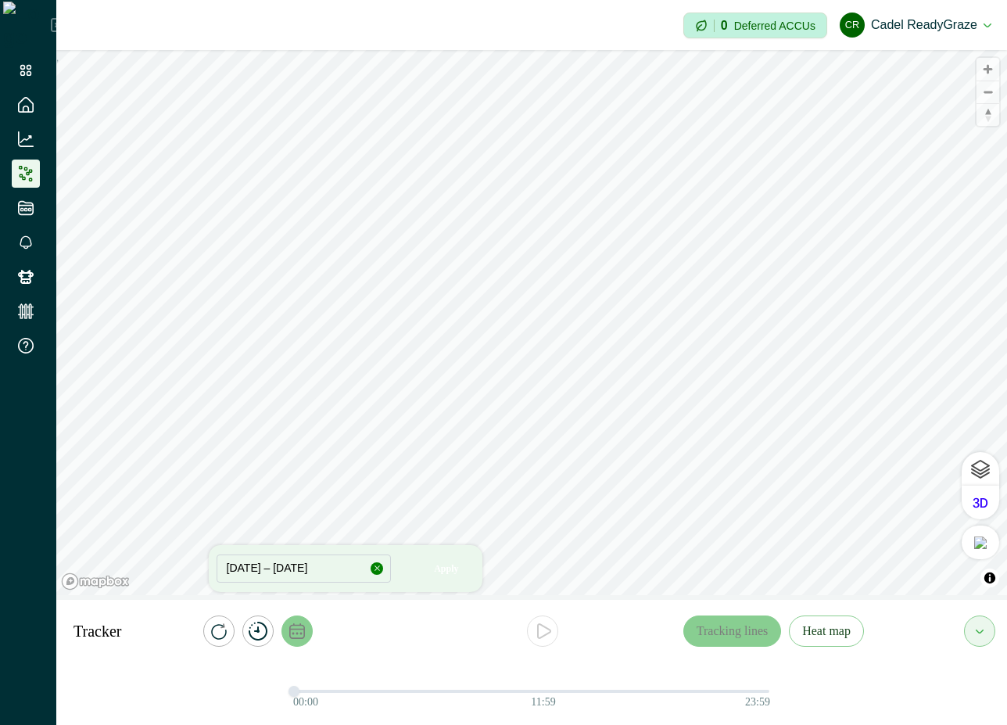
click at [378, 571] on icon "button" at bounding box center [377, 568] width 9 height 9
click at [254, 567] on span "Select Date" at bounding box center [255, 567] width 56 height 13
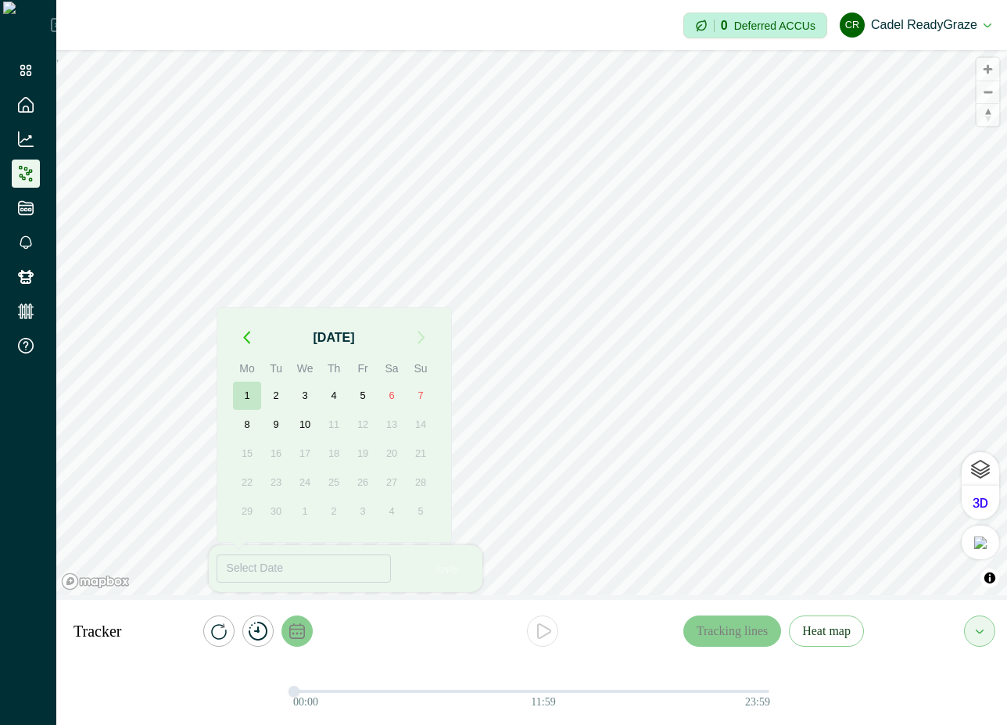
click at [248, 383] on button "1" at bounding box center [247, 396] width 28 height 28
click at [339, 391] on button "4" at bounding box center [334, 396] width 28 height 28
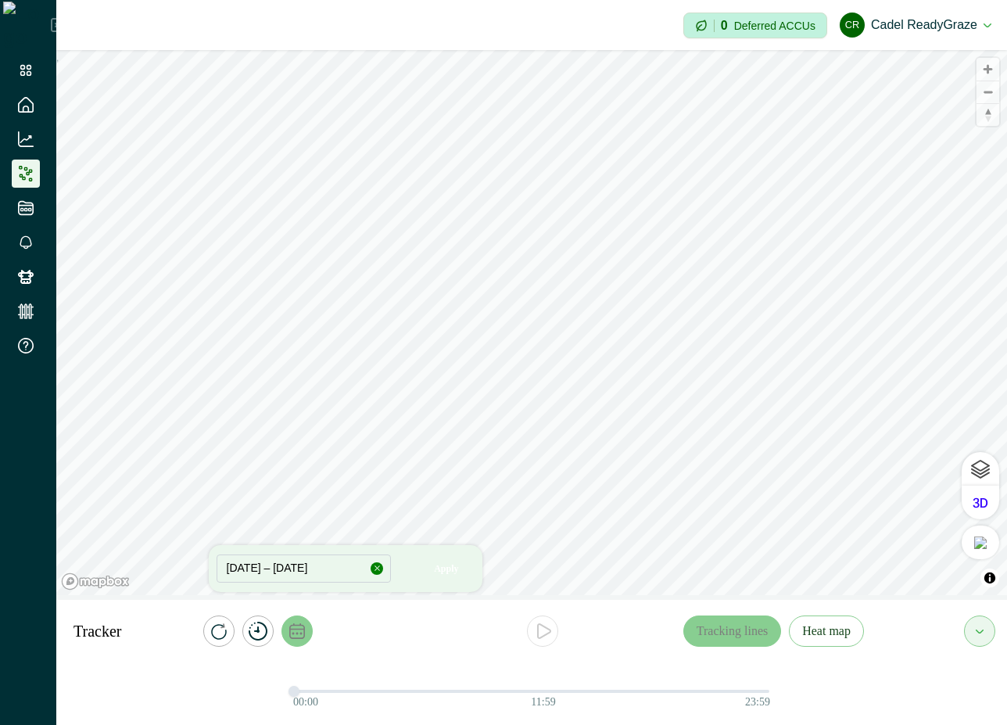
click at [468, 634] on div at bounding box center [543, 630] width 281 height 31
click at [380, 573] on button "button" at bounding box center [377, 568] width 13 height 13
click at [22, 67] on icon at bounding box center [26, 71] width 16 height 16
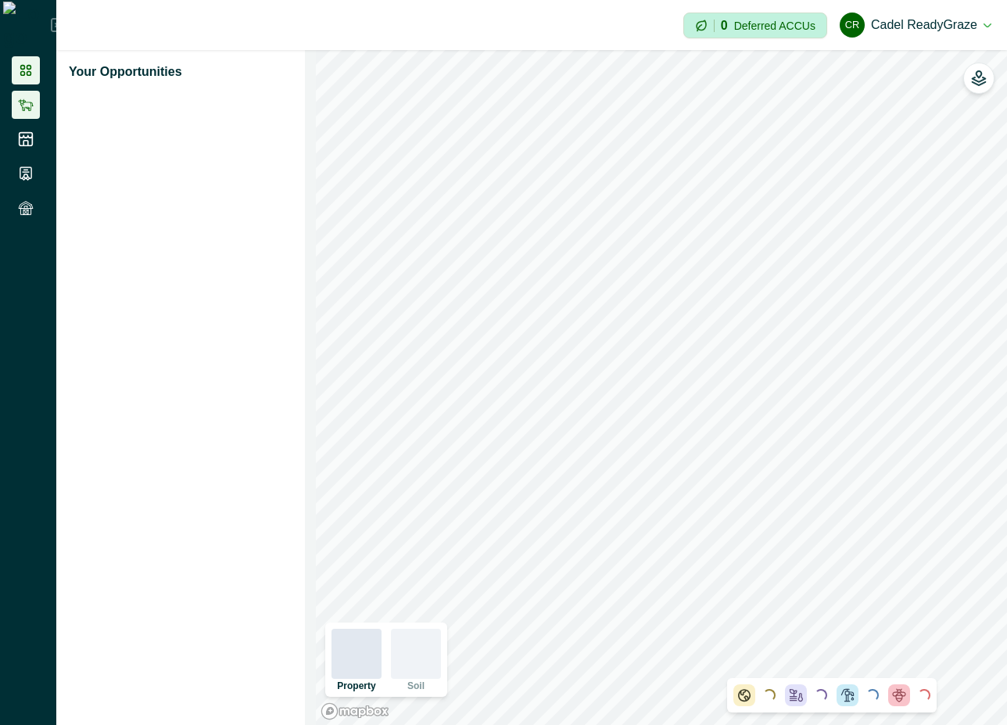
click at [27, 109] on icon at bounding box center [26, 105] width 16 height 16
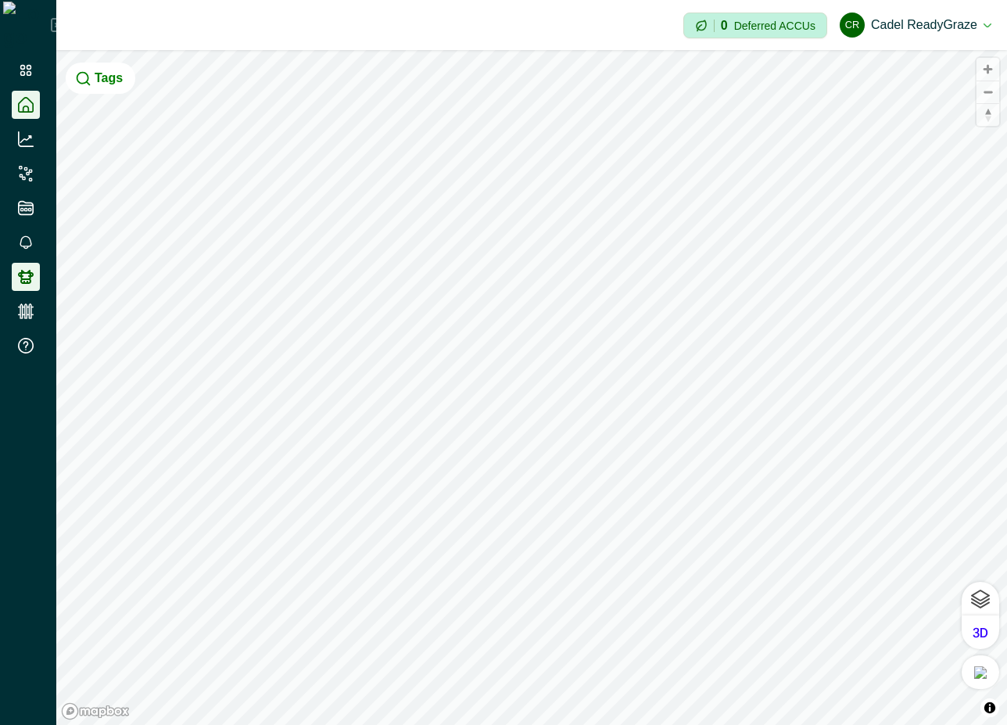
click at [23, 283] on icon at bounding box center [26, 277] width 16 height 14
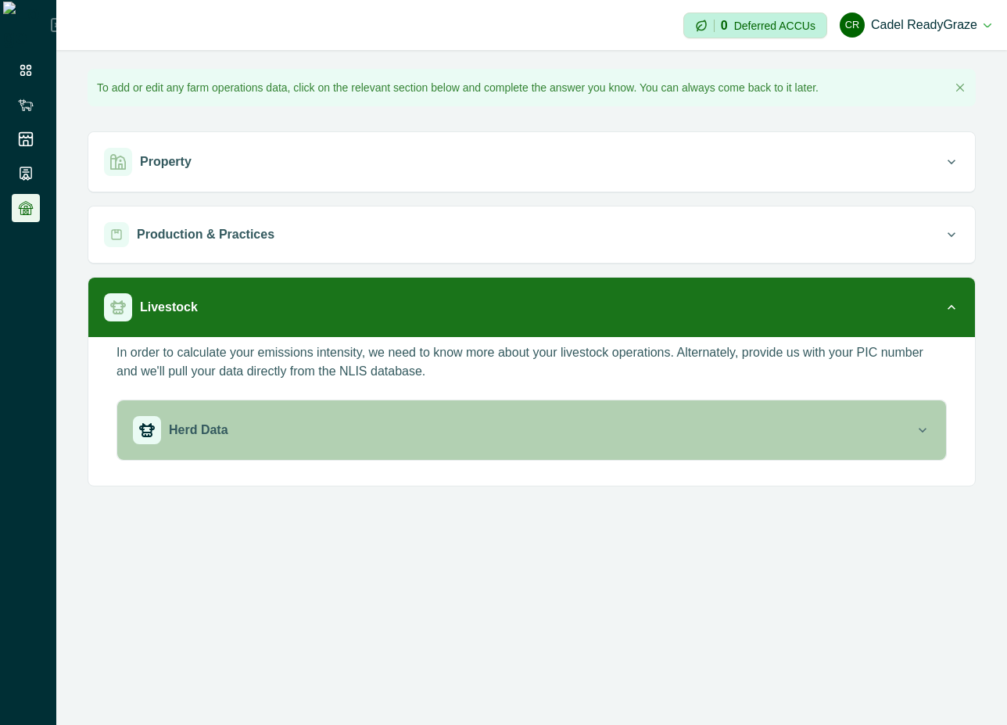
click at [547, 411] on button "Herd Data" at bounding box center [531, 429] width 829 height 59
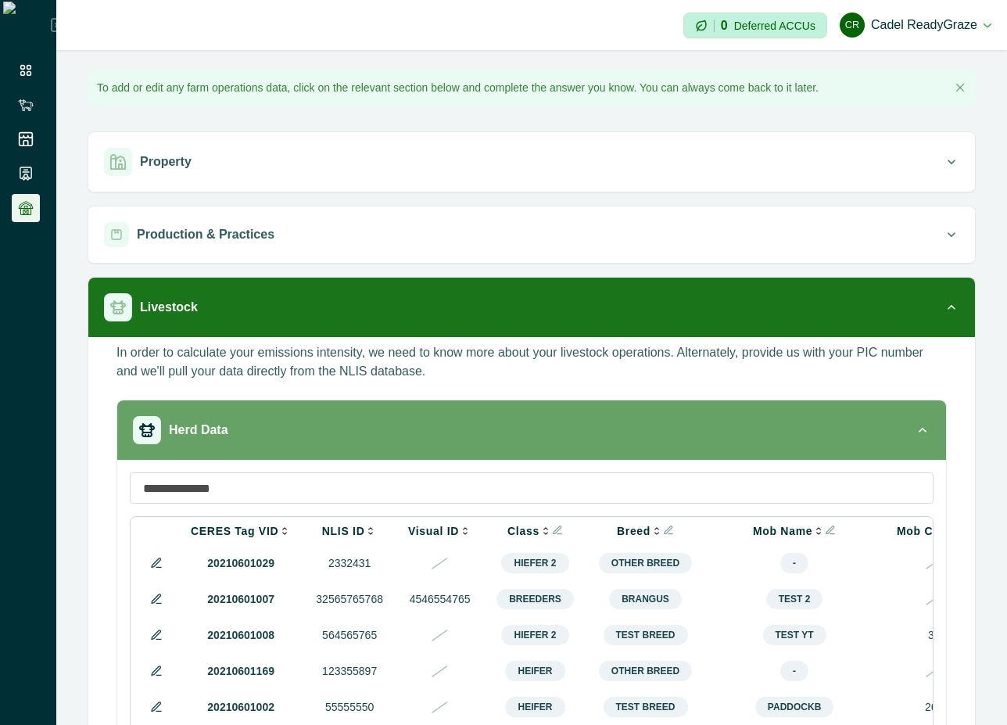
scroll to position [156, 0]
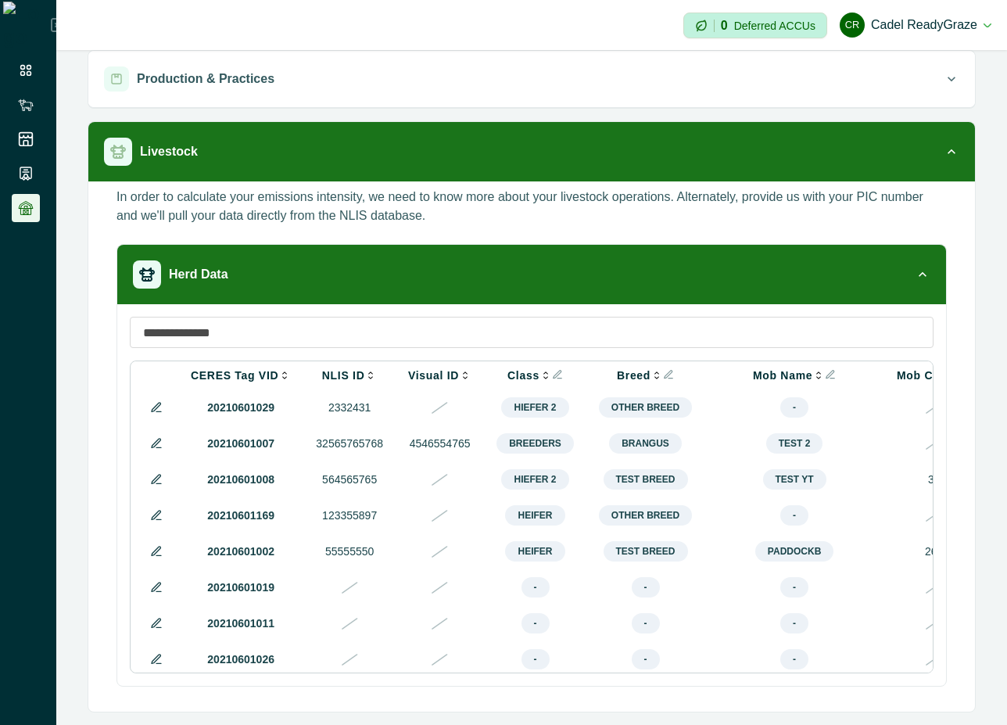
click at [150, 445] on icon at bounding box center [156, 443] width 13 height 13
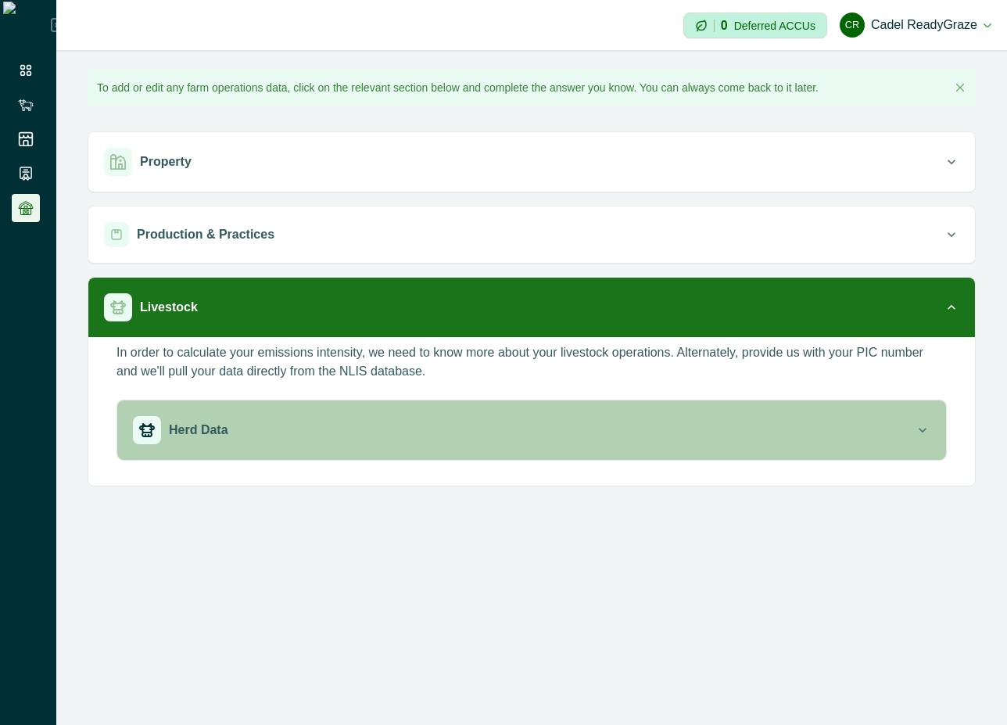
click at [860, 435] on div "Herd Data" at bounding box center [524, 430] width 782 height 28
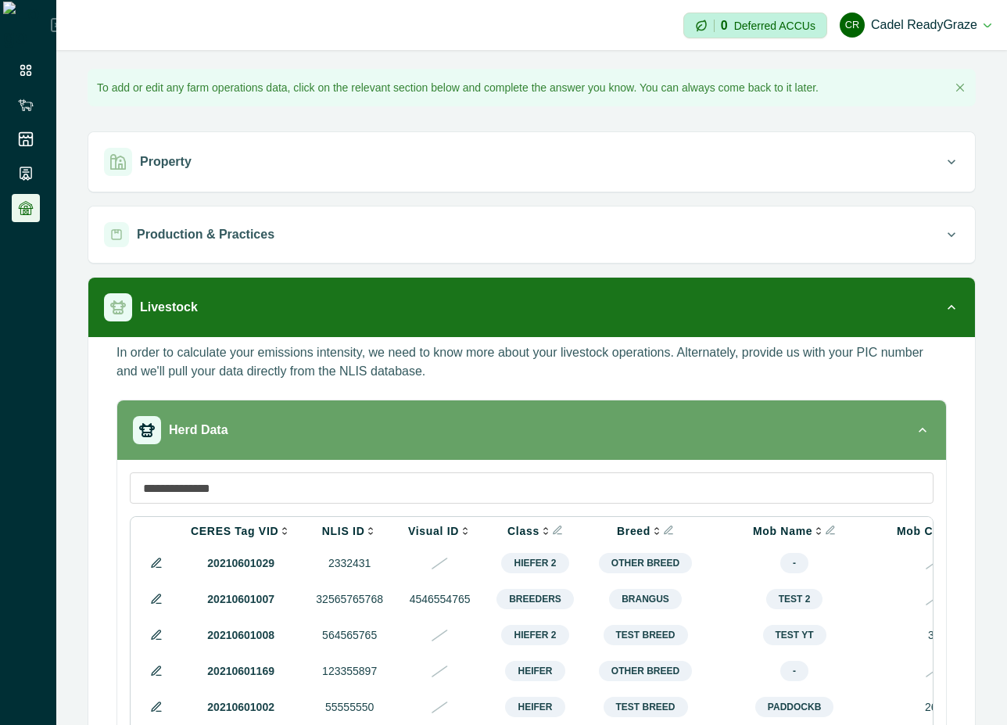
scroll to position [156, 0]
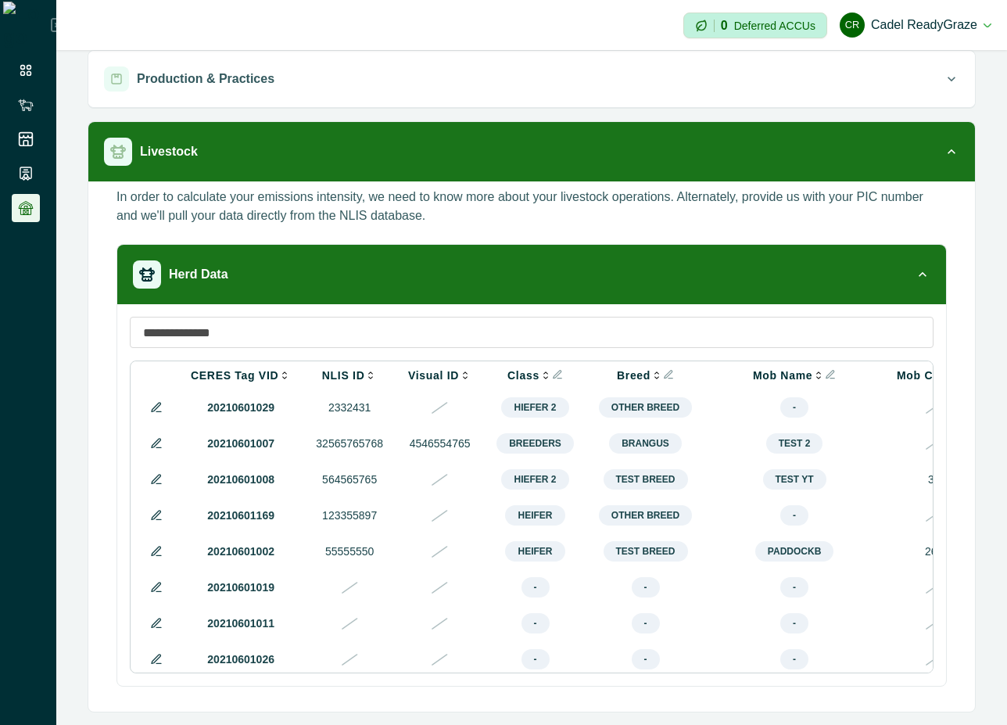
click at [152, 594] on icon at bounding box center [156, 587] width 13 height 13
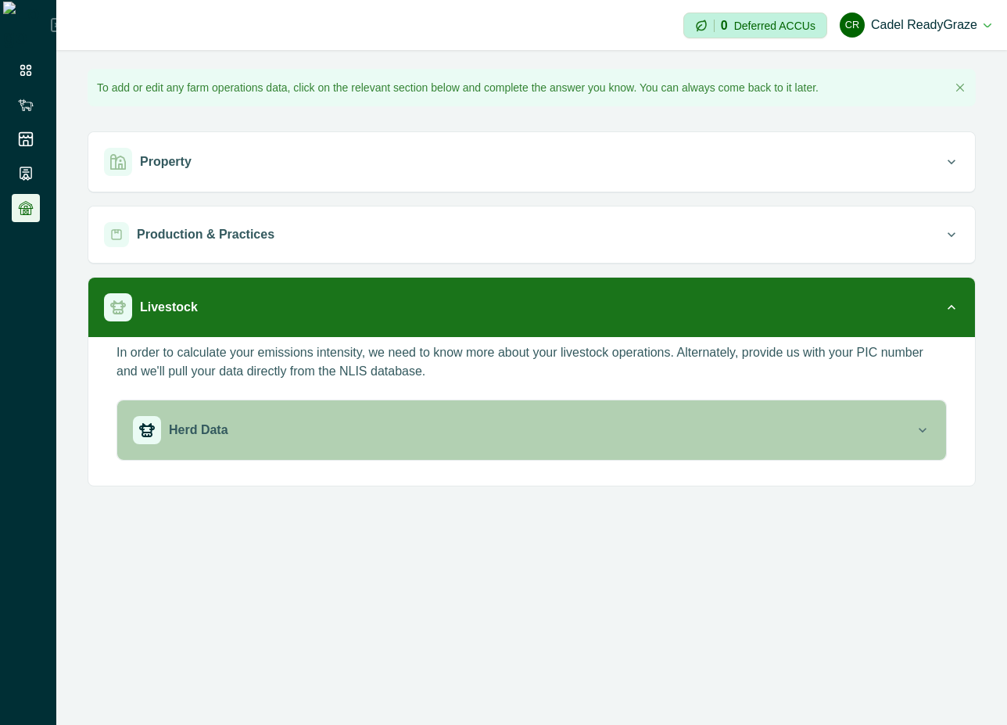
click at [561, 421] on div "Herd Data" at bounding box center [524, 430] width 782 height 28
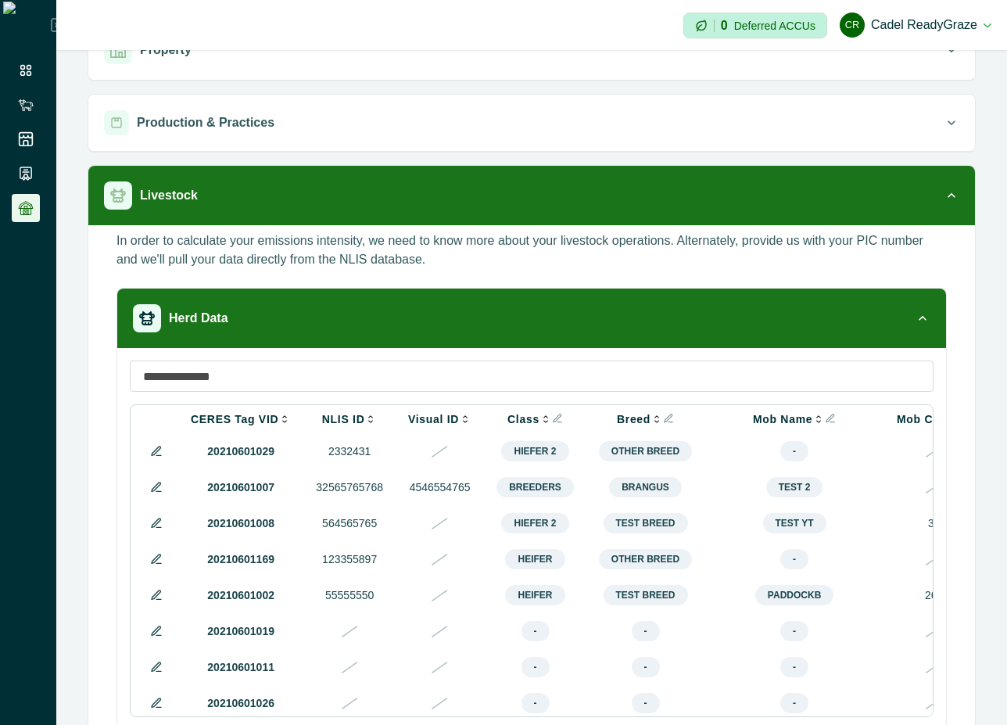
scroll to position [156, 0]
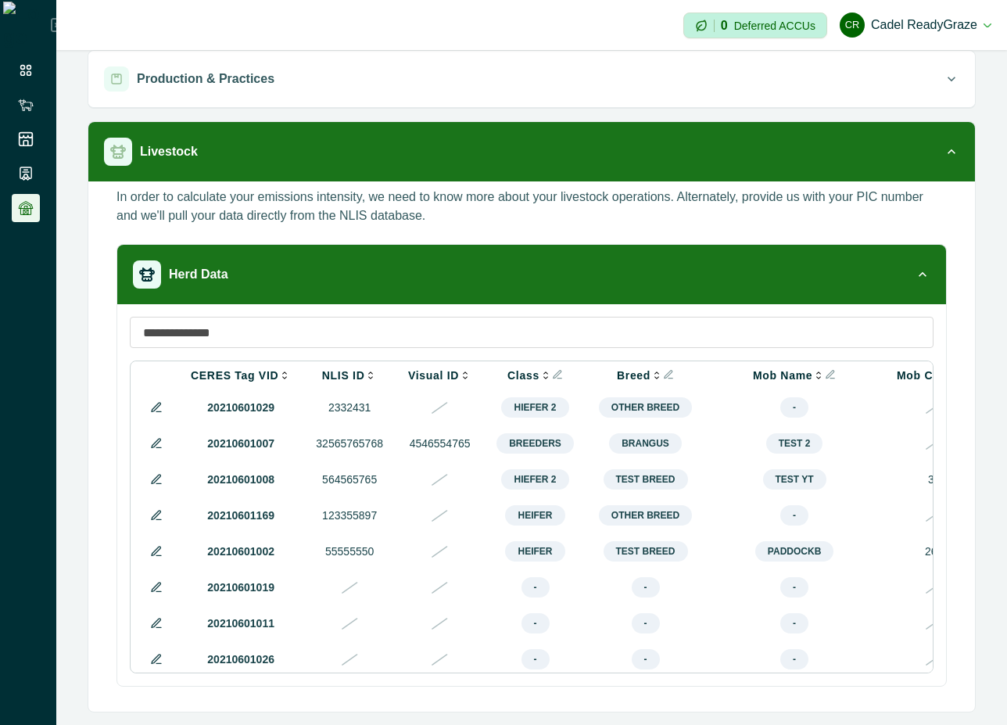
click at [155, 594] on icon at bounding box center [156, 587] width 13 height 13
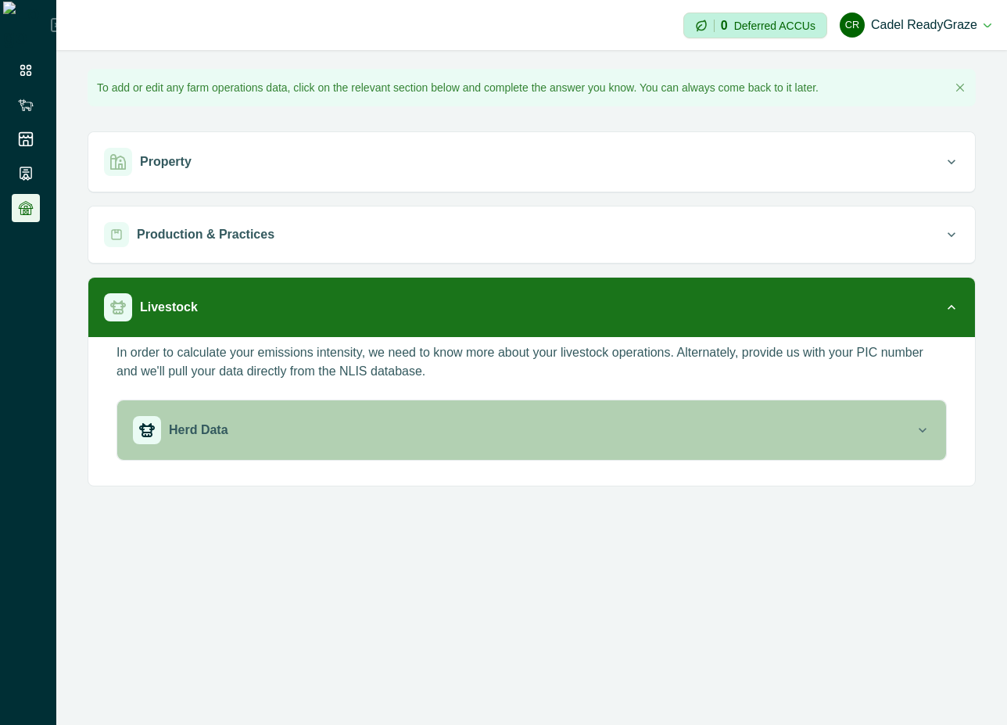
click at [309, 410] on button "Herd Data" at bounding box center [531, 429] width 829 height 59
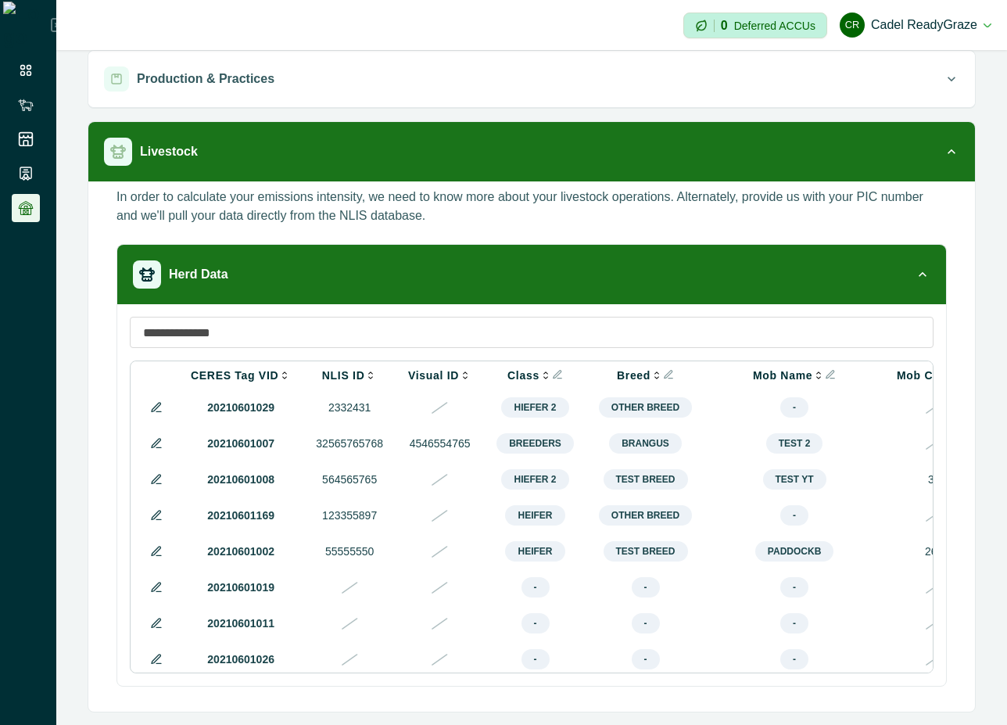
click at [152, 629] on icon at bounding box center [156, 623] width 13 height 13
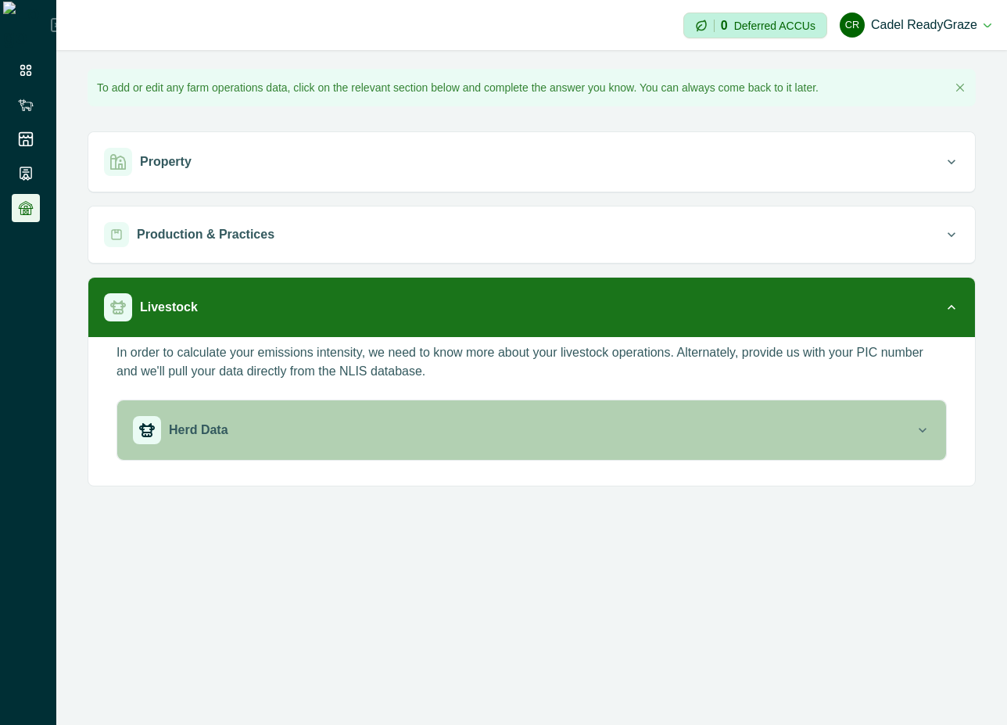
click at [302, 422] on div "Herd Data" at bounding box center [524, 430] width 782 height 28
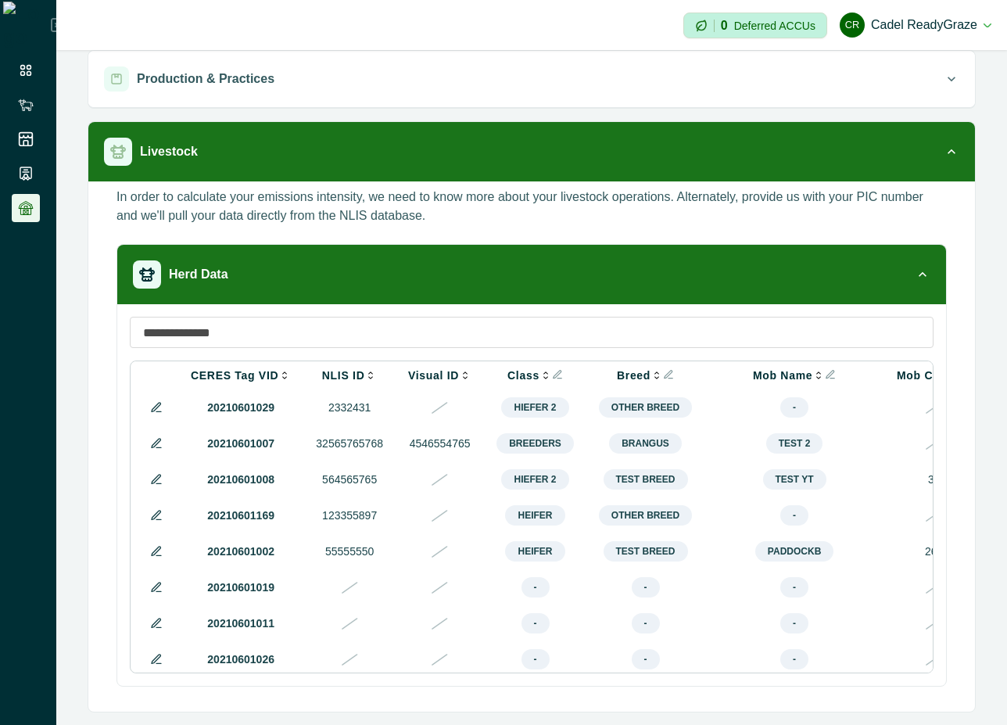
click at [160, 629] on icon at bounding box center [156, 623] width 13 height 13
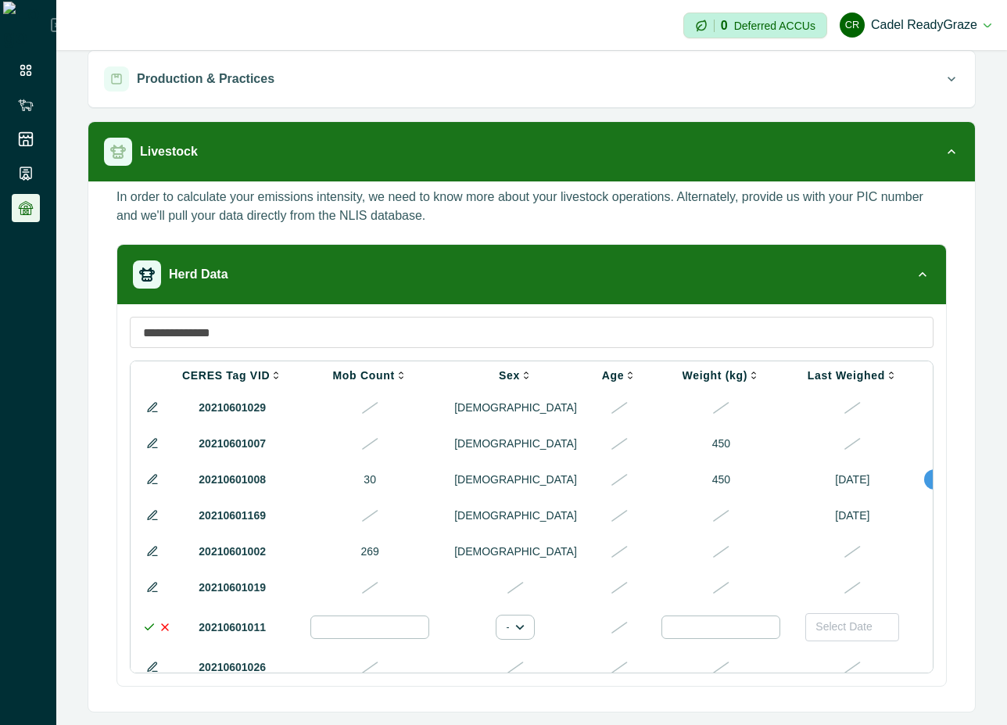
scroll to position [0, 714]
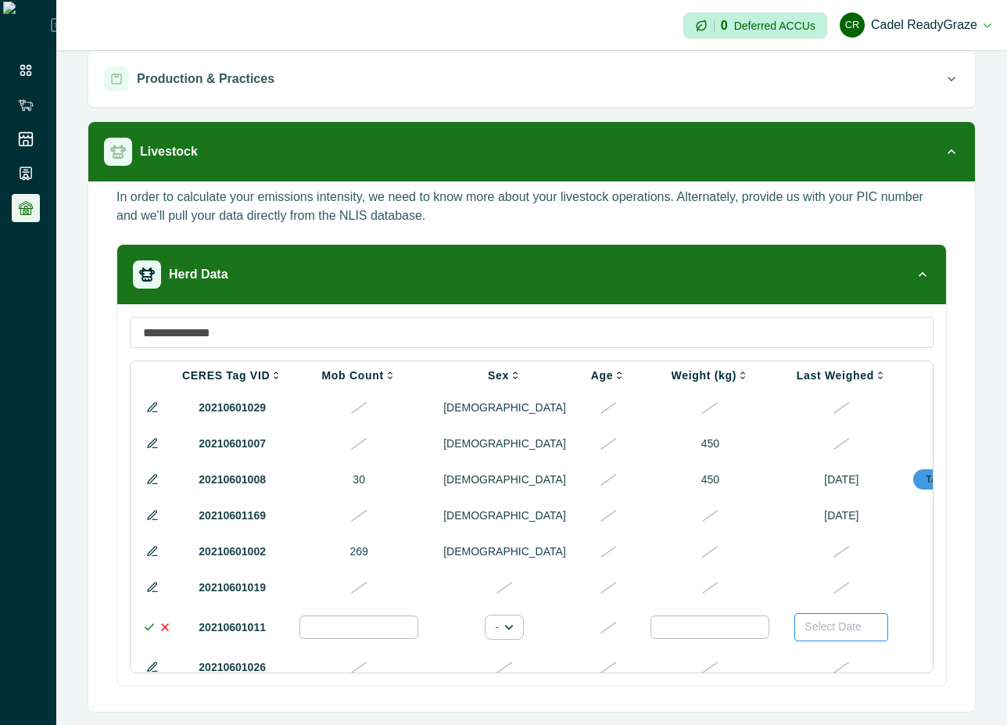
click at [794, 635] on button "Select Date" at bounding box center [841, 627] width 94 height 28
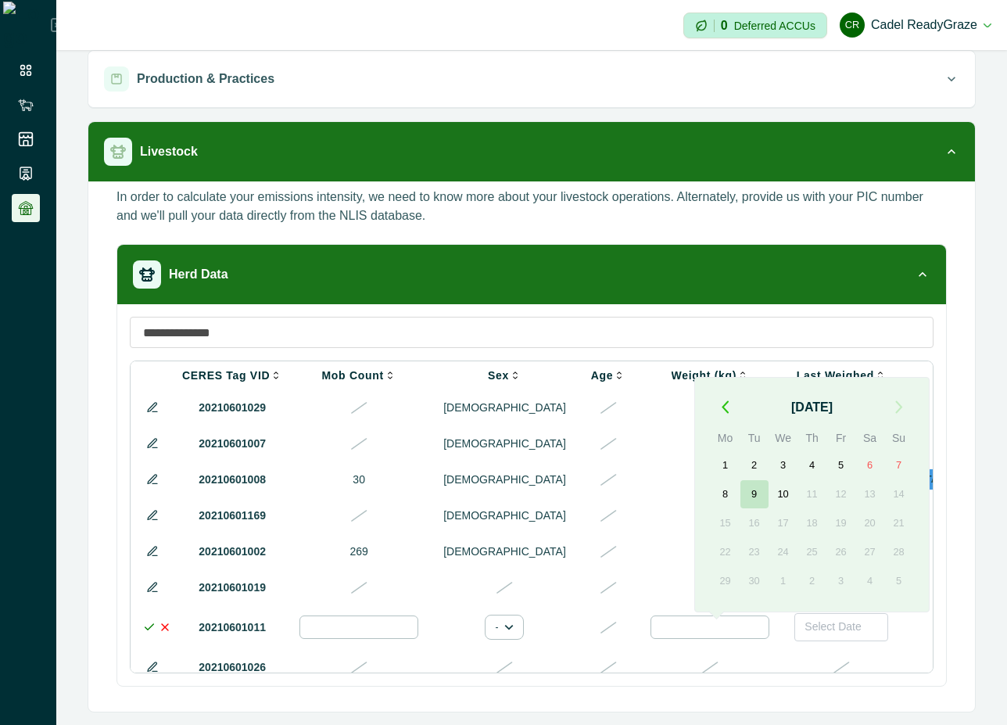
click at [752, 489] on button "9" at bounding box center [755, 494] width 28 height 28
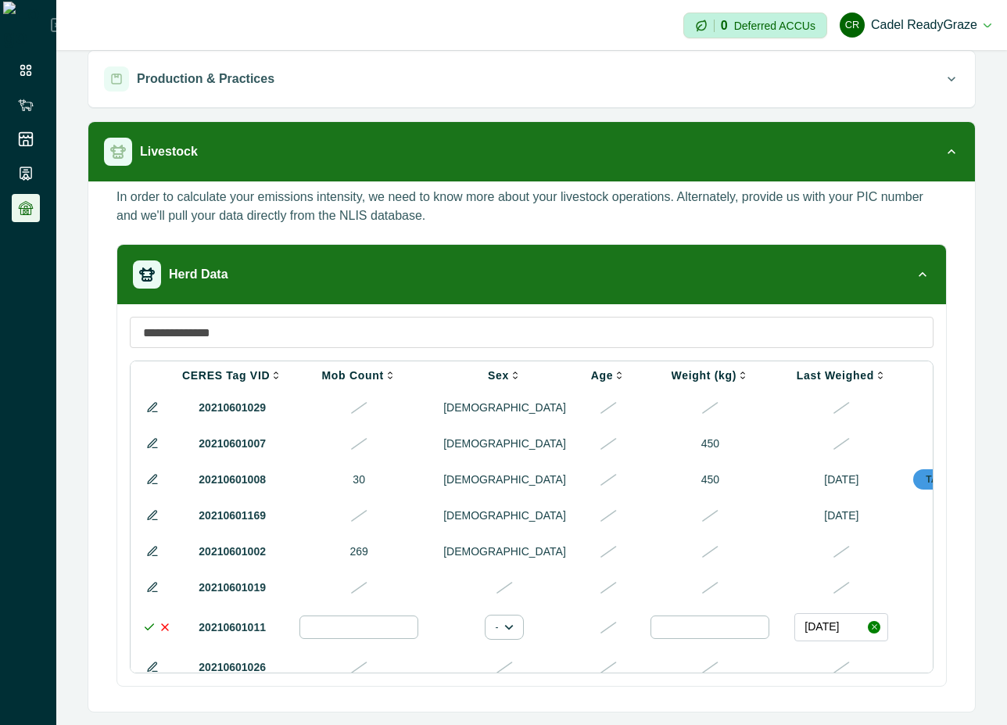
click at [163, 632] on icon at bounding box center [165, 627] width 13 height 13
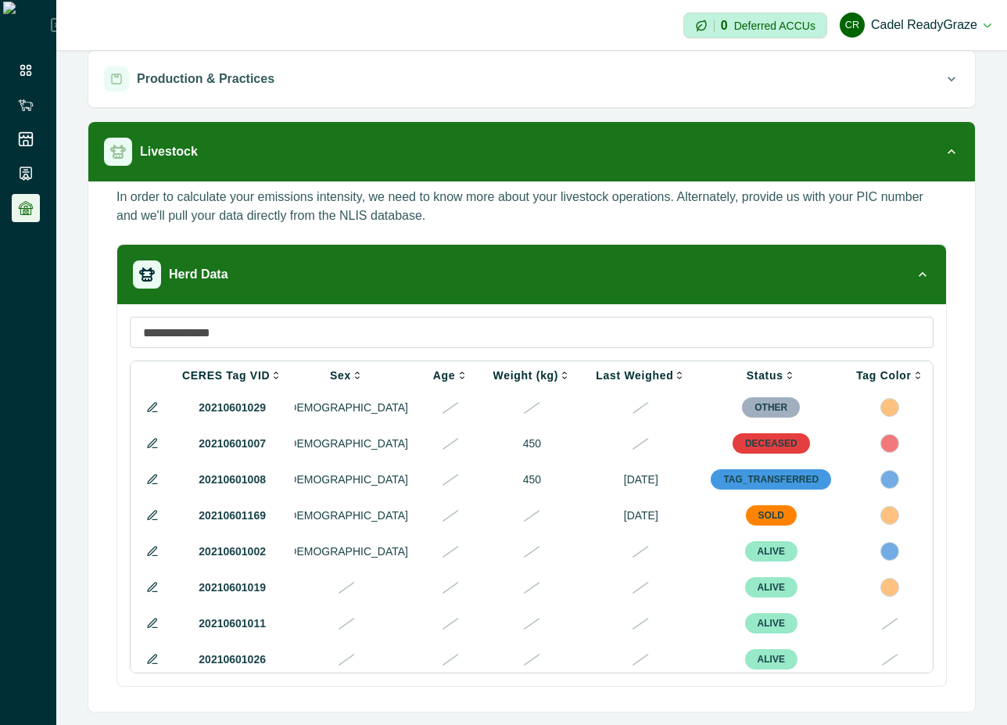
scroll to position [0, 608]
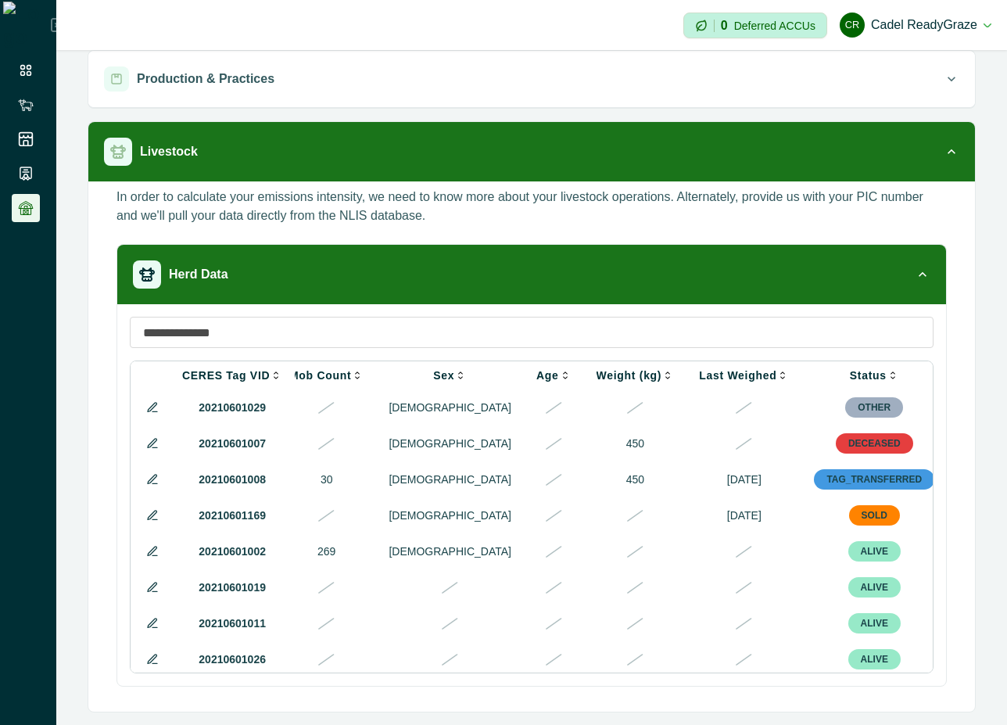
click at [153, 519] on icon at bounding box center [152, 515] width 9 height 9
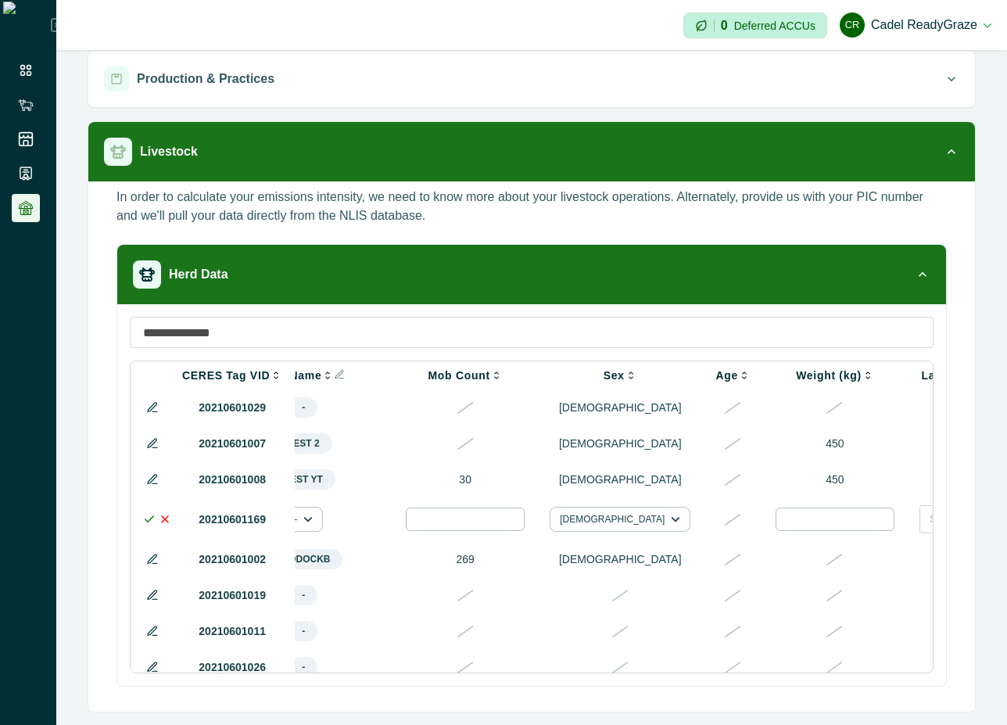
drag, startPoint x: 504, startPoint y: 668, endPoint x: 624, endPoint y: 682, distance: 120.5
click at [624, 682] on div "CERES Tag VID NLIS ID Visual ID Class Breed Mob Name Mob Count Sex Age Weight (…" at bounding box center [531, 495] width 829 height 382
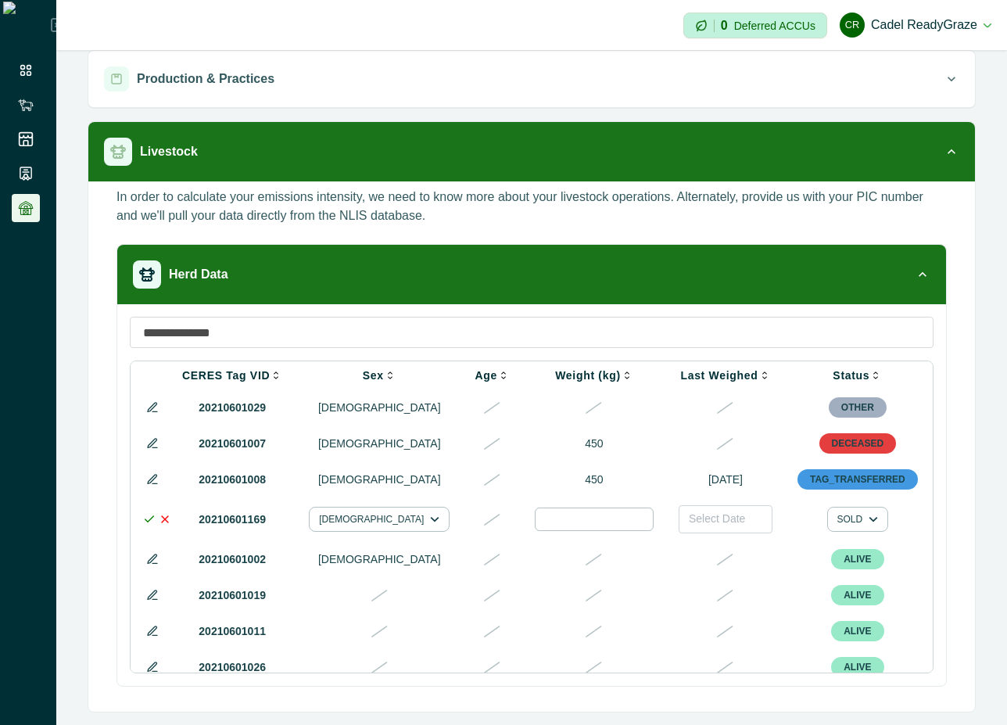
scroll to position [0, 850]
click at [23, 102] on icon at bounding box center [26, 105] width 16 height 16
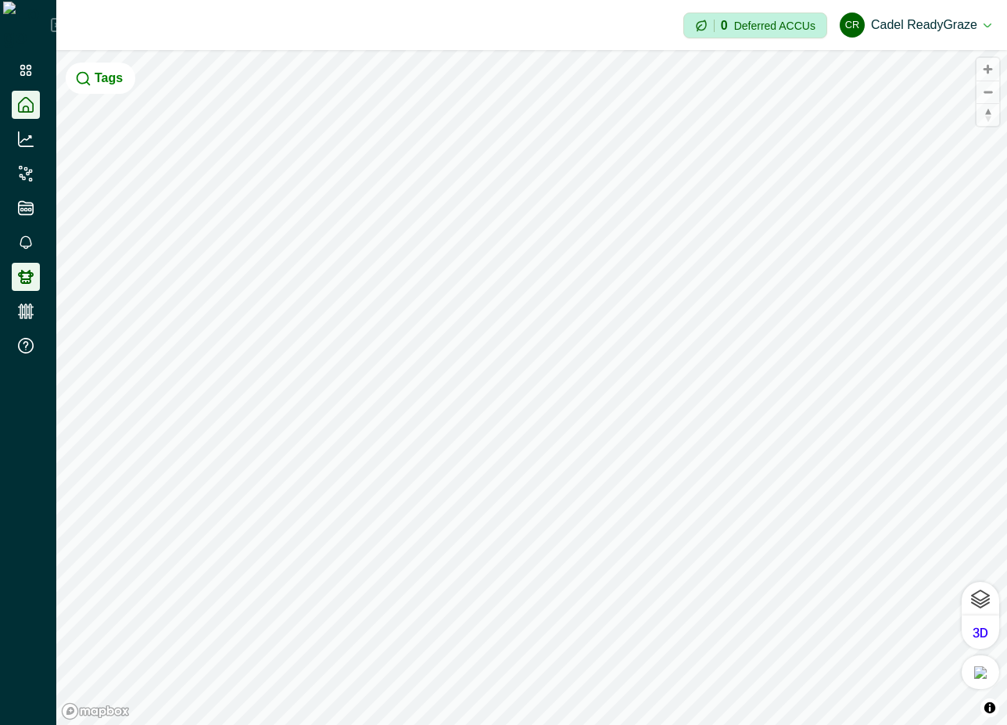
click at [23, 274] on icon at bounding box center [26, 277] width 16 height 16
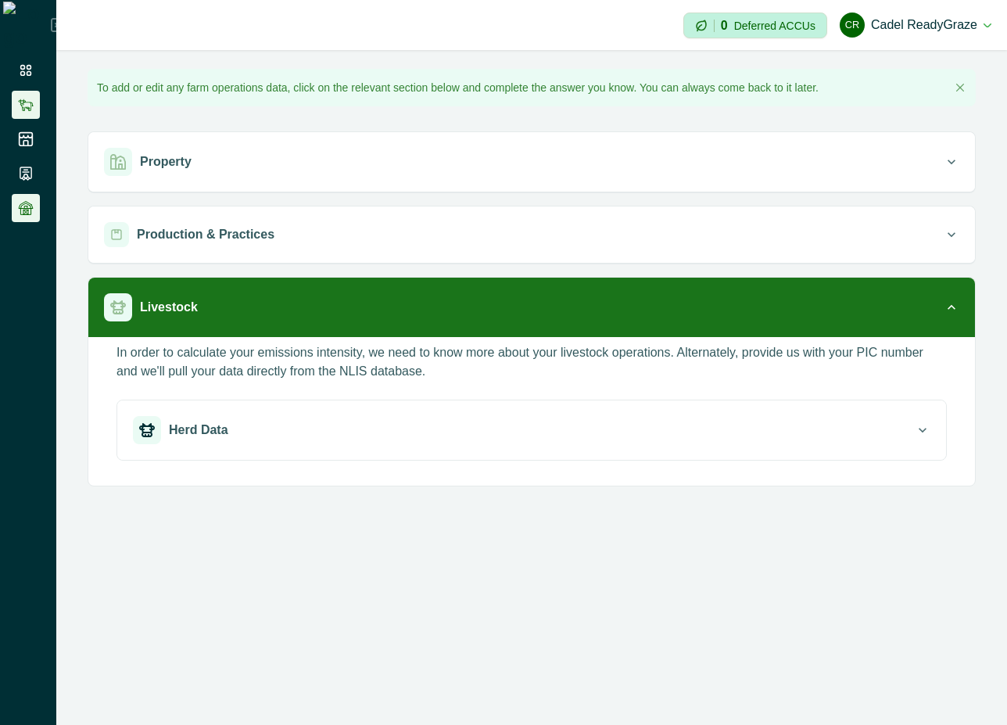
click at [18, 100] on icon at bounding box center [26, 105] width 16 height 16
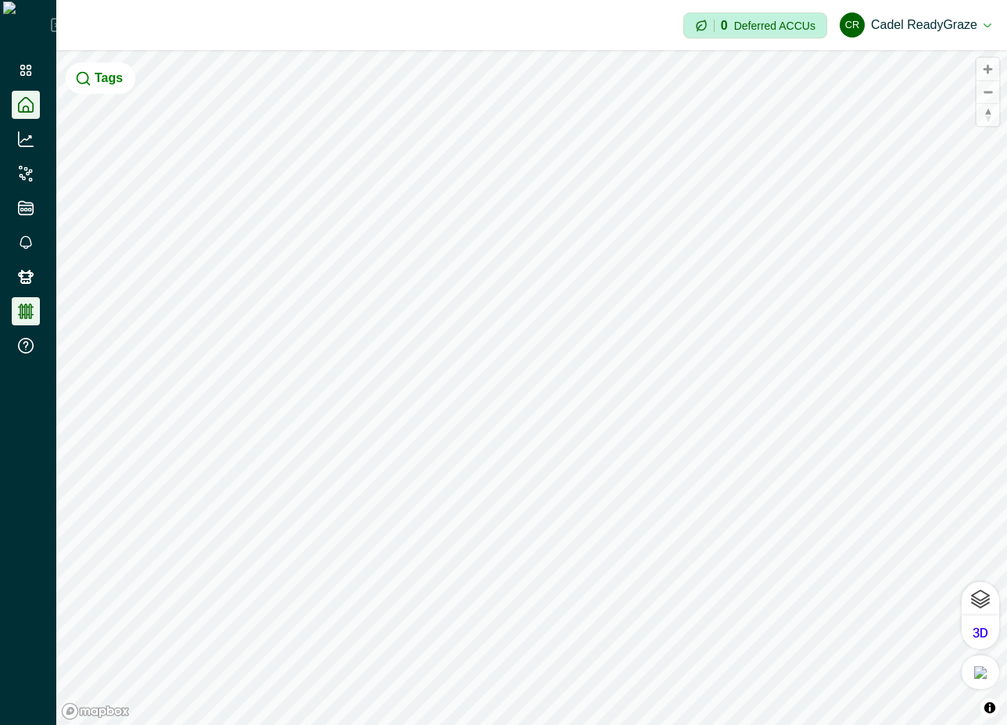
click at [30, 309] on icon at bounding box center [26, 311] width 16 height 16
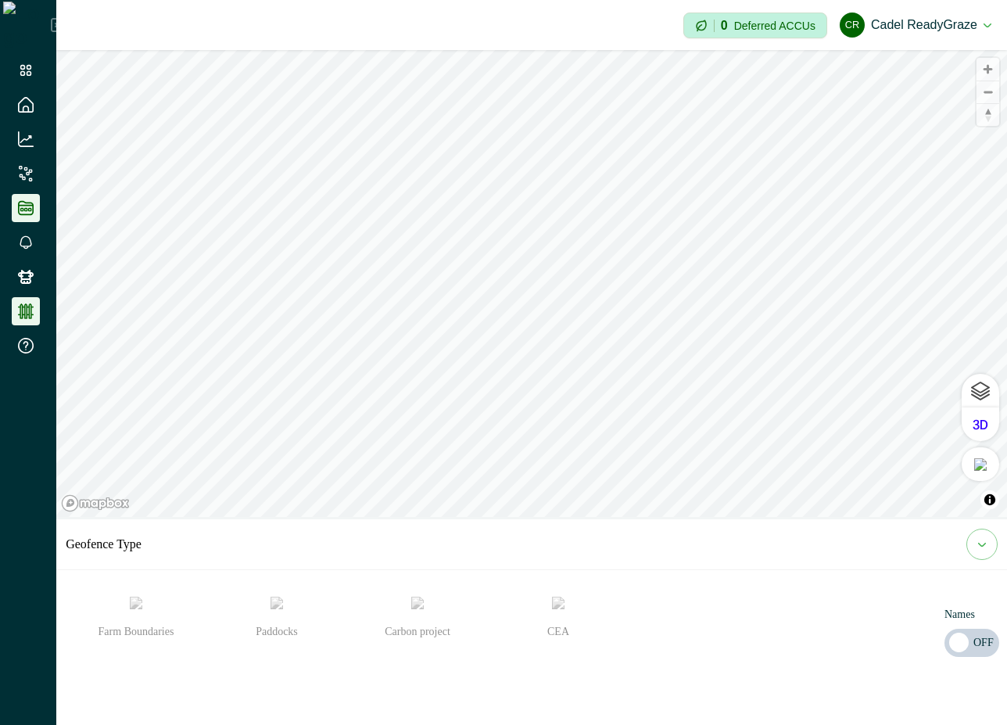
click at [23, 205] on icon at bounding box center [26, 208] width 16 height 14
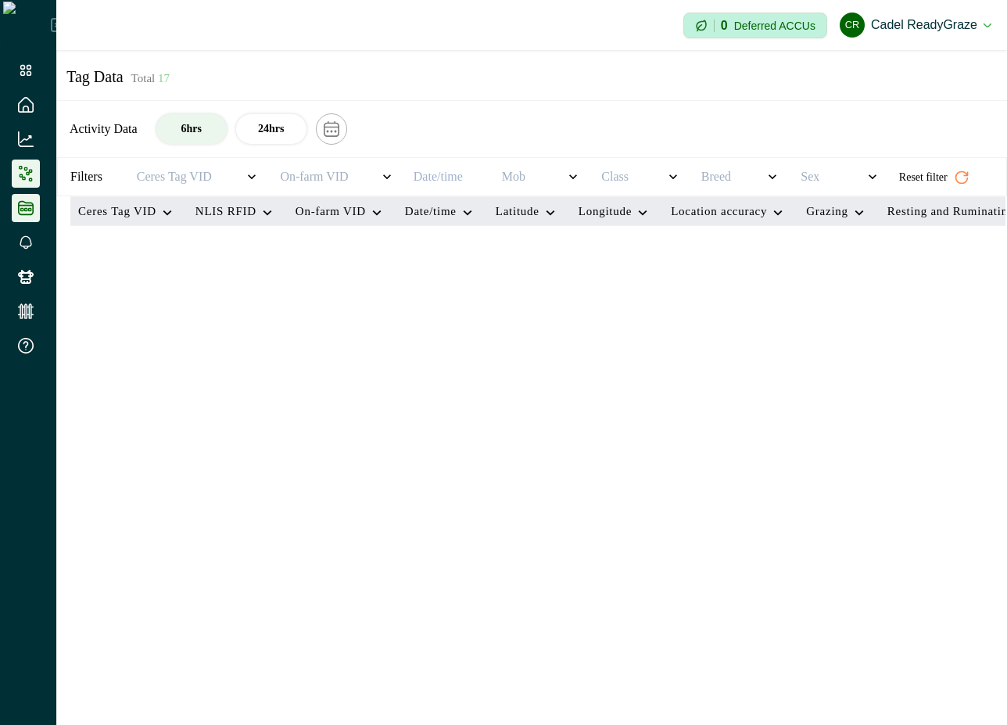
click at [20, 176] on icon at bounding box center [22, 176] width 4 height 4
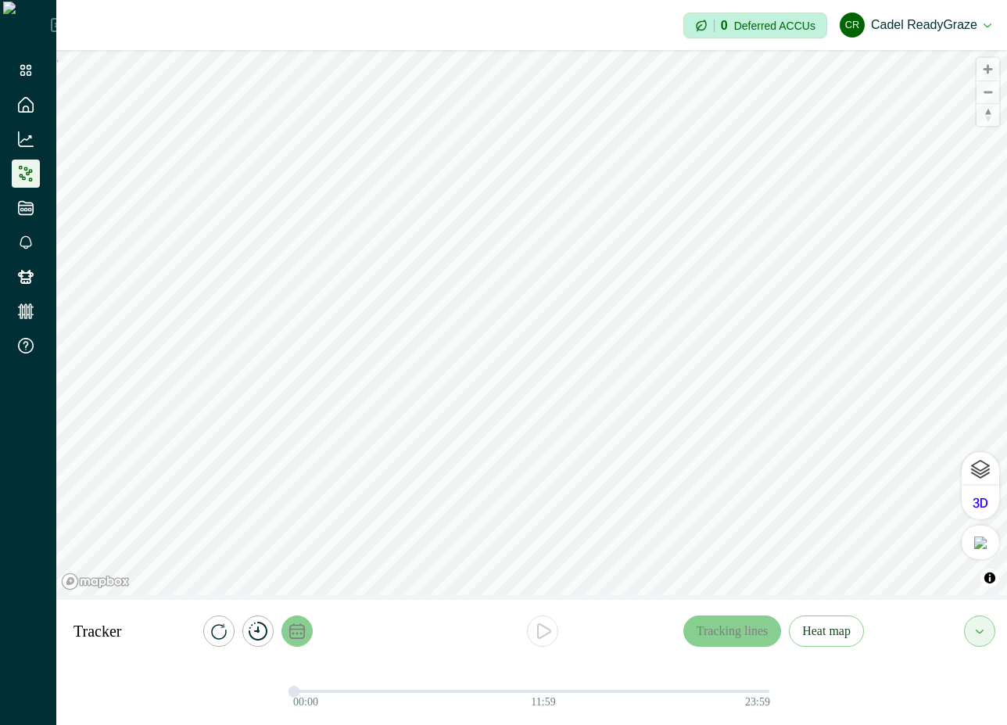
click at [300, 634] on icon "calendar" at bounding box center [301, 634] width 2 height 2
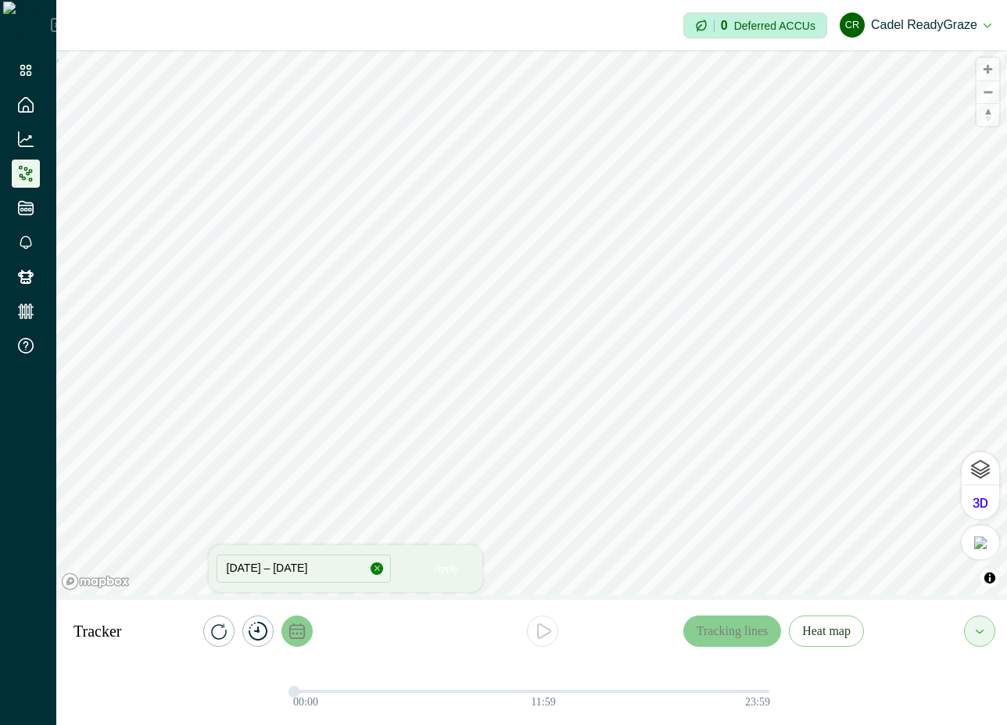
click at [371, 569] on button "button" at bounding box center [377, 568] width 13 height 13
click at [303, 626] on icon "calendar" at bounding box center [297, 631] width 16 height 16
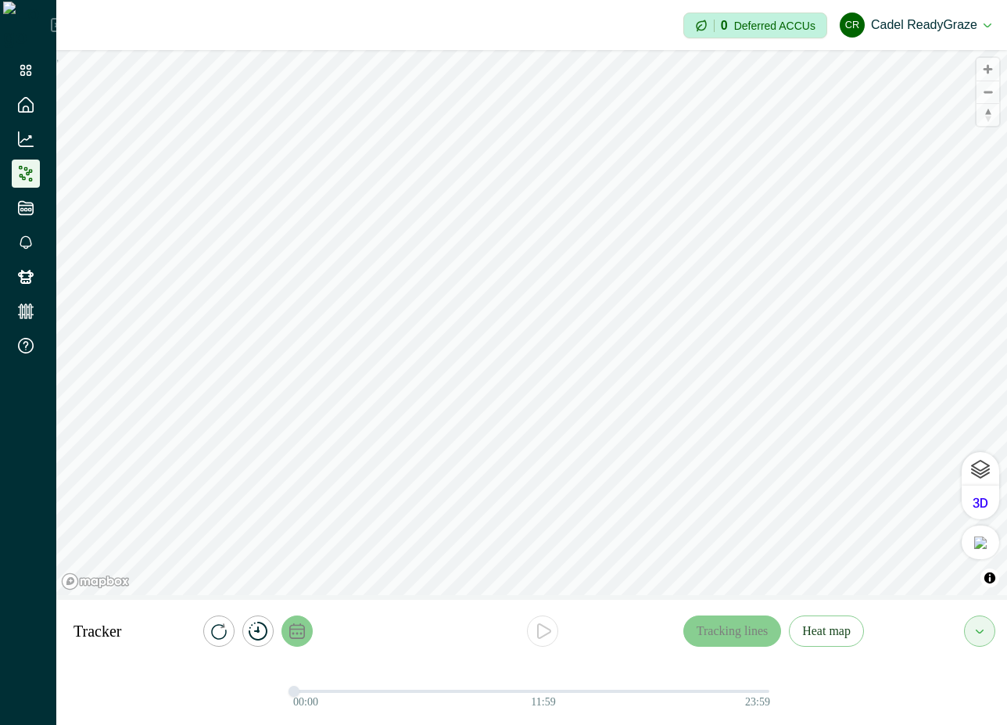
click at [303, 626] on icon "calendar" at bounding box center [297, 631] width 16 height 16
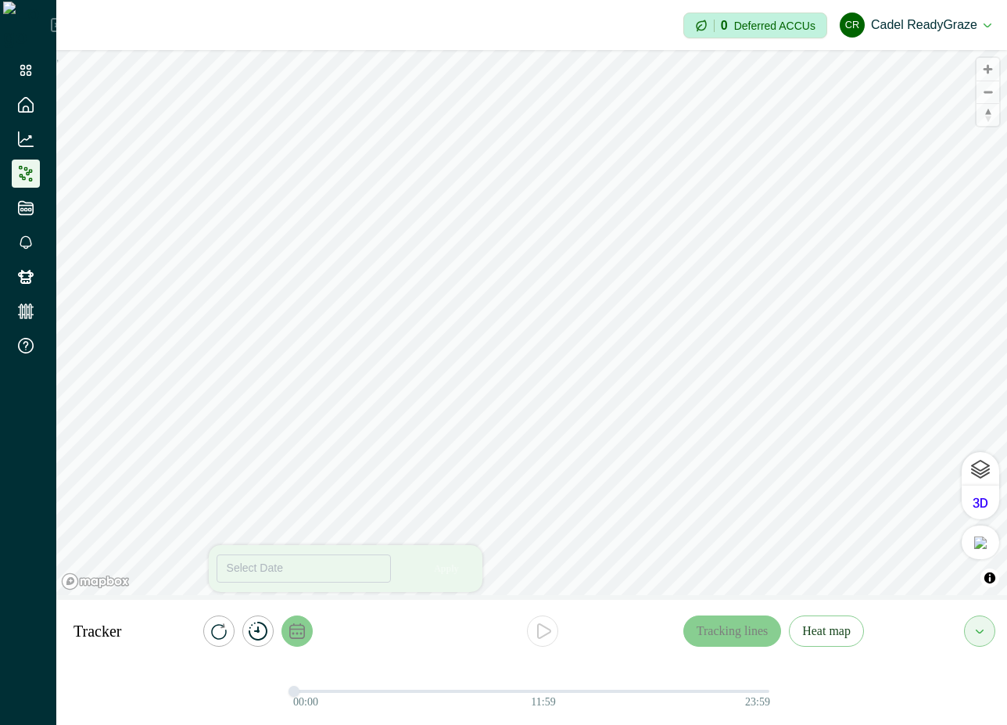
click at [346, 602] on div "Tracker Tracking lines Heat map Select Date Apply" at bounding box center [531, 631] width 951 height 63
click at [319, 570] on button "Select Date" at bounding box center [304, 568] width 175 height 28
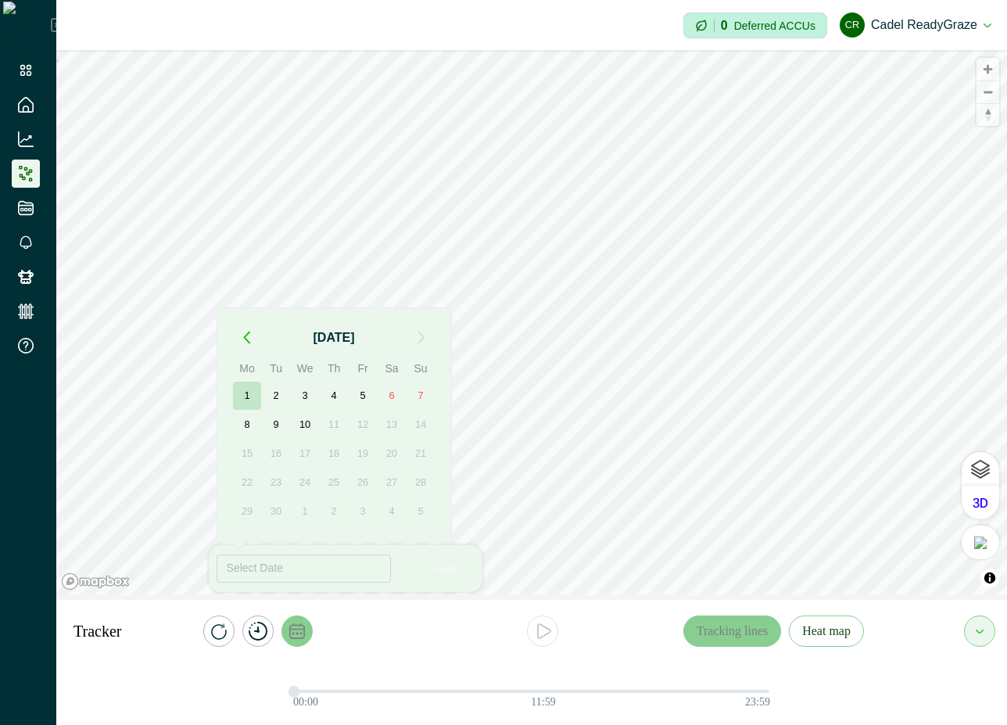
click at [251, 403] on button "1" at bounding box center [247, 396] width 28 height 28
click at [277, 419] on button "9" at bounding box center [276, 425] width 28 height 28
